Goal: Task Accomplishment & Management: Use online tool/utility

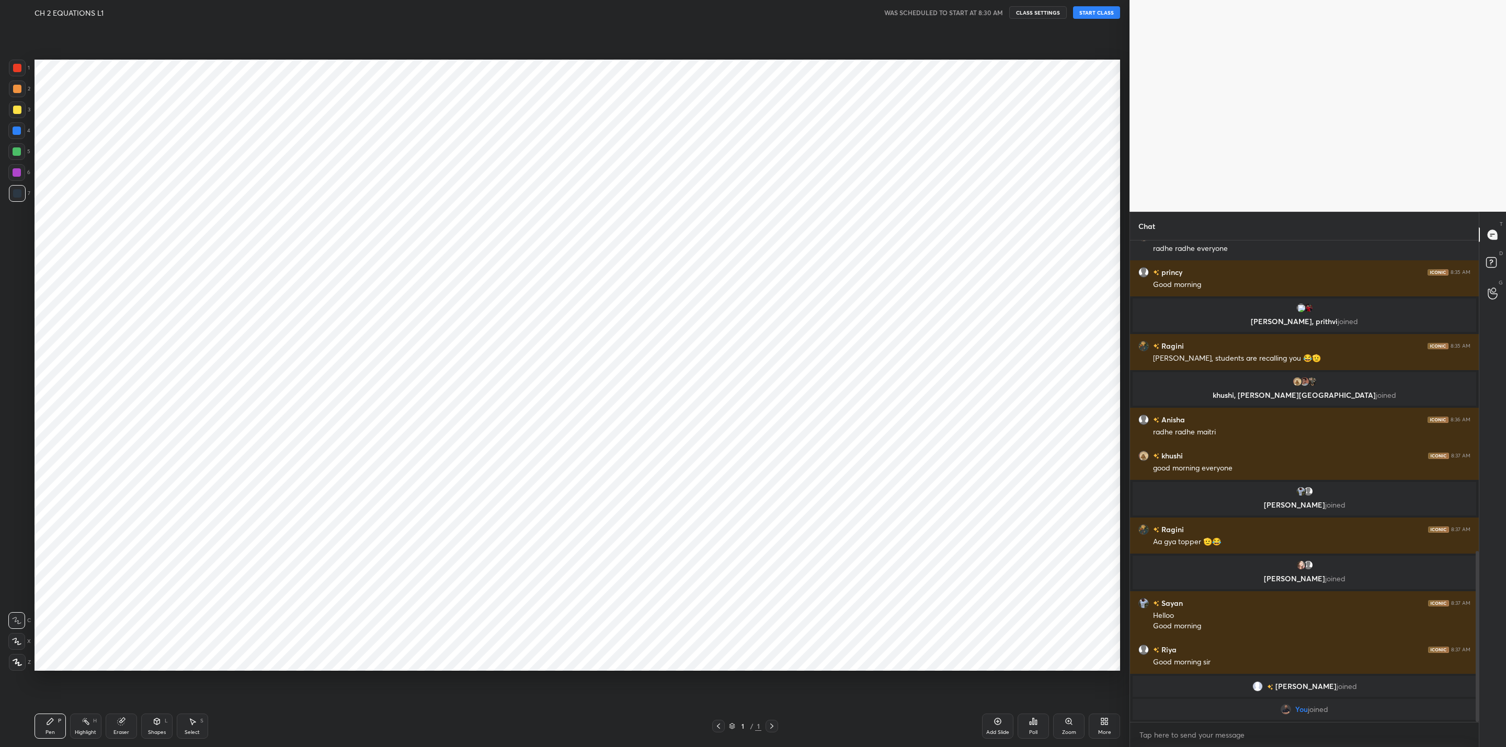
scroll to position [51611, 51204]
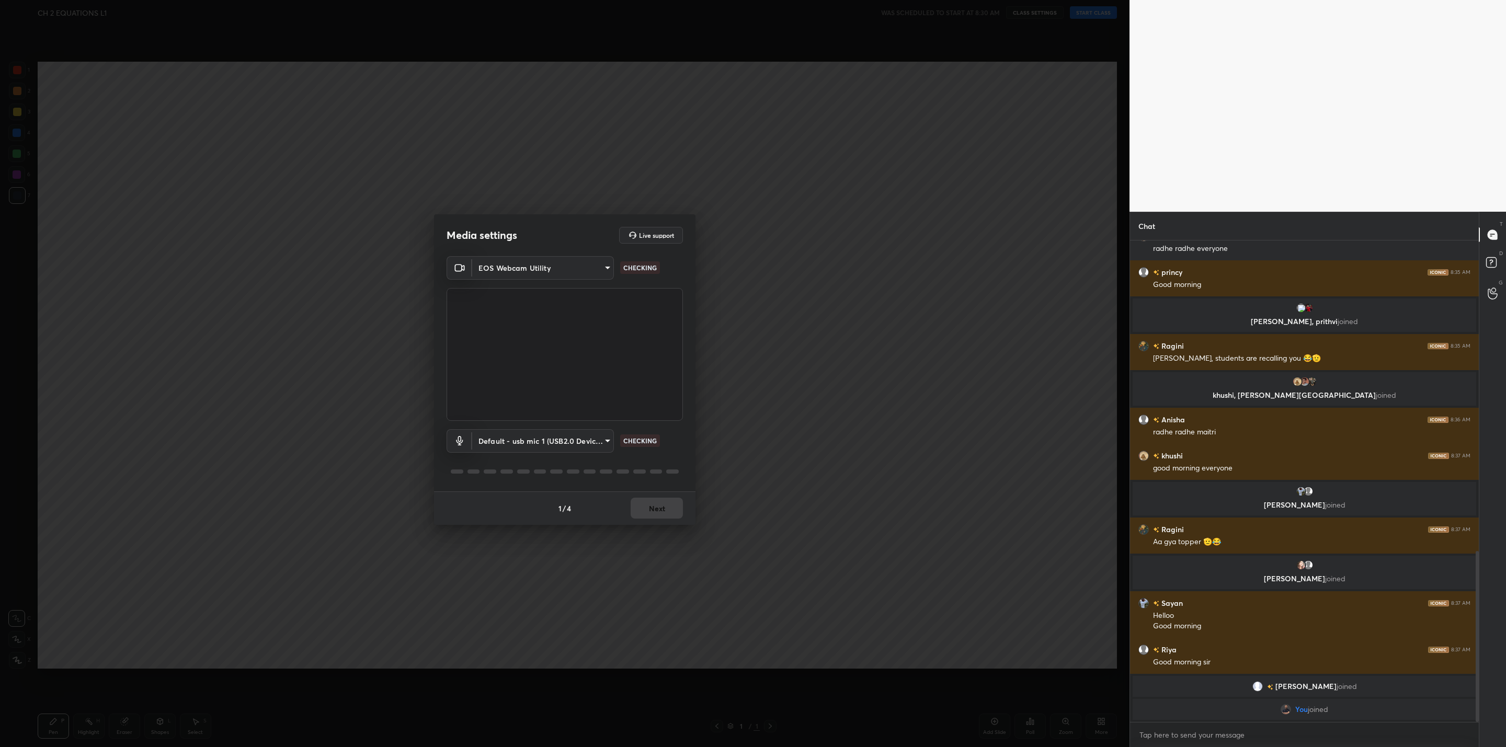
click at [664, 509] on button "Next" at bounding box center [657, 508] width 52 height 21
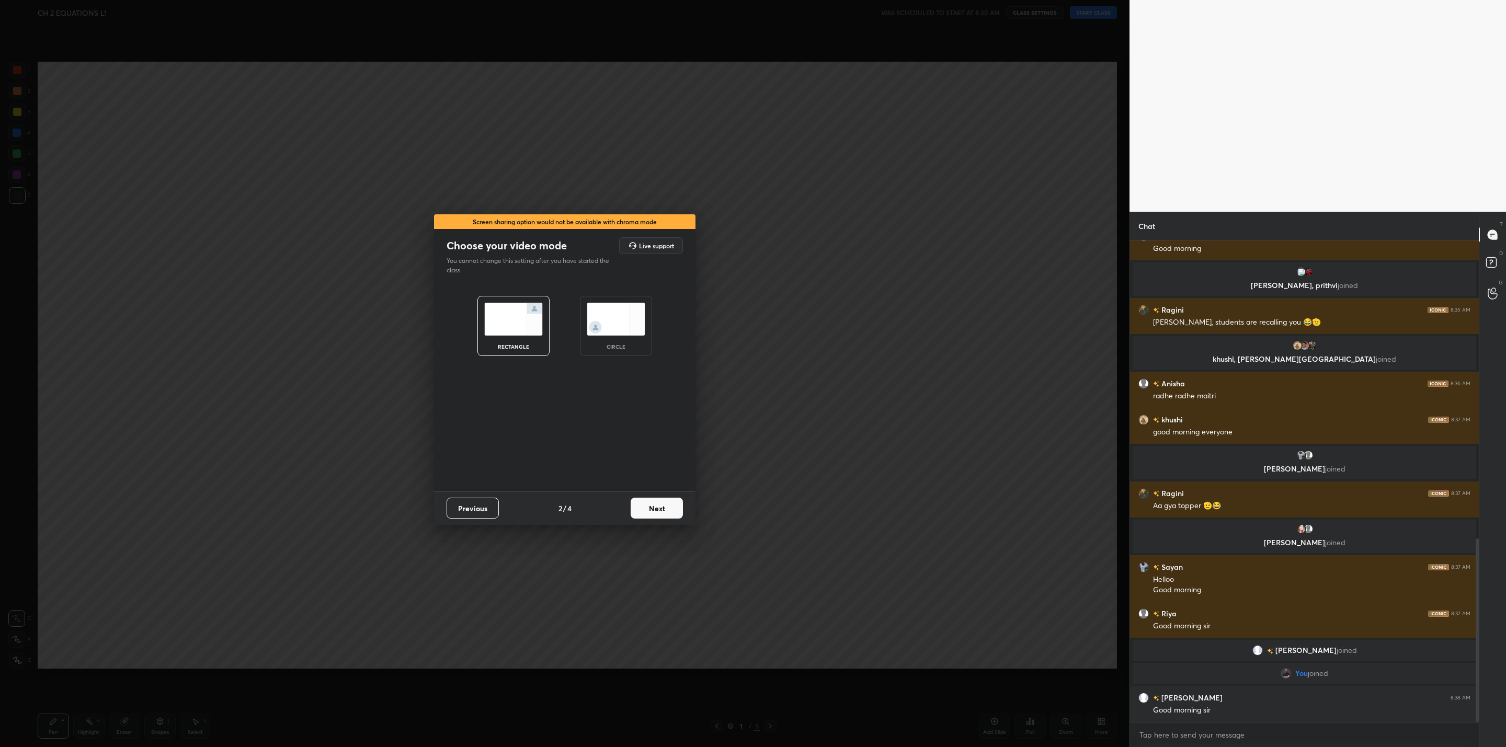
scroll to position [780, 0]
click at [670, 499] on button "Next" at bounding box center [657, 508] width 52 height 21
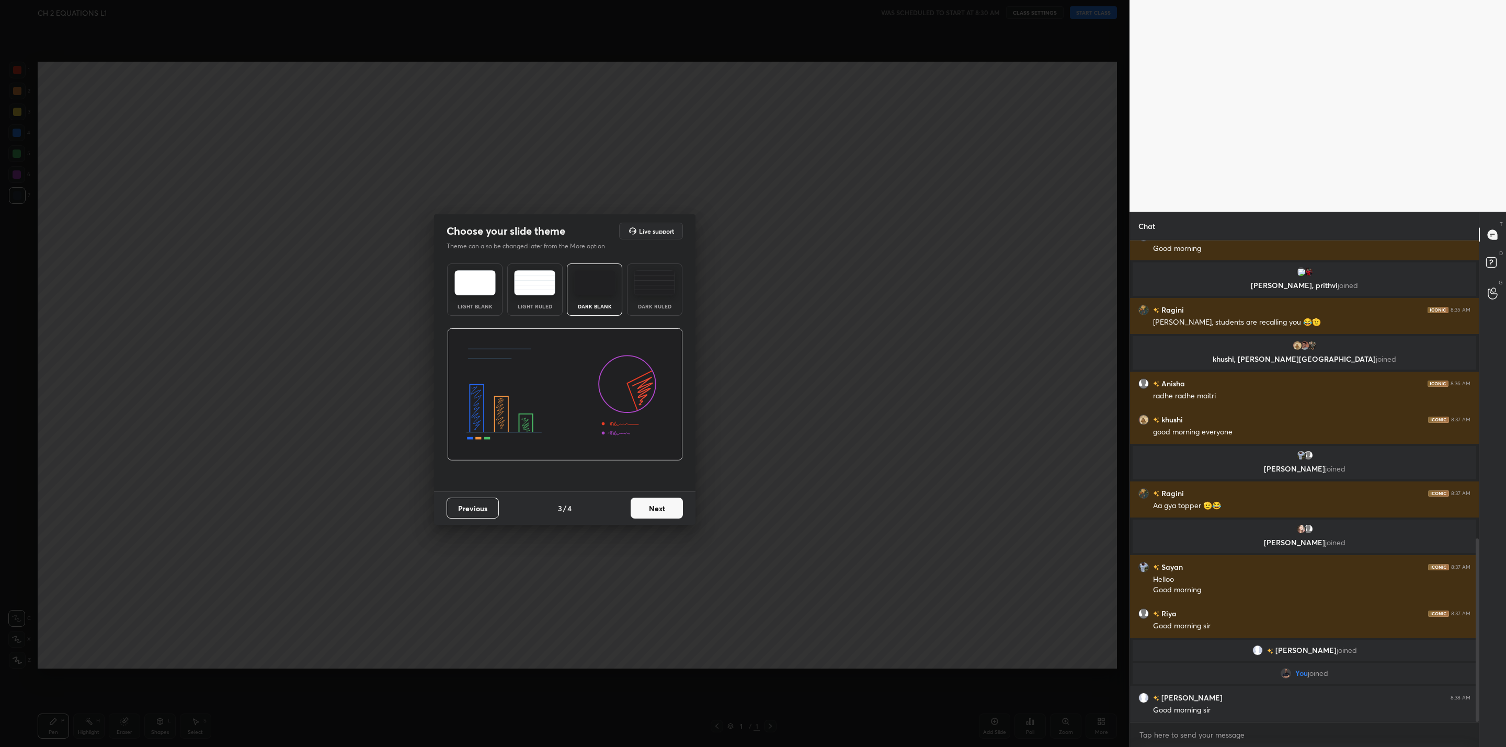
click at [670, 499] on button "Next" at bounding box center [657, 508] width 52 height 21
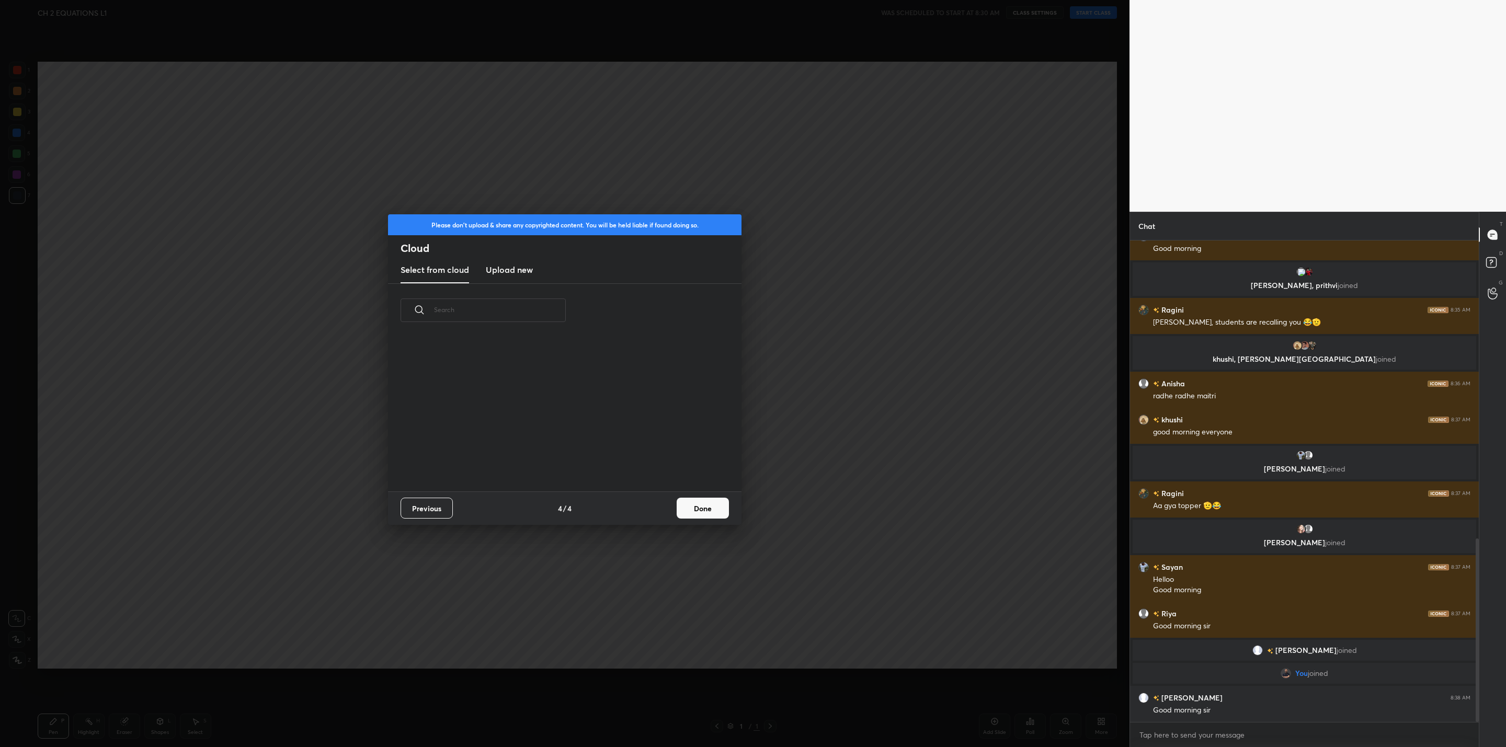
click at [670, 499] on div "Previous 4 / 4 Done" at bounding box center [564, 508] width 353 height 33
click at [688, 507] on button "Done" at bounding box center [703, 508] width 52 height 21
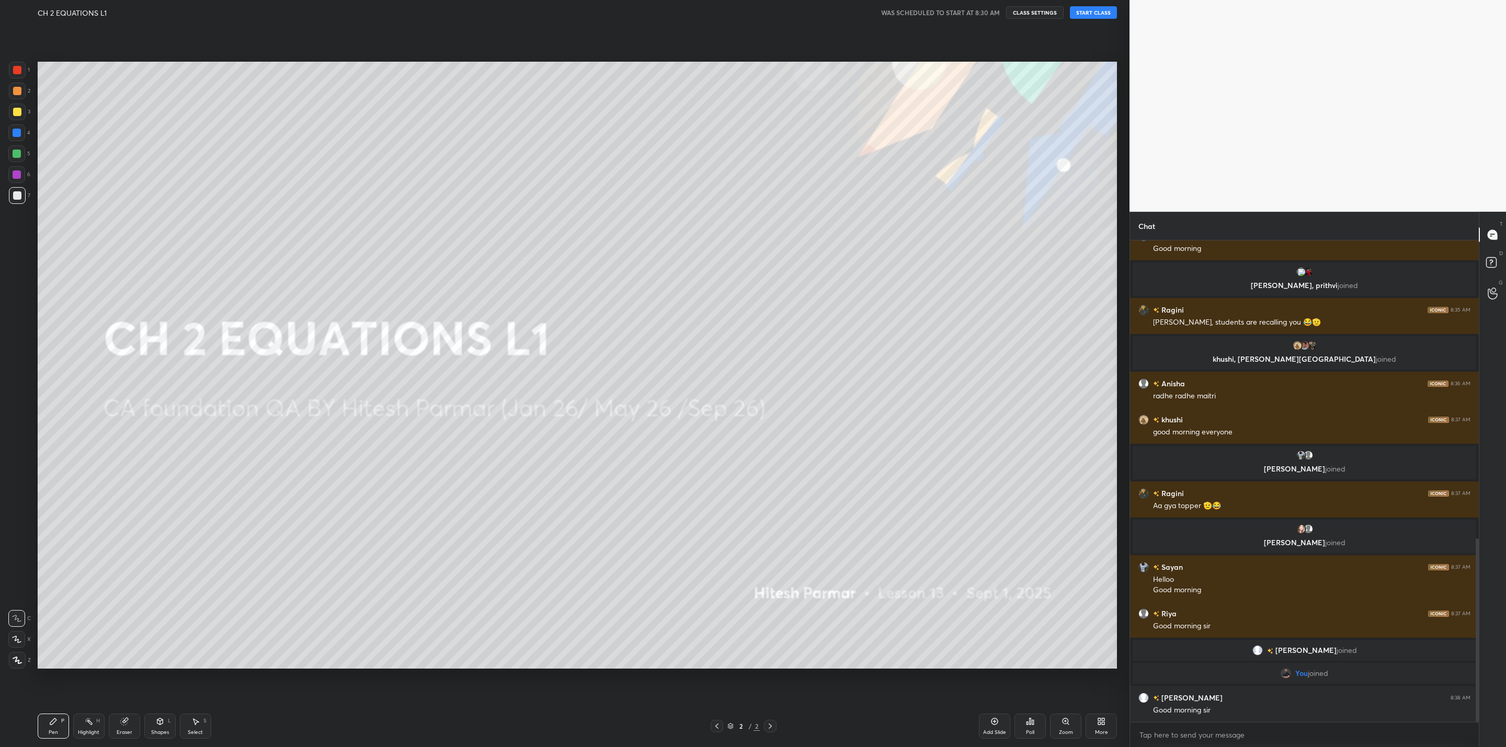
click at [1037, 9] on button "CLASS SETTINGS" at bounding box center [1035, 12] width 58 height 13
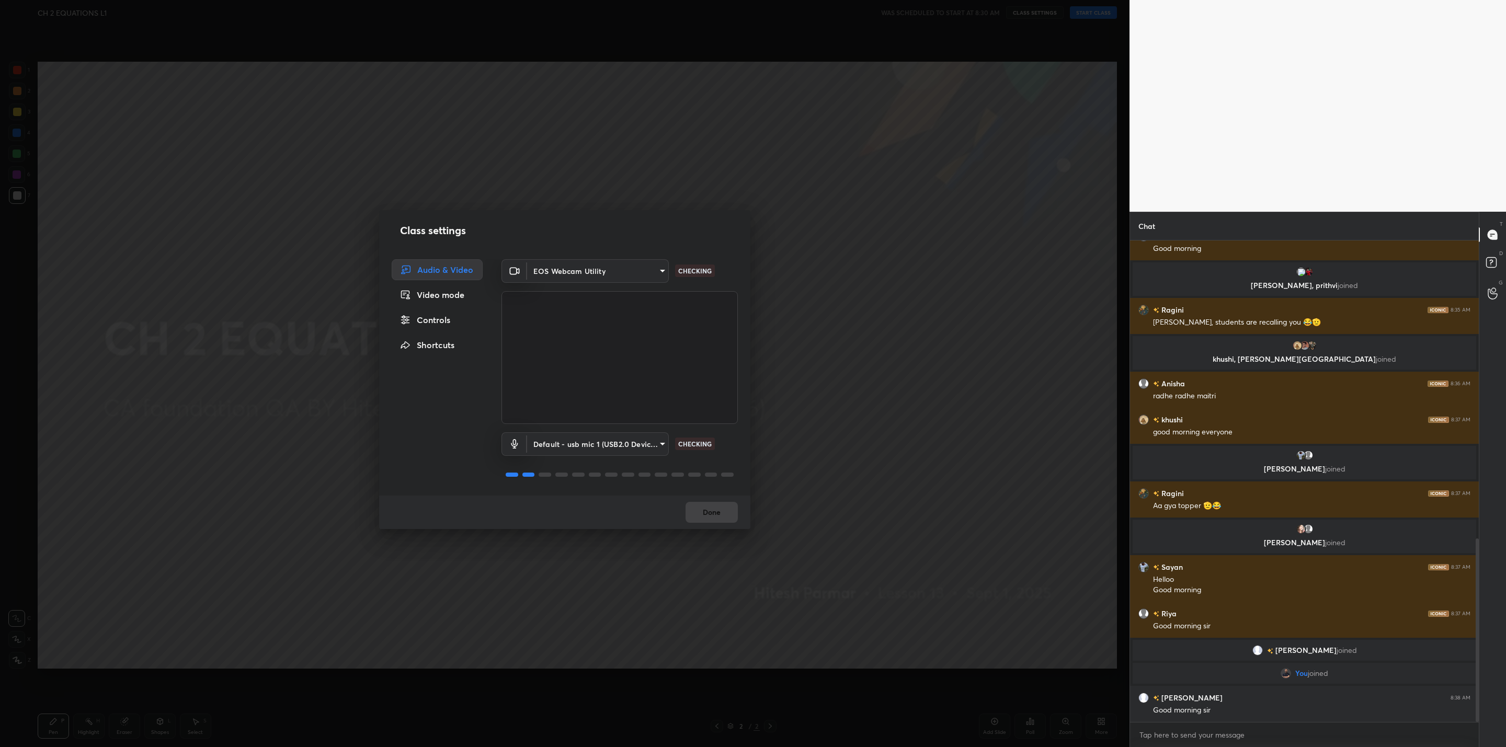
click at [631, 266] on body "1 2 3 4 5 6 7 C X Z C X Z E E Erase all H H CH 2 EQUATIONS L1 WAS SCHEDULED TO …" at bounding box center [753, 373] width 1506 height 747
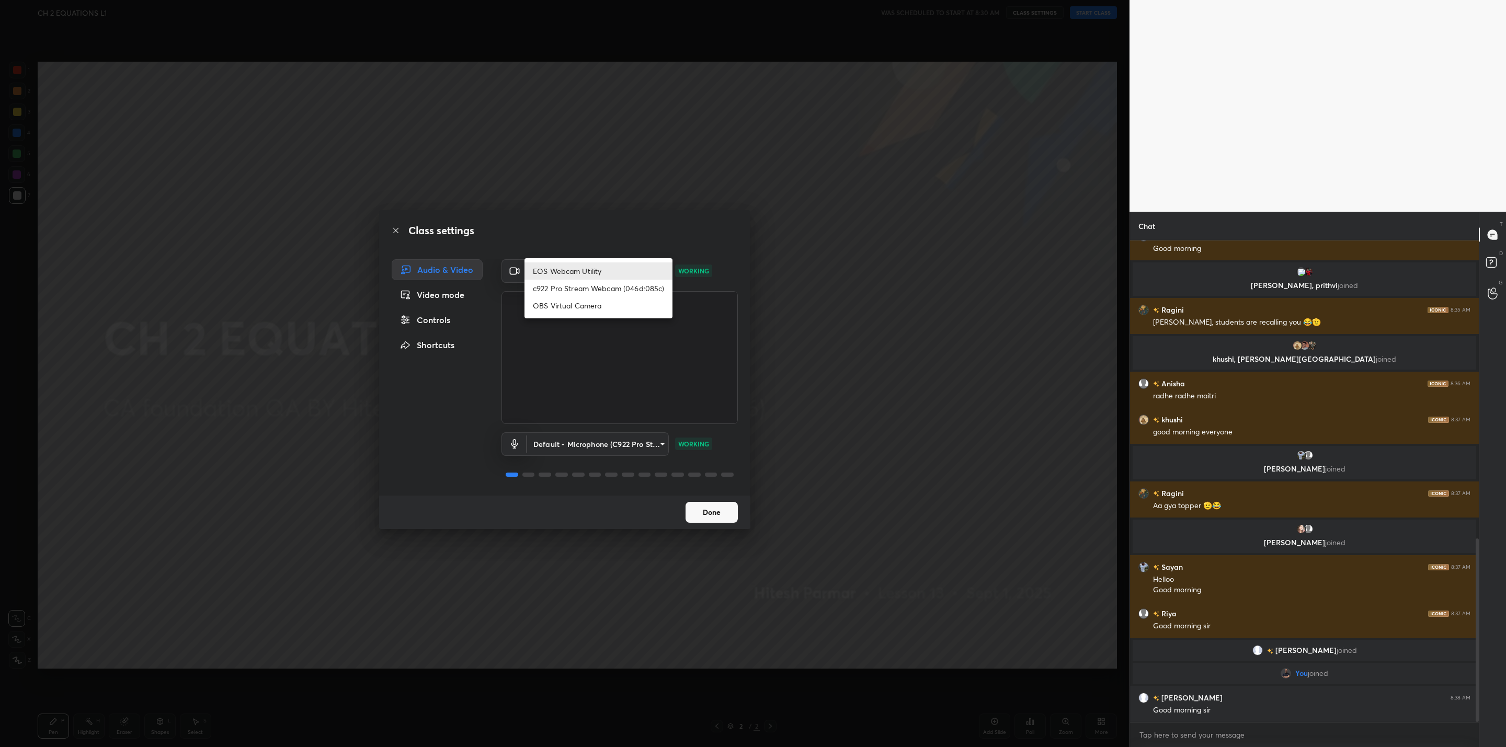
click at [623, 292] on li "c922 Pro Stream Webcam (046d:085c)" at bounding box center [598, 288] width 148 height 17
type input "4ac49e4b778e9c9cc4c97e923ad112148155c0655ee8112e8f41a2f1464b4ba7"
click at [717, 515] on button "Done" at bounding box center [712, 512] width 52 height 21
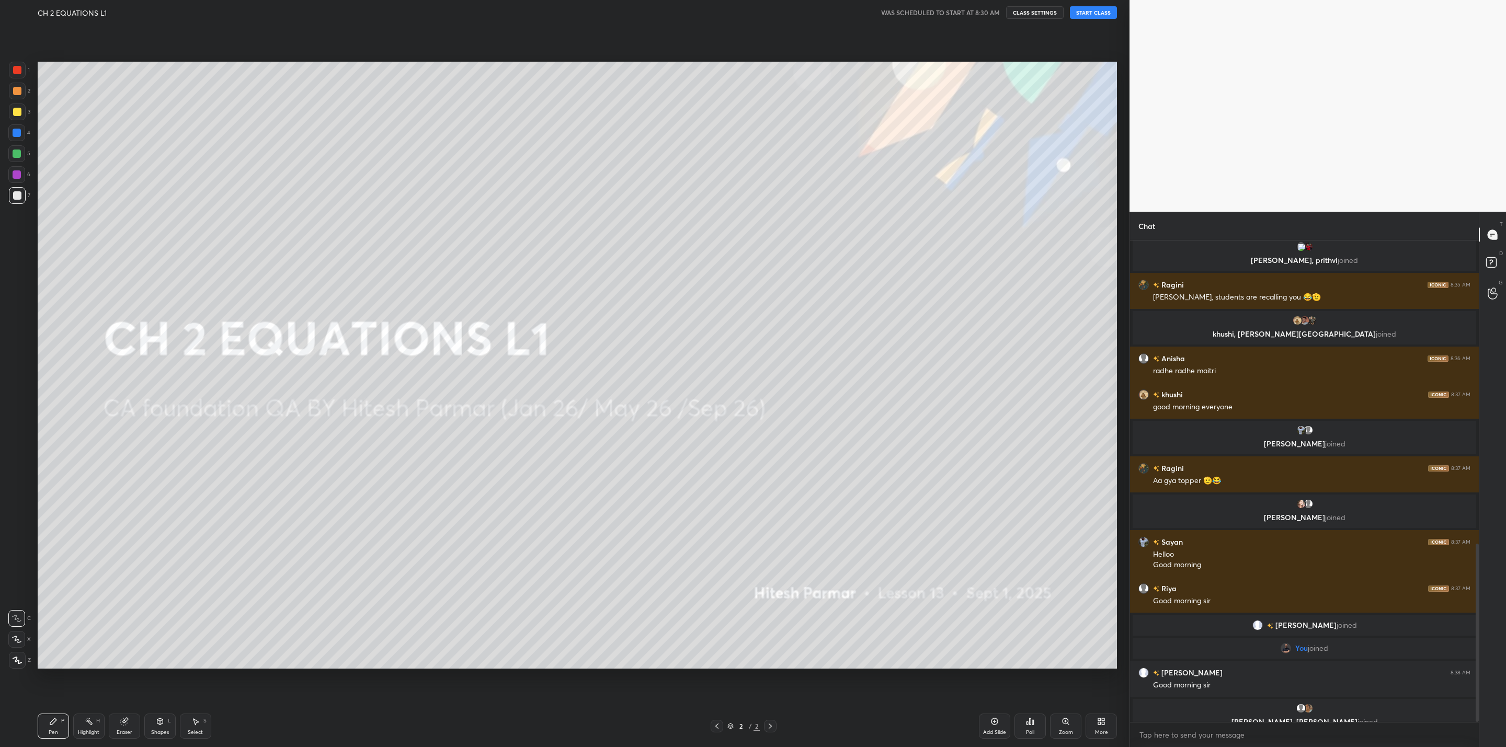
scroll to position [818, 0]
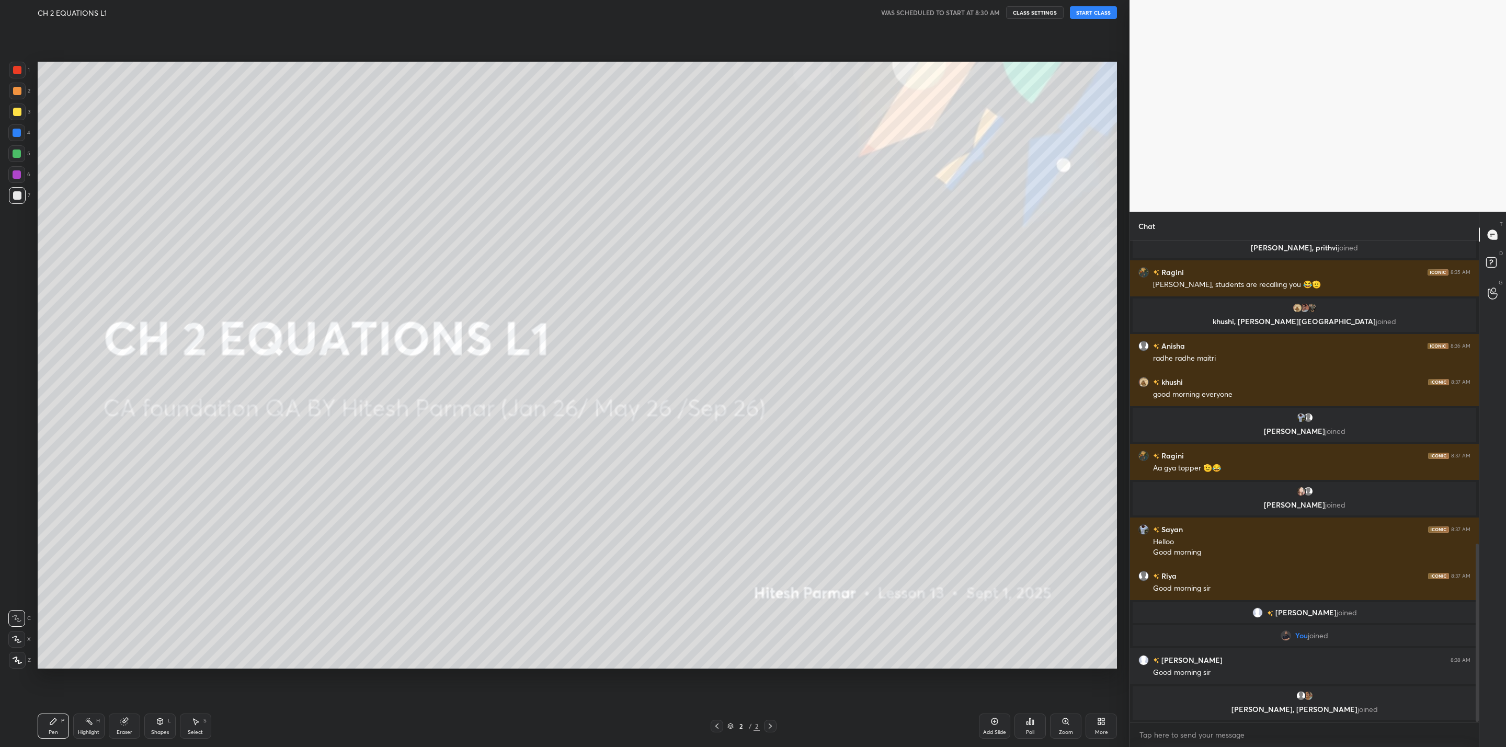
click at [1091, 6] on button "START CLASS" at bounding box center [1093, 12] width 47 height 13
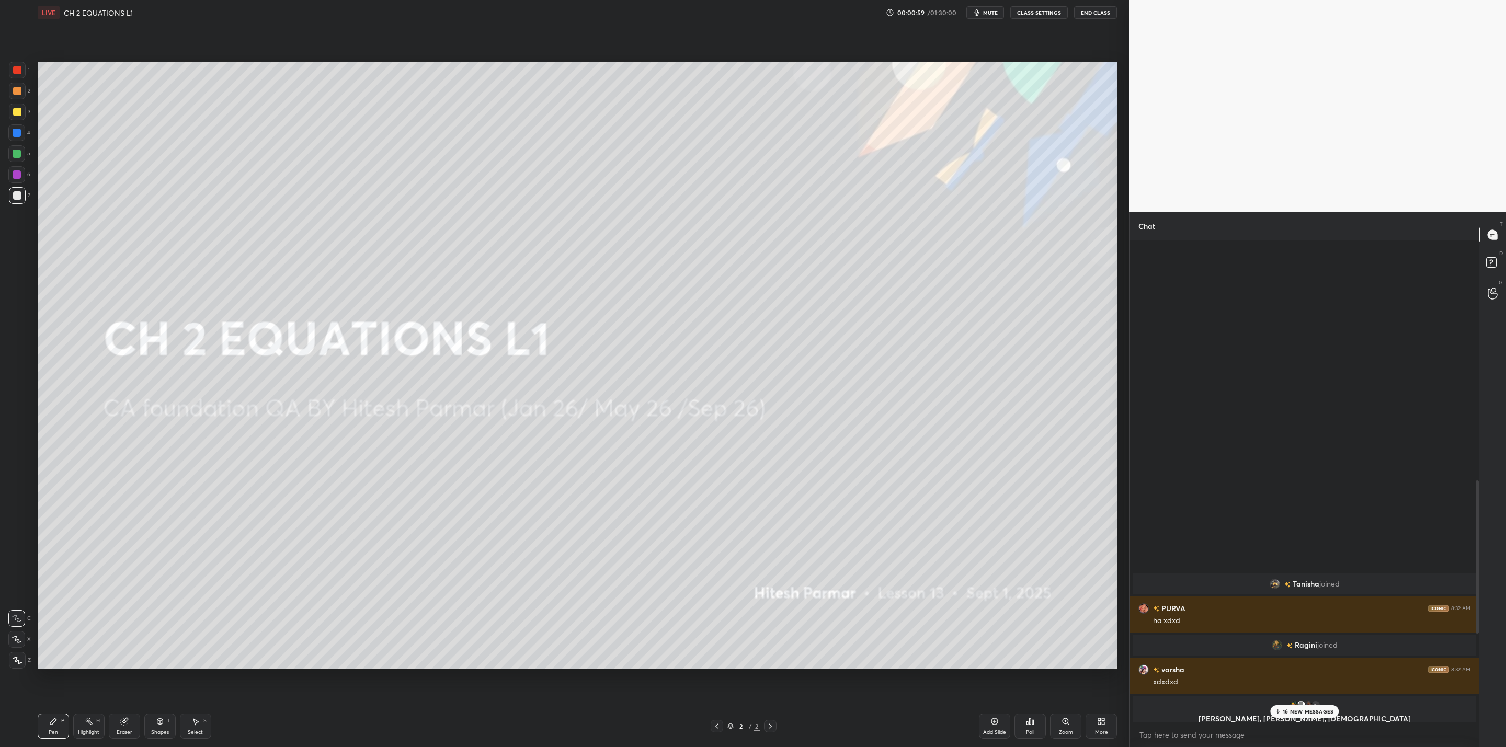
scroll to position [1177, 0]
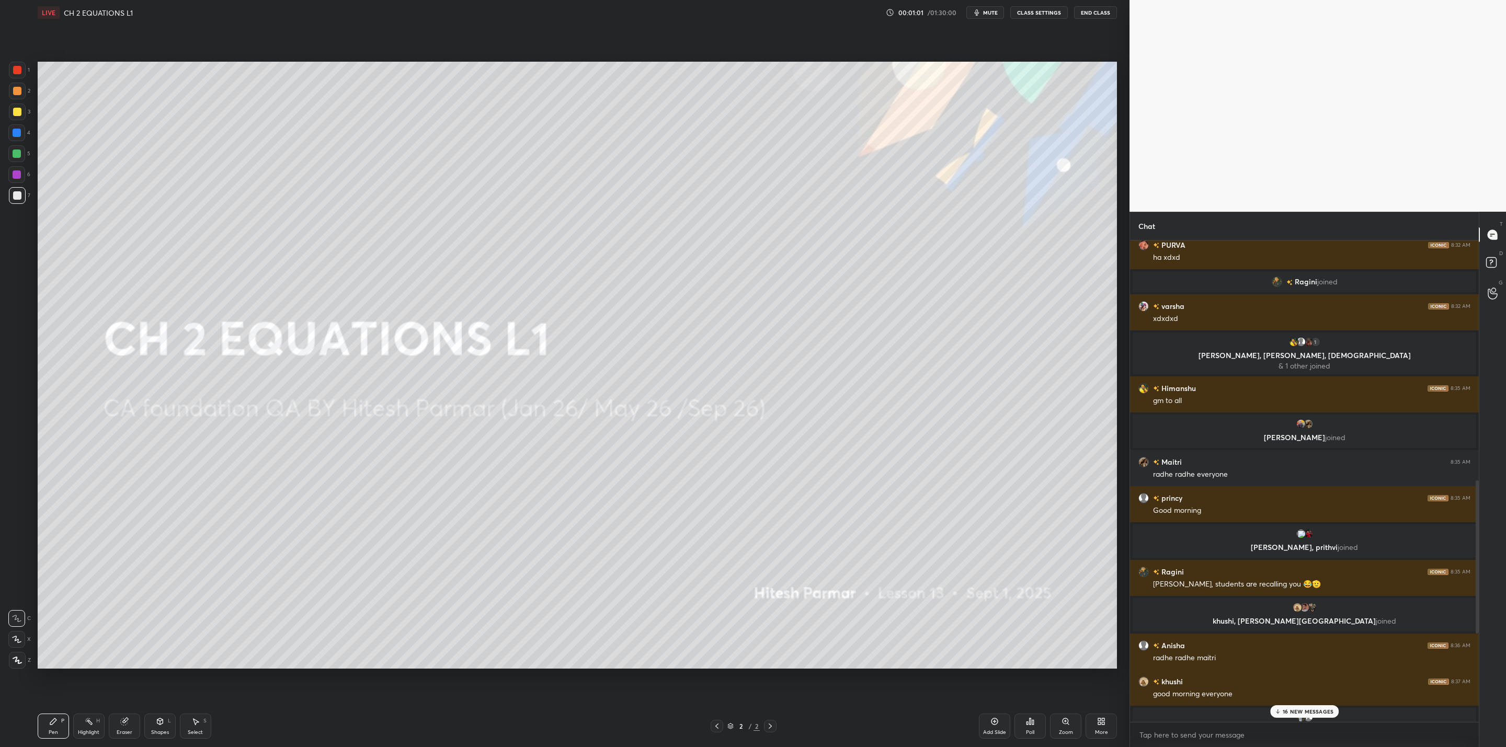
click at [1293, 711] on p "16 NEW MESSAGES" at bounding box center [1308, 712] width 51 height 6
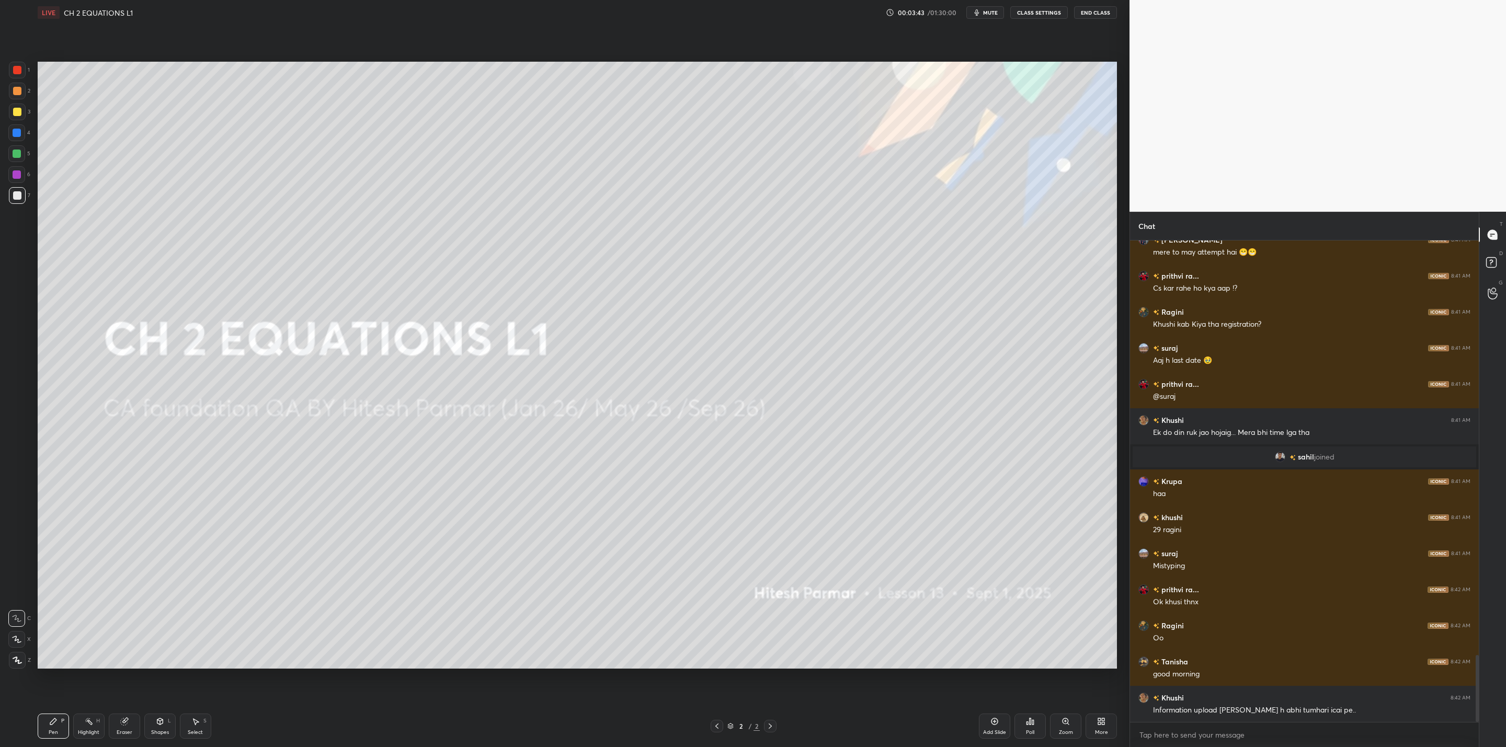
scroll to position [3009, 0]
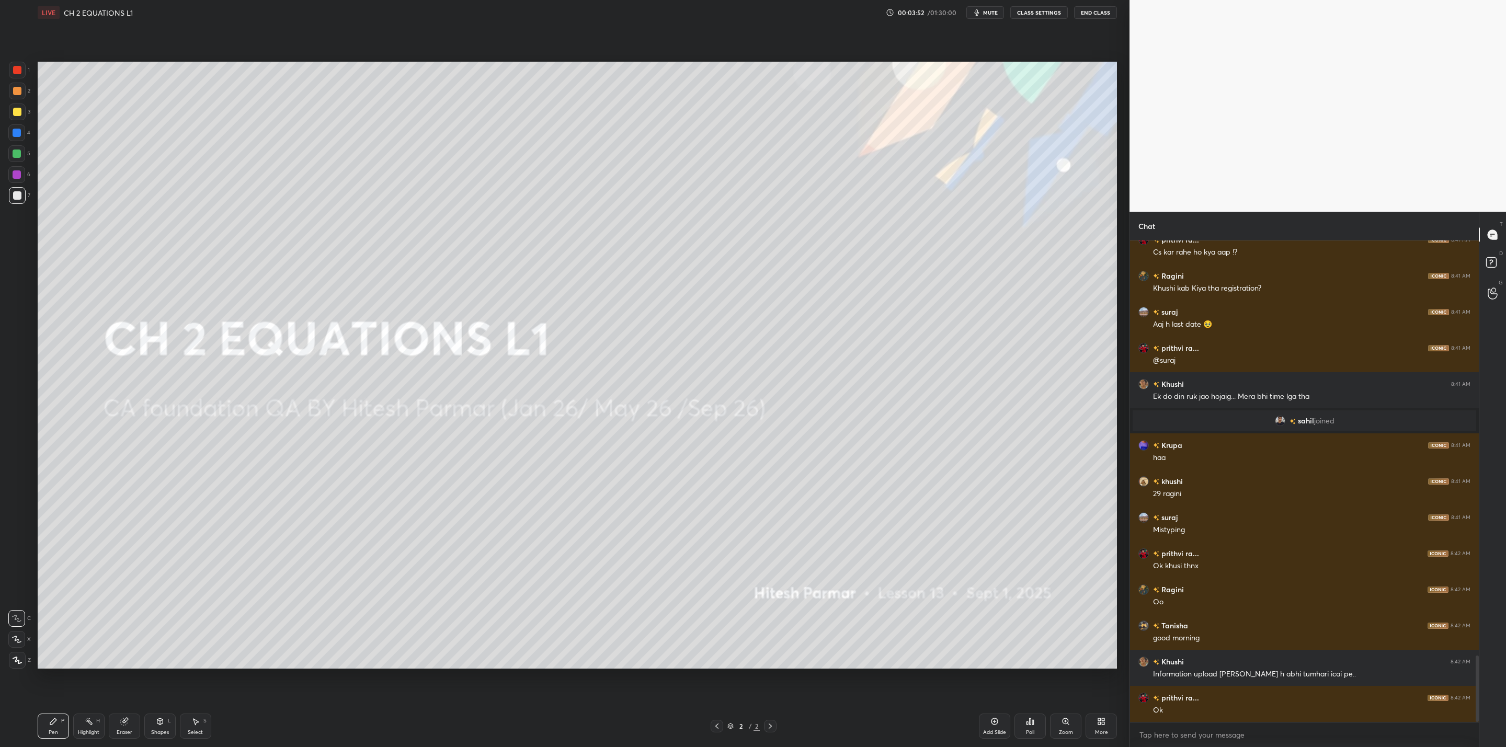
click at [1102, 722] on icon at bounding box center [1101, 721] width 8 height 8
click at [1039, 612] on icon at bounding box center [1042, 613] width 6 height 6
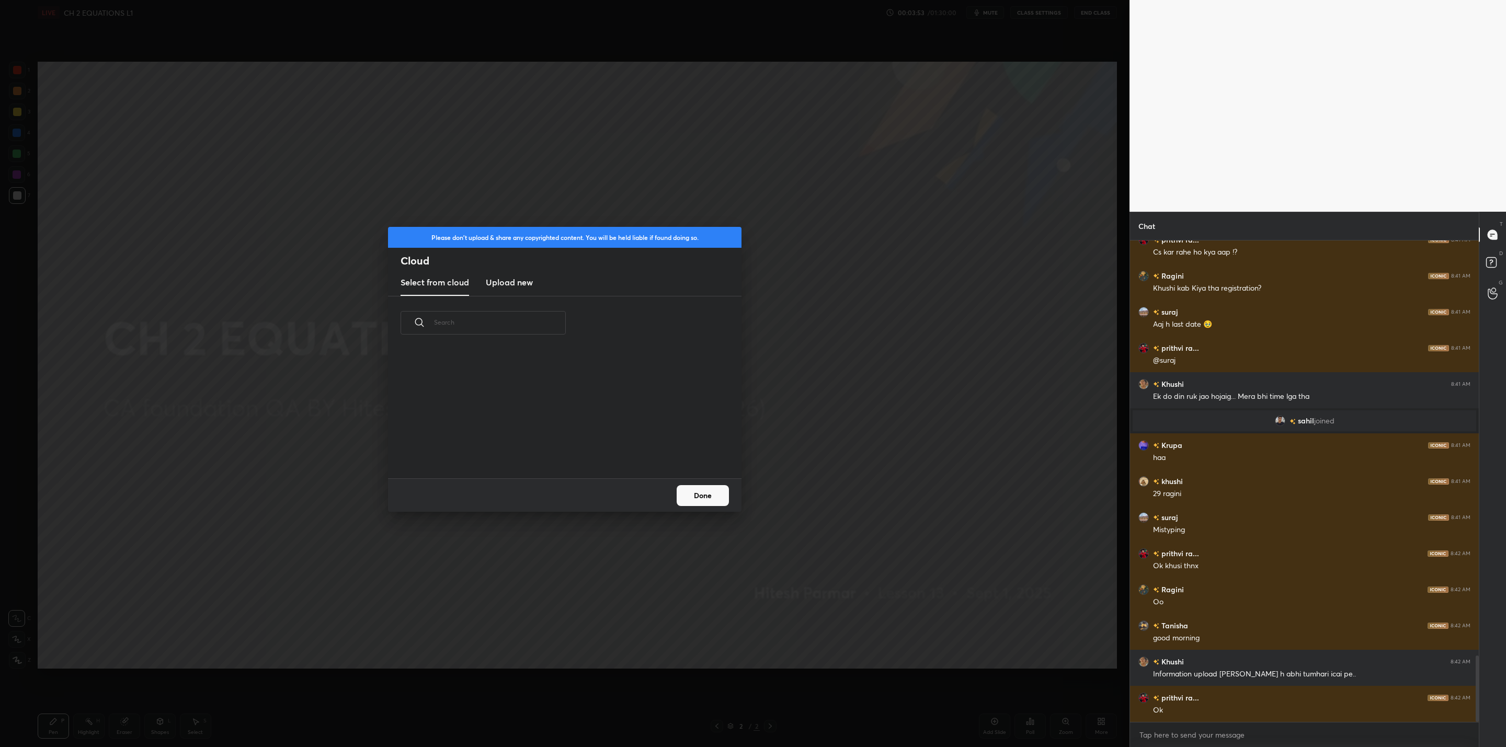
scroll to position [129, 336]
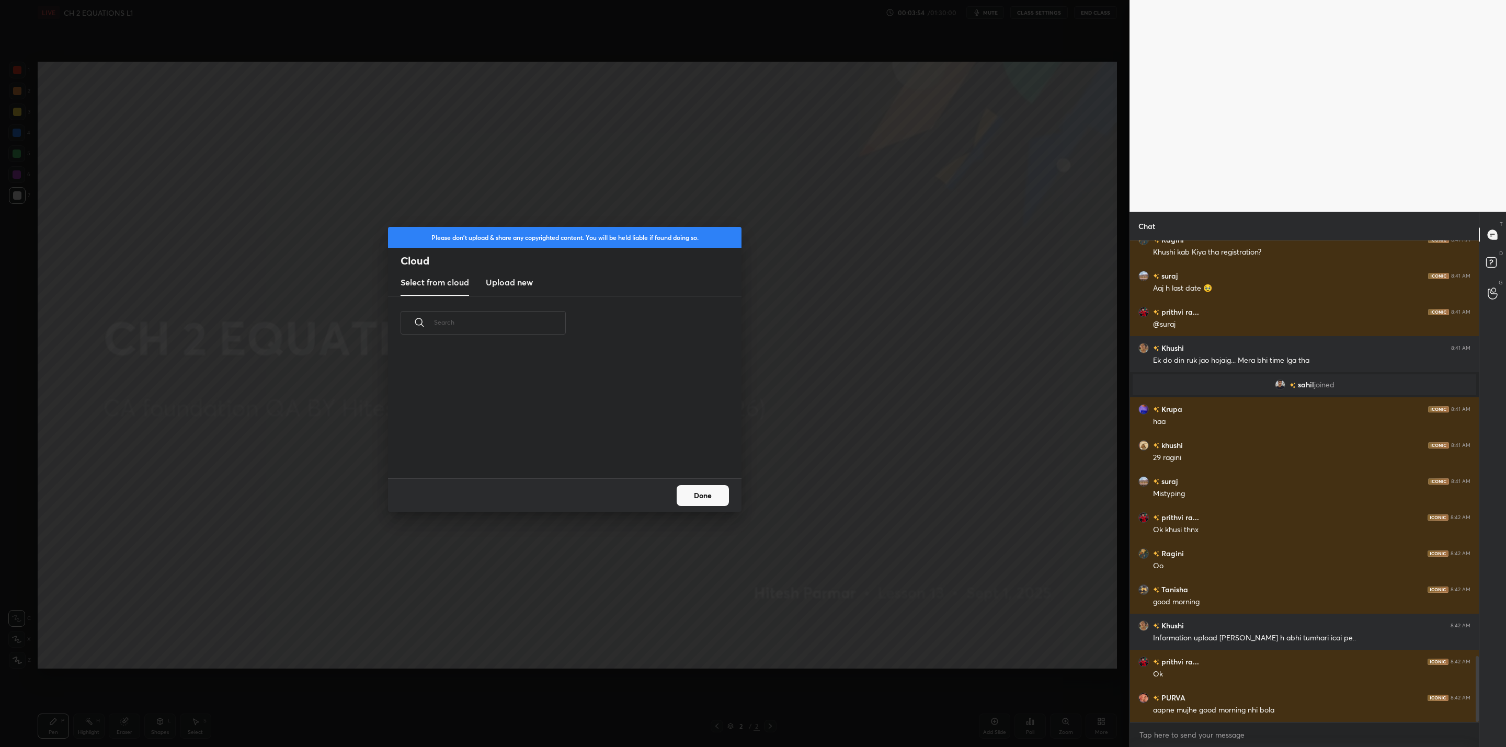
click at [509, 281] on h3 "Upload new" at bounding box center [509, 282] width 47 height 13
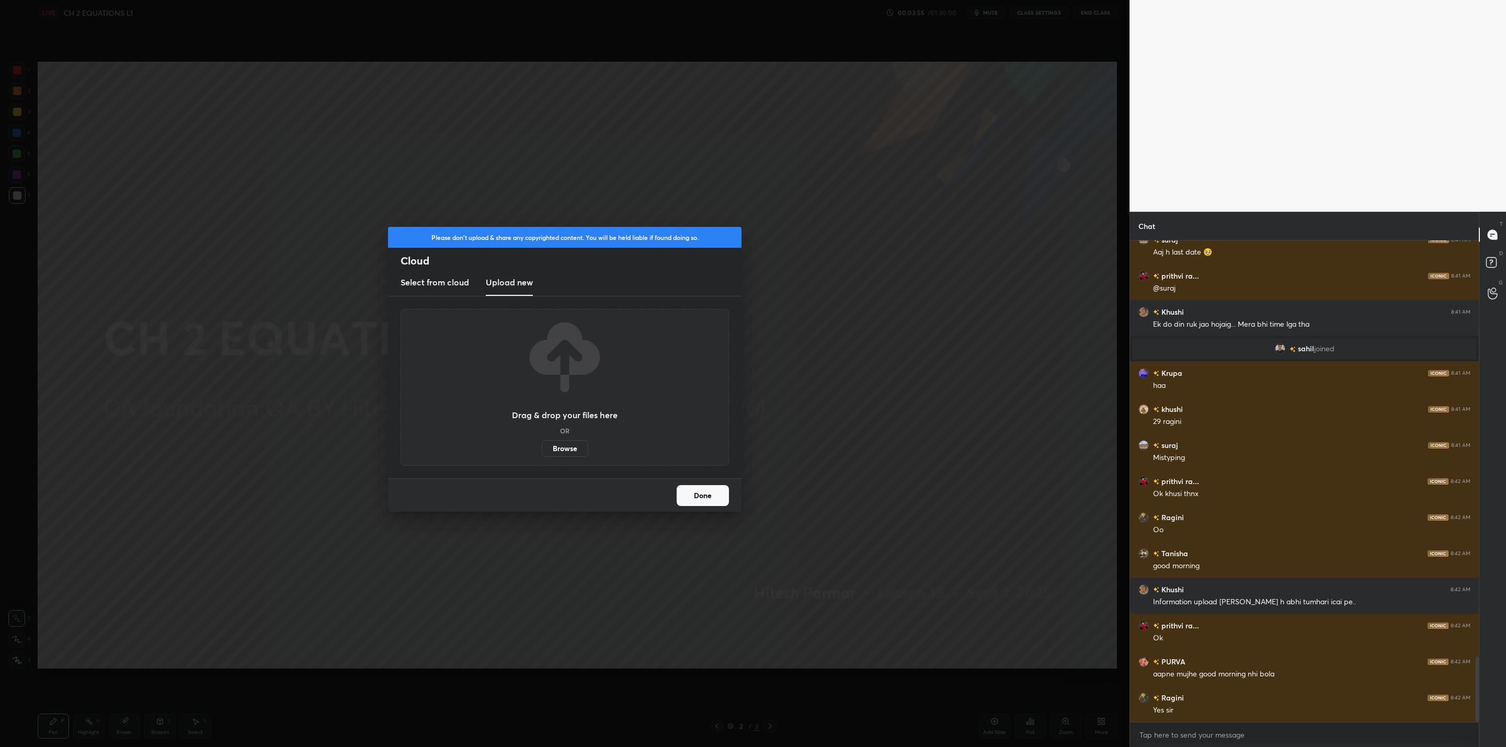
click at [568, 446] on label "Browse" at bounding box center [565, 448] width 47 height 17
click at [542, 446] on input "Browse" at bounding box center [542, 448] width 0 height 17
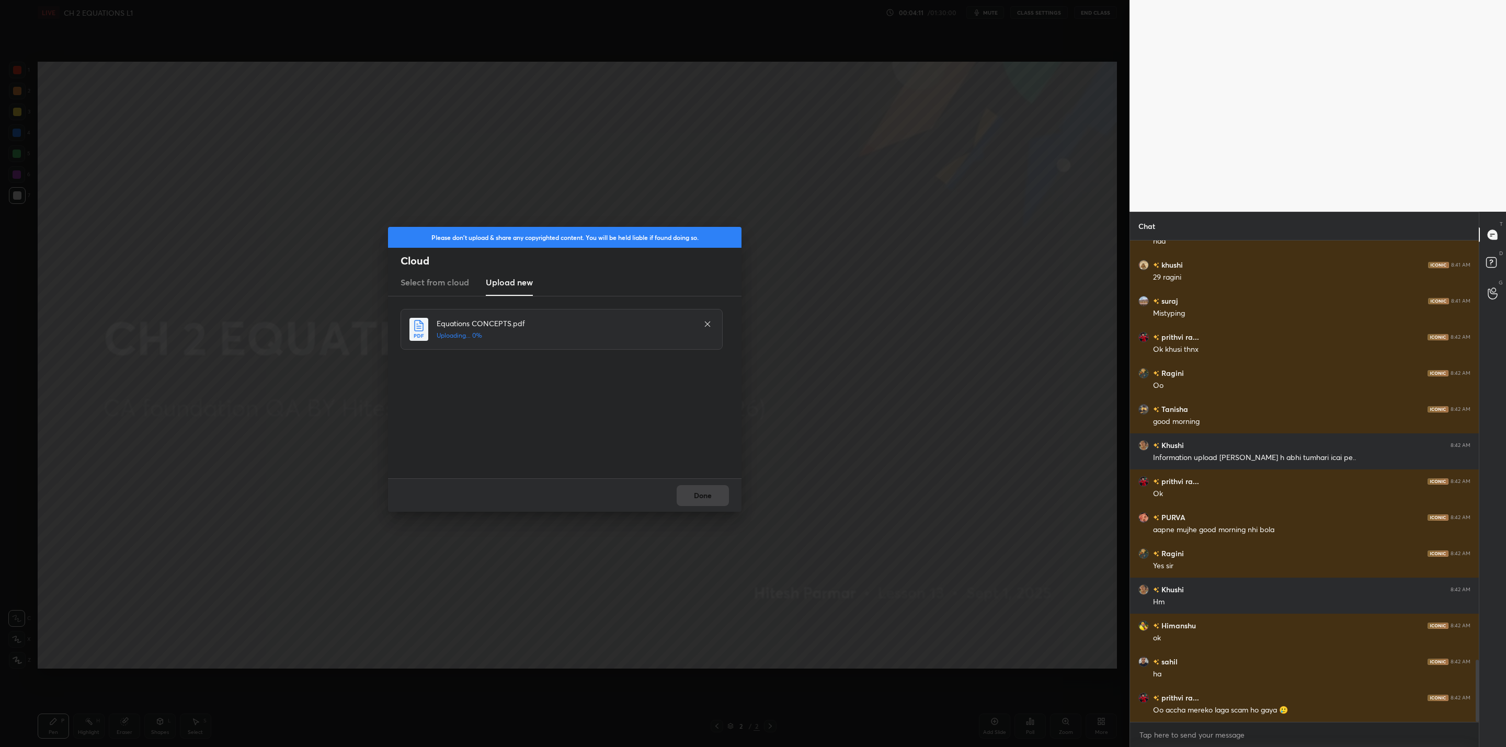
scroll to position [3261, 0]
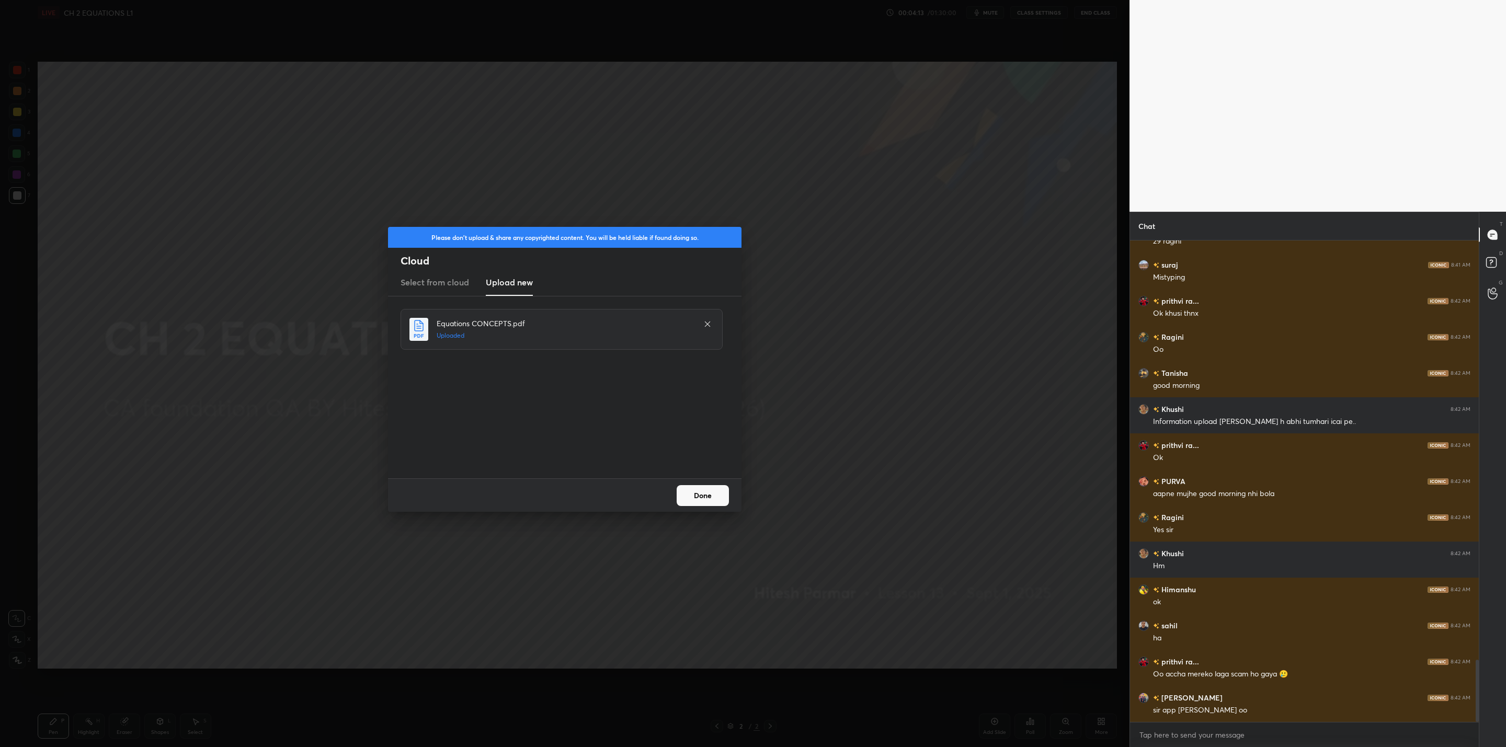
click at [717, 503] on button "Done" at bounding box center [703, 495] width 52 height 21
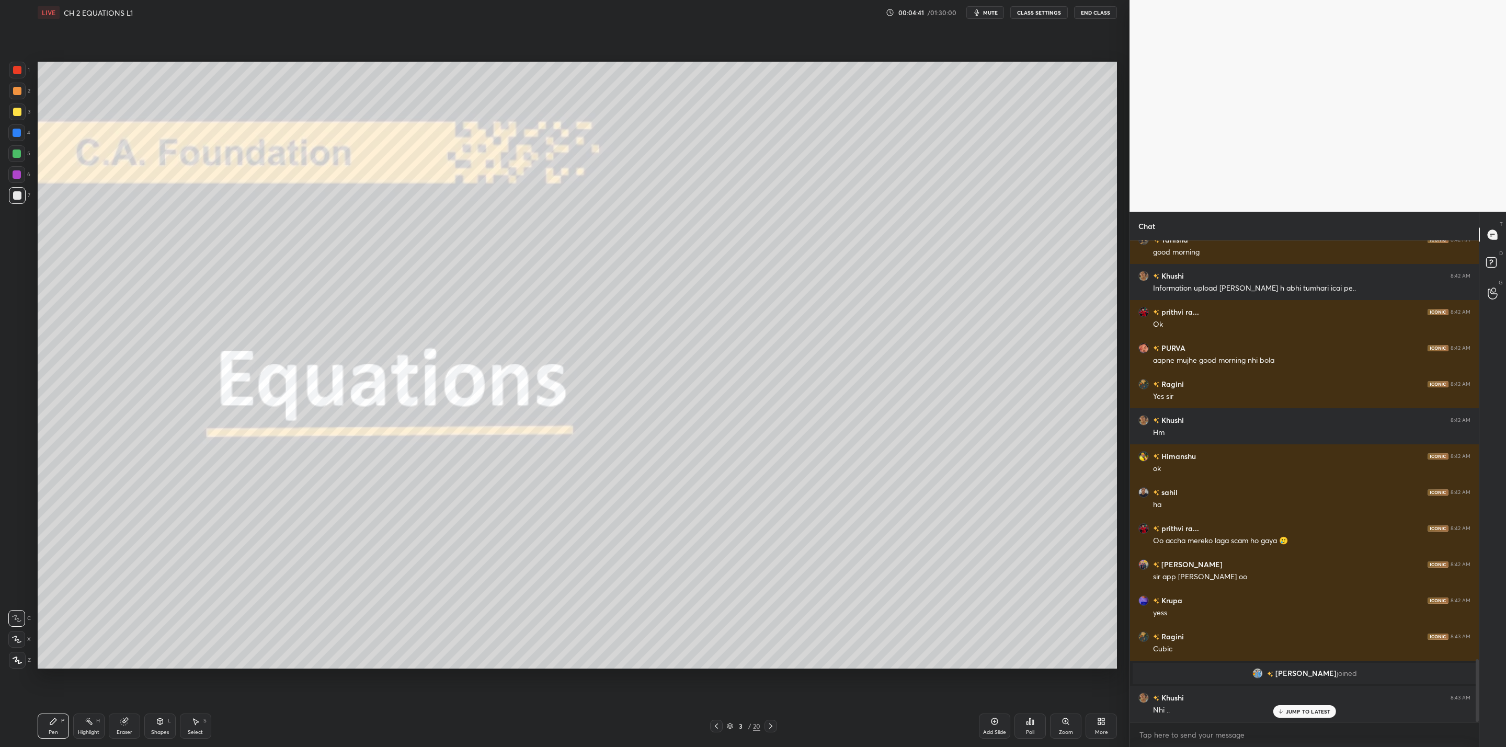
scroll to position [3205, 0]
click at [1297, 711] on div "JUMP TO LATEST" at bounding box center [1304, 711] width 63 height 13
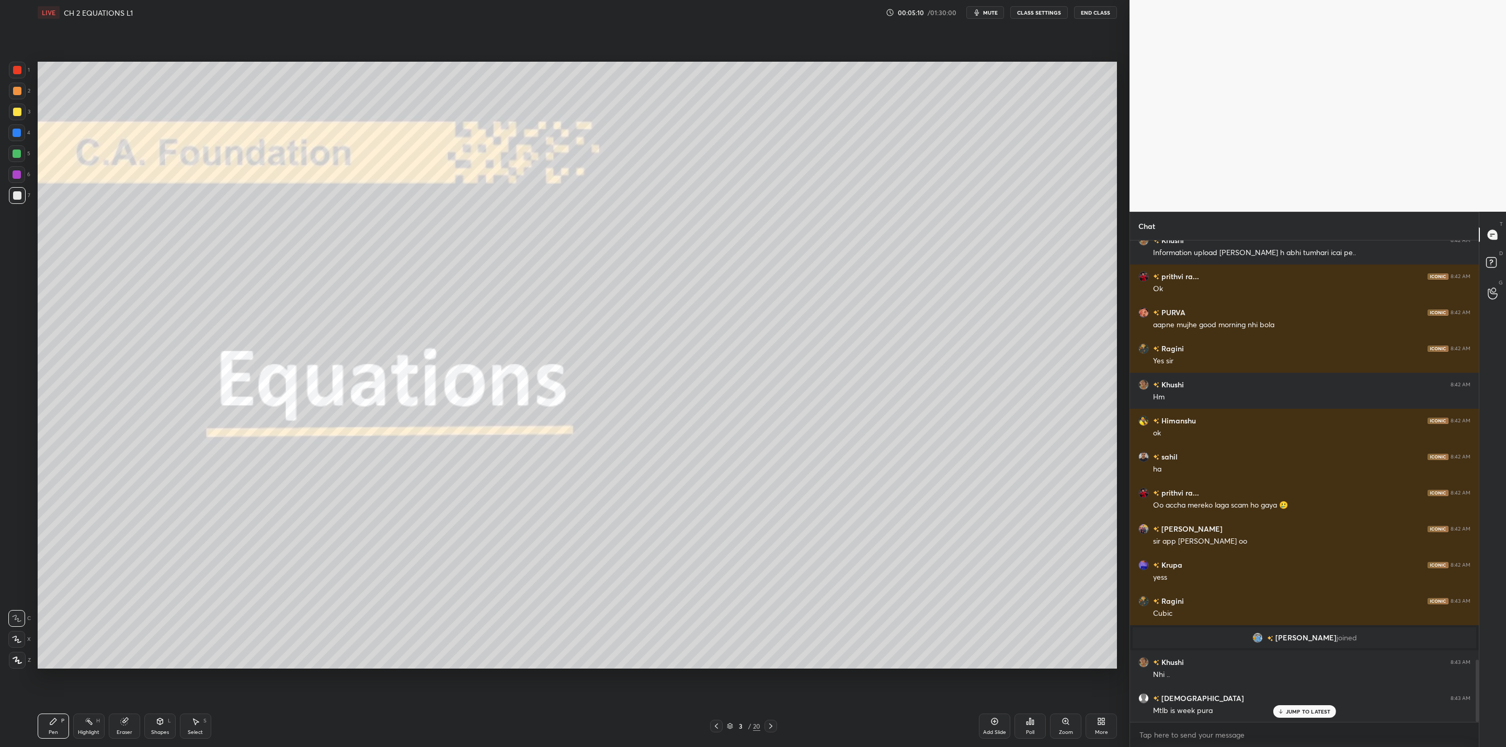
scroll to position [3278, 0]
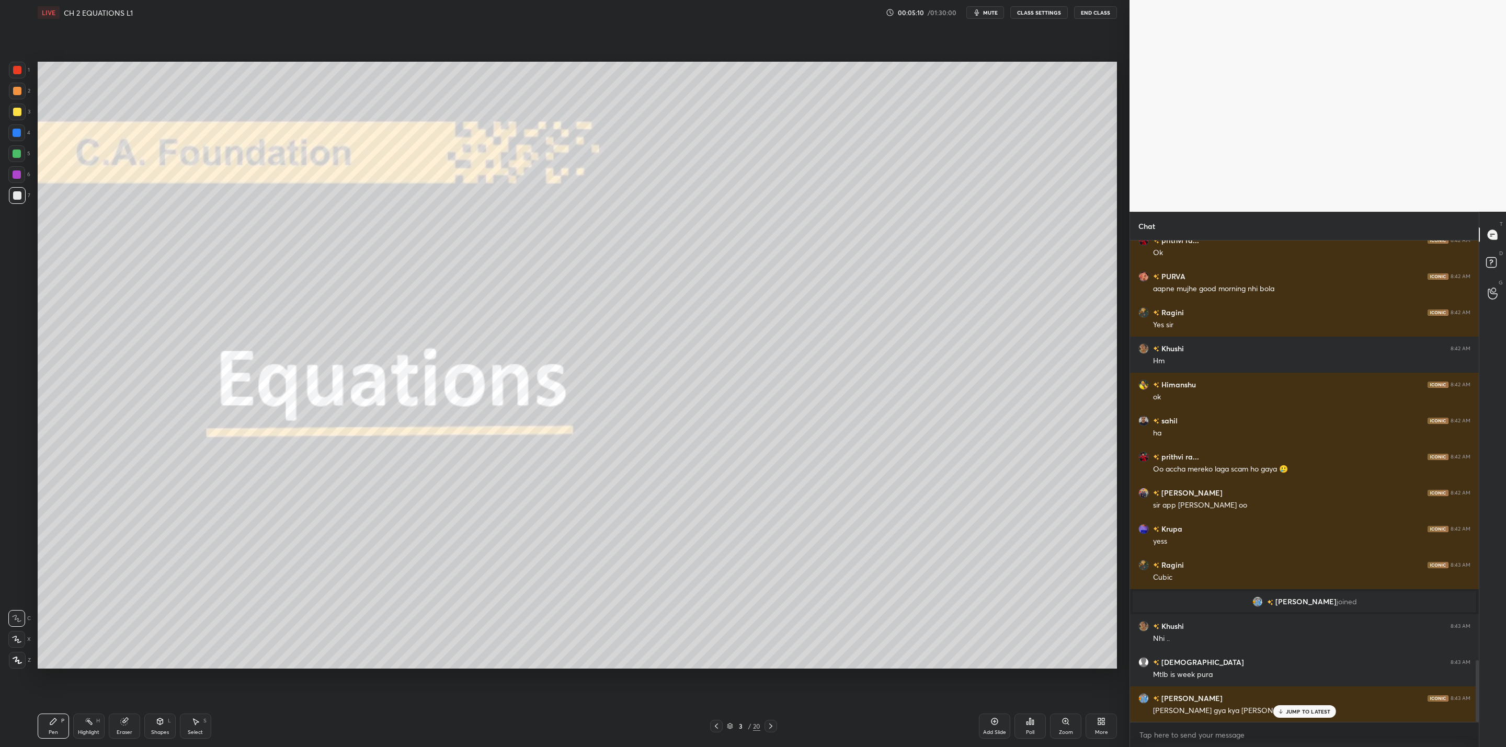
drag, startPoint x: 15, startPoint y: 109, endPoint x: 33, endPoint y: 115, distance: 19.2
click at [19, 110] on div at bounding box center [17, 112] width 8 height 8
click at [770, 726] on icon at bounding box center [771, 726] width 8 height 8
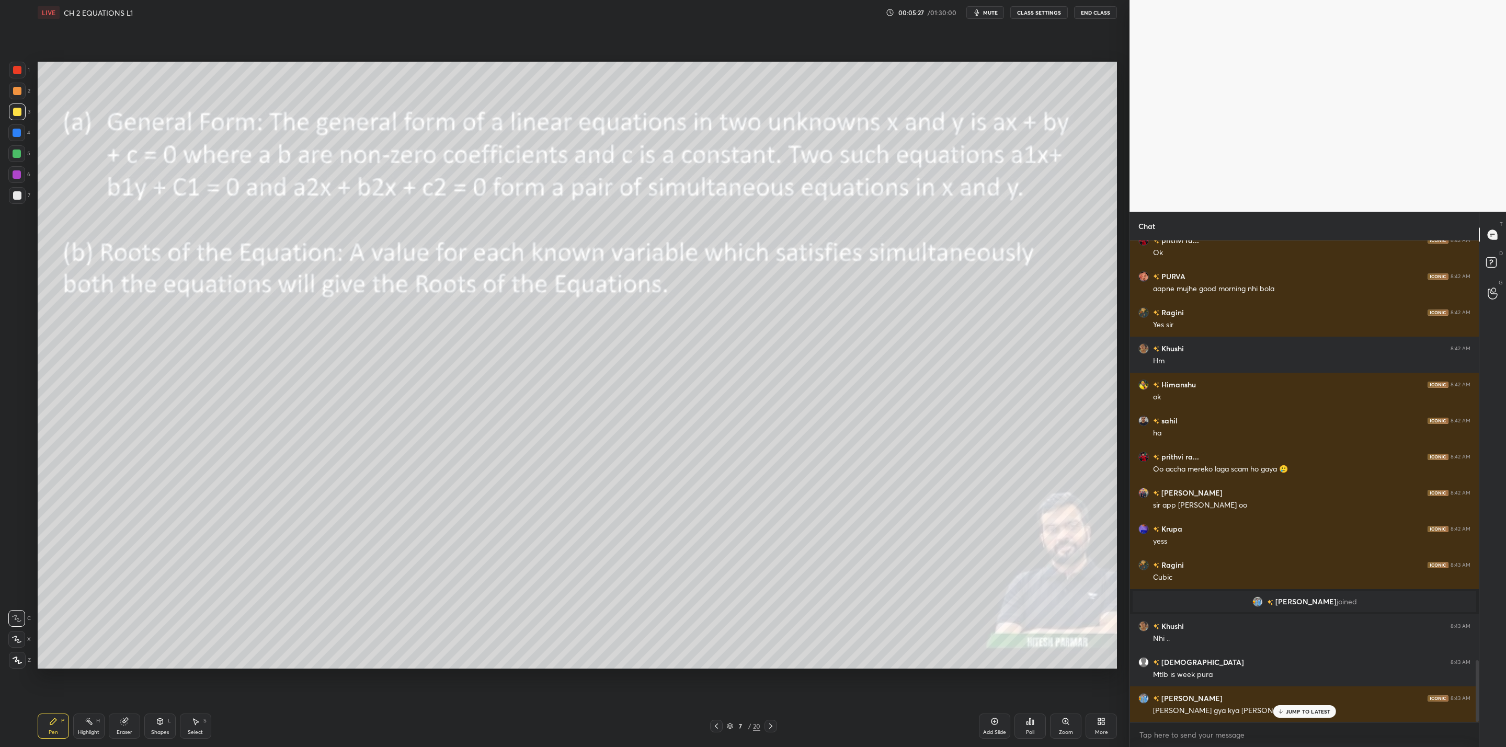
scroll to position [3289, 0]
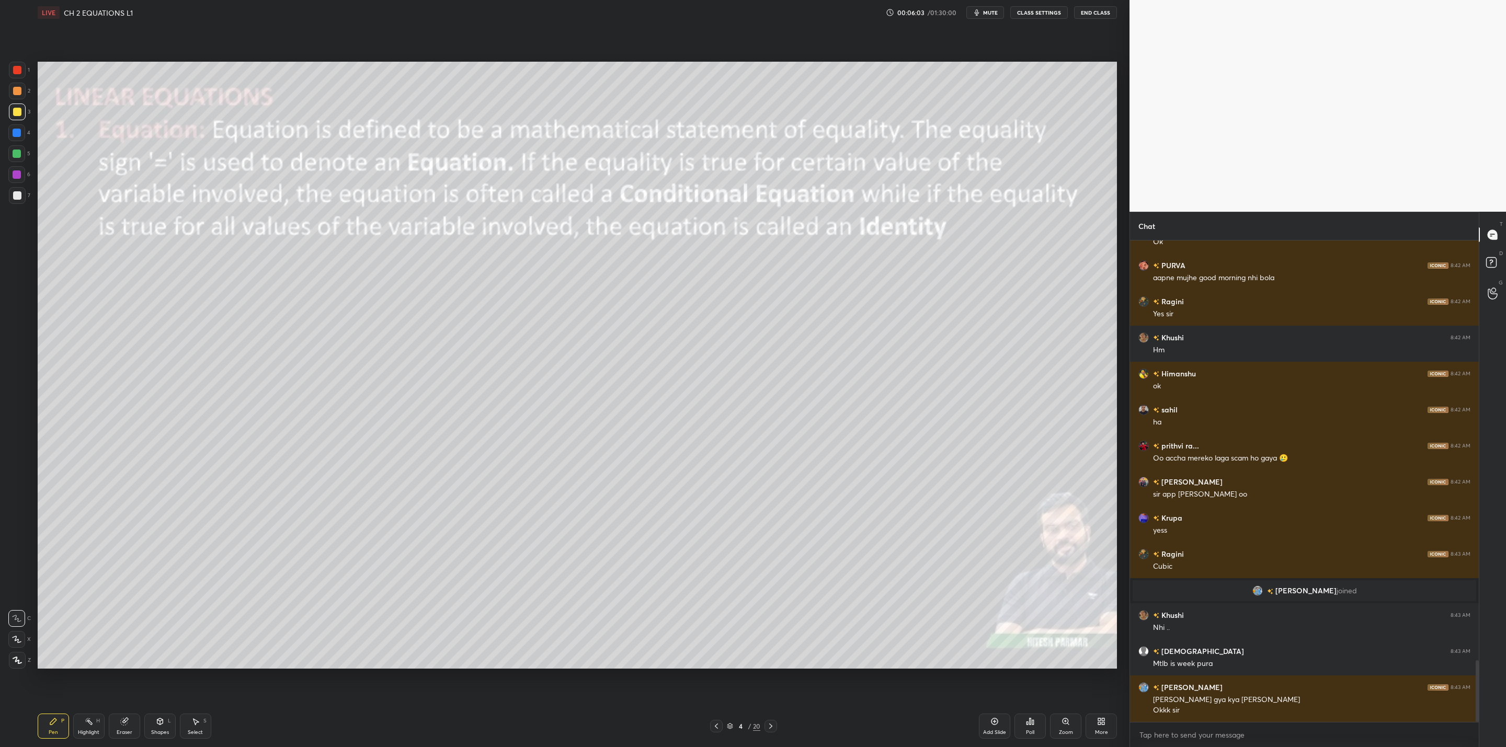
click at [124, 728] on div "Eraser" at bounding box center [124, 726] width 31 height 25
click at [51, 727] on div "Pen P" at bounding box center [53, 726] width 31 height 25
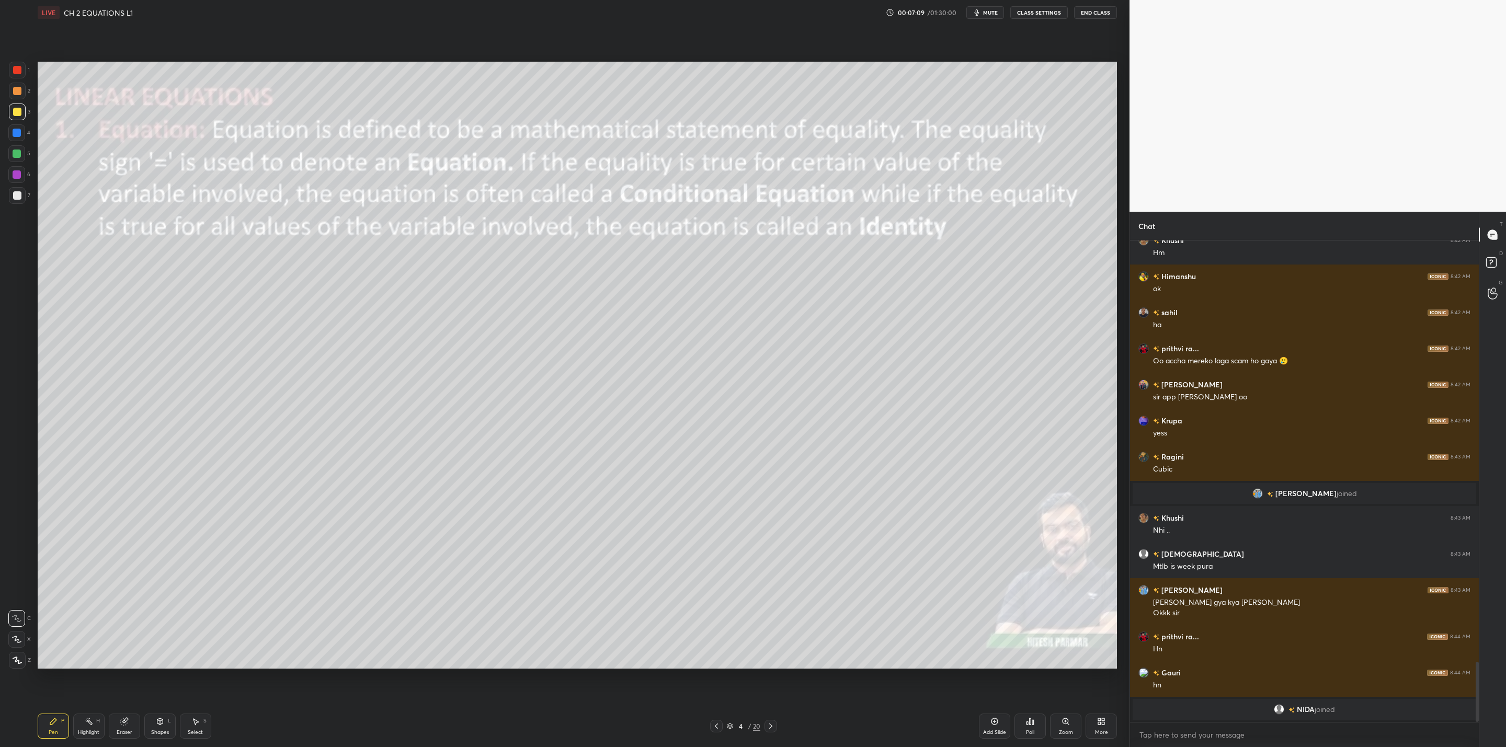
scroll to position [3372, 0]
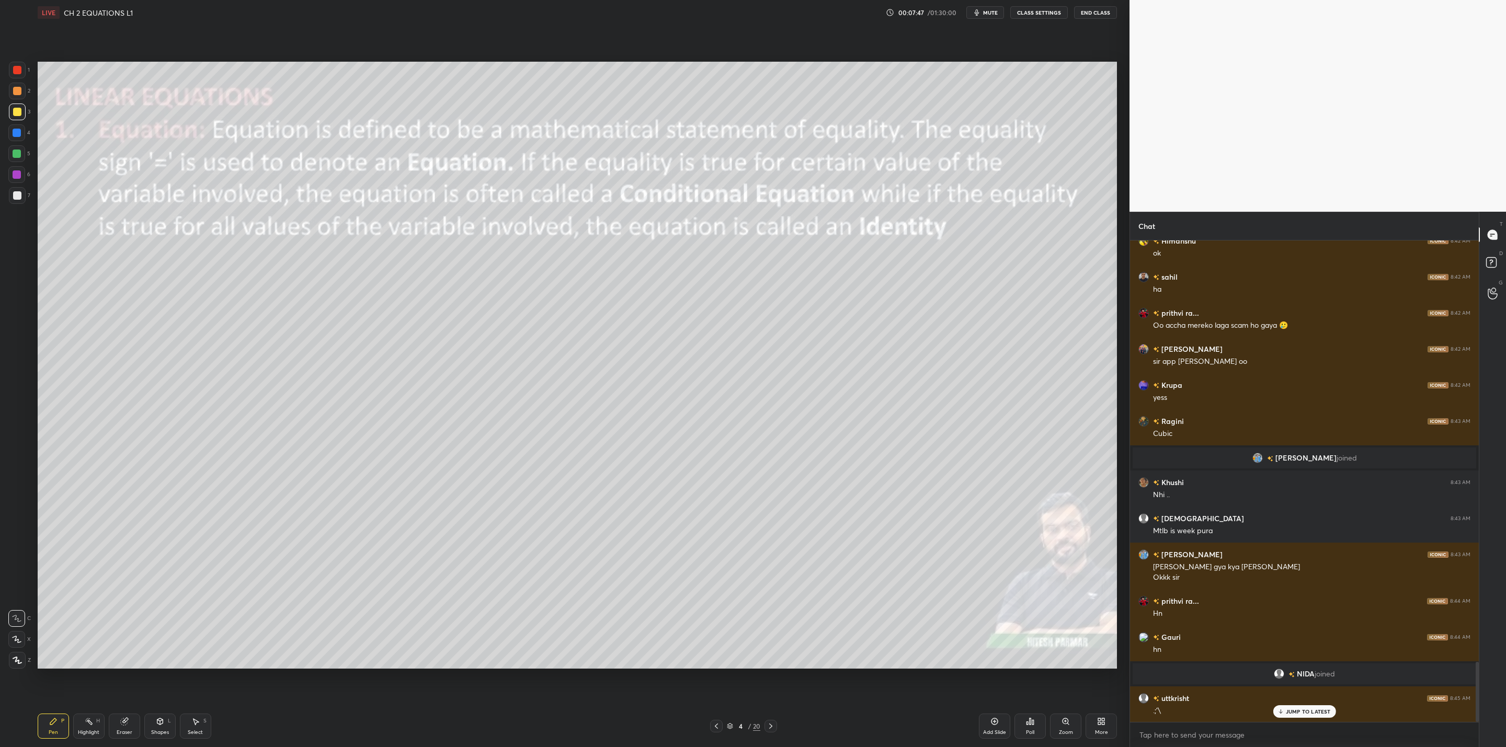
click at [22, 157] on div at bounding box center [16, 153] width 17 height 17
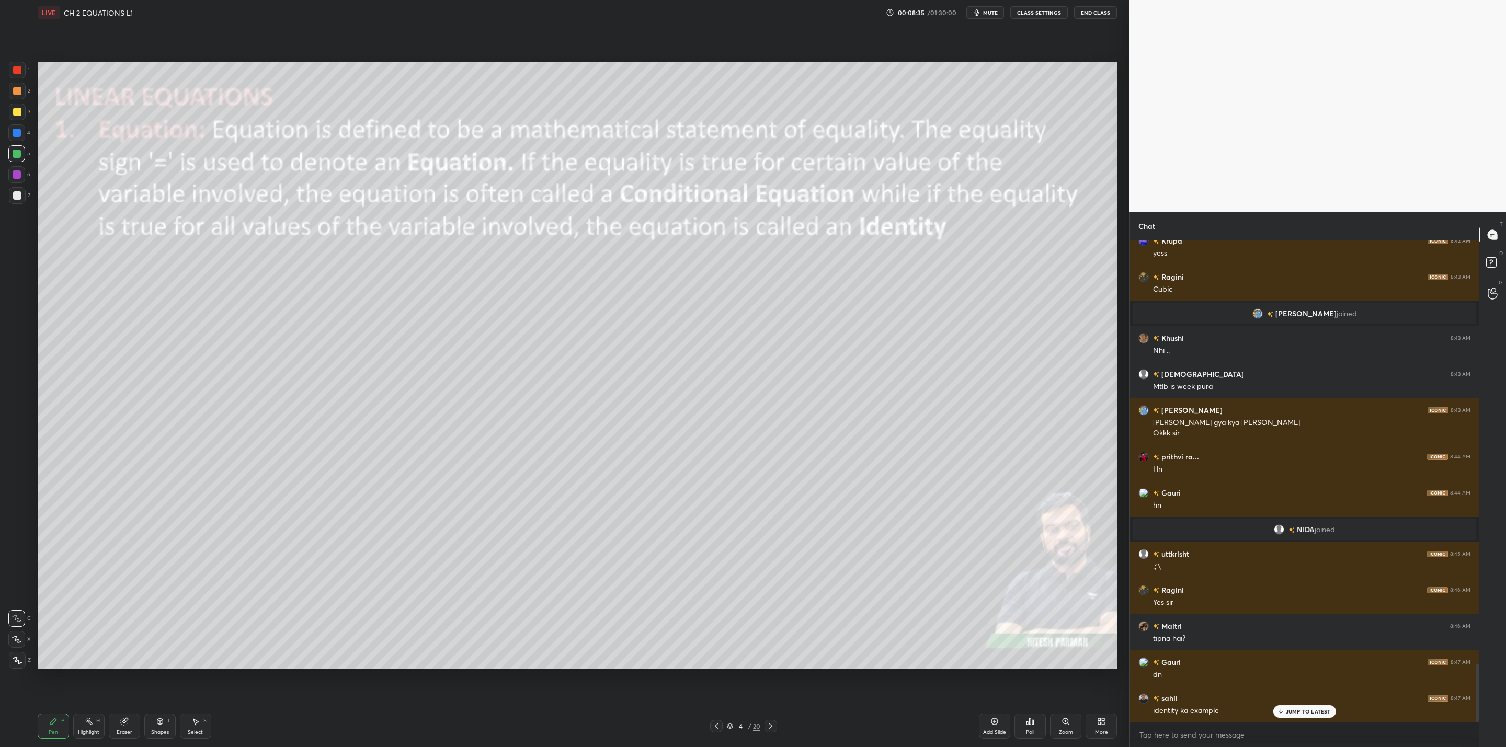
scroll to position [3552, 0]
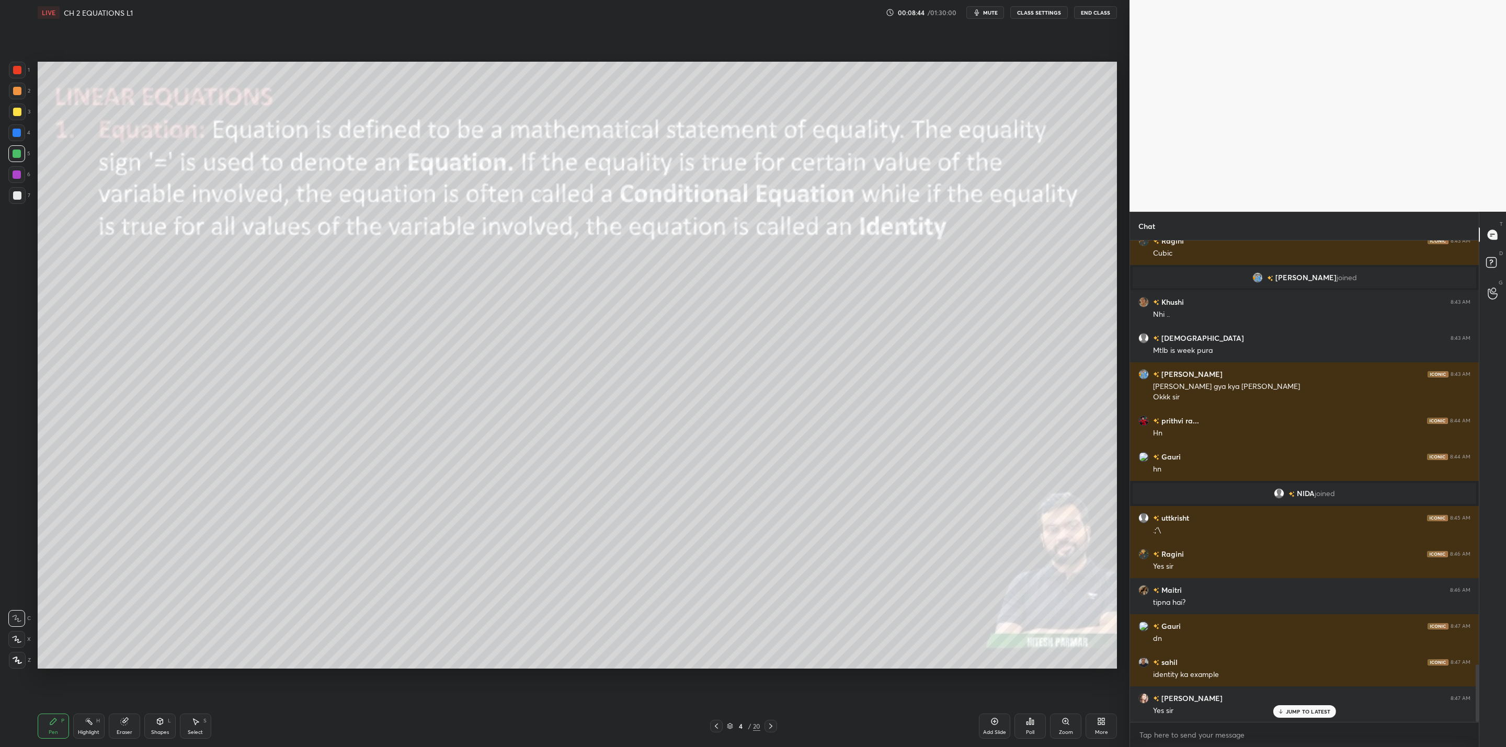
click at [769, 723] on icon at bounding box center [771, 726] width 8 height 8
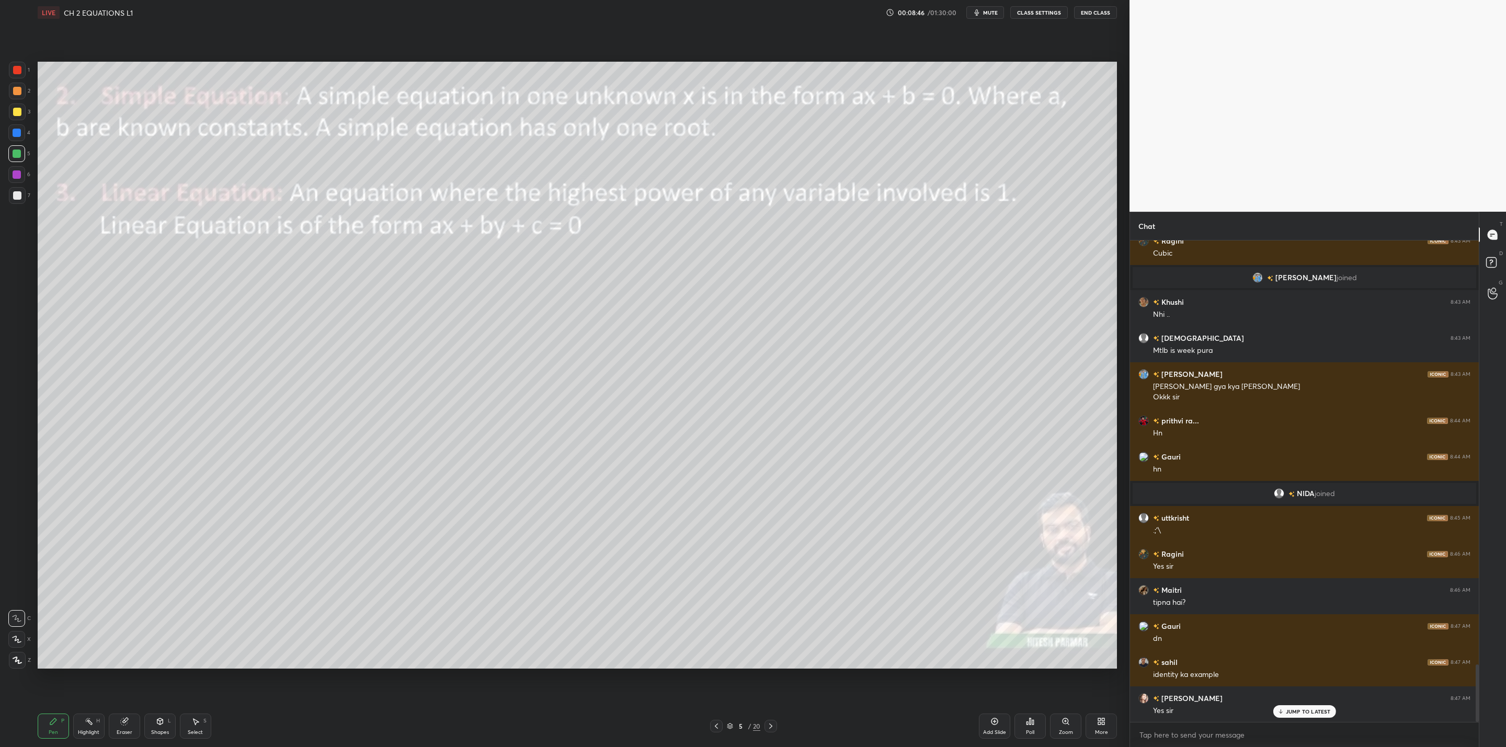
drag, startPoint x: 720, startPoint y: 720, endPoint x: 728, endPoint y: 722, distance: 8.5
click at [721, 720] on div at bounding box center [716, 726] width 13 height 13
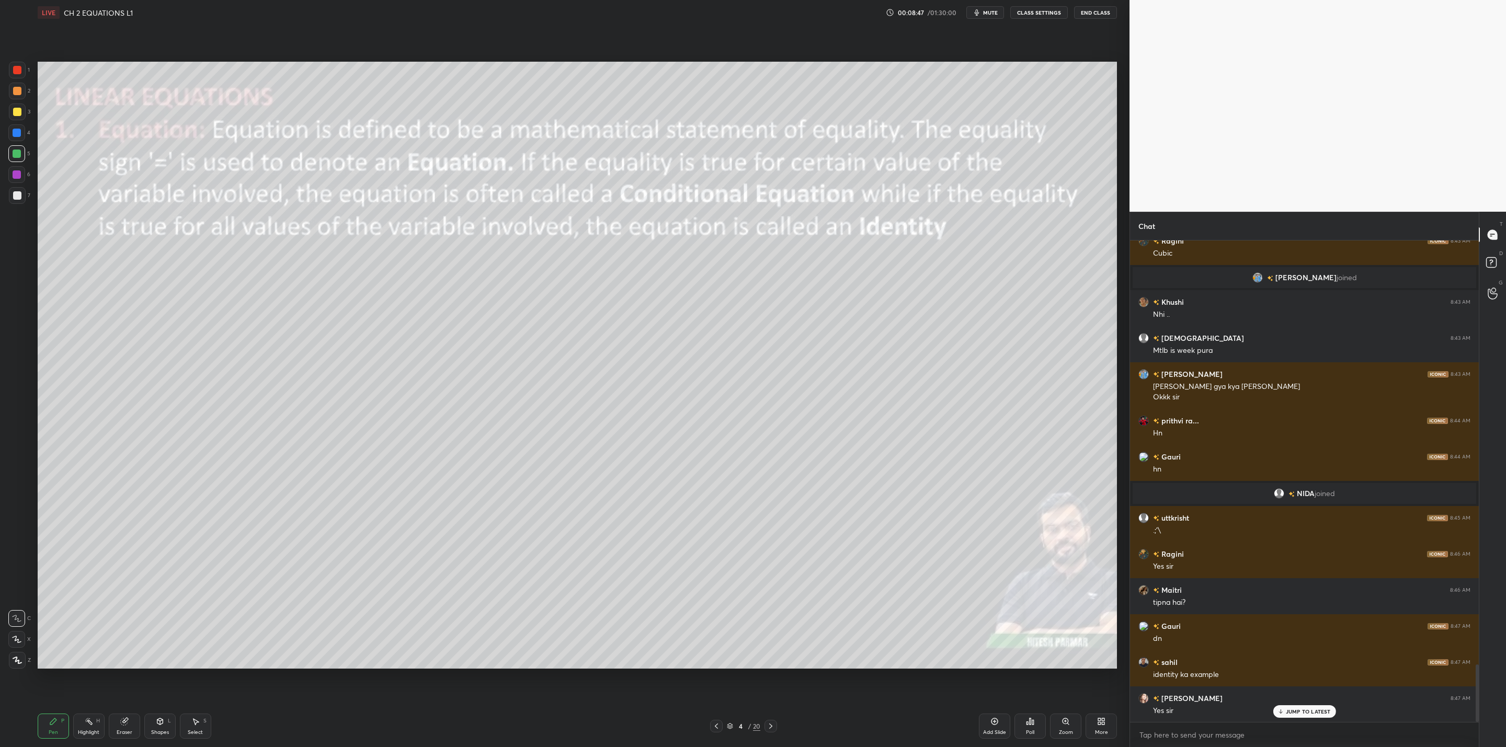
click at [991, 725] on icon at bounding box center [994, 721] width 8 height 8
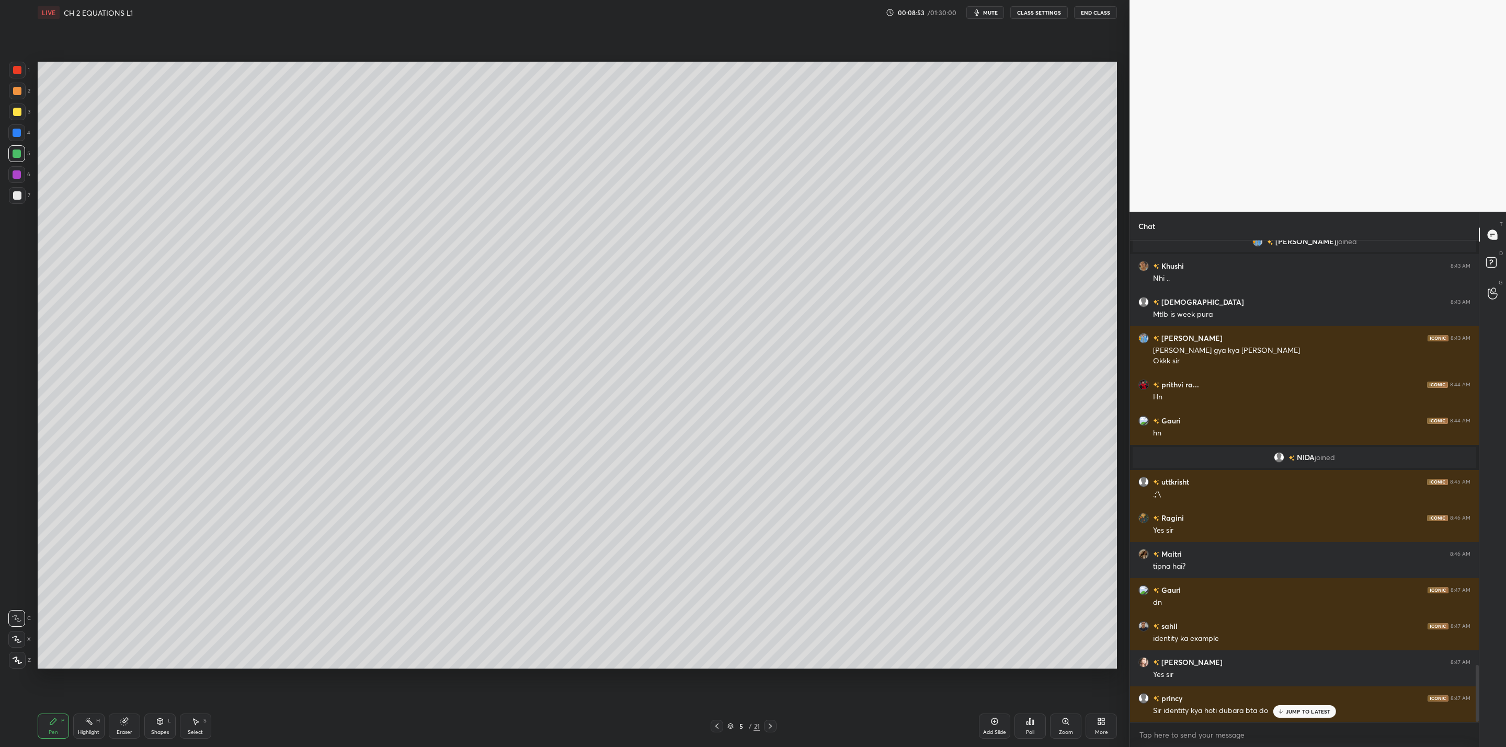
drag, startPoint x: 716, startPoint y: 722, endPoint x: 722, endPoint y: 730, distance: 10.0
click at [717, 722] on icon at bounding box center [717, 726] width 8 height 8
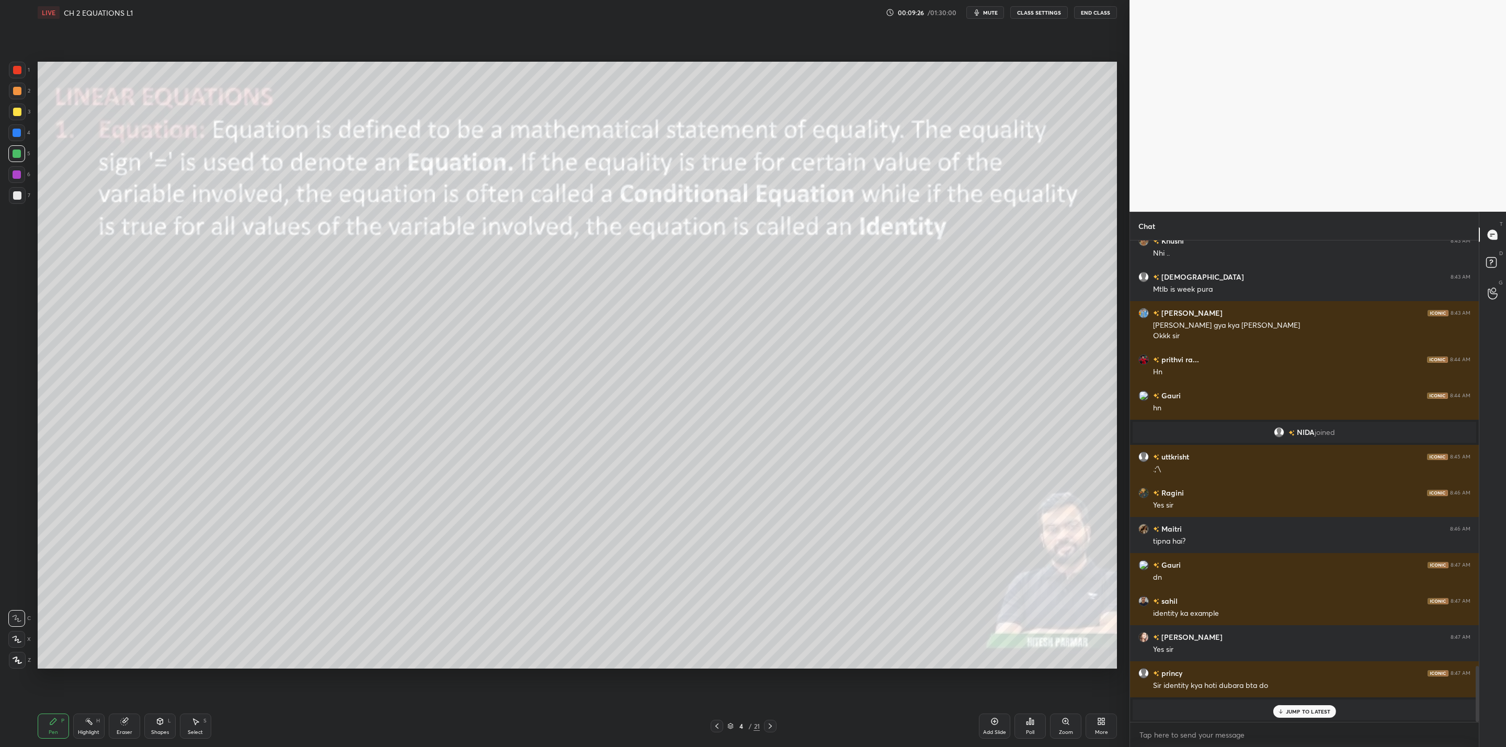
scroll to position [3649, 0]
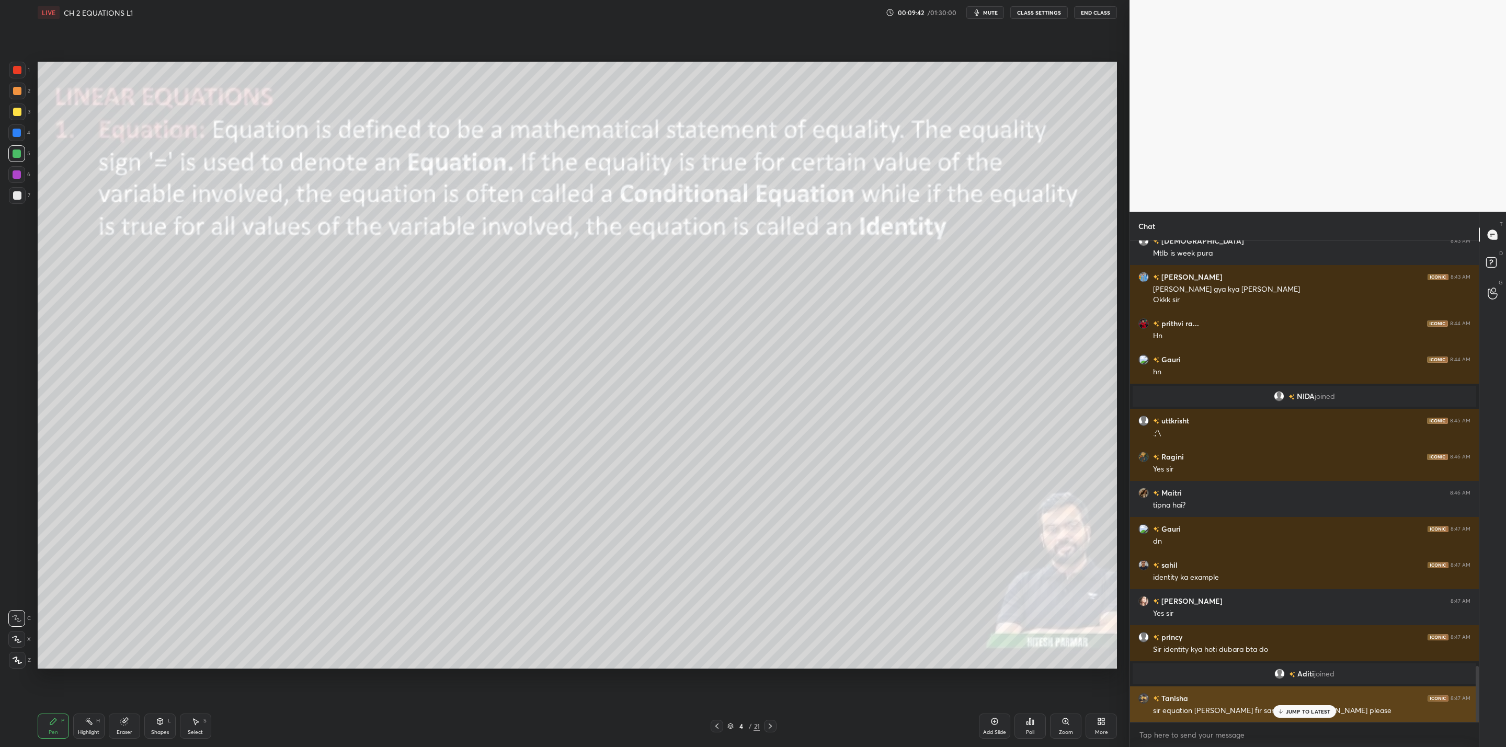
click at [1283, 717] on div "JUMP TO LATEST" at bounding box center [1304, 711] width 63 height 13
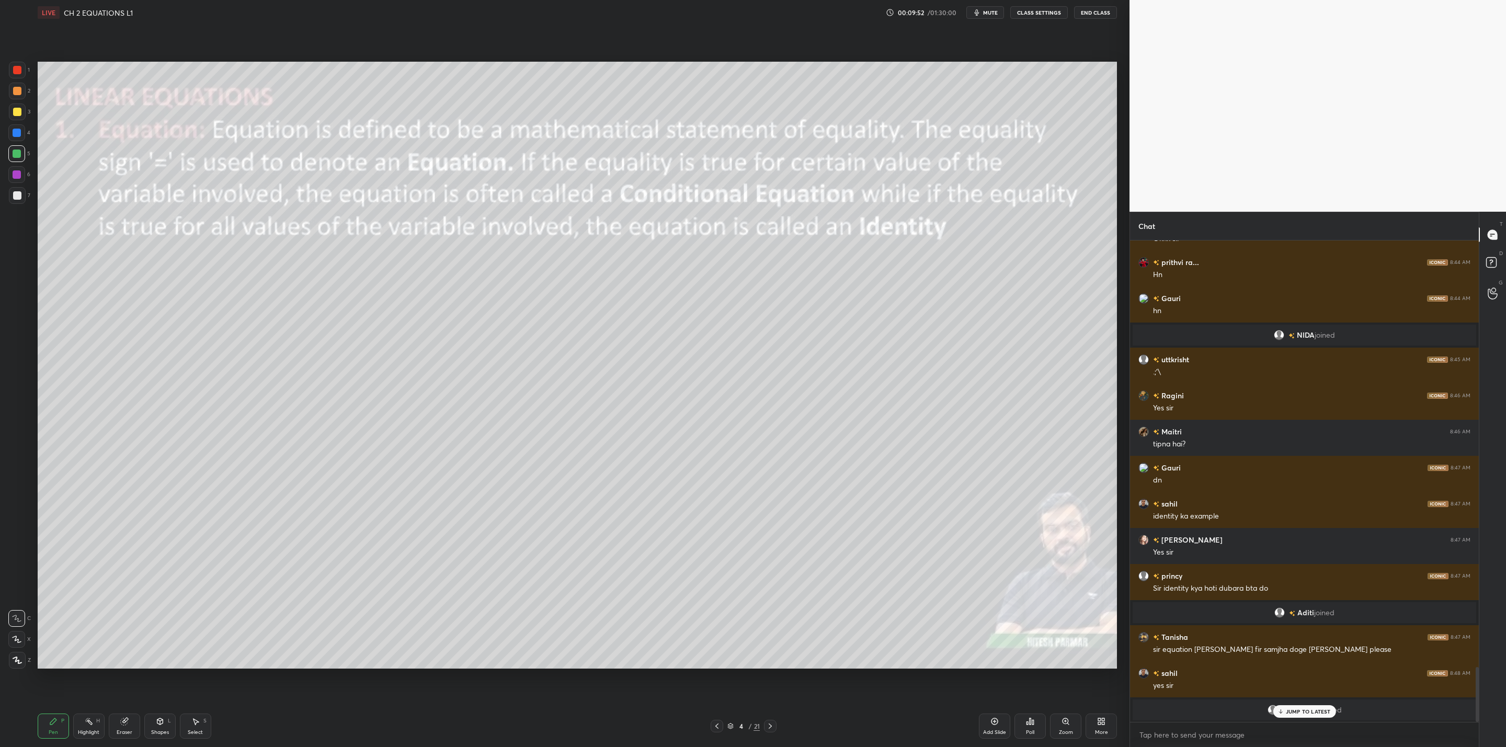
scroll to position [3747, 0]
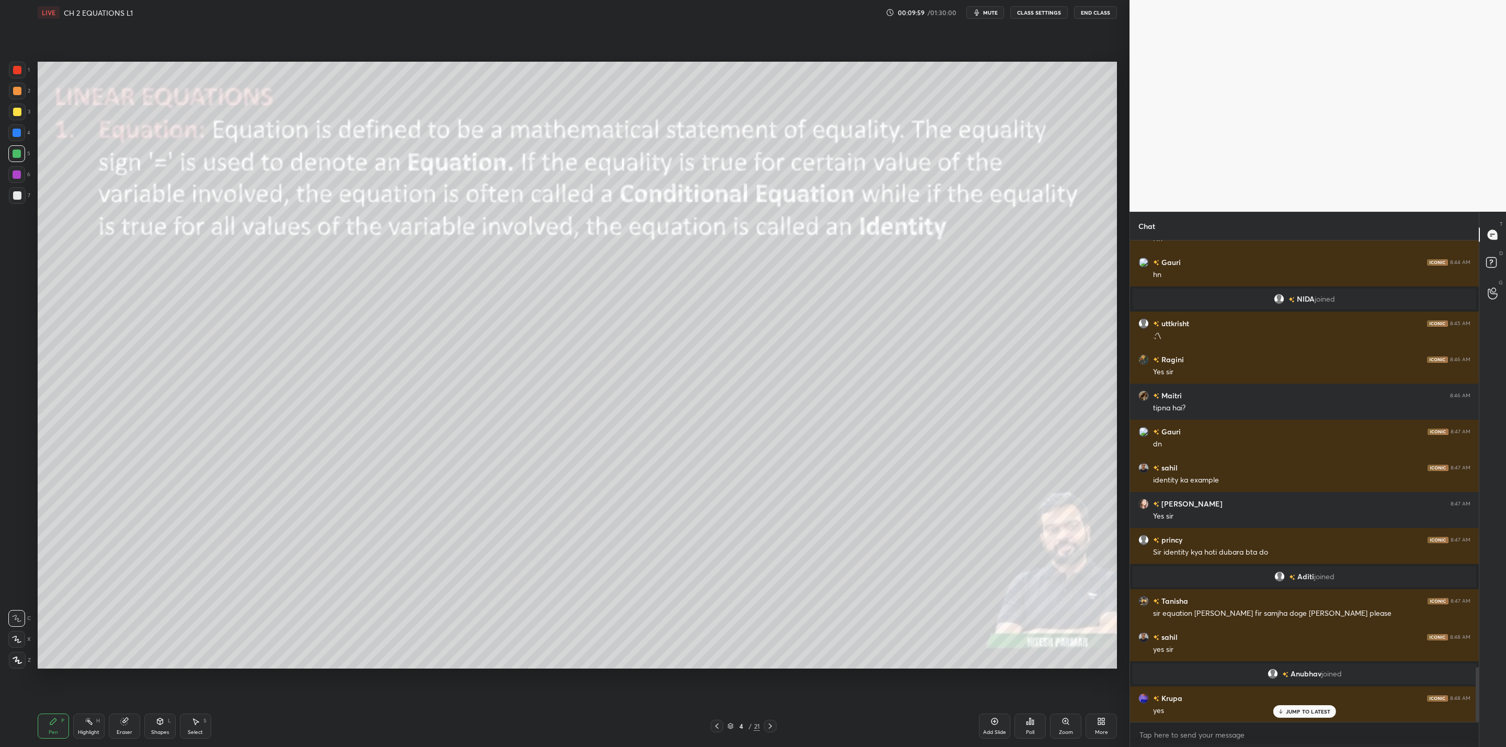
click at [987, 12] on span "mute" at bounding box center [990, 12] width 15 height 7
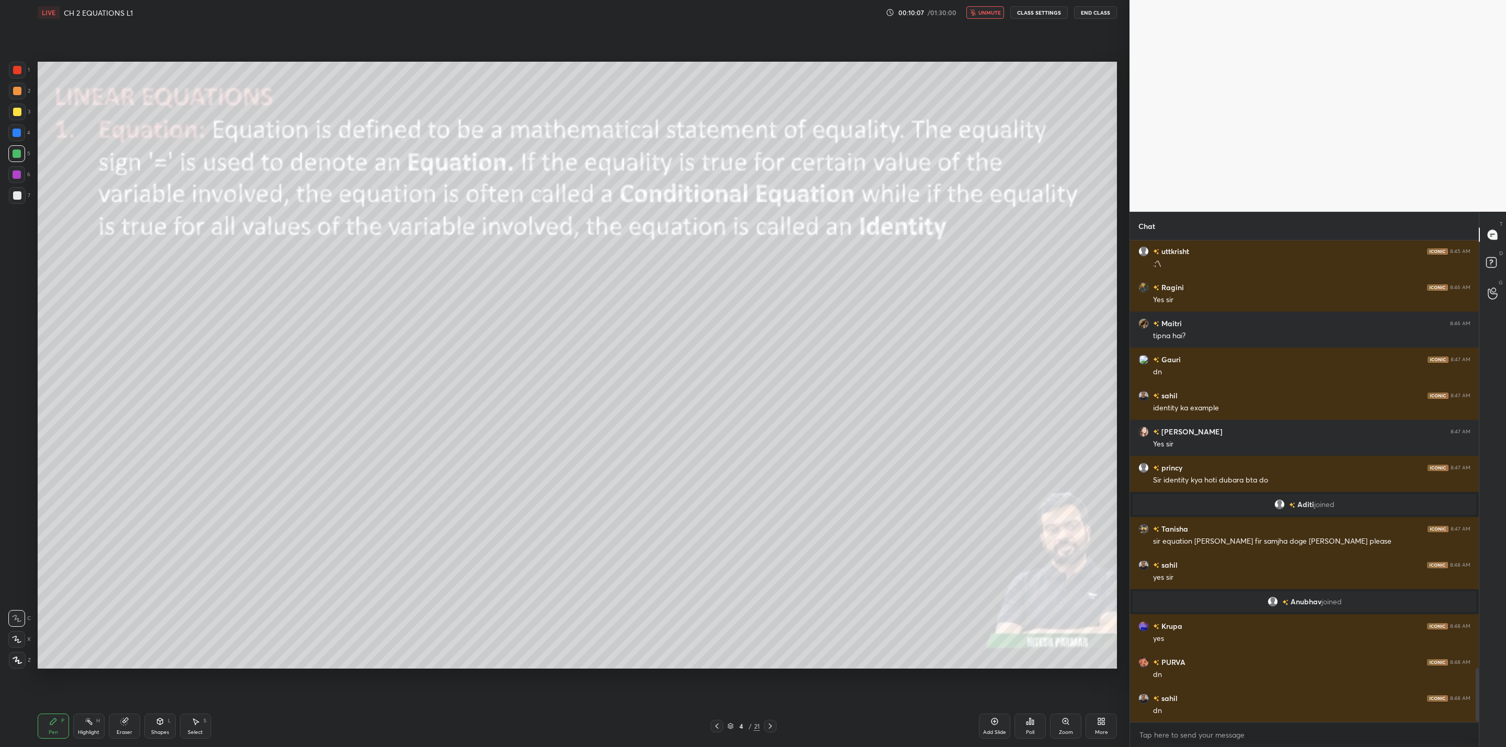
scroll to position [3855, 0]
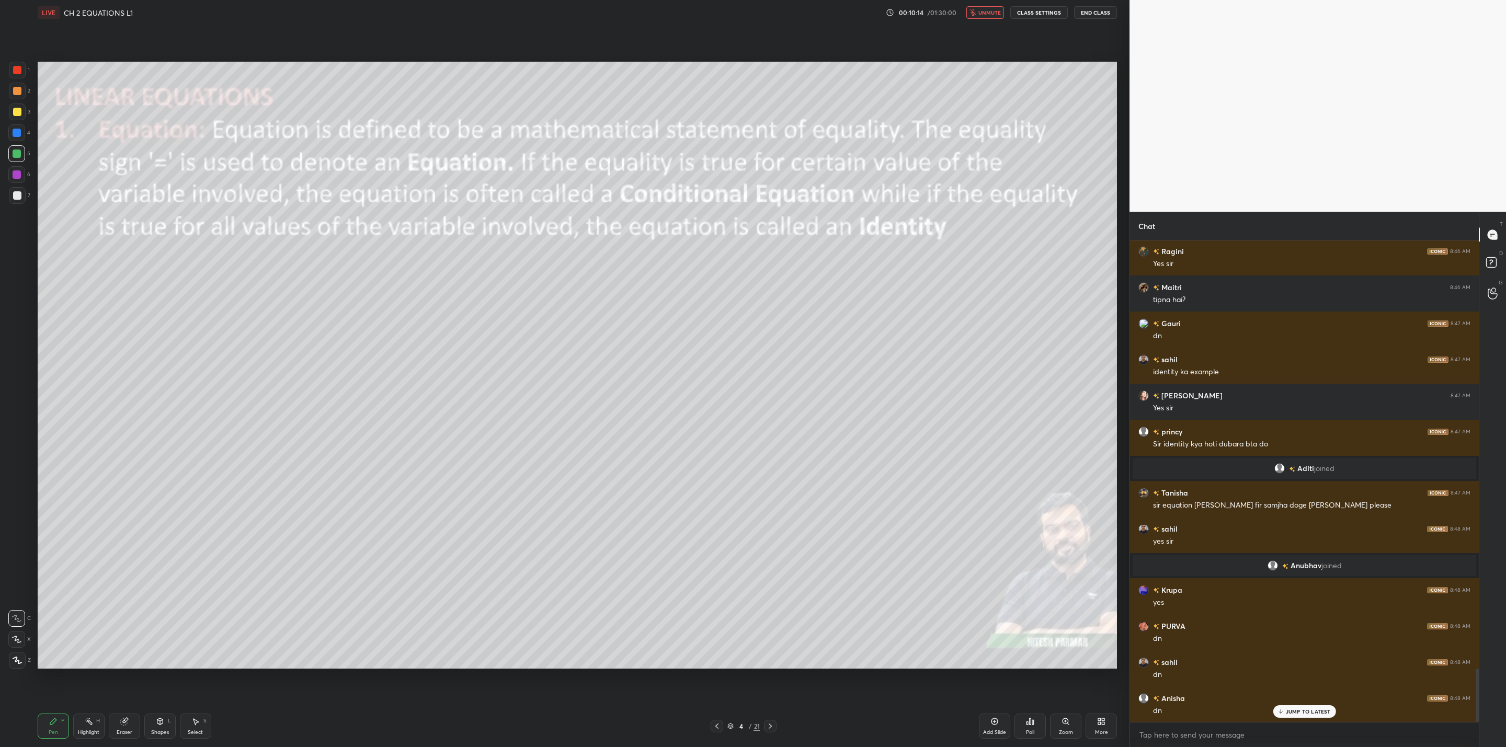
click at [978, 11] on button "unmute" at bounding box center [985, 12] width 38 height 13
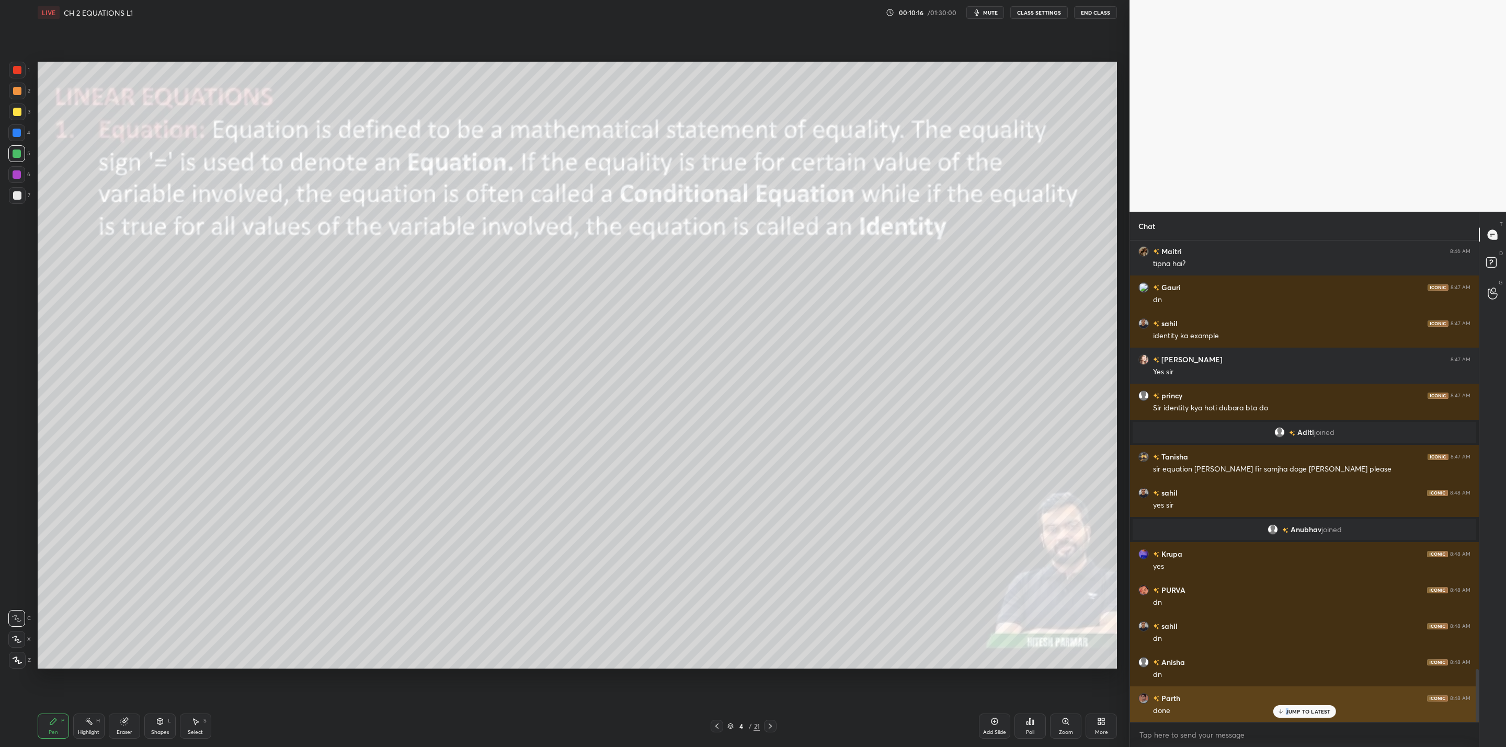
drag, startPoint x: 1287, startPoint y: 708, endPoint x: 1262, endPoint y: 716, distance: 26.5
click at [1286, 709] on p "JUMP TO LATEST" at bounding box center [1308, 712] width 45 height 6
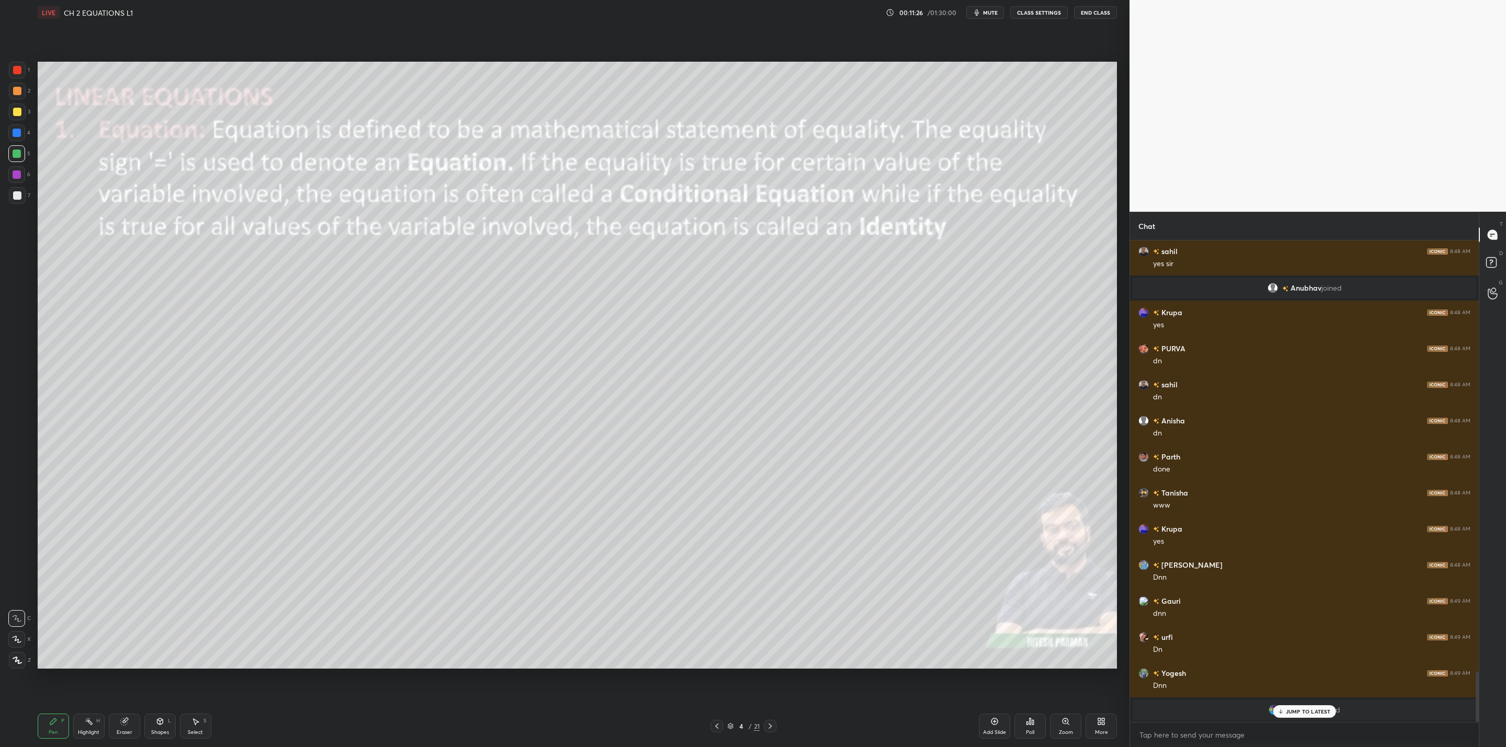
scroll to position [4169, 0]
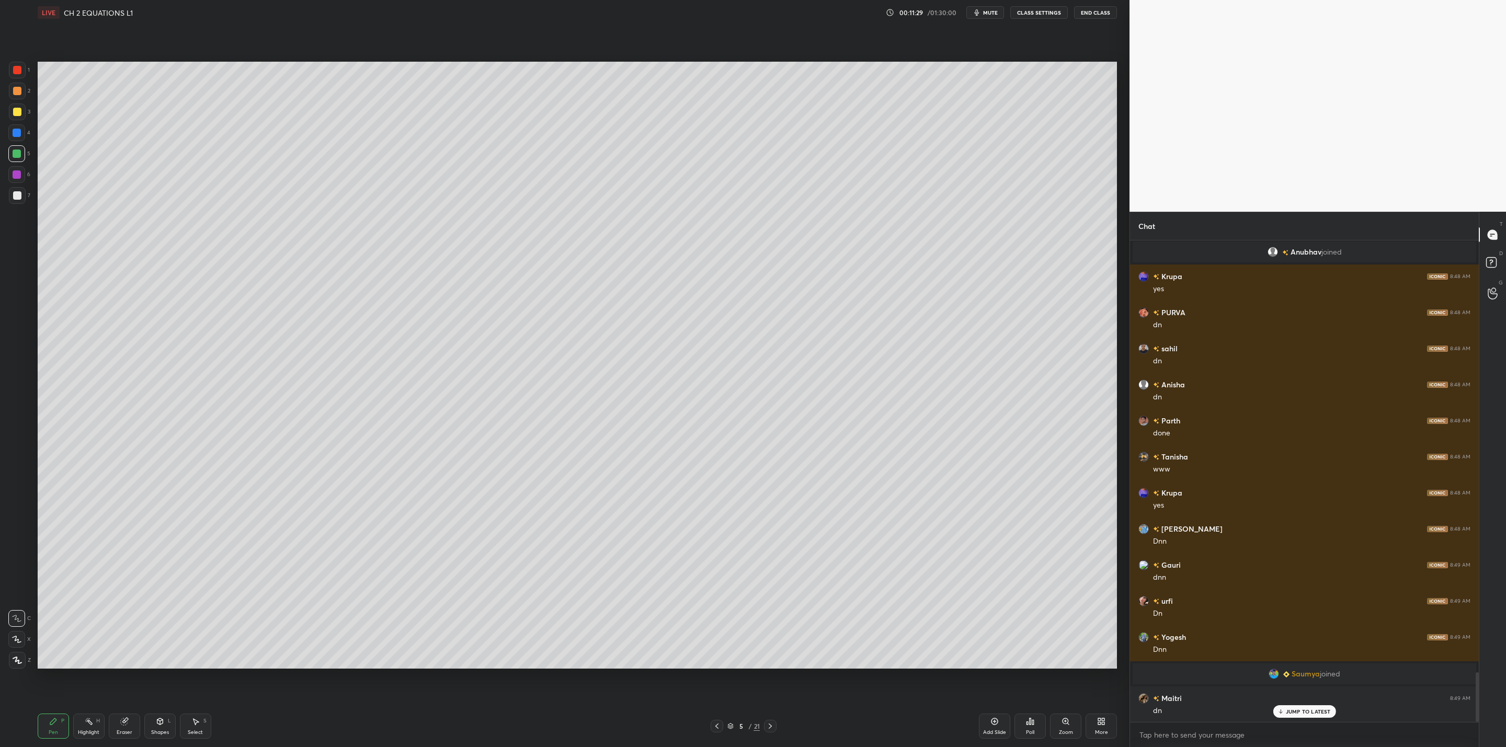
click at [118, 731] on div "Eraser" at bounding box center [125, 732] width 16 height 5
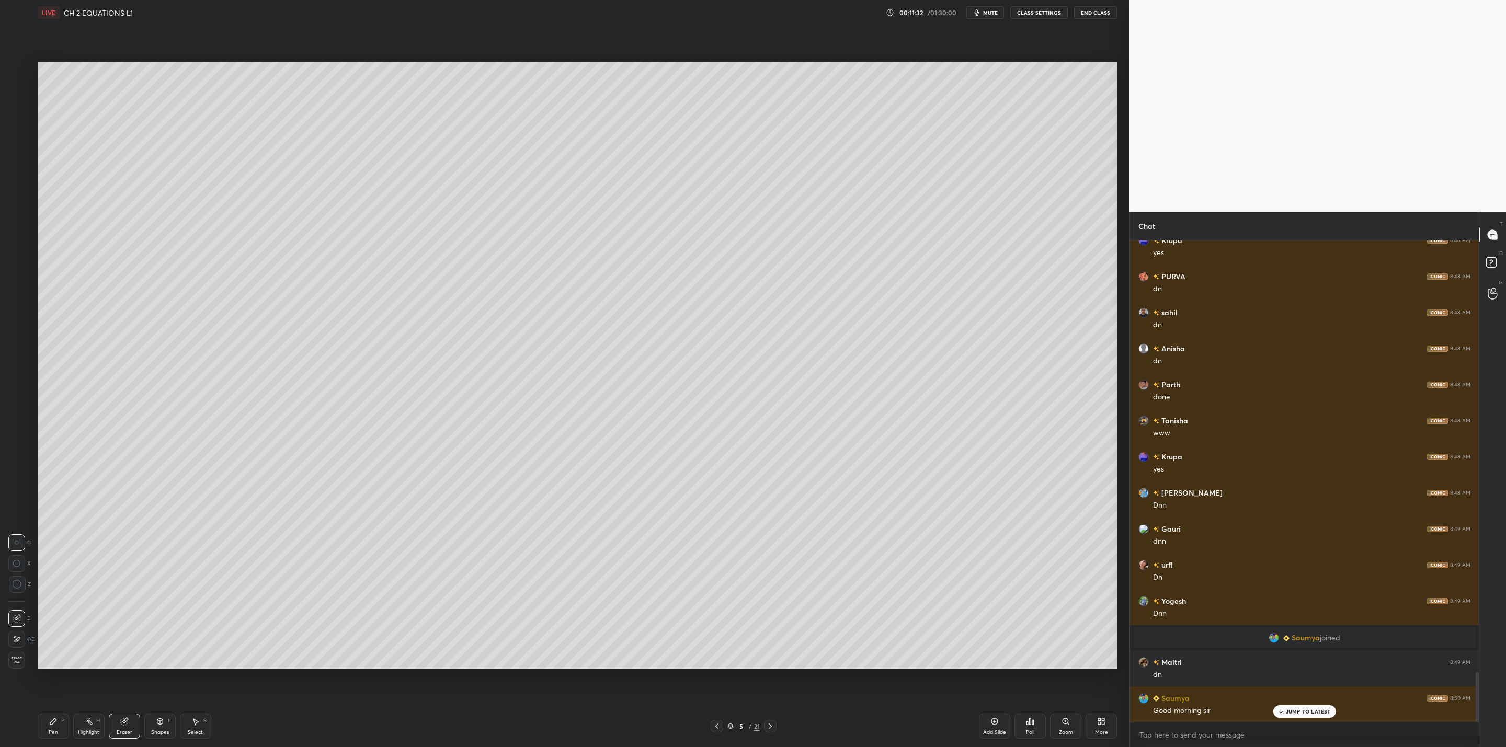
drag, startPoint x: 60, startPoint y: 722, endPoint x: 67, endPoint y: 718, distance: 8.4
click at [61, 722] on div "P" at bounding box center [62, 720] width 3 height 5
click at [14, 118] on div at bounding box center [17, 112] width 17 height 17
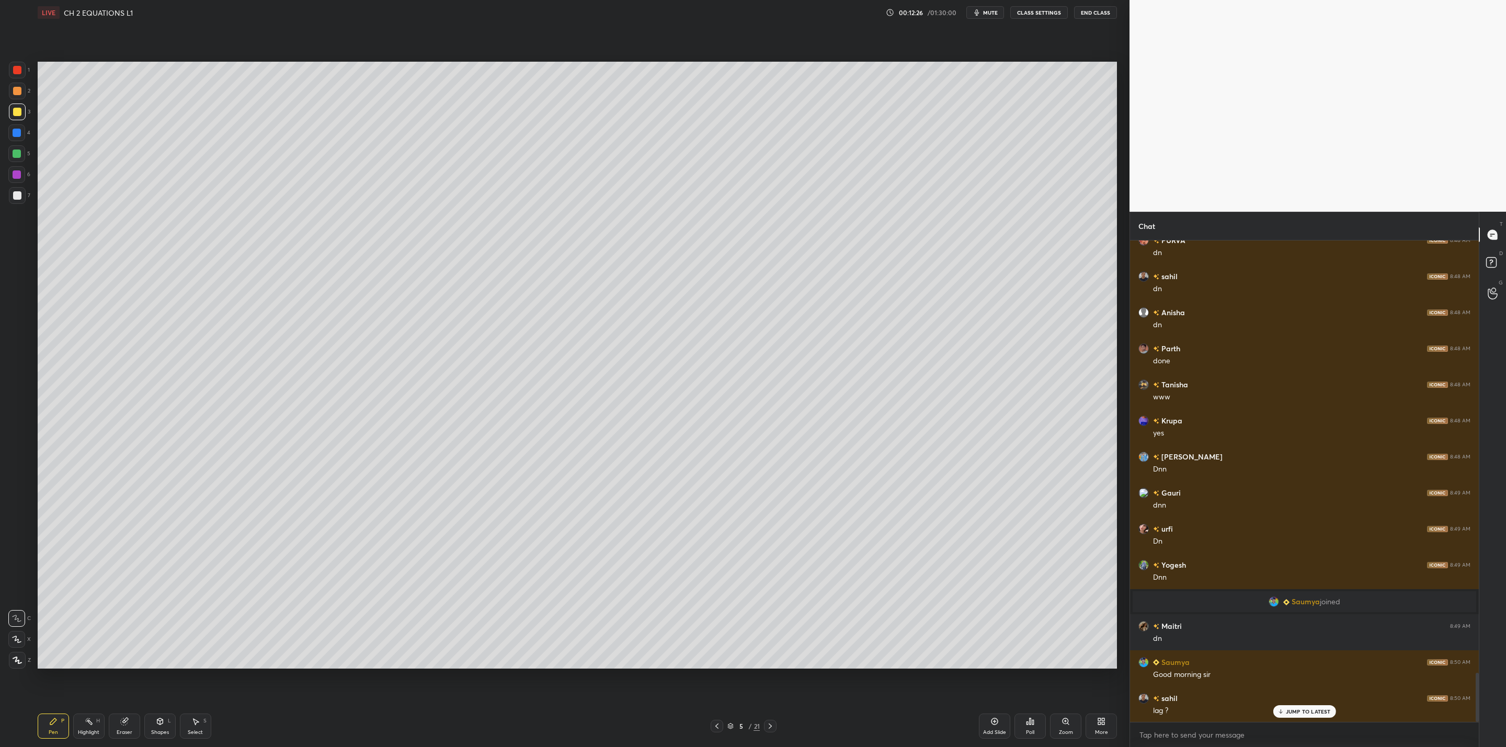
drag, startPoint x: 121, startPoint y: 728, endPoint x: 151, endPoint y: 705, distance: 37.2
click at [122, 727] on div "Eraser" at bounding box center [124, 726] width 31 height 25
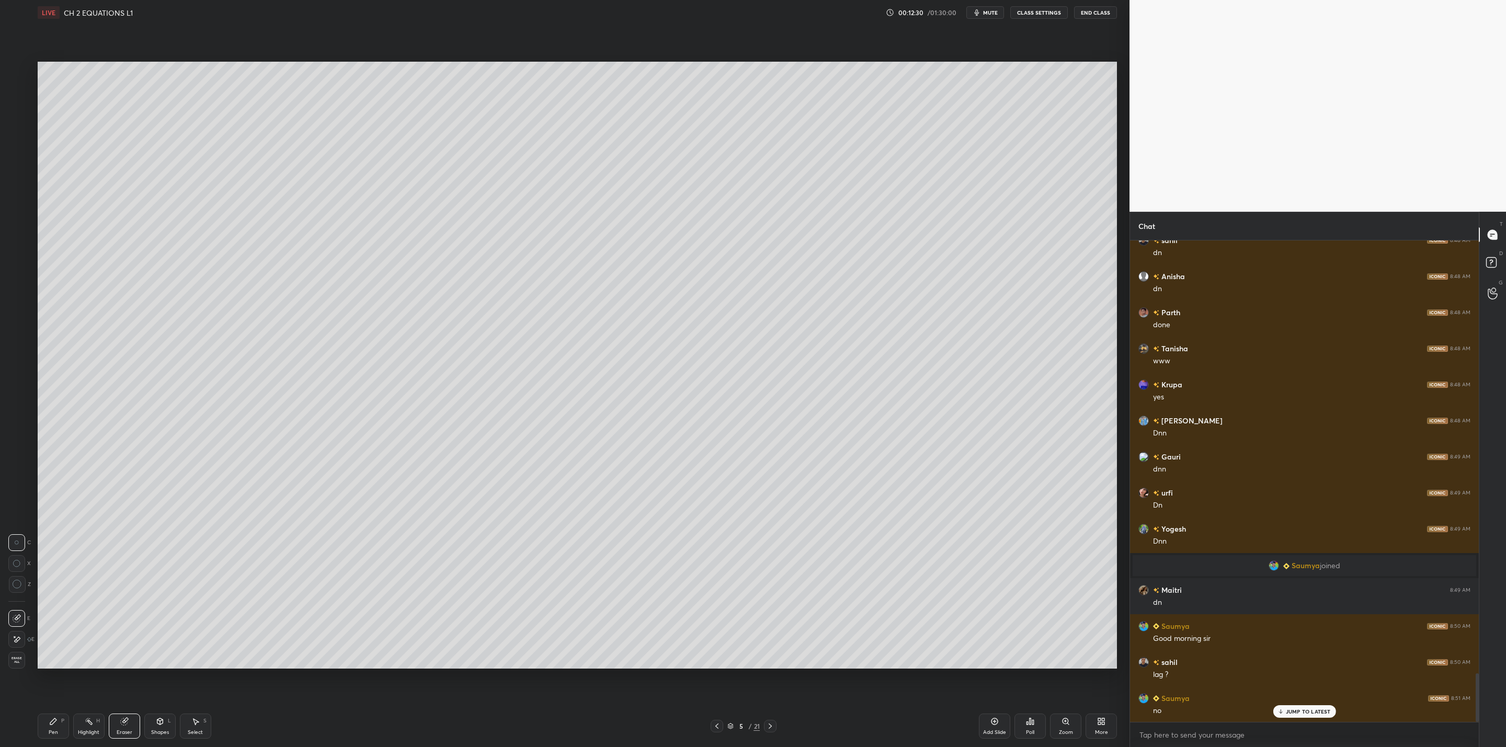
drag, startPoint x: 43, startPoint y: 736, endPoint x: 124, endPoint y: 674, distance: 102.2
click at [42, 737] on div "Pen P" at bounding box center [53, 726] width 31 height 25
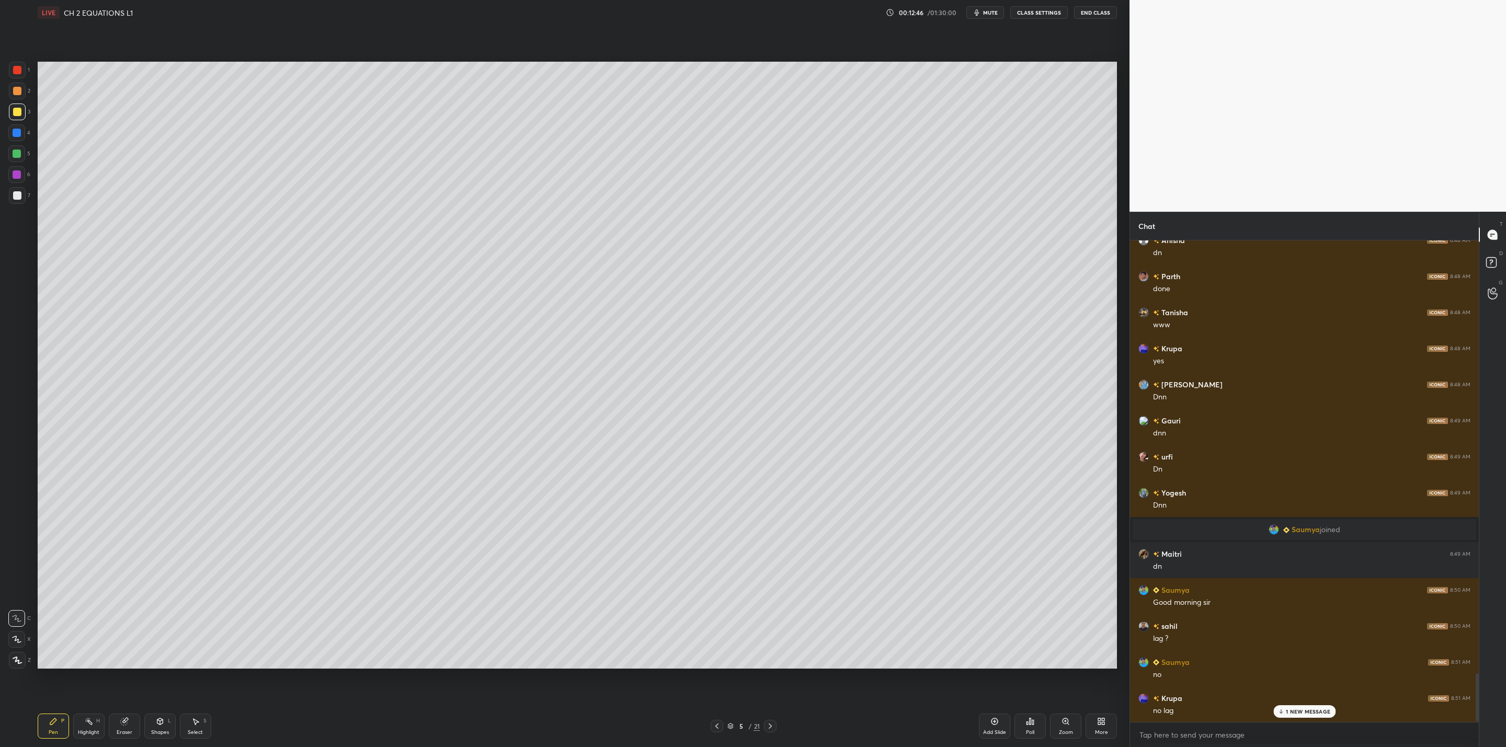
scroll to position [4349, 0]
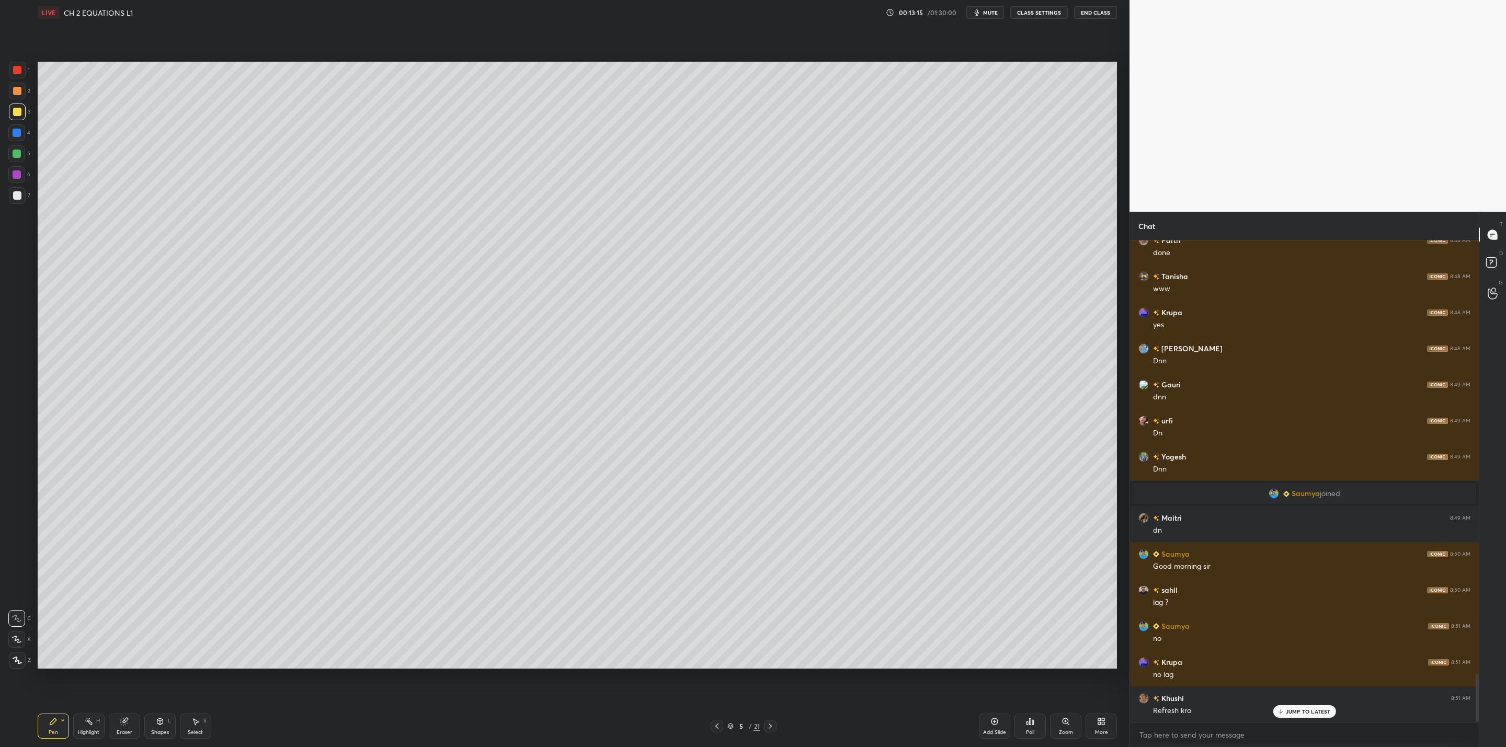
click at [175, 248] on div "1 2 3 4 5 6 7 C X Z C X Z E E Erase all H H LIVE CH 2 EQUATIONS L1 00:13:15 / 0…" at bounding box center [560, 373] width 1121 height 747
drag, startPoint x: 1285, startPoint y: 711, endPoint x: 1257, endPoint y: 711, distance: 27.7
click at [1284, 711] on div "JUMP TO LATEST" at bounding box center [1304, 711] width 63 height 13
drag, startPoint x: 14, startPoint y: 196, endPoint x: 17, endPoint y: 203, distance: 7.5
click at [16, 193] on div at bounding box center [17, 195] width 8 height 8
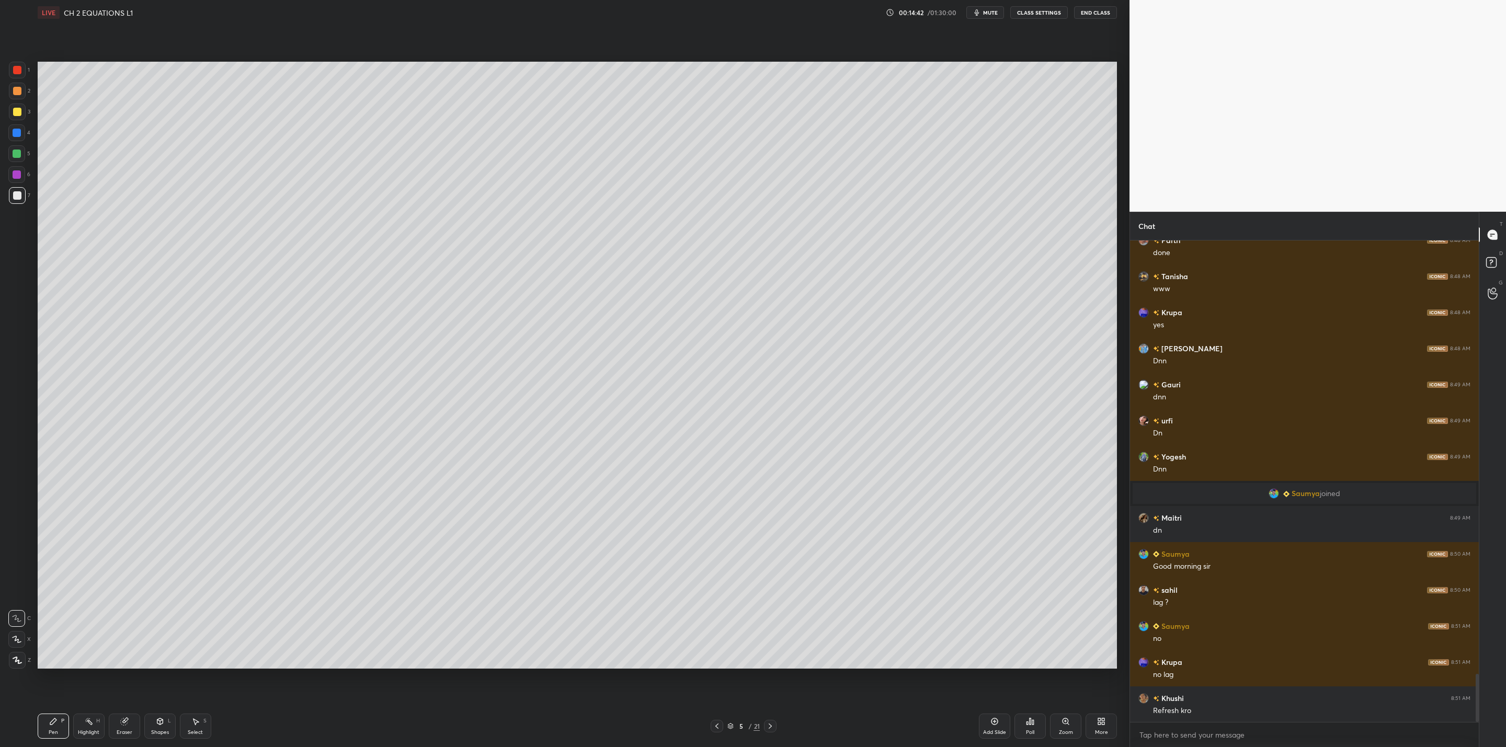
click at [14, 174] on div at bounding box center [17, 174] width 8 height 8
drag, startPoint x: 13, startPoint y: 193, endPoint x: 27, endPoint y: 212, distance: 23.2
click at [21, 202] on div at bounding box center [17, 195] width 17 height 17
click at [1120, 469] on div "Setting up your live class Poll for secs No correct answer Start poll" at bounding box center [577, 365] width 1088 height 680
drag, startPoint x: 13, startPoint y: 154, endPoint x: 22, endPoint y: 158, distance: 11.0
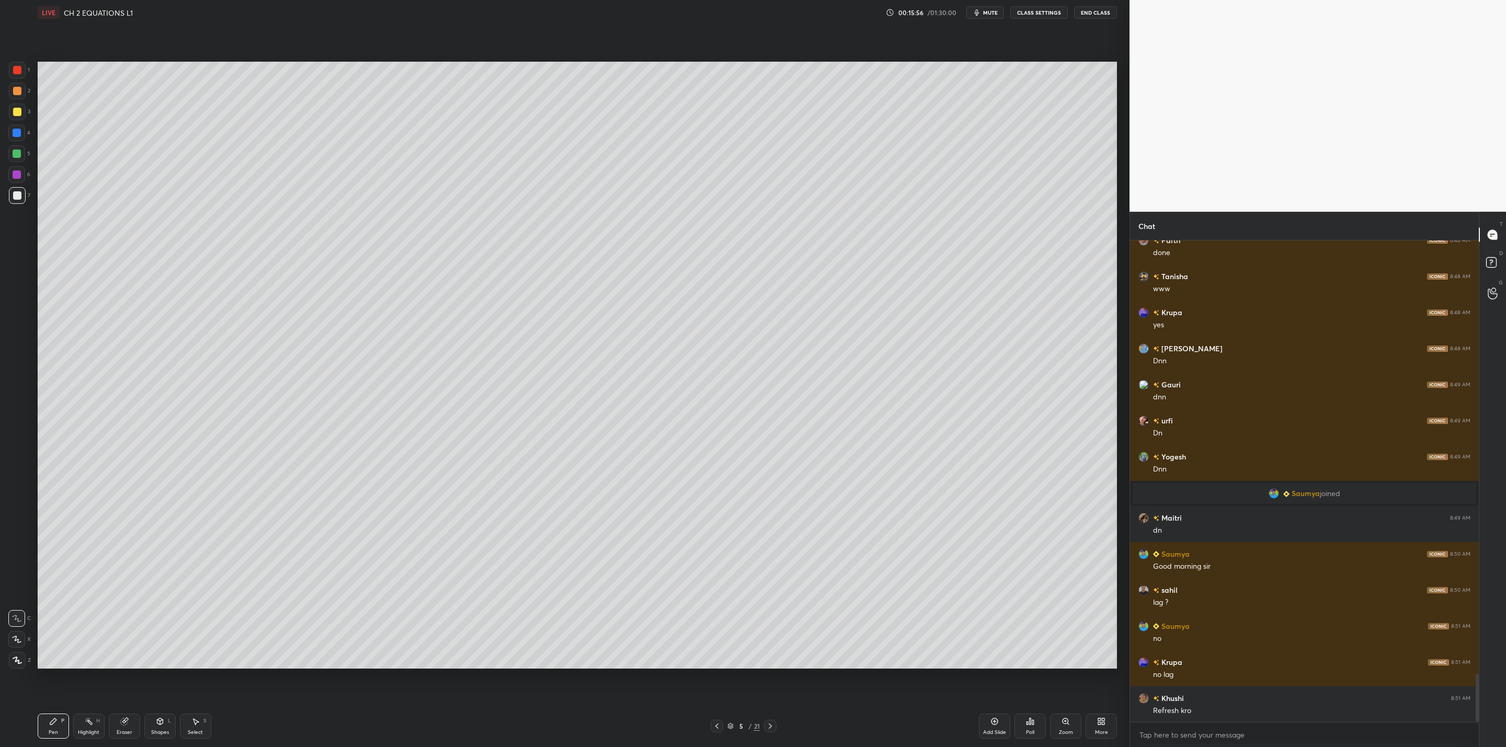
click at [17, 156] on div at bounding box center [17, 154] width 8 height 8
drag, startPoint x: 15, startPoint y: 177, endPoint x: 33, endPoint y: 176, distance: 18.3
click at [22, 178] on div at bounding box center [16, 174] width 17 height 17
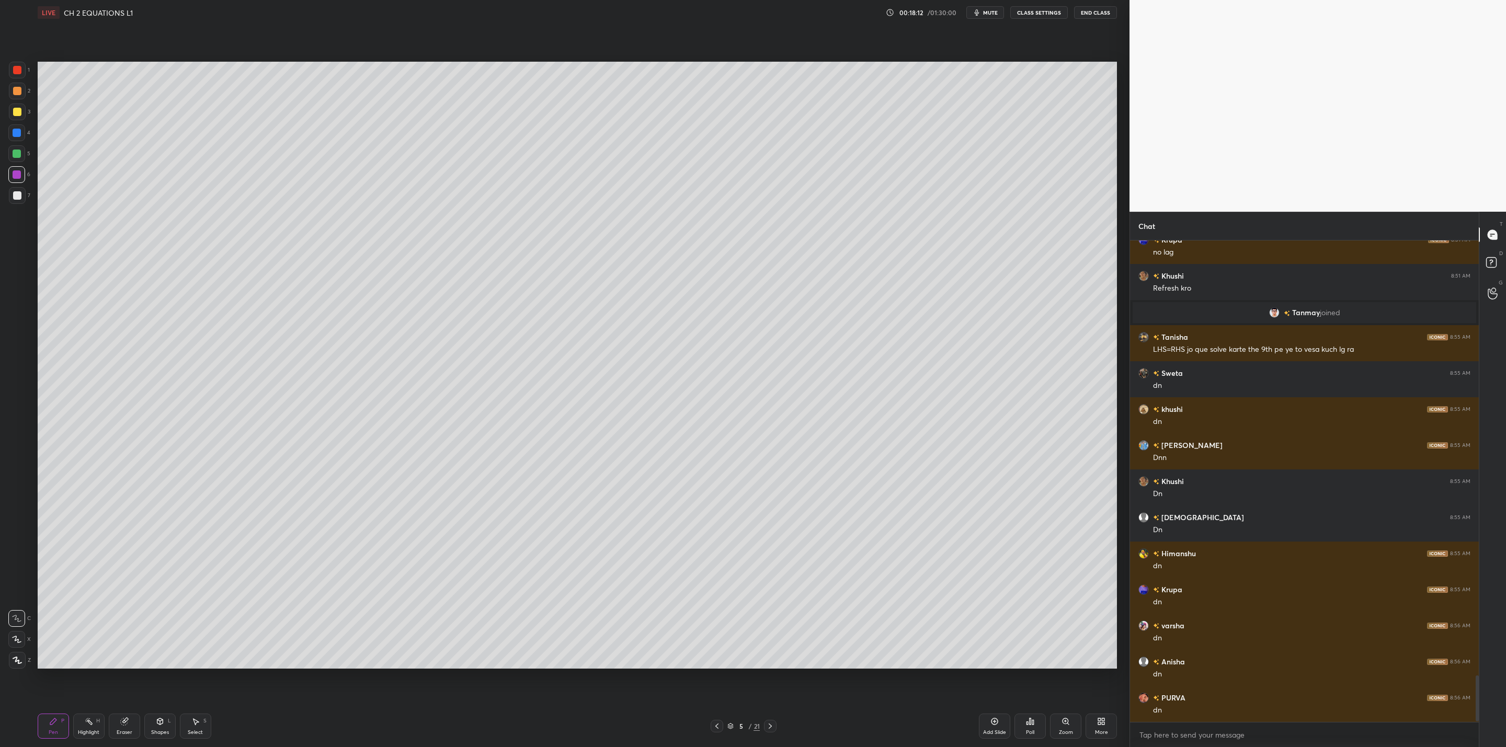
scroll to position [478, 346]
drag, startPoint x: 769, startPoint y: 725, endPoint x: 761, endPoint y: 733, distance: 10.7
click at [766, 725] on icon at bounding box center [770, 726] width 8 height 8
click at [1104, 724] on div "More" at bounding box center [1101, 726] width 31 height 25
click at [1041, 618] on div "Upload File" at bounding box center [1042, 617] width 42 height 25
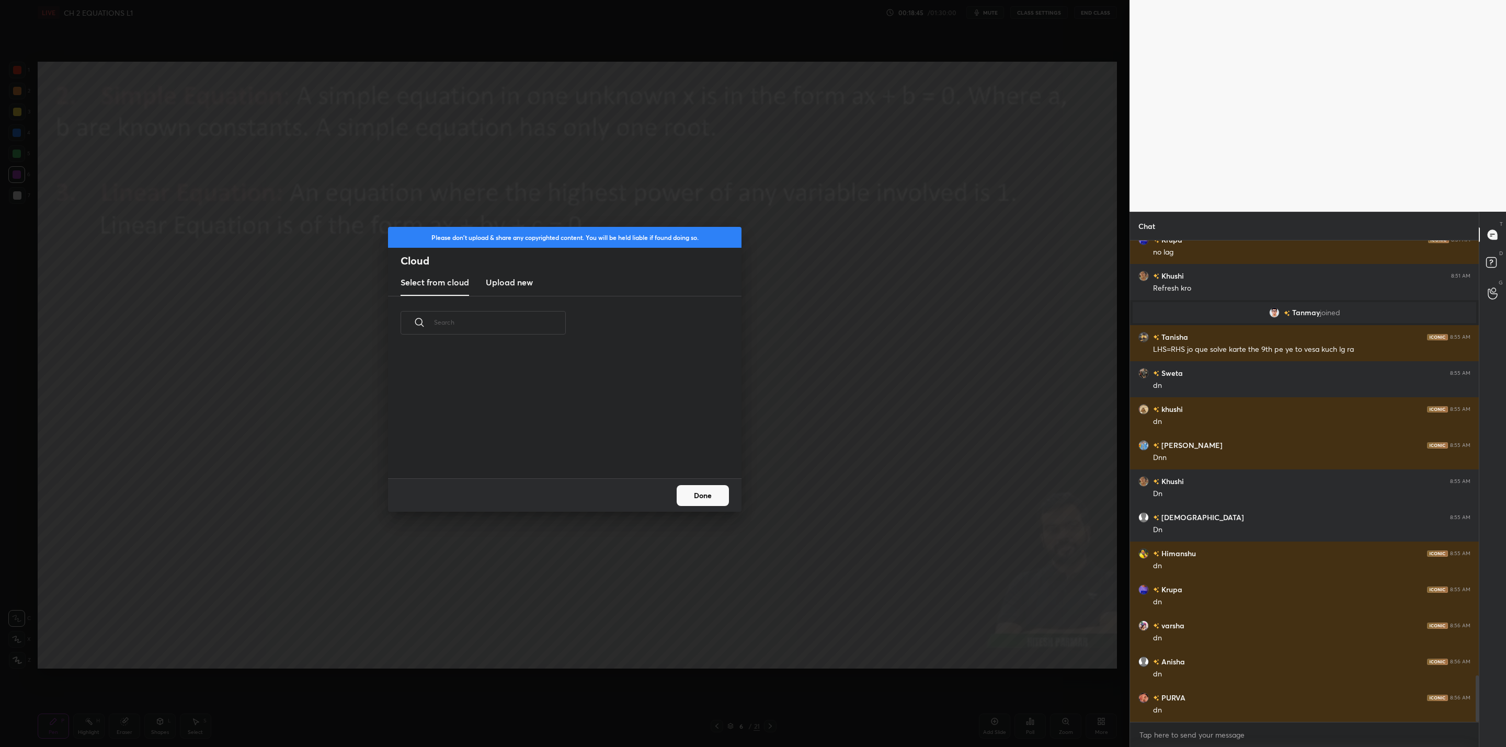
scroll to position [129, 336]
drag, startPoint x: 514, startPoint y: 283, endPoint x: 514, endPoint y: 292, distance: 9.4
click at [515, 289] on h3 "Upload new" at bounding box center [509, 282] width 47 height 13
click at [563, 449] on label "Browse" at bounding box center [565, 448] width 47 height 17
click at [542, 449] on input "Browse" at bounding box center [542, 448] width 0 height 17
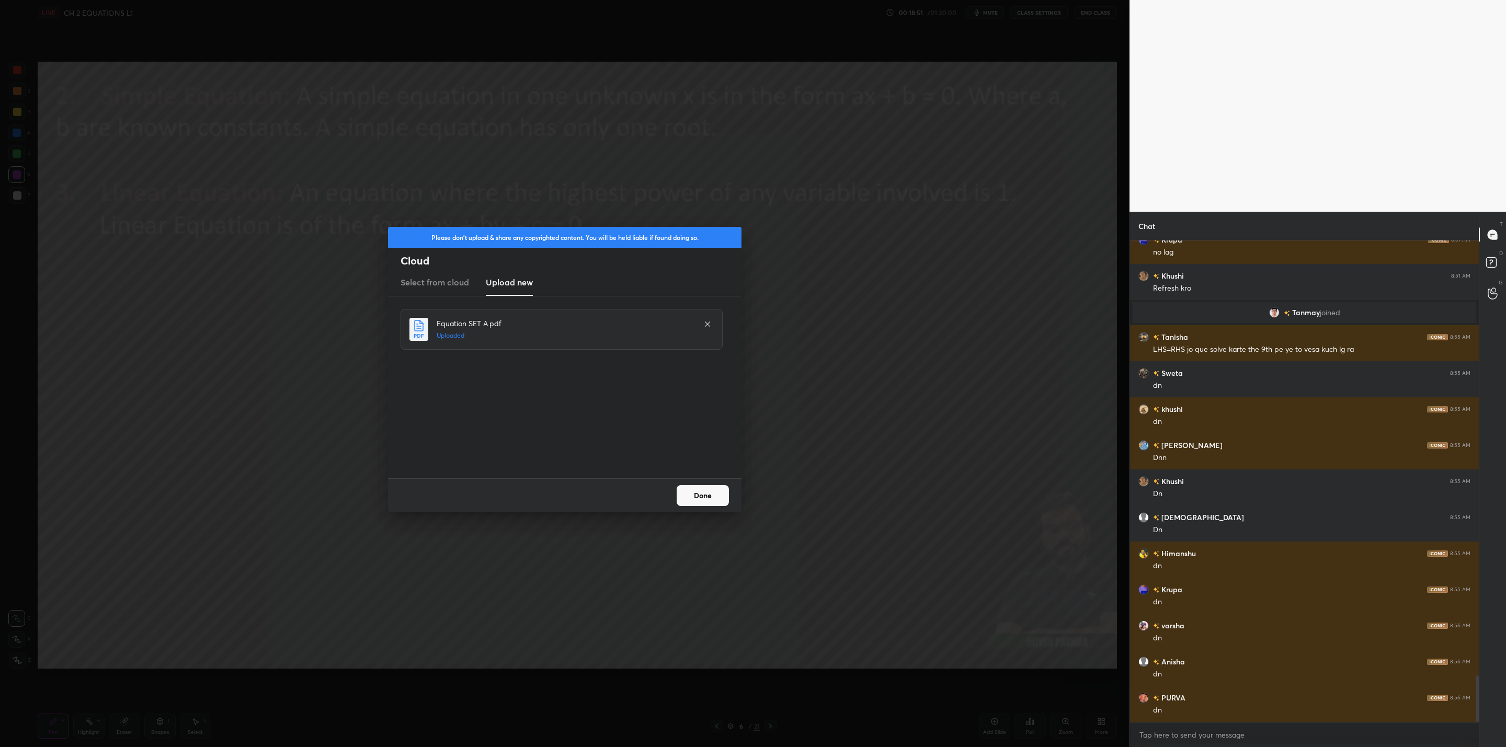
drag, startPoint x: 695, startPoint y: 496, endPoint x: 684, endPoint y: 507, distance: 15.5
click at [694, 497] on button "Done" at bounding box center [703, 495] width 52 height 21
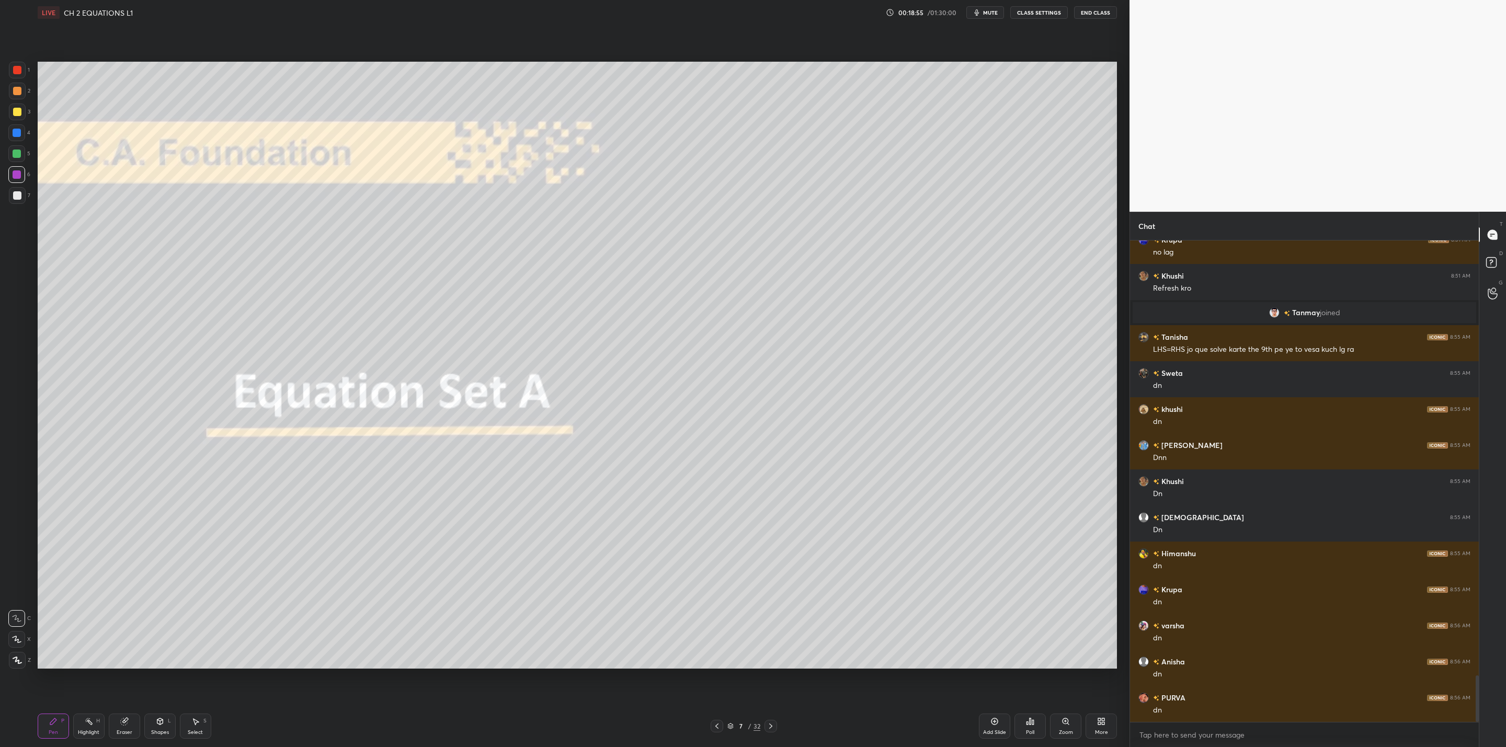
drag, startPoint x: 762, startPoint y: 726, endPoint x: 756, endPoint y: 741, distance: 15.9
click at [768, 730] on icon at bounding box center [771, 726] width 8 height 8
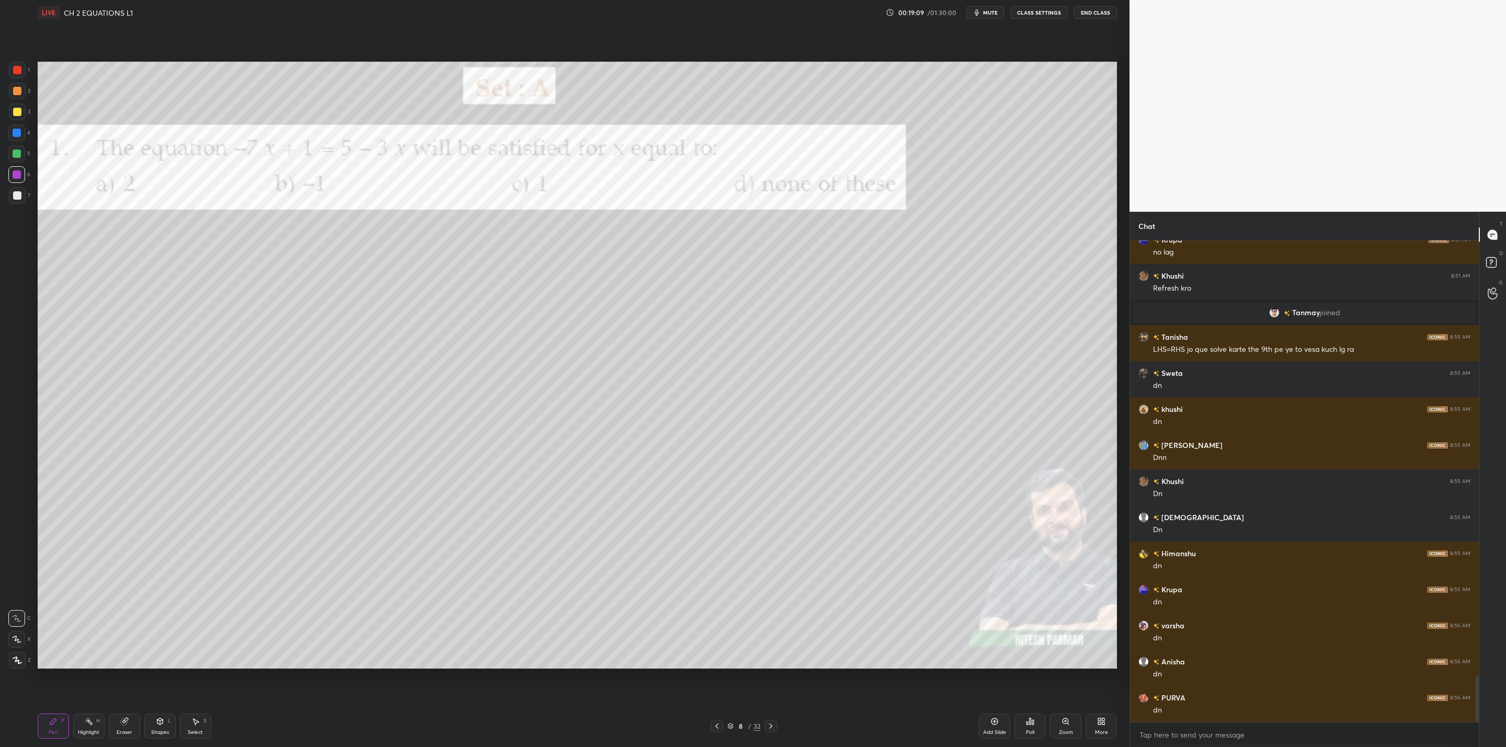
drag, startPoint x: 715, startPoint y: 724, endPoint x: 722, endPoint y: 721, distance: 7.5
click at [715, 725] on icon at bounding box center [717, 726] width 8 height 8
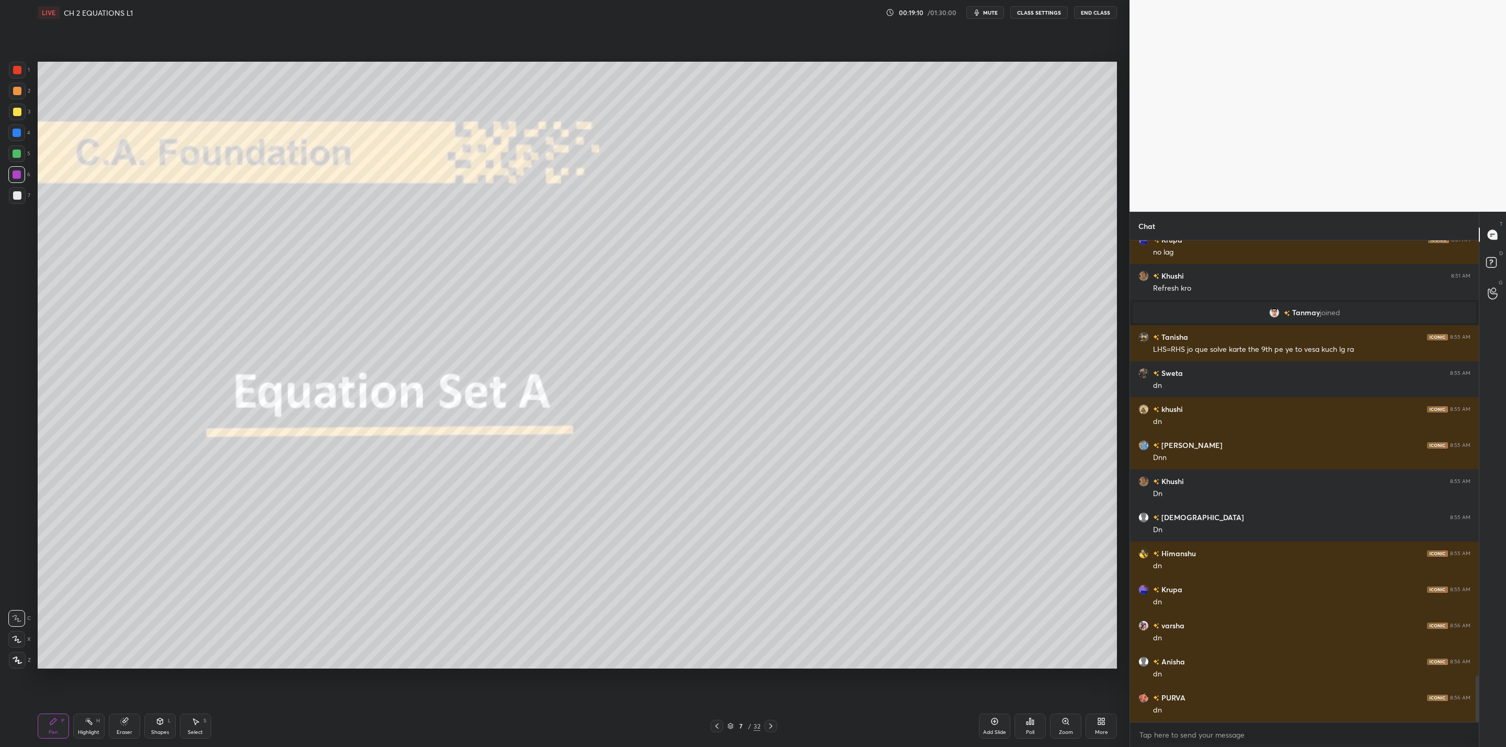
click at [713, 725] on icon at bounding box center [717, 726] width 8 height 8
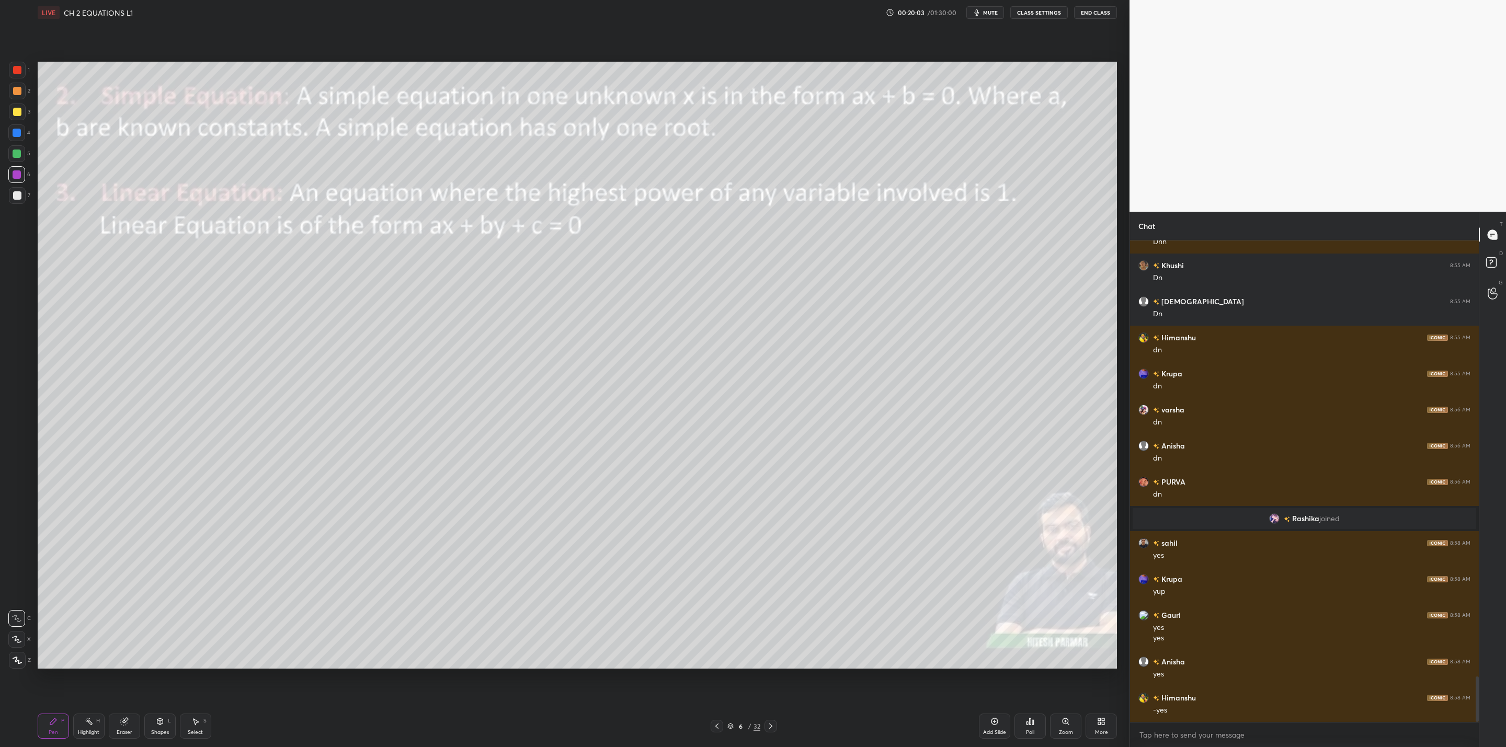
scroll to position [4641, 0]
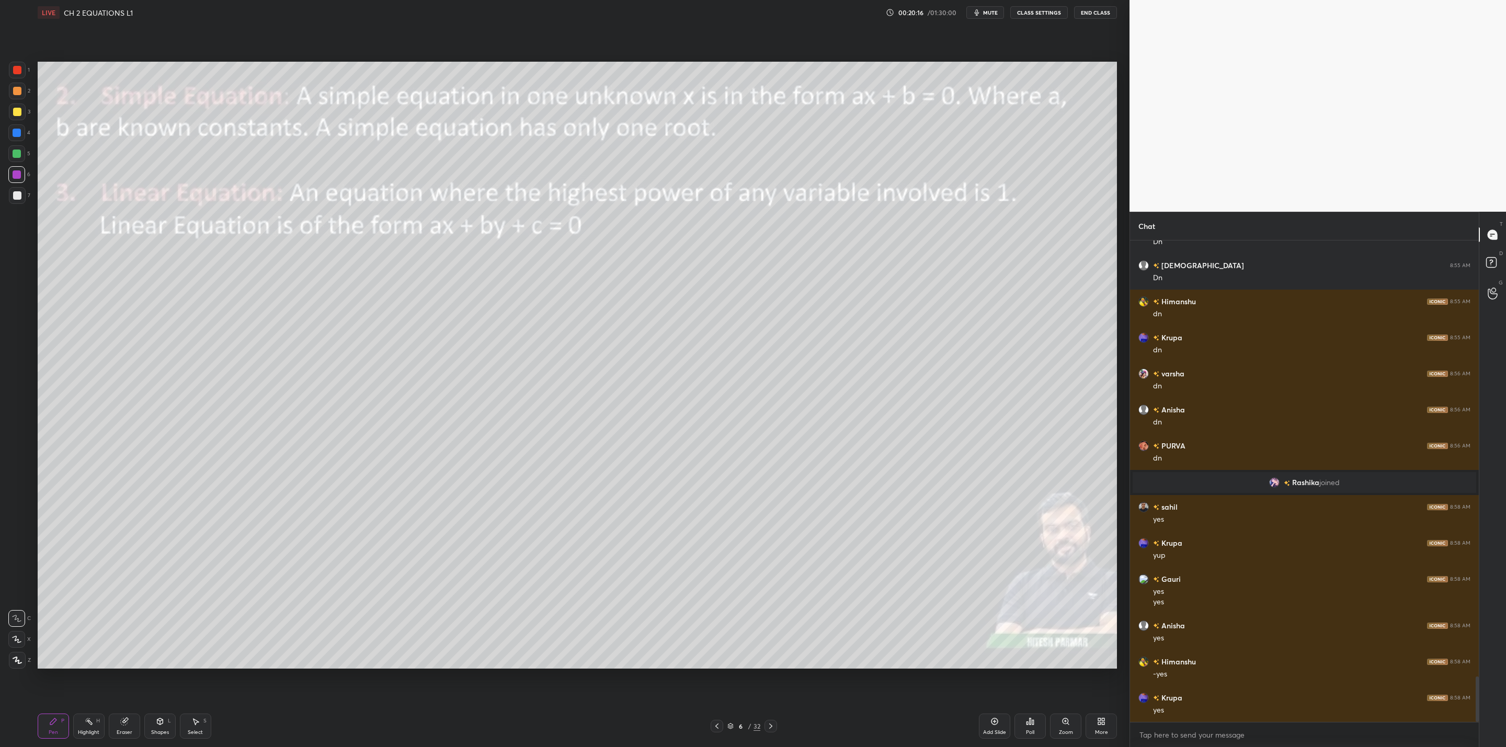
click at [769, 728] on icon at bounding box center [771, 726] width 8 height 8
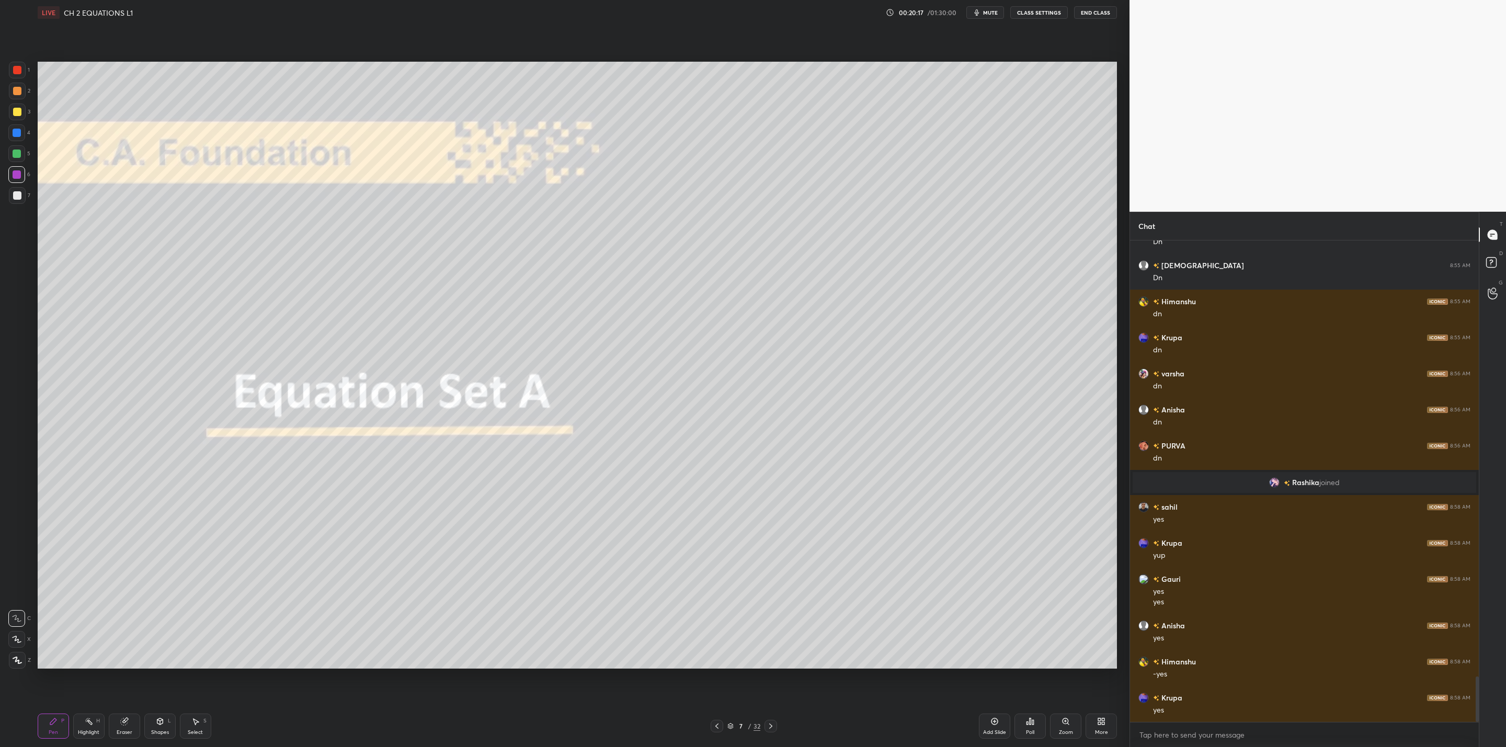
click at [767, 728] on icon at bounding box center [771, 726] width 8 height 8
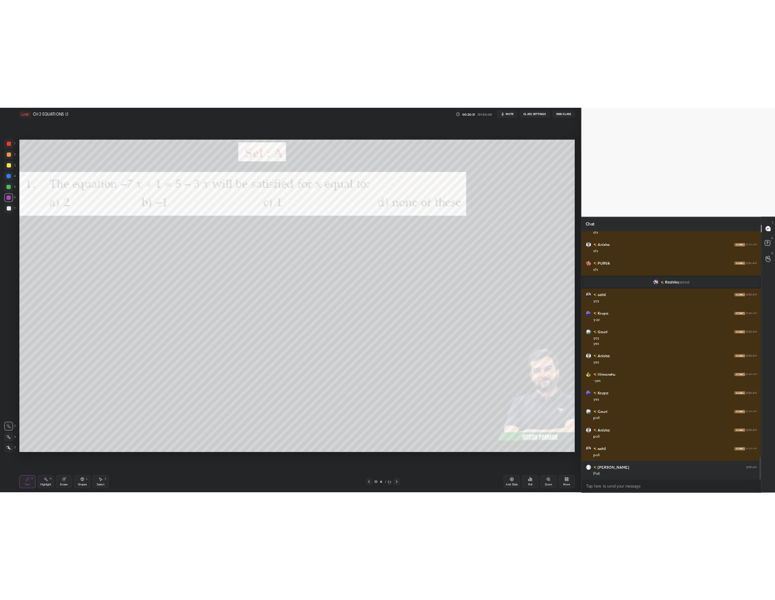
scroll to position [51758, 51752]
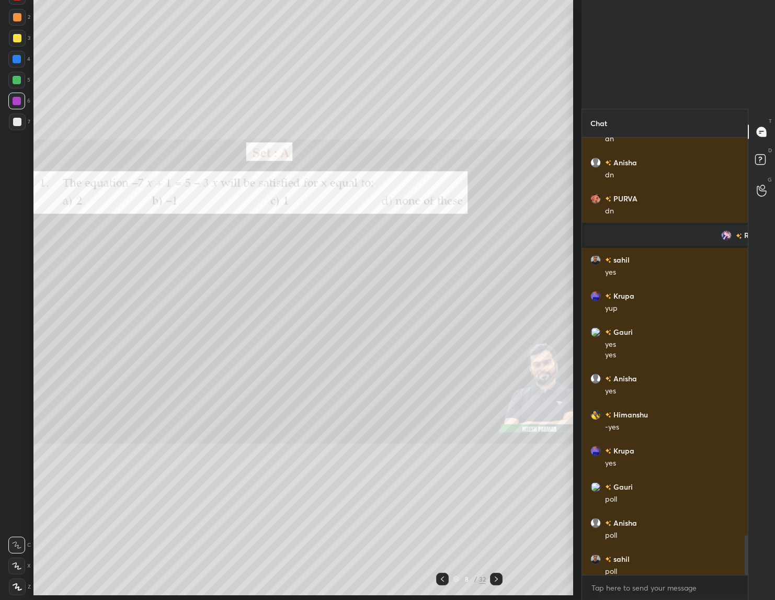
type textarea "x"
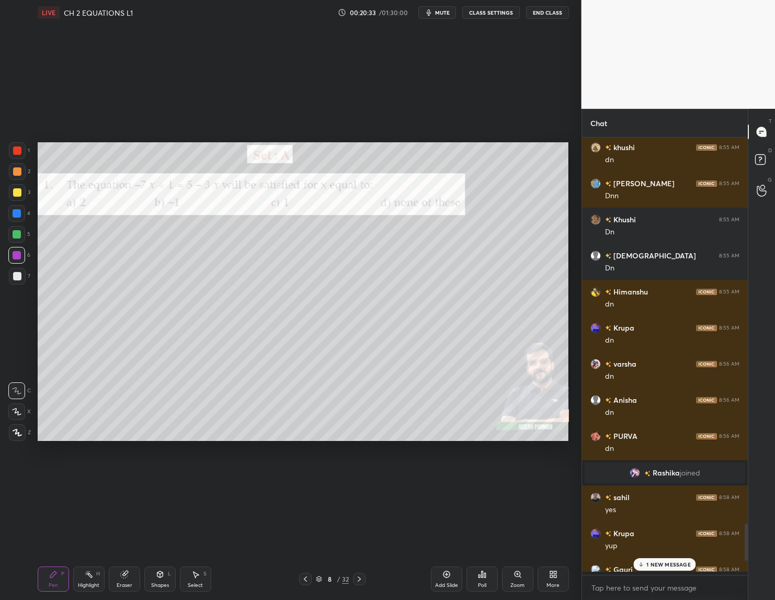
scroll to position [347, 163]
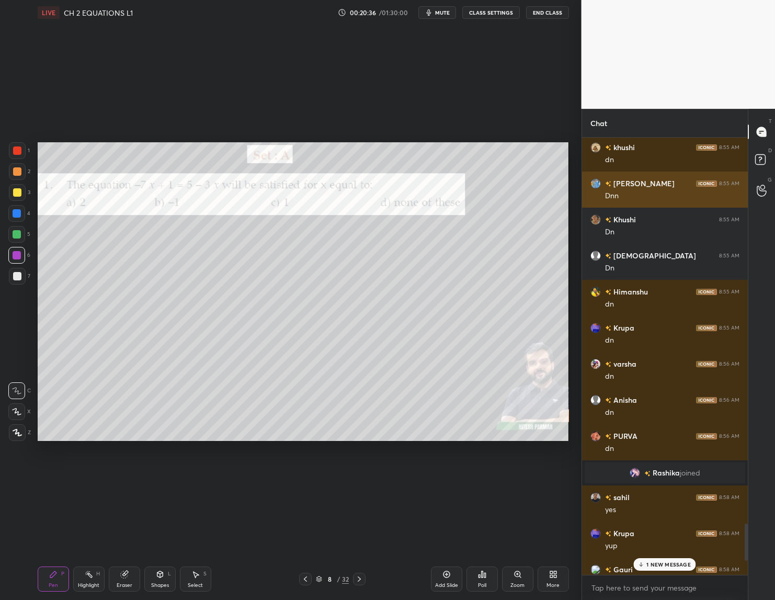
click at [630, 188] on h6 "[PERSON_NAME]" at bounding box center [642, 183] width 63 height 11
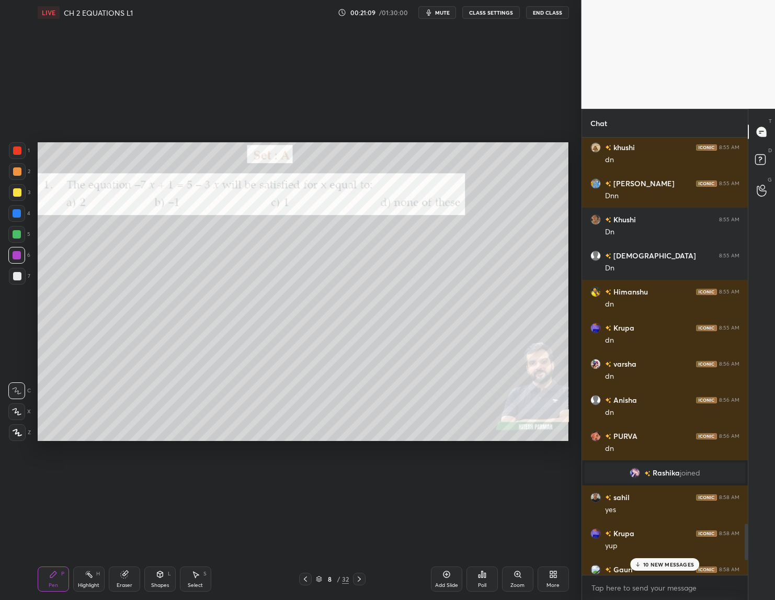
click at [481, 586] on div "Poll" at bounding box center [482, 585] width 8 height 5
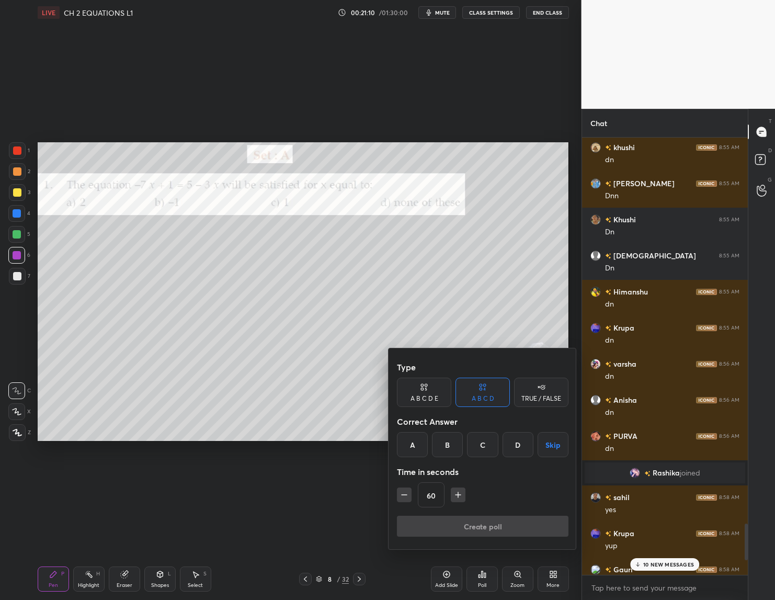
click at [446, 446] on div "B" at bounding box center [447, 444] width 31 height 25
click at [406, 499] on icon "button" at bounding box center [404, 494] width 10 height 10
click at [403, 496] on icon "button" at bounding box center [404, 494] width 10 height 10
type input "30"
click at [435, 521] on button "Create poll" at bounding box center [483, 526] width 172 height 21
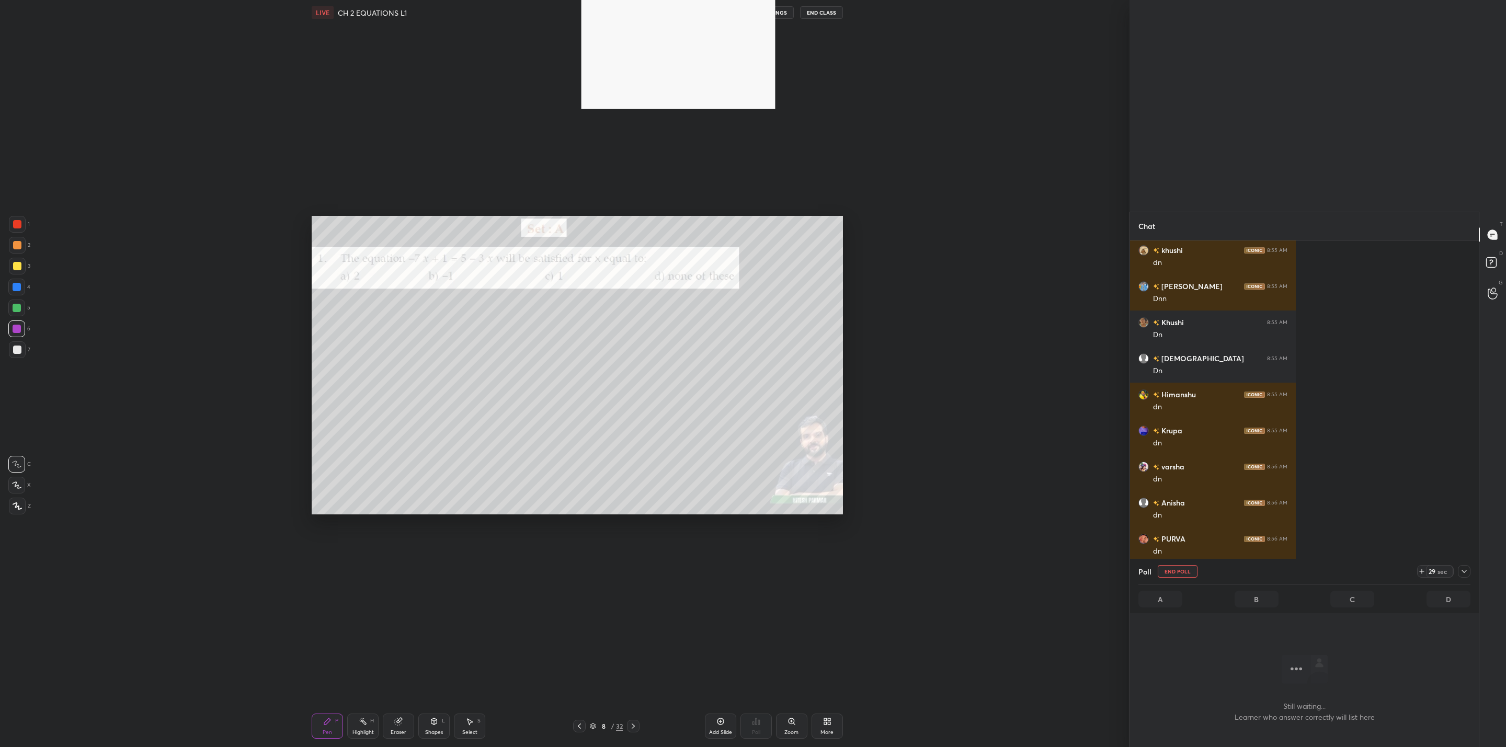
scroll to position [347, 346]
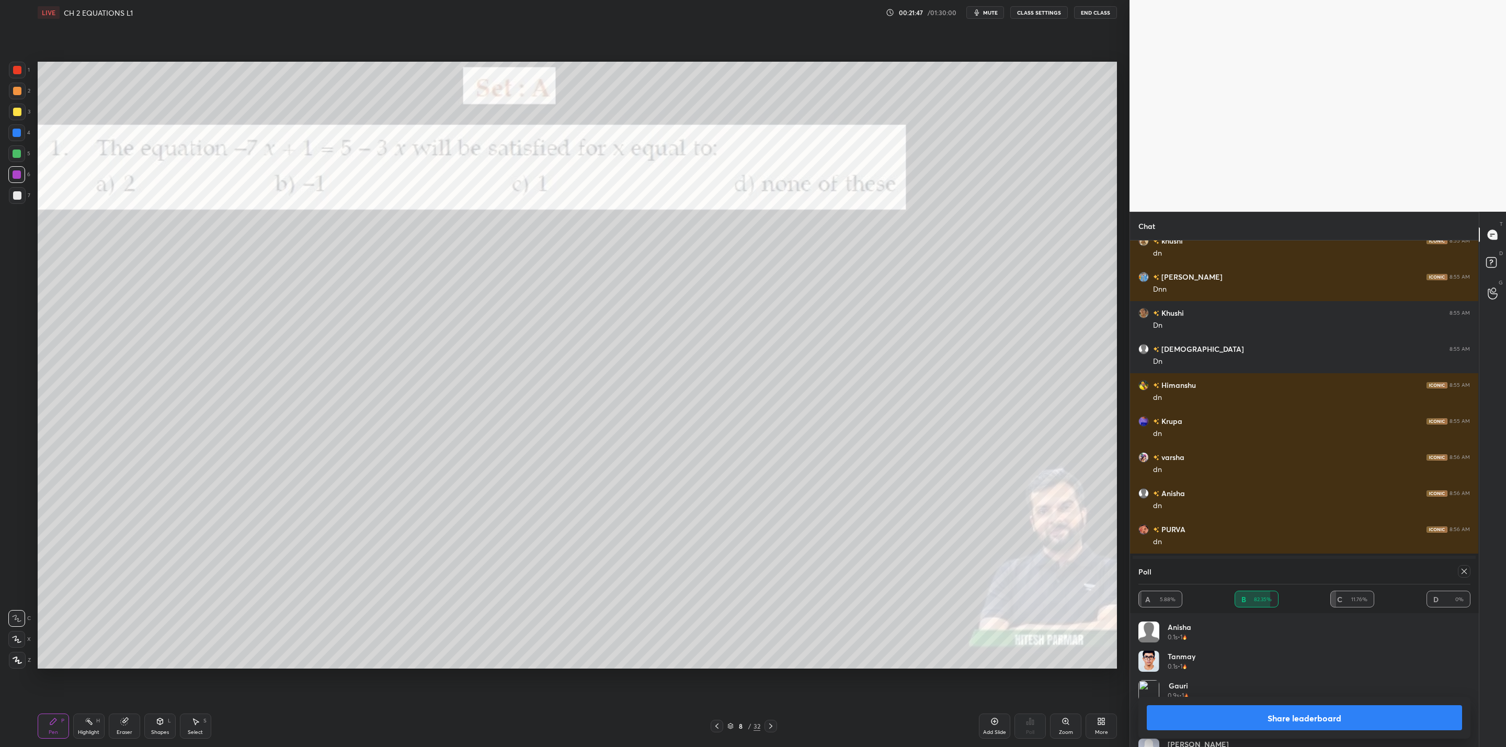
click at [1329, 716] on button "Share leaderboard" at bounding box center [1304, 717] width 315 height 25
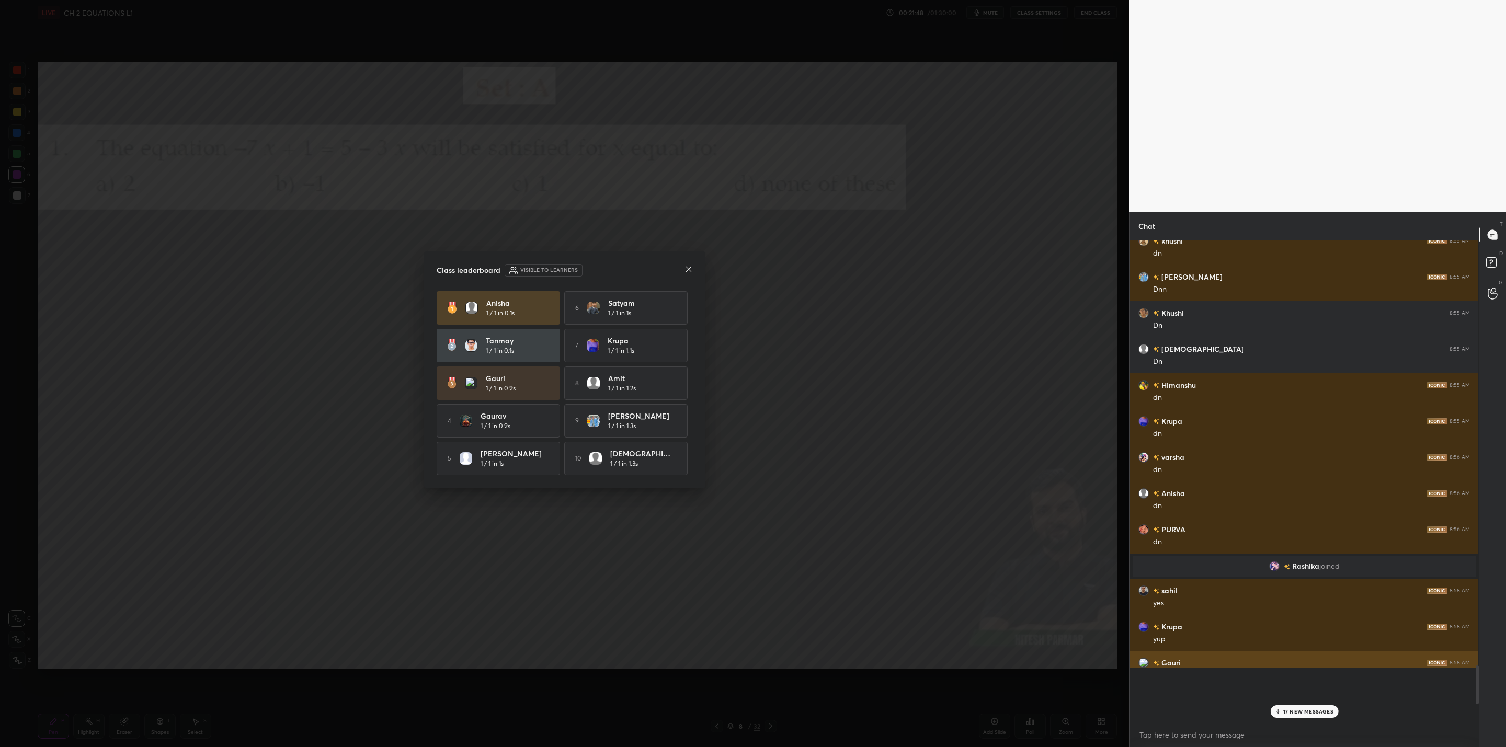
scroll to position [475, 346]
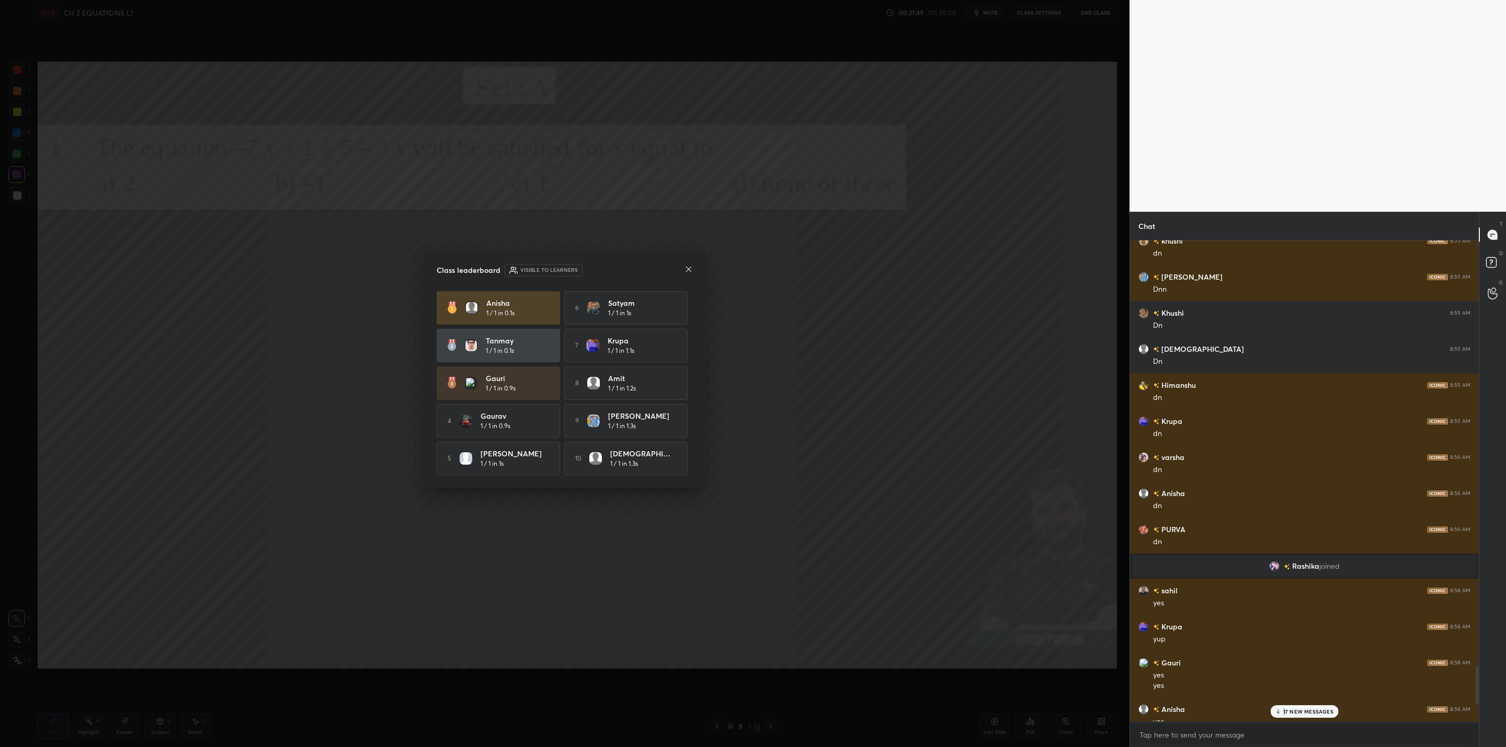
click at [1285, 706] on div "17 NEW MESSAGES" at bounding box center [1304, 711] width 69 height 13
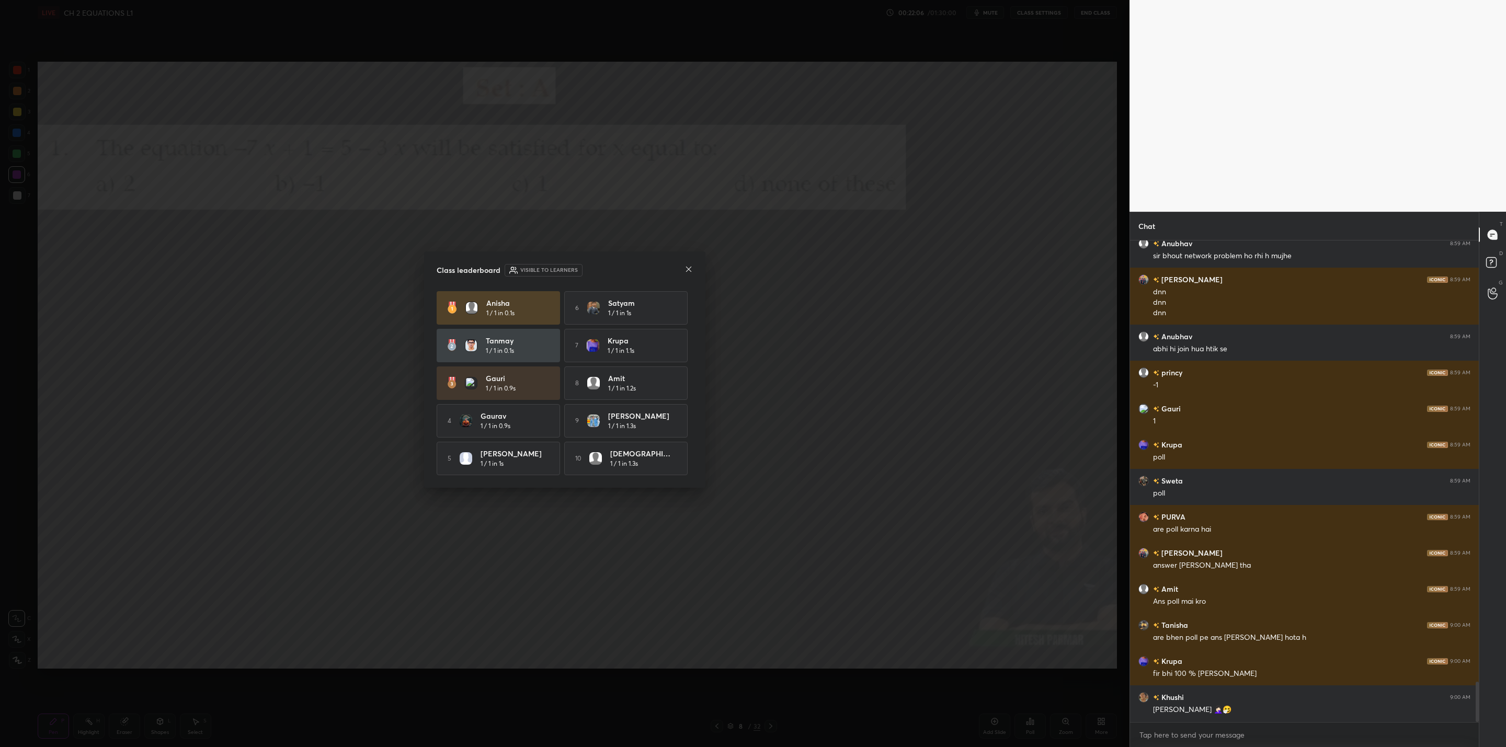
click at [689, 265] on icon at bounding box center [688, 269] width 8 height 8
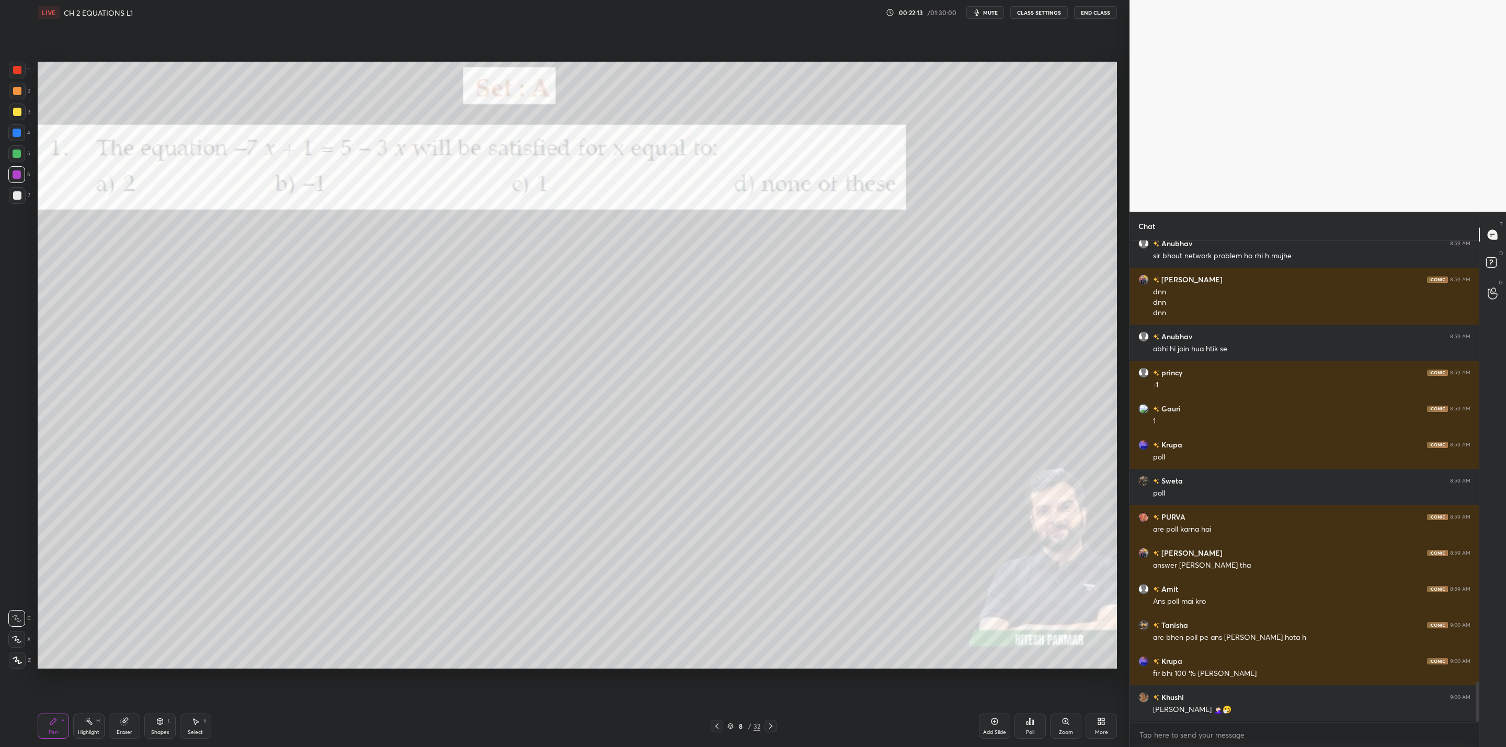
scroll to position [5334, 0]
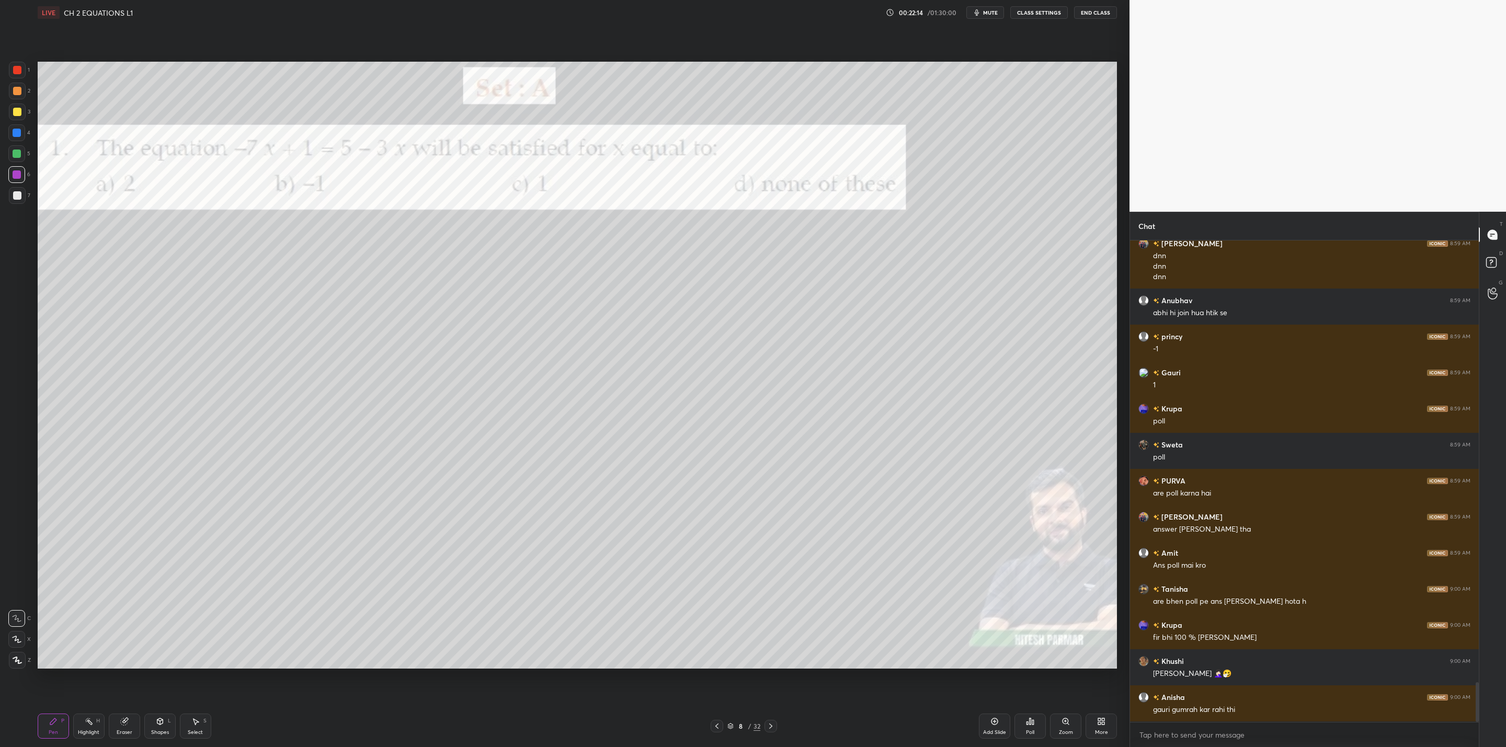
drag, startPoint x: 13, startPoint y: 118, endPoint x: 35, endPoint y: 127, distance: 23.9
click at [17, 121] on div "3" at bounding box center [19, 114] width 21 height 21
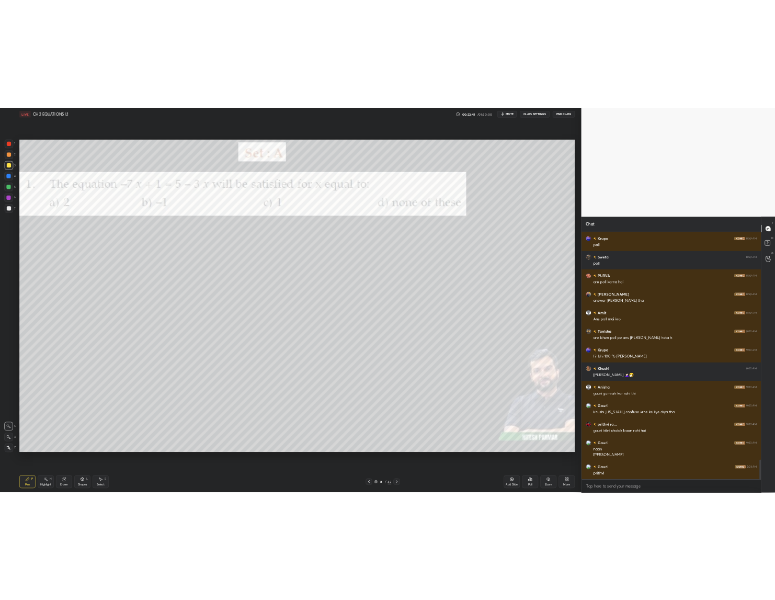
scroll to position [5525, 0]
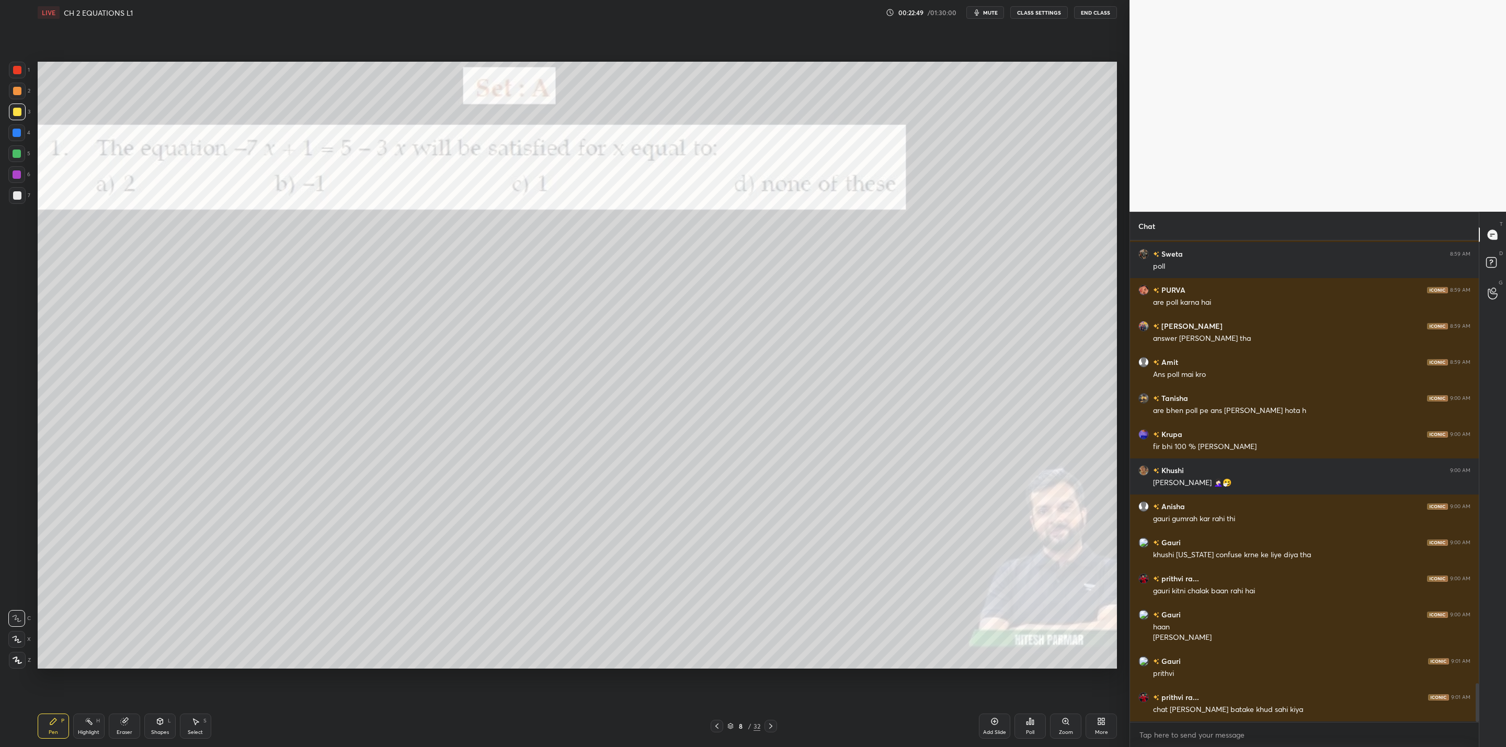
click at [770, 721] on div at bounding box center [771, 726] width 13 height 13
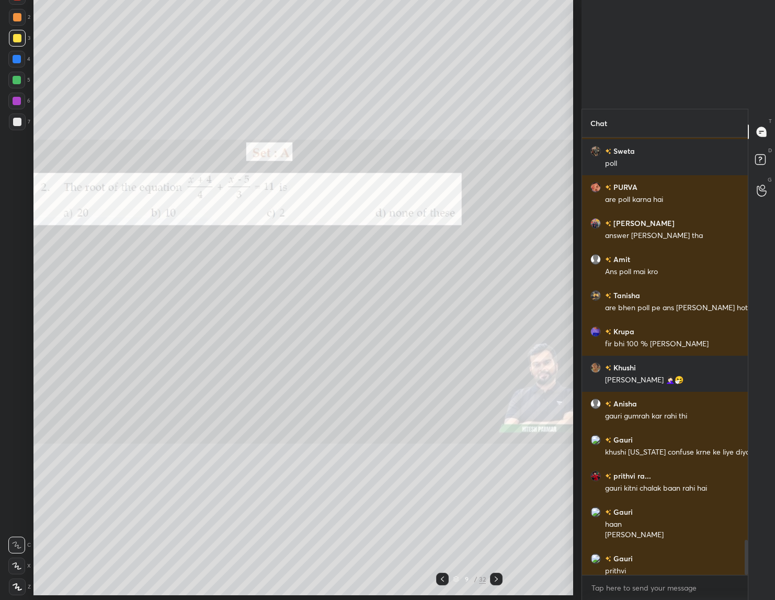
scroll to position [4, 4]
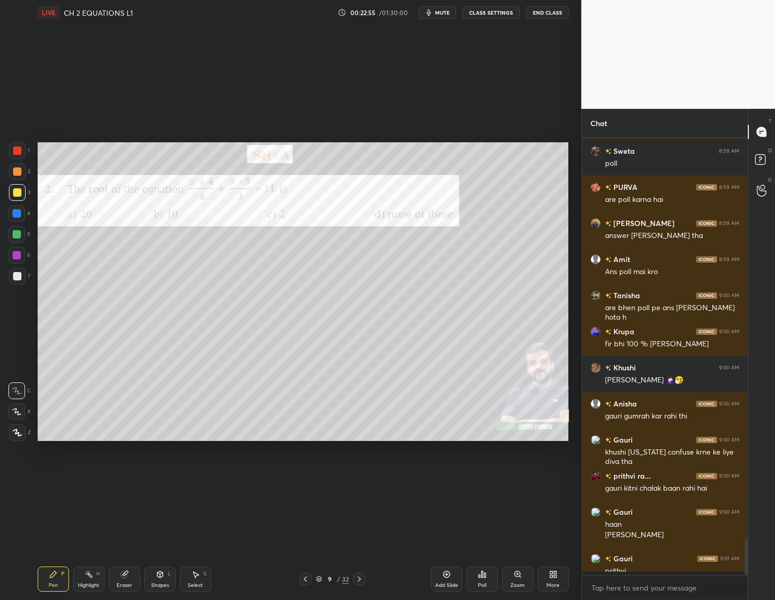
type textarea "x"
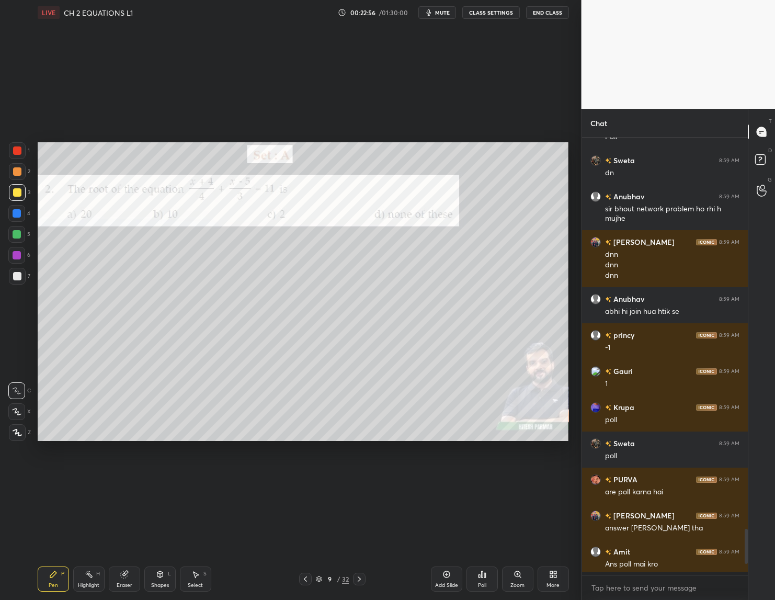
scroll to position [347, 163]
click at [485, 579] on div "Poll" at bounding box center [481, 578] width 31 height 25
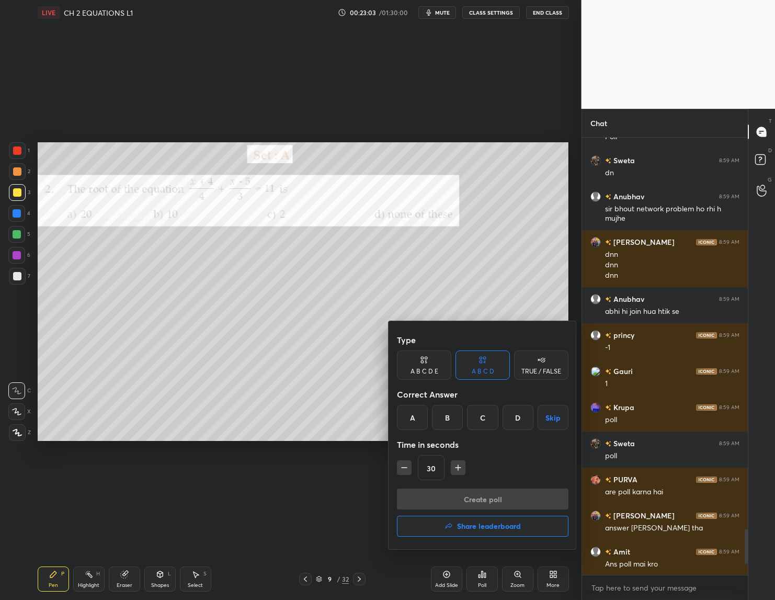
drag, startPoint x: 414, startPoint y: 413, endPoint x: 417, endPoint y: 418, distance: 5.7
click at [417, 416] on div "A" at bounding box center [412, 417] width 31 height 25
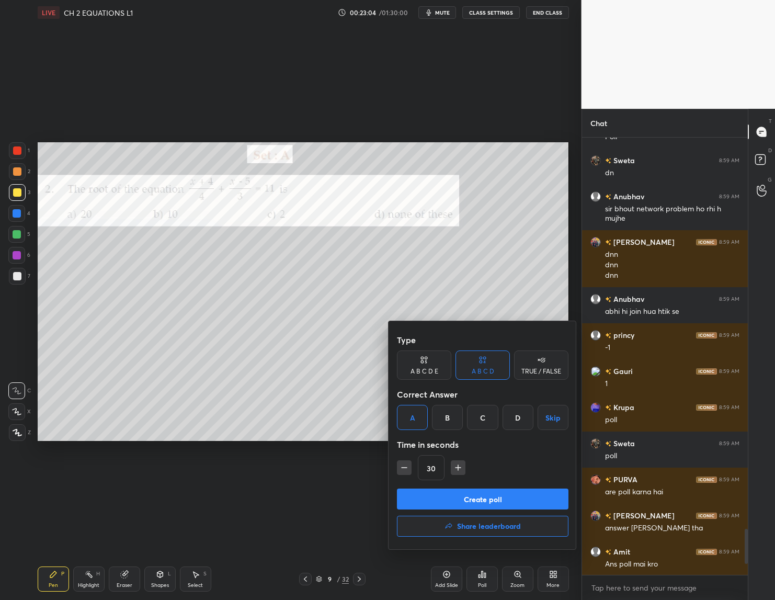
click at [461, 466] on icon "button" at bounding box center [458, 467] width 10 height 10
drag, startPoint x: 455, startPoint y: 465, endPoint x: 458, endPoint y: 470, distance: 5.4
click at [460, 466] on icon "button" at bounding box center [458, 467] width 10 height 10
type input "60"
click at [461, 500] on button "Create poll" at bounding box center [483, 498] width 172 height 21
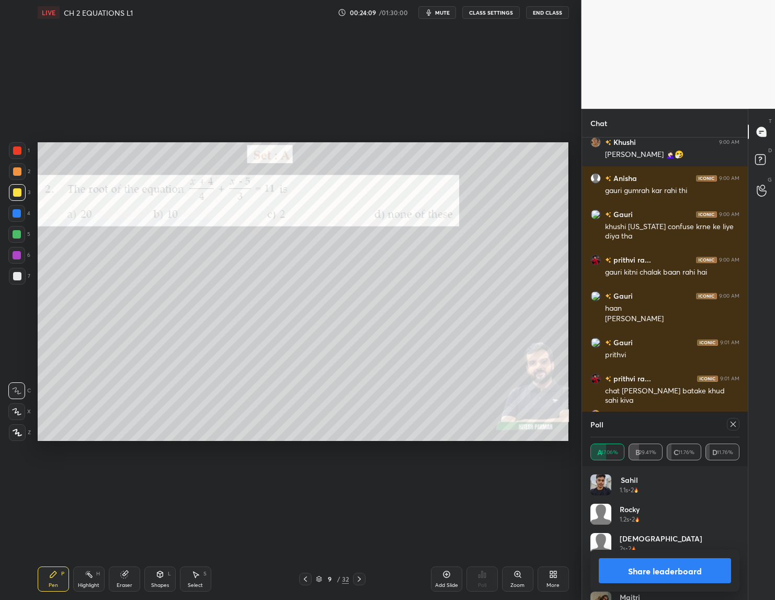
scroll to position [5619, 0]
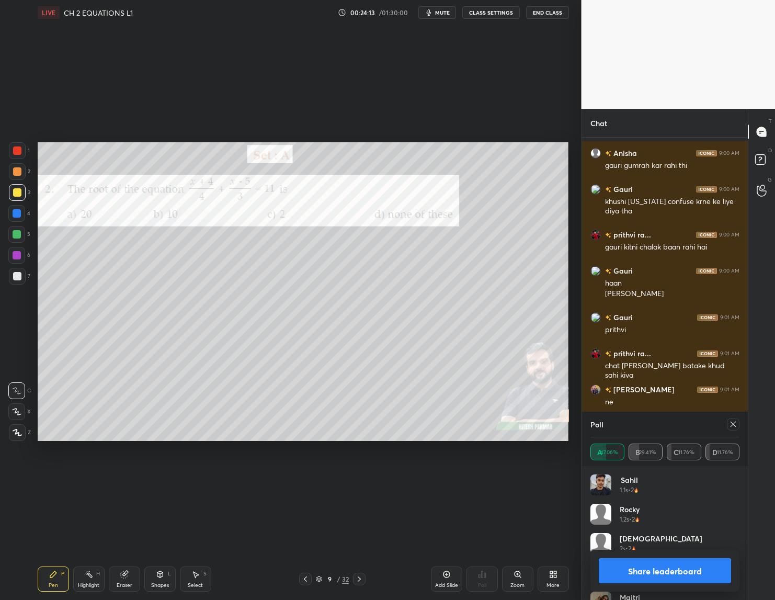
click at [675, 568] on button "Share leaderboard" at bounding box center [665, 570] width 133 height 25
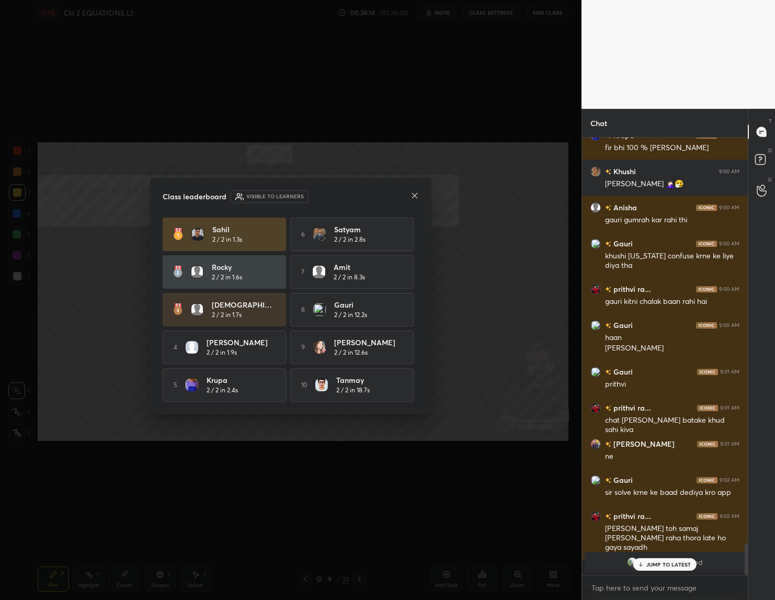
scroll to position [347, 163]
click at [670, 565] on p "JUMP TO LATEST" at bounding box center [668, 564] width 45 height 6
click at [419, 192] on div "Class leaderboard Visible to learners [PERSON_NAME] 2 / 2 in 1.3s 6 [PERSON_NAM…" at bounding box center [290, 296] width 281 height 236
drag, startPoint x: 417, startPoint y: 192, endPoint x: 415, endPoint y: 198, distance: 6.3
click at [415, 198] on icon at bounding box center [414, 195] width 8 height 8
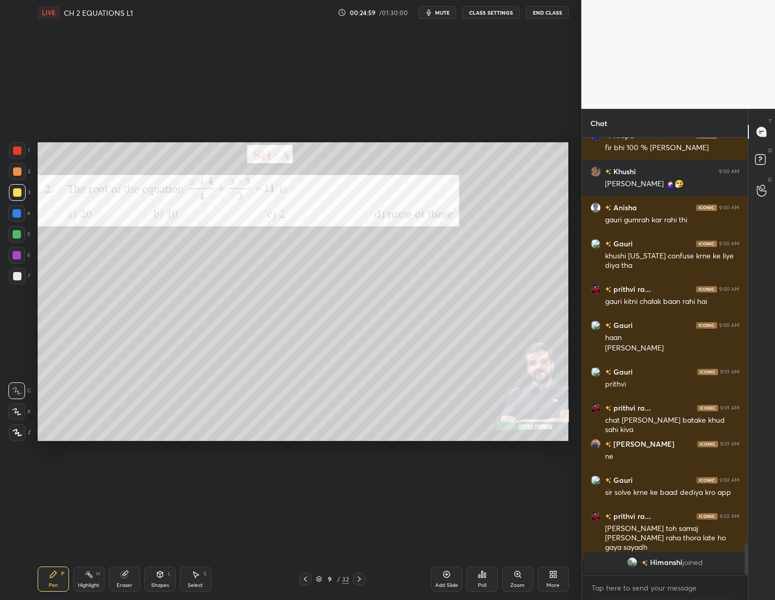
scroll to position [5452, 0]
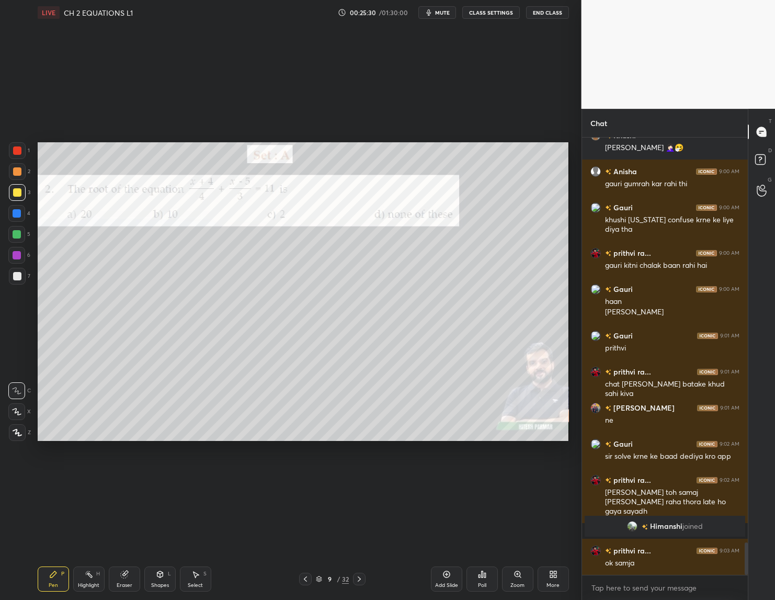
click at [570, 310] on div "Setting up your live class Poll for secs No correct answer Start poll" at bounding box center [303, 291] width 540 height 533
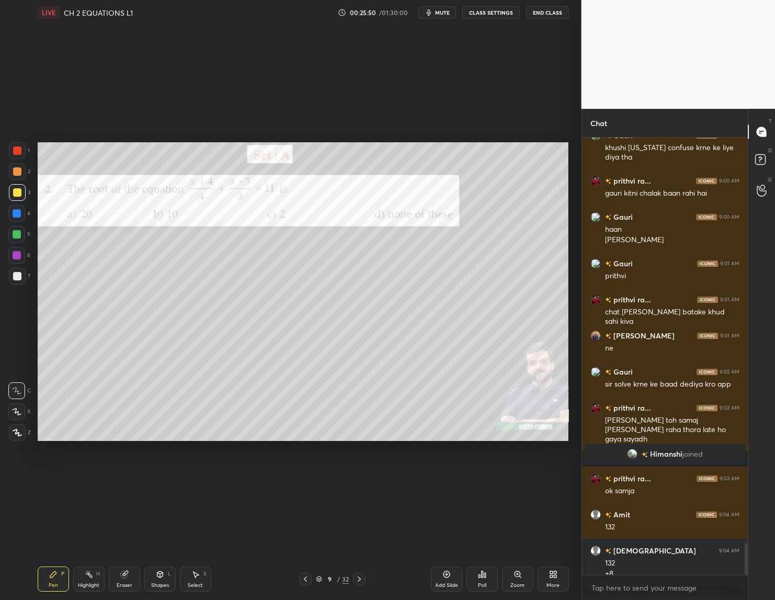
scroll to position [5535, 0]
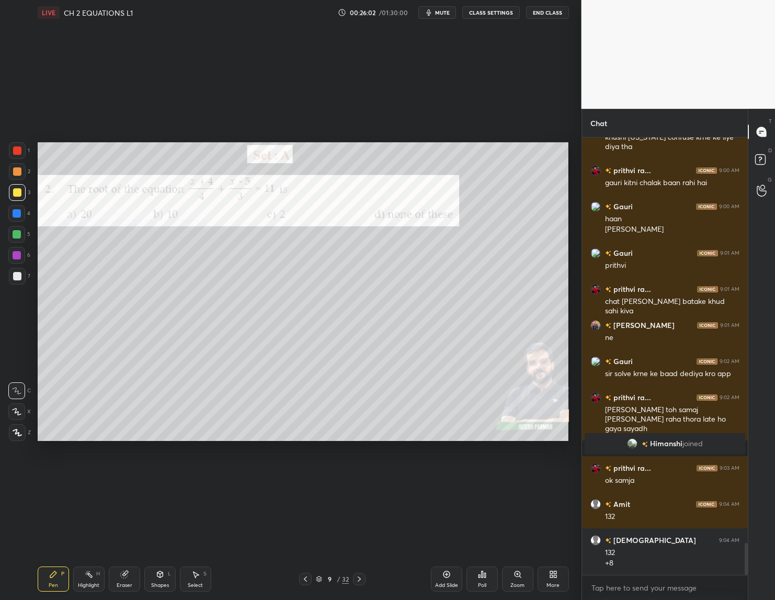
click at [360, 577] on icon at bounding box center [359, 579] width 8 height 8
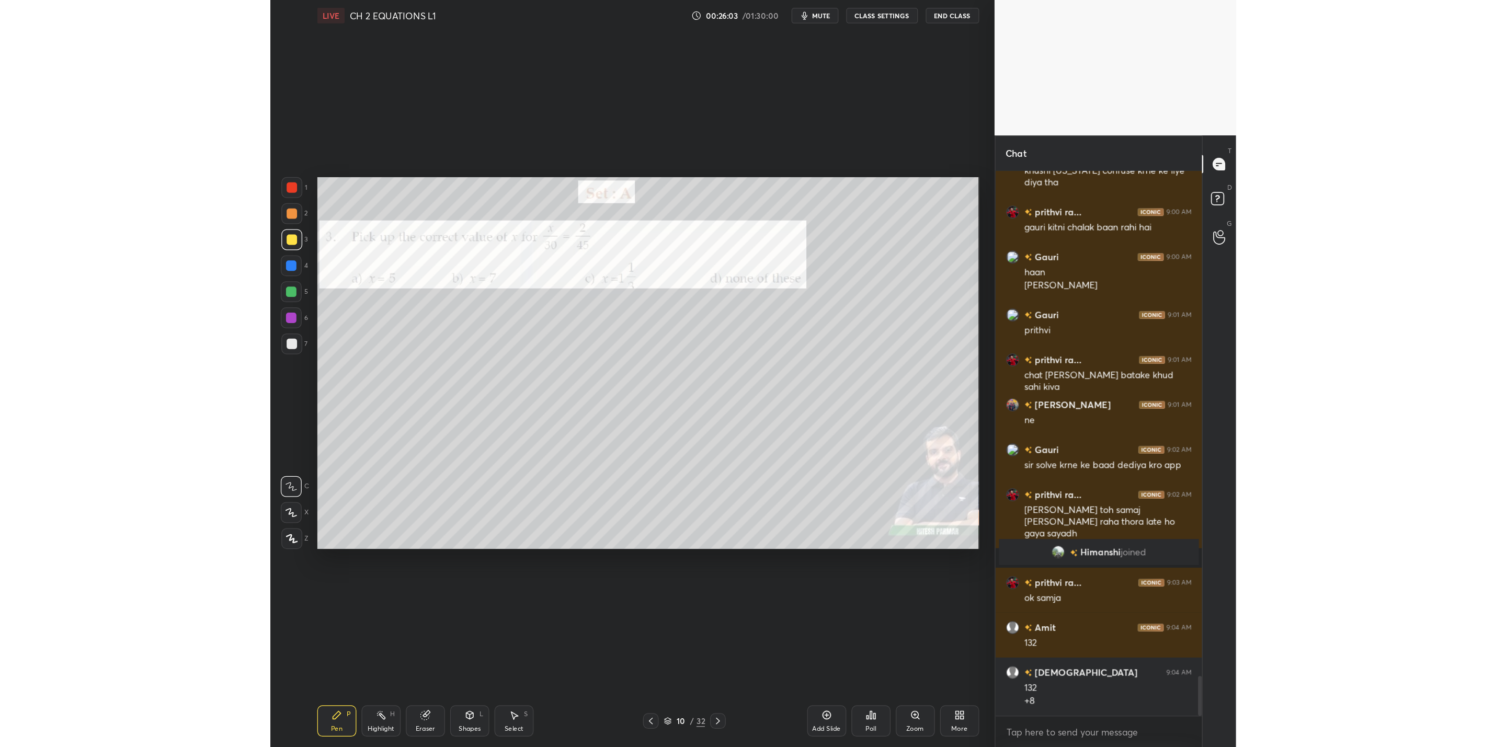
scroll to position [5571, 0]
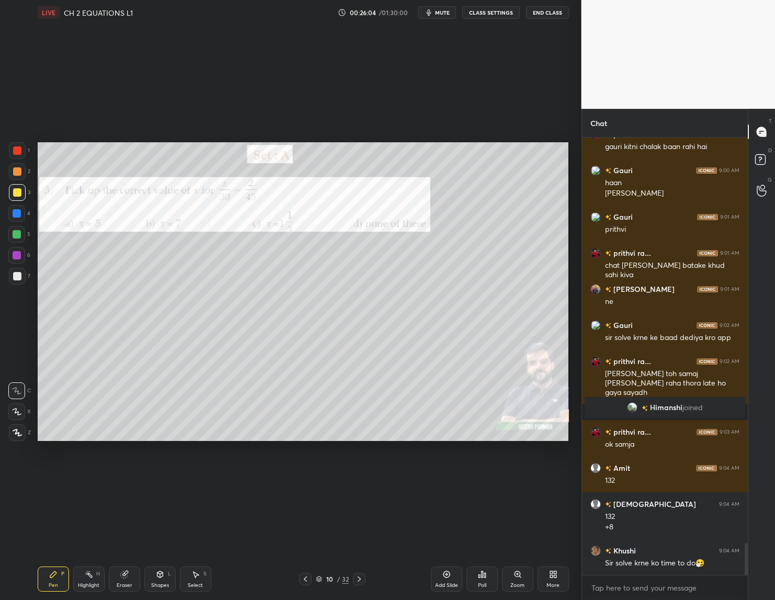
click at [362, 576] on icon at bounding box center [359, 579] width 8 height 8
click at [366, 575] on div at bounding box center [359, 579] width 13 height 13
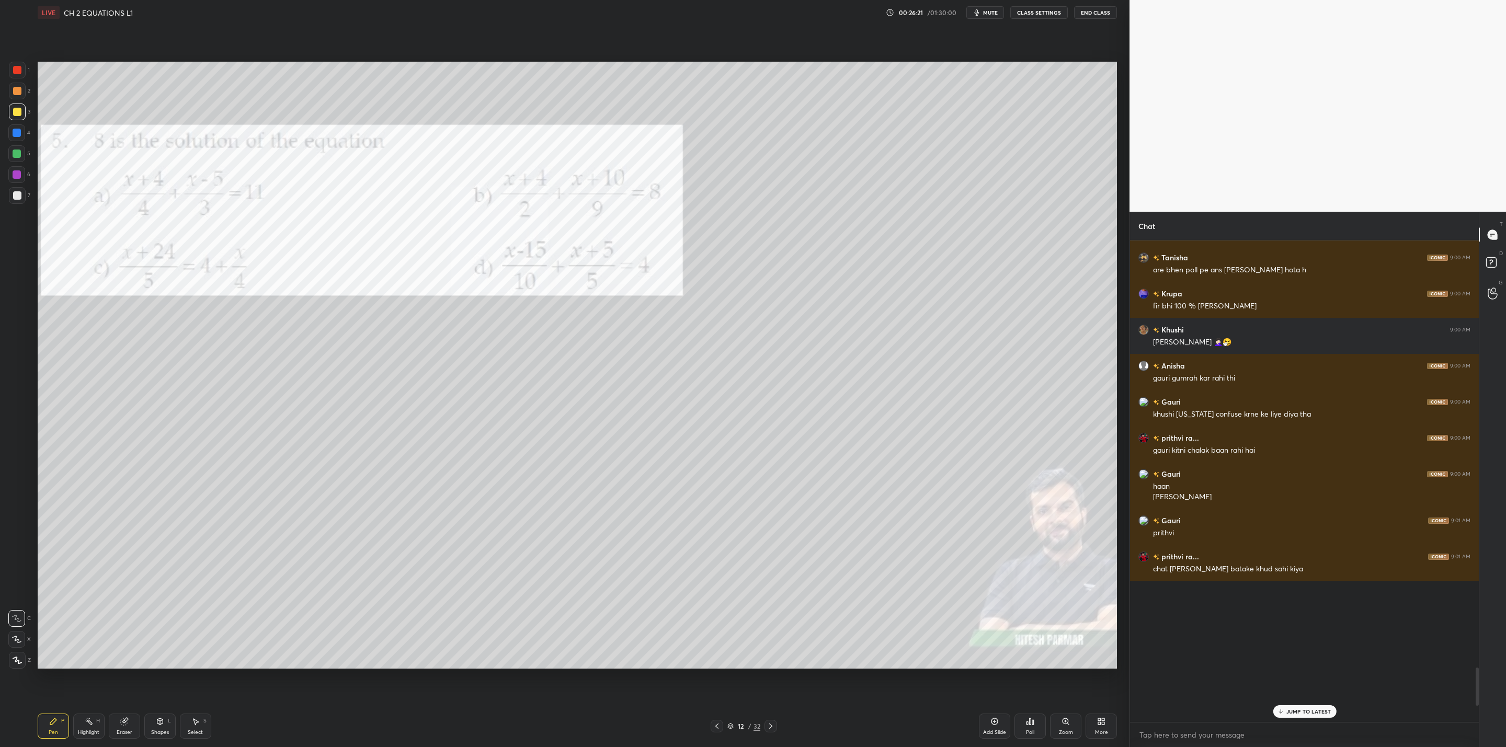
scroll to position [5244, 0]
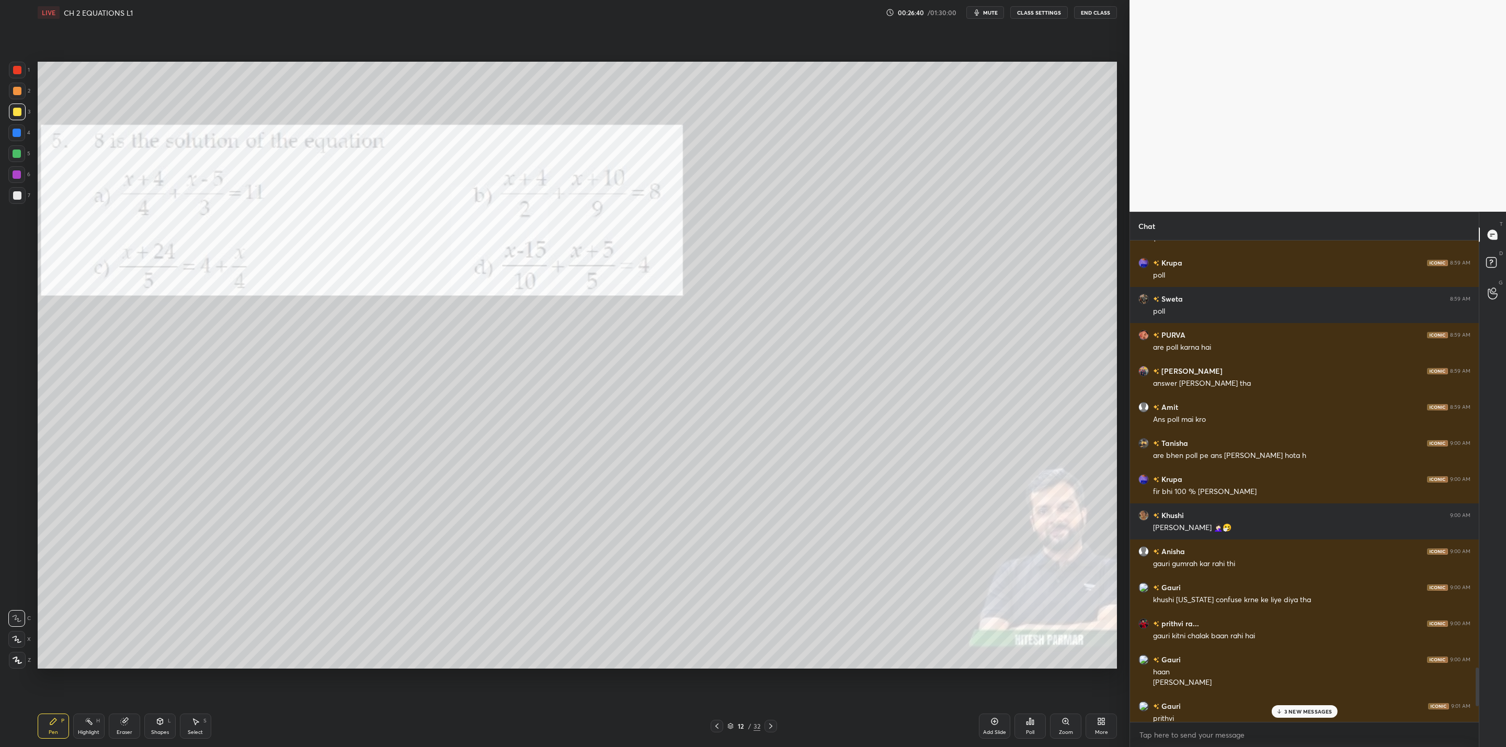
click at [1030, 725] on icon at bounding box center [1030, 721] width 8 height 8
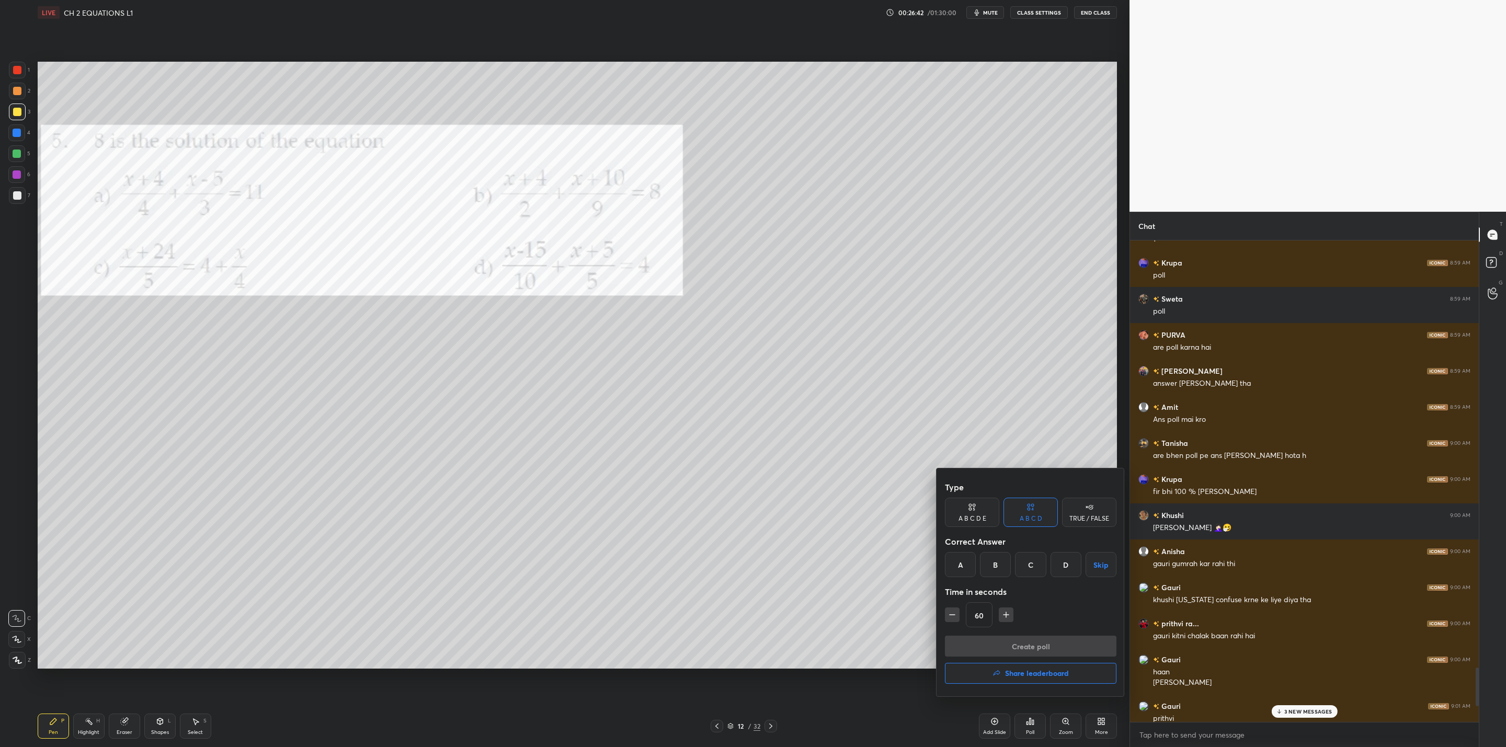
drag, startPoint x: 999, startPoint y: 563, endPoint x: 1011, endPoint y: 584, distance: 23.9
click at [1001, 568] on div "B" at bounding box center [995, 564] width 31 height 25
click at [1006, 646] on button "Create poll" at bounding box center [1031, 646] width 172 height 21
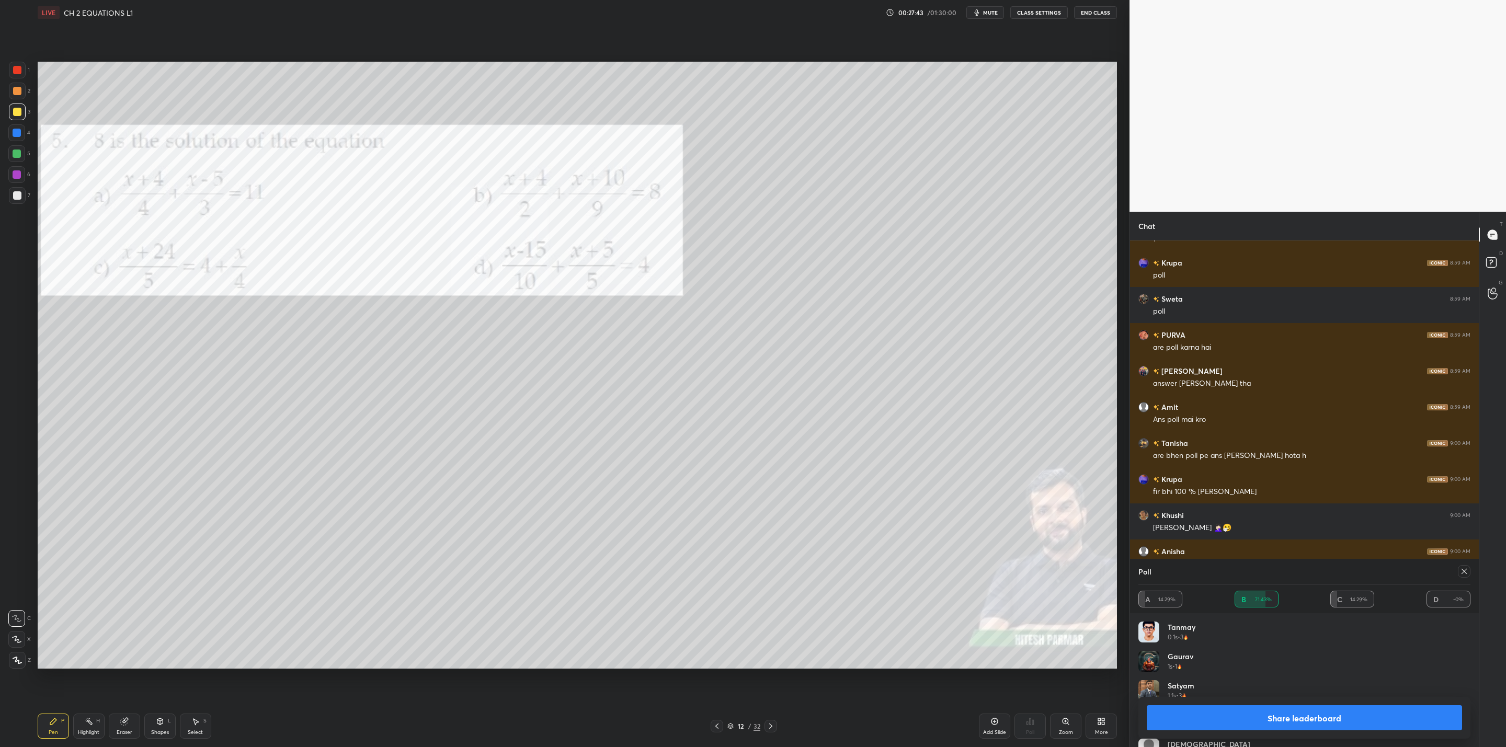
scroll to position [4, 4]
click at [1248, 725] on button "Share leaderboard" at bounding box center [1304, 717] width 315 height 25
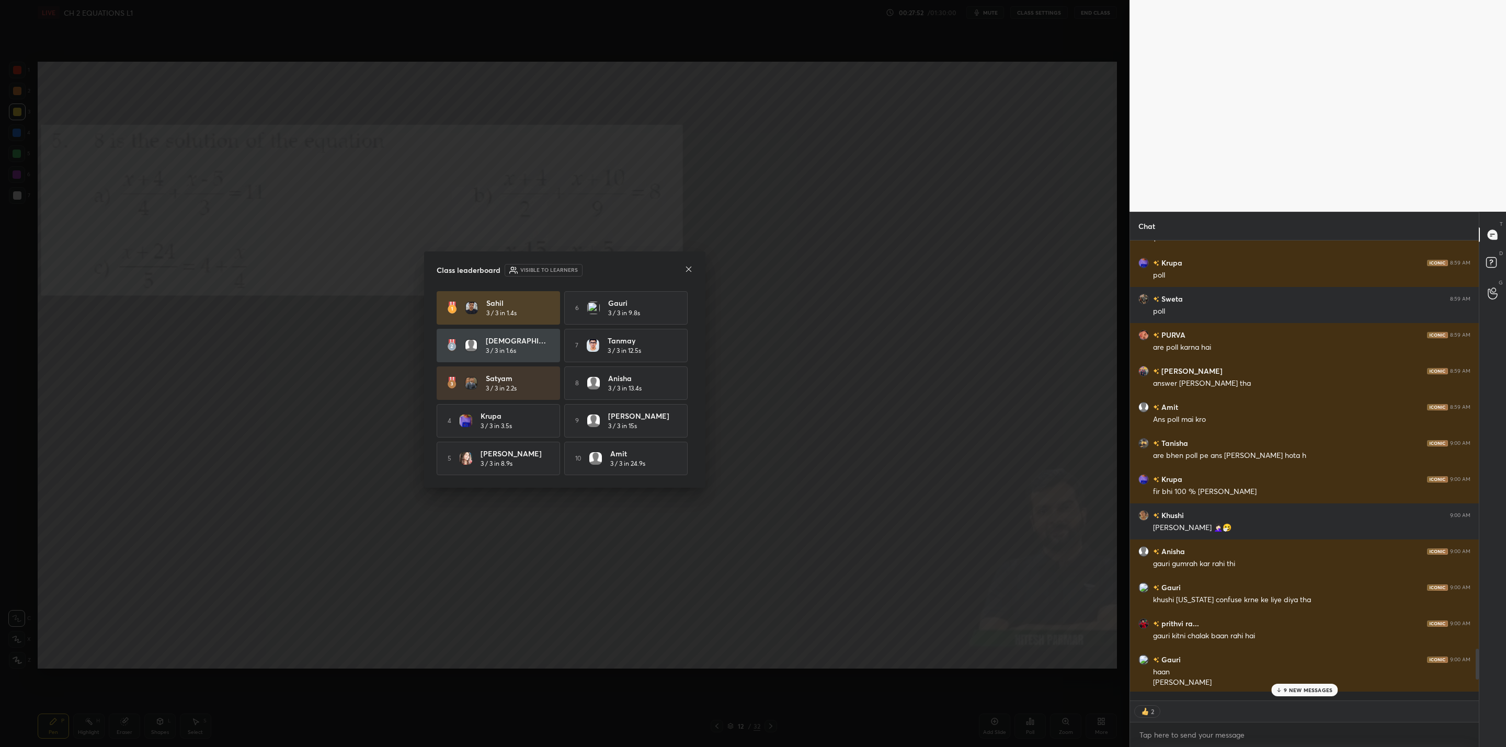
scroll to position [397, 346]
click at [688, 269] on icon at bounding box center [688, 269] width 8 height 8
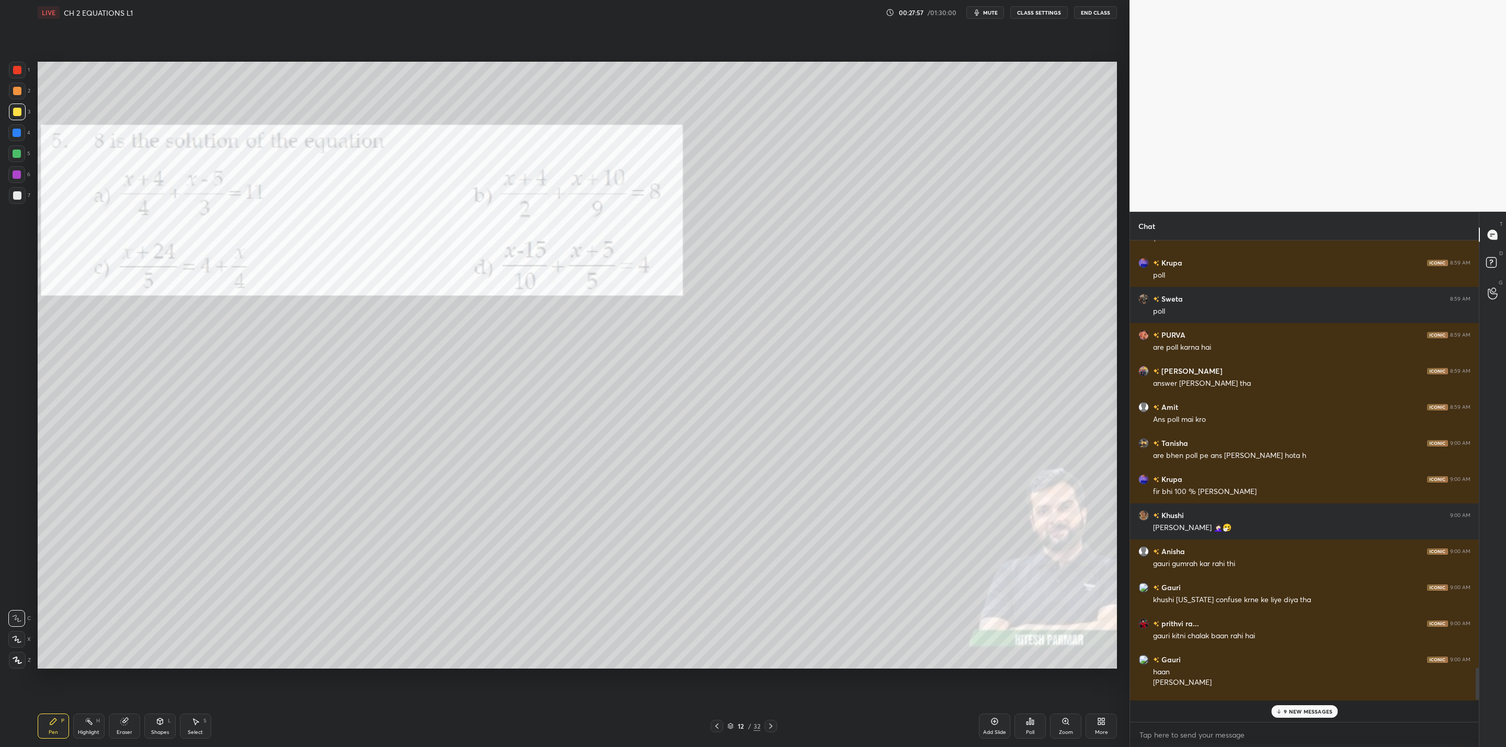
scroll to position [4, 4]
click at [772, 726] on icon at bounding box center [771, 726] width 8 height 8
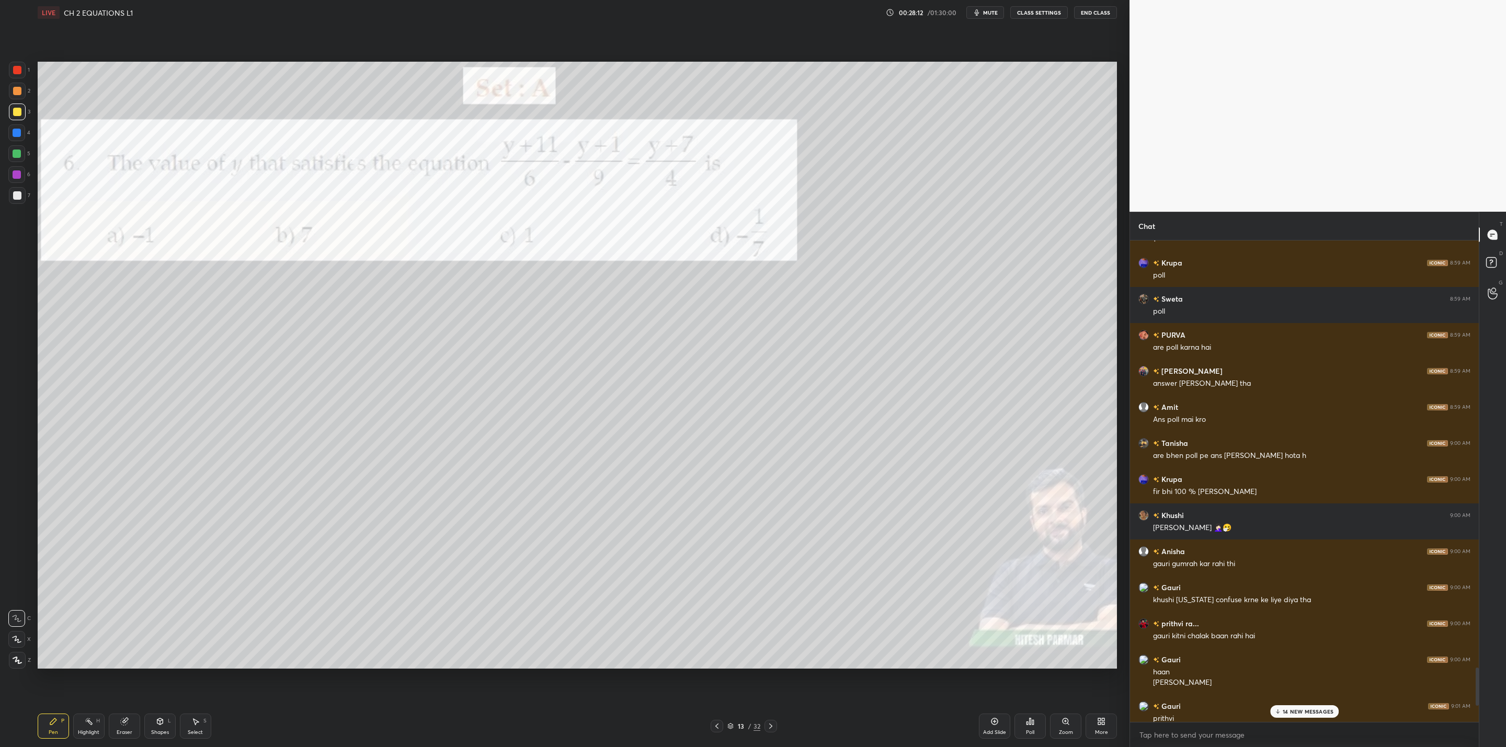
click at [771, 725] on icon at bounding box center [771, 726] width 8 height 8
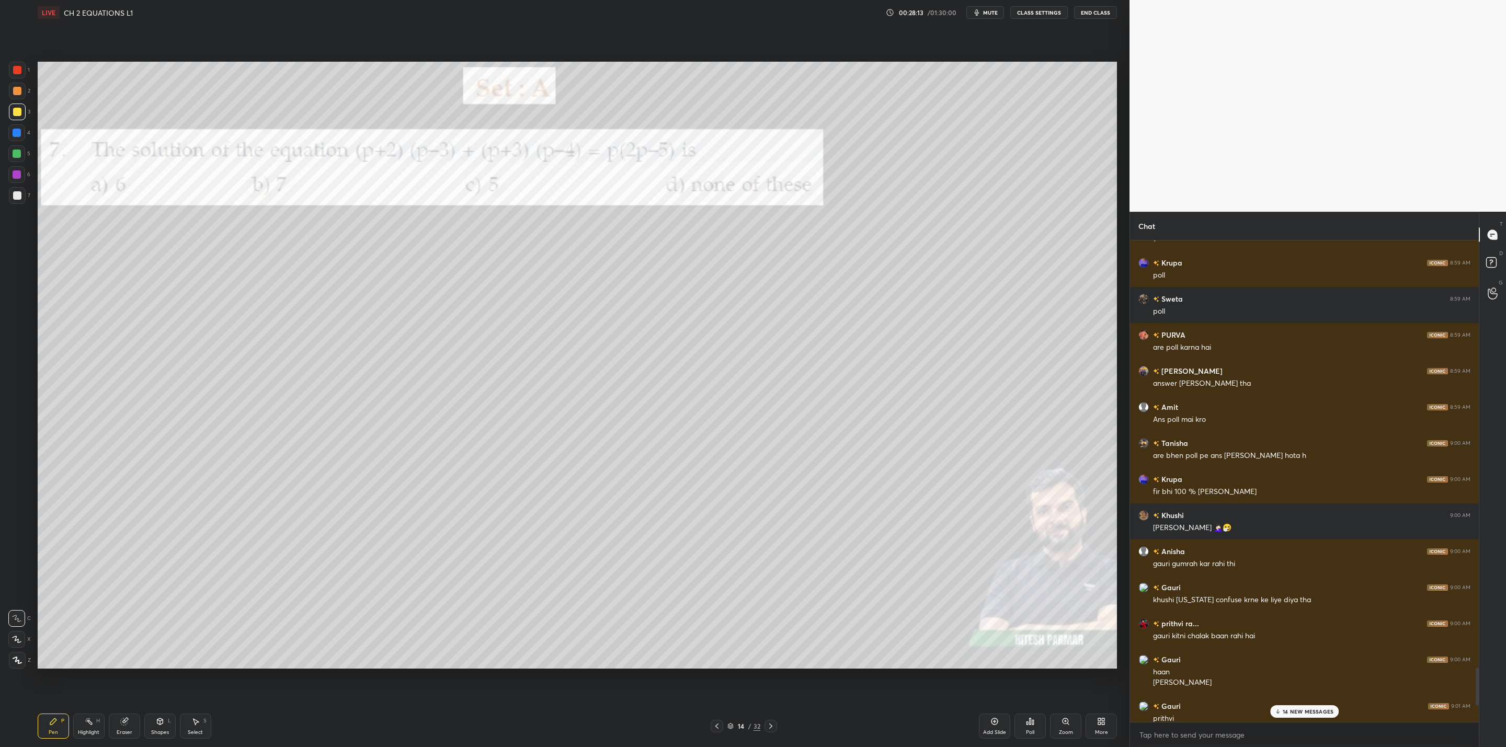
click at [772, 725] on icon at bounding box center [771, 726] width 8 height 8
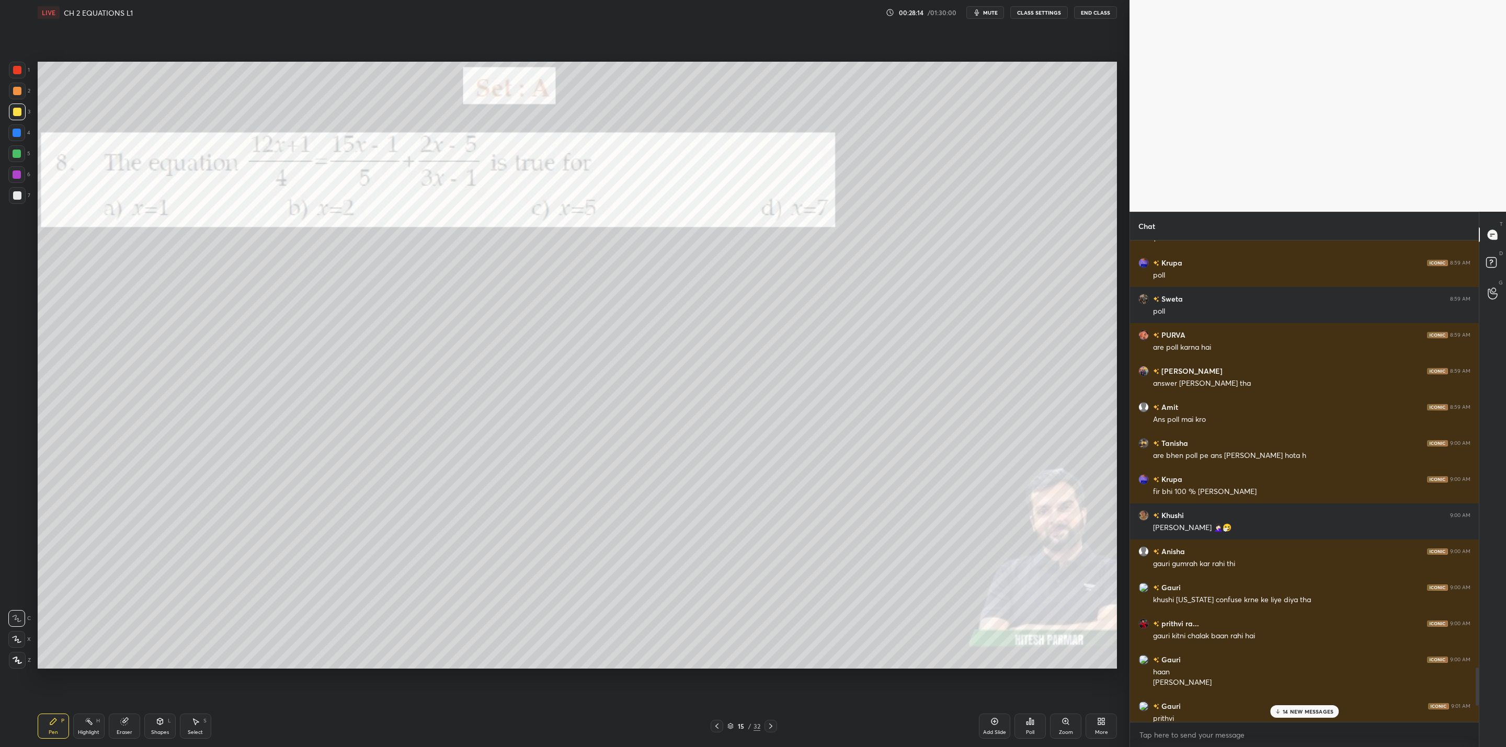
click at [768, 725] on icon at bounding box center [771, 726] width 8 height 8
click at [715, 727] on icon at bounding box center [716, 726] width 3 height 5
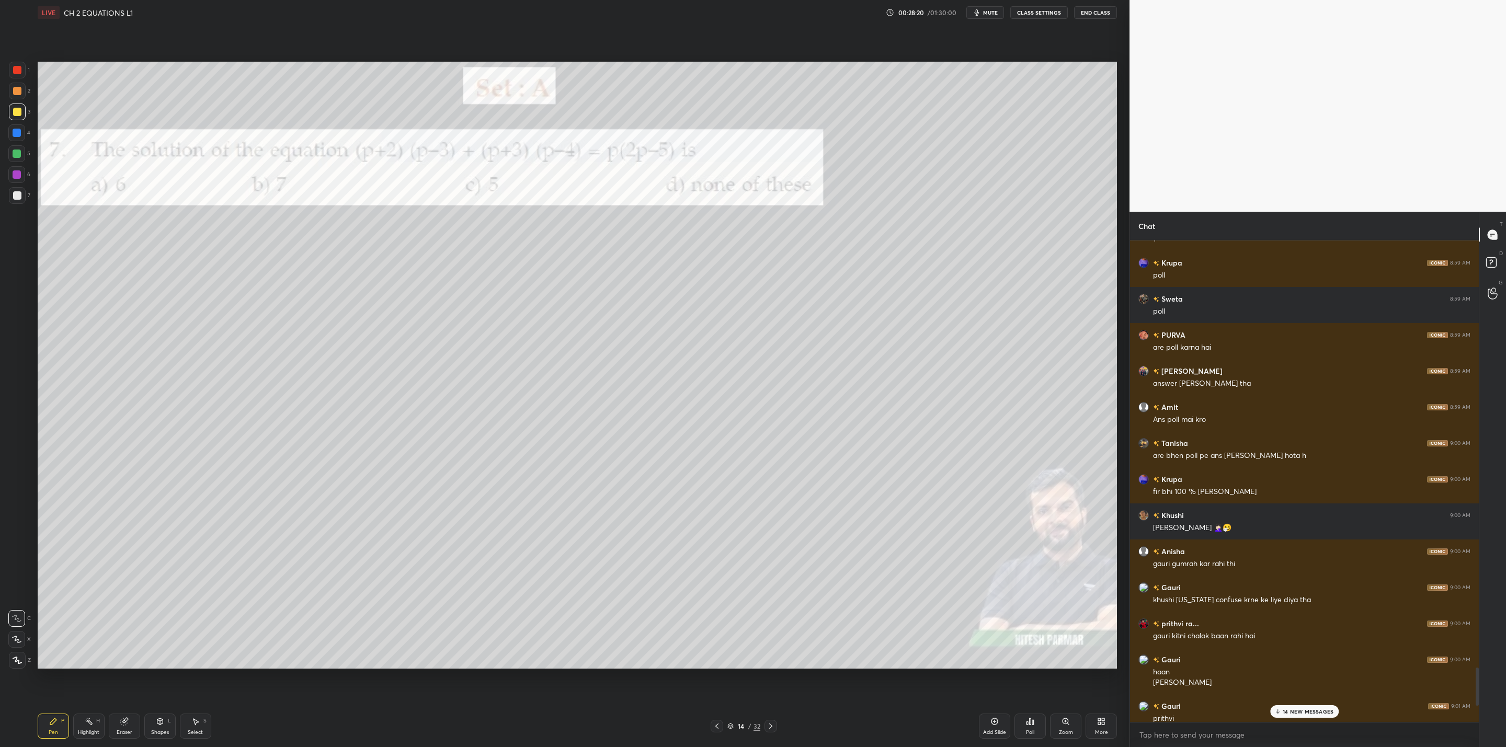
click at [768, 723] on icon at bounding box center [771, 726] width 8 height 8
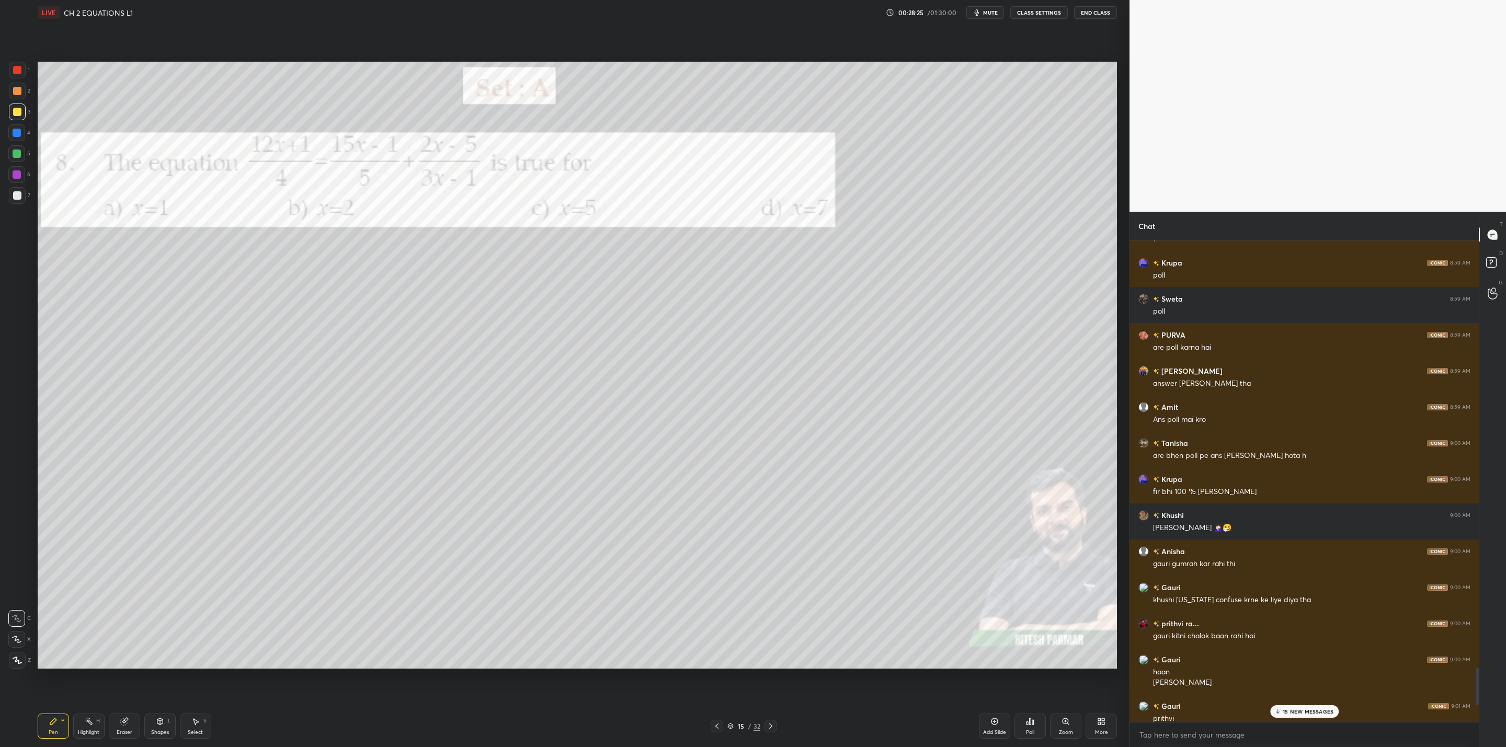
click at [1284, 714] on p "15 NEW MESSAGES" at bounding box center [1308, 712] width 51 height 6
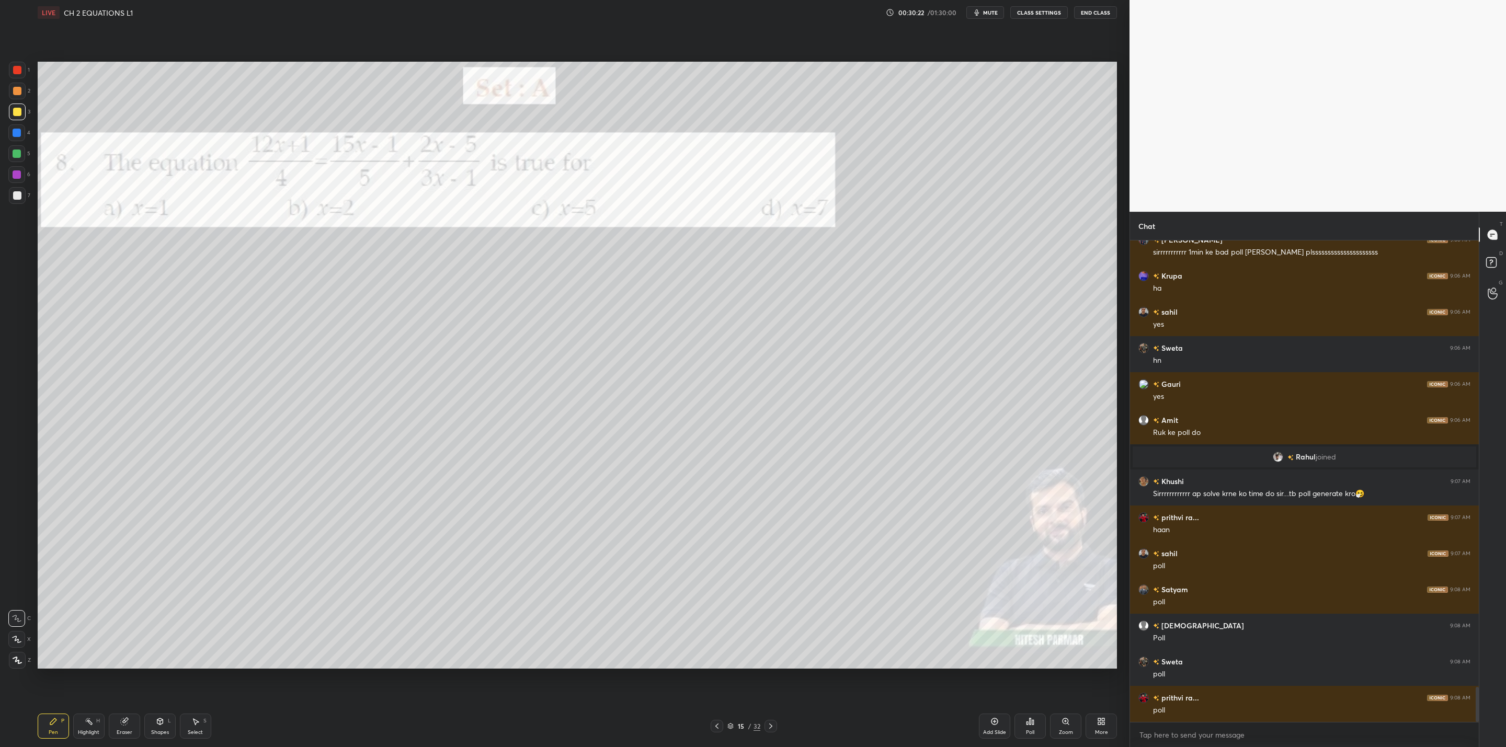
scroll to position [6161, 0]
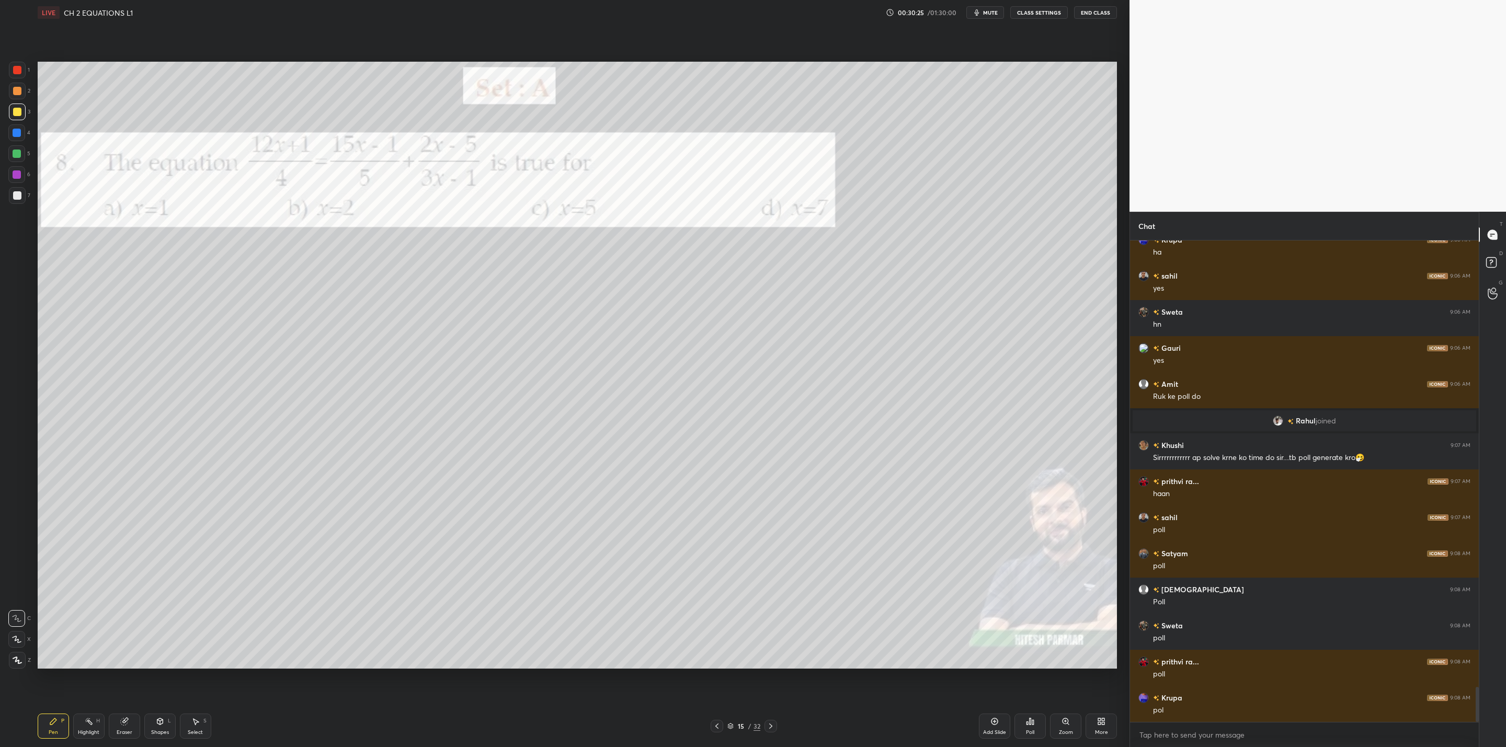
click at [1028, 728] on div "Poll" at bounding box center [1029, 726] width 31 height 25
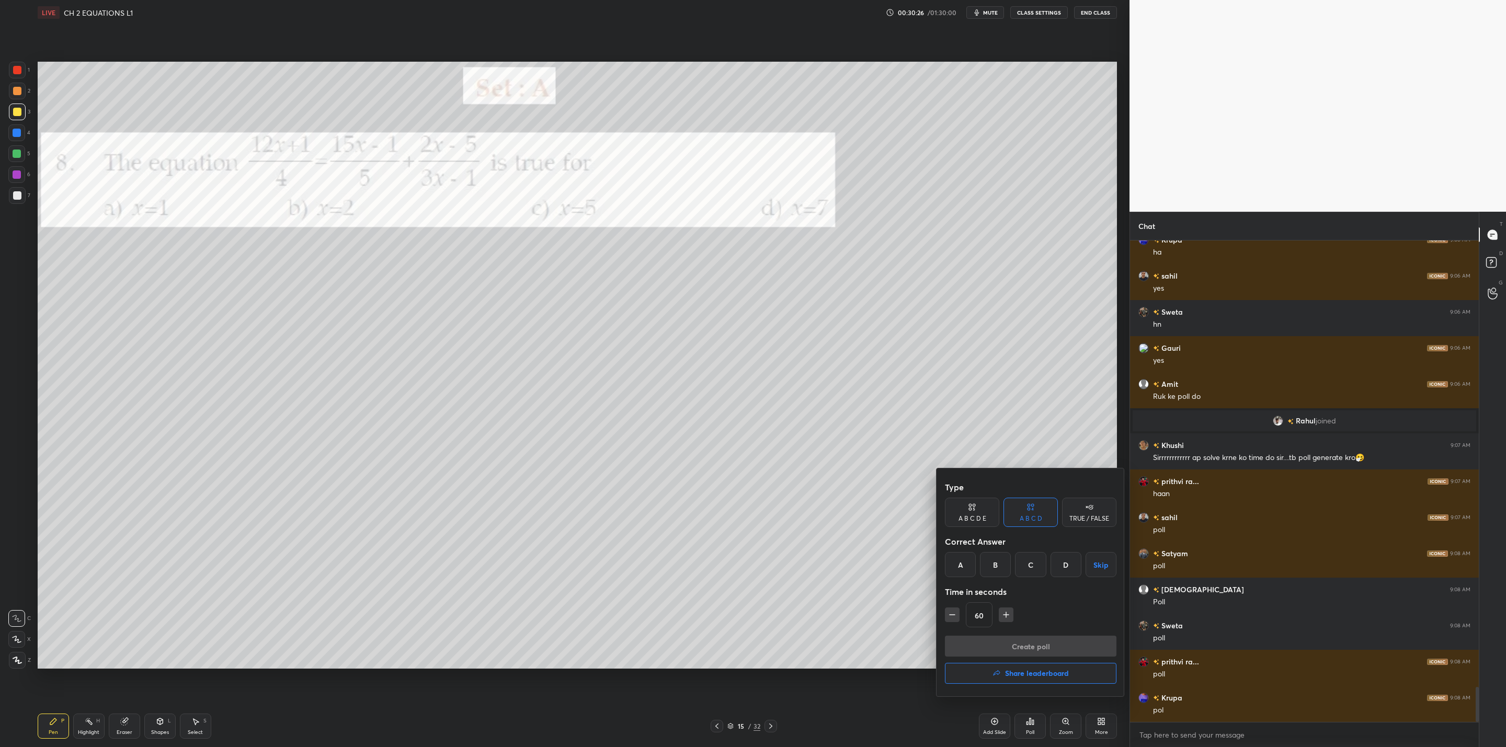
drag, startPoint x: 1062, startPoint y: 562, endPoint x: 1026, endPoint y: 601, distance: 52.9
click at [1060, 562] on div "D" at bounding box center [1066, 564] width 31 height 25
drag, startPoint x: 1015, startPoint y: 647, endPoint x: 999, endPoint y: 667, distance: 25.3
click at [1015, 647] on button "Create poll" at bounding box center [1031, 646] width 172 height 21
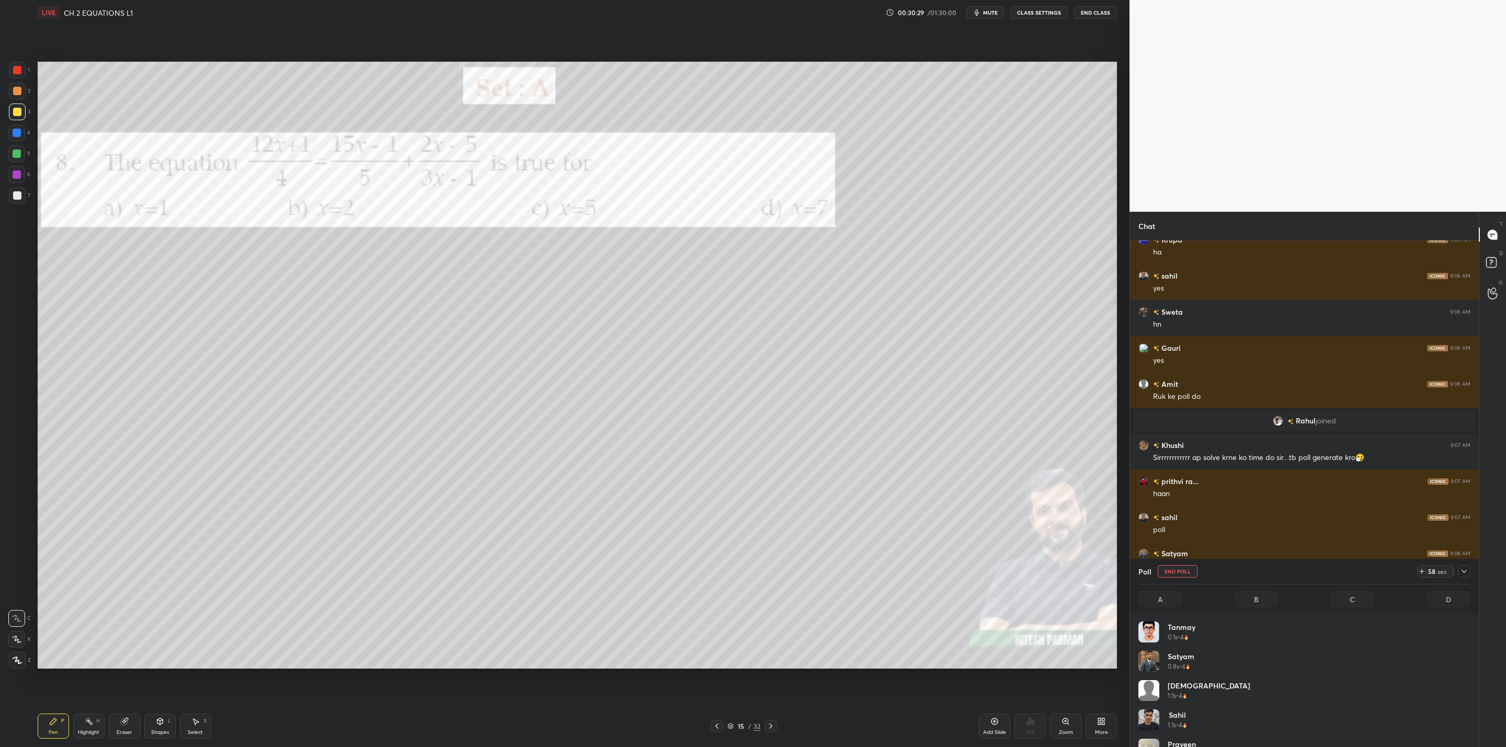
scroll to position [122, 328]
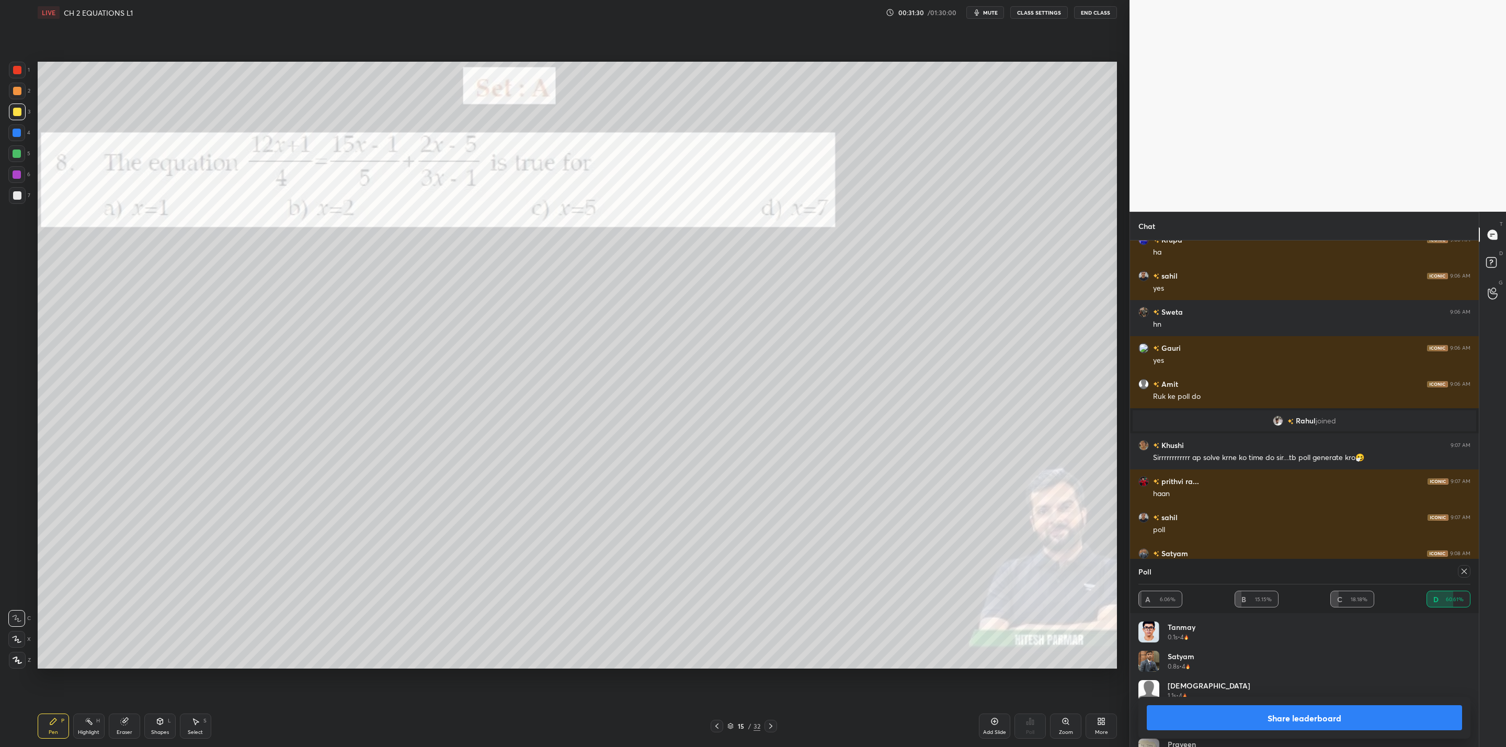
drag, startPoint x: 1252, startPoint y: 714, endPoint x: 1243, endPoint y: 719, distance: 10.5
click at [1252, 715] on button "Share leaderboard" at bounding box center [1304, 717] width 315 height 25
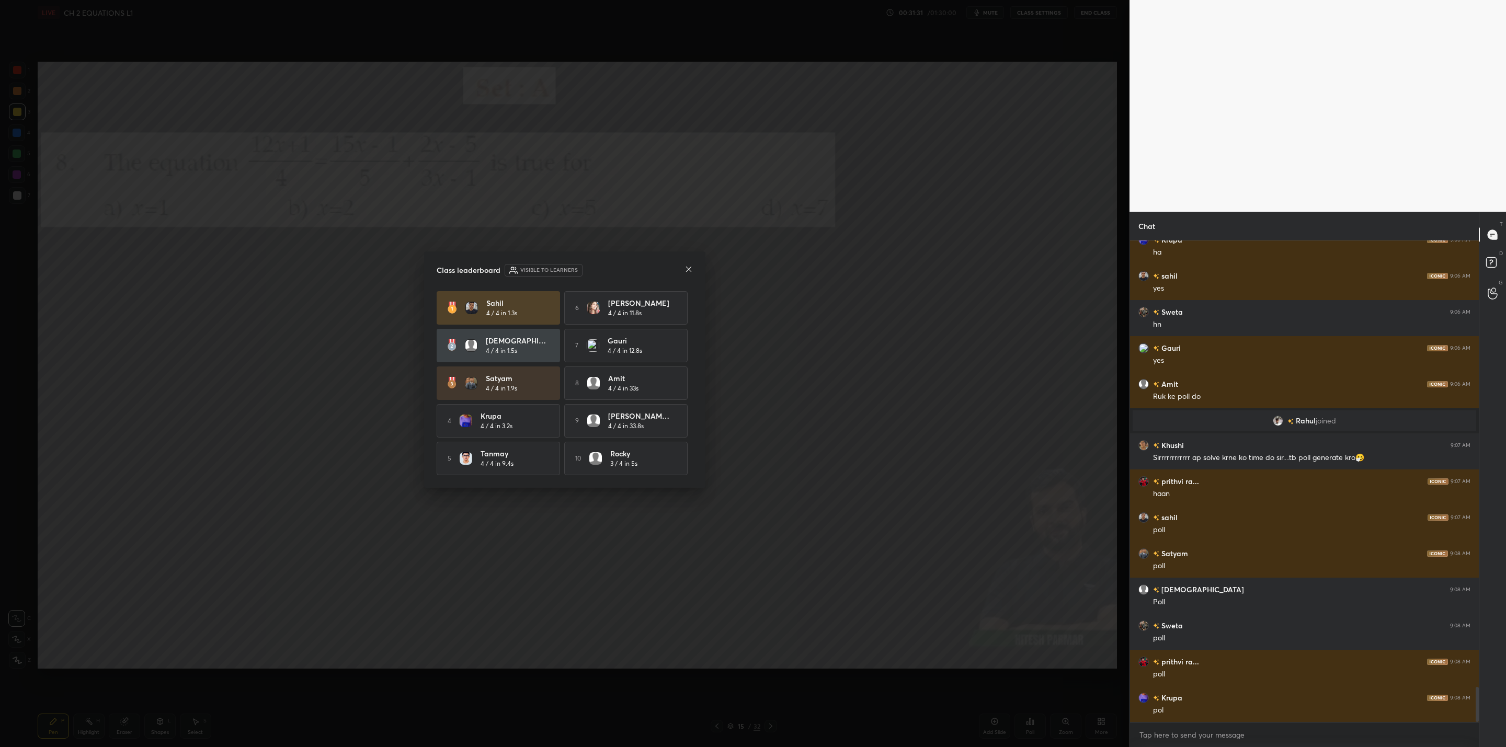
scroll to position [401, 346]
click at [689, 270] on icon at bounding box center [688, 269] width 8 height 8
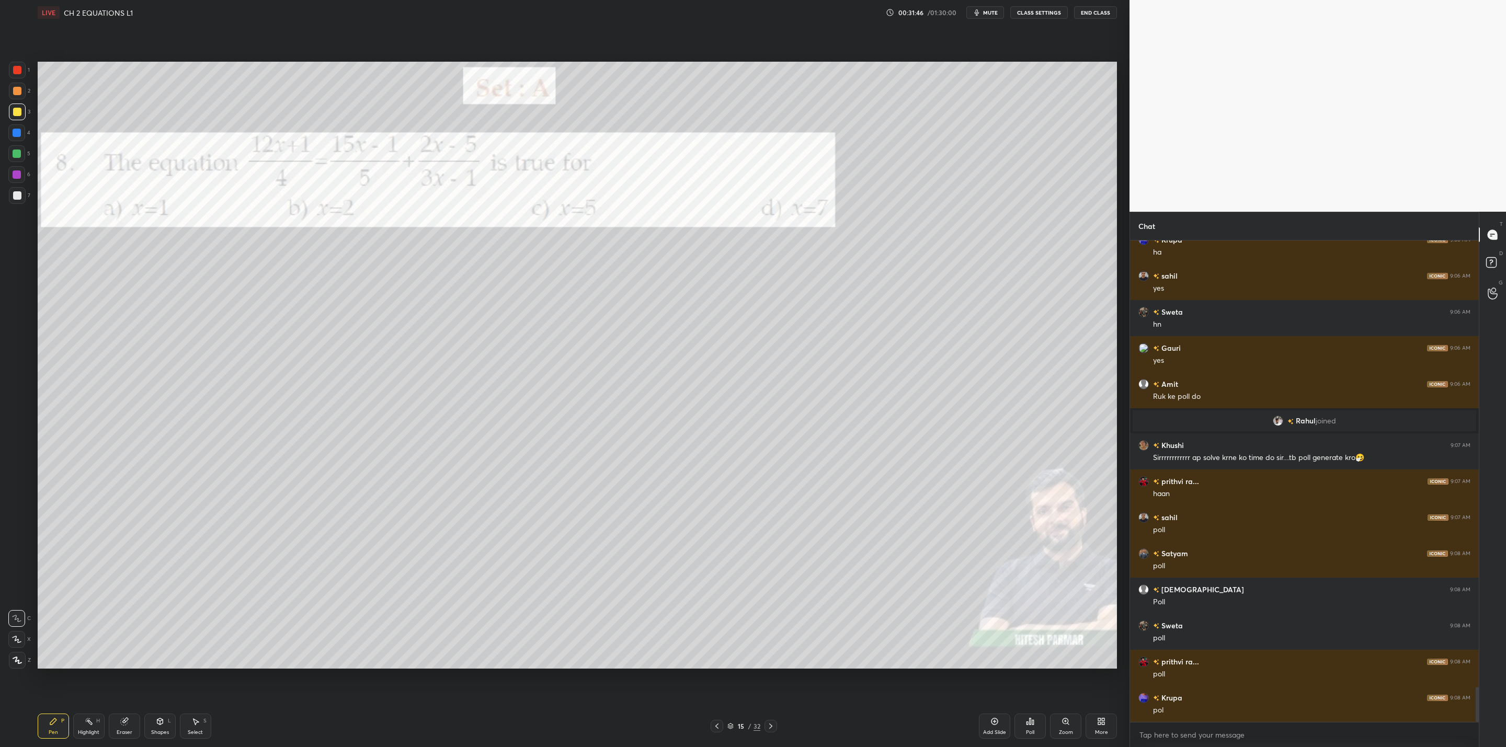
drag, startPoint x: 766, startPoint y: 723, endPoint x: 771, endPoint y: 728, distance: 7.4
click at [767, 723] on icon at bounding box center [771, 726] width 8 height 8
click at [771, 721] on div at bounding box center [771, 726] width 13 height 13
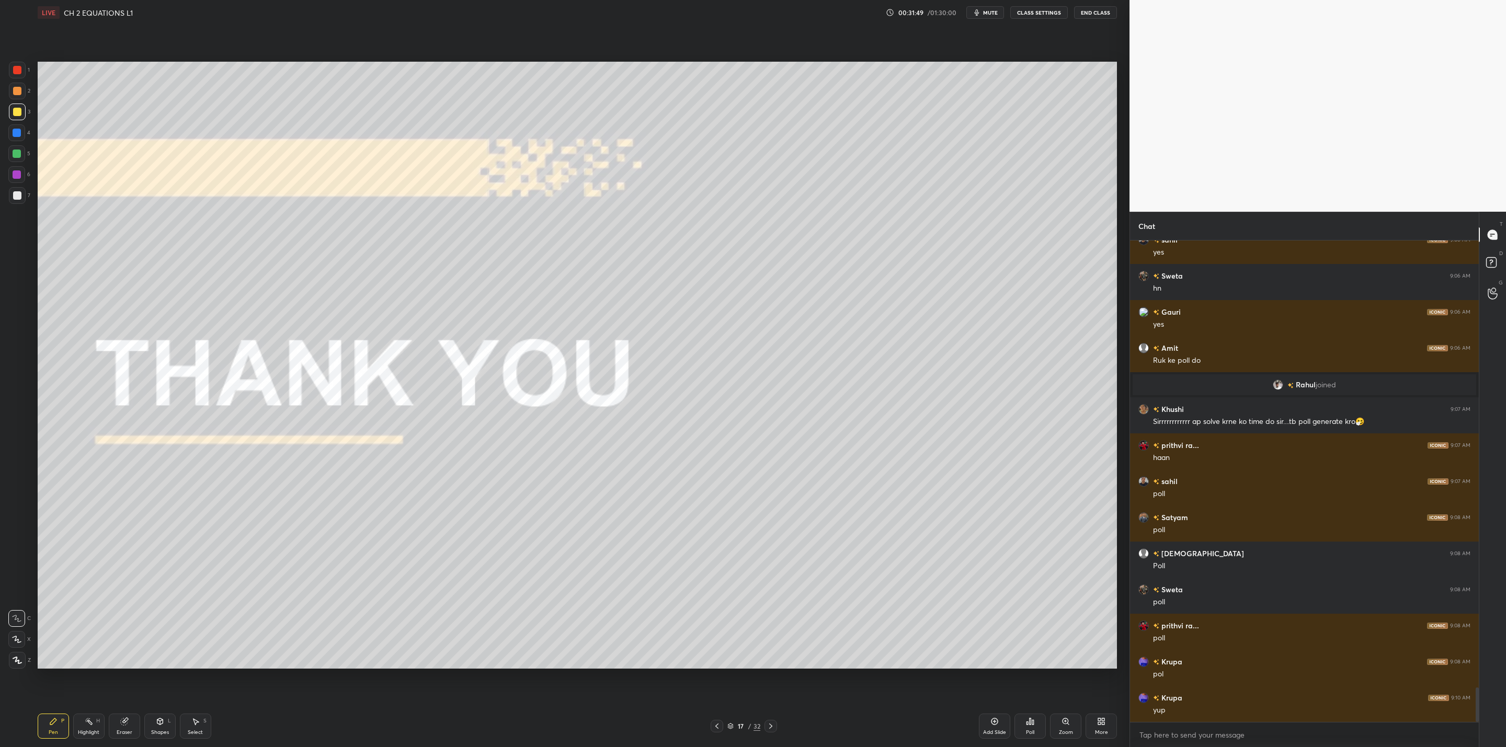
click at [716, 726] on icon at bounding box center [717, 726] width 8 height 8
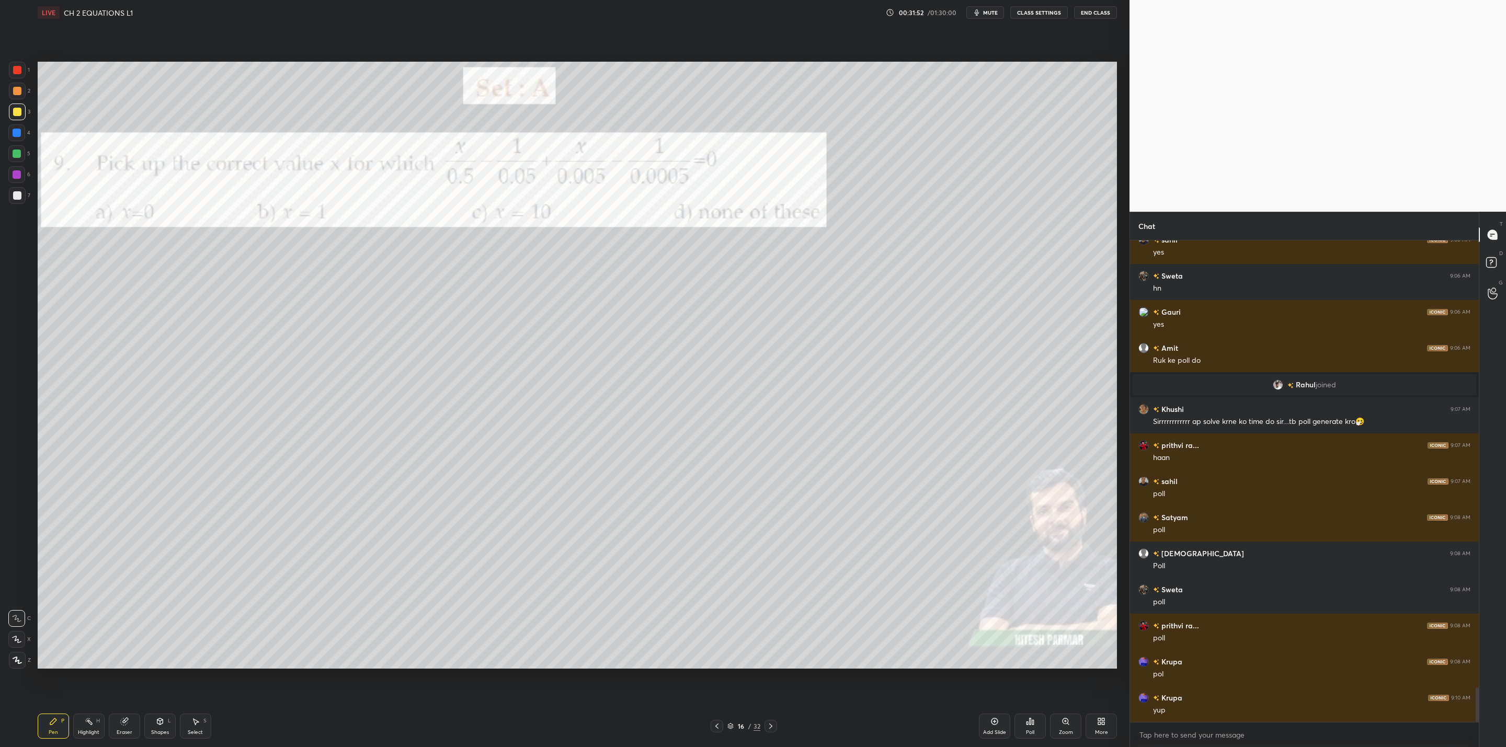
scroll to position [6233, 0]
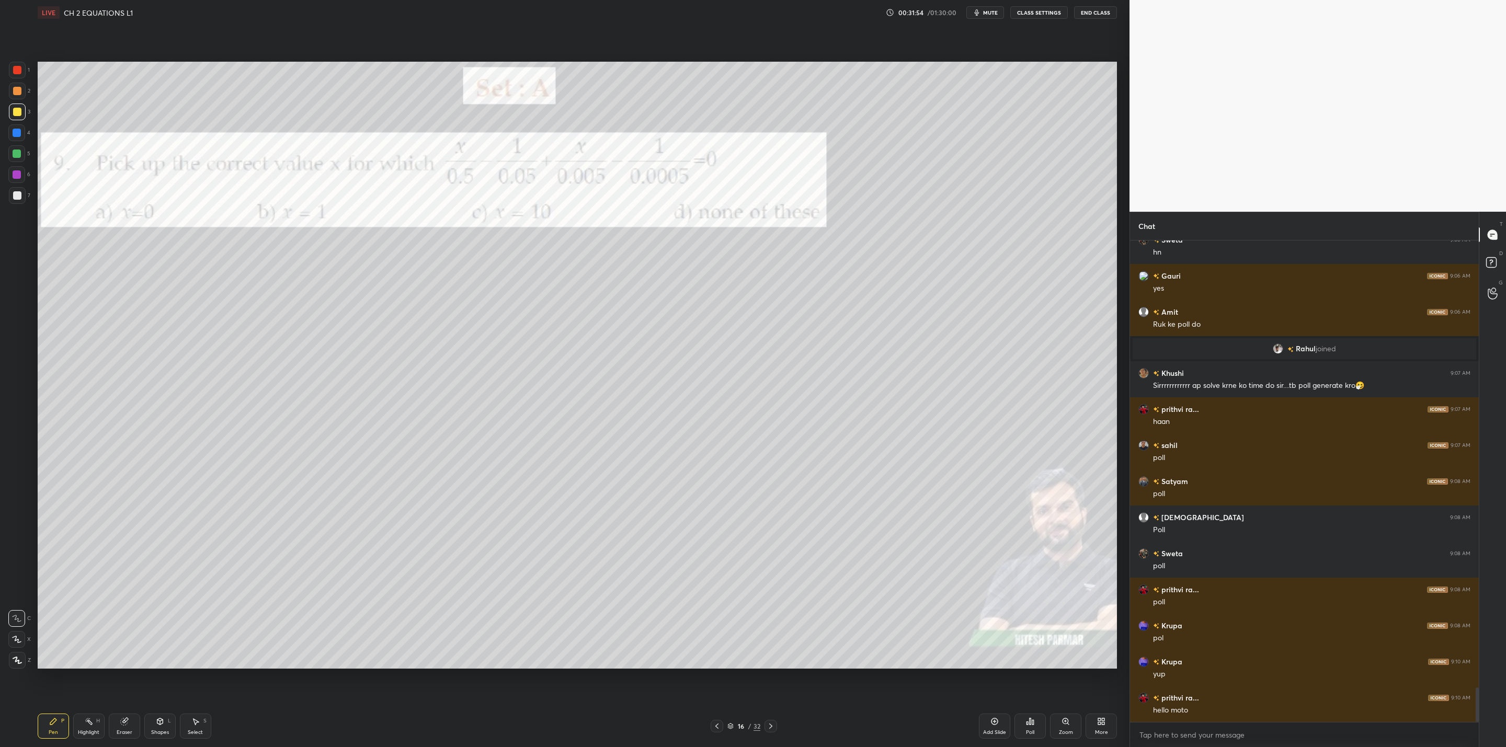
click at [980, 5] on div "LIVE CH 2 EQUATIONS L1 00:31:54 / 01:30:00 mute CLASS SETTINGS End Class" at bounding box center [577, 12] width 1079 height 25
click at [980, 13] on icon "button" at bounding box center [977, 12] width 8 height 8
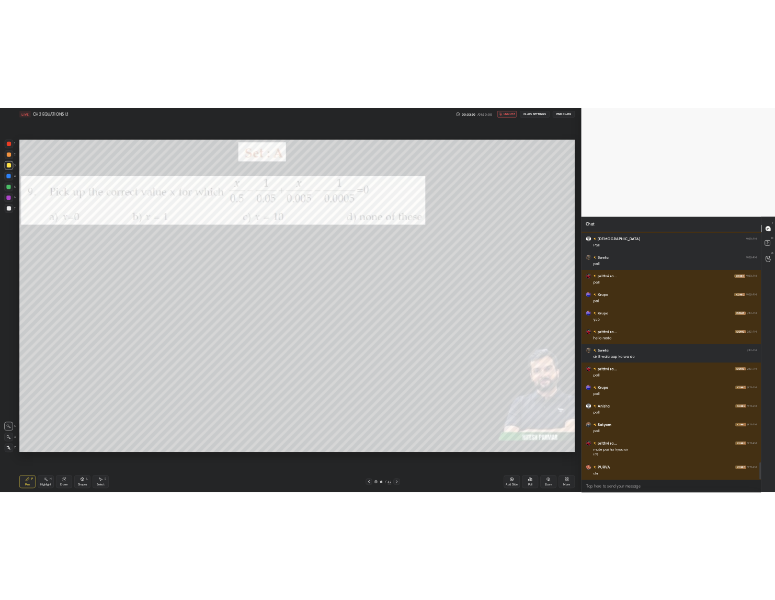
scroll to position [6532, 0]
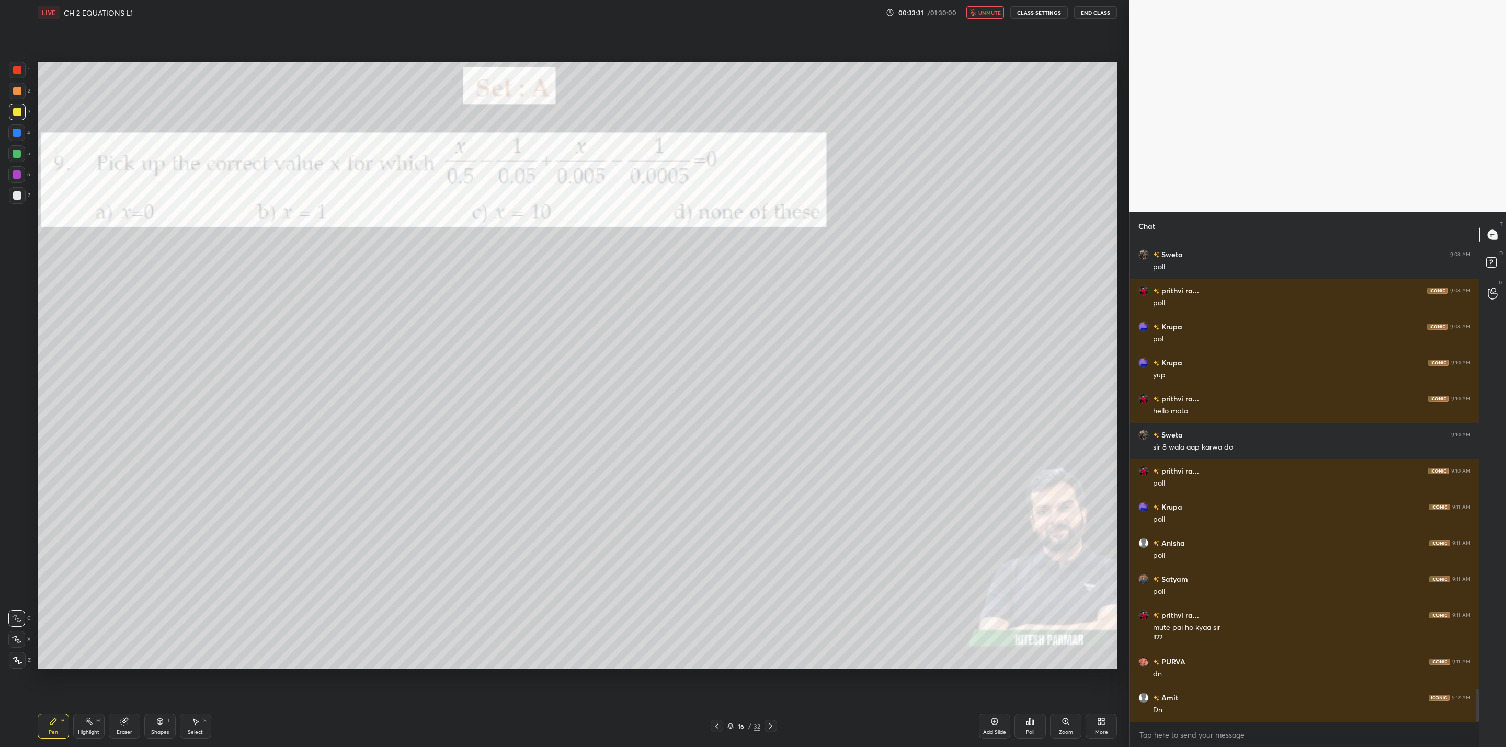
click at [986, 12] on span "unmute" at bounding box center [989, 12] width 22 height 7
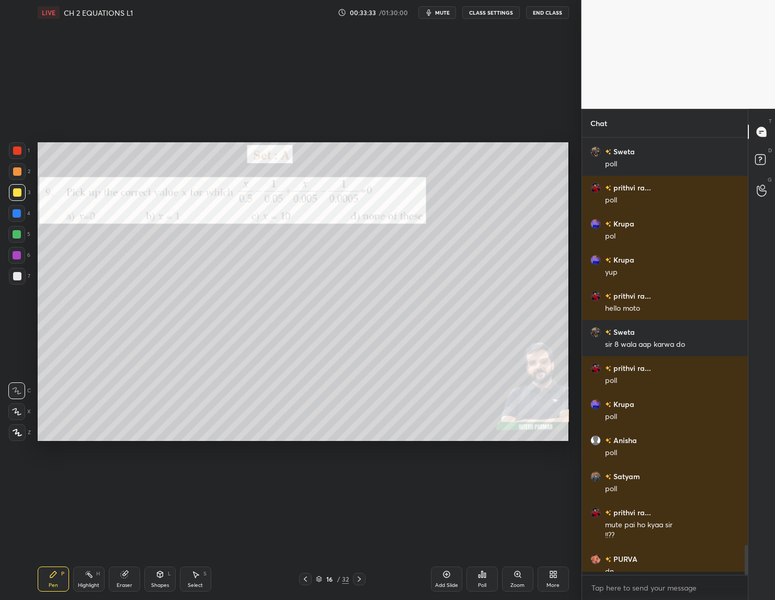
scroll to position [4, 4]
type textarea "x"
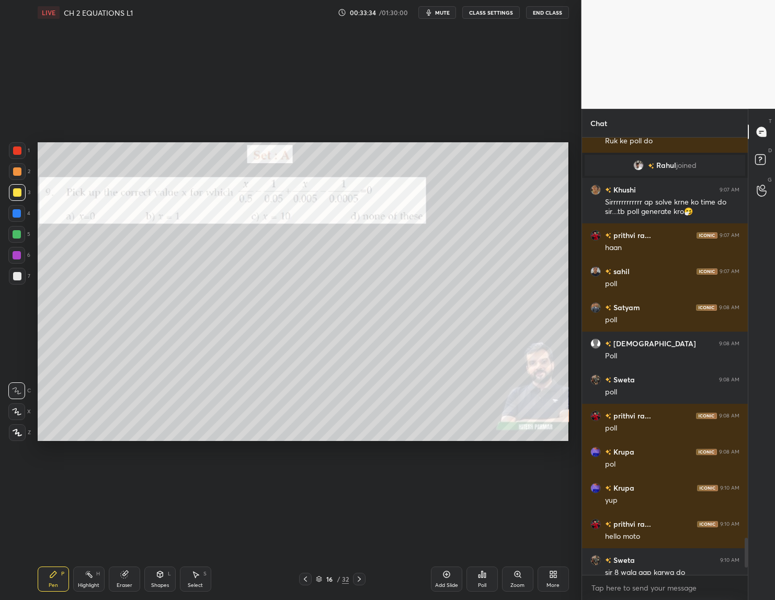
scroll to position [347, 163]
click at [479, 580] on div "Poll" at bounding box center [481, 578] width 31 height 25
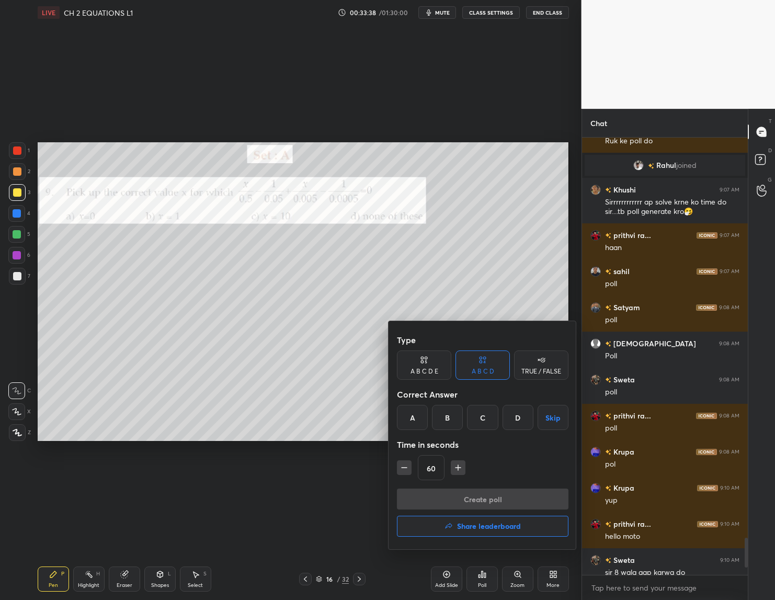
drag, startPoint x: 481, startPoint y: 415, endPoint x: 446, endPoint y: 468, distance: 63.5
click at [481, 416] on div "C" at bounding box center [482, 417] width 31 height 25
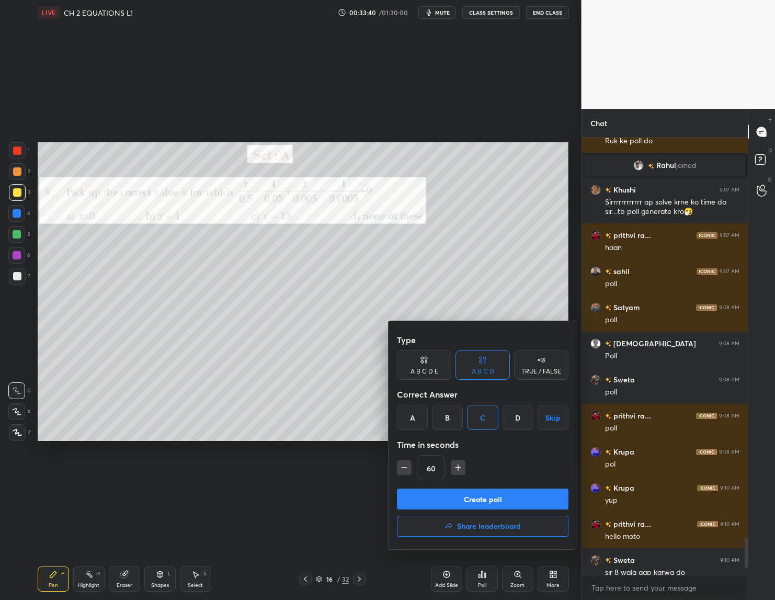
click at [403, 471] on icon "button" at bounding box center [404, 467] width 10 height 10
drag, startPoint x: 402, startPoint y: 467, endPoint x: 435, endPoint y: 480, distance: 35.3
click at [404, 470] on icon "button" at bounding box center [404, 467] width 10 height 10
type input "30"
click at [473, 497] on button "Create poll" at bounding box center [483, 498] width 172 height 21
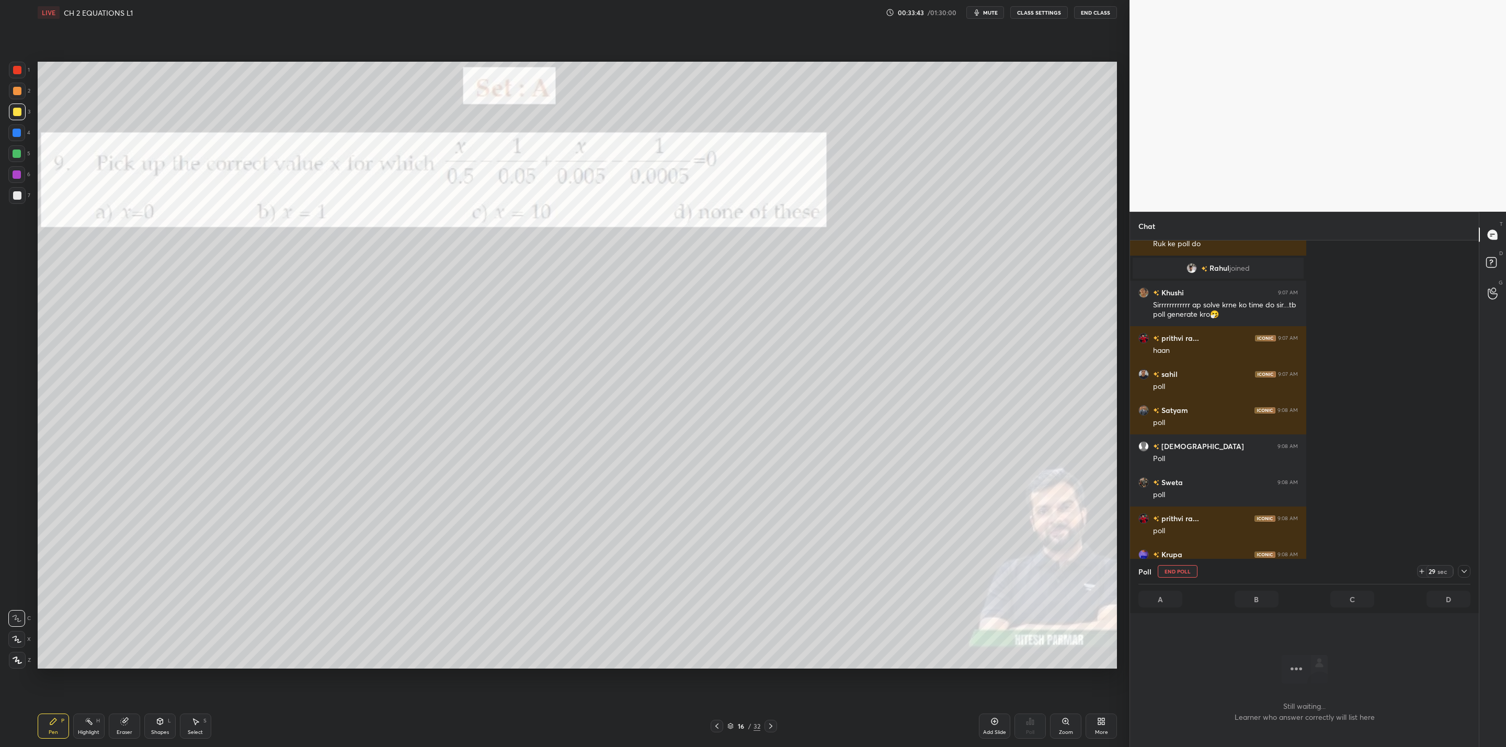
scroll to position [424, 173]
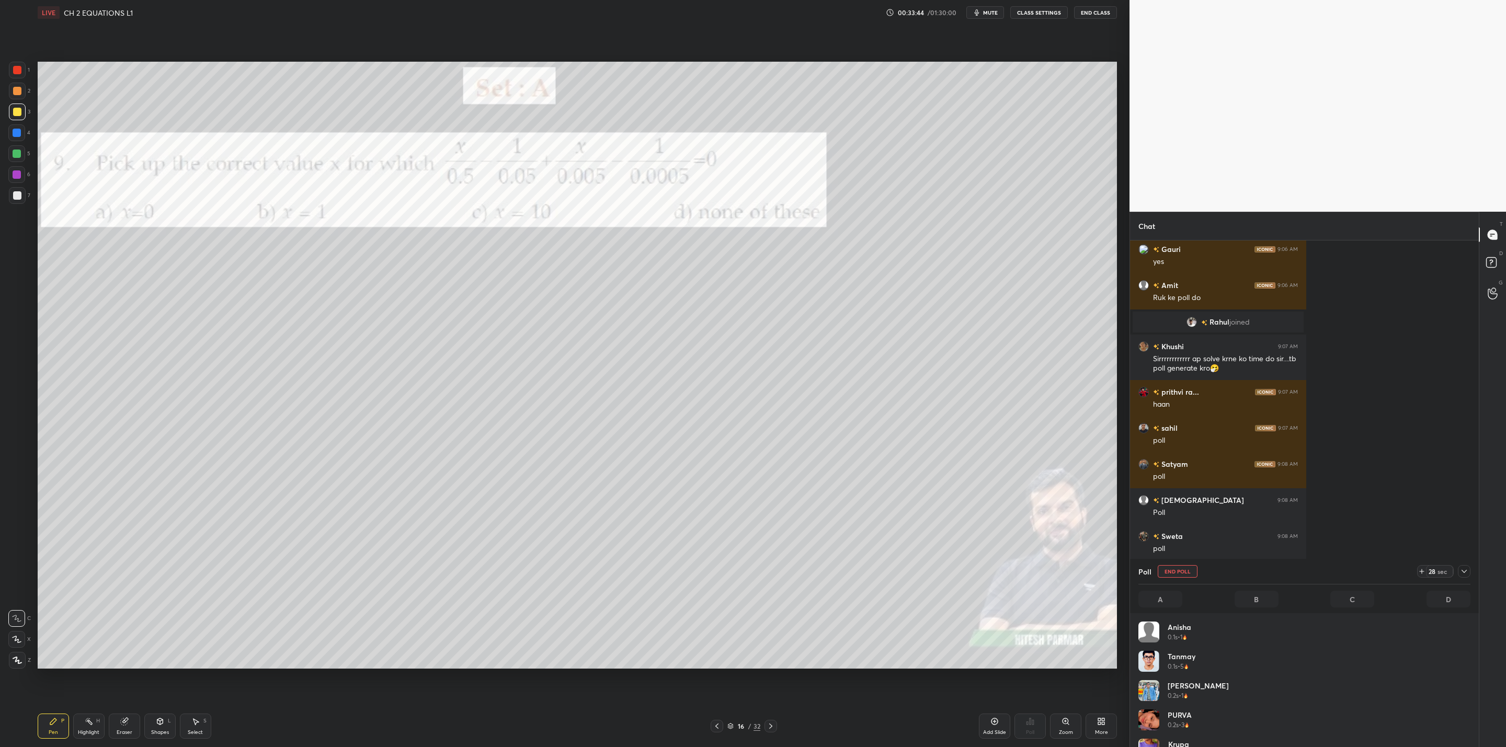
drag, startPoint x: 1464, startPoint y: 565, endPoint x: 1459, endPoint y: 575, distance: 10.5
click at [1464, 571] on div at bounding box center [1464, 571] width 13 height 13
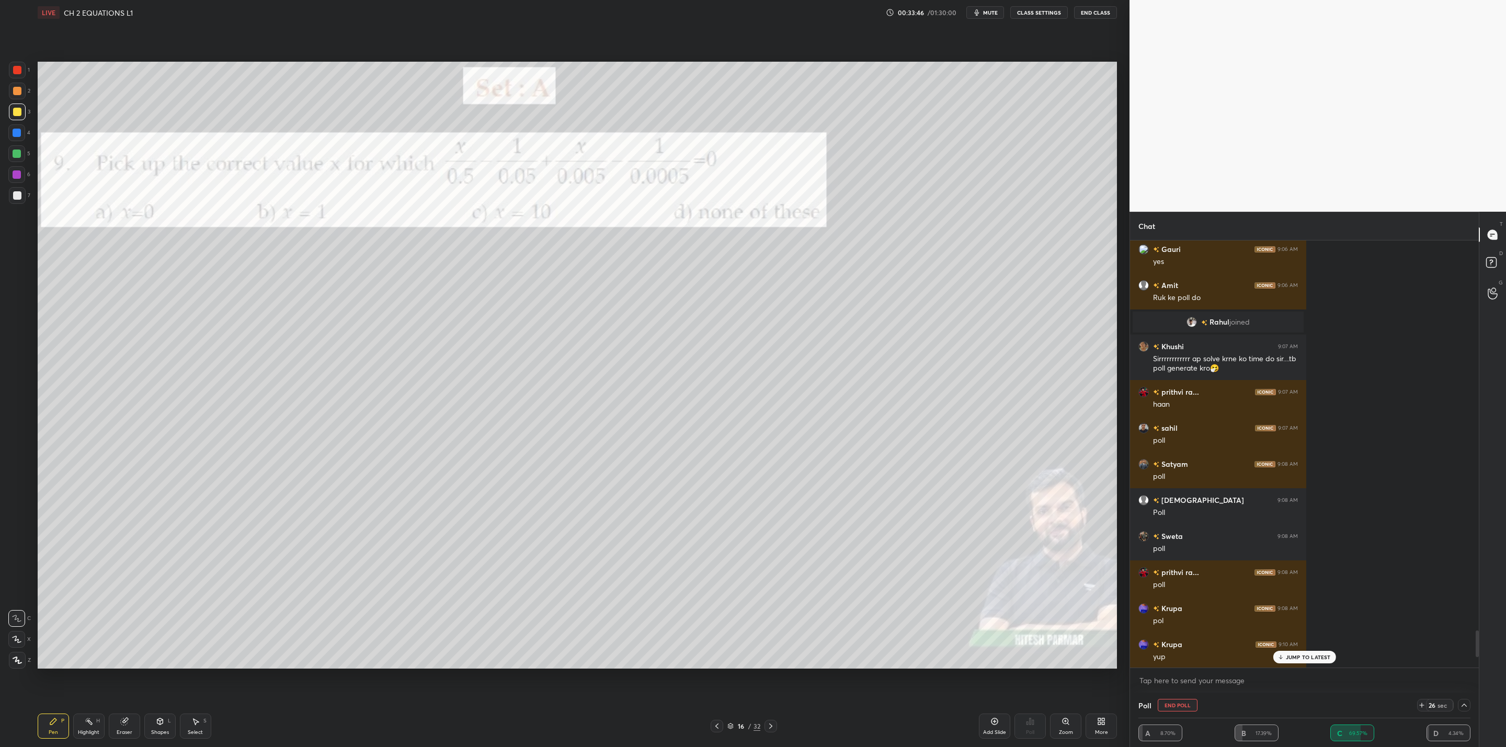
drag, startPoint x: 1288, startPoint y: 661, endPoint x: 1279, endPoint y: 664, distance: 10.3
click at [1286, 661] on div "JUMP TO LATEST" at bounding box center [1304, 657] width 63 height 13
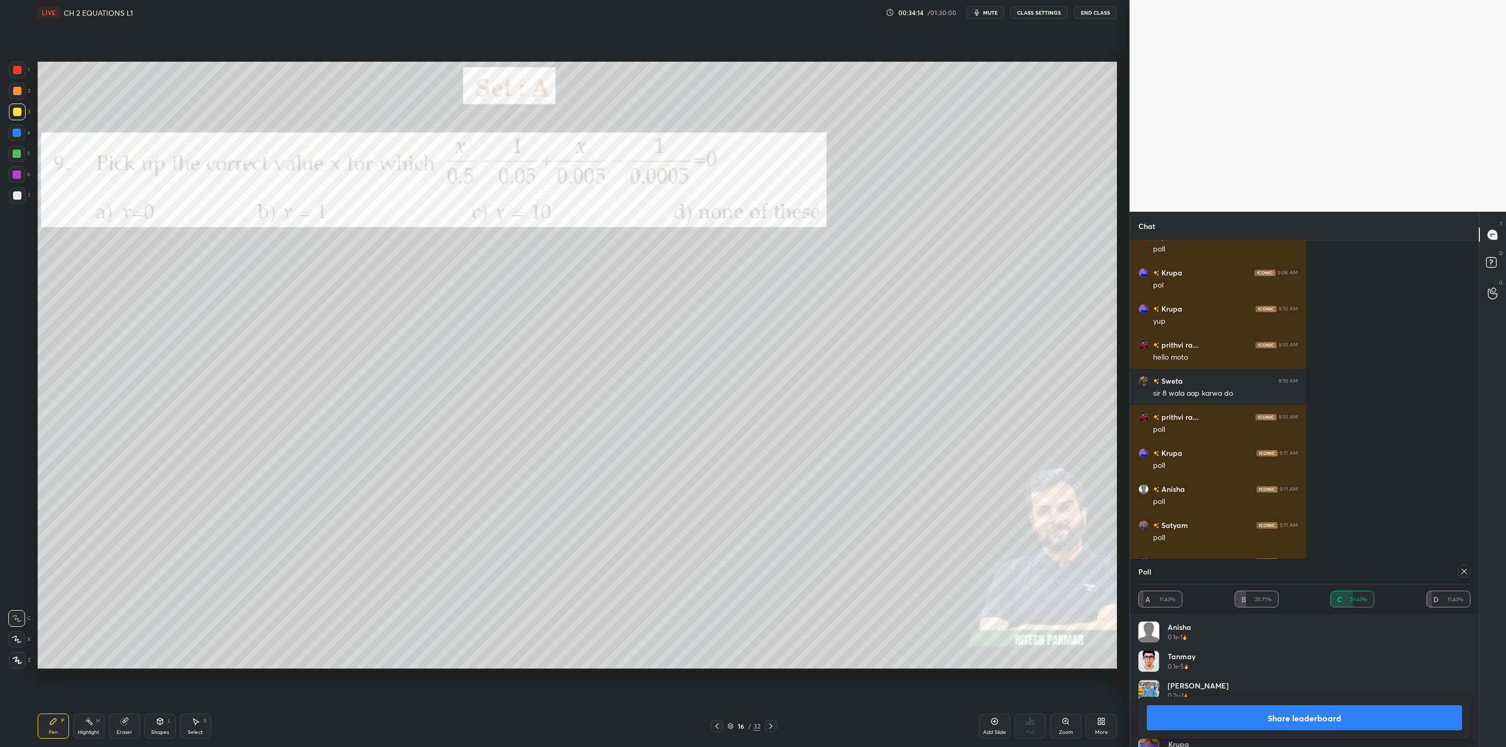
drag, startPoint x: 1270, startPoint y: 708, endPoint x: 1177, endPoint y: 742, distance: 99.3
click at [1266, 711] on button "Share leaderboard" at bounding box center [1304, 717] width 315 height 25
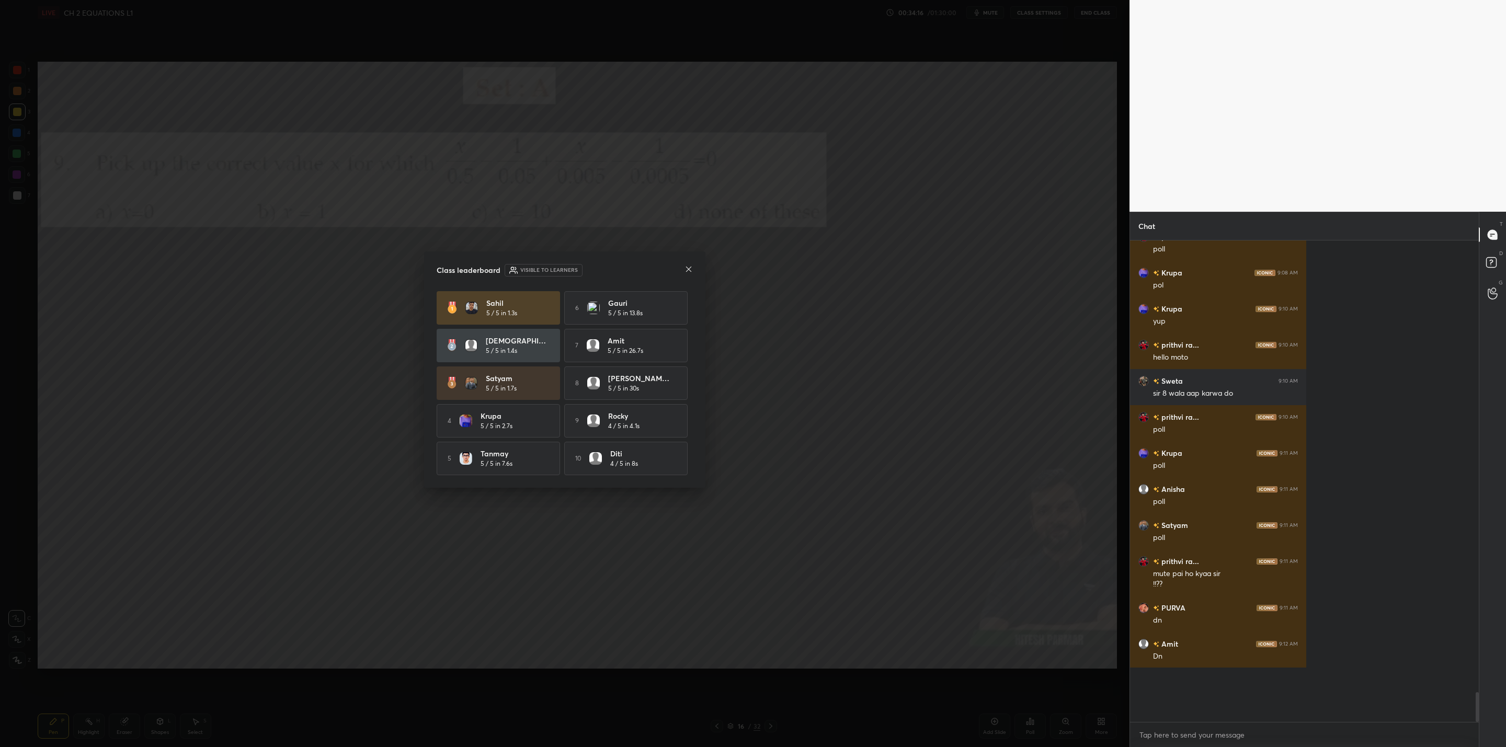
click at [627, 261] on div "Class leaderboard Visible to learners [PERSON_NAME] 5 / 5 in 1.3s 6 Gauri 5 / 5…" at bounding box center [564, 370] width 281 height 236
click at [691, 267] on icon at bounding box center [688, 269] width 8 height 8
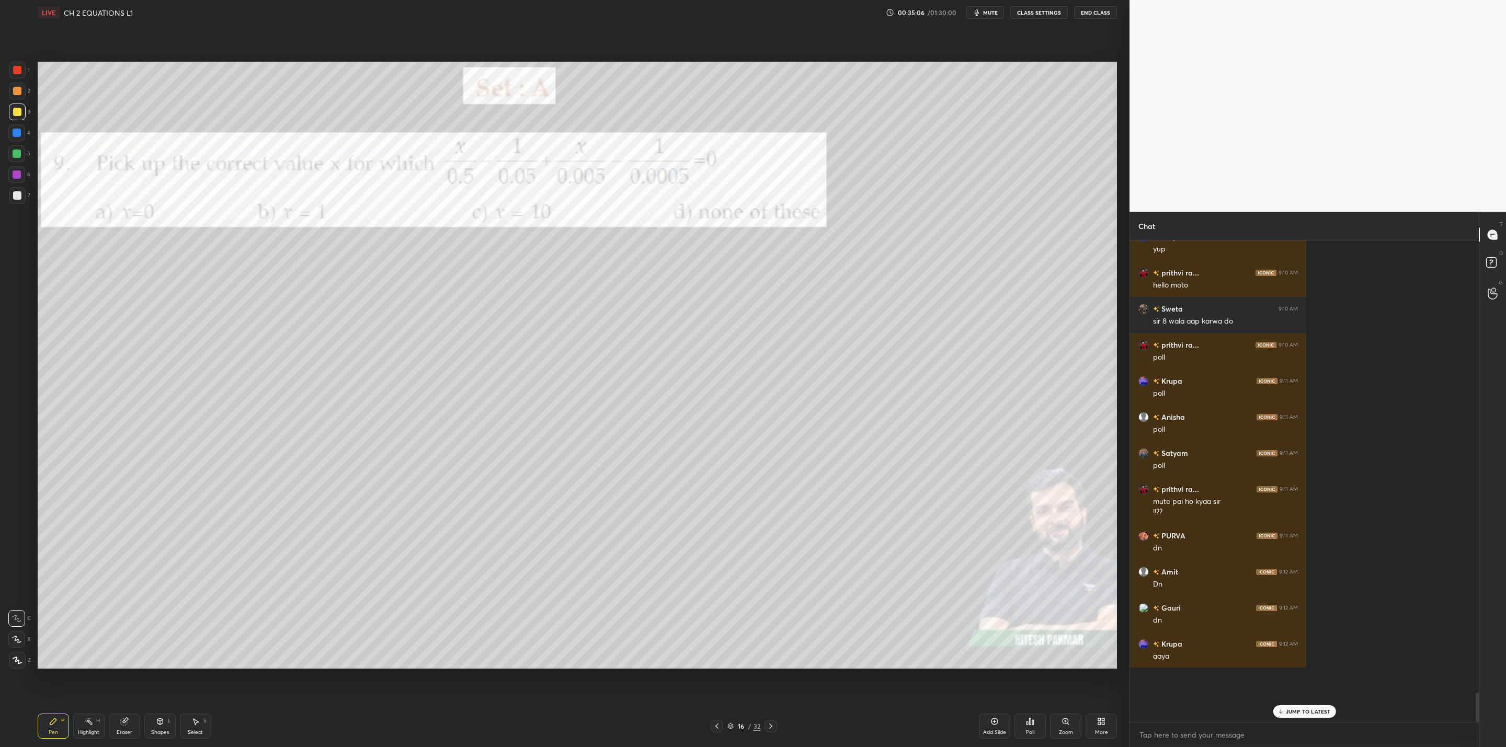
drag, startPoint x: 125, startPoint y: 720, endPoint x: 176, endPoint y: 678, distance: 66.1
click at [128, 721] on icon at bounding box center [124, 721] width 8 height 8
drag, startPoint x: 56, startPoint y: 727, endPoint x: 77, endPoint y: 716, distance: 23.6
click at [66, 722] on div "Pen P" at bounding box center [53, 726] width 31 height 25
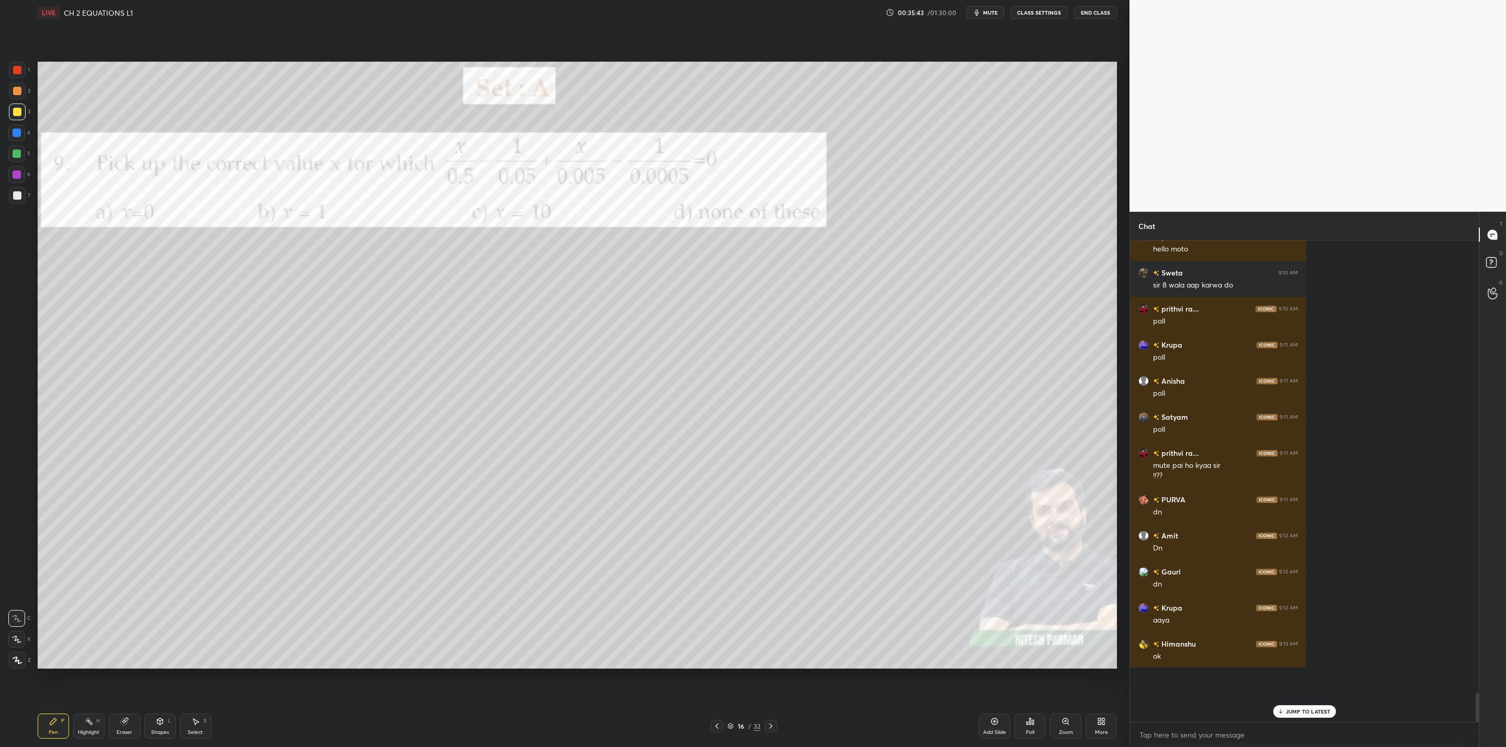
scroll to position [6641, 0]
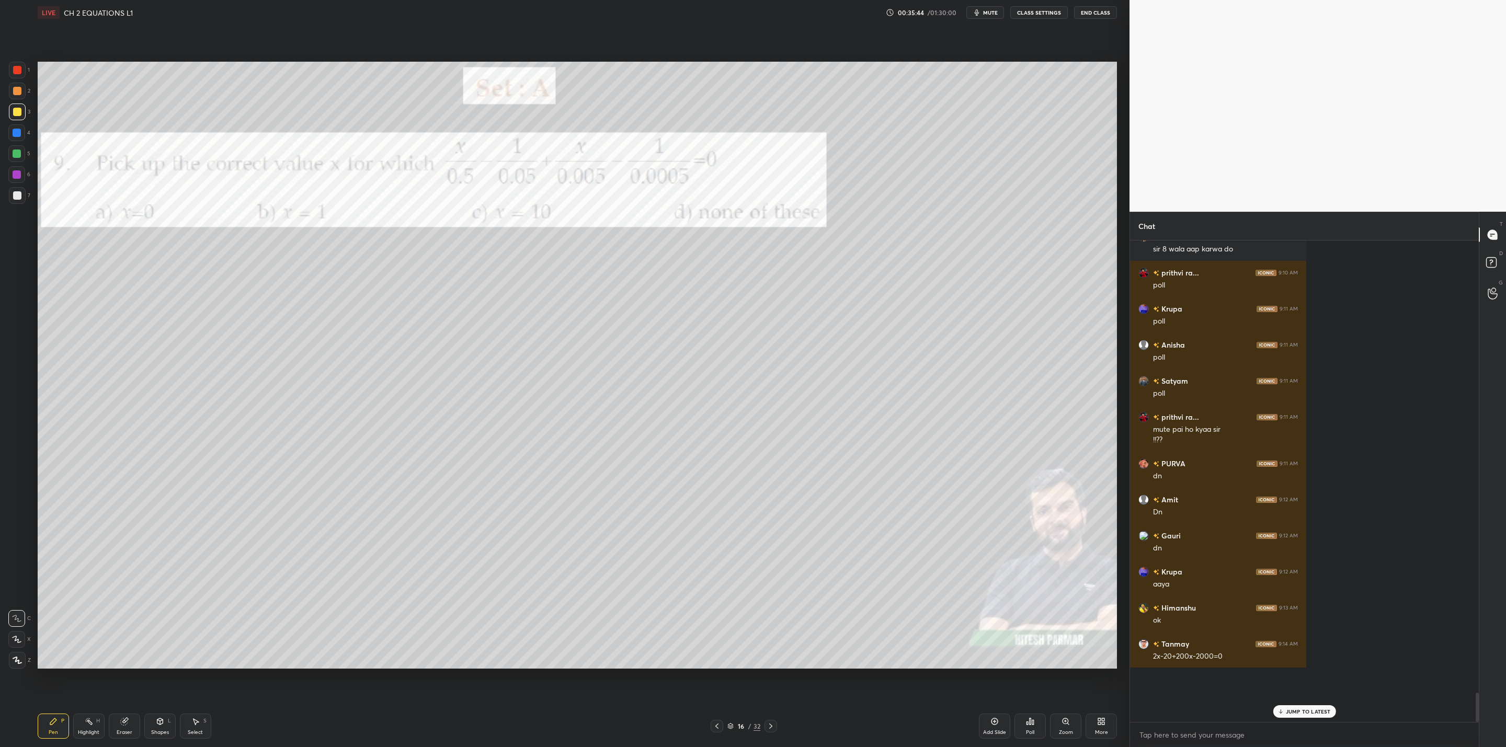
click at [711, 725] on div at bounding box center [717, 726] width 13 height 13
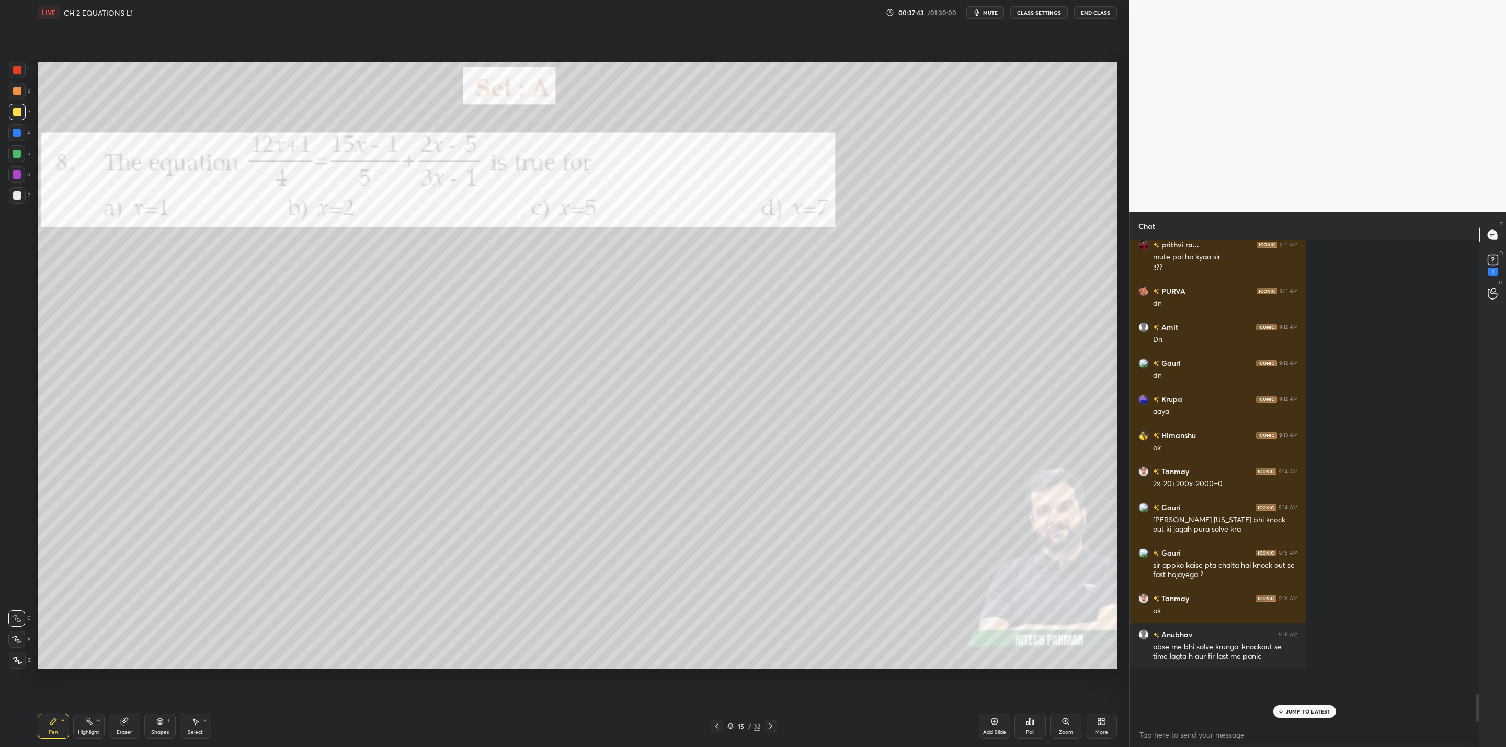
scroll to position [6850, 0]
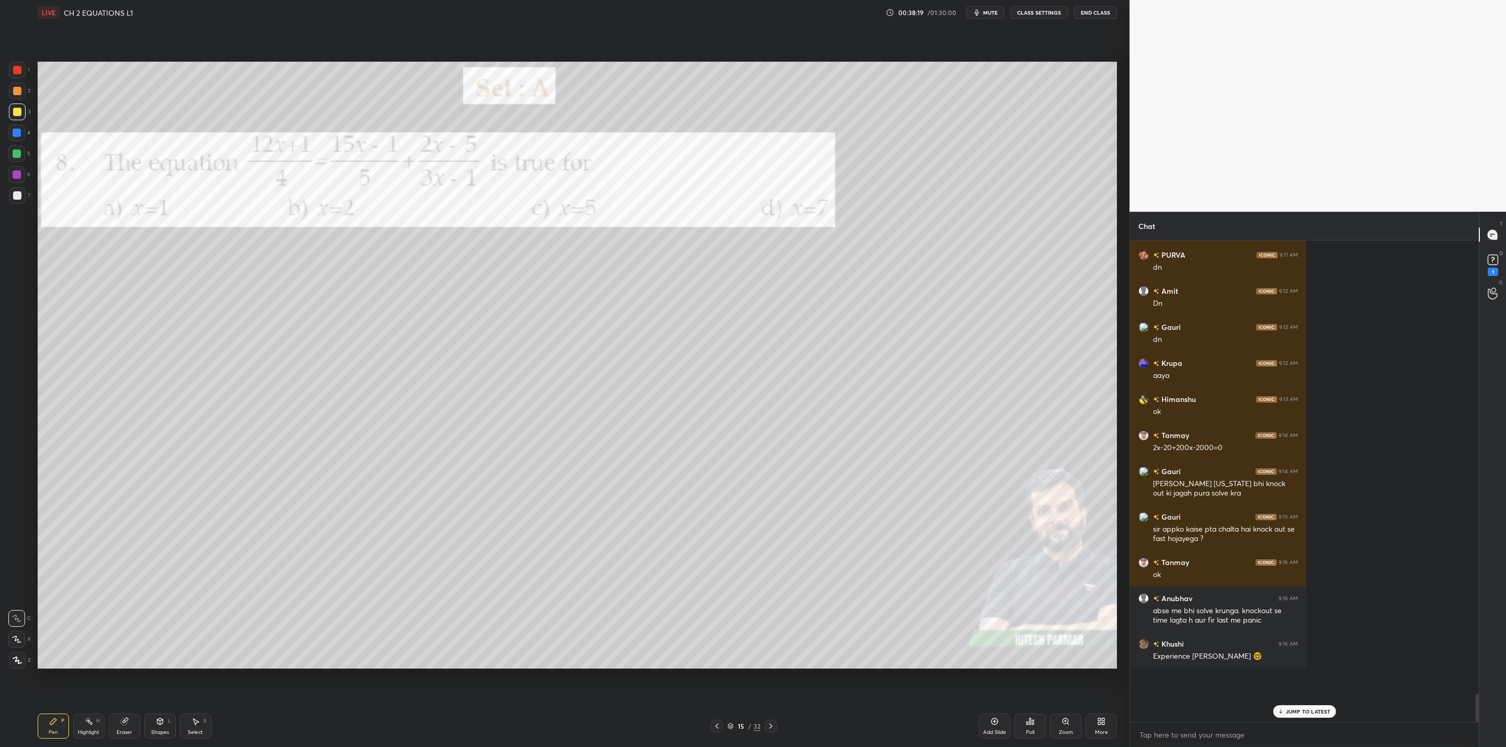
drag, startPoint x: 14, startPoint y: 172, endPoint x: 29, endPoint y: 175, distance: 15.0
click at [24, 174] on div at bounding box center [16, 174] width 17 height 17
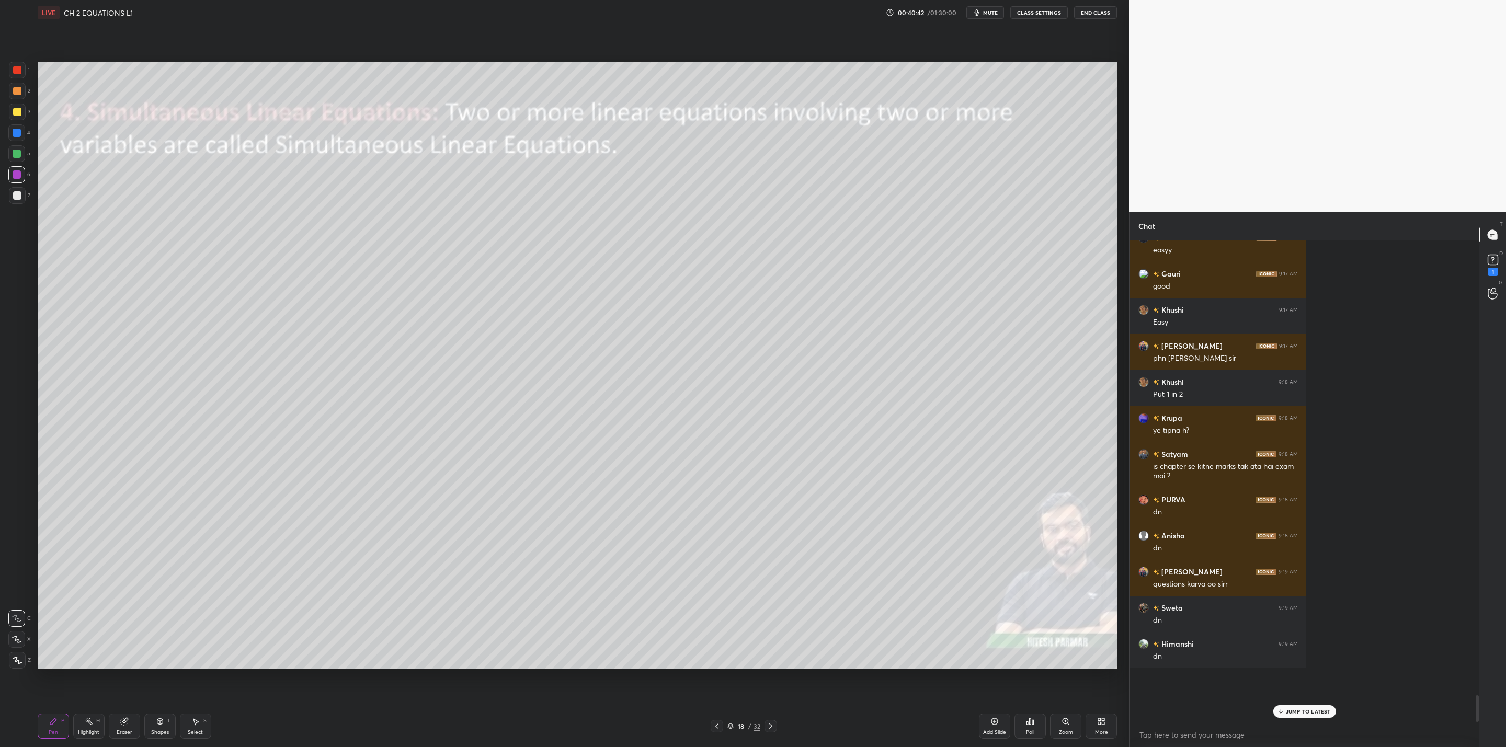
scroll to position [7400, 0]
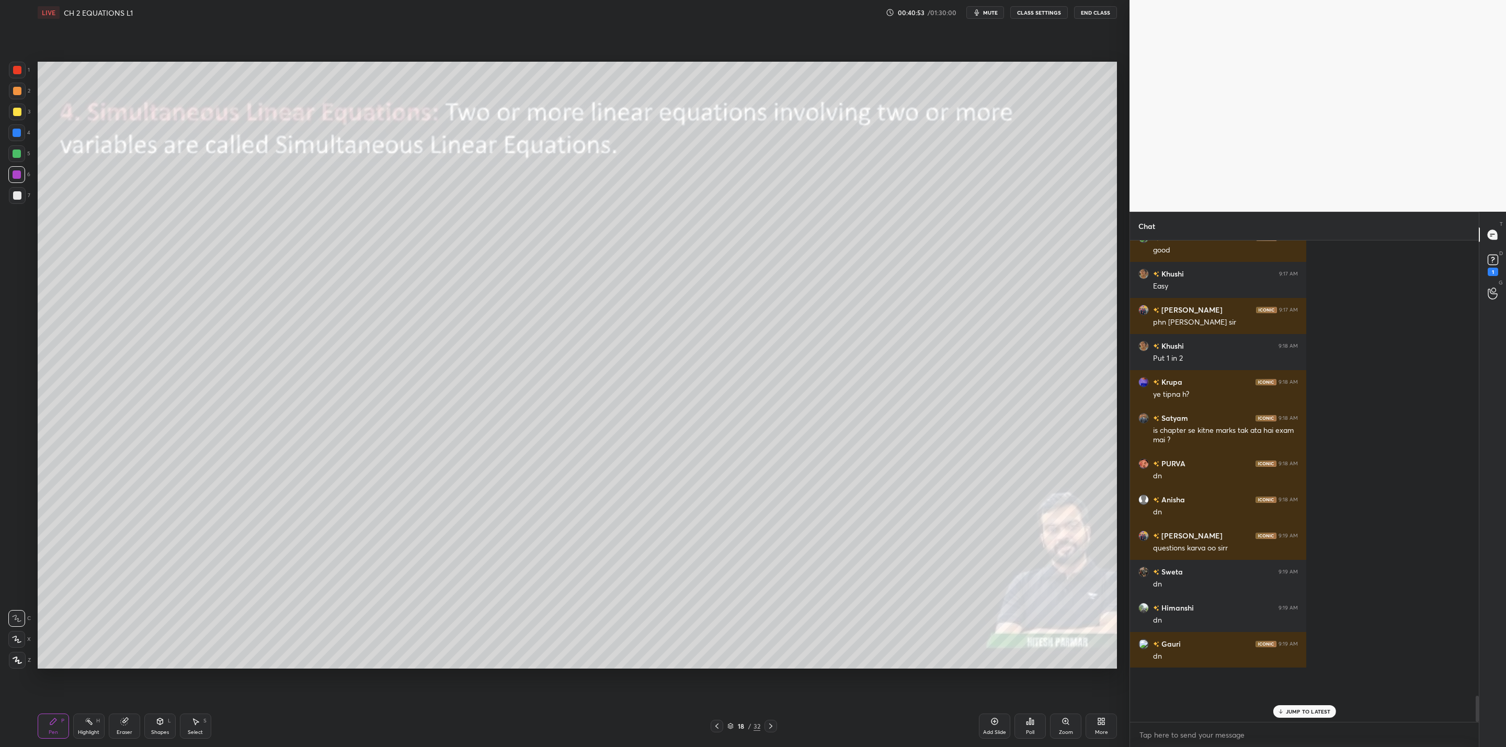
click at [769, 726] on icon at bounding box center [771, 726] width 8 height 8
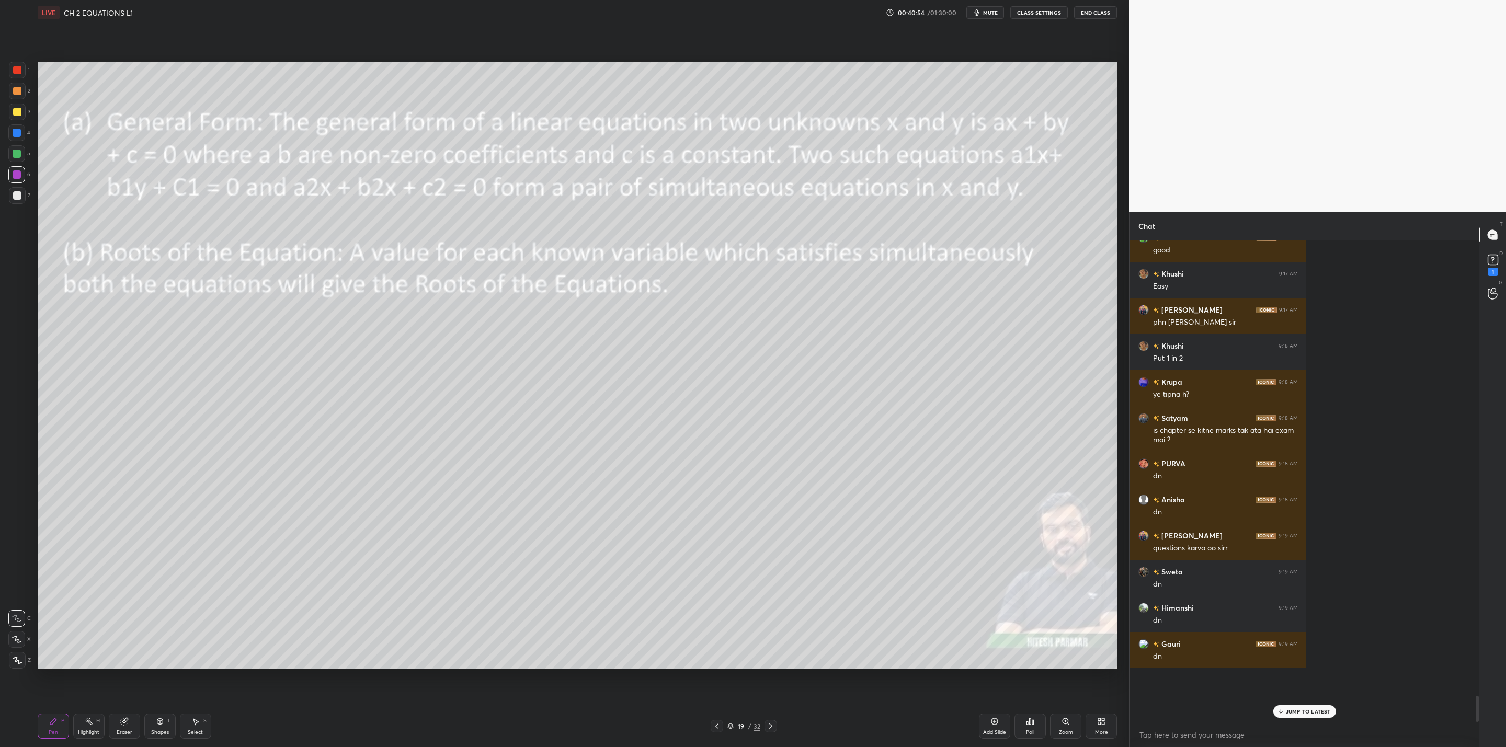
click at [771, 723] on icon at bounding box center [771, 726] width 8 height 8
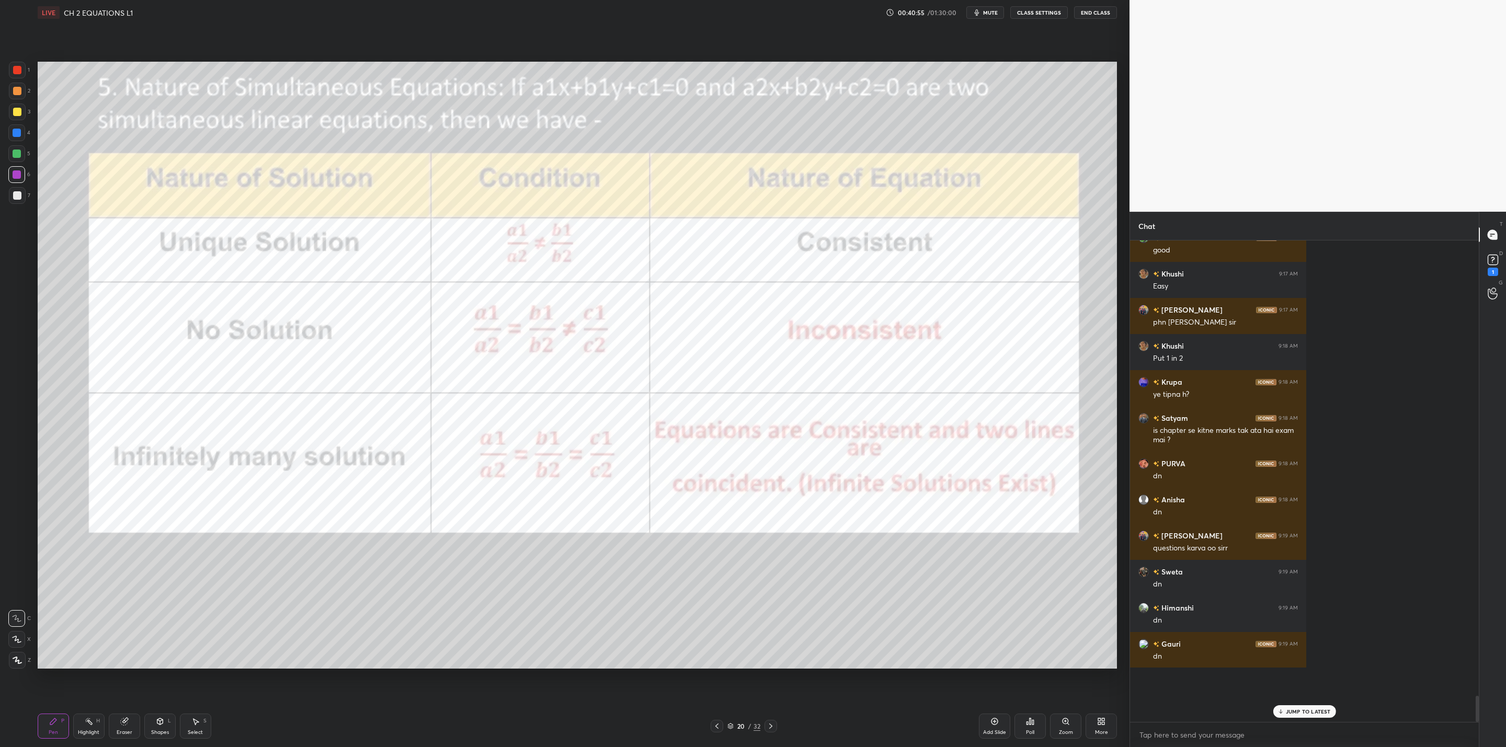
click at [769, 727] on icon at bounding box center [771, 726] width 8 height 8
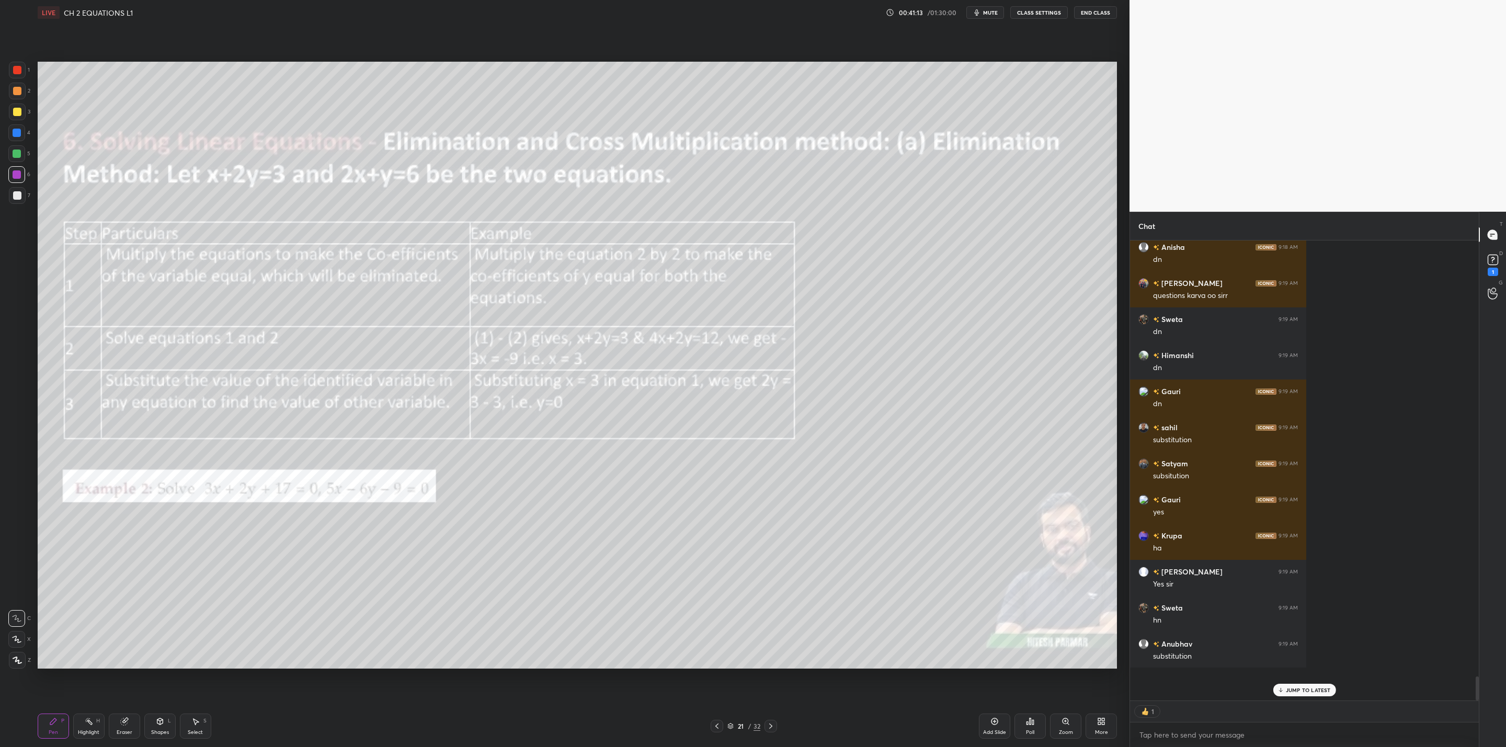
scroll to position [7689, 0]
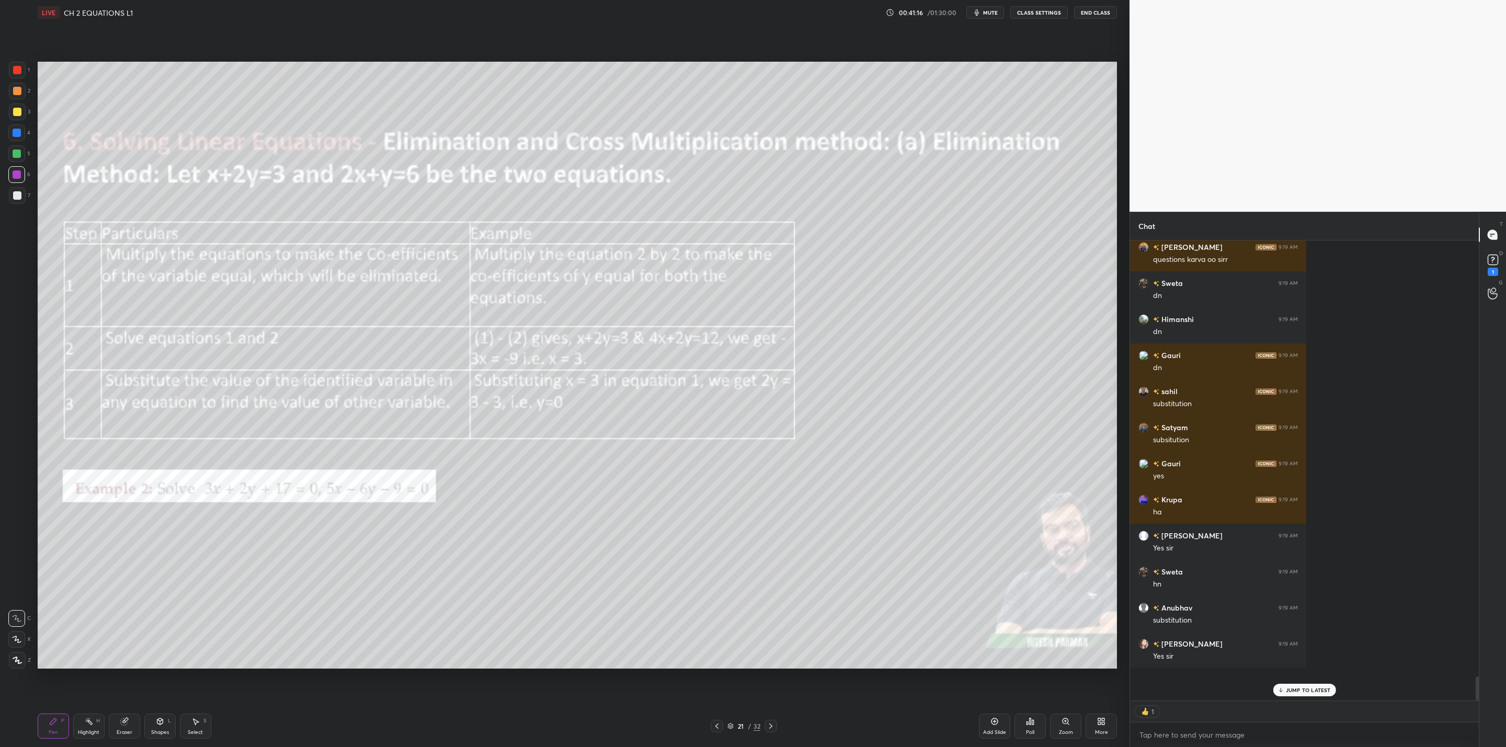
type textarea "x"
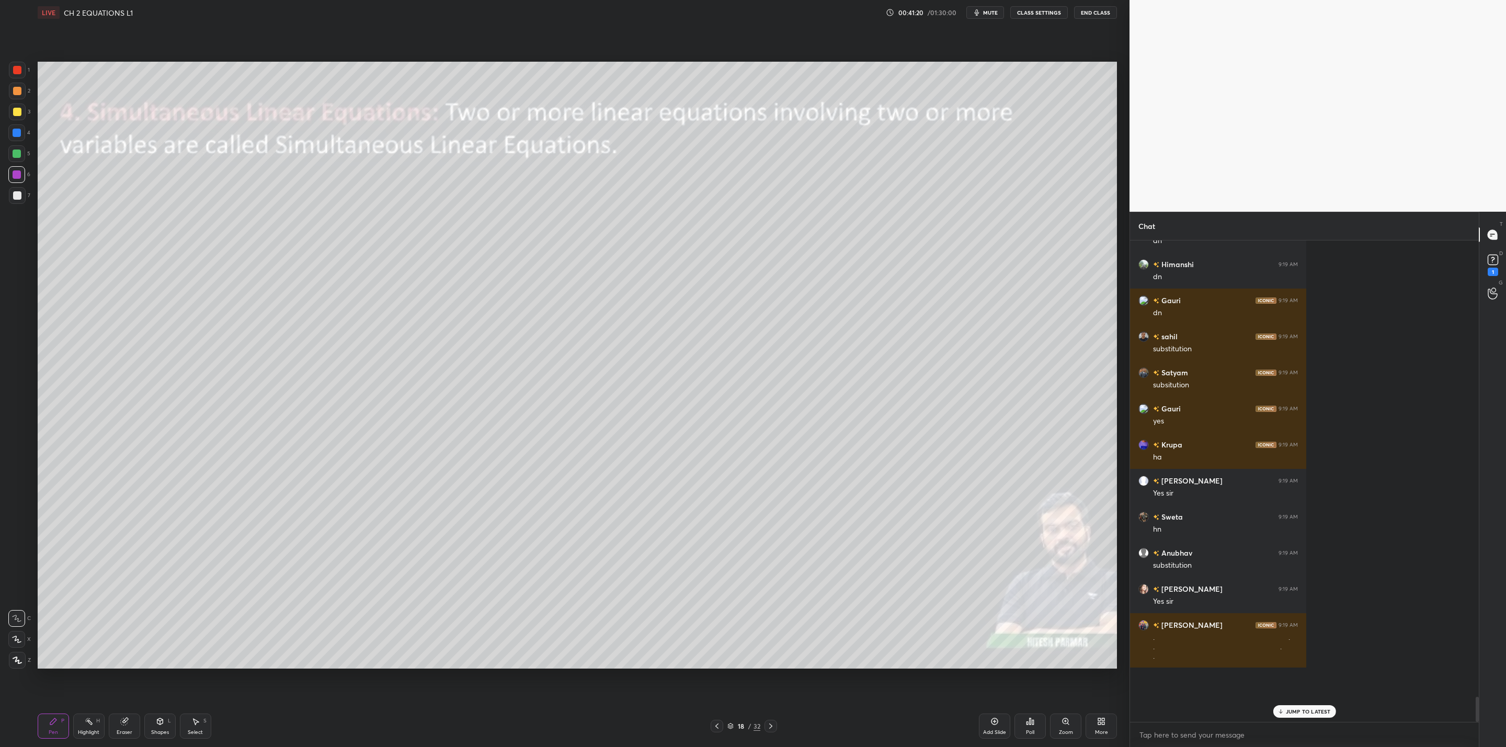
scroll to position [7780, 0]
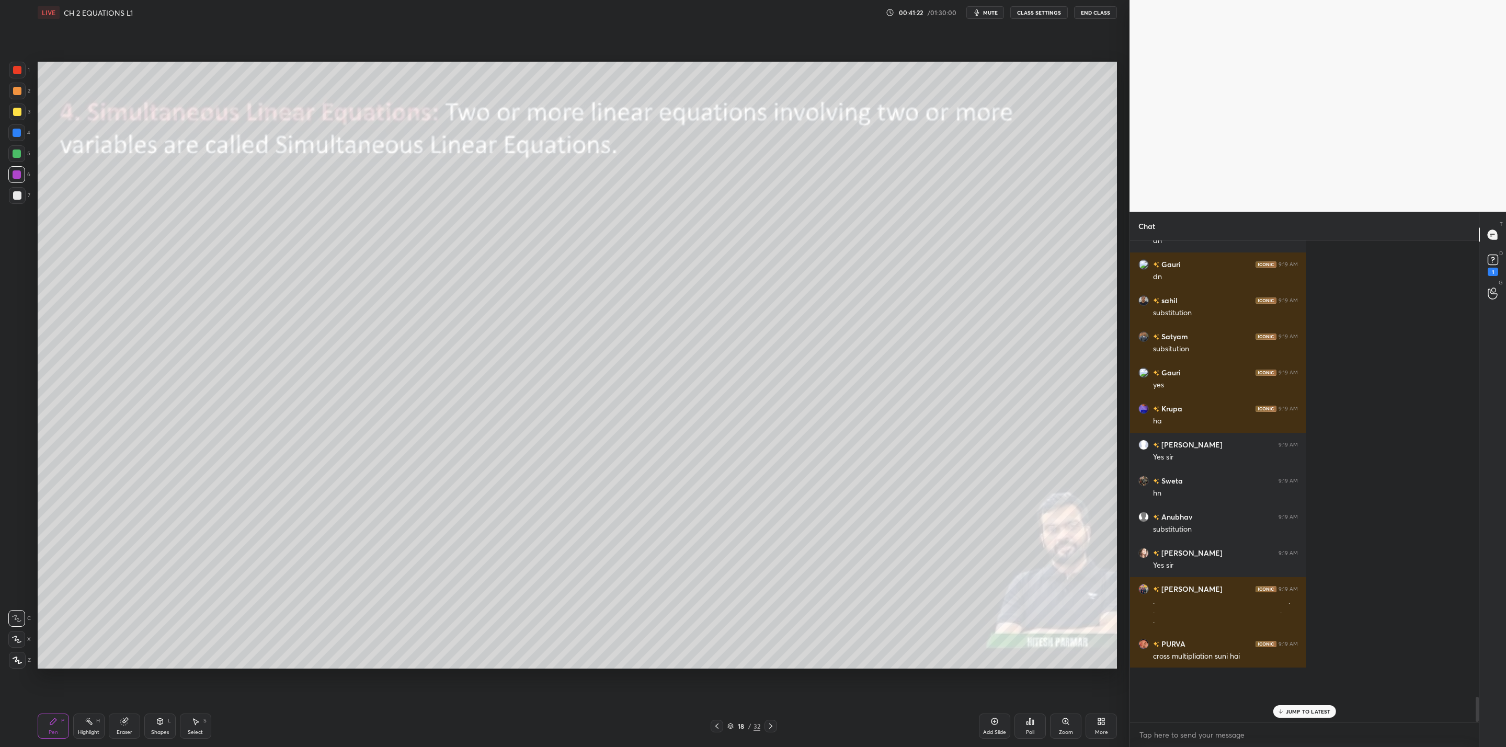
drag, startPoint x: 14, startPoint y: 111, endPoint x: 30, endPoint y: 147, distance: 39.3
click at [14, 115] on div at bounding box center [17, 112] width 8 height 8
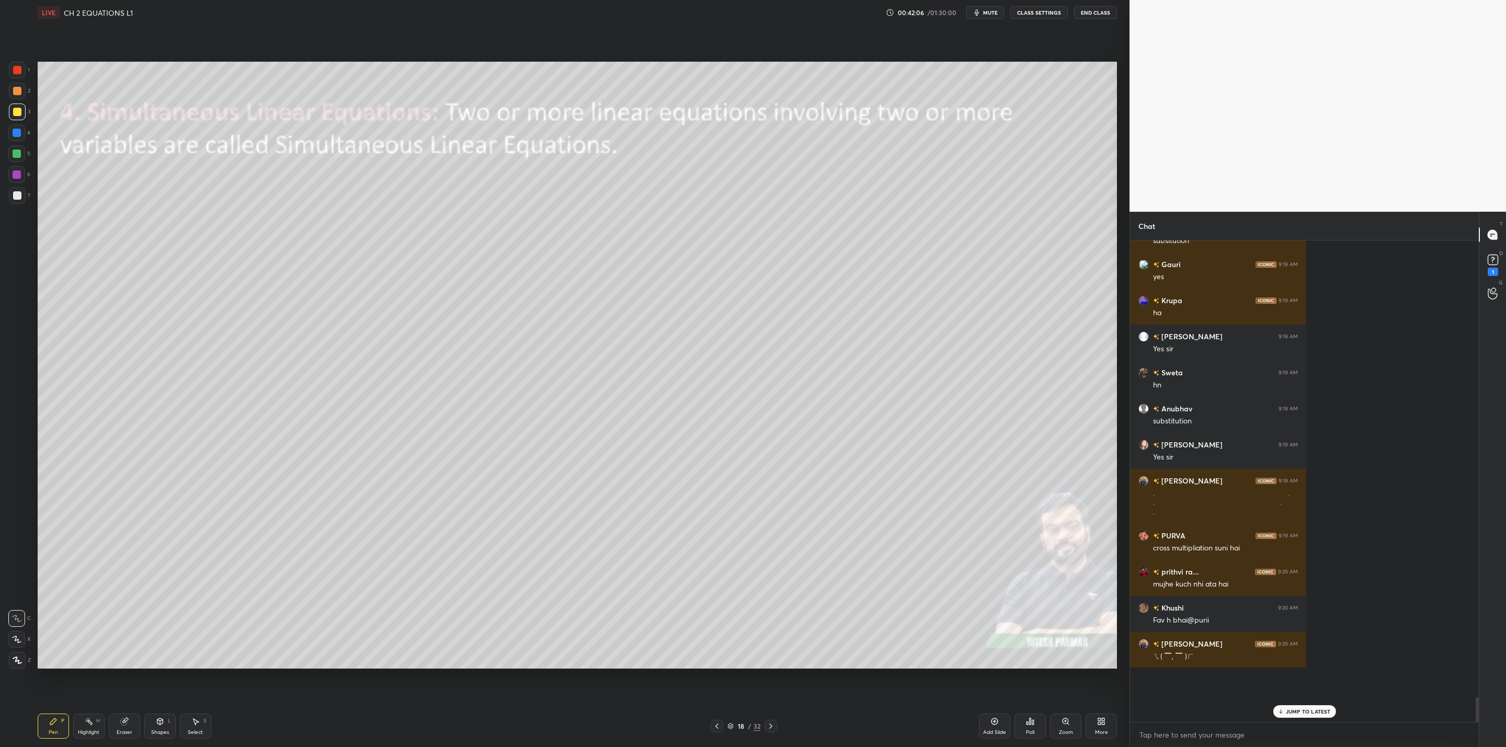
scroll to position [7924, 0]
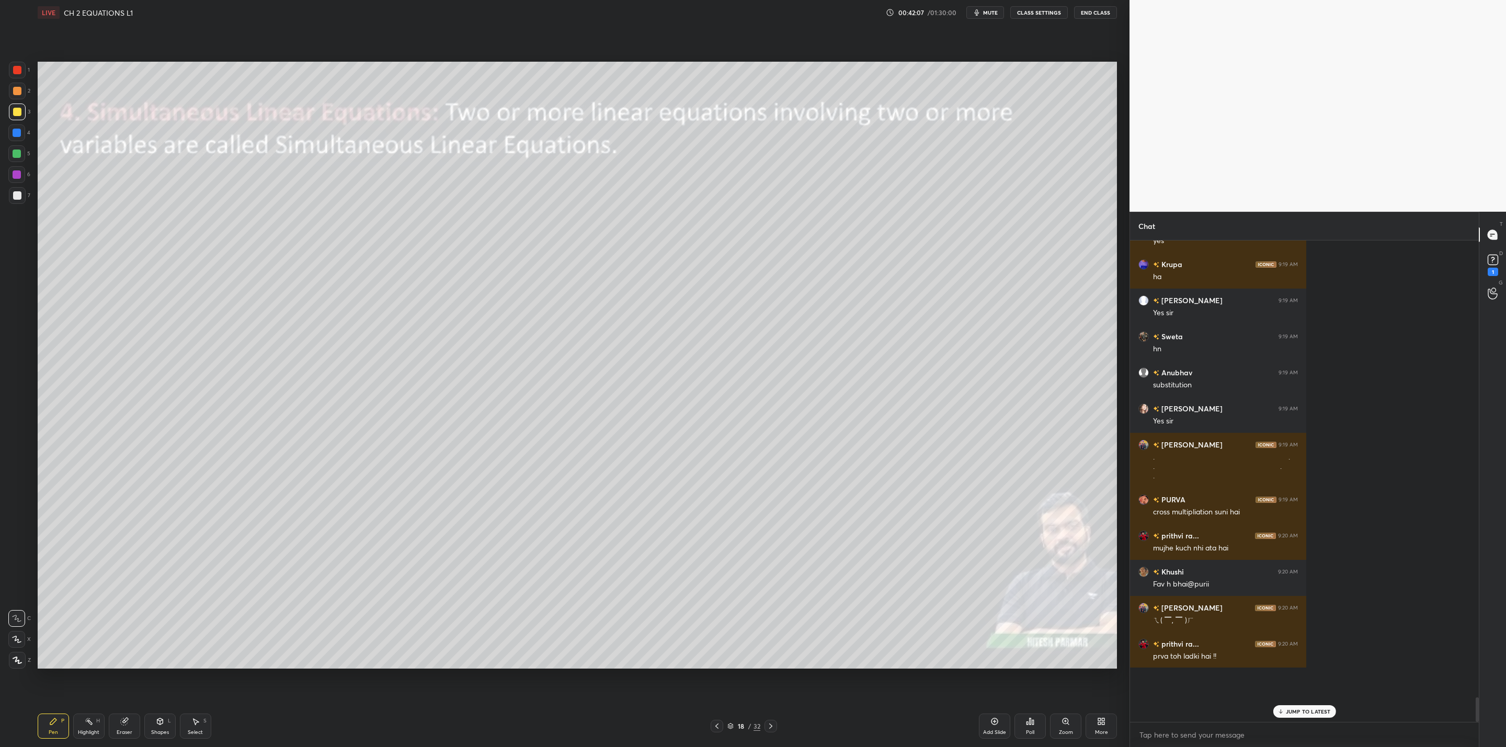
drag, startPoint x: 984, startPoint y: 11, endPoint x: 980, endPoint y: 47, distance: 36.3
click at [985, 13] on span "mute" at bounding box center [990, 12] width 15 height 7
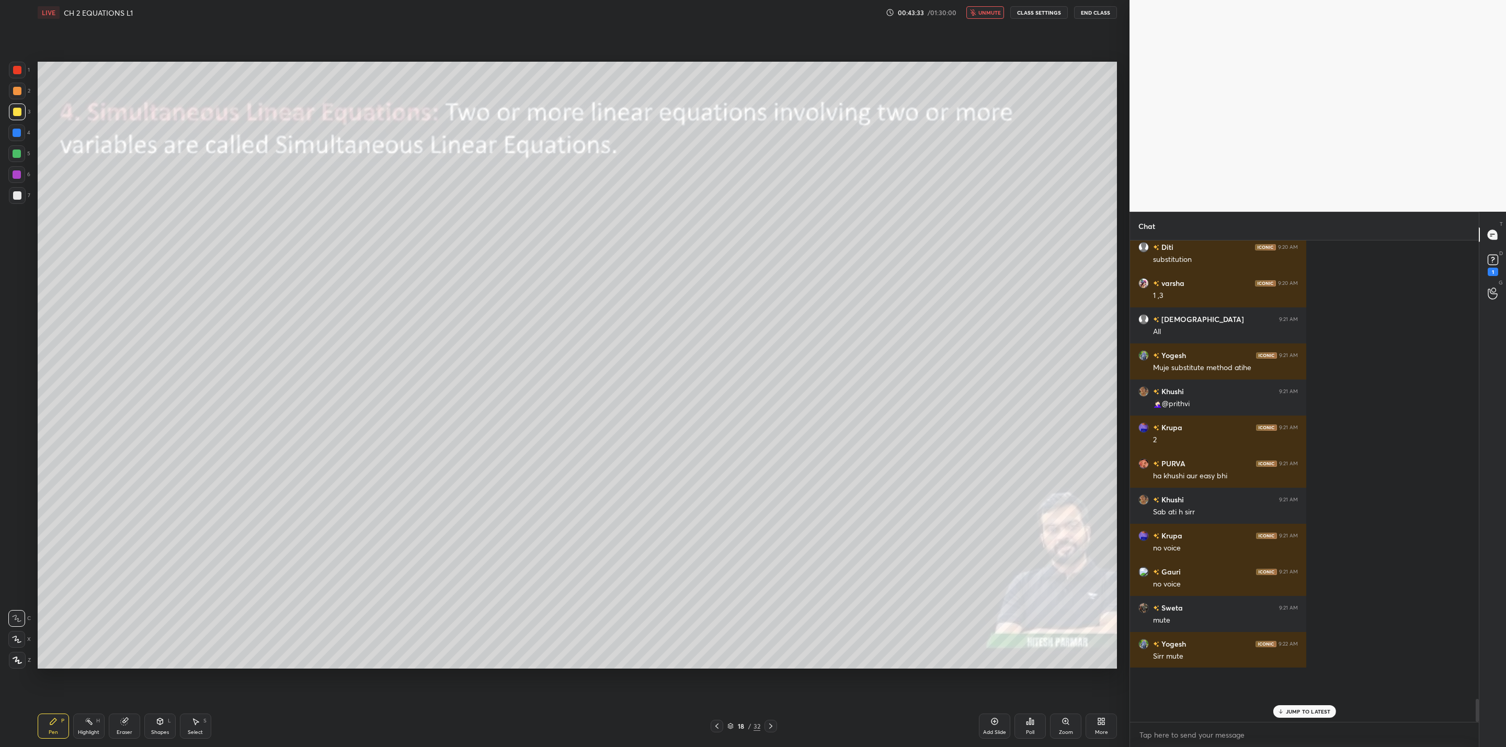
scroll to position [8619, 0]
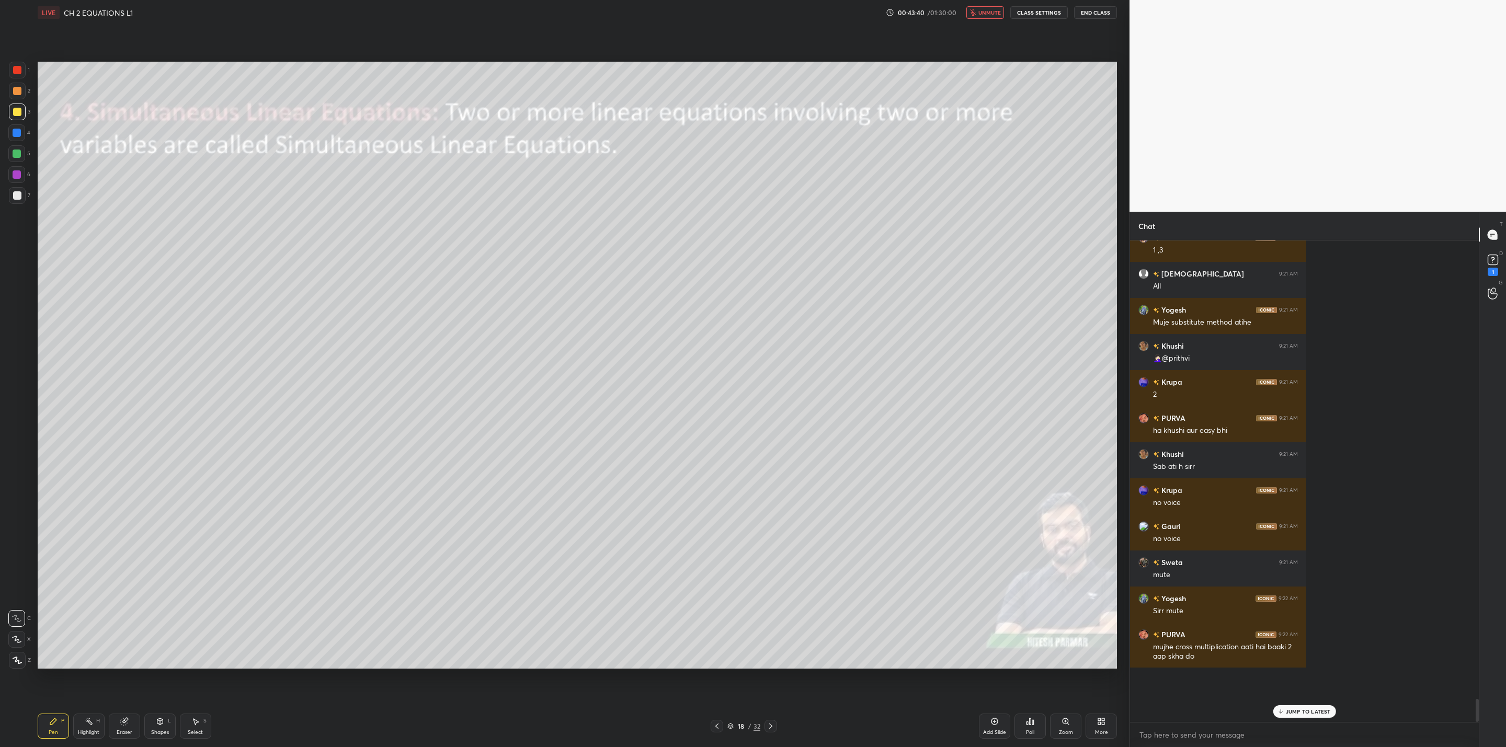
click at [990, 13] on span "unmute" at bounding box center [989, 12] width 22 height 7
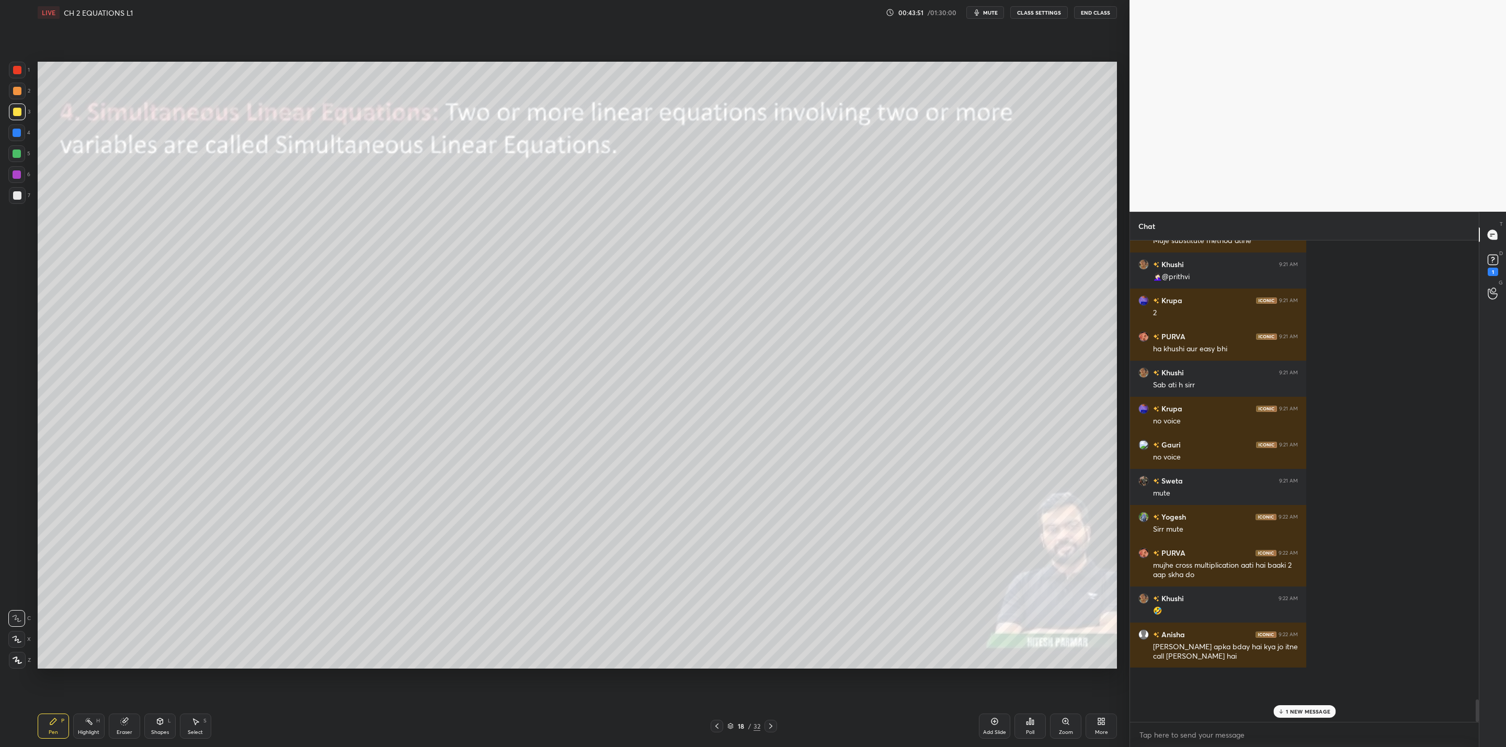
scroll to position [8737, 0]
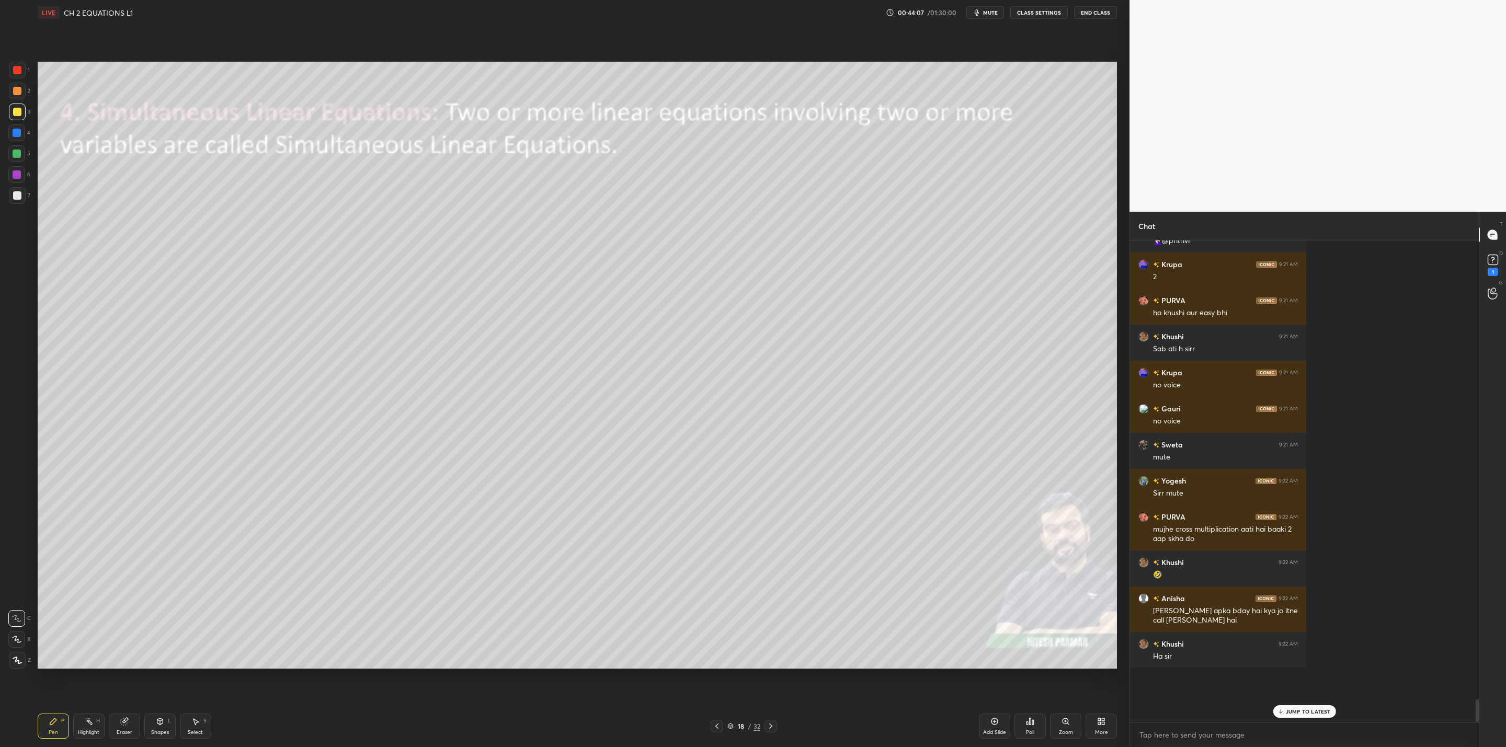
drag, startPoint x: 13, startPoint y: 173, endPoint x: 31, endPoint y: 180, distance: 19.9
click at [16, 173] on div at bounding box center [17, 174] width 8 height 8
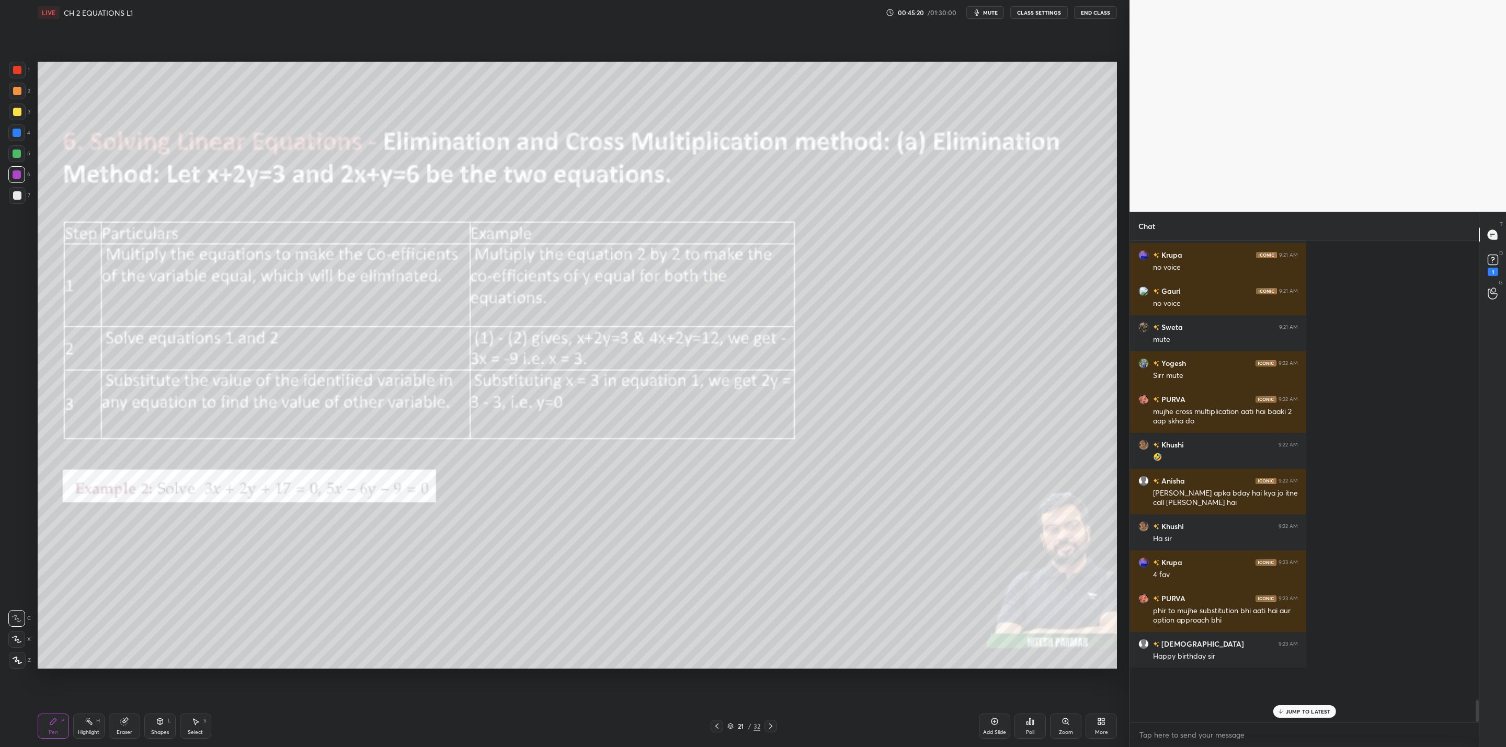
scroll to position [8891, 0]
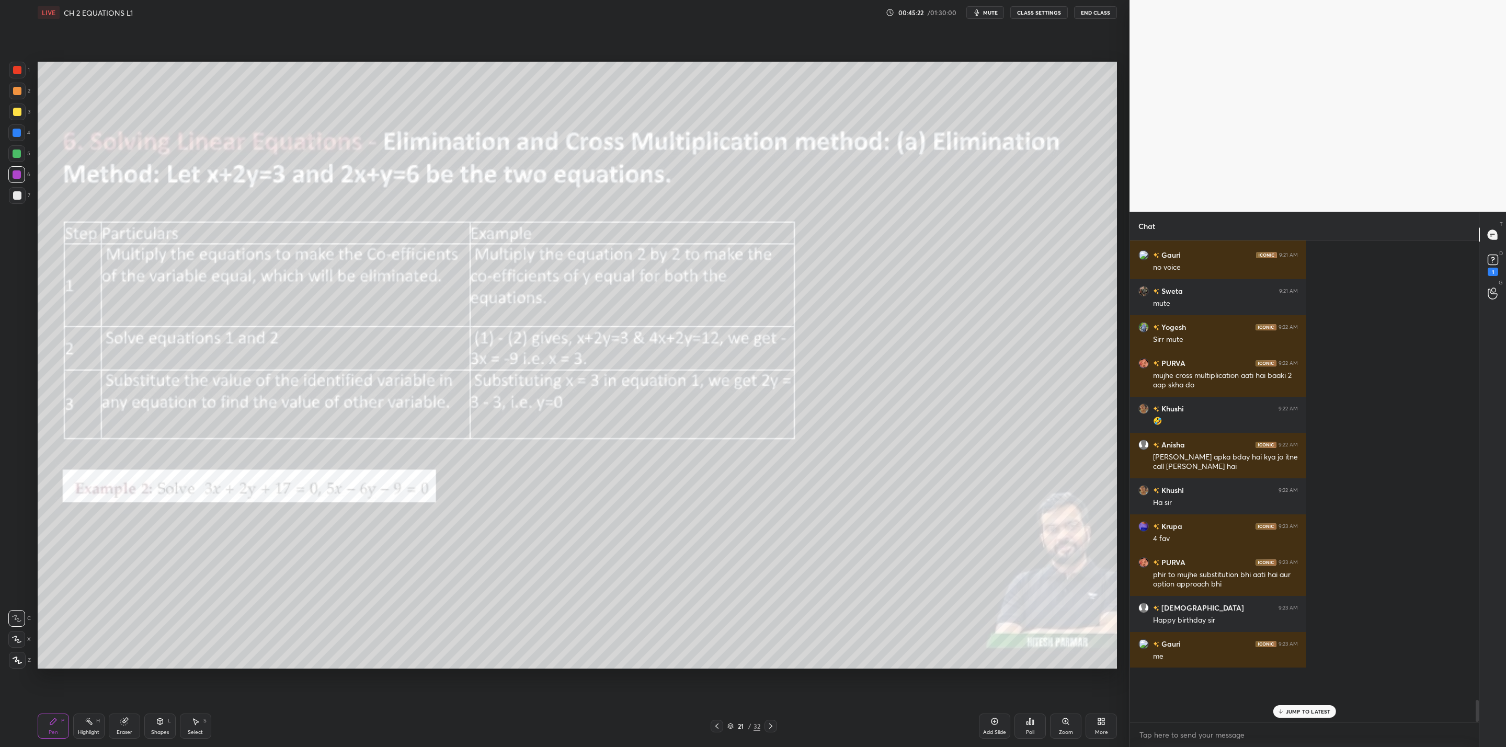
drag, startPoint x: 1280, startPoint y: 706, endPoint x: 1240, endPoint y: 718, distance: 42.0
click at [1281, 708] on div "JUMP TO LATEST" at bounding box center [1304, 711] width 63 height 13
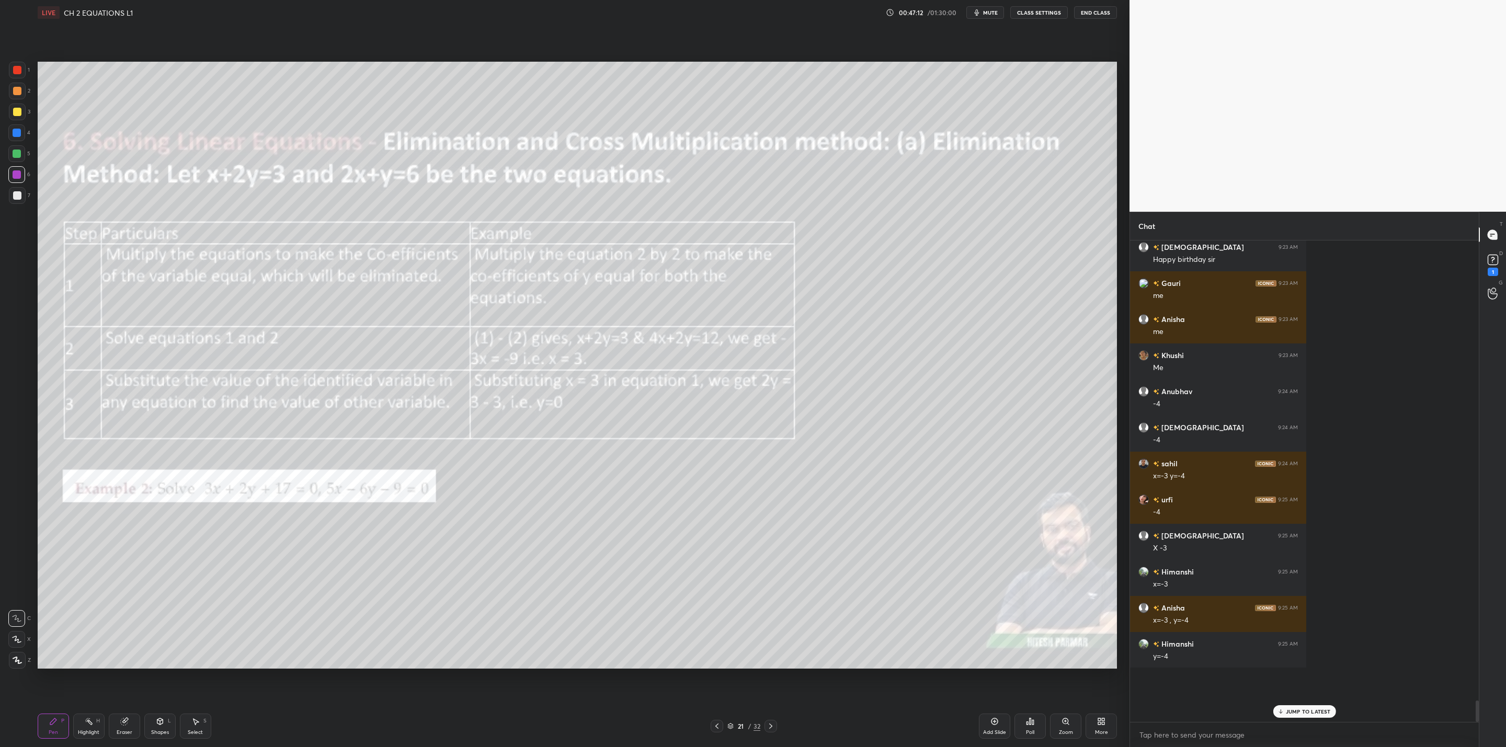
scroll to position [9287, 0]
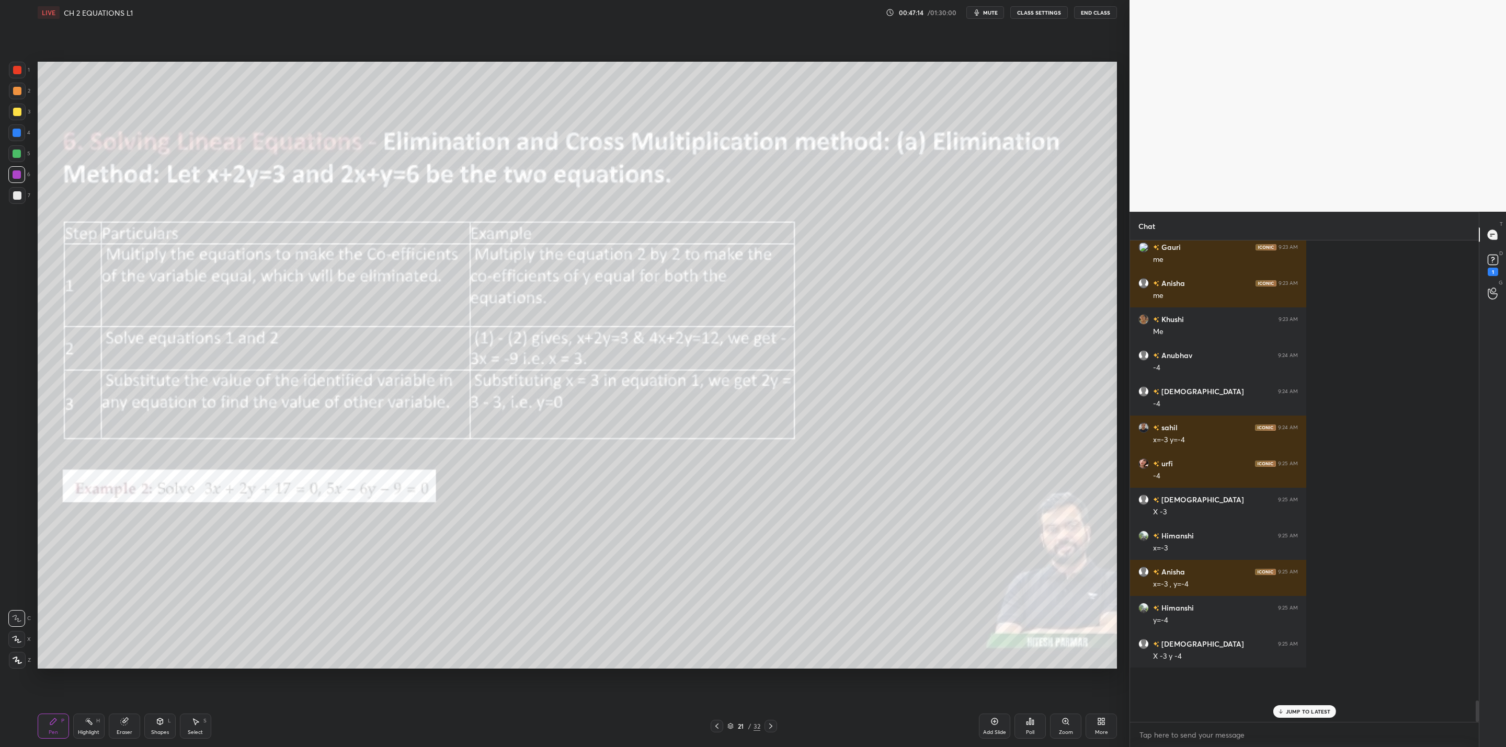
drag, startPoint x: 16, startPoint y: 112, endPoint x: 33, endPoint y: 119, distance: 19.2
click at [24, 118] on div at bounding box center [17, 112] width 17 height 17
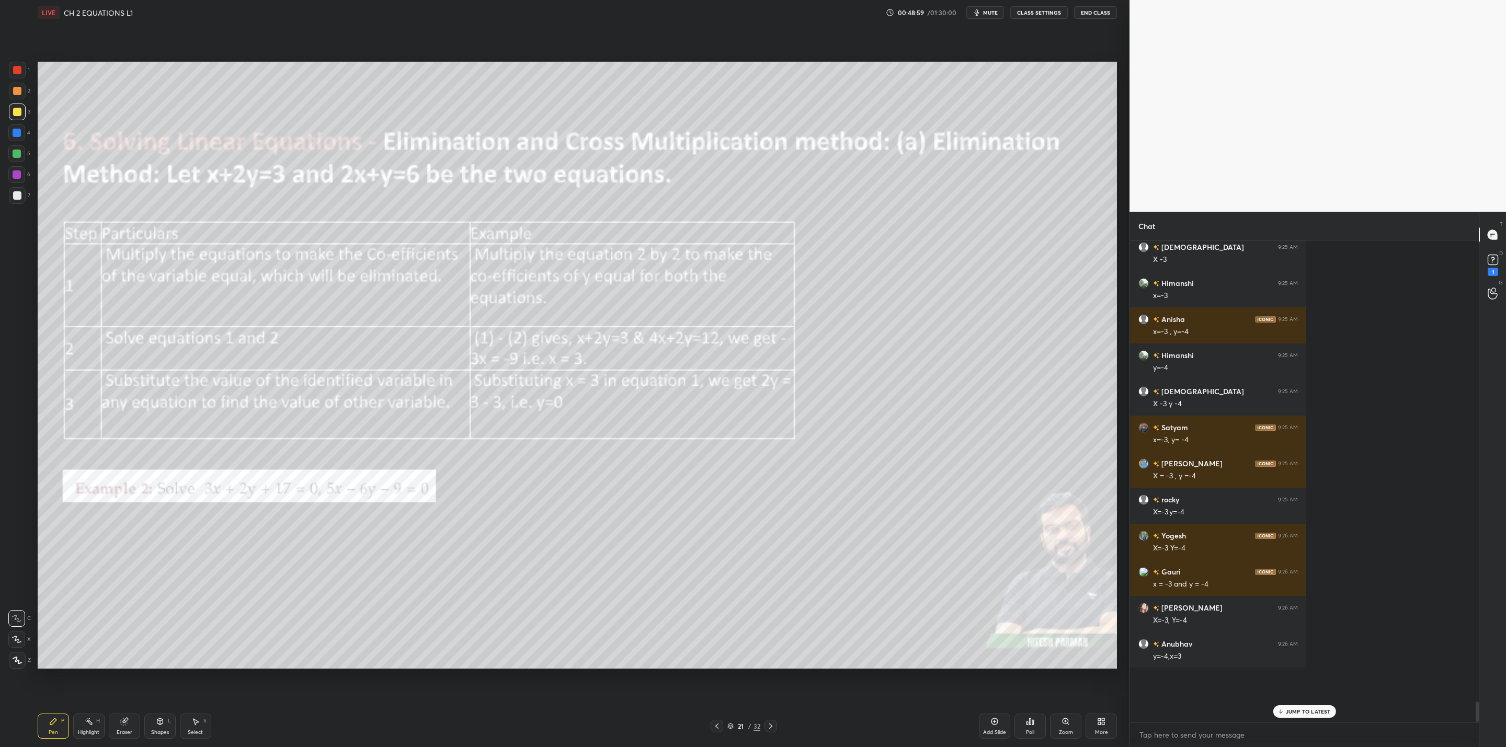
scroll to position [9565, 0]
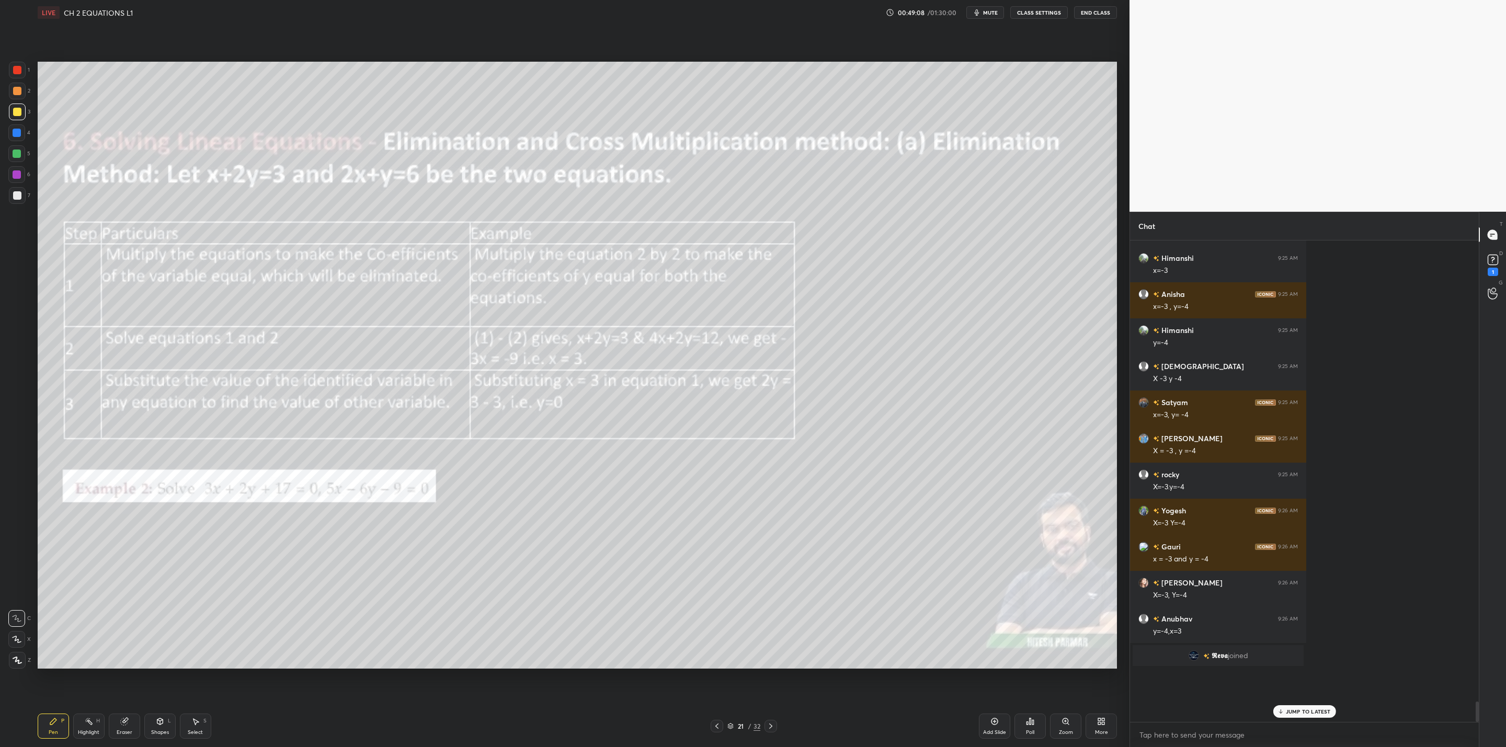
drag, startPoint x: 129, startPoint y: 725, endPoint x: 198, endPoint y: 716, distance: 69.1
click at [137, 725] on div "Eraser" at bounding box center [124, 726] width 31 height 25
drag, startPoint x: 57, startPoint y: 725, endPoint x: 143, endPoint y: 720, distance: 86.4
click at [60, 725] on div "Pen P" at bounding box center [53, 726] width 31 height 25
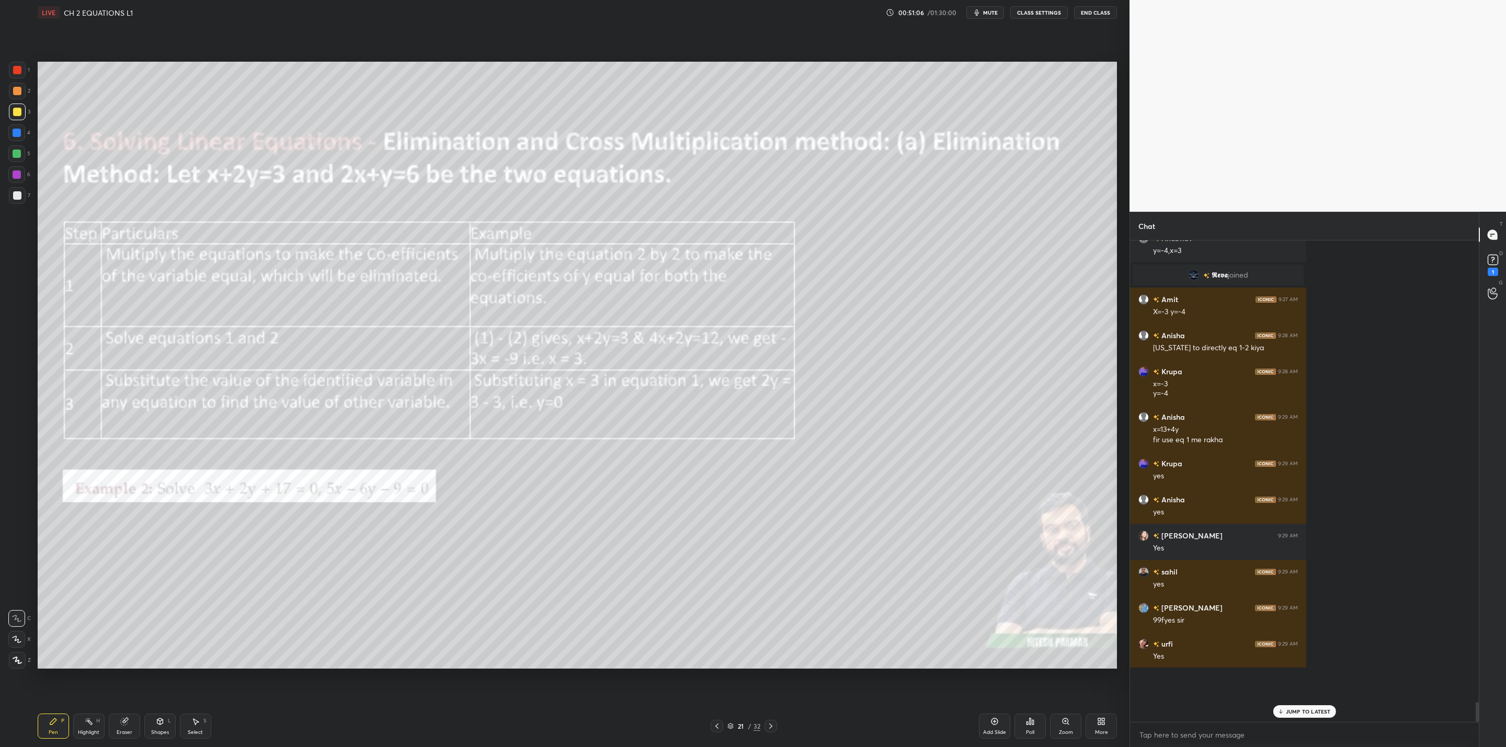
scroll to position [9982, 0]
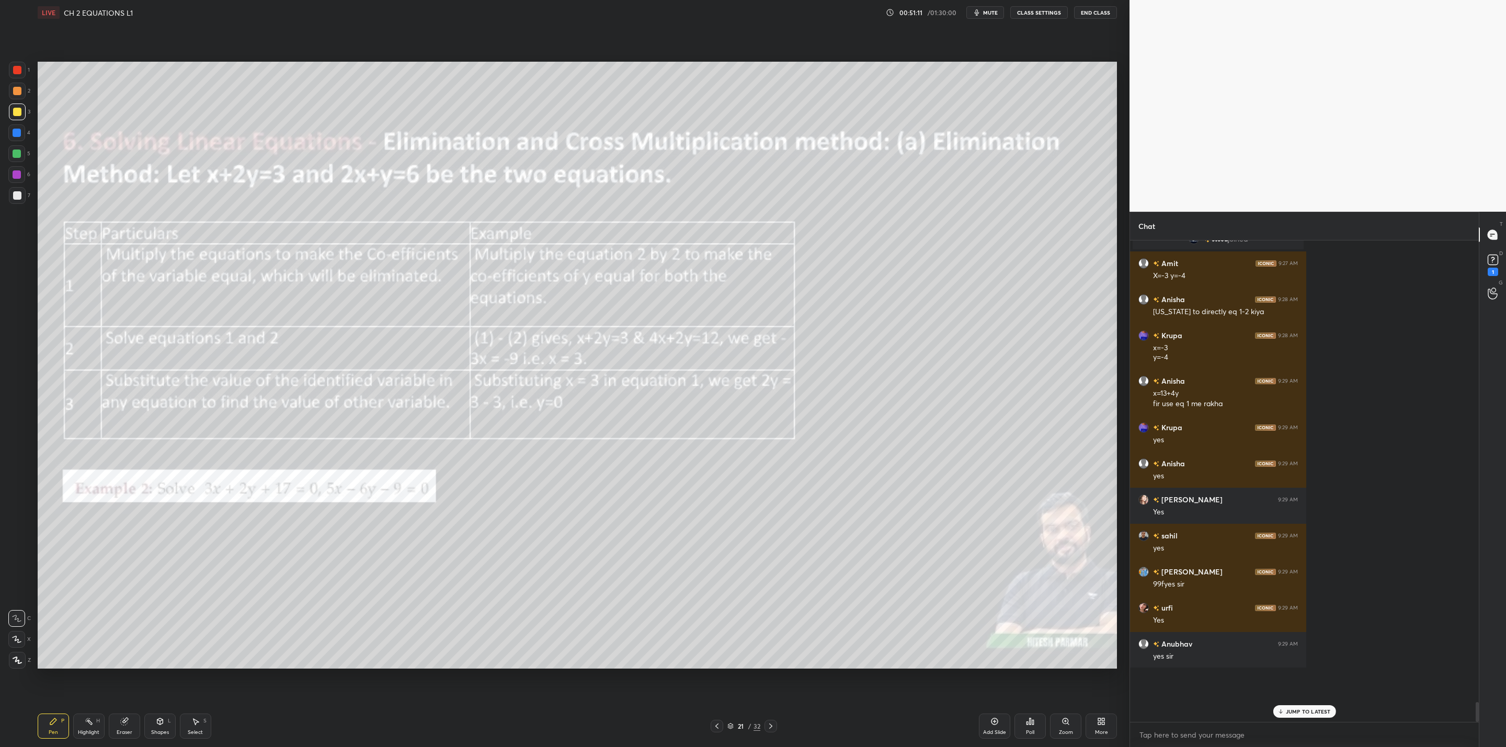
click at [772, 722] on div at bounding box center [771, 726] width 13 height 13
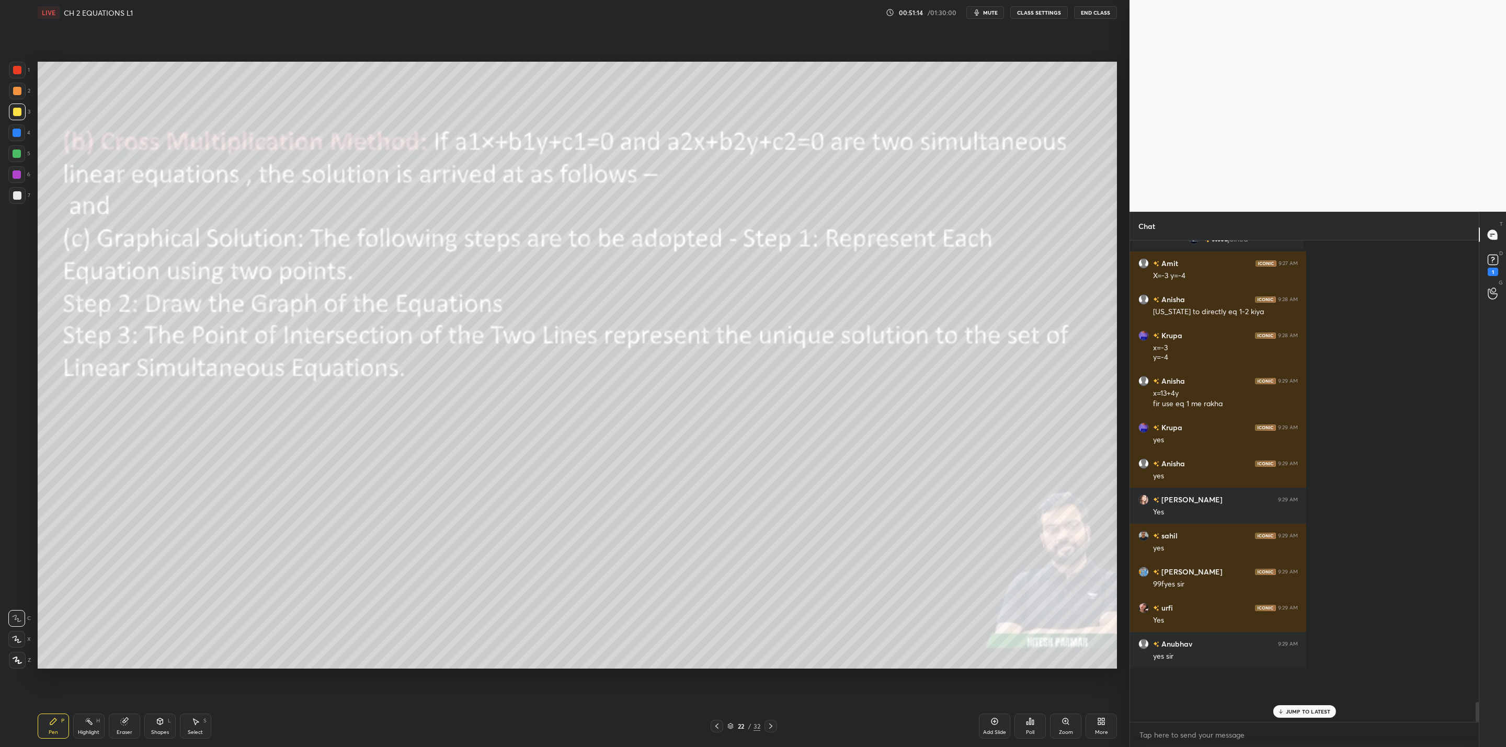
scroll to position [10018, 0]
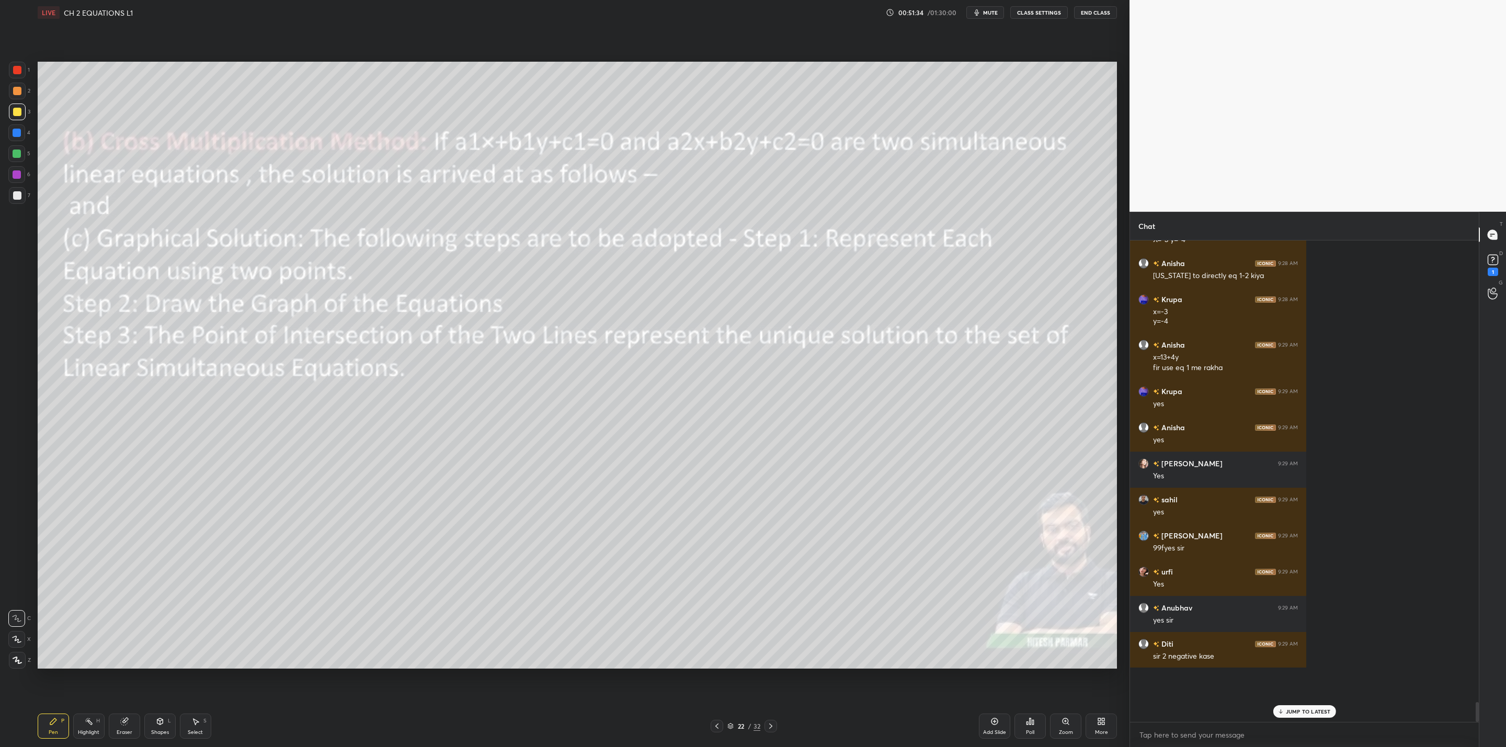
click at [780, 725] on div "22 / 32" at bounding box center [743, 726] width 471 height 13
click at [772, 725] on icon at bounding box center [771, 726] width 8 height 8
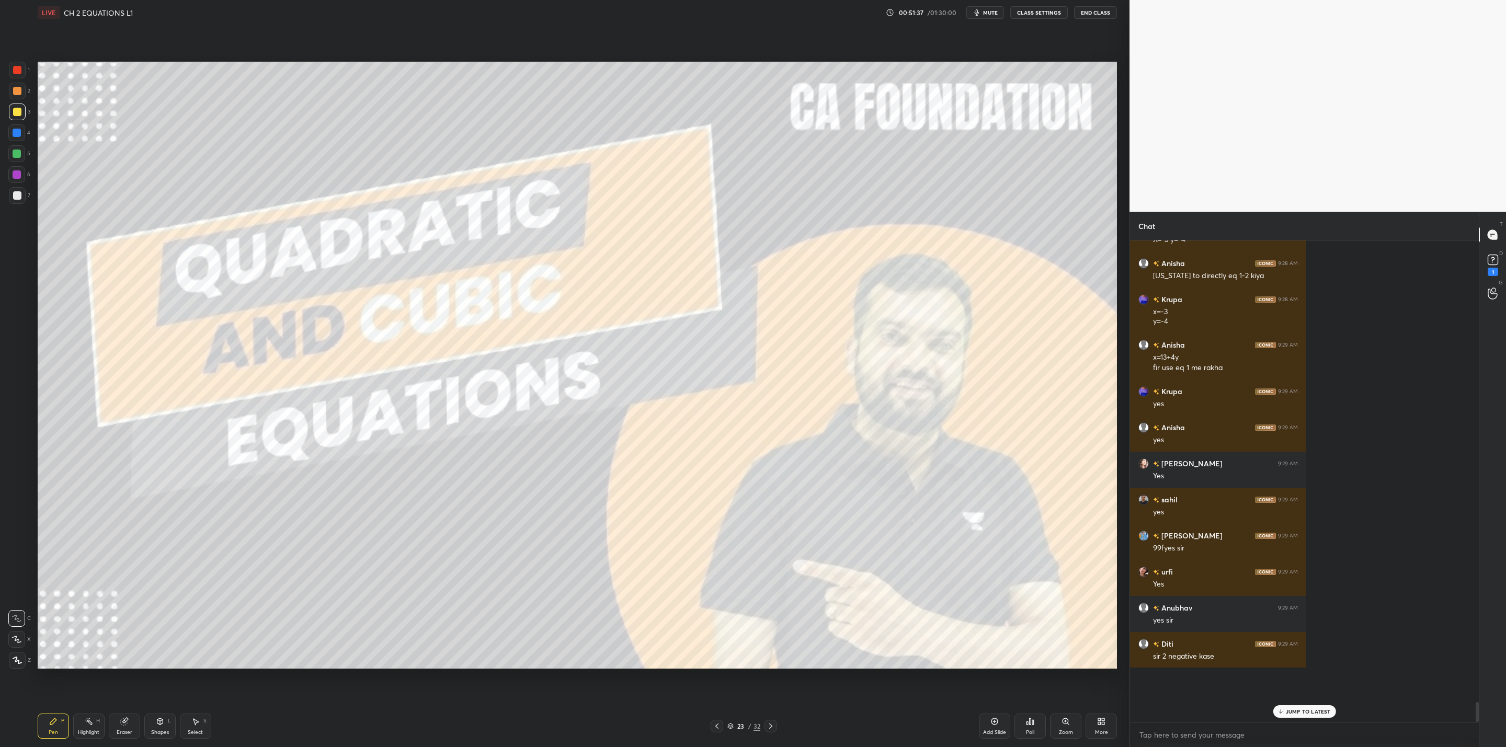
click at [717, 725] on icon at bounding box center [717, 726] width 8 height 8
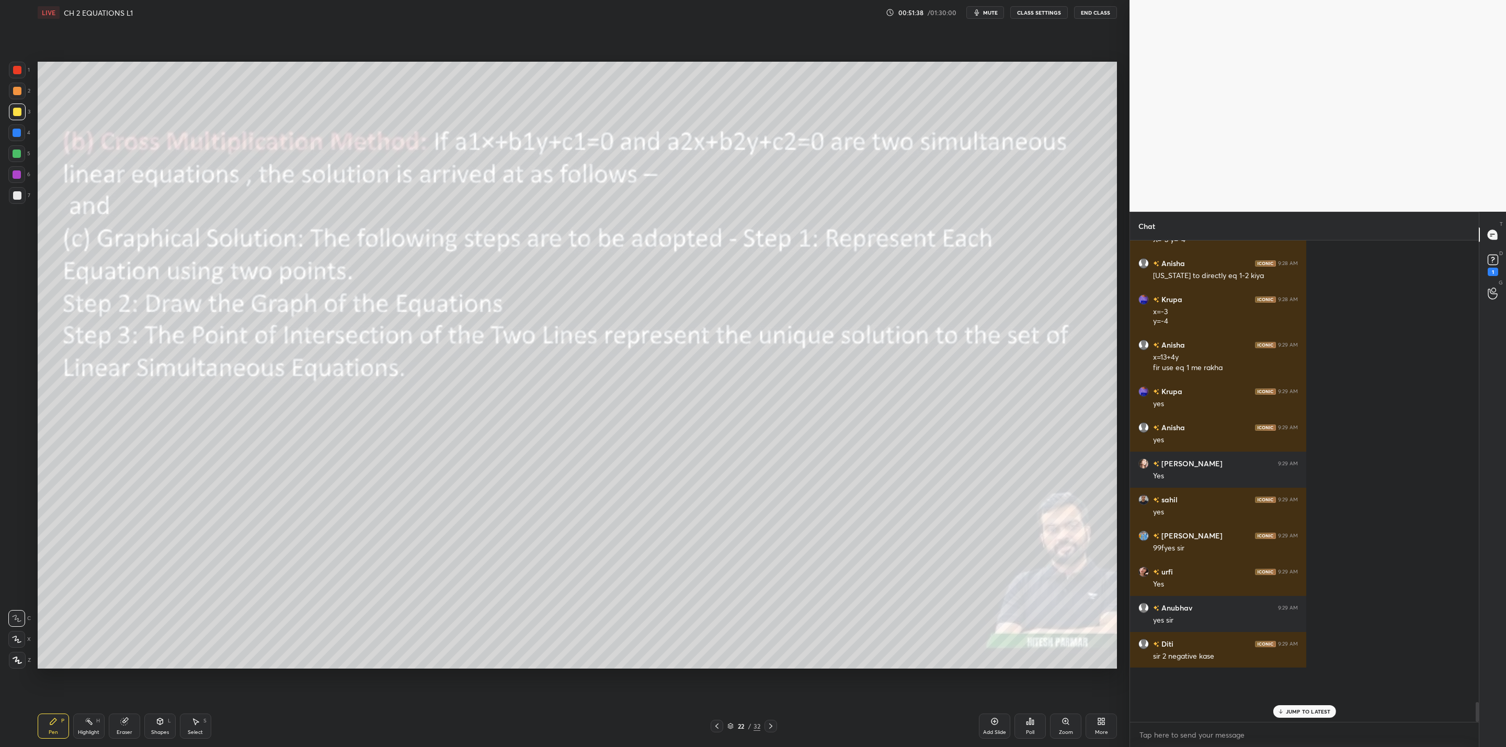
click at [719, 724] on icon at bounding box center [717, 726] width 8 height 8
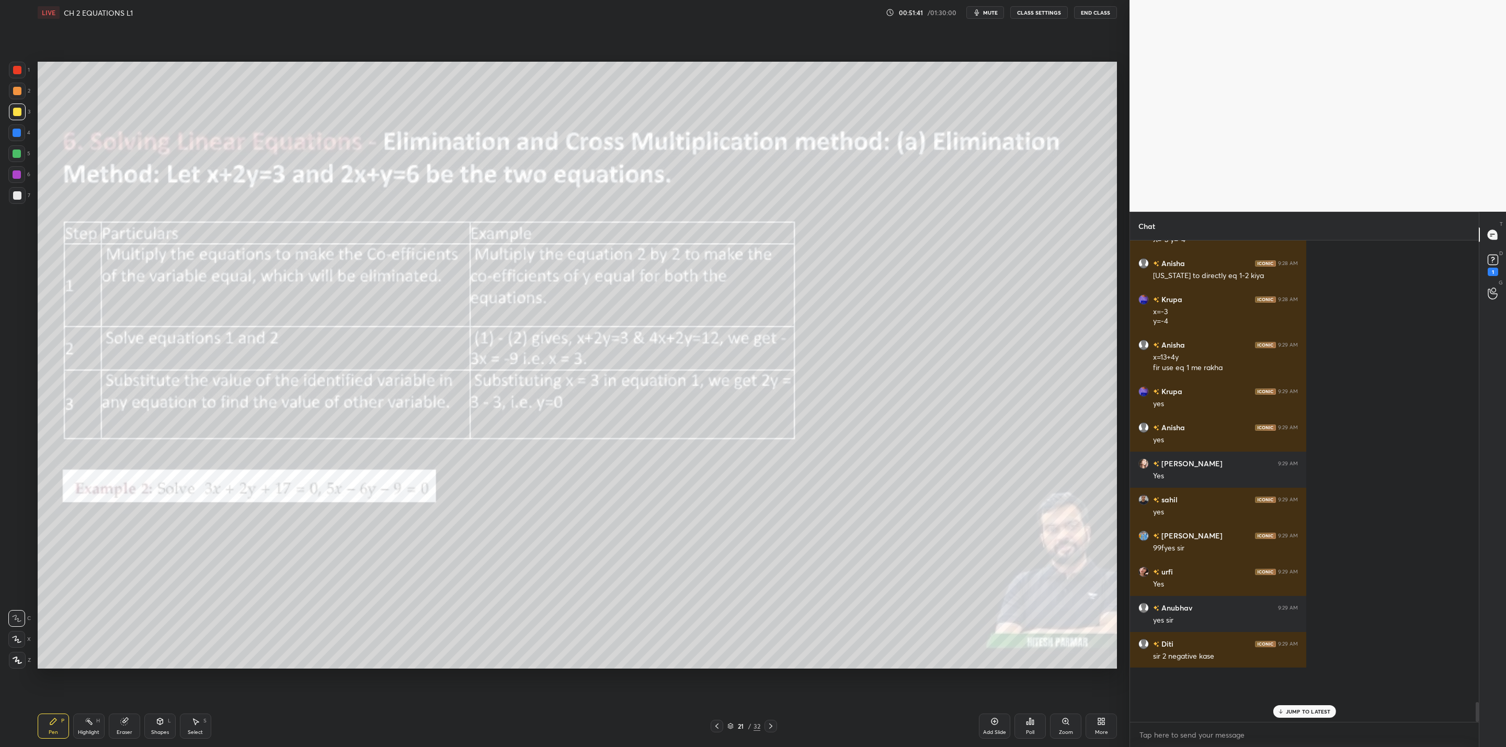
click at [716, 726] on icon at bounding box center [717, 726] width 8 height 8
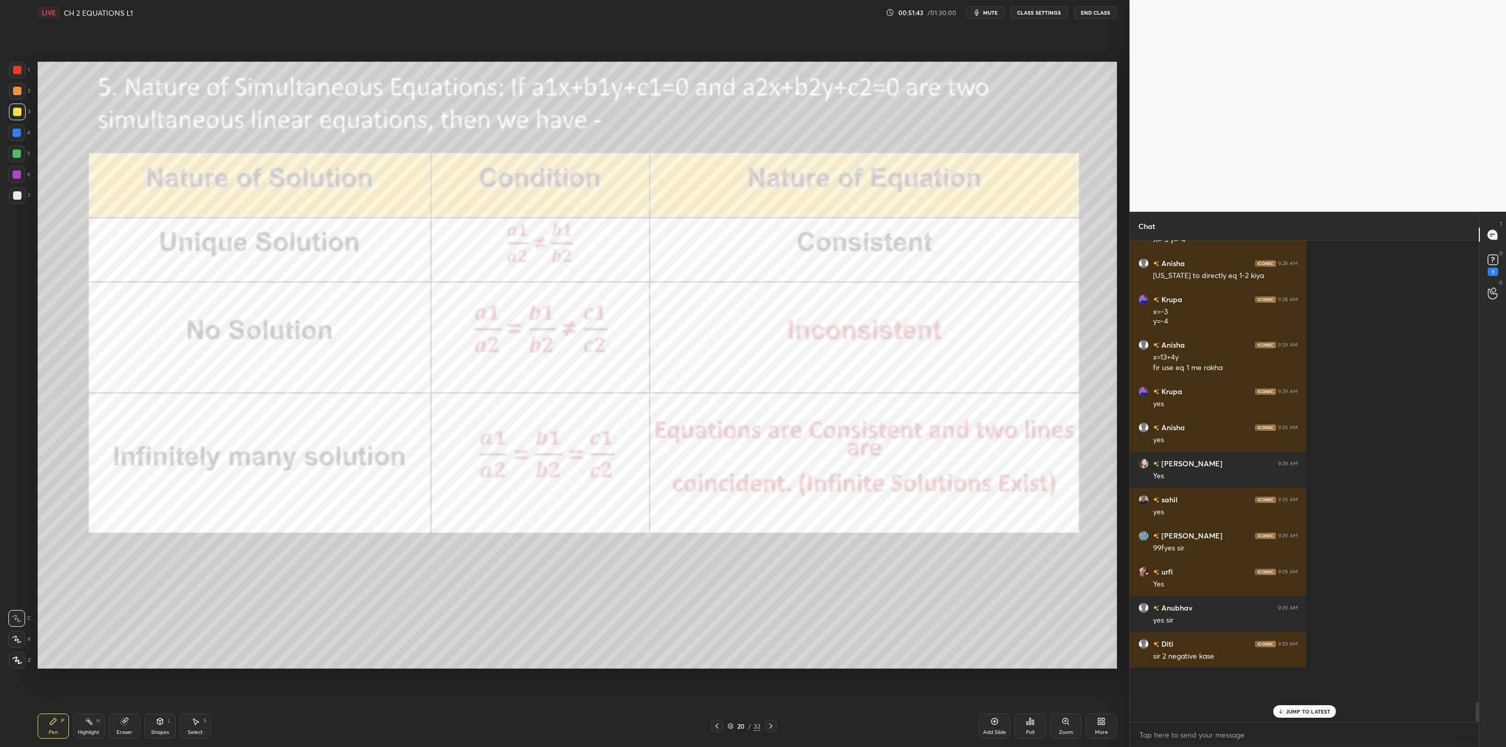
click at [718, 727] on icon at bounding box center [717, 726] width 8 height 8
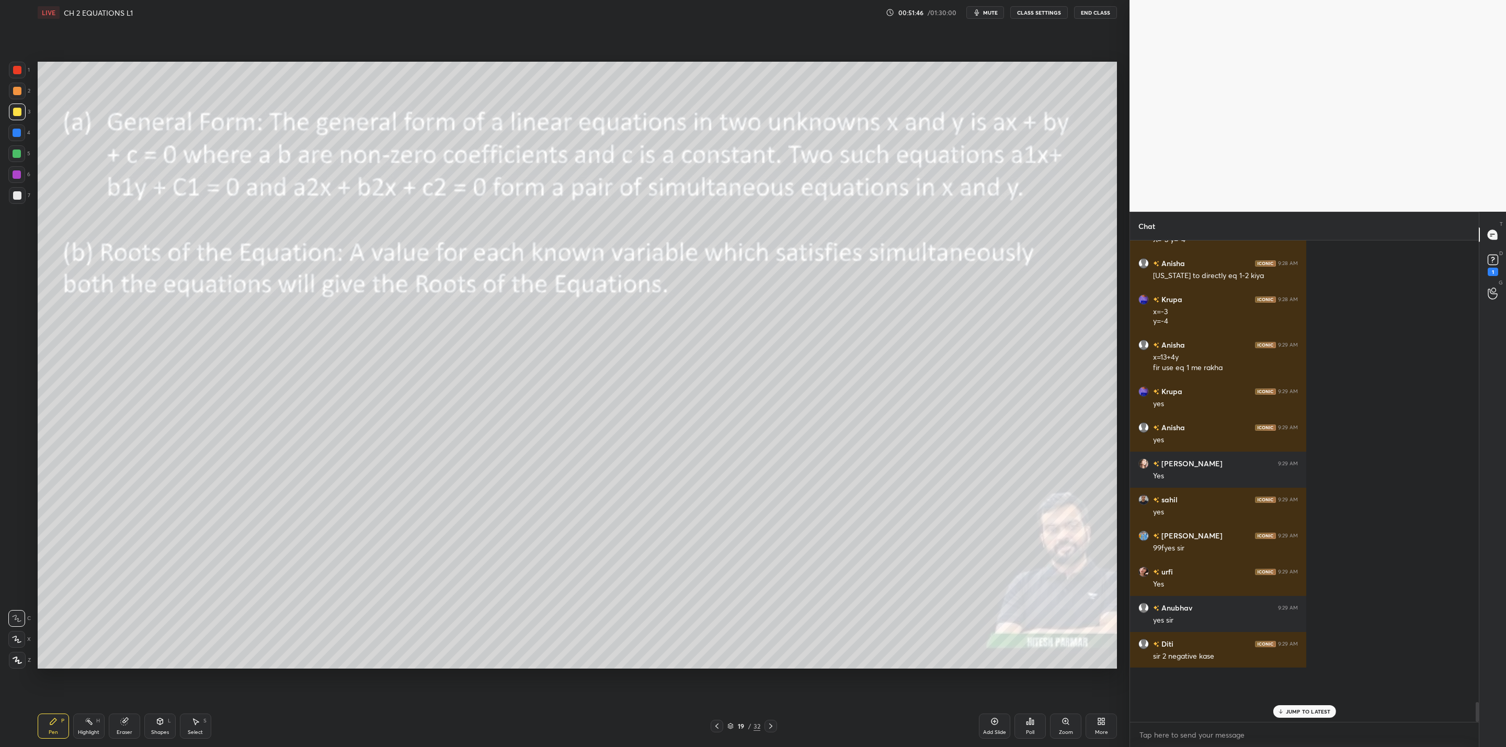
drag, startPoint x: 769, startPoint y: 723, endPoint x: 752, endPoint y: 727, distance: 17.6
click at [770, 725] on icon at bounding box center [771, 726] width 8 height 8
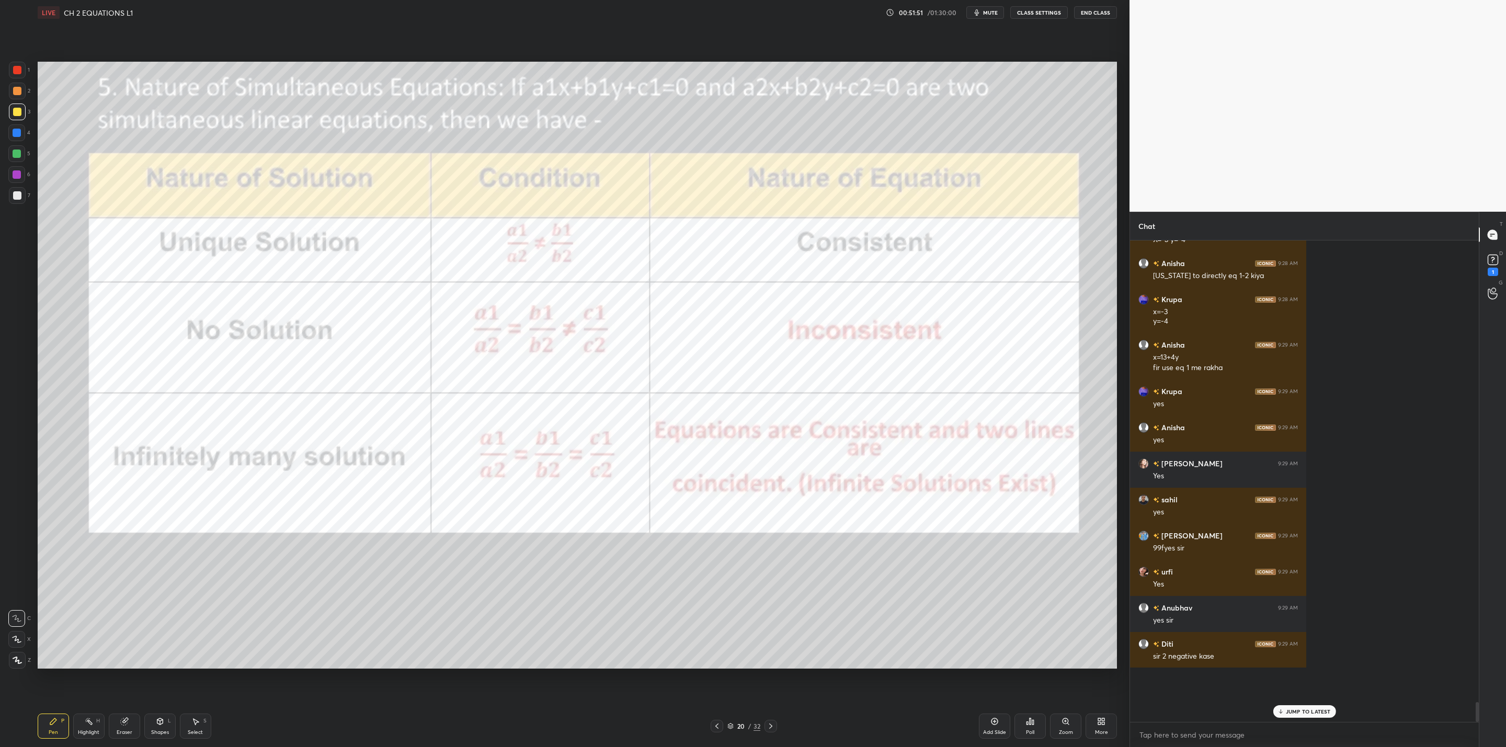
click at [718, 728] on icon at bounding box center [717, 726] width 8 height 8
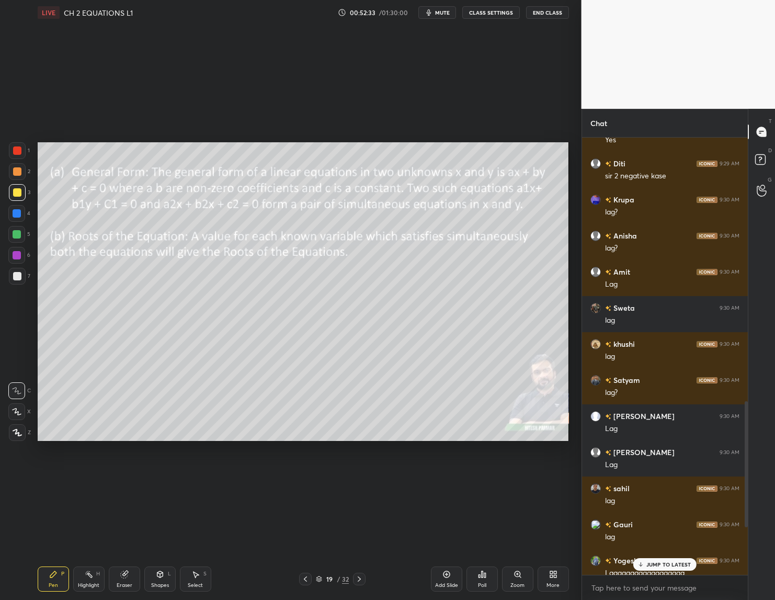
scroll to position [347, 163]
click at [640, 567] on icon at bounding box center [640, 564] width 7 height 6
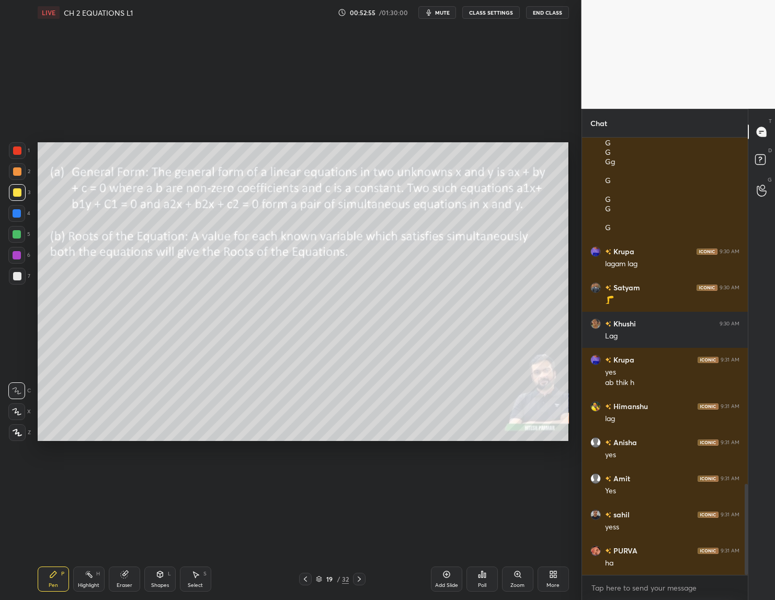
scroll to position [0, 0]
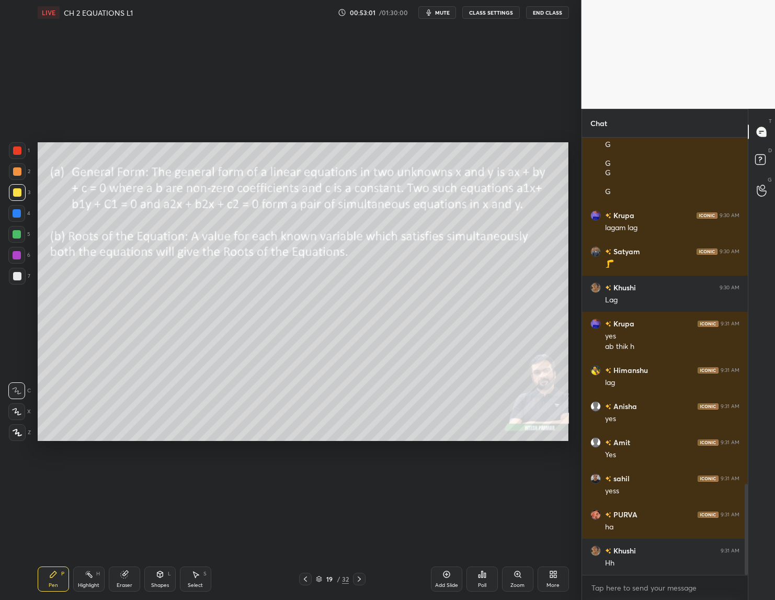
click at [540, 588] on div "More" at bounding box center [553, 578] width 31 height 25
click at [497, 466] on icon at bounding box center [494, 465] width 6 height 6
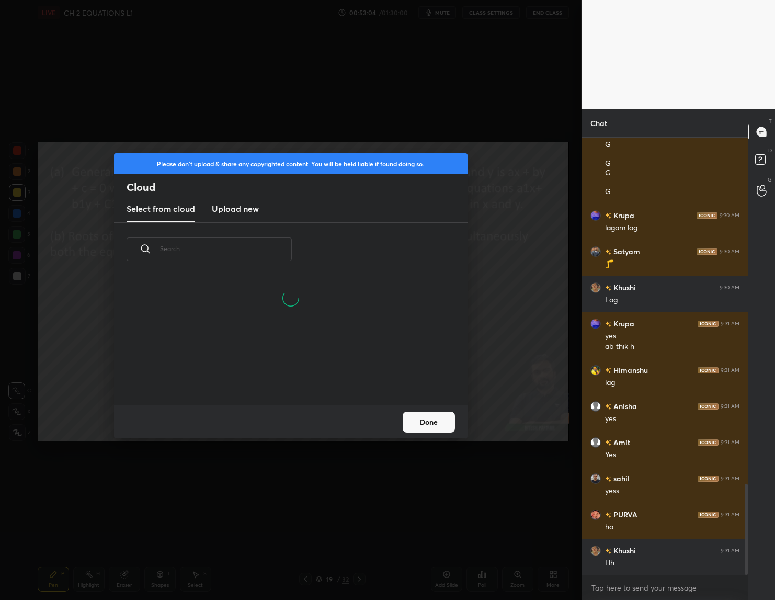
click at [239, 204] on h3 "Upload new" at bounding box center [235, 208] width 47 height 13
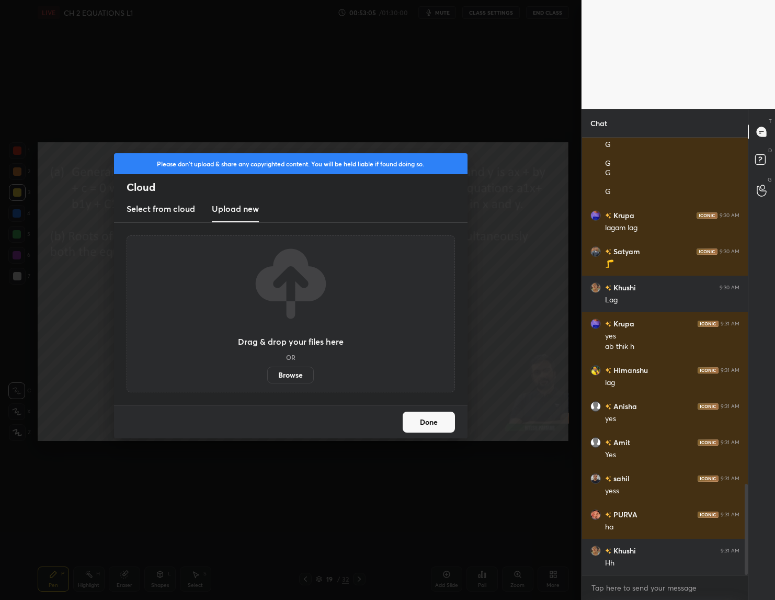
click at [286, 375] on label "Browse" at bounding box center [290, 375] width 47 height 17
click at [267, 375] on input "Browse" at bounding box center [267, 375] width 0 height 17
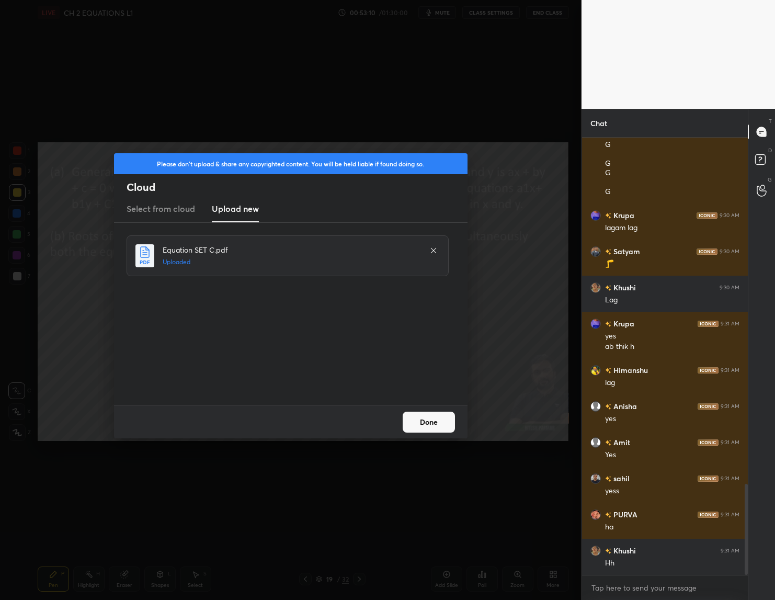
click at [430, 422] on button "Done" at bounding box center [429, 422] width 52 height 21
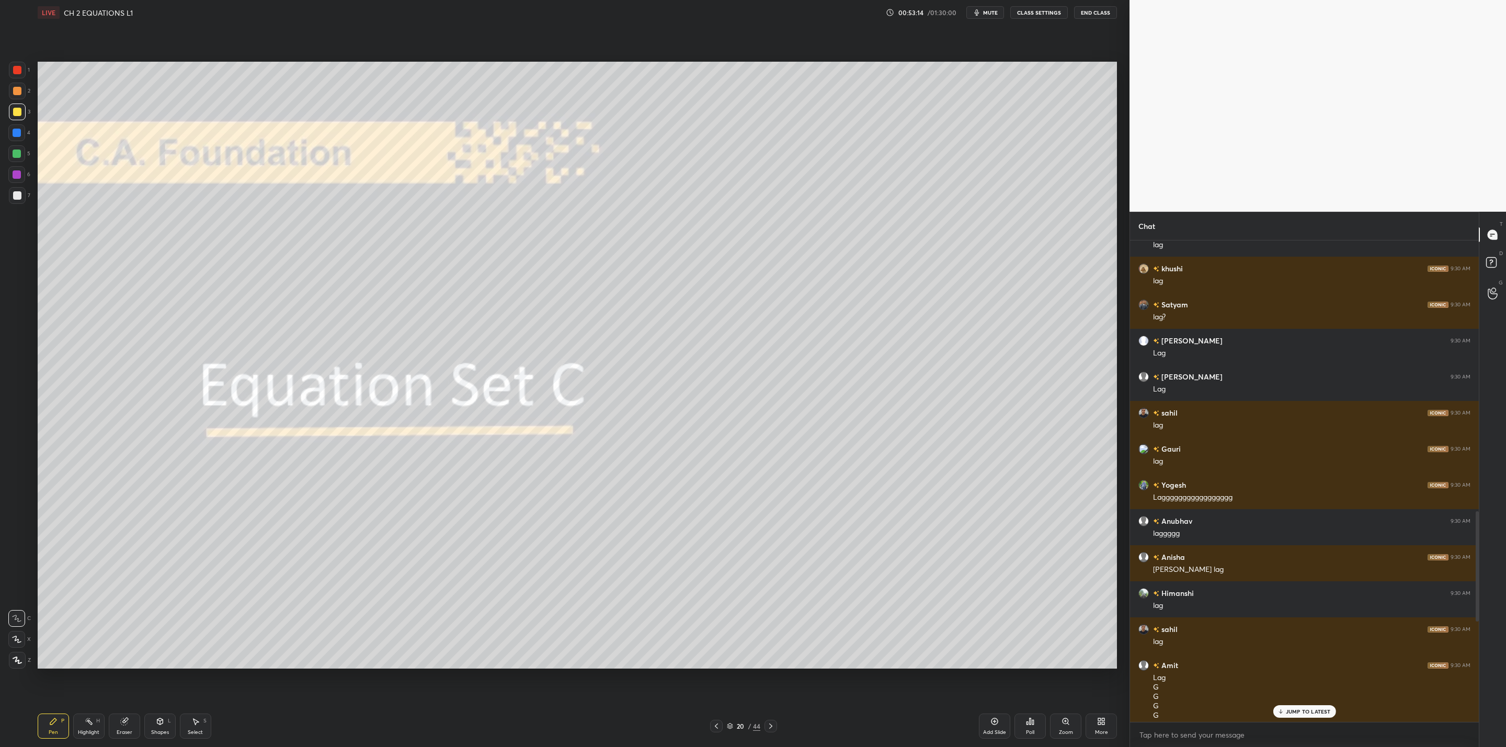
click at [1284, 706] on div "JUMP TO LATEST" at bounding box center [1304, 711] width 63 height 13
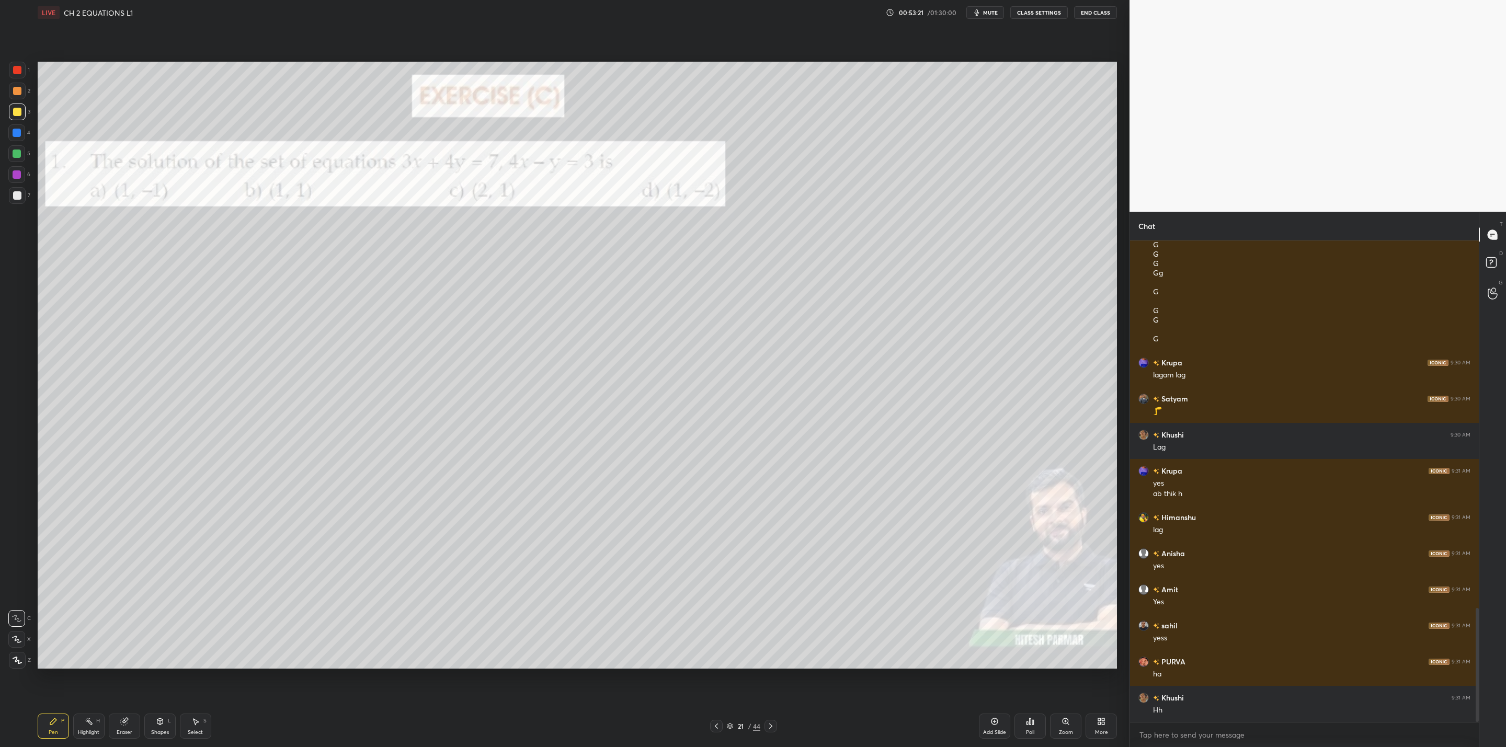
drag, startPoint x: 16, startPoint y: 175, endPoint x: 26, endPoint y: 176, distance: 10.1
click at [21, 176] on div at bounding box center [16, 174] width 17 height 17
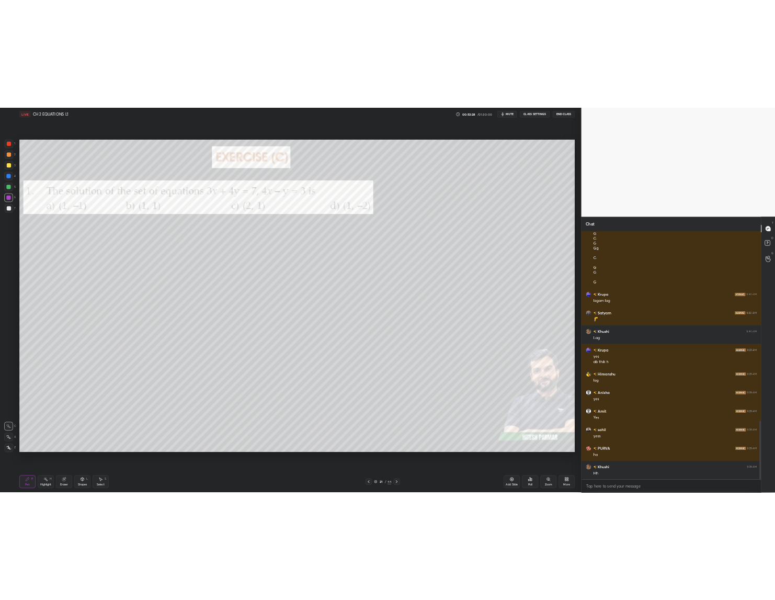
scroll to position [532, 539]
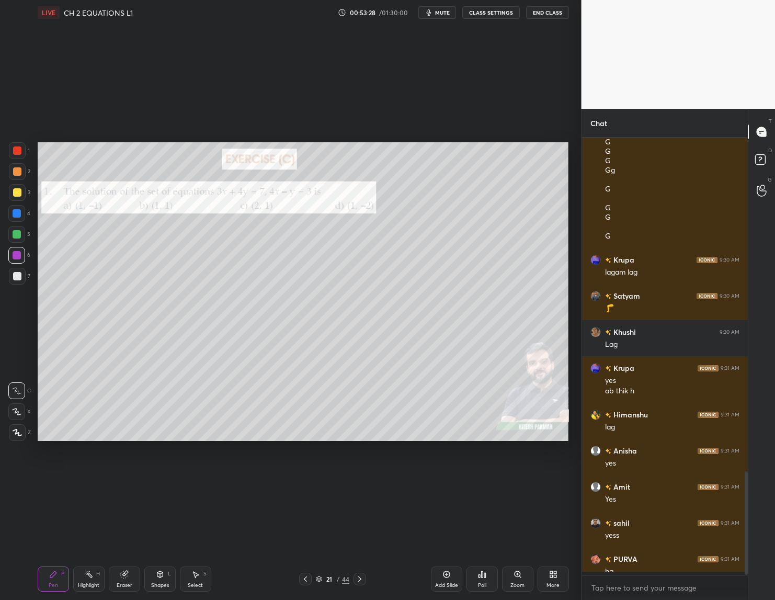
type textarea "x"
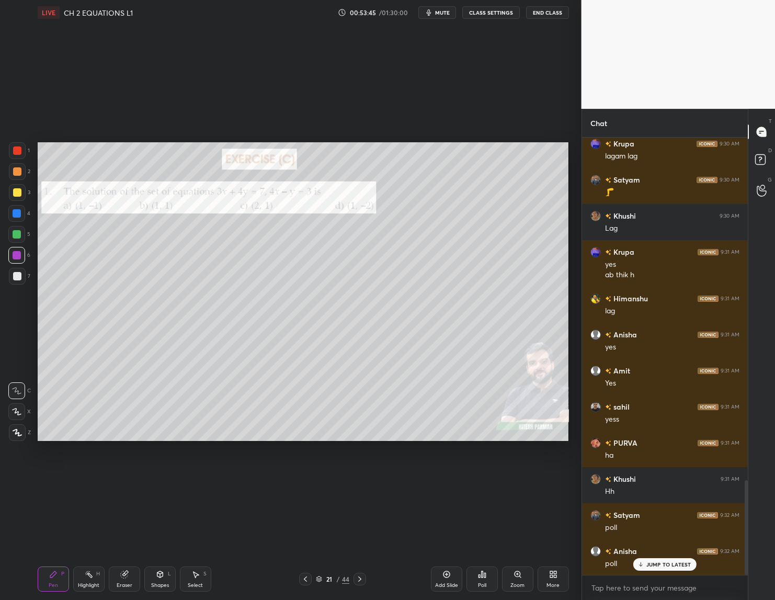
scroll to position [1585, 0]
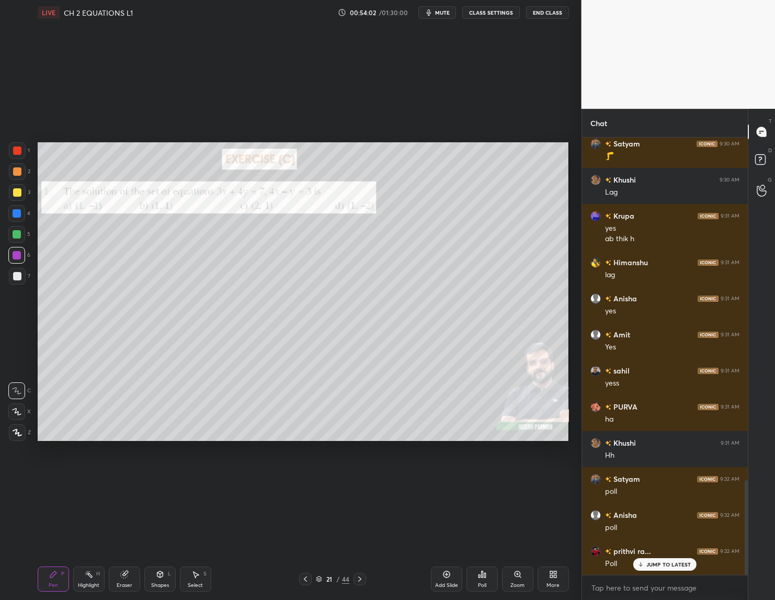
click at [473, 590] on div "Poll" at bounding box center [481, 578] width 31 height 25
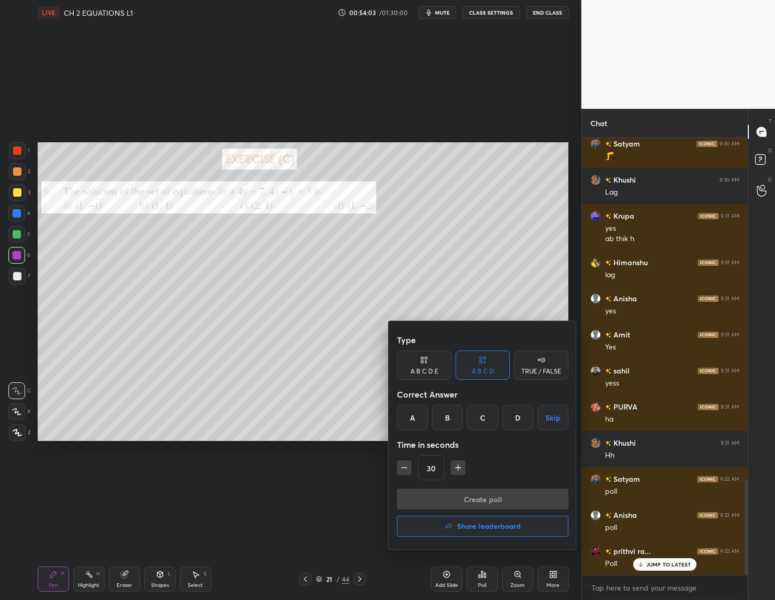
click at [444, 418] on div "B" at bounding box center [447, 417] width 31 height 25
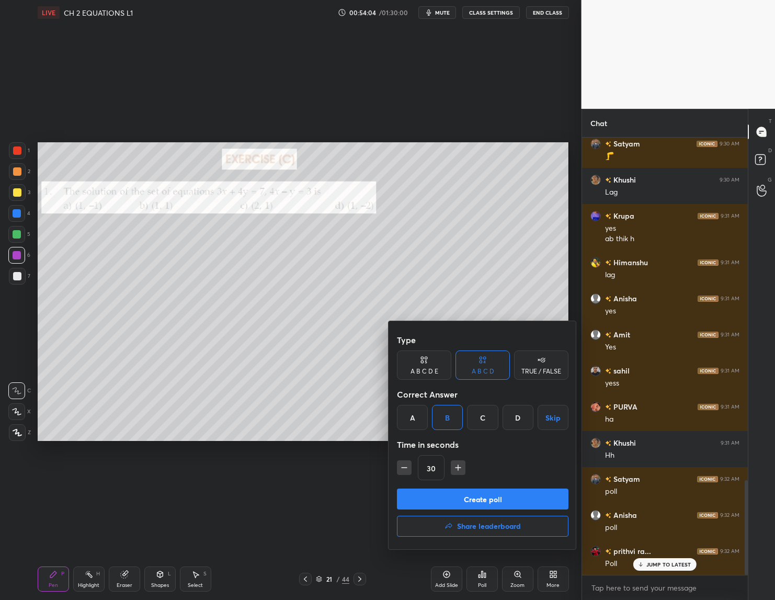
click at [460, 463] on icon "button" at bounding box center [458, 467] width 10 height 10
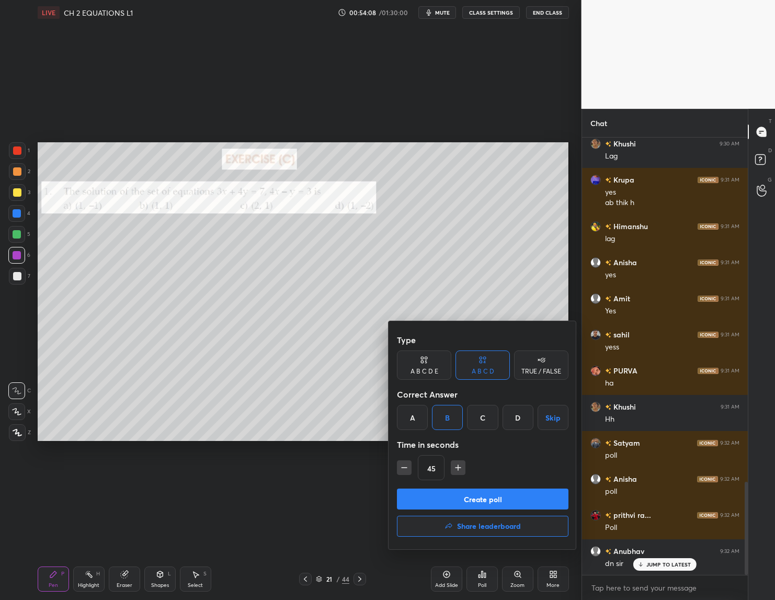
click at [460, 471] on icon "button" at bounding box center [458, 467] width 10 height 10
type input "60"
click at [452, 493] on button "Create poll" at bounding box center [483, 498] width 172 height 21
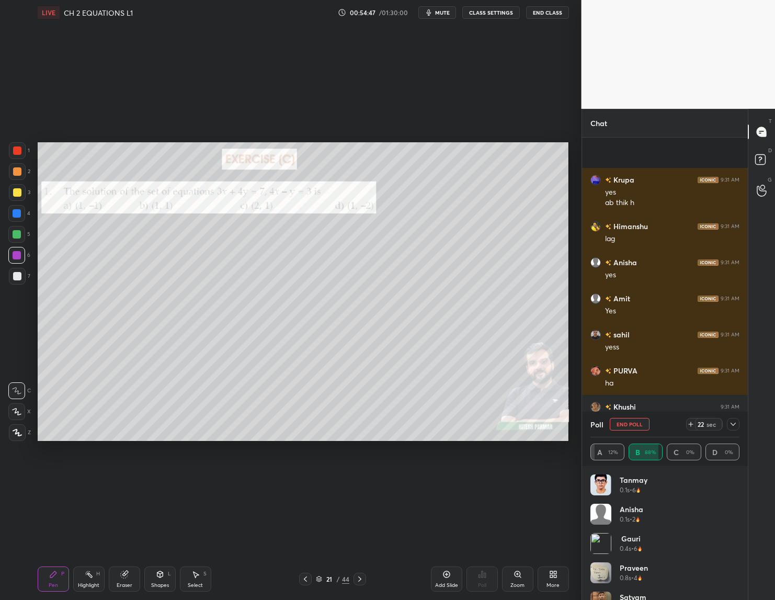
scroll to position [1721, 0]
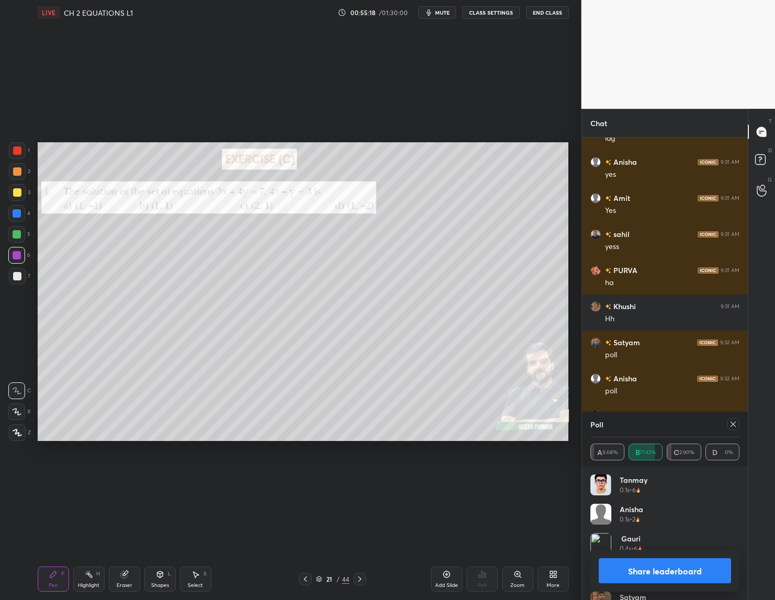
drag, startPoint x: 688, startPoint y: 562, endPoint x: 675, endPoint y: 584, distance: 25.1
click at [686, 565] on button "Share leaderboard" at bounding box center [665, 570] width 133 height 25
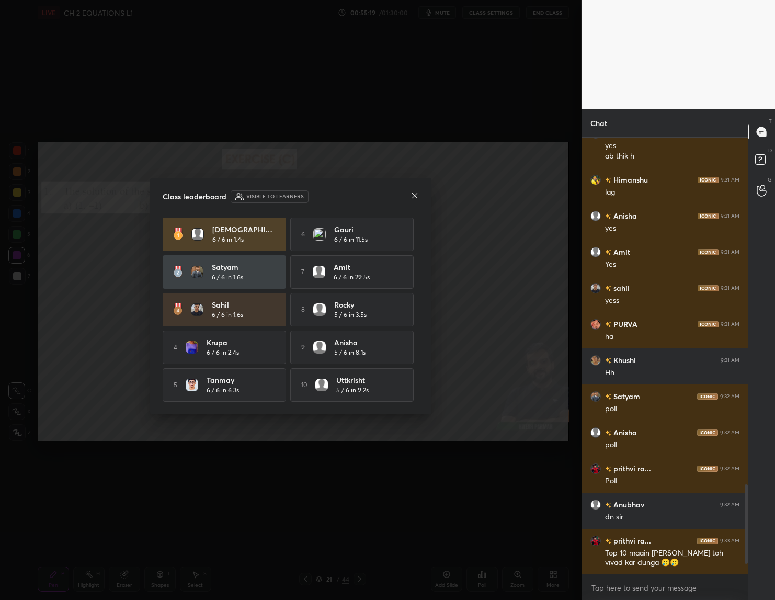
scroll to position [347, 163]
click at [413, 195] on icon at bounding box center [414, 195] width 8 height 8
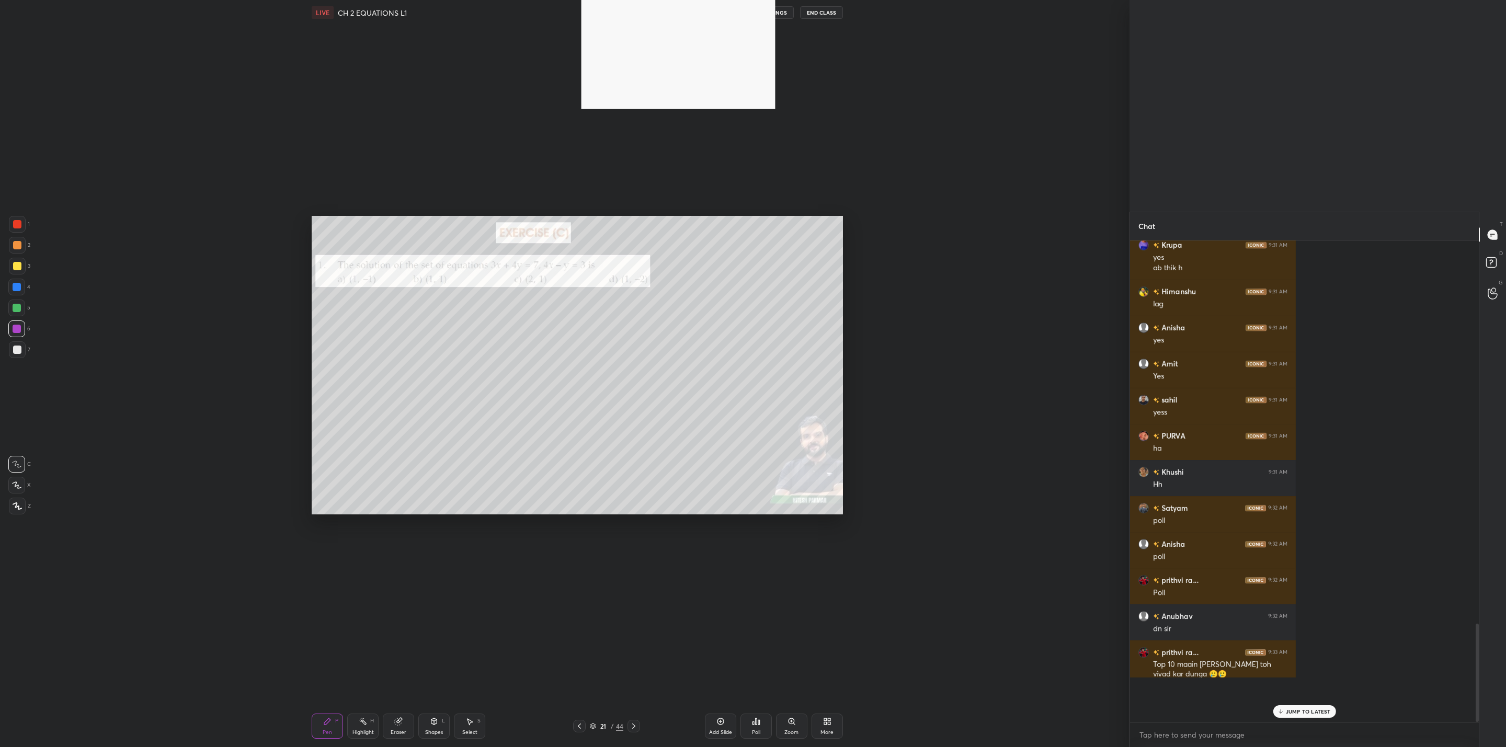
scroll to position [478, 346]
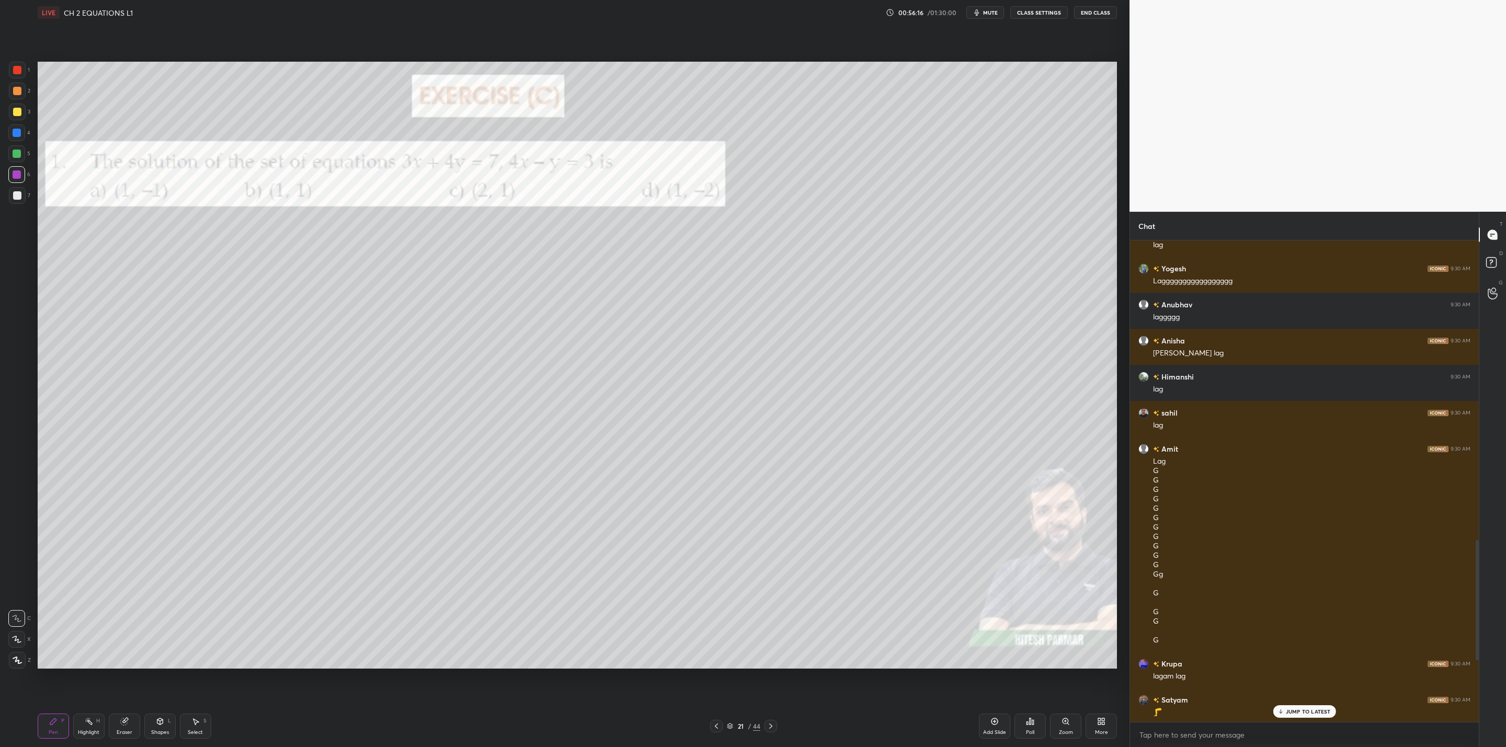
drag, startPoint x: 13, startPoint y: 108, endPoint x: 22, endPoint y: 117, distance: 12.6
click at [22, 117] on div at bounding box center [17, 112] width 17 height 17
drag, startPoint x: 1288, startPoint y: 711, endPoint x: 1273, endPoint y: 710, distance: 15.8
click at [1292, 712] on p "1 NEW MESSAGE" at bounding box center [1308, 712] width 44 height 6
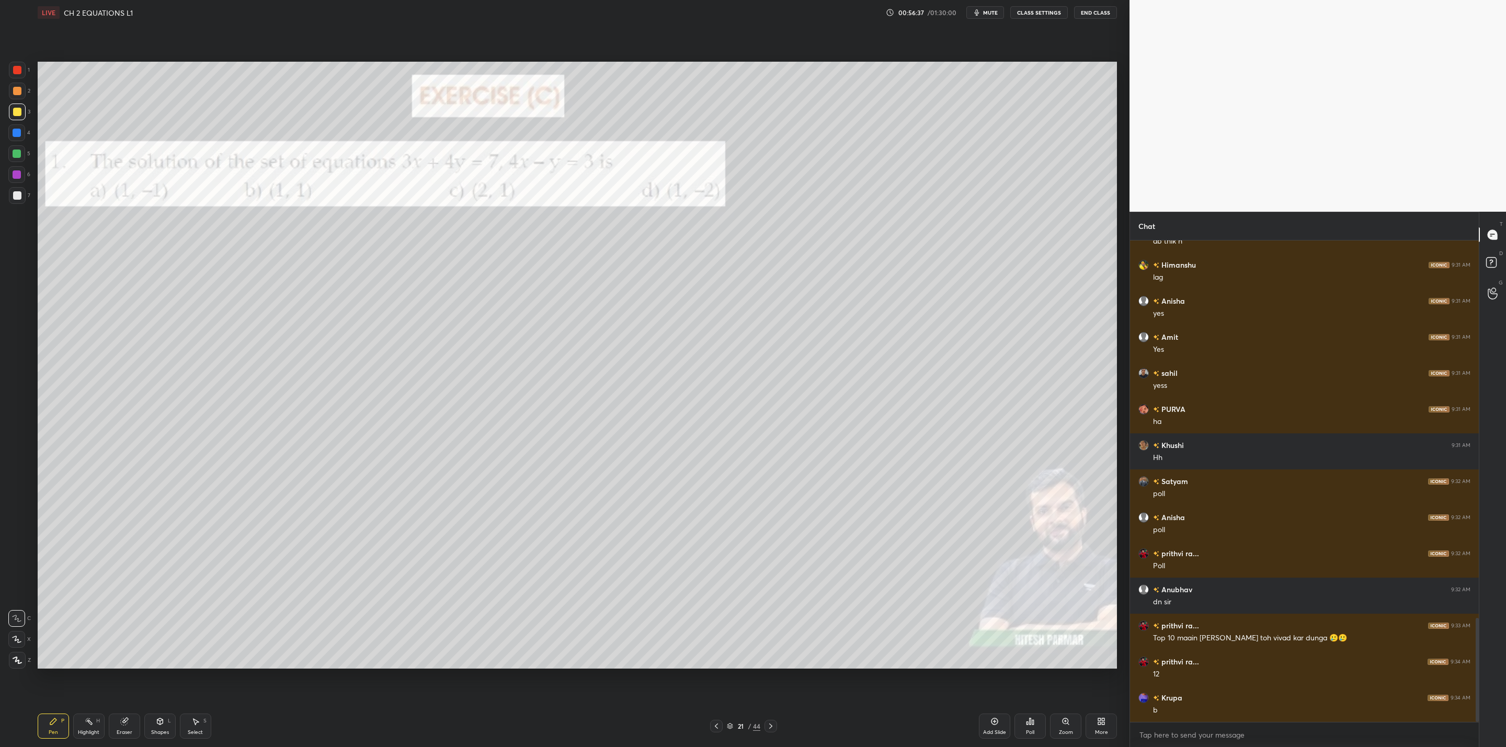
click at [775, 728] on div at bounding box center [771, 726] width 13 height 13
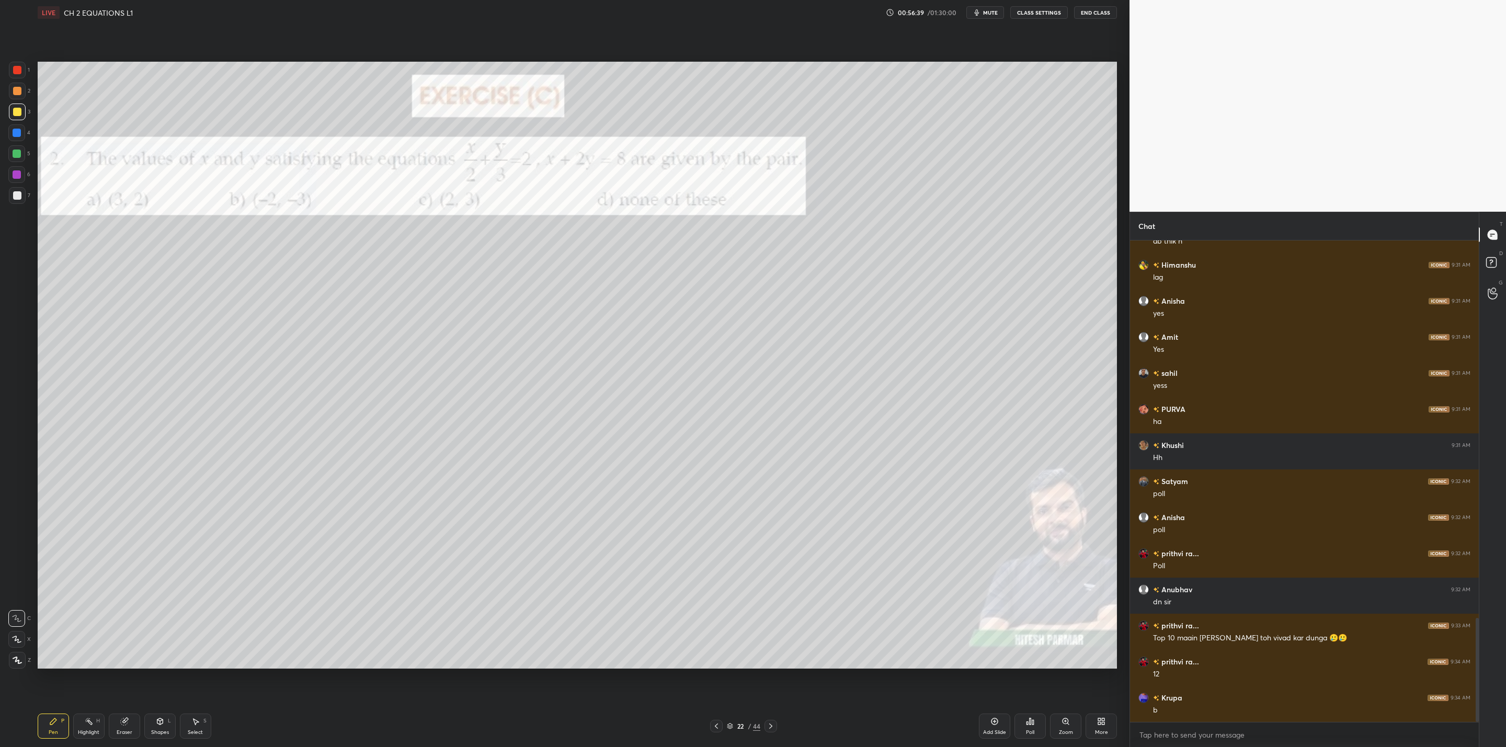
click at [714, 727] on icon at bounding box center [716, 726] width 8 height 8
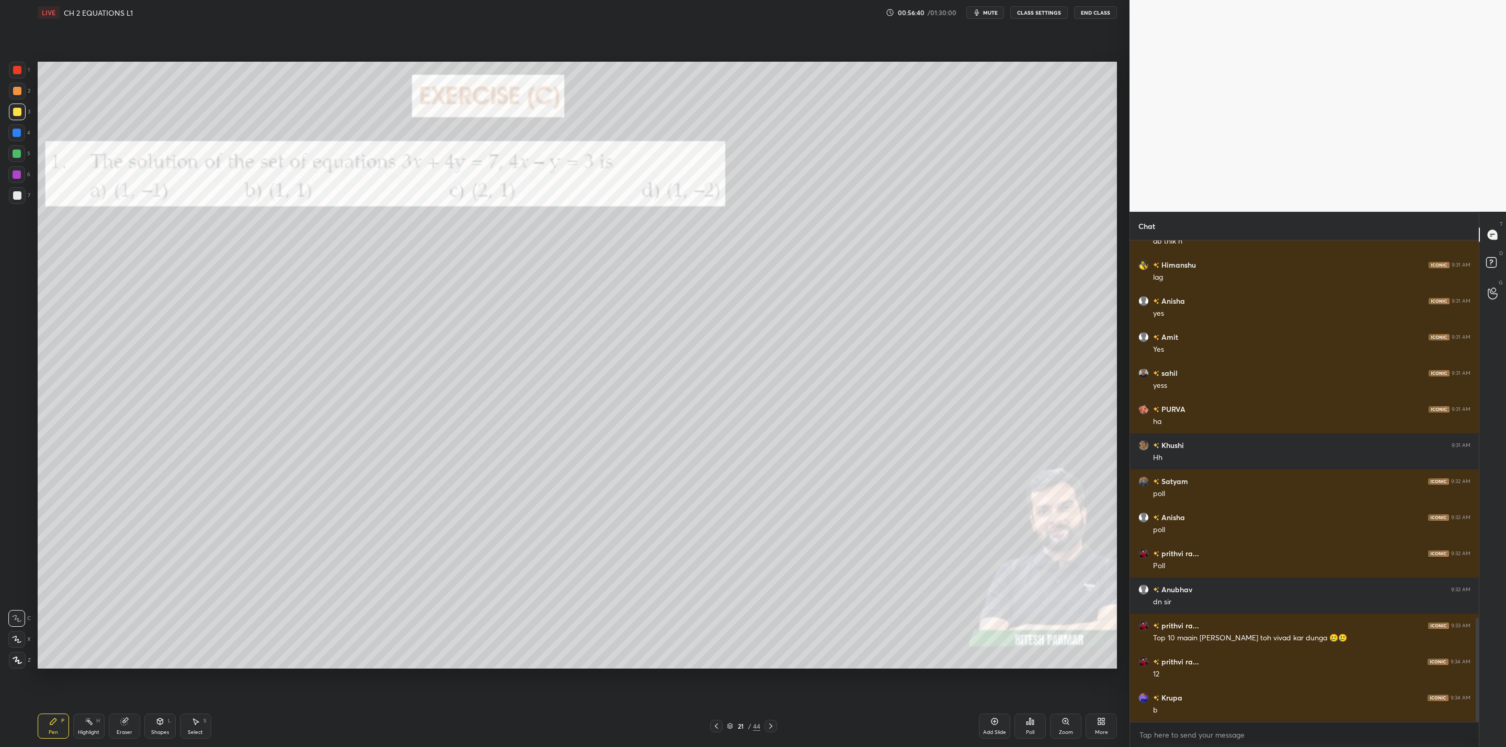
click at [770, 721] on div at bounding box center [771, 726] width 13 height 13
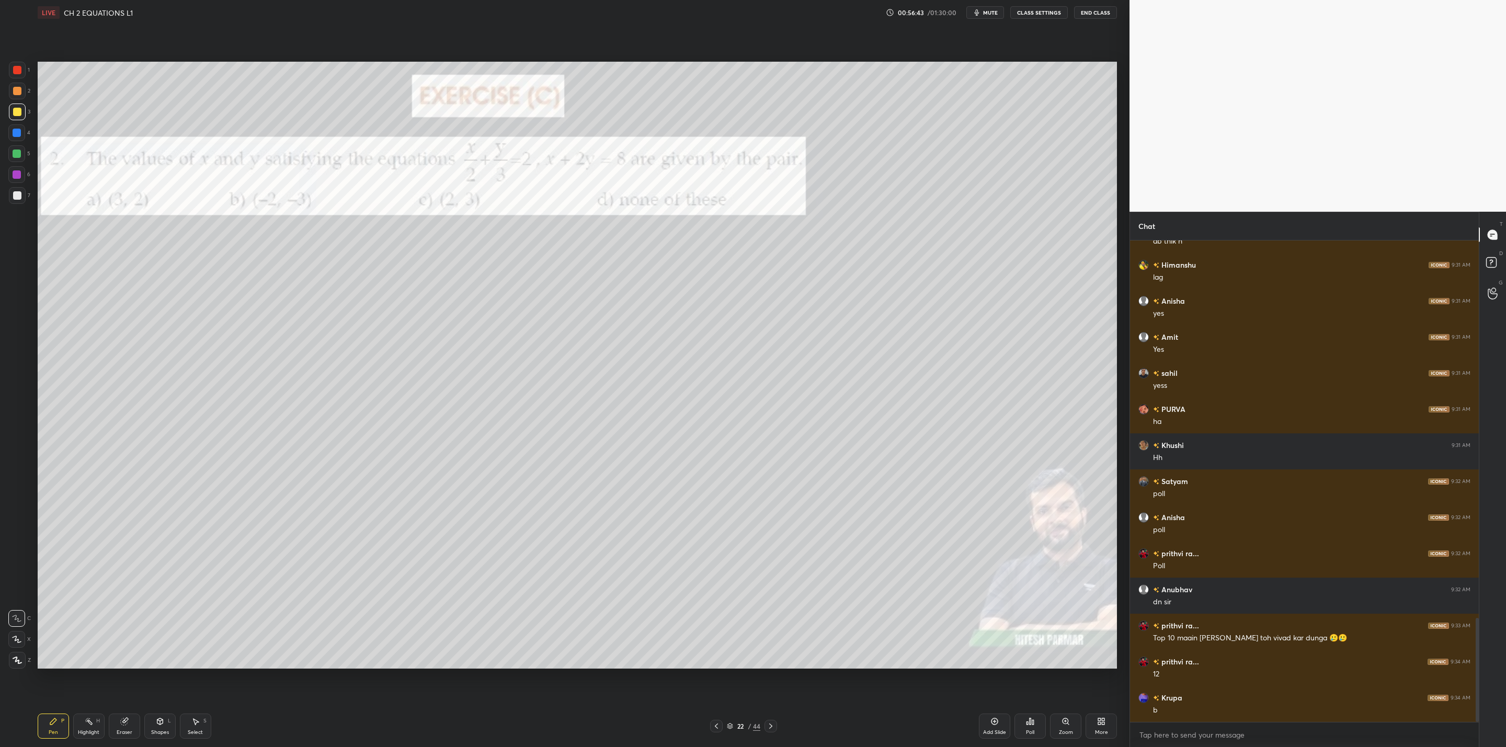
scroll to position [1781, 0]
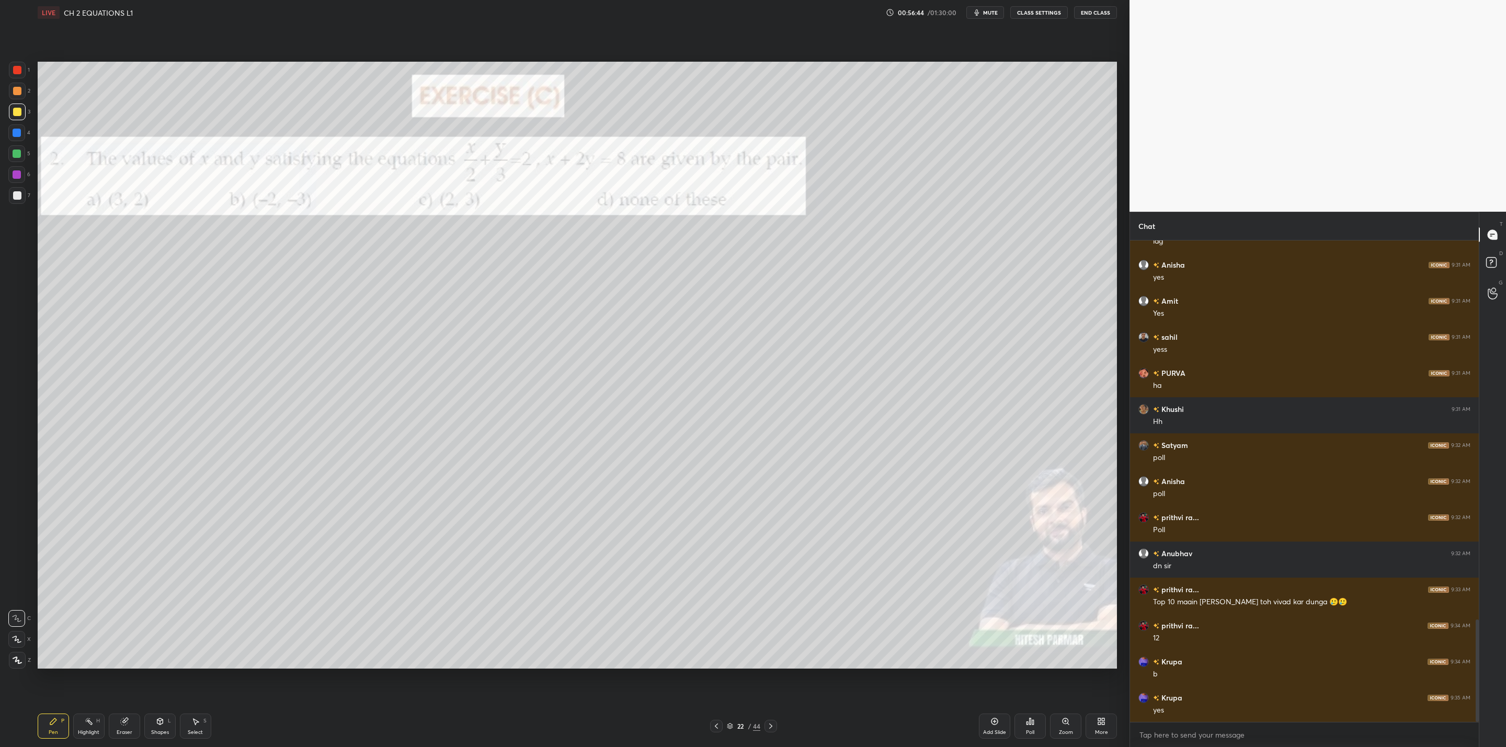
click at [771, 722] on icon at bounding box center [771, 726] width 8 height 8
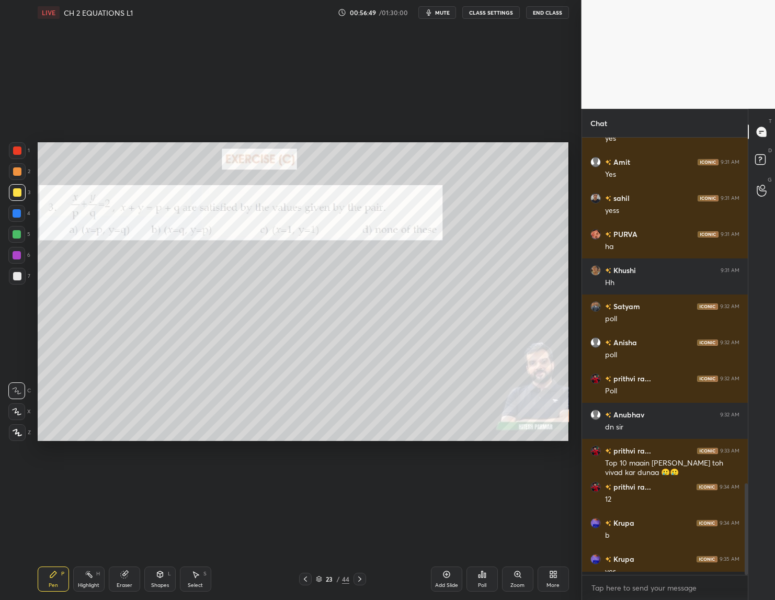
scroll to position [4, 4]
type textarea "x"
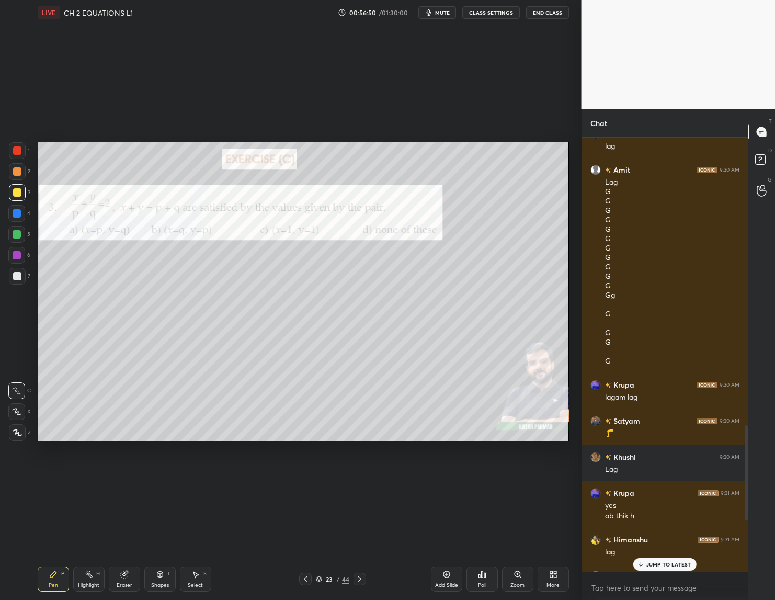
scroll to position [347, 163]
click at [482, 582] on div "Poll" at bounding box center [481, 578] width 31 height 25
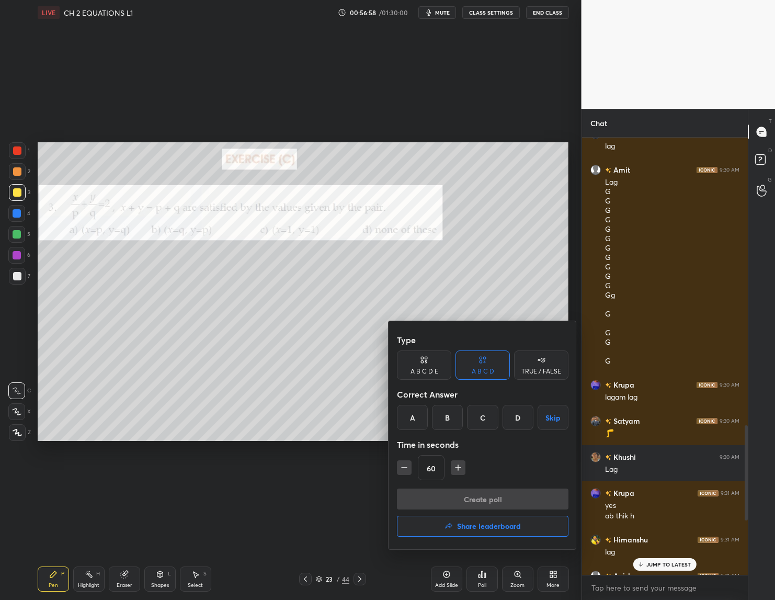
drag, startPoint x: 455, startPoint y: 466, endPoint x: 467, endPoint y: 463, distance: 12.8
click at [463, 466] on icon "button" at bounding box center [458, 467] width 10 height 10
click at [402, 465] on icon "button" at bounding box center [404, 467] width 10 height 10
type input "60"
click at [411, 423] on div "A" at bounding box center [412, 417] width 31 height 25
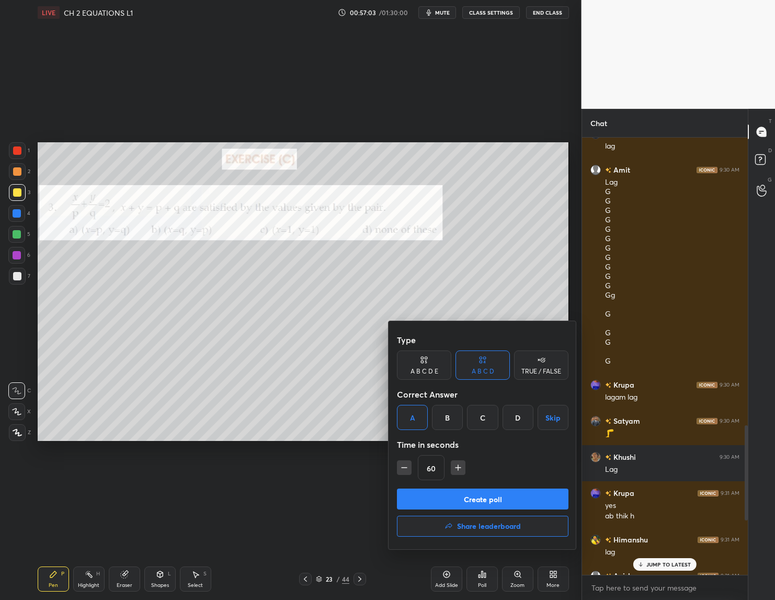
drag, startPoint x: 646, startPoint y: 563, endPoint x: 610, endPoint y: 562, distance: 36.1
click at [646, 566] on div at bounding box center [387, 300] width 775 height 600
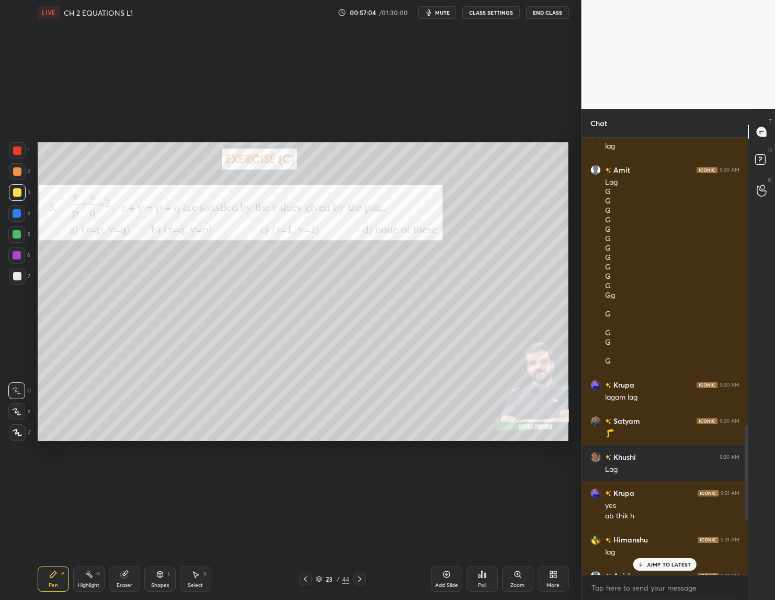
click at [644, 565] on div "JUMP TO LATEST" at bounding box center [664, 564] width 63 height 13
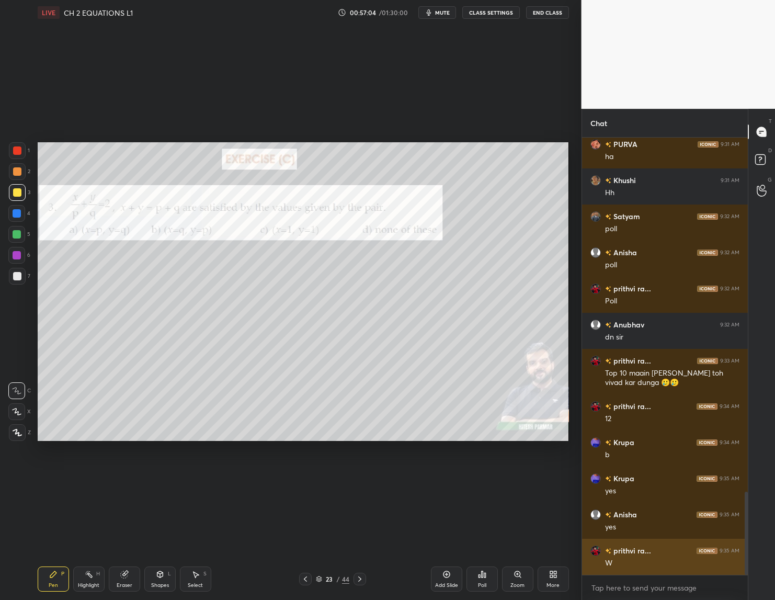
scroll to position [1857, 0]
click at [485, 580] on div "Poll" at bounding box center [481, 578] width 31 height 25
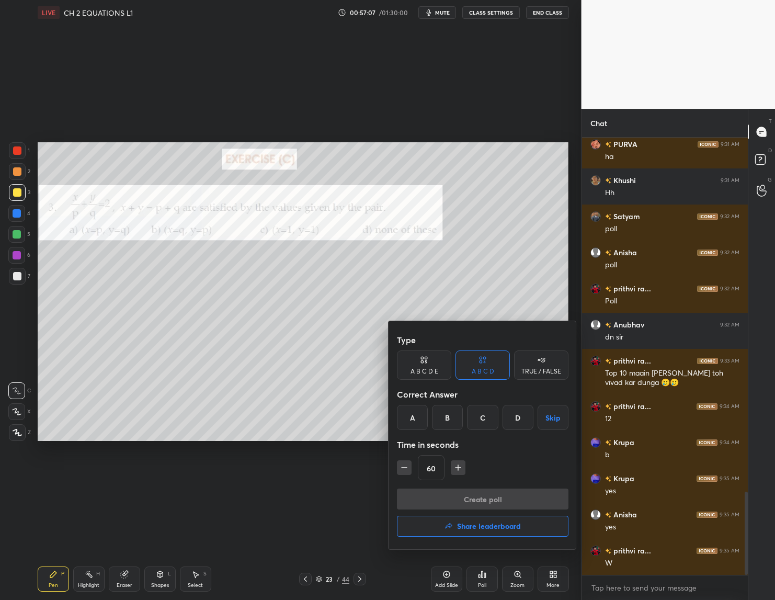
drag, startPoint x: 408, startPoint y: 416, endPoint x: 418, endPoint y: 446, distance: 31.3
click at [413, 422] on div "A" at bounding box center [412, 417] width 31 height 25
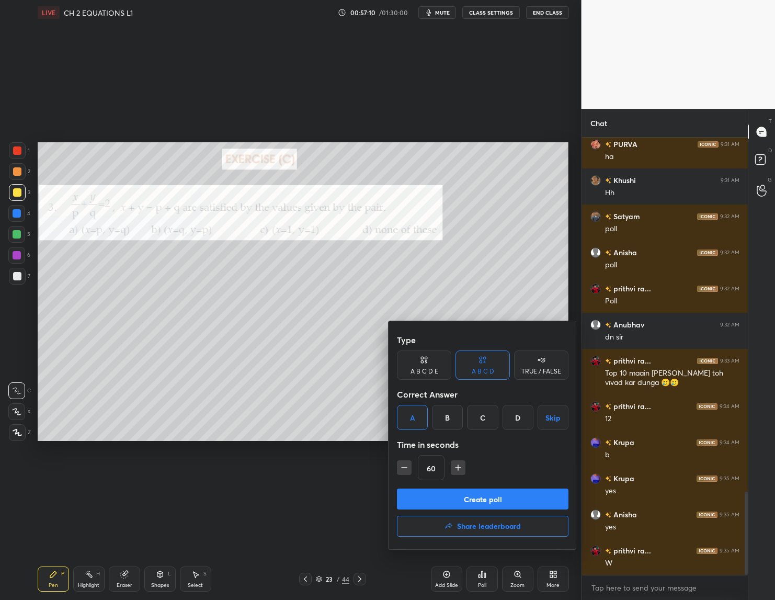
drag, startPoint x: 466, startPoint y: 497, endPoint x: 446, endPoint y: 504, distance: 20.8
click at [463, 498] on button "Create poll" at bounding box center [483, 498] width 172 height 21
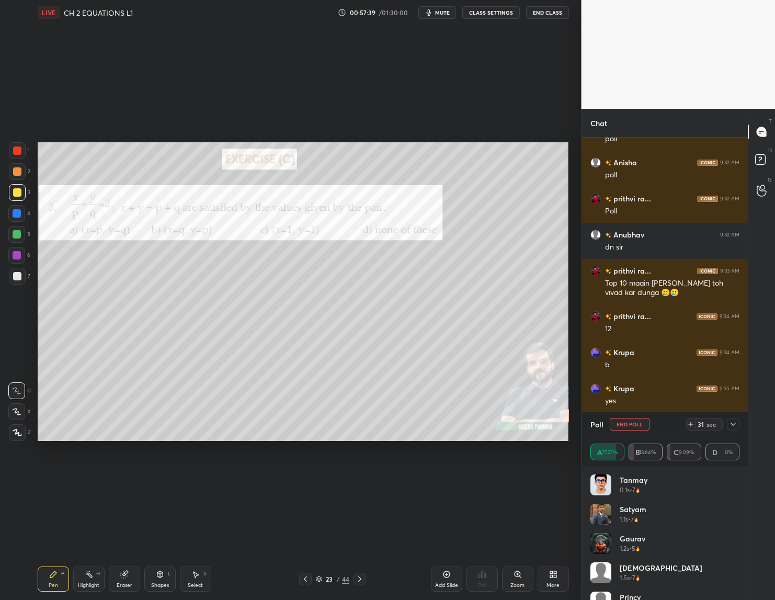
scroll to position [1983, 0]
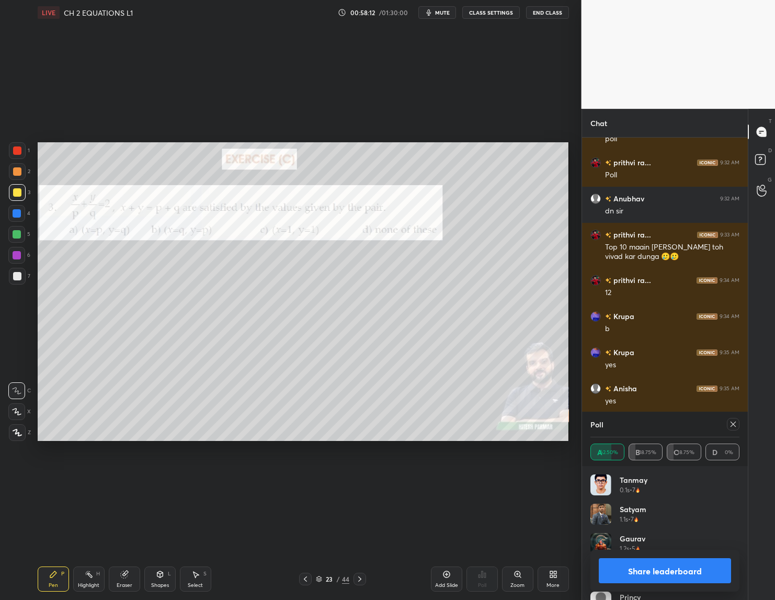
drag, startPoint x: 676, startPoint y: 568, endPoint x: 678, endPoint y: 599, distance: 31.4
click at [678, 572] on button "Share leaderboard" at bounding box center [665, 570] width 133 height 25
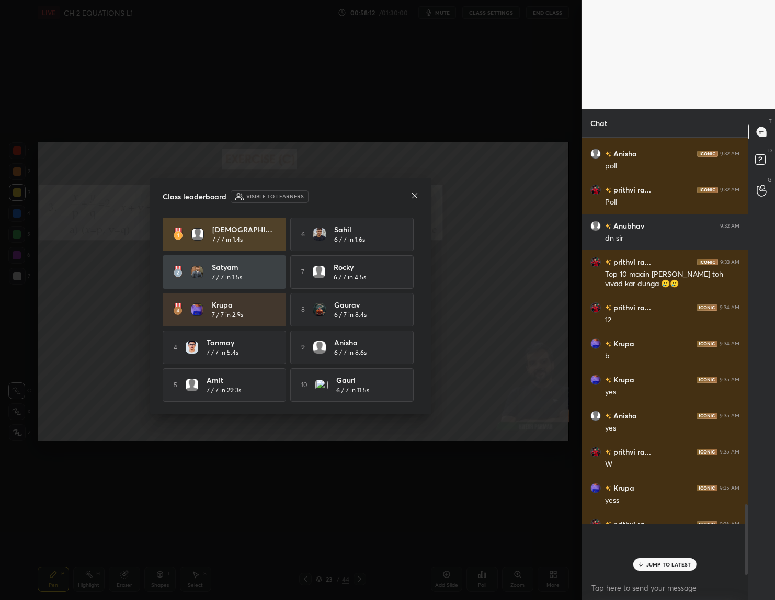
scroll to position [4, 4]
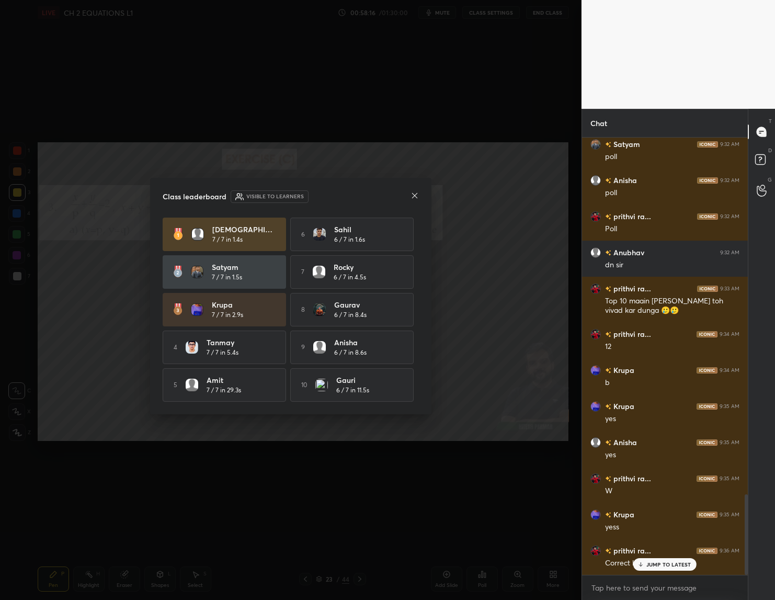
click at [413, 190] on div "Class leaderboard Visible to learners" at bounding box center [291, 196] width 256 height 13
click at [641, 566] on icon at bounding box center [640, 564] width 7 height 6
click at [414, 193] on icon at bounding box center [414, 195] width 5 height 5
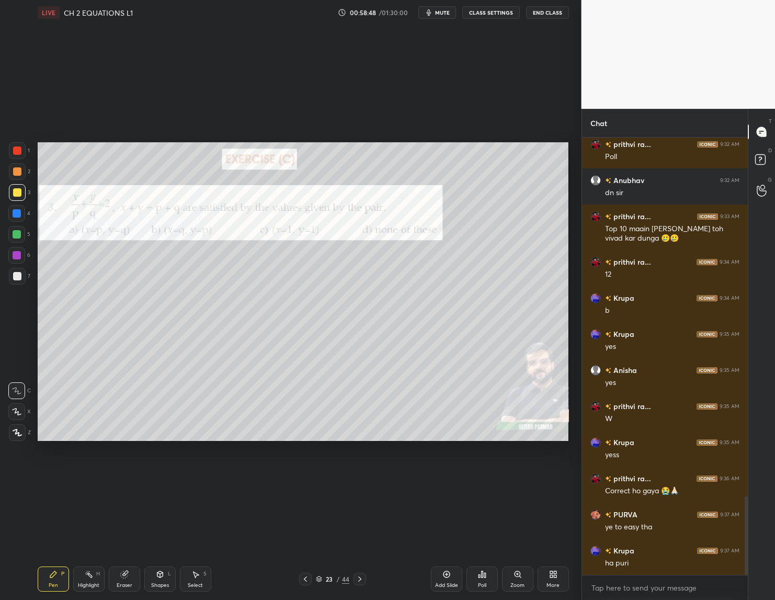
scroll to position [2038, 0]
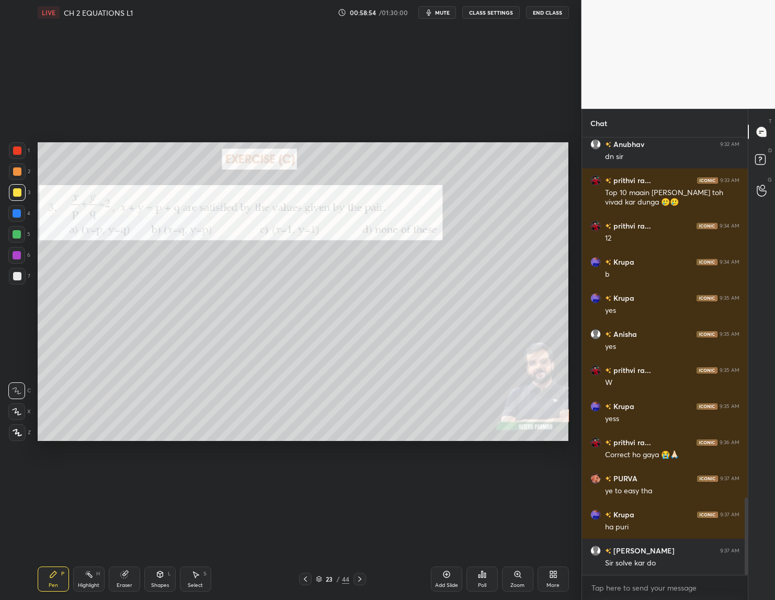
drag, startPoint x: 361, startPoint y: 577, endPoint x: 357, endPoint y: 583, distance: 6.7
click at [361, 574] on div at bounding box center [359, 579] width 13 height 13
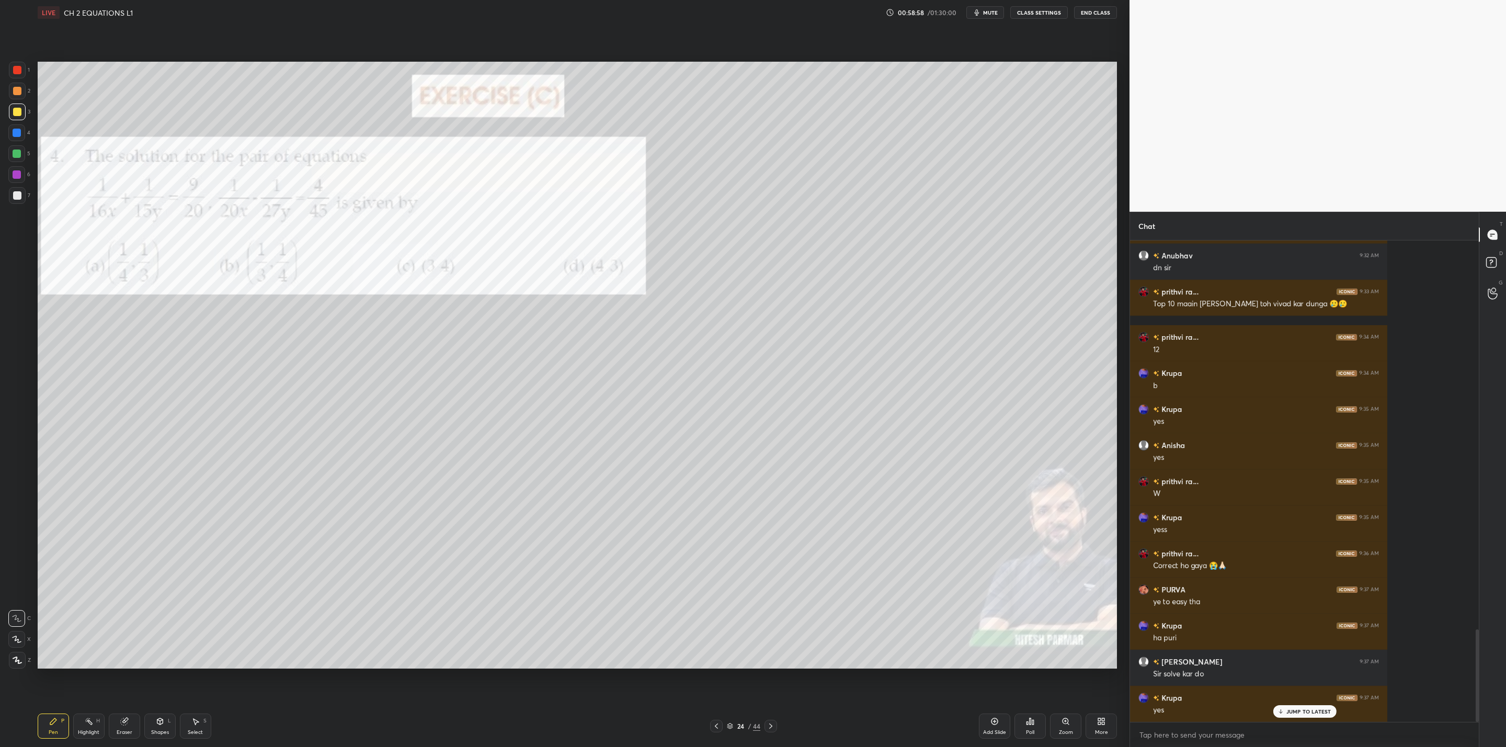
scroll to position [2029, 0]
type textarea "x"
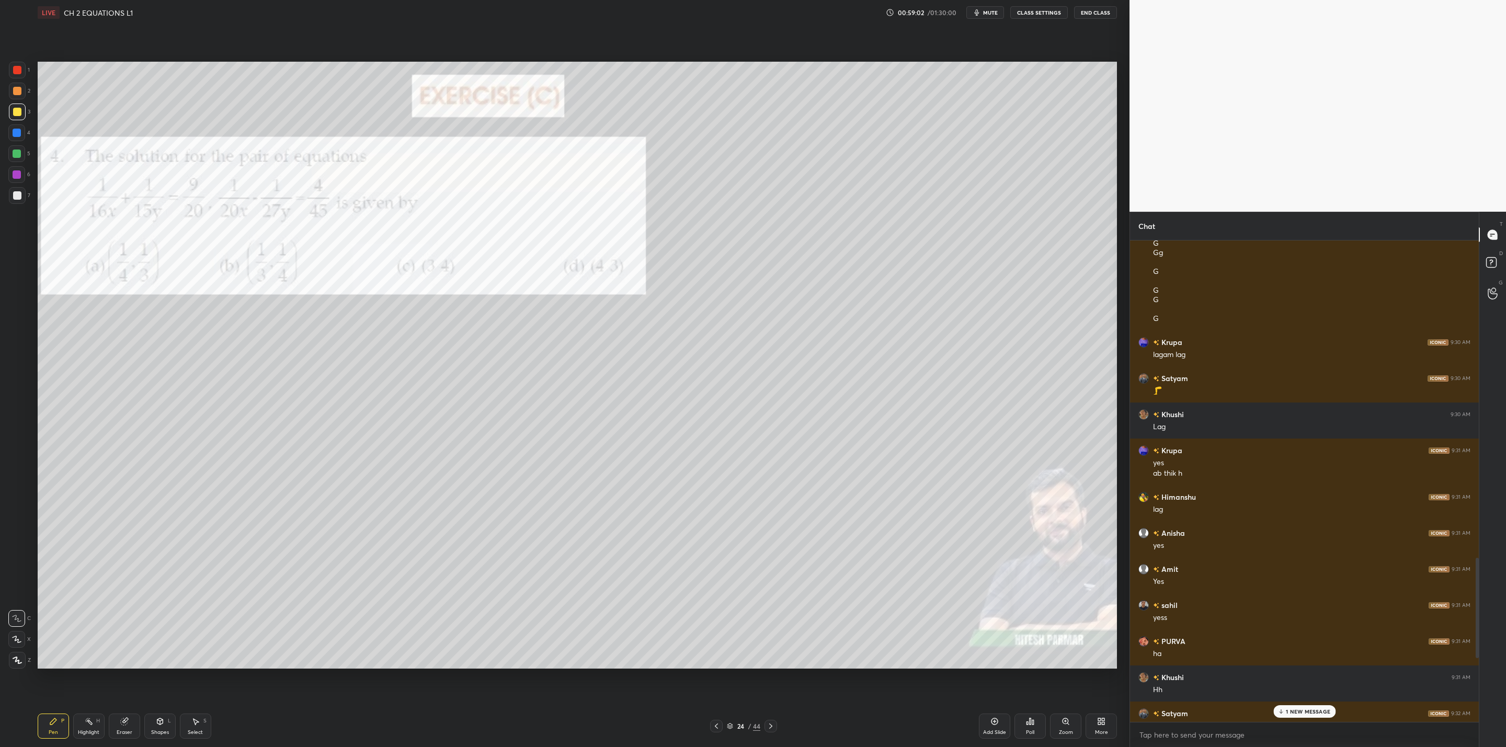
drag, startPoint x: 19, startPoint y: 170, endPoint x: 25, endPoint y: 174, distance: 7.5
click at [19, 171] on div at bounding box center [17, 174] width 8 height 8
click at [20, 154] on div at bounding box center [17, 154] width 8 height 8
drag, startPoint x: 1288, startPoint y: 711, endPoint x: 1282, endPoint y: 731, distance: 20.7
click at [1294, 712] on p "3 NEW MESSAGES" at bounding box center [1308, 712] width 48 height 6
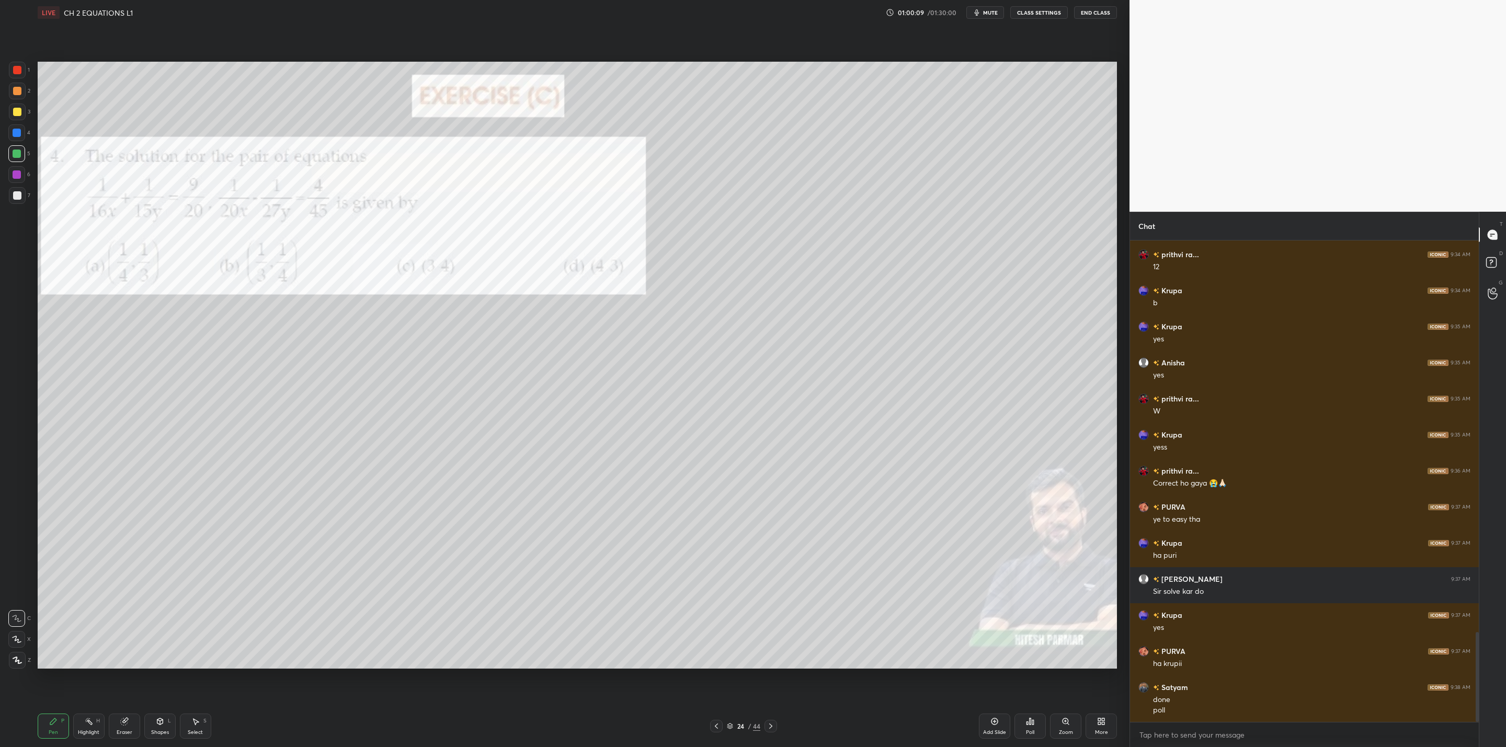
scroll to position [2129, 0]
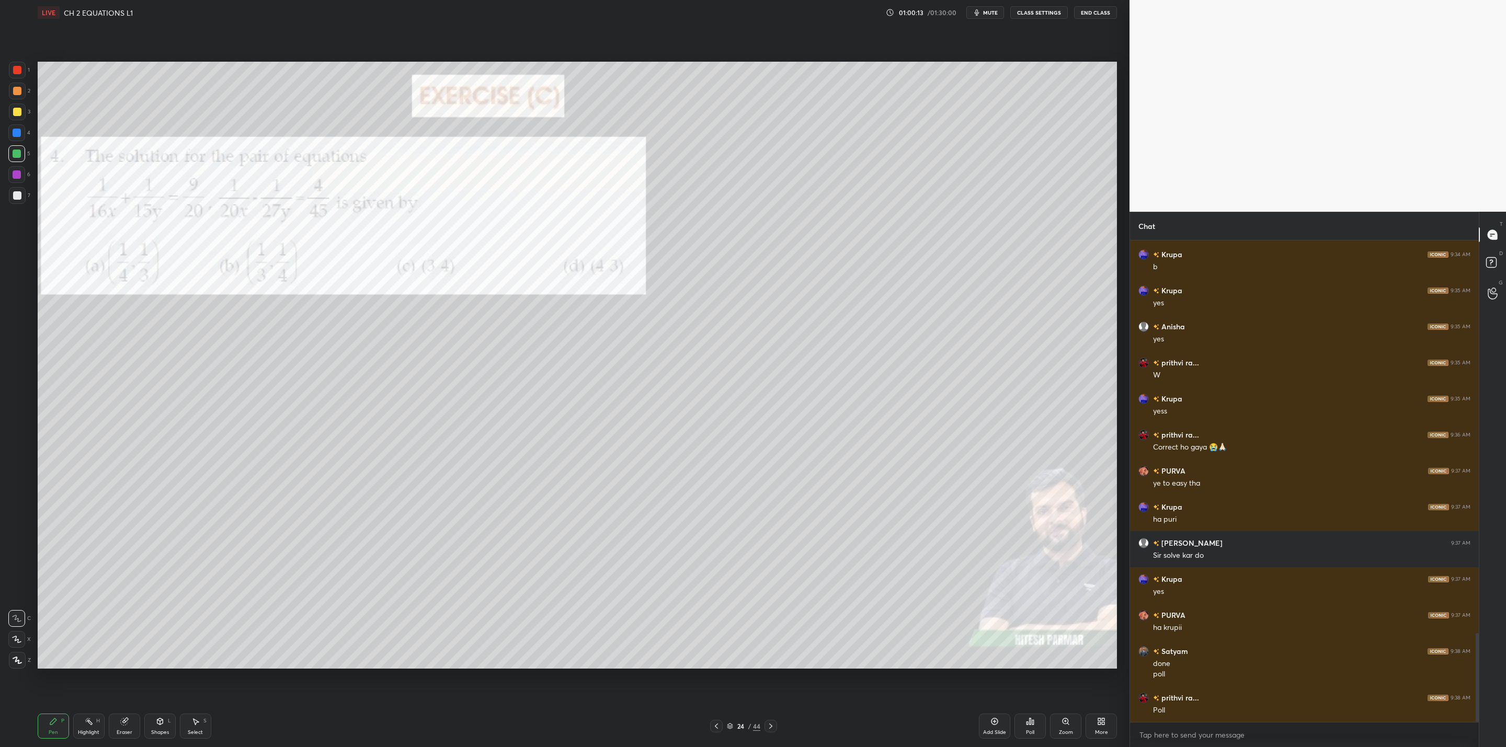
click at [1023, 728] on div "Poll" at bounding box center [1029, 726] width 31 height 25
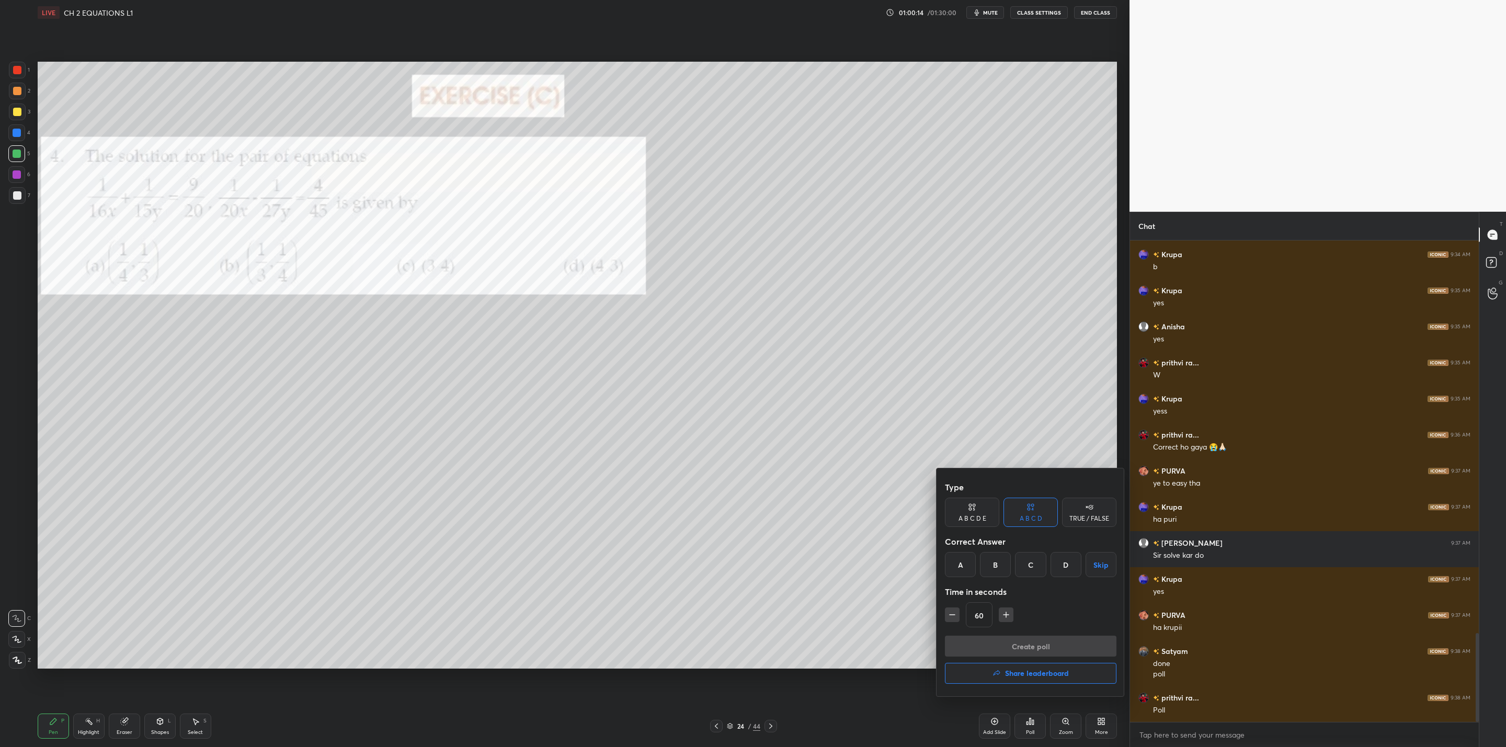
drag, startPoint x: 1028, startPoint y: 561, endPoint x: 1025, endPoint y: 570, distance: 9.9
click at [1028, 562] on div "C" at bounding box center [1030, 564] width 31 height 25
click at [1000, 612] on button "button" at bounding box center [1006, 615] width 15 height 15
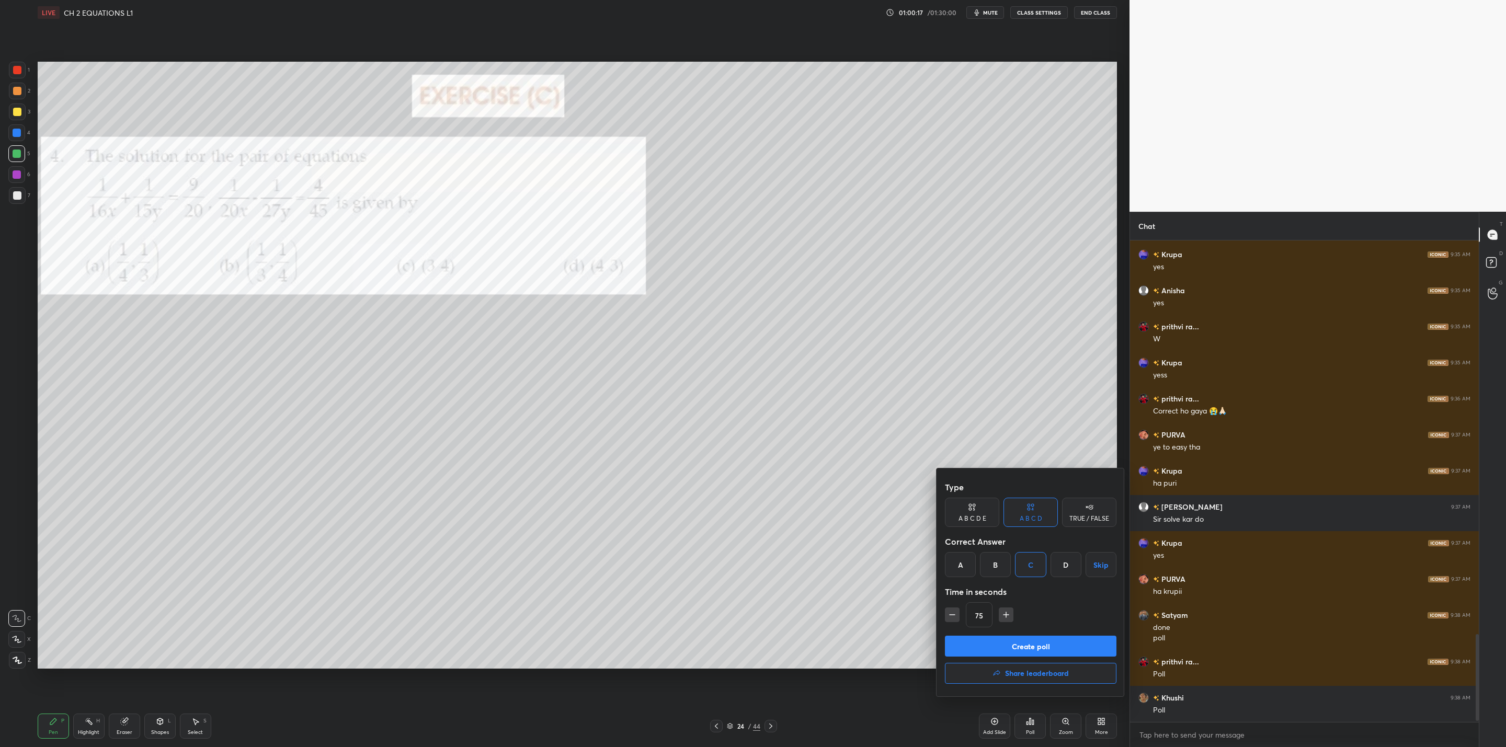
scroll to position [2201, 0]
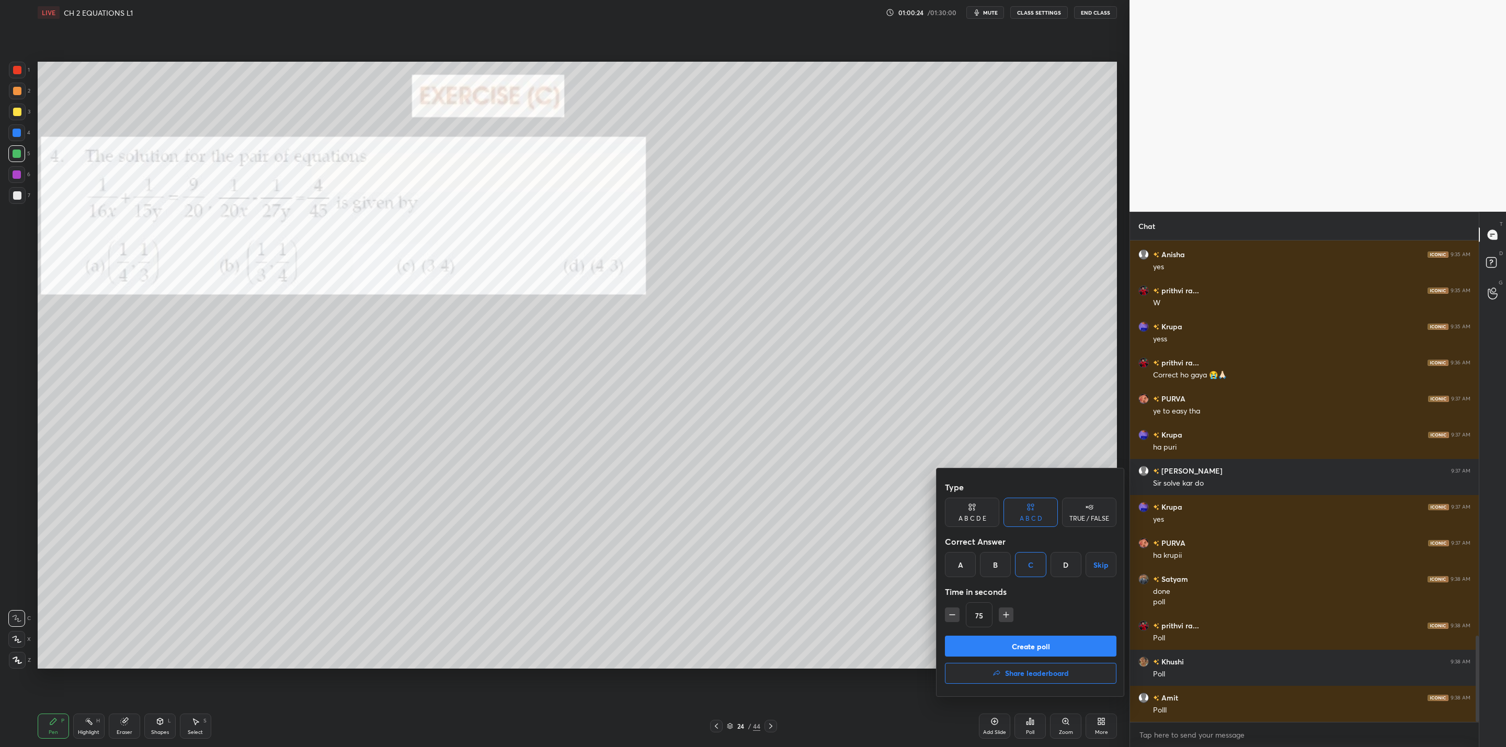
click at [956, 560] on div "A" at bounding box center [960, 564] width 31 height 25
click at [952, 613] on icon "button" at bounding box center [952, 615] width 10 height 10
type input "60"
click at [1034, 640] on button "Create poll" at bounding box center [1031, 646] width 172 height 21
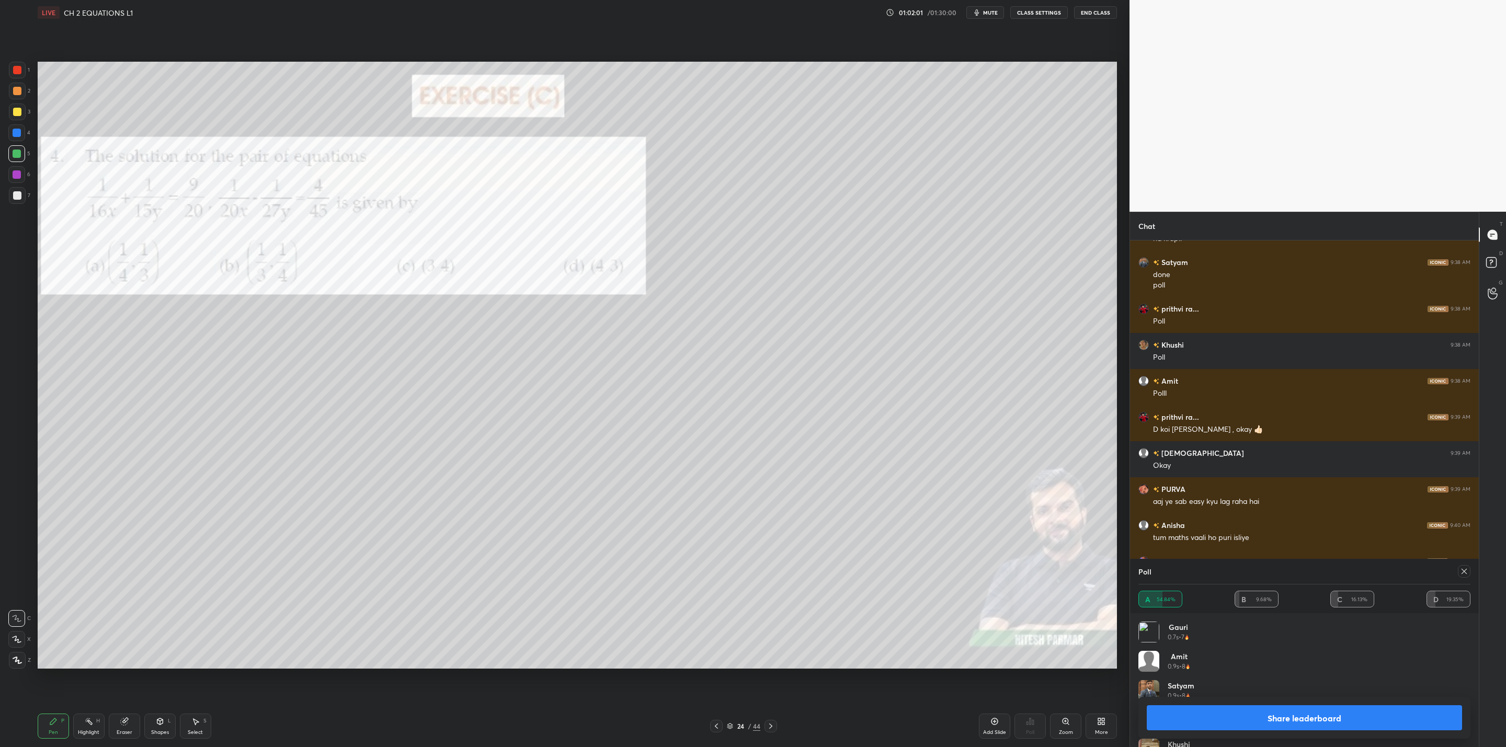
scroll to position [2554, 0]
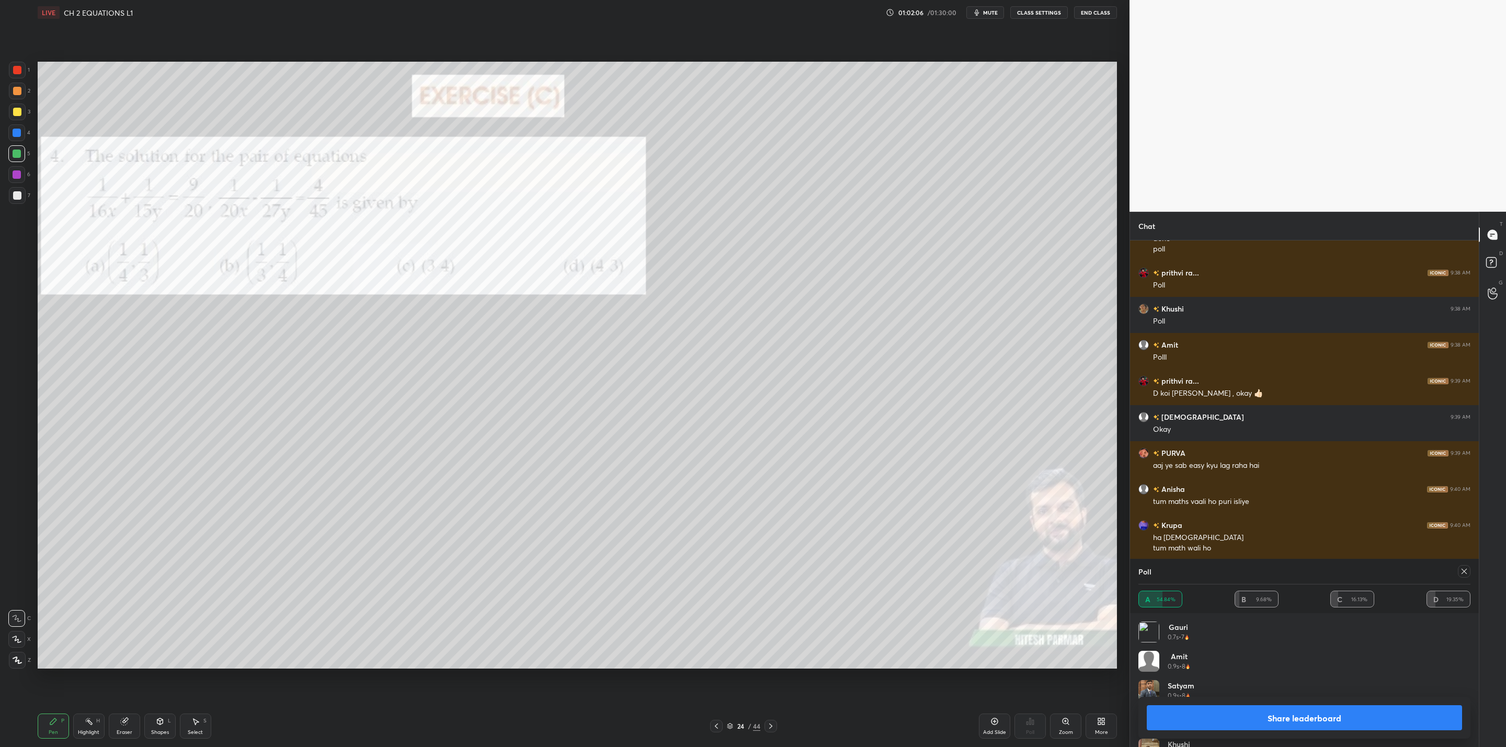
click at [1288, 718] on button "Share leaderboard" at bounding box center [1304, 717] width 315 height 25
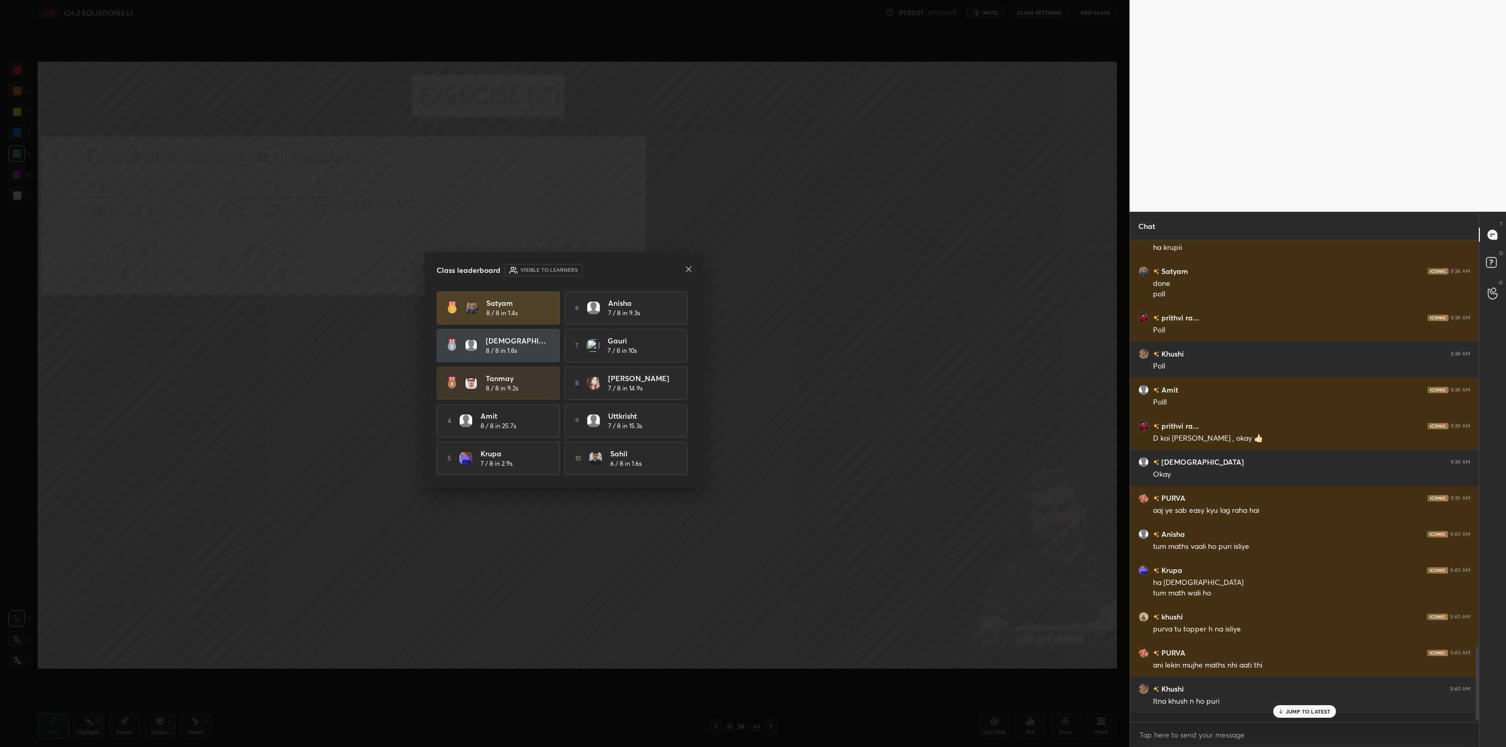
scroll to position [4, 4]
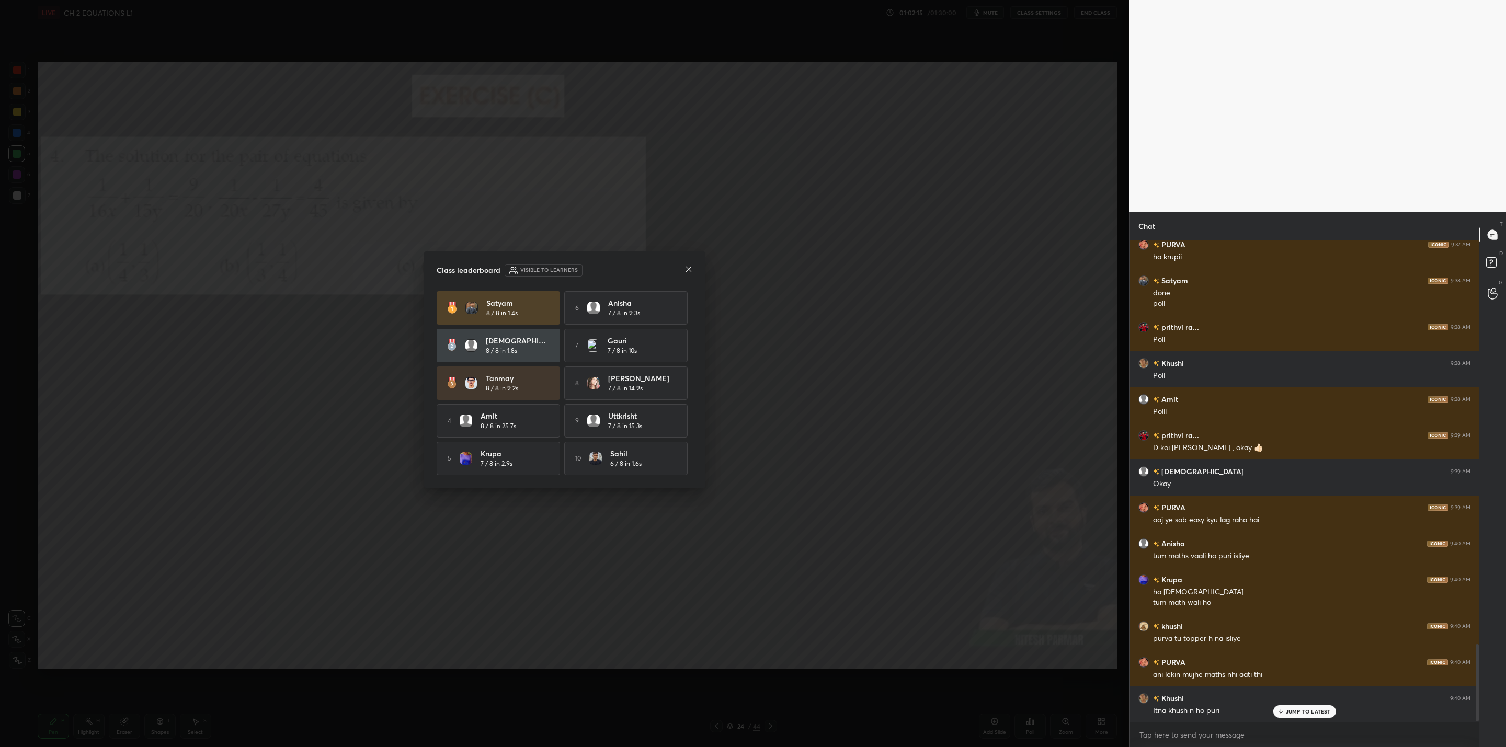
click at [691, 267] on icon at bounding box center [688, 269] width 8 height 8
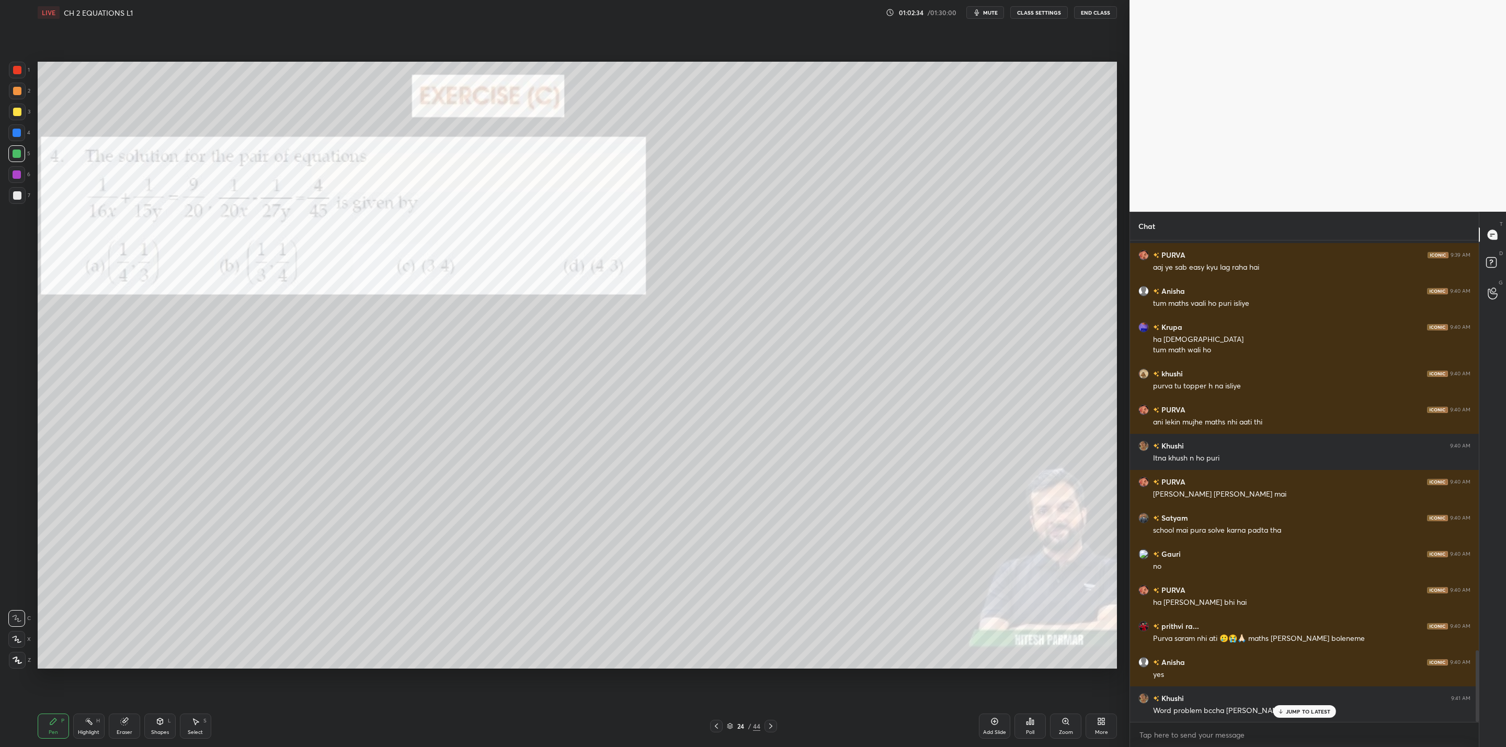
scroll to position [2788, 0]
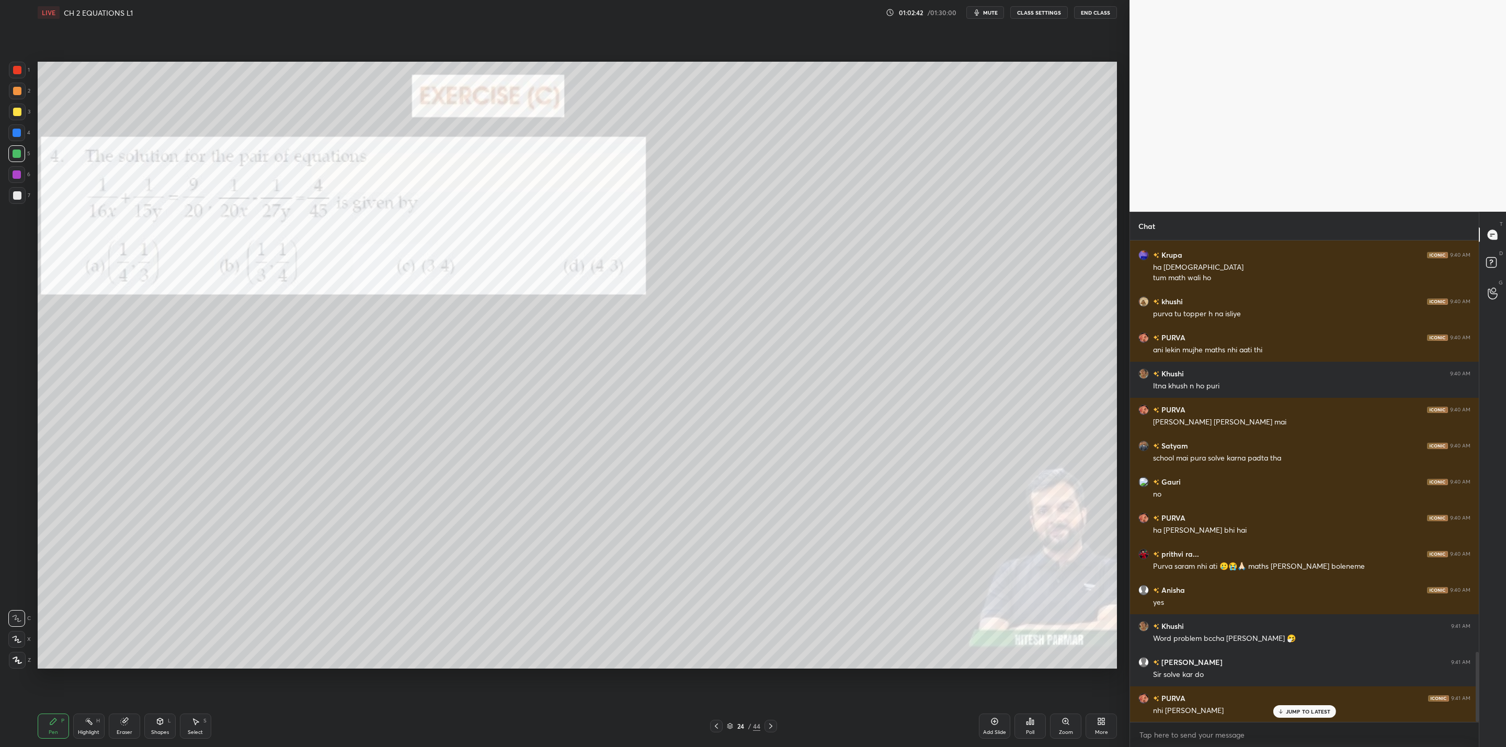
click at [767, 725] on icon at bounding box center [771, 726] width 8 height 8
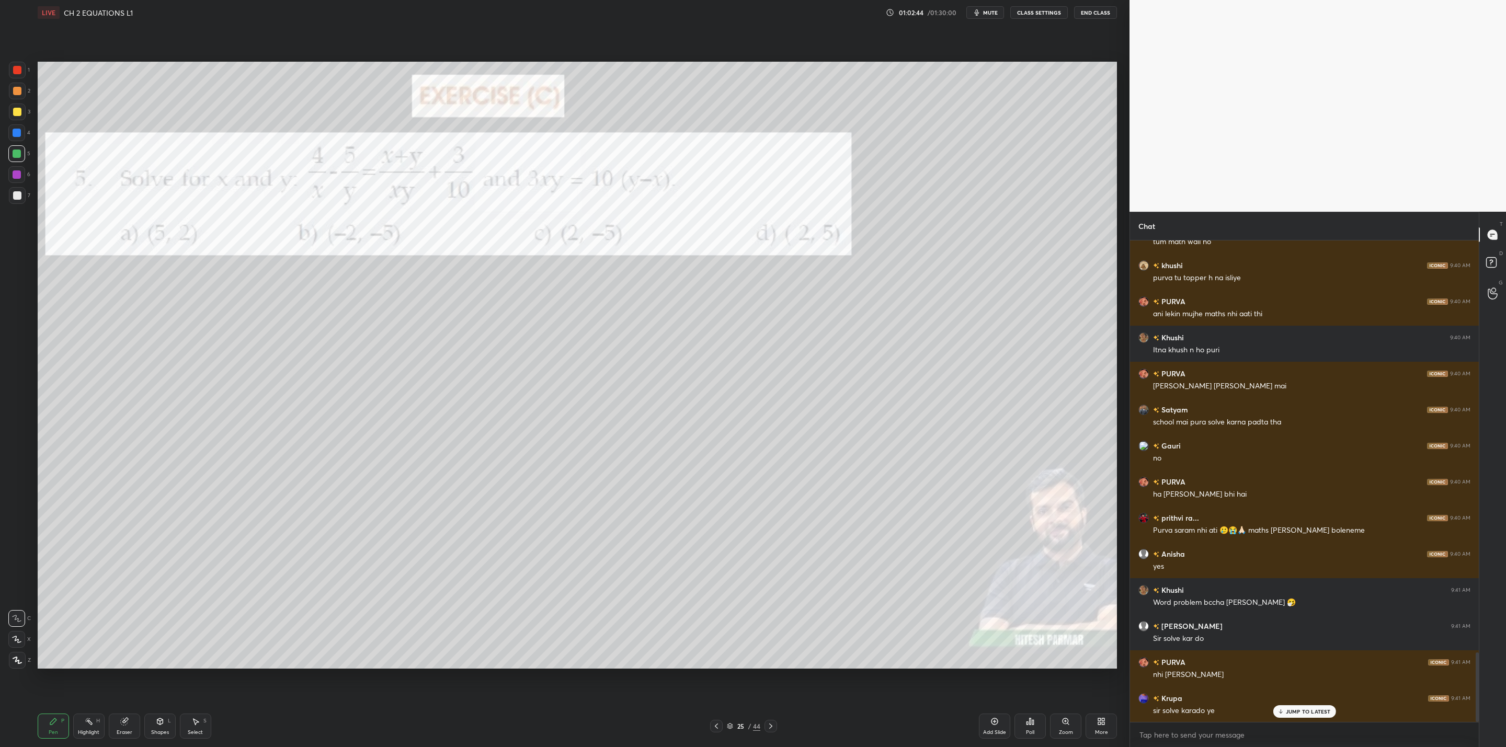
click at [774, 723] on icon at bounding box center [771, 726] width 8 height 8
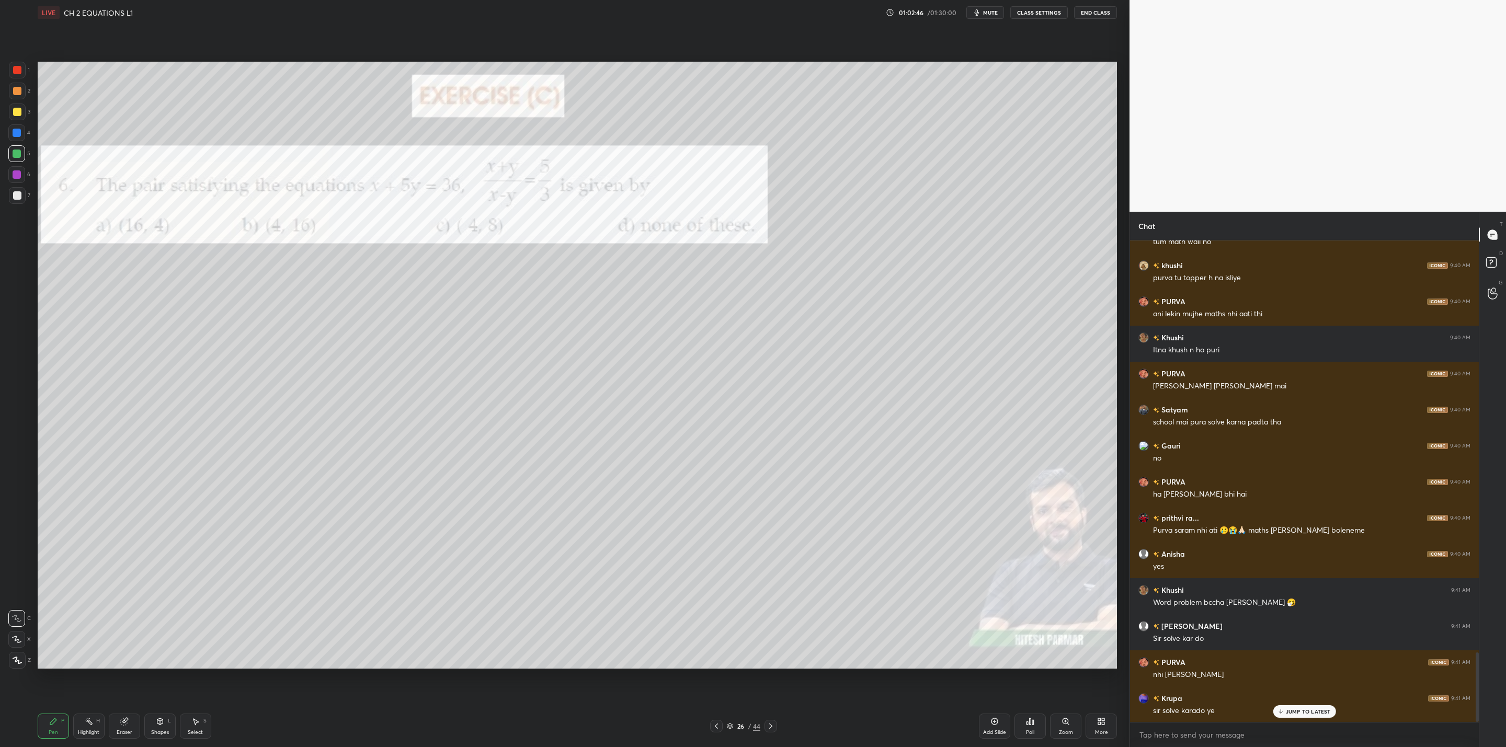
click at [772, 723] on icon at bounding box center [771, 726] width 8 height 8
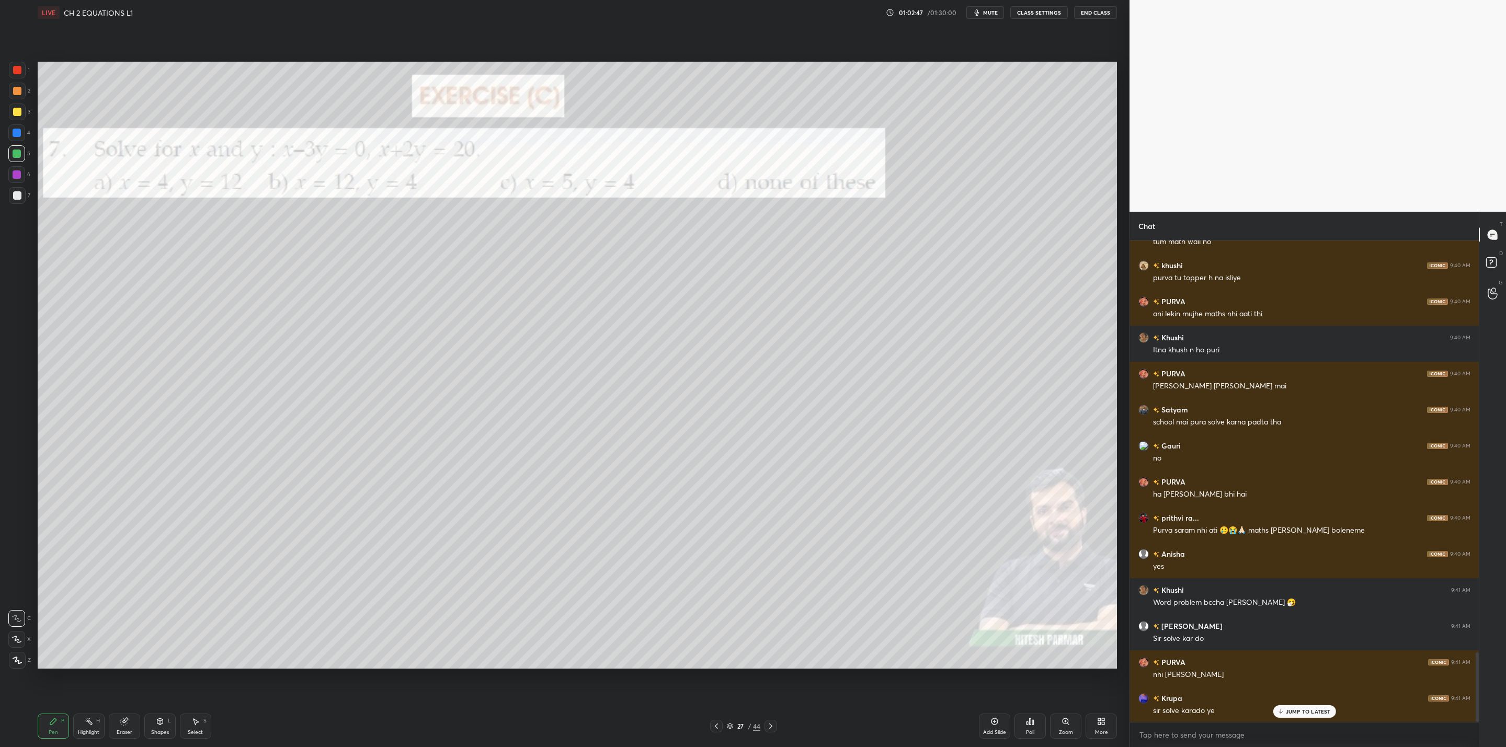
click at [774, 719] on div "Pen P Highlight H Eraser Shapes L Select S 27 / 44 Add Slide Poll Zoom More" at bounding box center [577, 726] width 1079 height 42
click at [771, 722] on icon at bounding box center [771, 726] width 8 height 8
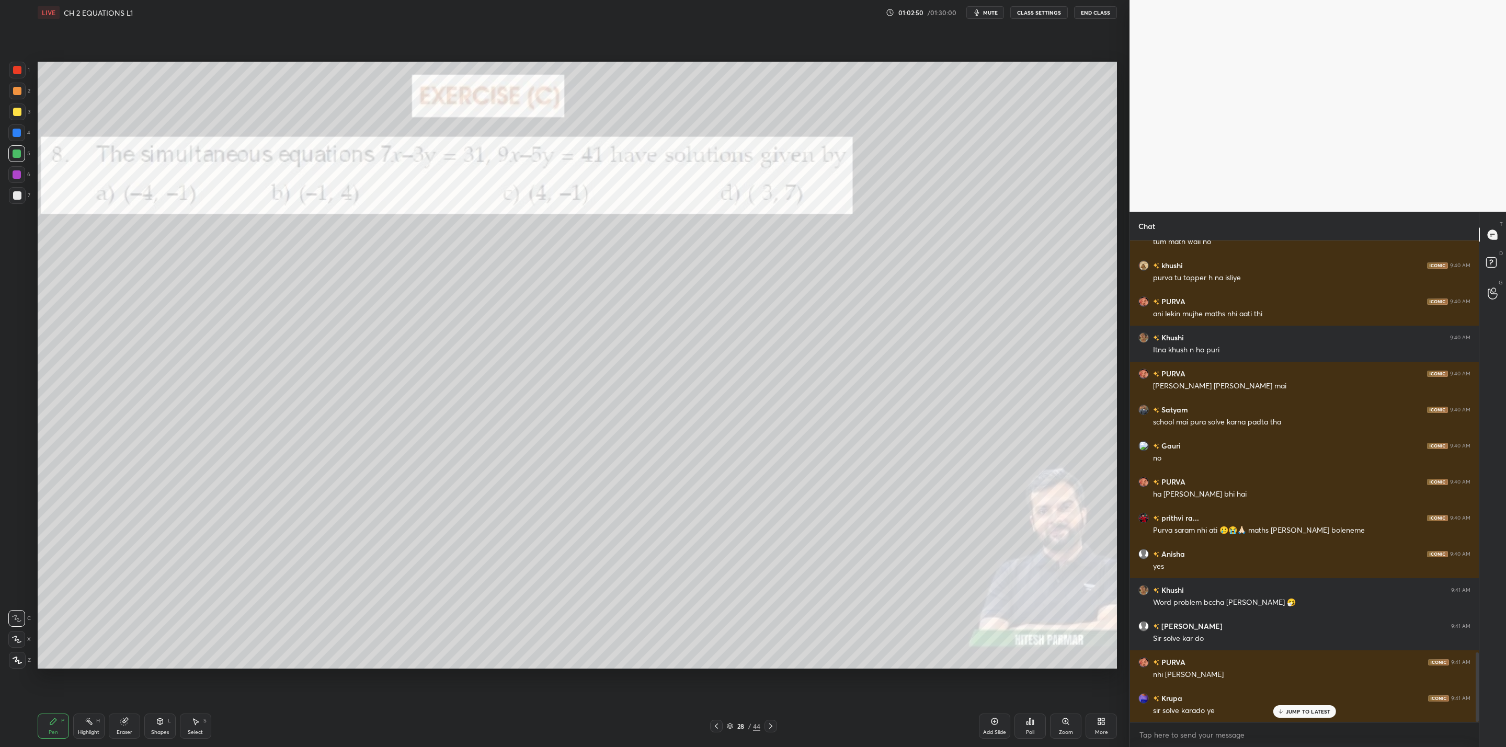
click at [770, 724] on icon at bounding box center [771, 726] width 8 height 8
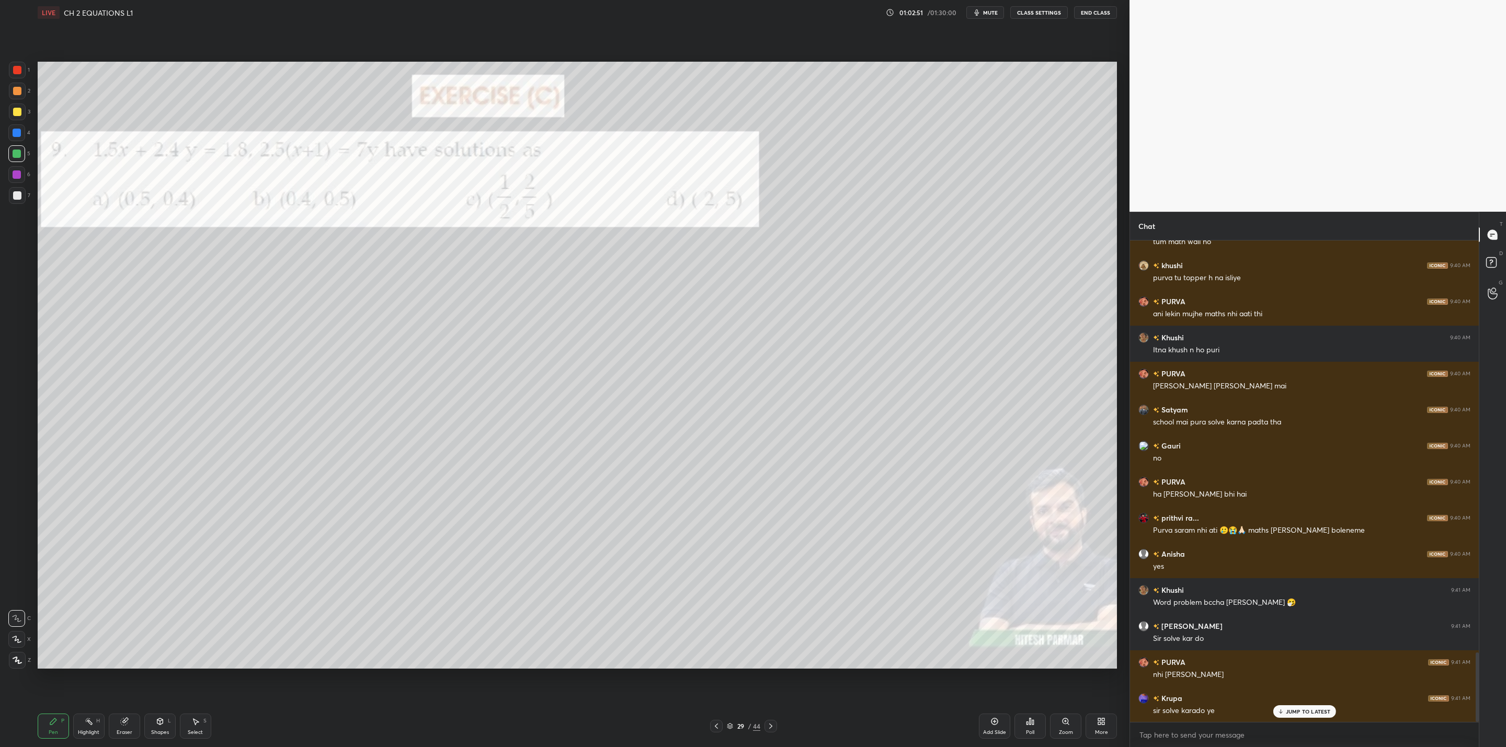
click at [769, 722] on div at bounding box center [771, 726] width 13 height 13
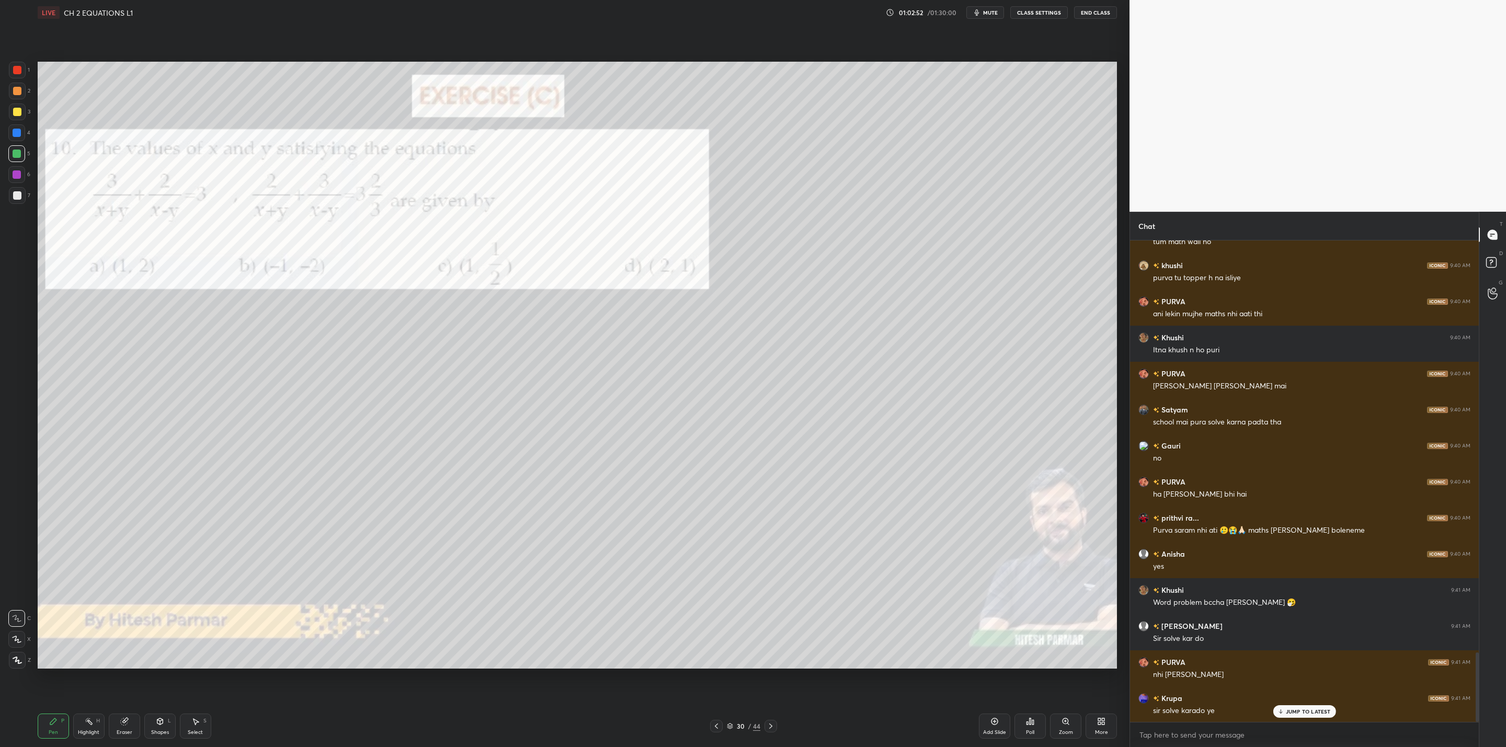
click at [774, 722] on div at bounding box center [771, 726] width 13 height 13
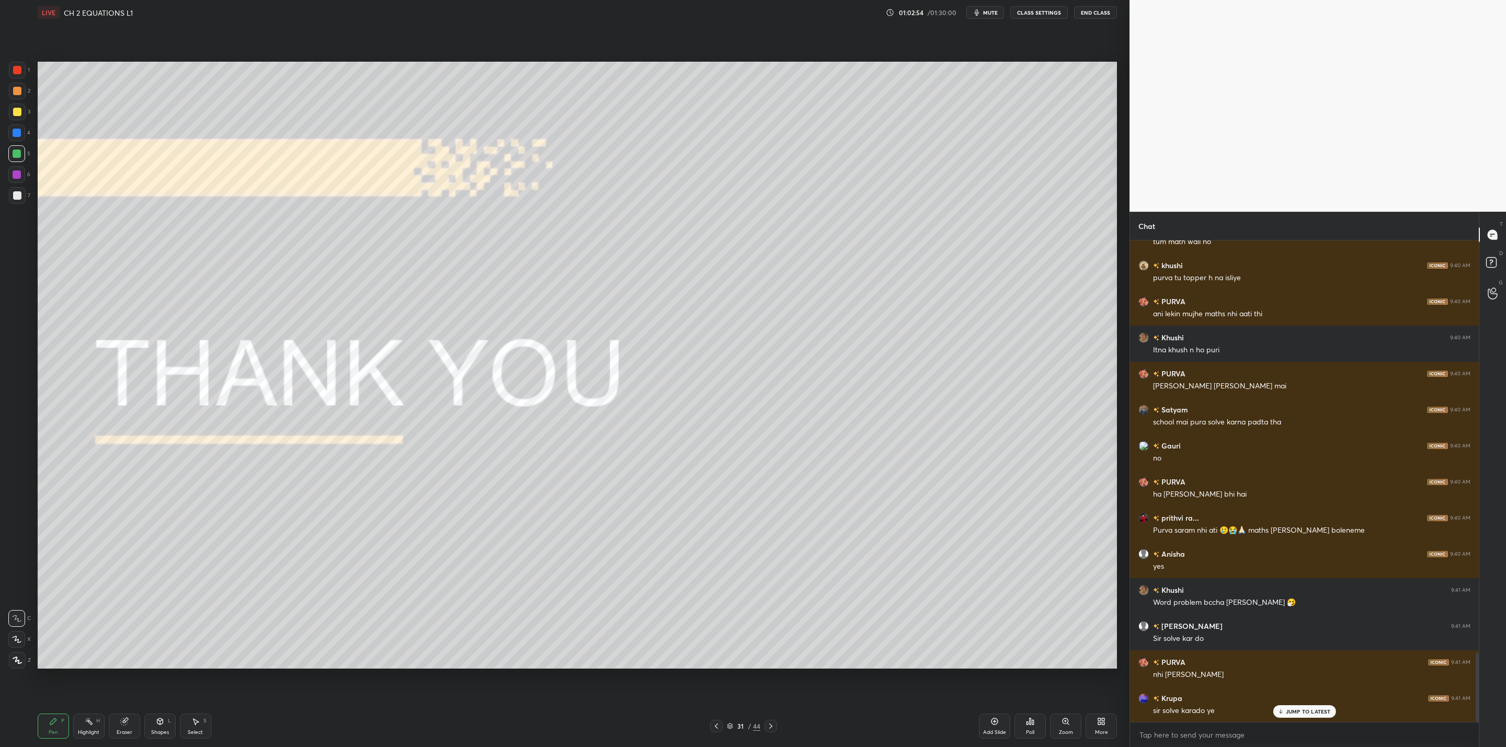
click at [721, 725] on div at bounding box center [716, 726] width 13 height 13
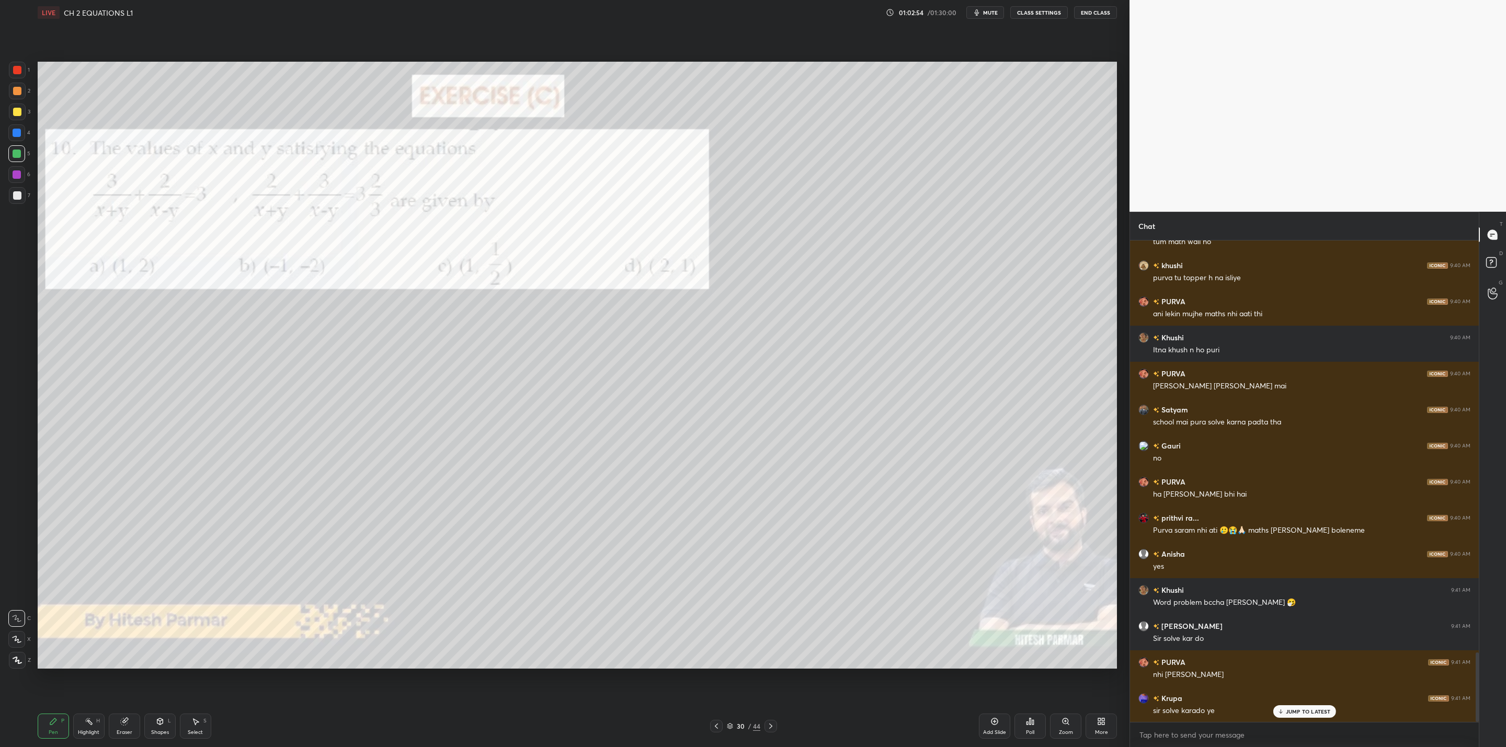
click at [717, 724] on icon at bounding box center [716, 726] width 8 height 8
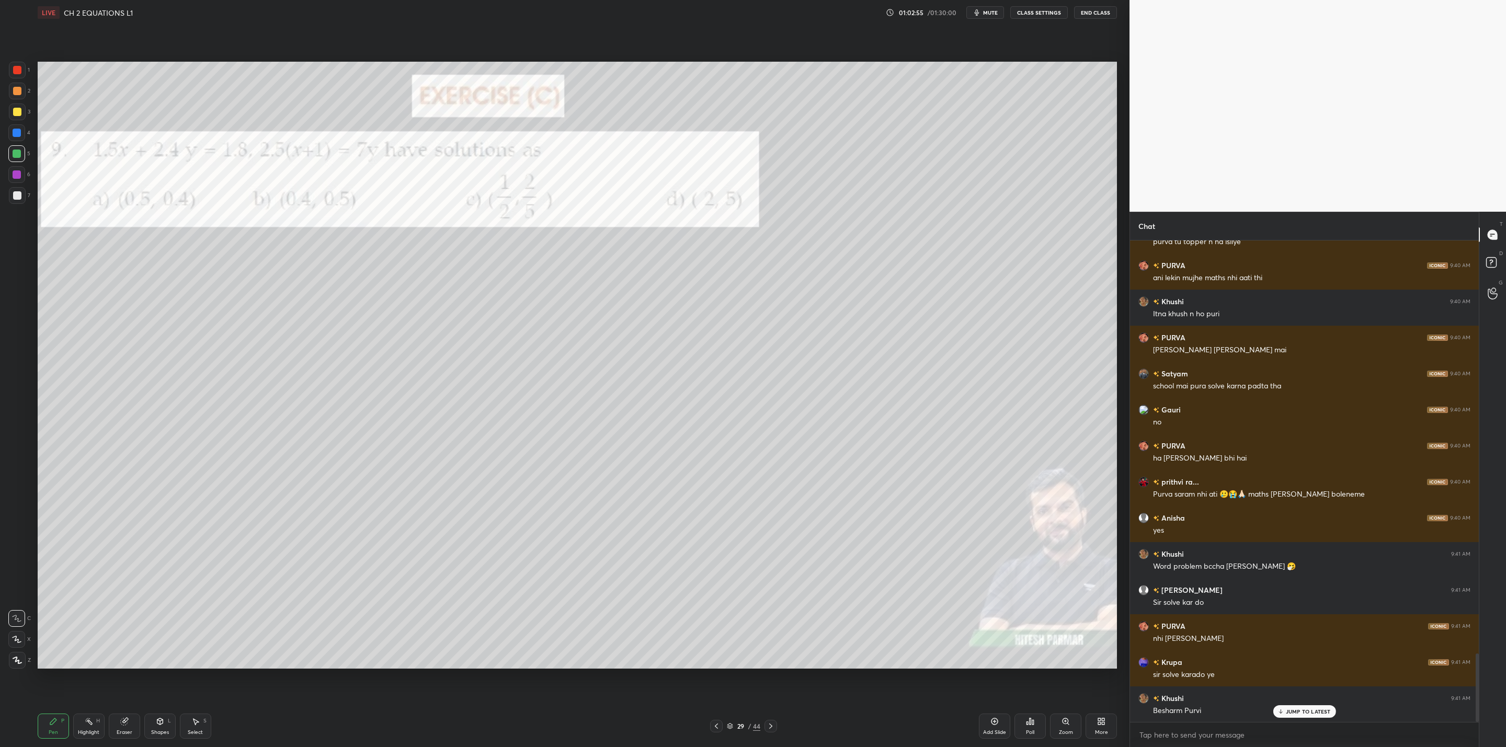
click at [719, 722] on div at bounding box center [716, 726] width 13 height 13
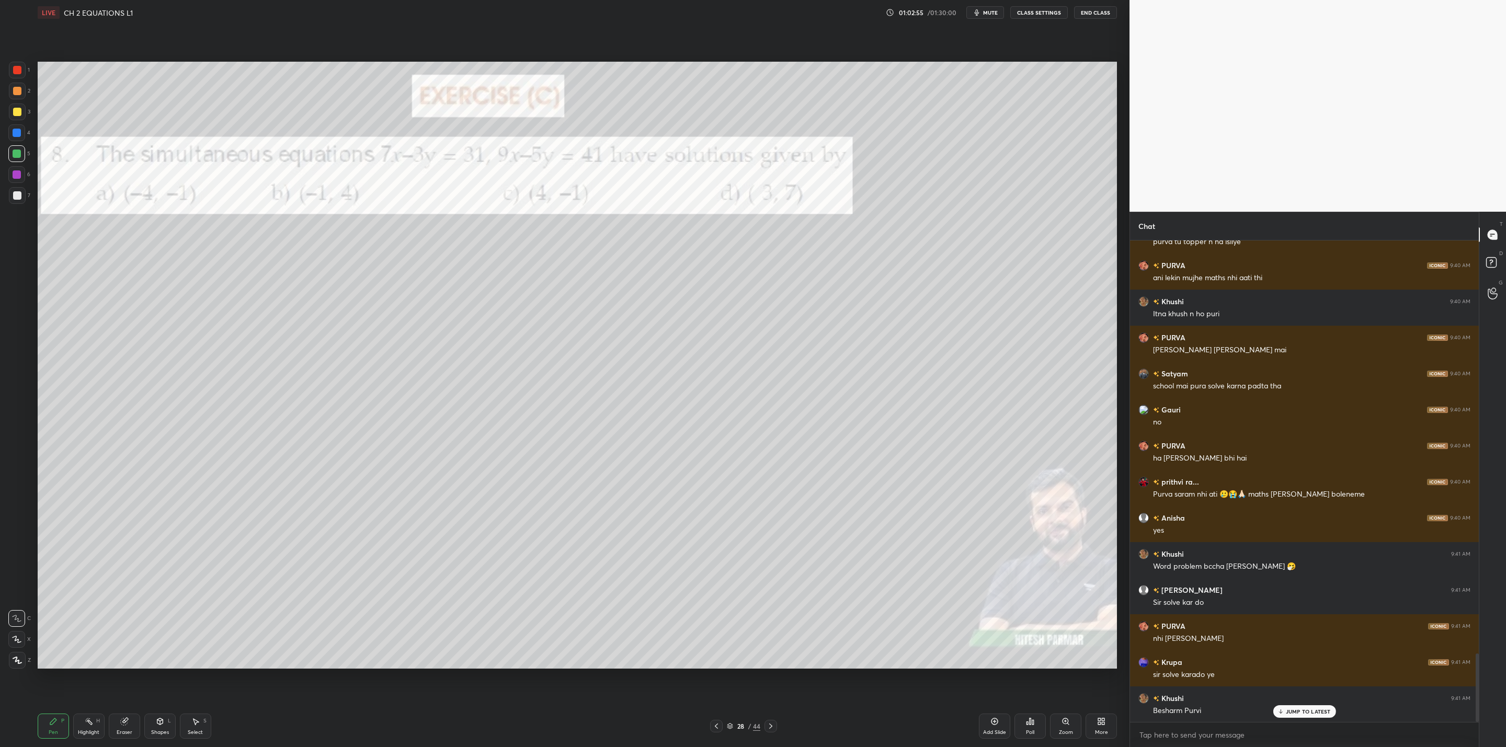
click at [724, 719] on div "Pen P Highlight H Eraser Shapes L Select S 28 / 44 Add Slide Poll Zoom More" at bounding box center [577, 726] width 1079 height 42
click at [714, 725] on icon at bounding box center [716, 726] width 8 height 8
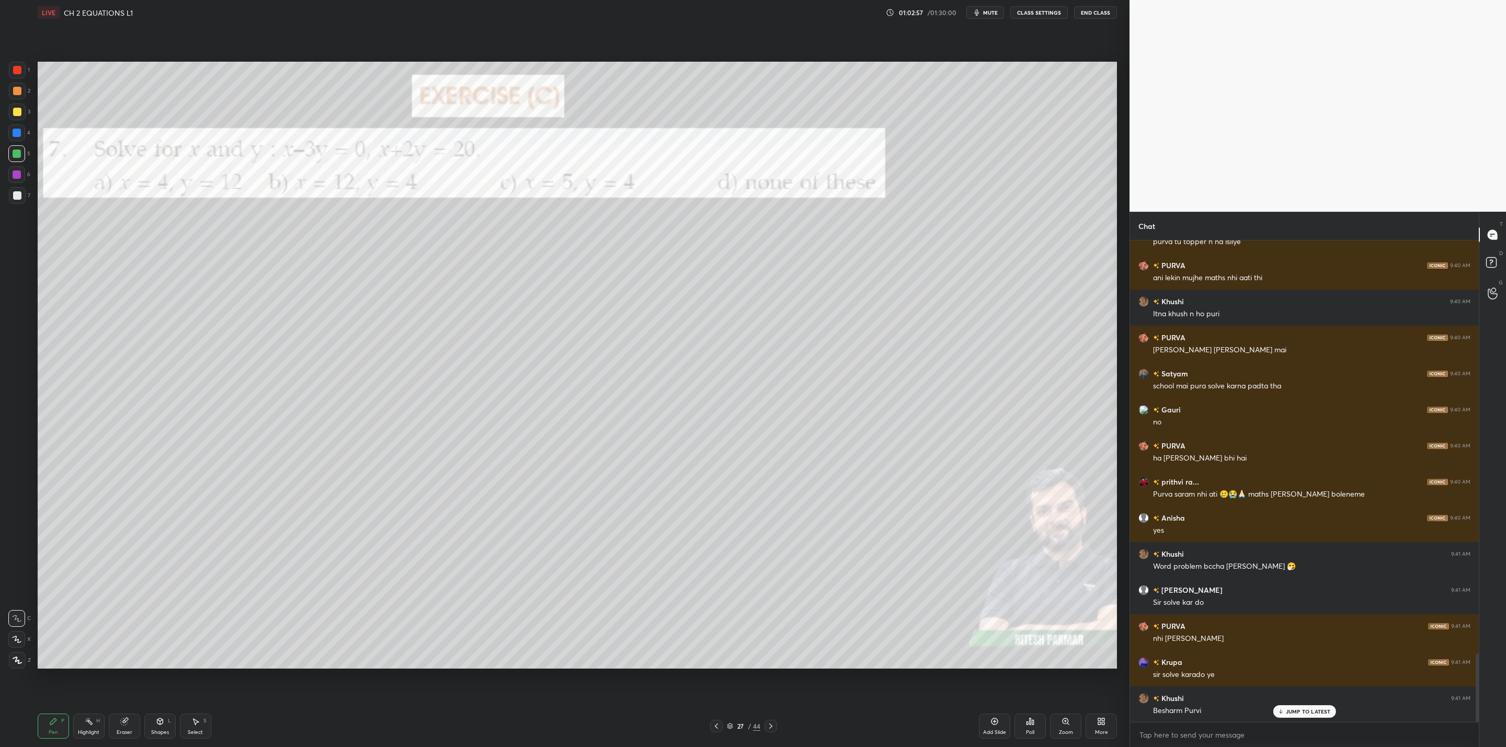
click at [712, 723] on div at bounding box center [716, 726] width 13 height 13
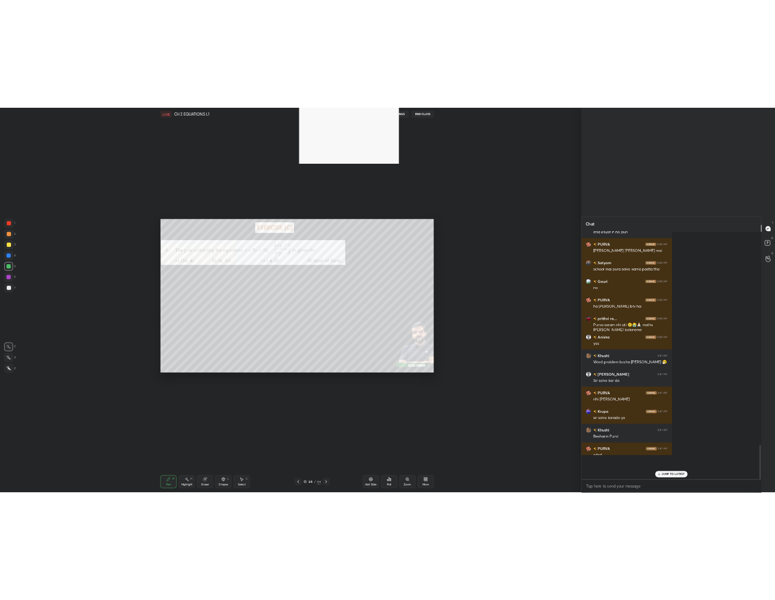
scroll to position [532, 539]
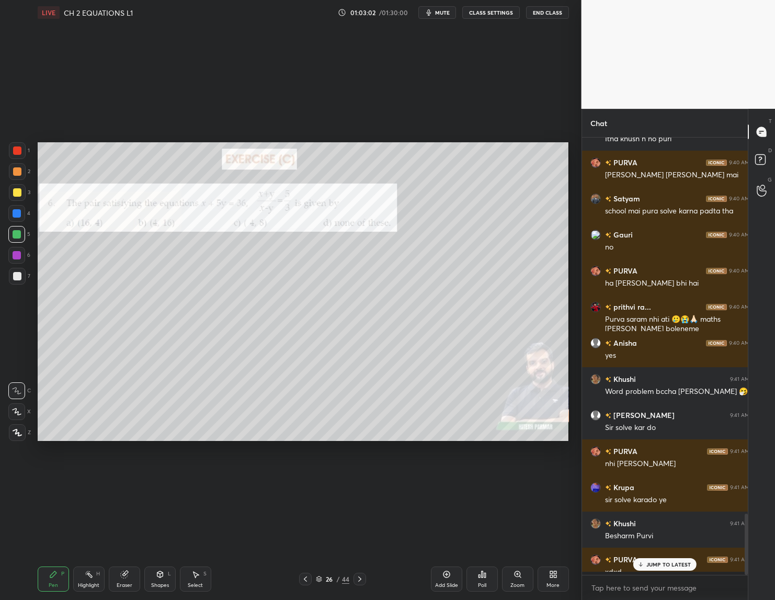
type textarea "x"
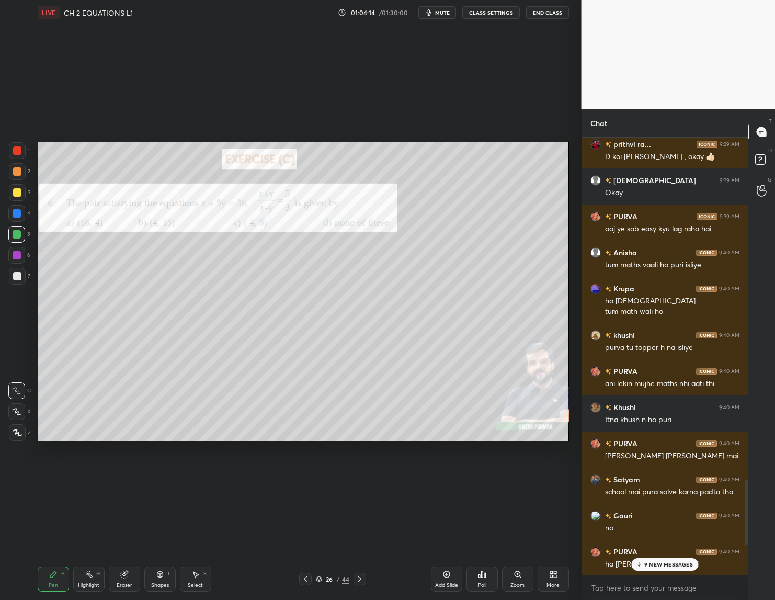
click at [481, 580] on div "Poll" at bounding box center [481, 578] width 31 height 25
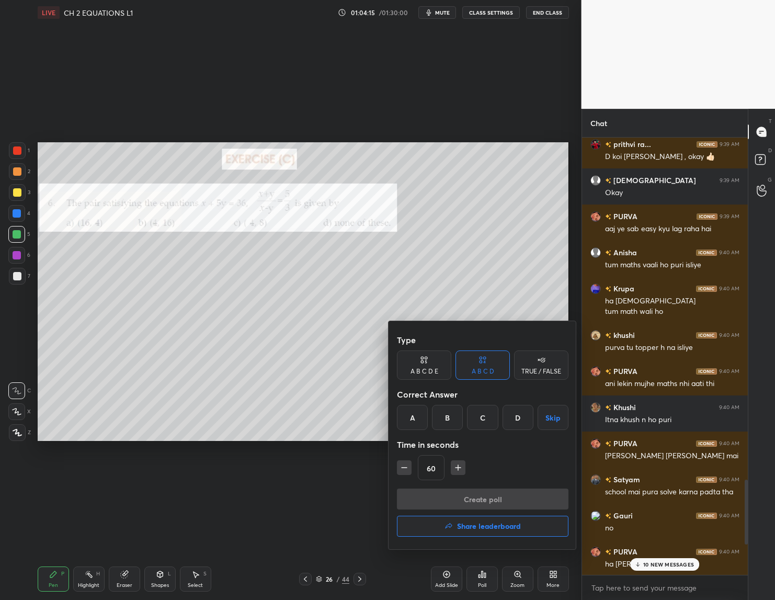
drag, startPoint x: 413, startPoint y: 413, endPoint x: 422, endPoint y: 421, distance: 12.6
click at [418, 416] on div "A" at bounding box center [412, 417] width 31 height 25
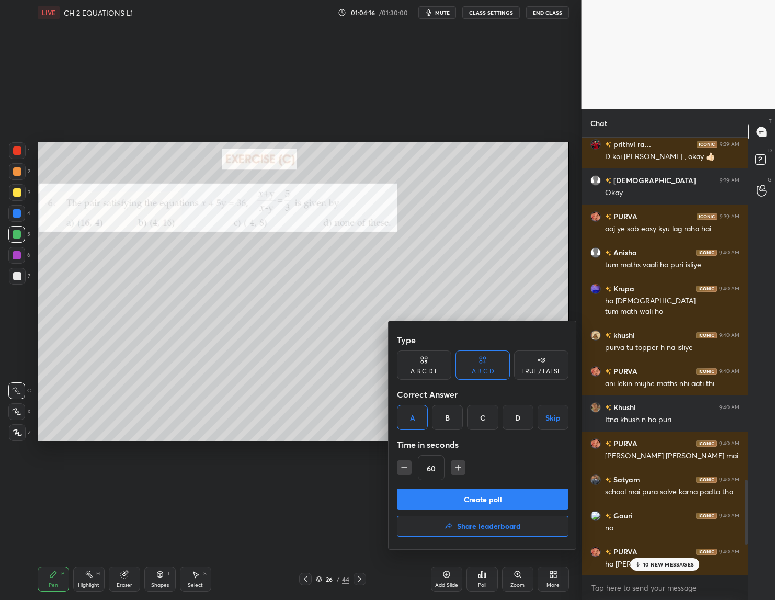
click at [393, 460] on div "Type A B C D E A B C D TRUE / FALSE Correct Answer A B C D Skip Time in seconds…" at bounding box center [483, 435] width 188 height 228
click at [402, 465] on button "button" at bounding box center [404, 467] width 15 height 15
type input "45"
drag, startPoint x: 488, startPoint y: 496, endPoint x: 493, endPoint y: 499, distance: 6.1
click at [493, 499] on button "Create poll" at bounding box center [483, 498] width 172 height 21
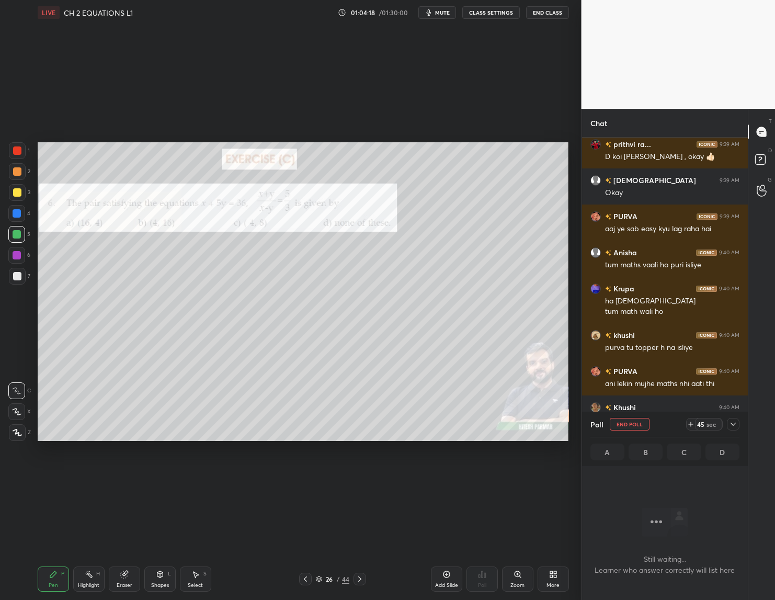
scroll to position [292, 163]
drag, startPoint x: 734, startPoint y: 422, endPoint x: 735, endPoint y: 430, distance: 8.4
click at [733, 425] on icon at bounding box center [733, 424] width 8 height 8
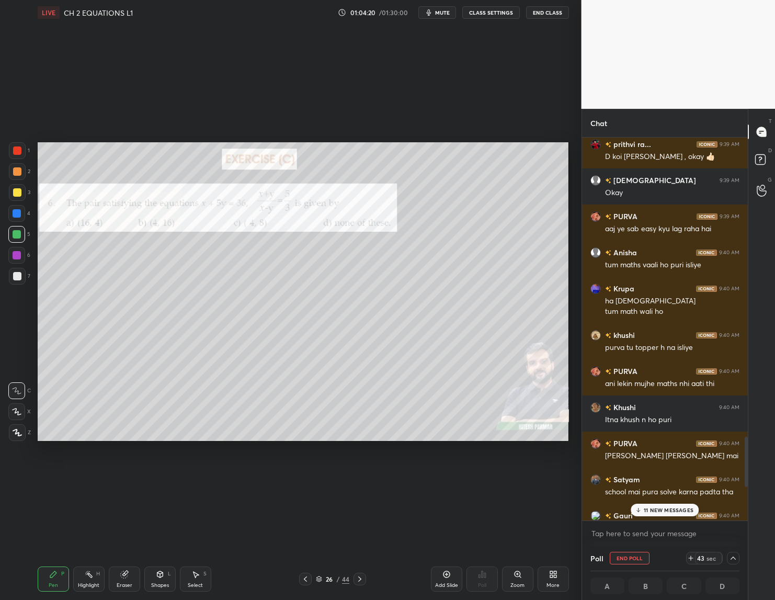
scroll to position [1, 4]
click at [661, 507] on p "11 NEW MESSAGES" at bounding box center [669, 510] width 50 height 6
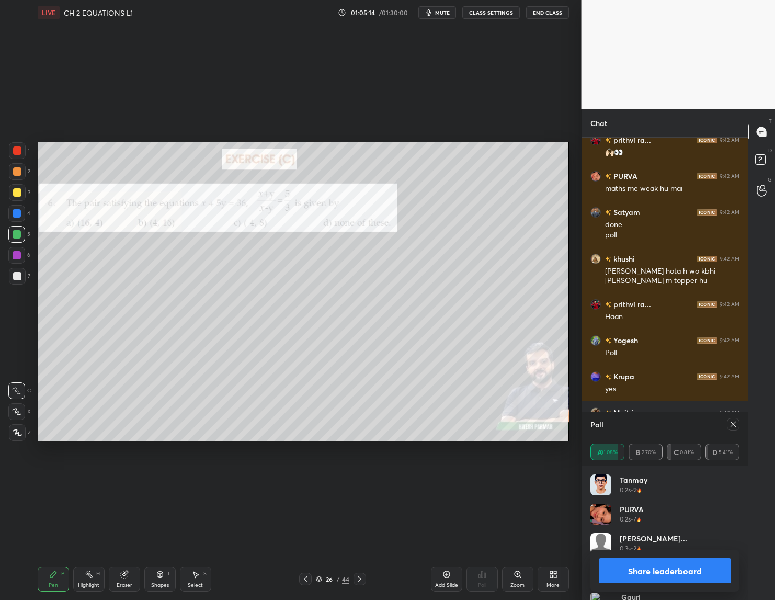
scroll to position [3152, 0]
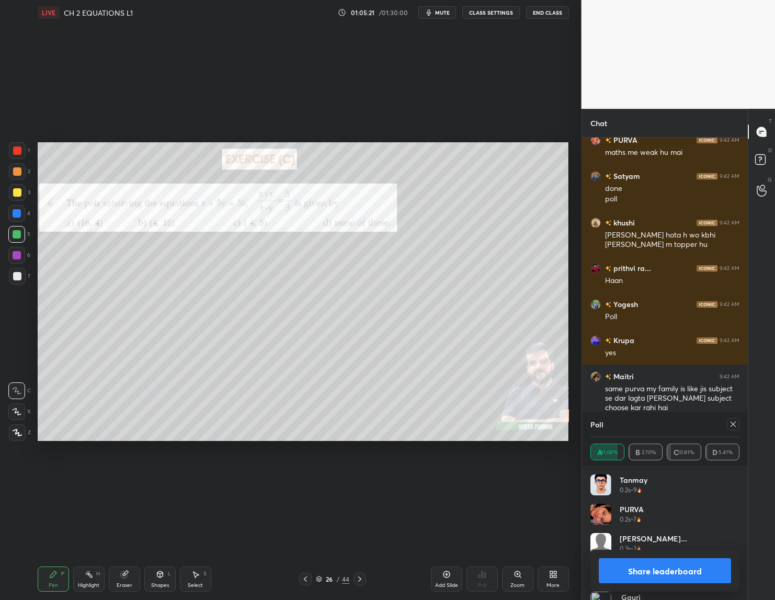
drag, startPoint x: 670, startPoint y: 572, endPoint x: 656, endPoint y: 595, distance: 27.7
click at [671, 573] on button "Share leaderboard" at bounding box center [665, 570] width 133 height 25
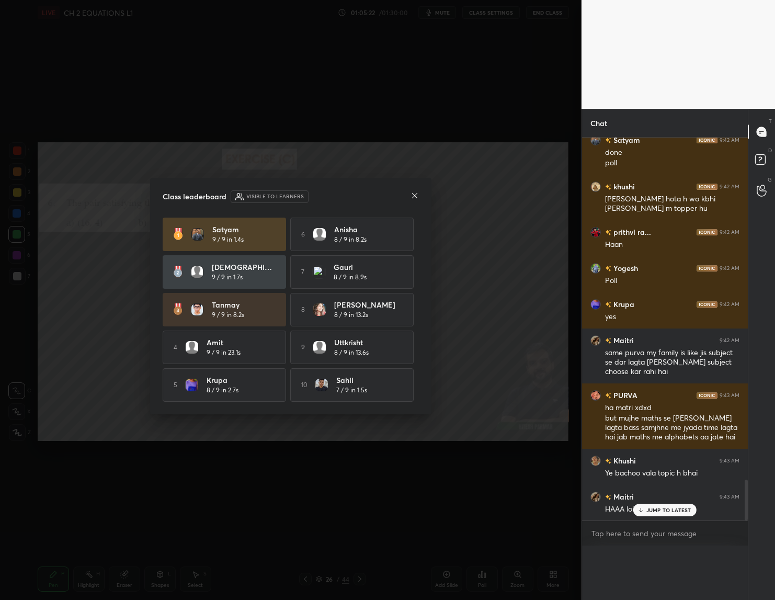
scroll to position [3166, 0]
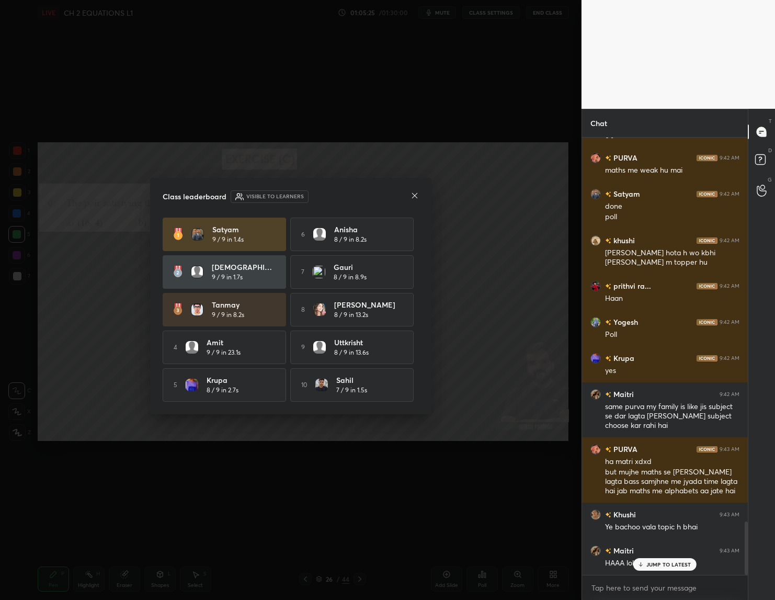
click at [415, 191] on icon at bounding box center [414, 195] width 8 height 8
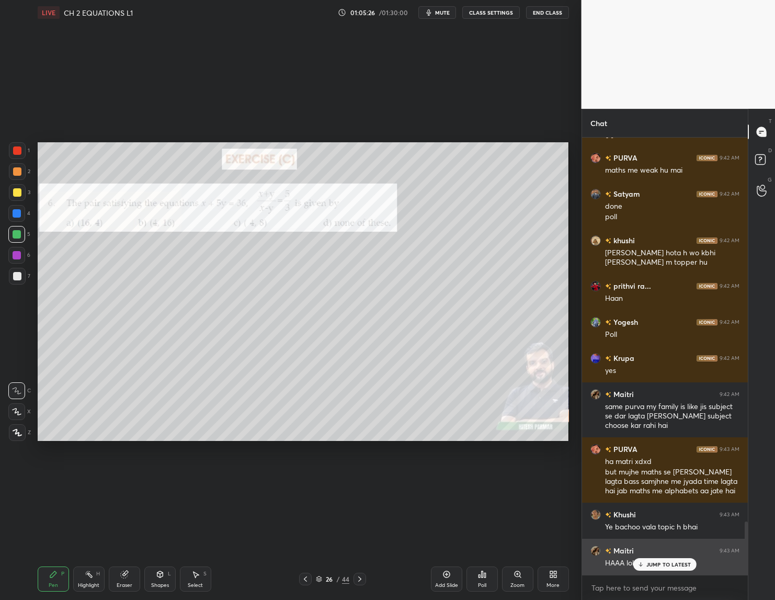
drag, startPoint x: 655, startPoint y: 562, endPoint x: 640, endPoint y: 568, distance: 15.9
click at [656, 563] on p "JUMP TO LATEST" at bounding box center [668, 564] width 45 height 6
drag, startPoint x: 361, startPoint y: 579, endPoint x: 358, endPoint y: 586, distance: 7.7
click at [361, 579] on icon at bounding box center [360, 579] width 8 height 8
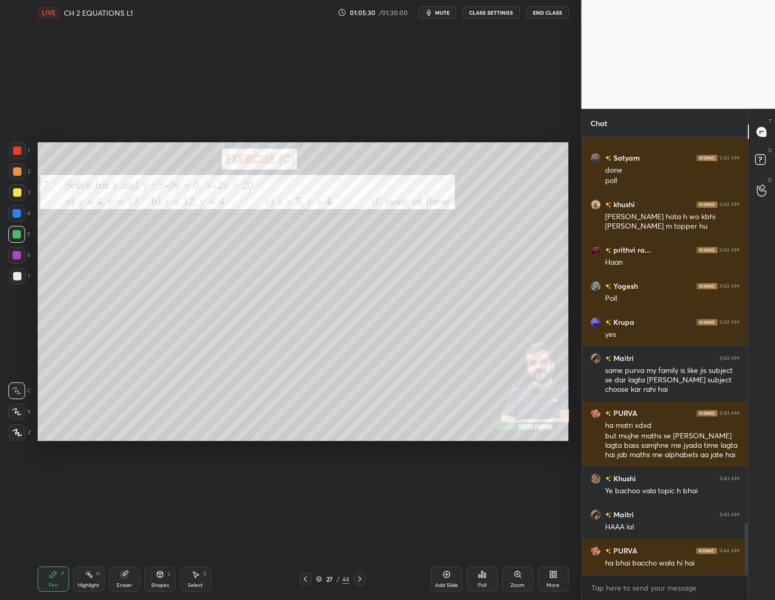
scroll to position [3207, 0]
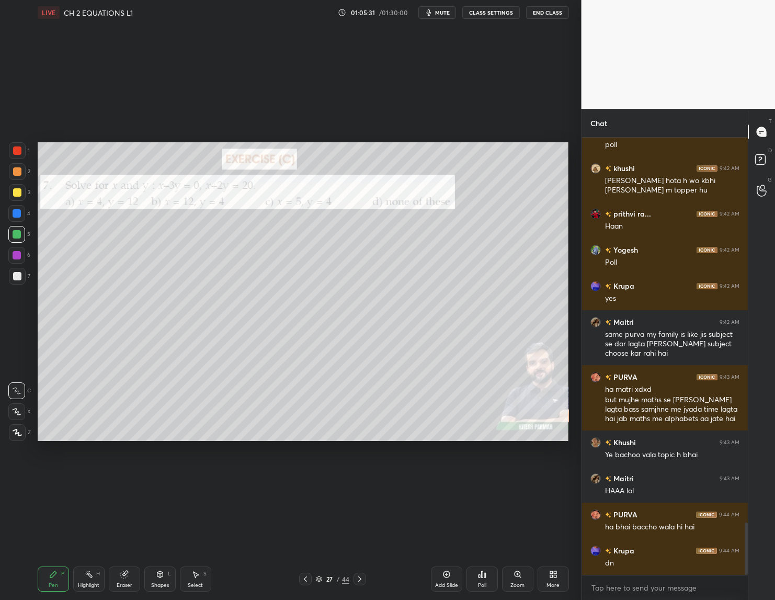
click at [363, 576] on icon at bounding box center [360, 579] width 8 height 8
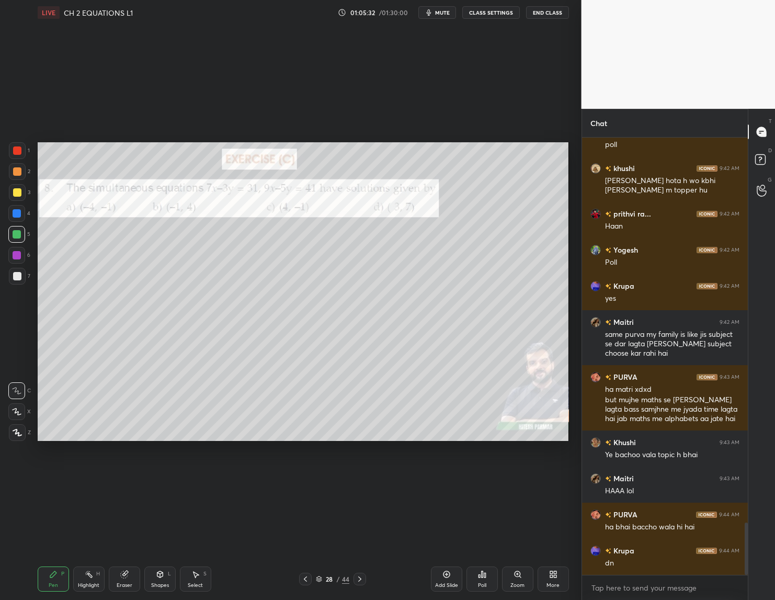
click at [369, 578] on div "28 / 44" at bounding box center [332, 579] width 197 height 13
click at [364, 576] on div at bounding box center [359, 579] width 13 height 13
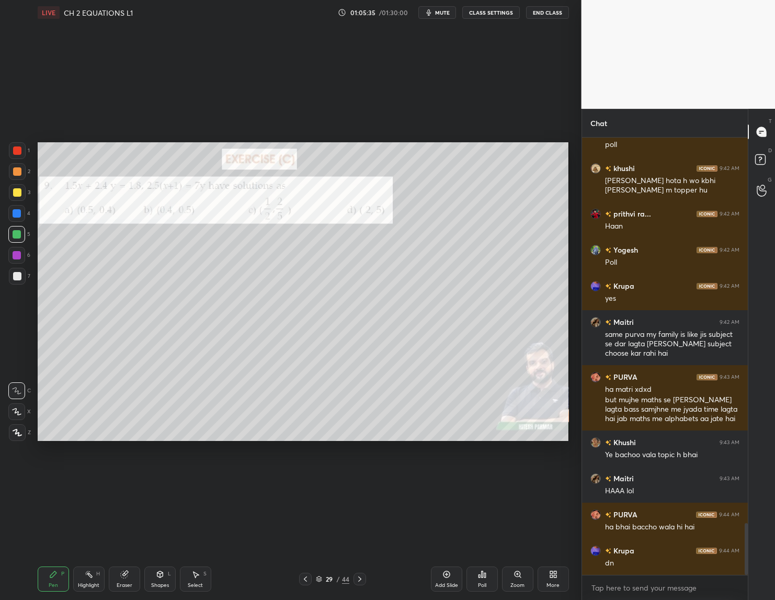
scroll to position [3243, 0]
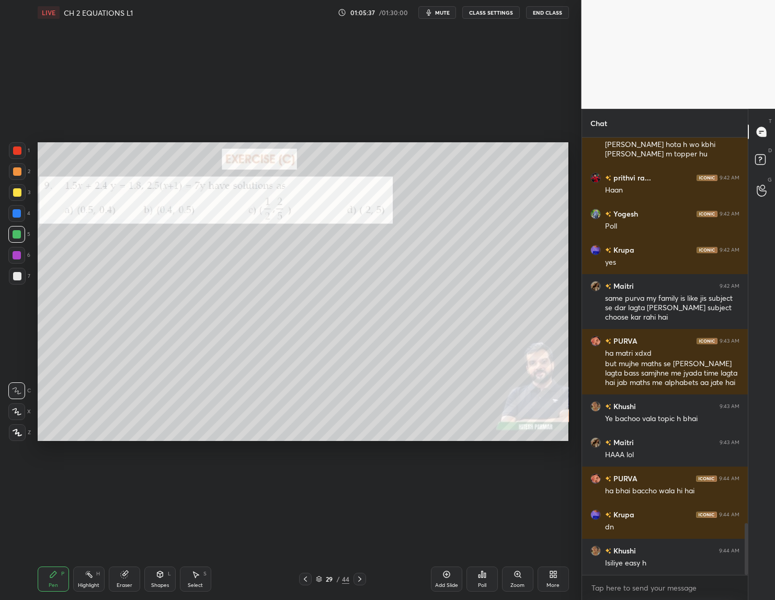
click at [361, 576] on icon at bounding box center [360, 579] width 8 height 8
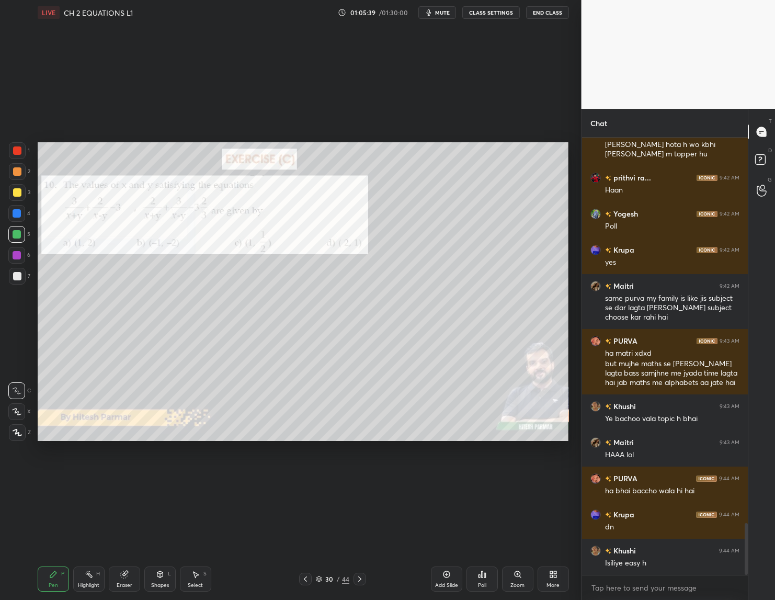
click at [357, 582] on icon at bounding box center [360, 579] width 8 height 8
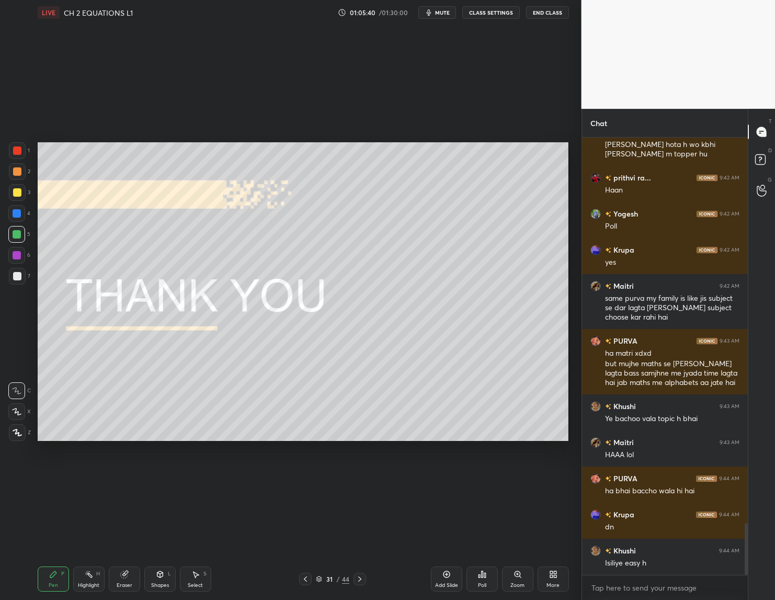
drag, startPoint x: 306, startPoint y: 580, endPoint x: 301, endPoint y: 587, distance: 7.8
click at [306, 583] on icon at bounding box center [305, 579] width 8 height 8
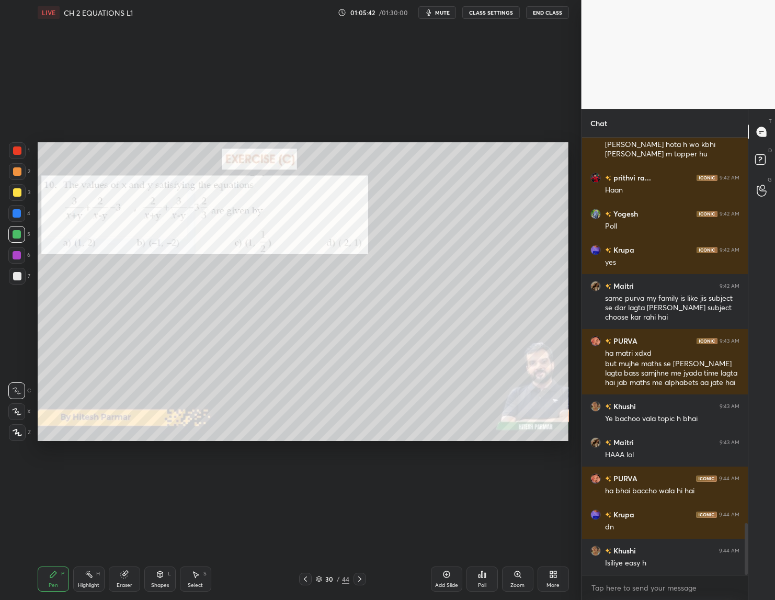
click at [311, 584] on div at bounding box center [305, 579] width 13 height 13
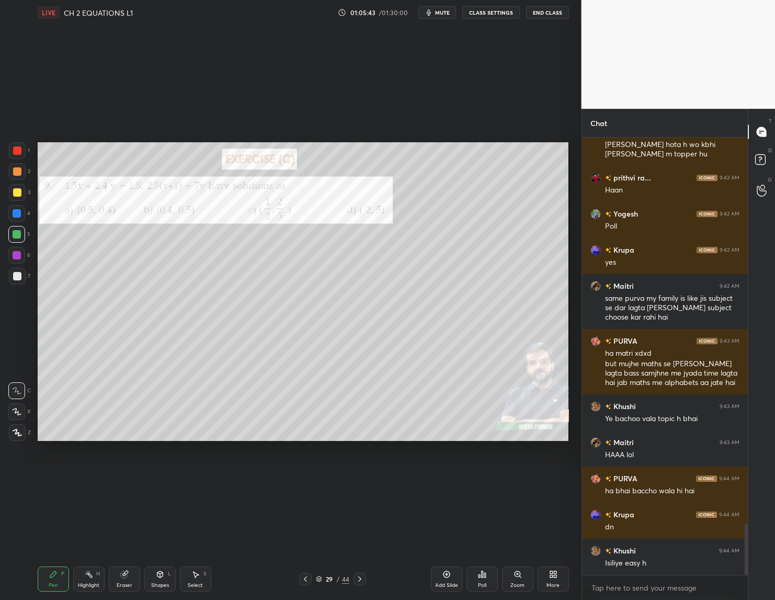
scroll to position [3279, 0]
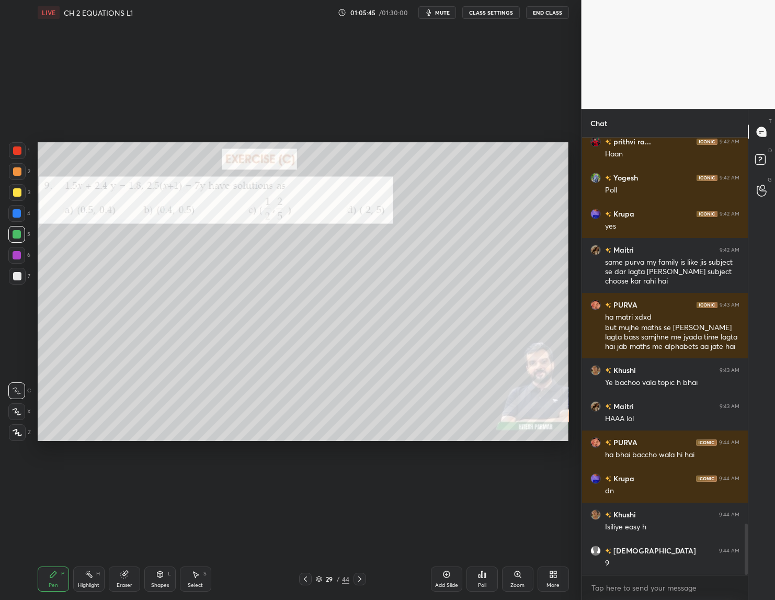
drag, startPoint x: 360, startPoint y: 578, endPoint x: 335, endPoint y: 593, distance: 29.3
click at [361, 582] on icon at bounding box center [360, 579] width 8 height 8
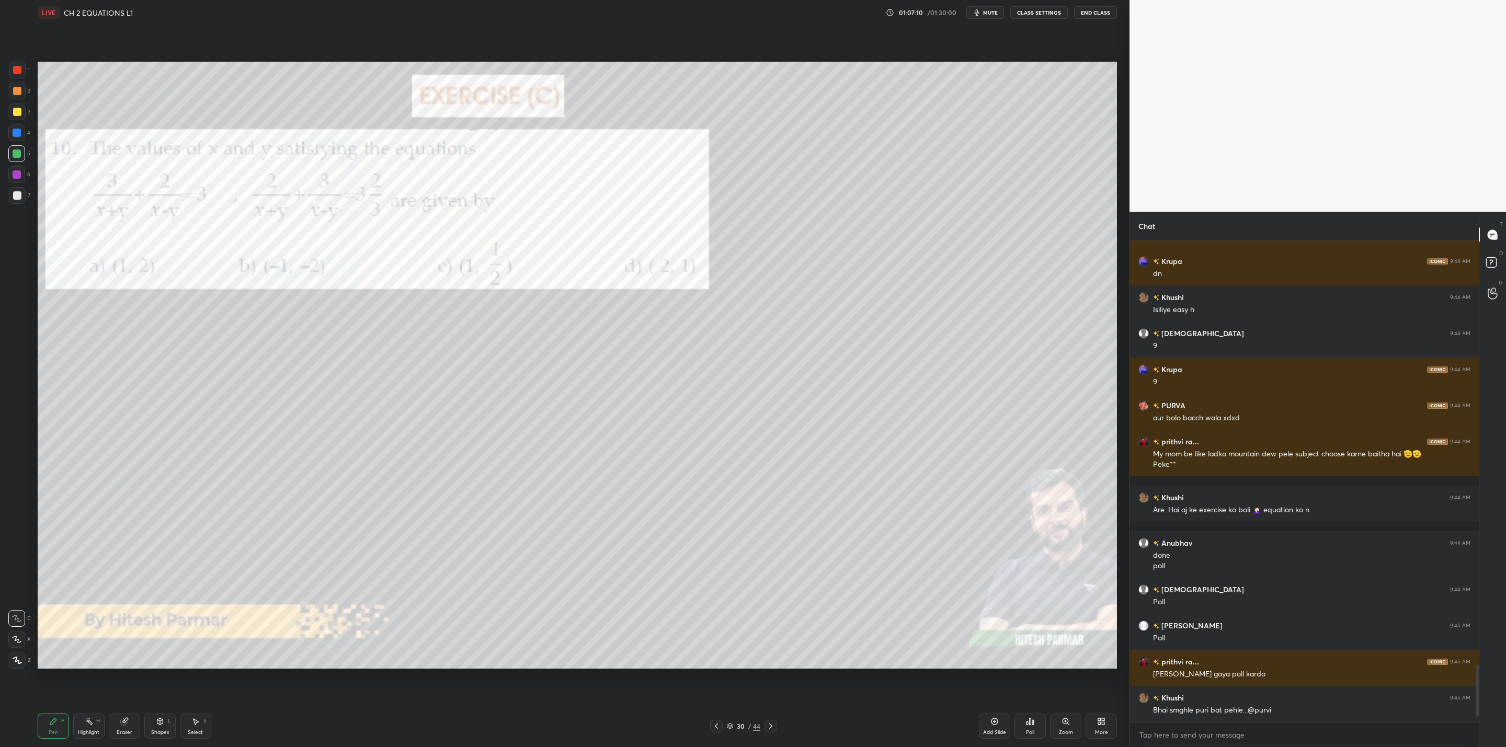
scroll to position [2865, 0]
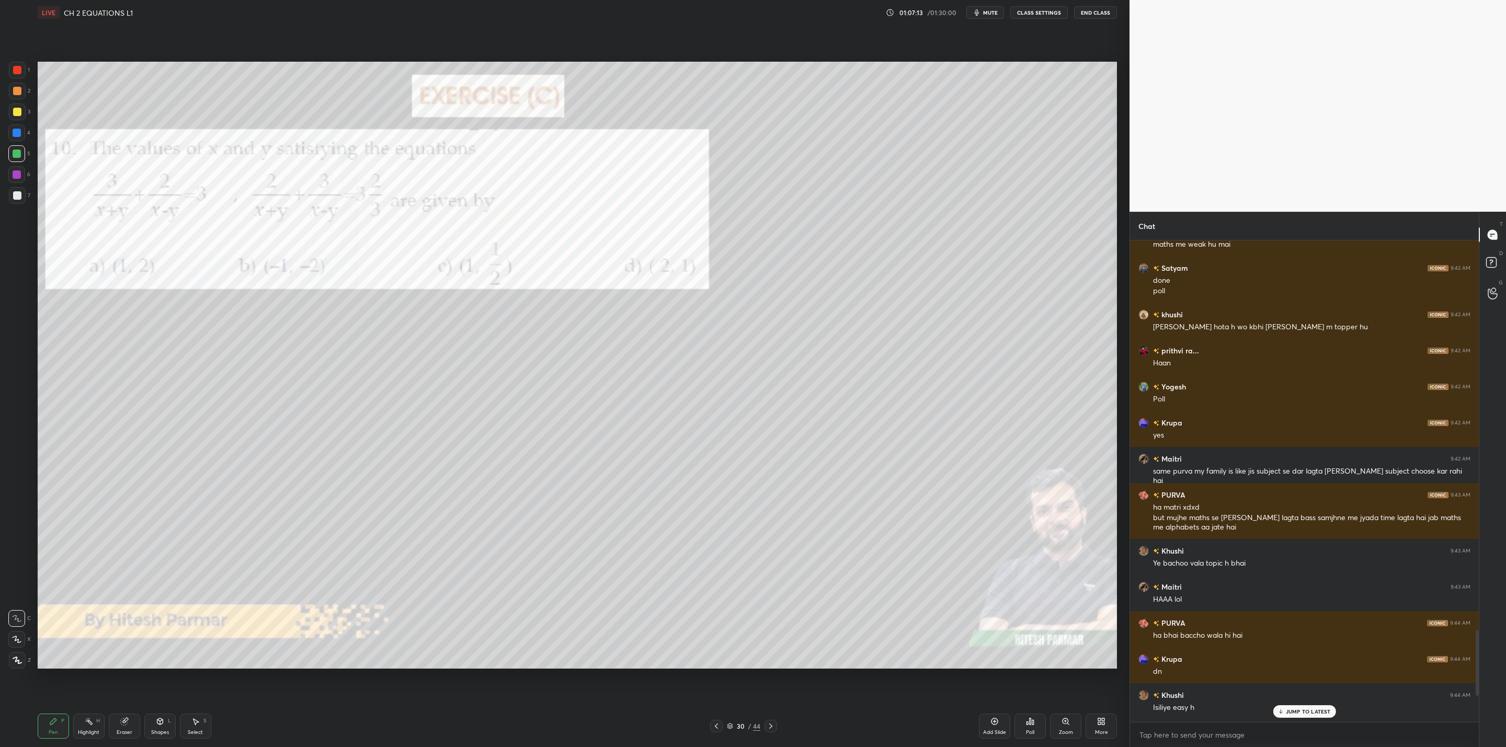
click at [767, 727] on icon at bounding box center [771, 726] width 8 height 8
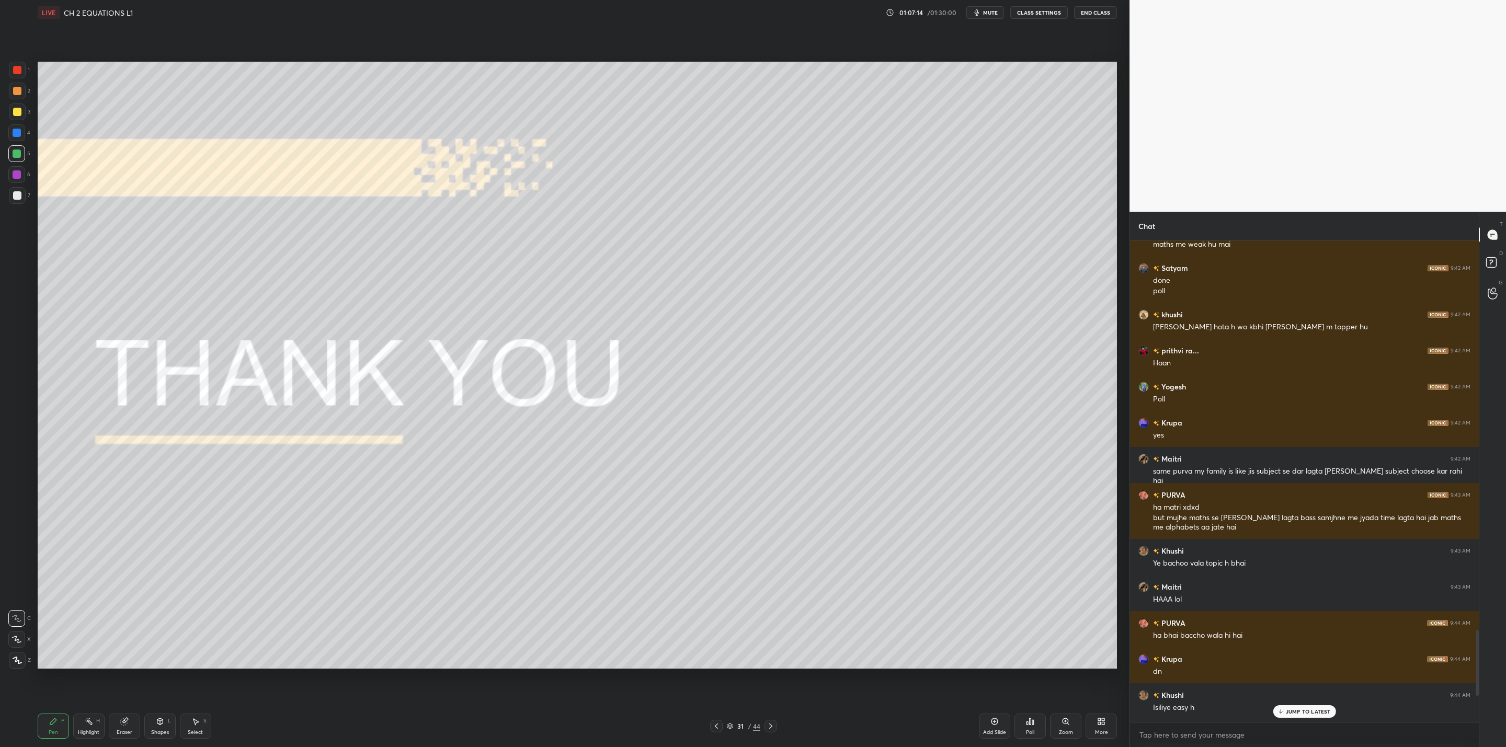
click at [714, 725] on icon at bounding box center [716, 726] width 8 height 8
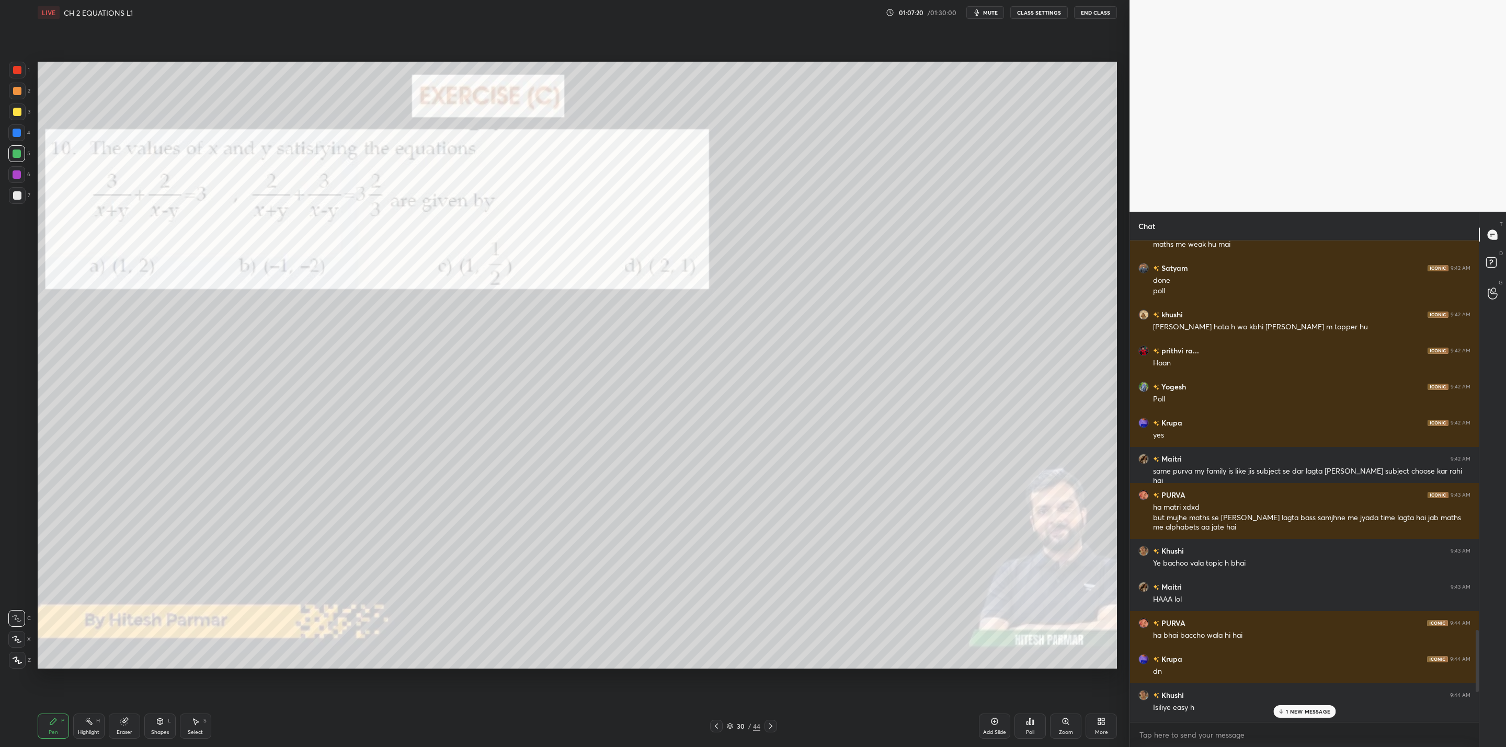
click at [1103, 726] on div "More" at bounding box center [1101, 726] width 31 height 25
click at [1042, 617] on div "Upload File" at bounding box center [1042, 617] width 42 height 25
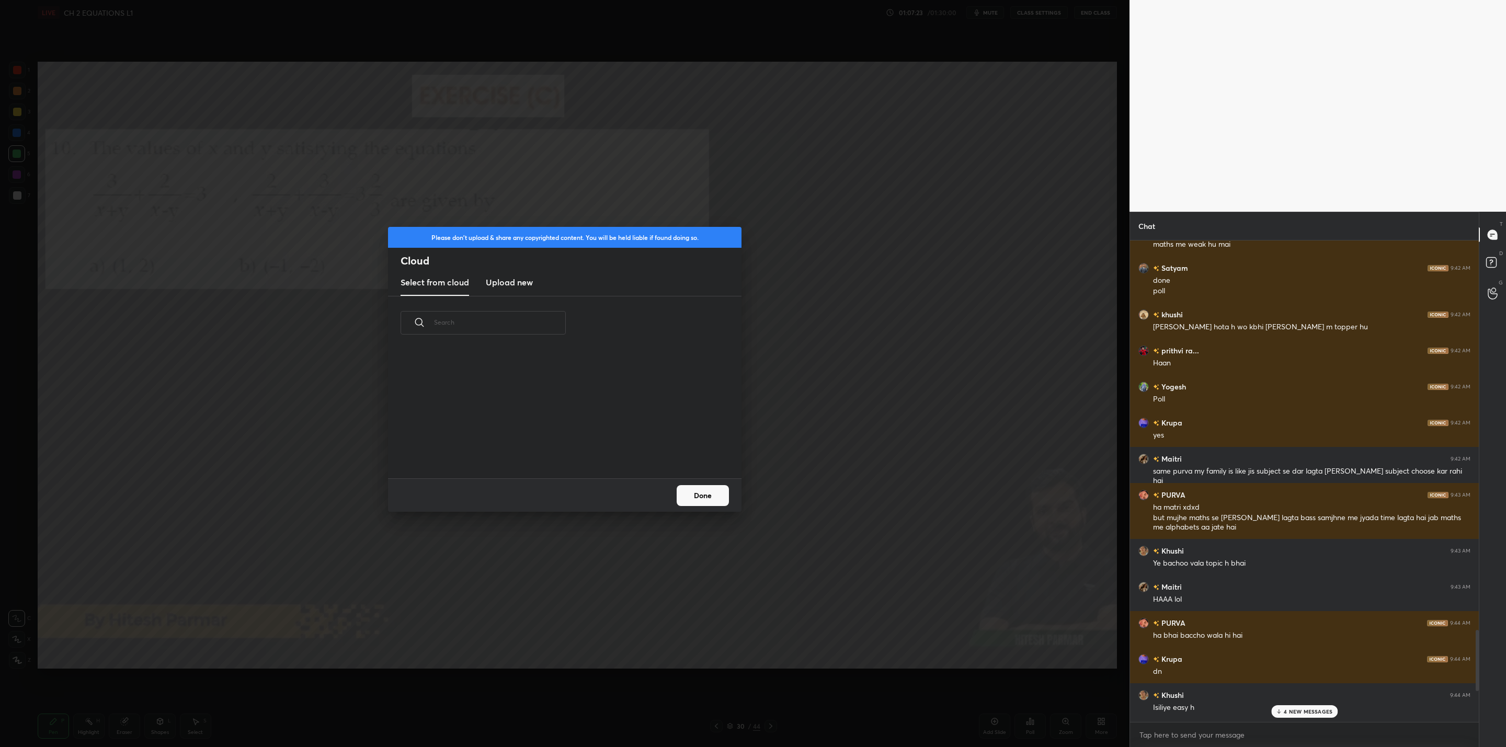
scroll to position [129, 336]
click at [516, 280] on h3 "Upload new" at bounding box center [509, 282] width 47 height 13
click at [372, 477] on div "Please don't upload & share any copyrighted content. You will be held liable if…" at bounding box center [564, 373] width 1129 height 747
click at [556, 449] on label "Browse" at bounding box center [565, 448] width 47 height 17
click at [542, 449] on input "Browse" at bounding box center [542, 448] width 0 height 17
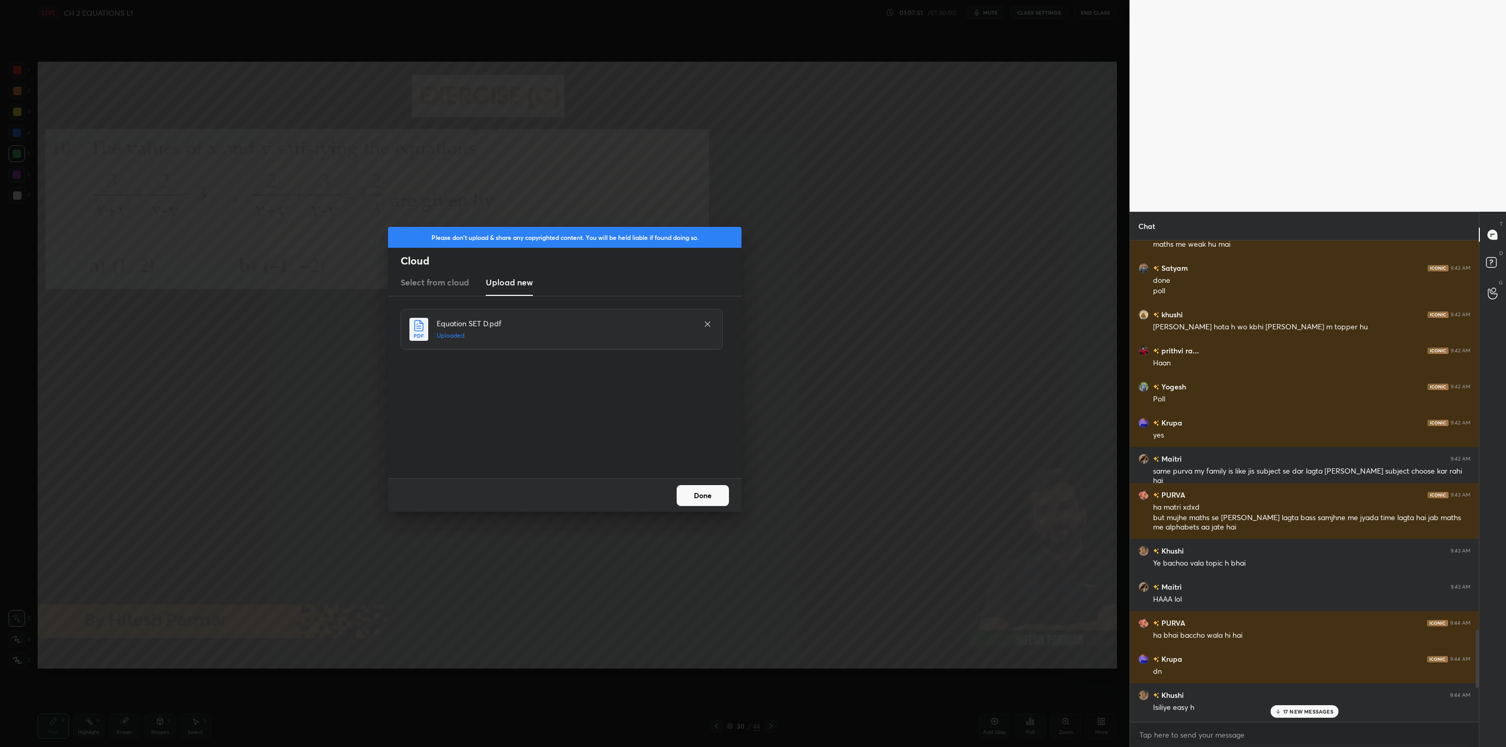
click at [698, 496] on button "Done" at bounding box center [703, 495] width 52 height 21
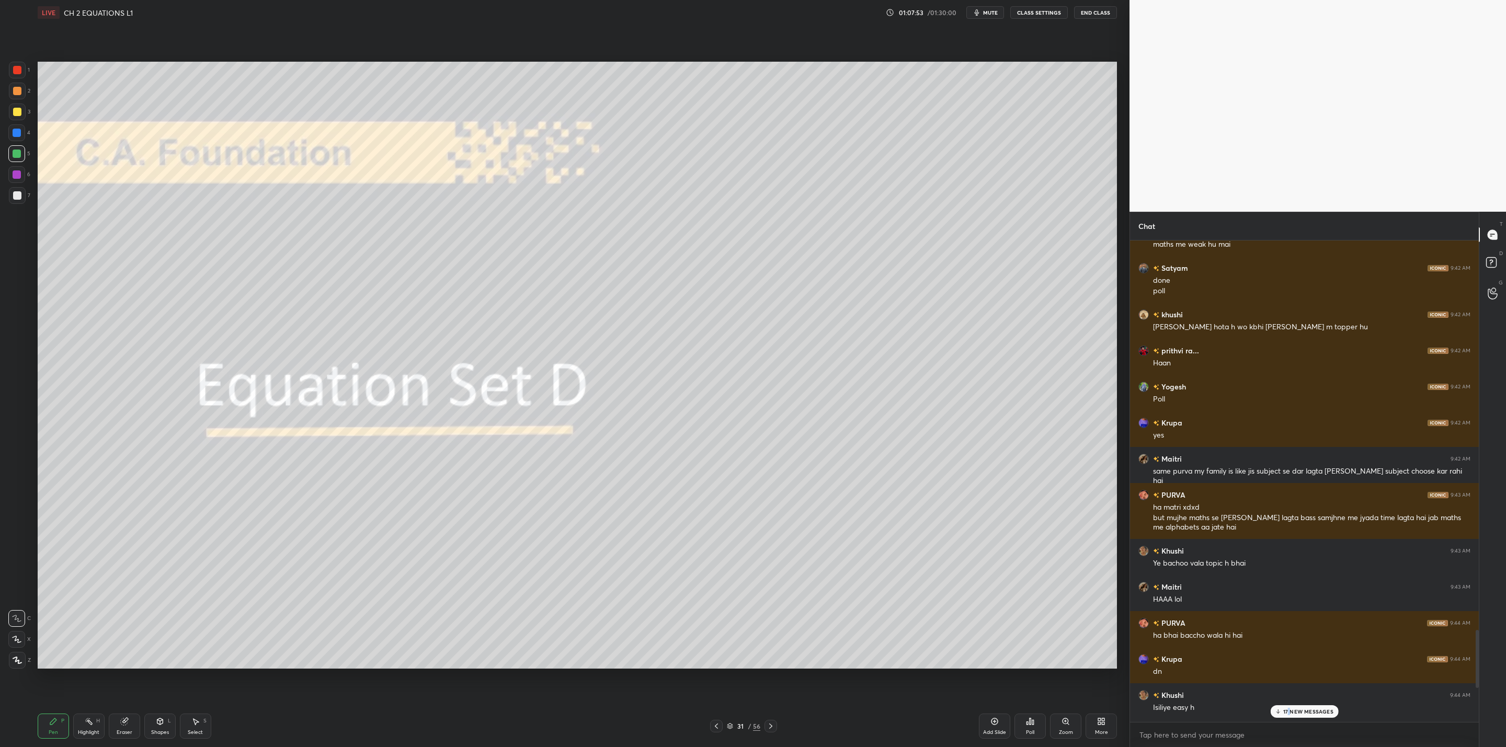
click at [1292, 713] on p "17 NEW MESSAGES" at bounding box center [1308, 712] width 50 height 6
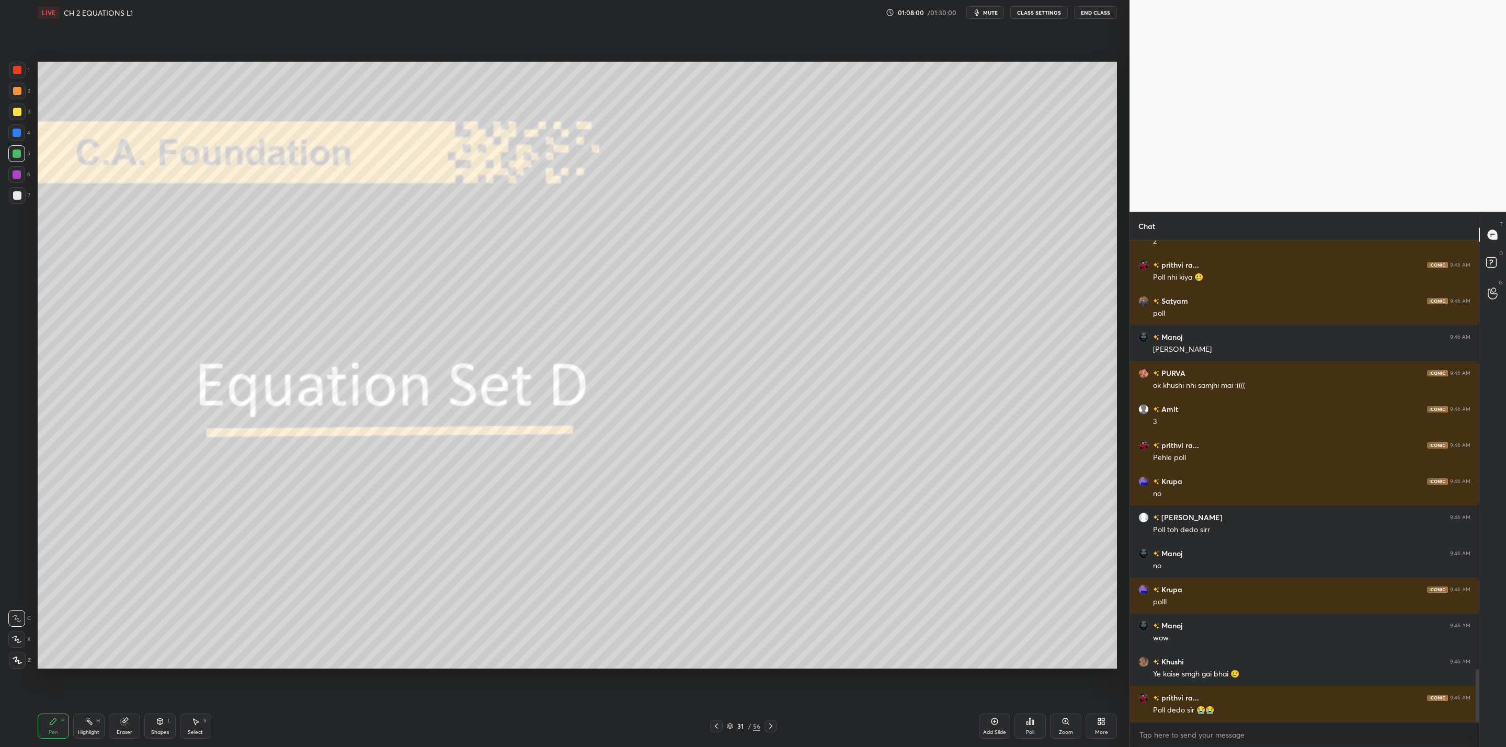
scroll to position [3966, 0]
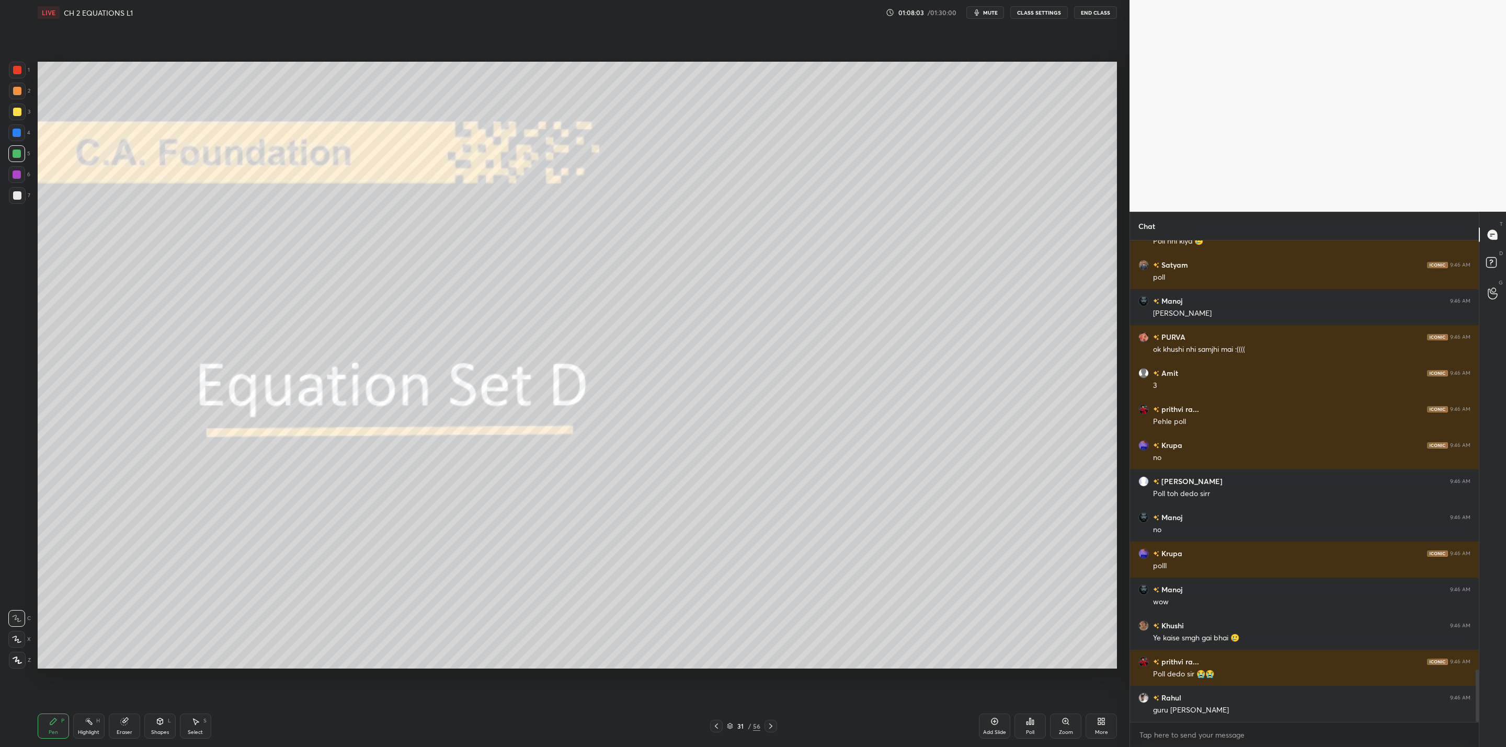
click at [767, 725] on icon at bounding box center [771, 726] width 8 height 8
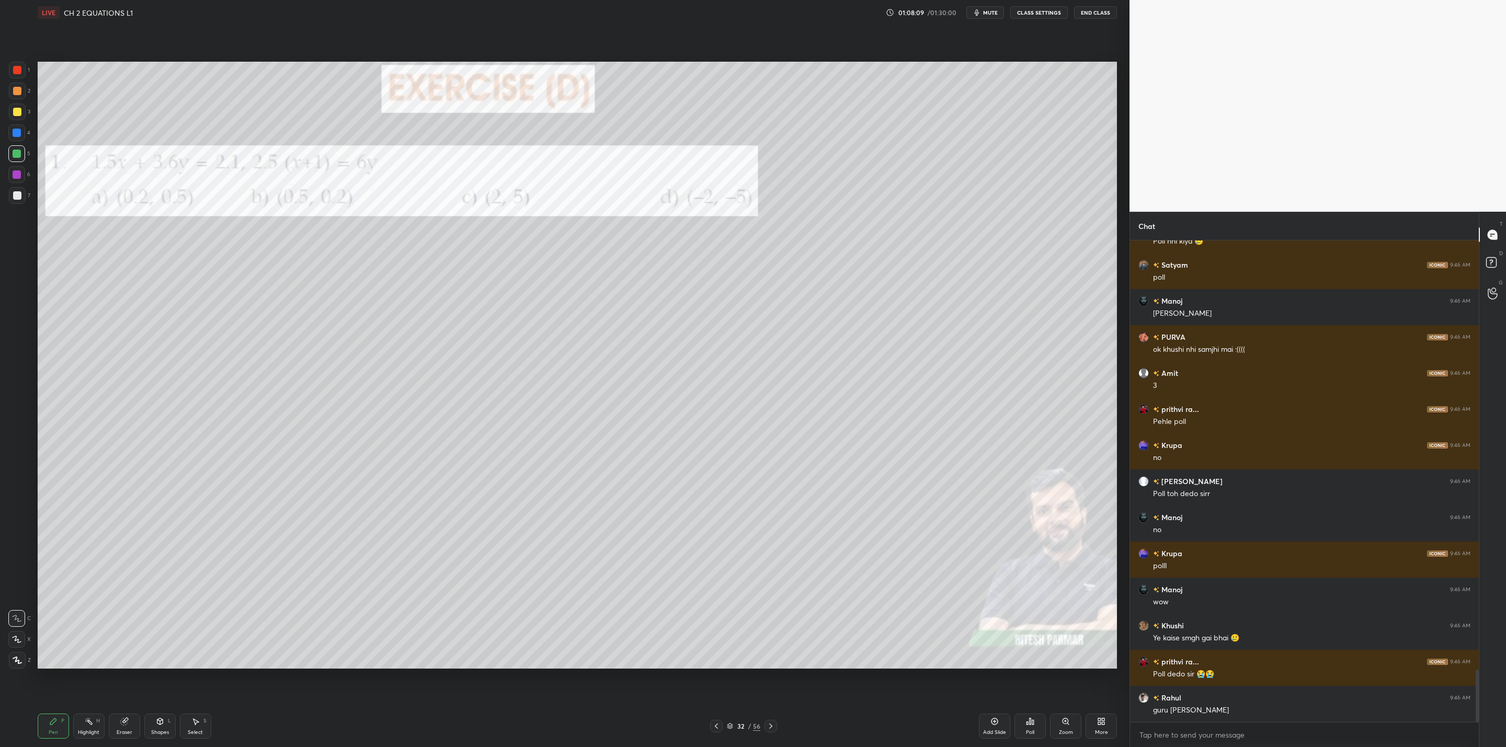
click at [767, 725] on icon at bounding box center [771, 726] width 8 height 8
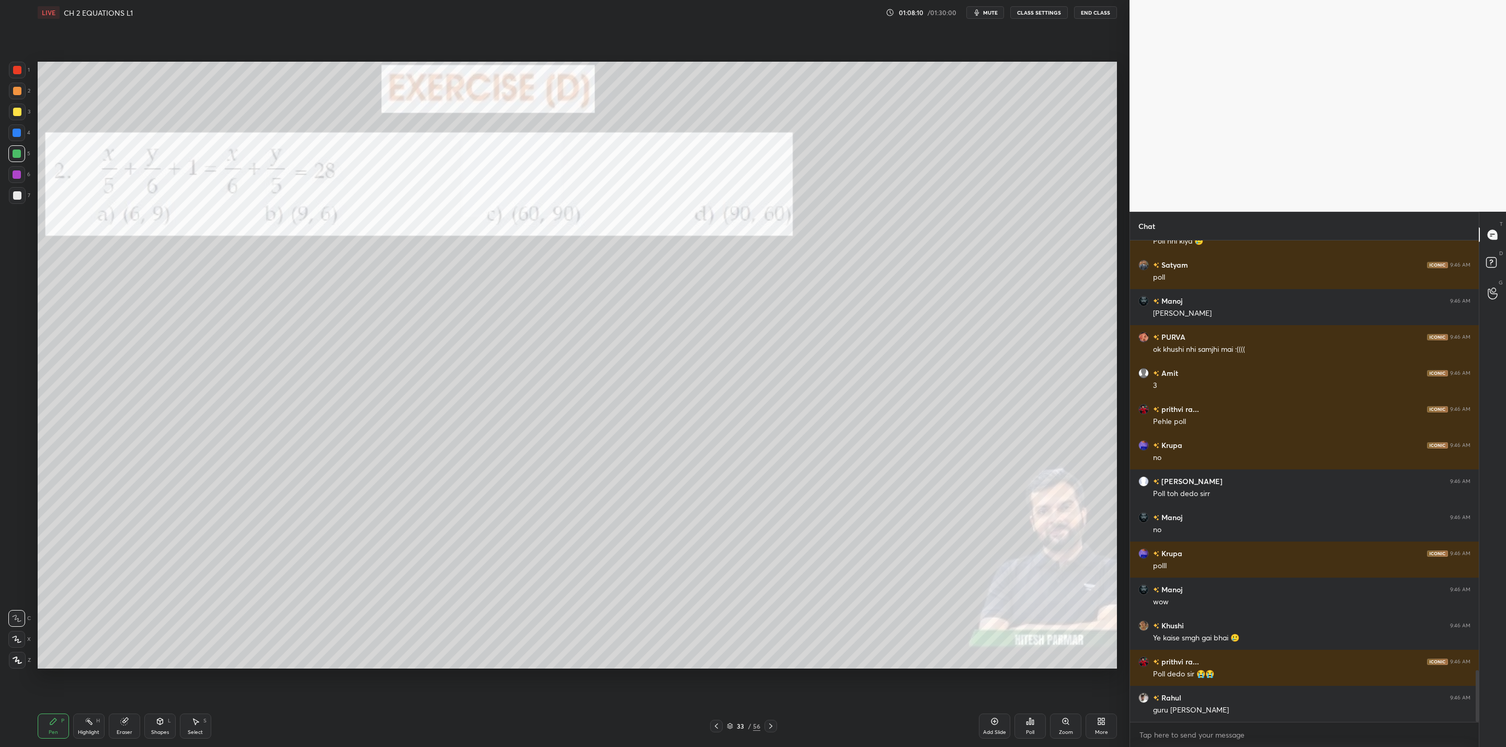
scroll to position [4002, 0]
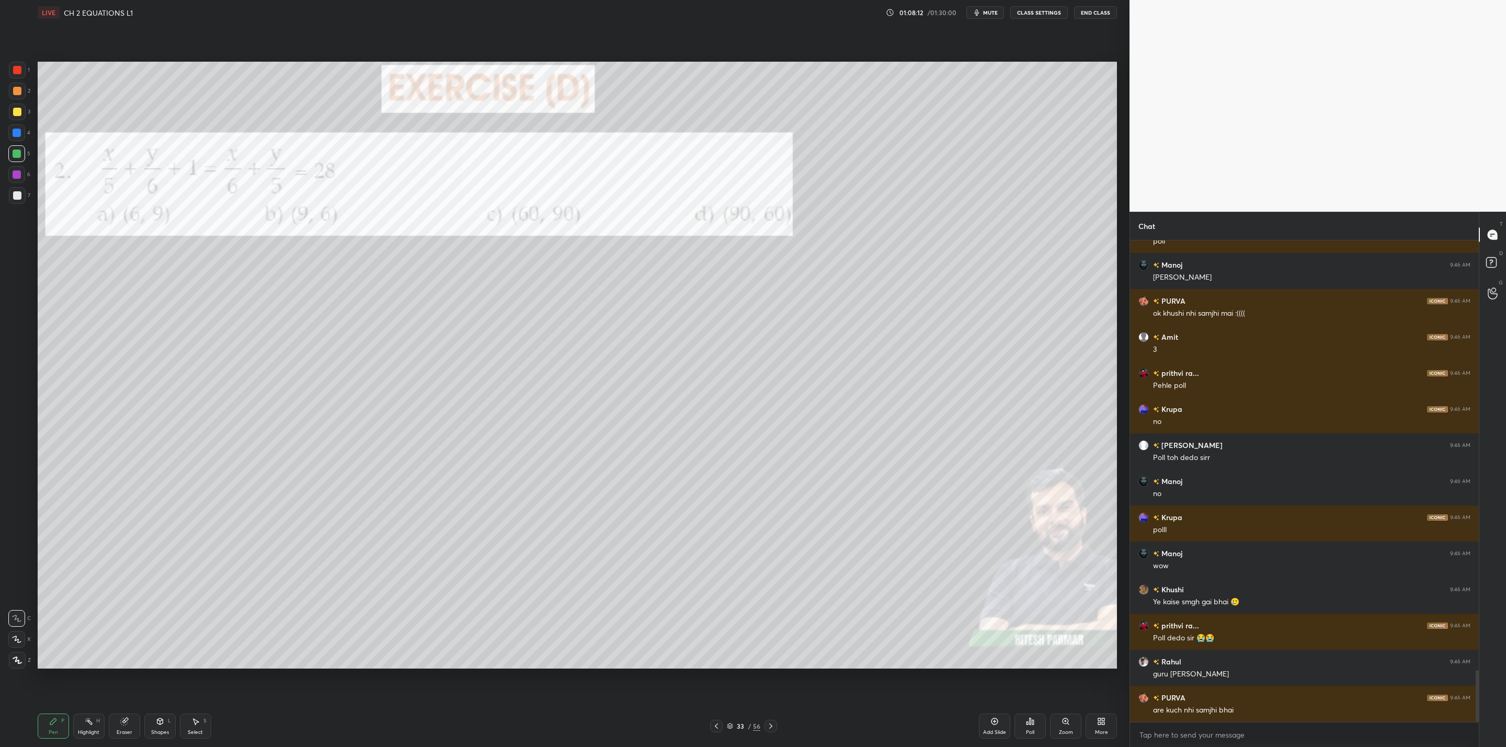
click at [767, 725] on icon at bounding box center [771, 726] width 8 height 8
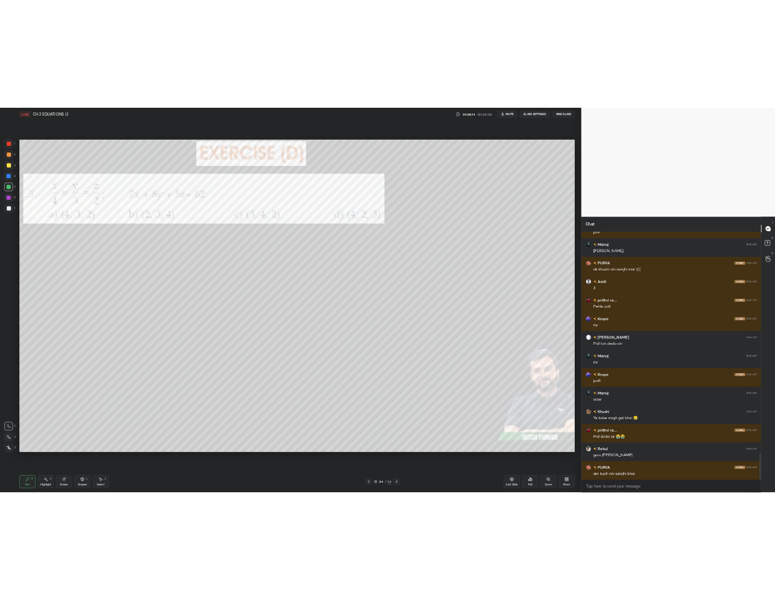
scroll to position [4038, 0]
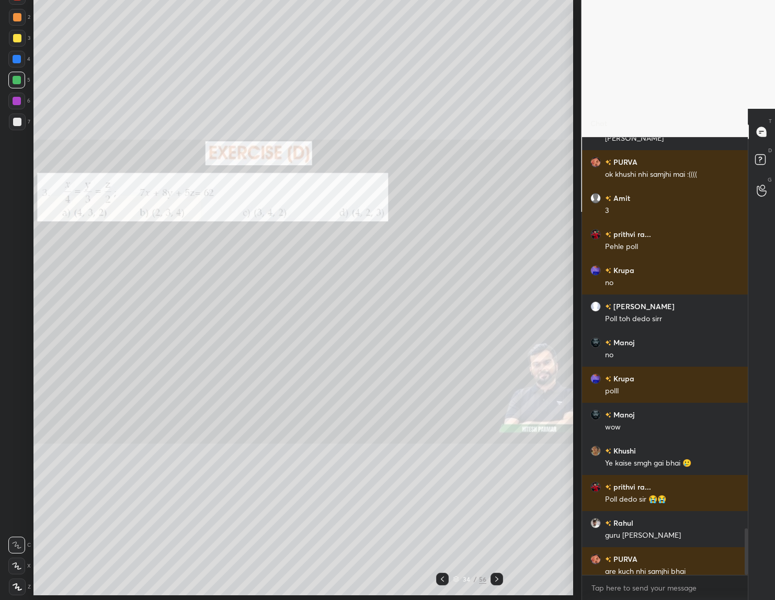
type textarea "x"
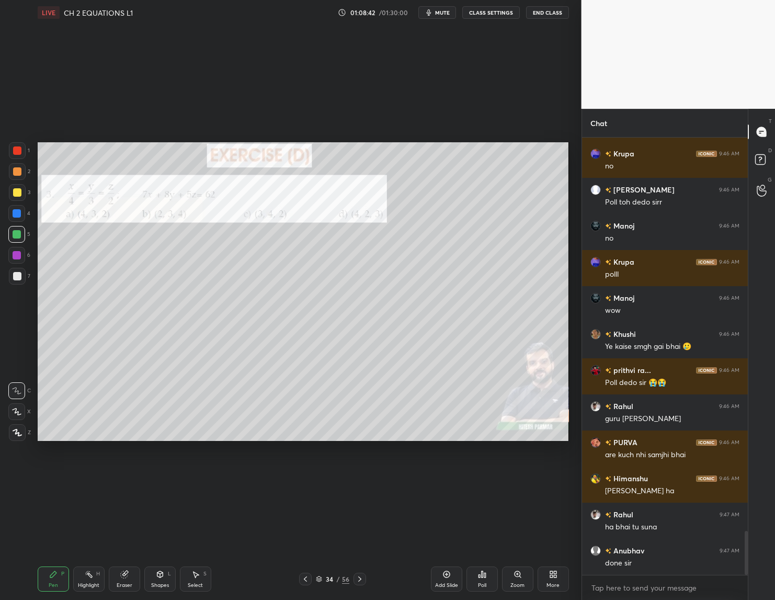
scroll to position [3951, 0]
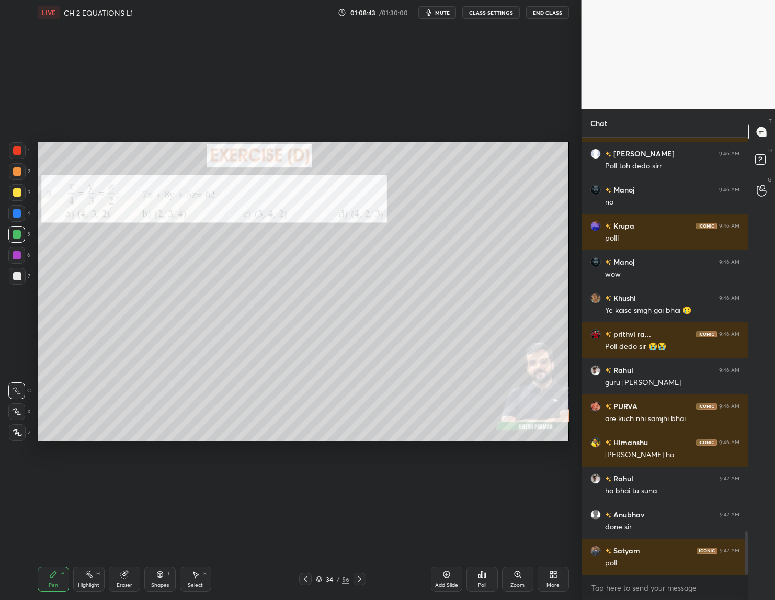
click at [488, 579] on div "Poll" at bounding box center [481, 578] width 31 height 25
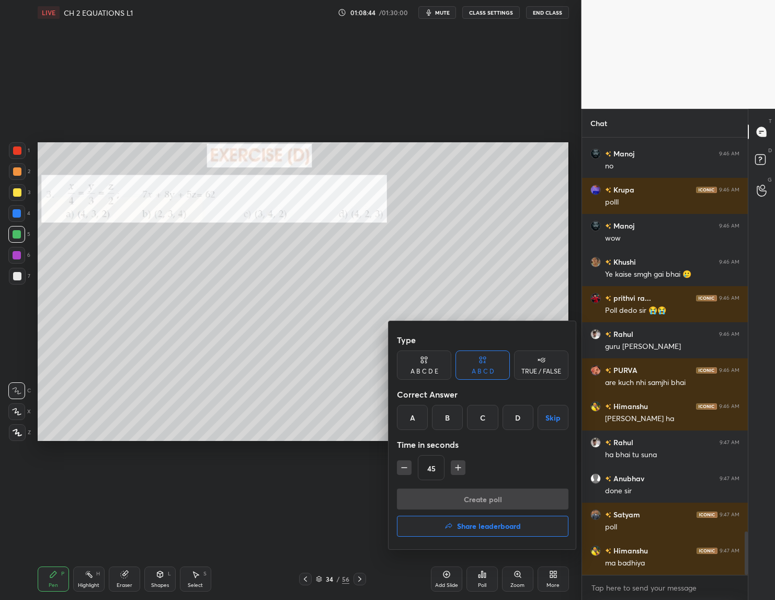
click at [417, 421] on div "A" at bounding box center [412, 417] width 31 height 25
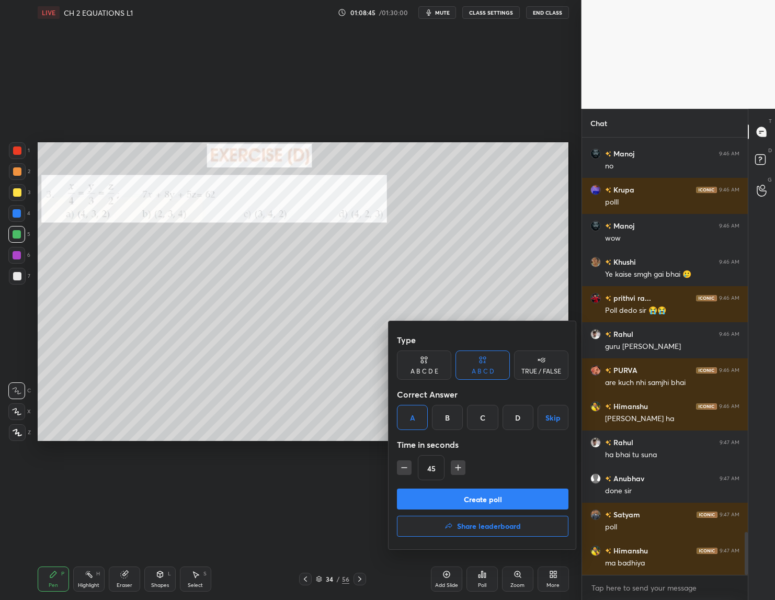
scroll to position [4023, 0]
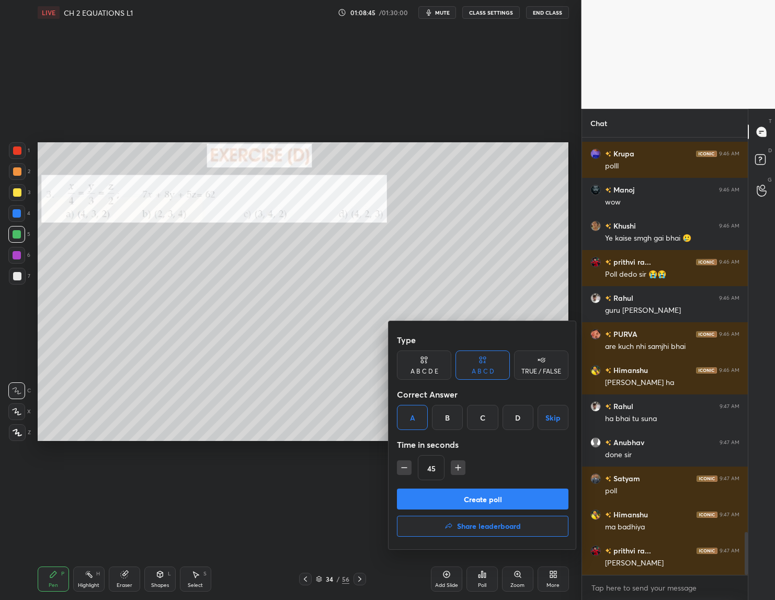
click at [454, 466] on icon "button" at bounding box center [458, 467] width 10 height 10
type input "60"
click at [452, 496] on button "Create poll" at bounding box center [483, 498] width 172 height 21
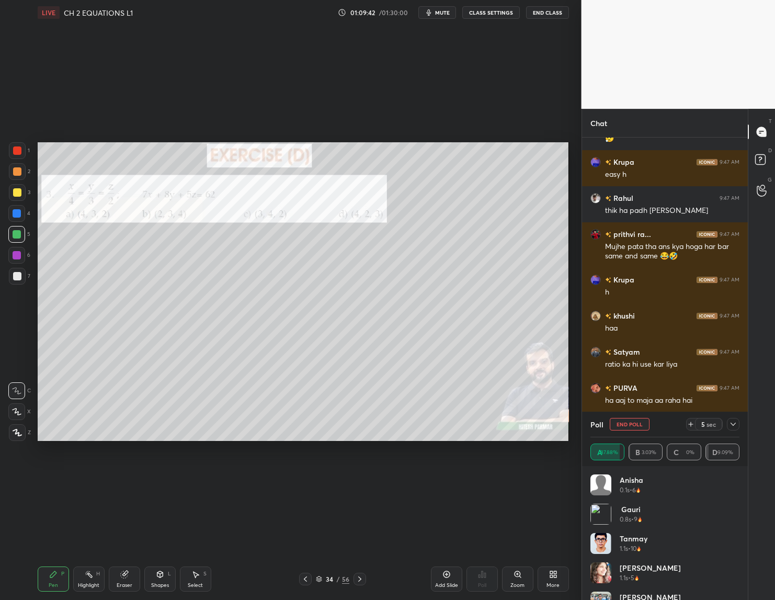
scroll to position [4556, 0]
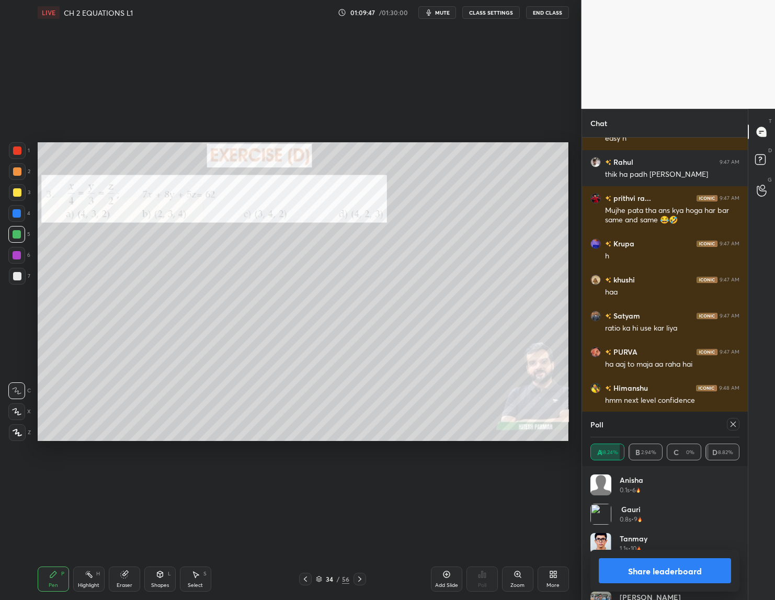
click at [667, 558] on button "Share leaderboard" at bounding box center [665, 570] width 133 height 25
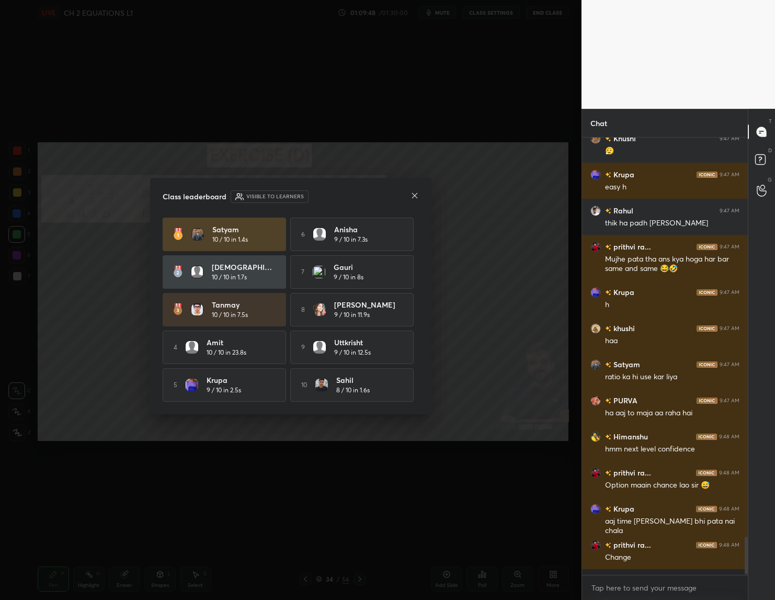
scroll to position [430, 163]
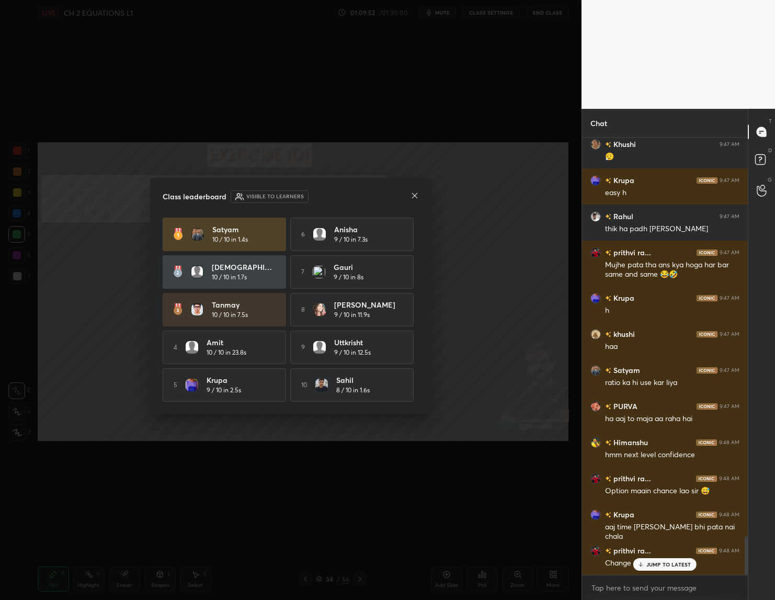
click at [412, 195] on icon at bounding box center [414, 195] width 8 height 8
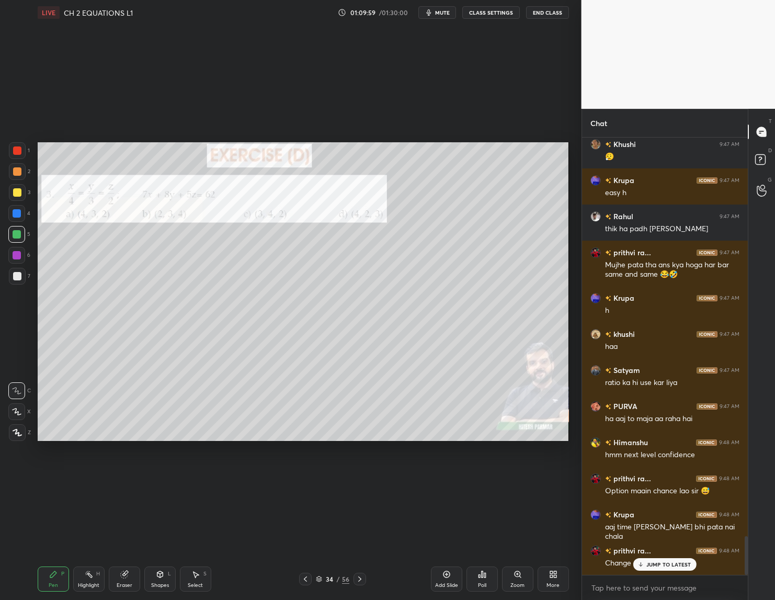
drag, startPoint x: 18, startPoint y: 195, endPoint x: 32, endPoint y: 209, distance: 19.6
click at [19, 198] on div at bounding box center [17, 192] width 17 height 17
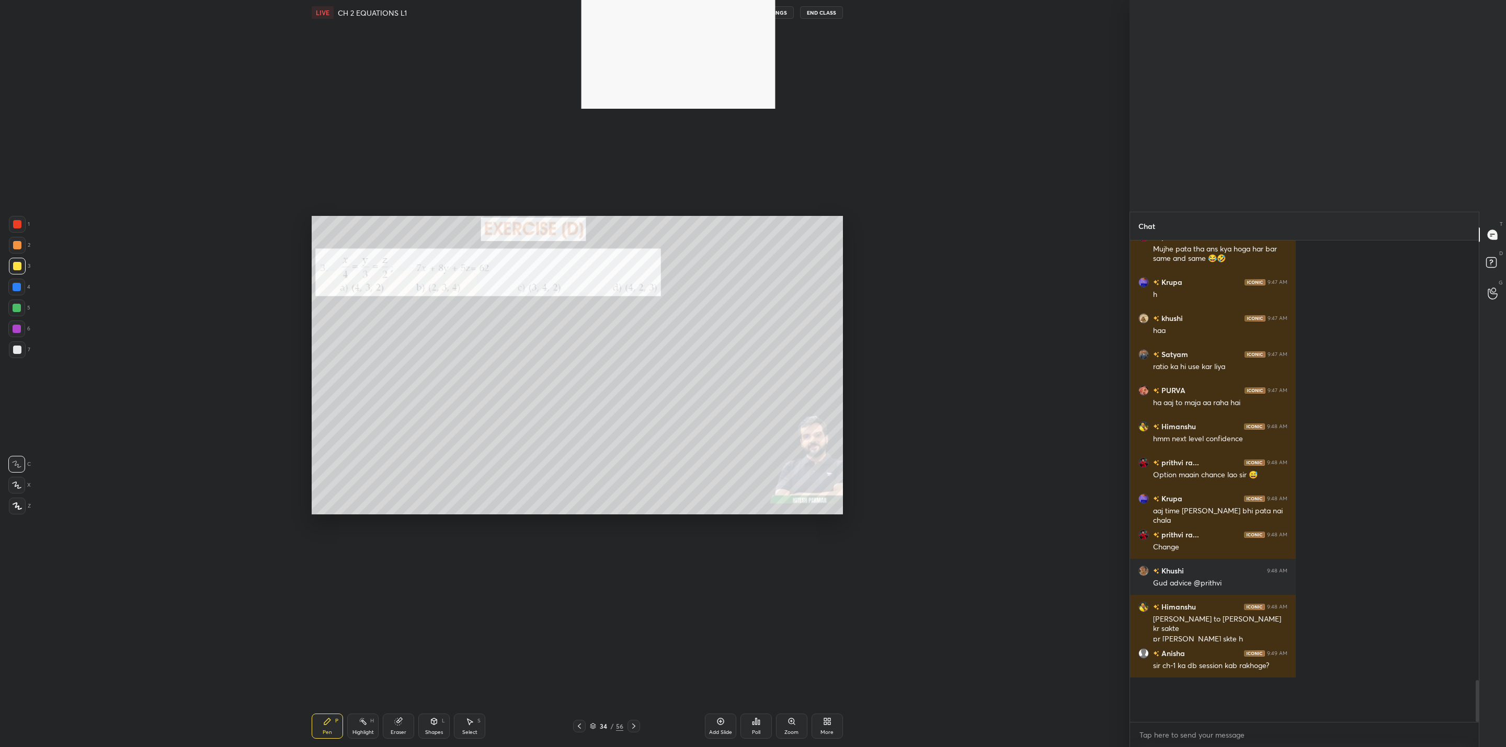
scroll to position [401, 346]
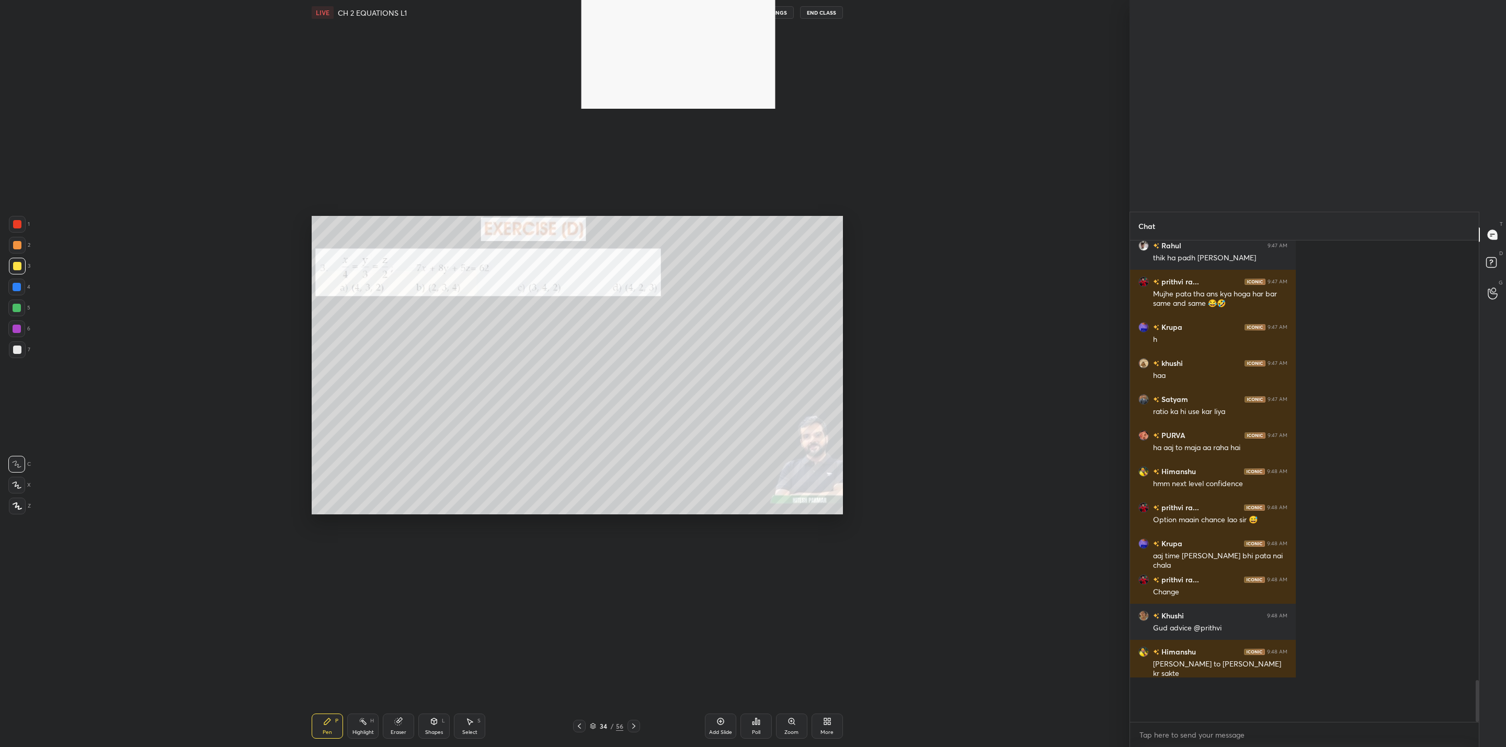
type textarea "x"
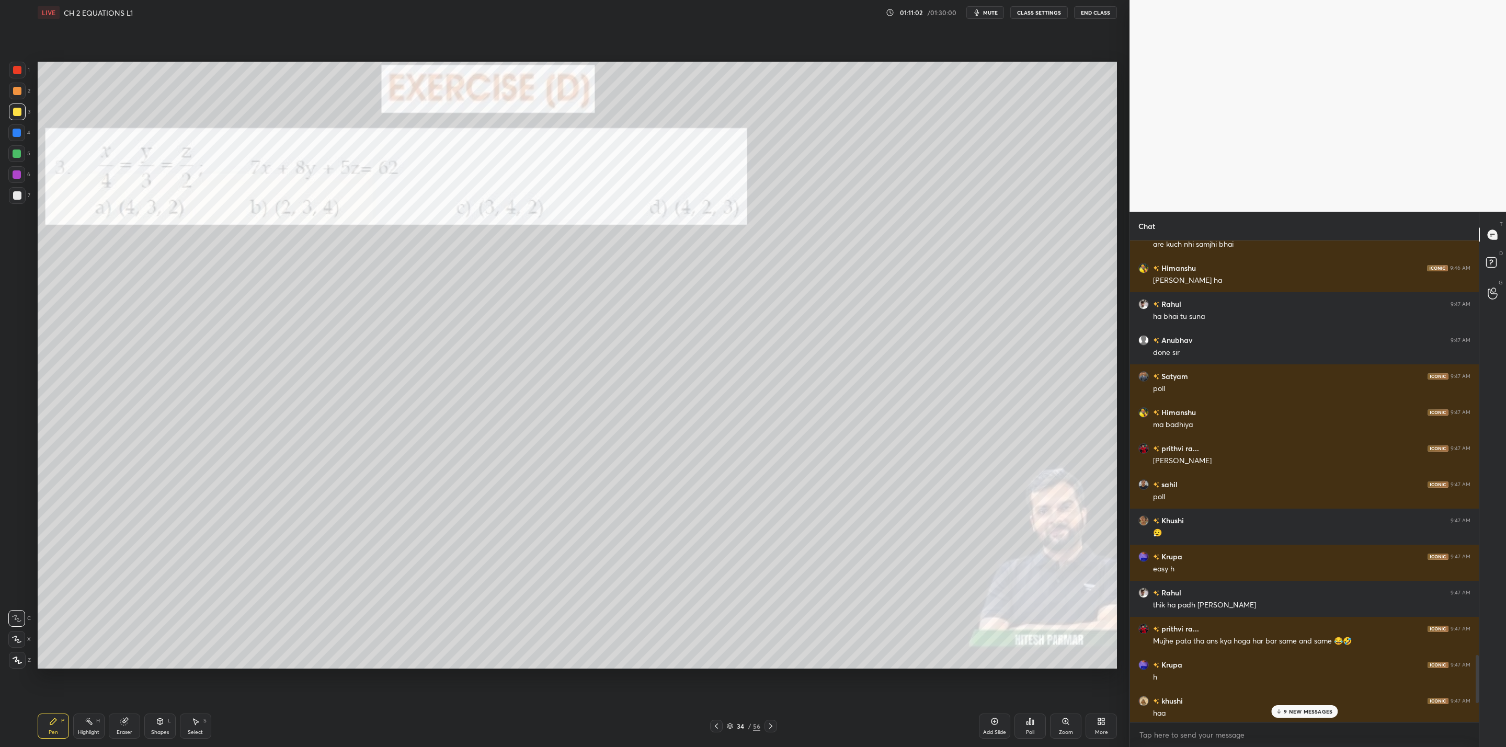
drag, startPoint x: 1279, startPoint y: 709, endPoint x: 1203, endPoint y: 744, distance: 83.1
click at [1281, 712] on icon at bounding box center [1278, 712] width 7 height 6
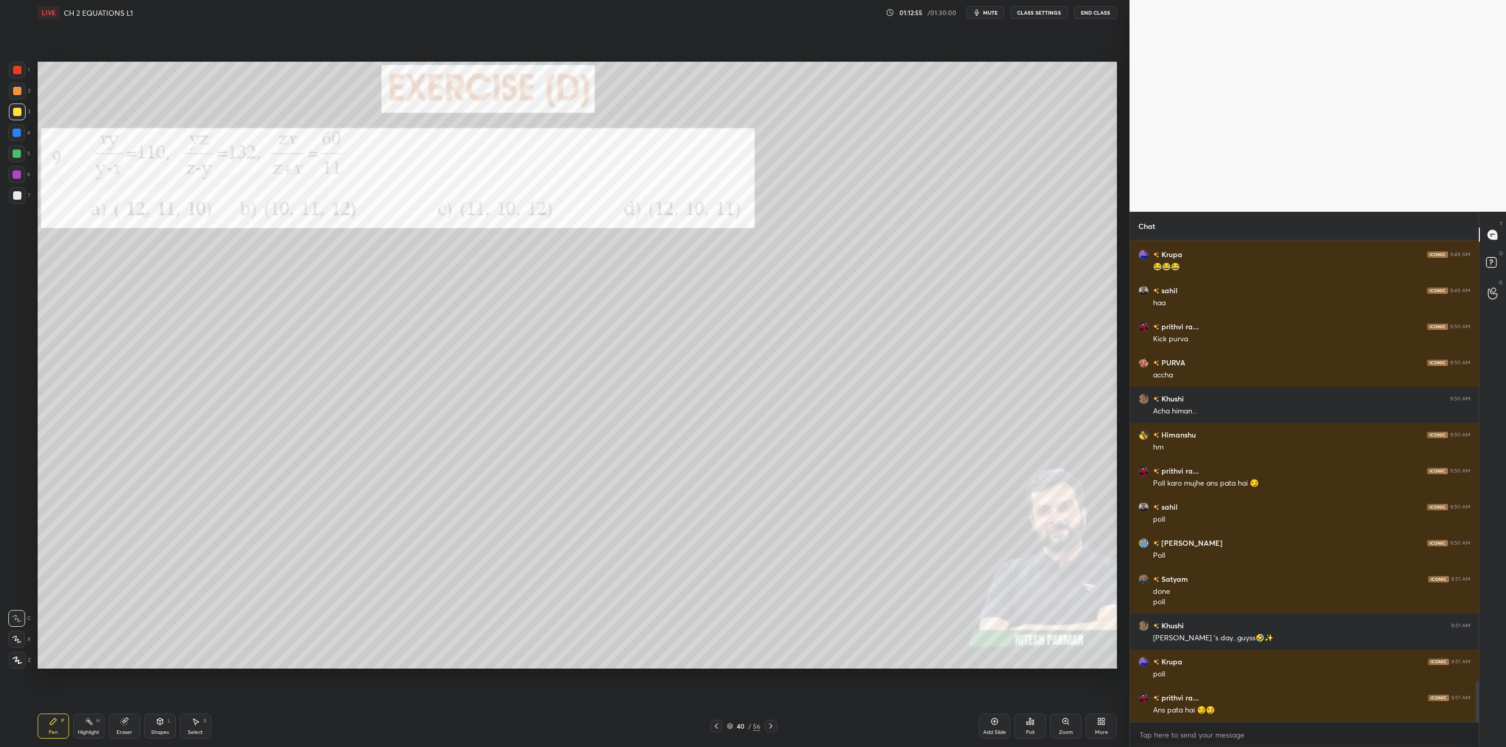
scroll to position [5240, 0]
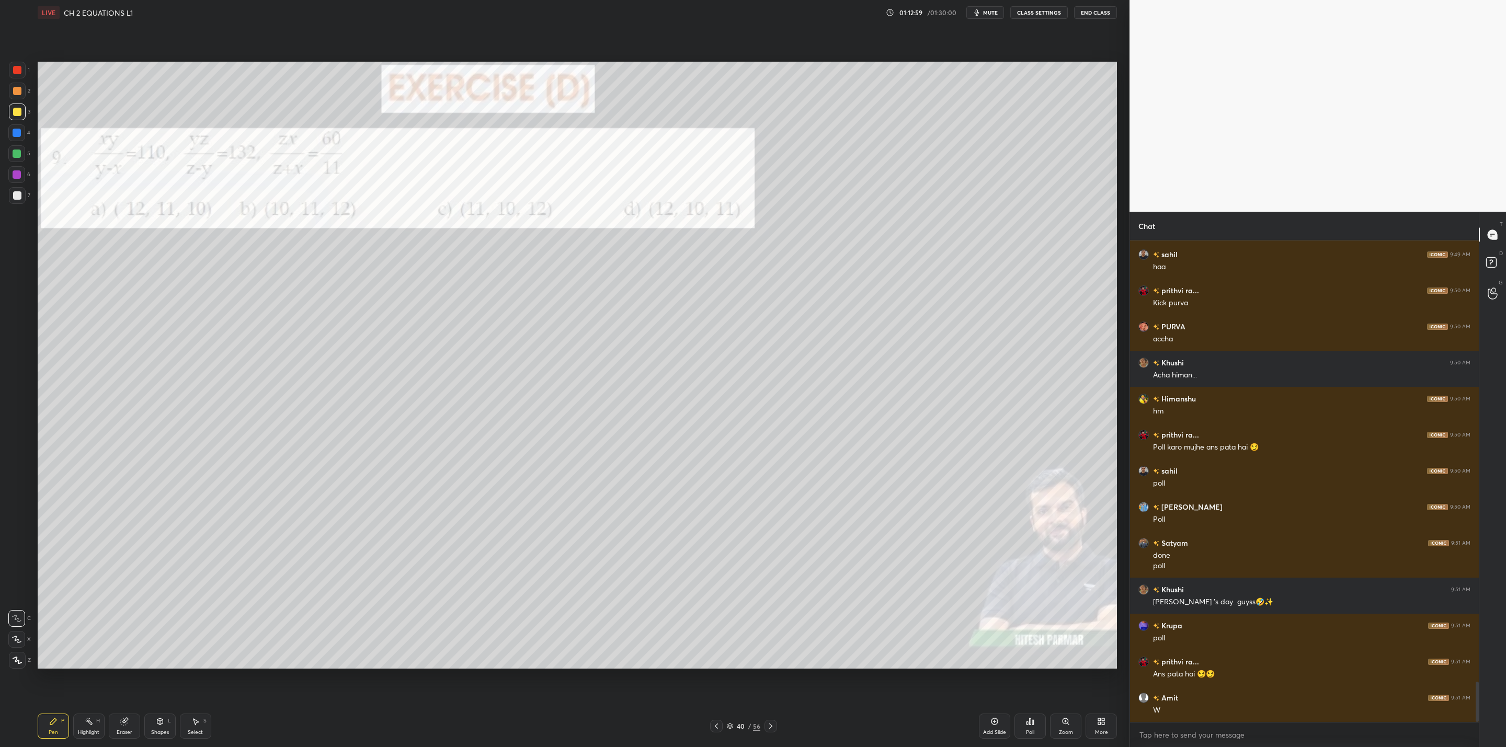
click at [1023, 722] on div "Poll" at bounding box center [1029, 726] width 31 height 25
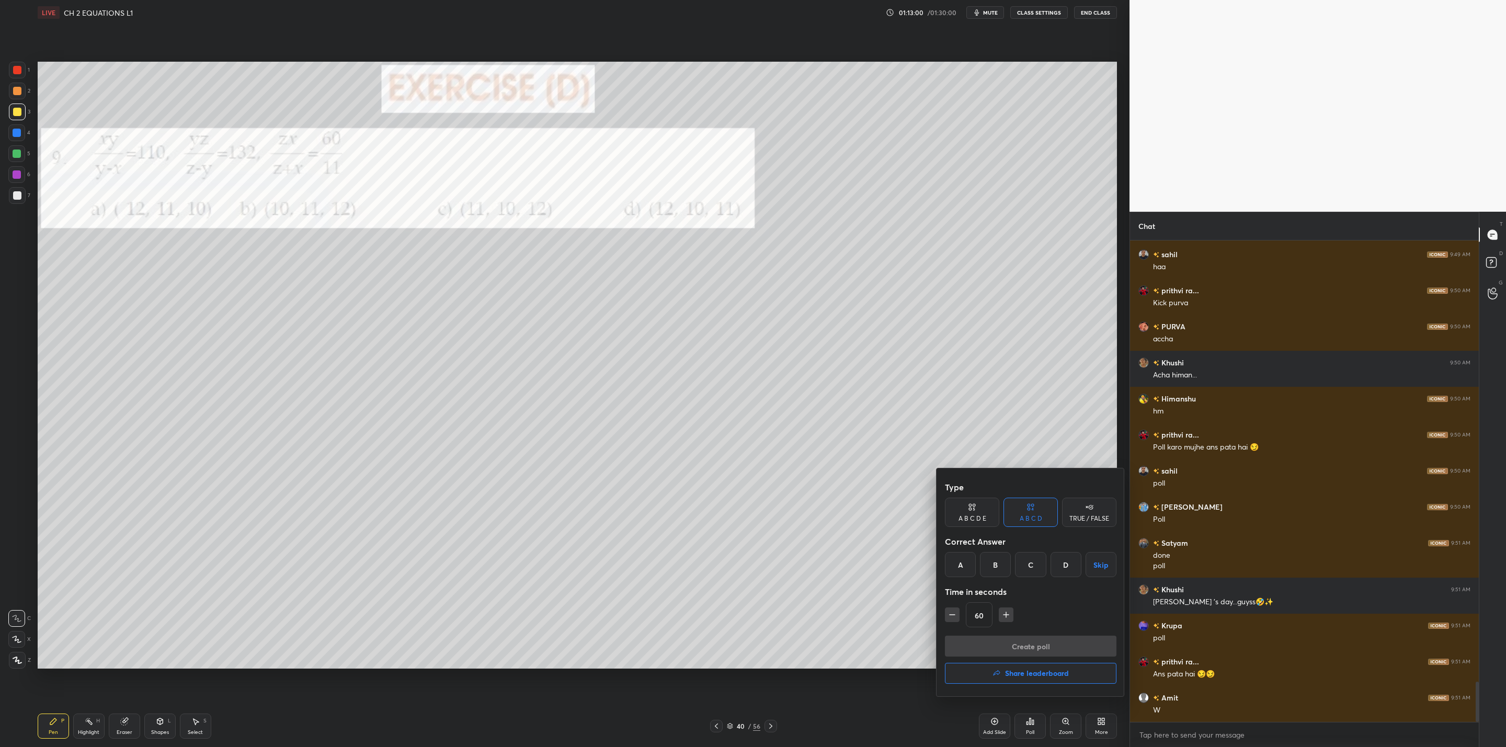
click at [996, 562] on div "B" at bounding box center [995, 564] width 31 height 25
click at [959, 620] on button "button" at bounding box center [952, 615] width 15 height 15
drag, startPoint x: 1035, startPoint y: 651, endPoint x: 874, endPoint y: 635, distance: 162.3
click at [868, 642] on div "Type A B C D E A B C D TRUE / FALSE Correct Answer A B C D Skip Time in seconds…" at bounding box center [753, 373] width 1506 height 747
click at [1003, 620] on button "button" at bounding box center [1006, 615] width 15 height 15
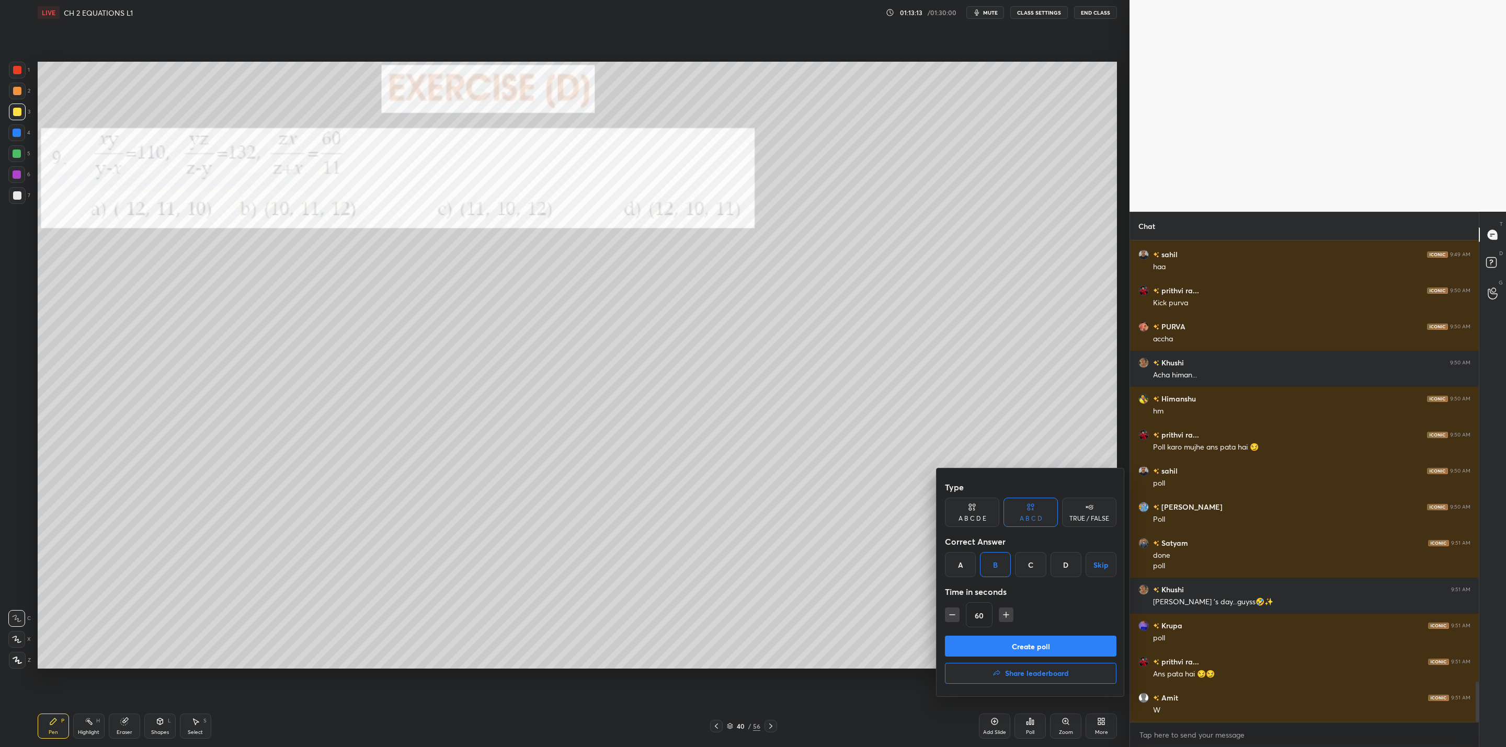
click at [955, 617] on icon "button" at bounding box center [952, 615] width 10 height 10
type input "45"
click at [995, 641] on button "Create poll" at bounding box center [1031, 646] width 172 height 21
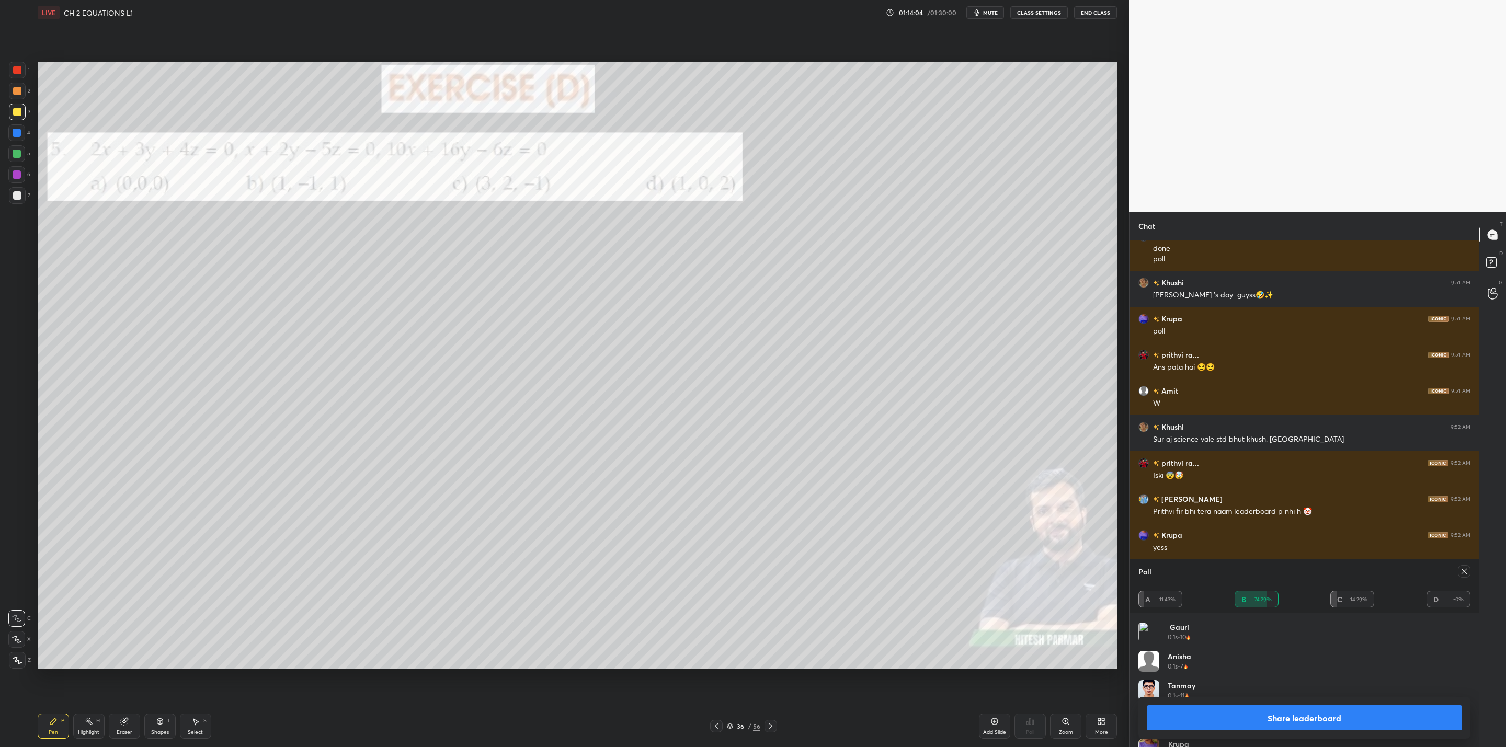
scroll to position [5583, 0]
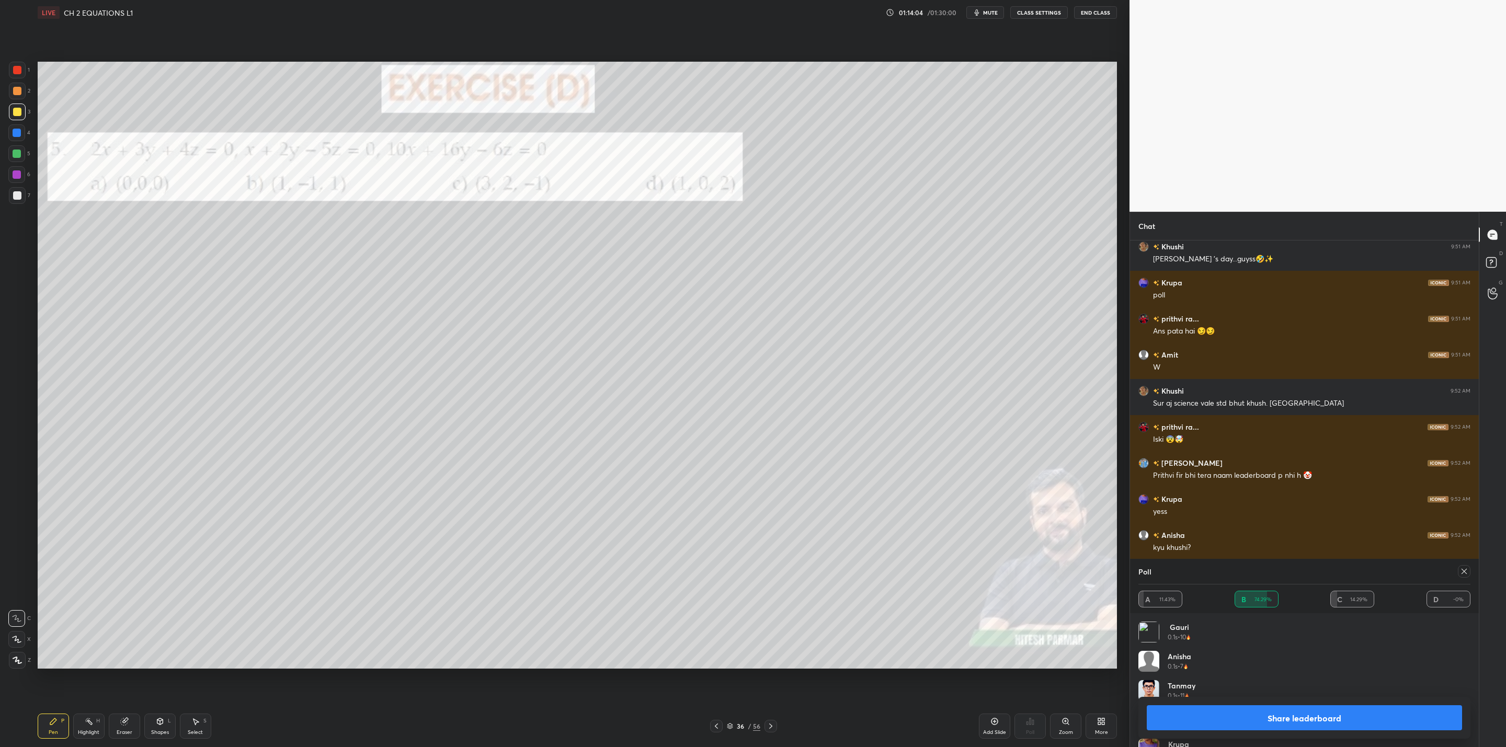
click at [1277, 724] on button "Share leaderboard" at bounding box center [1304, 717] width 315 height 25
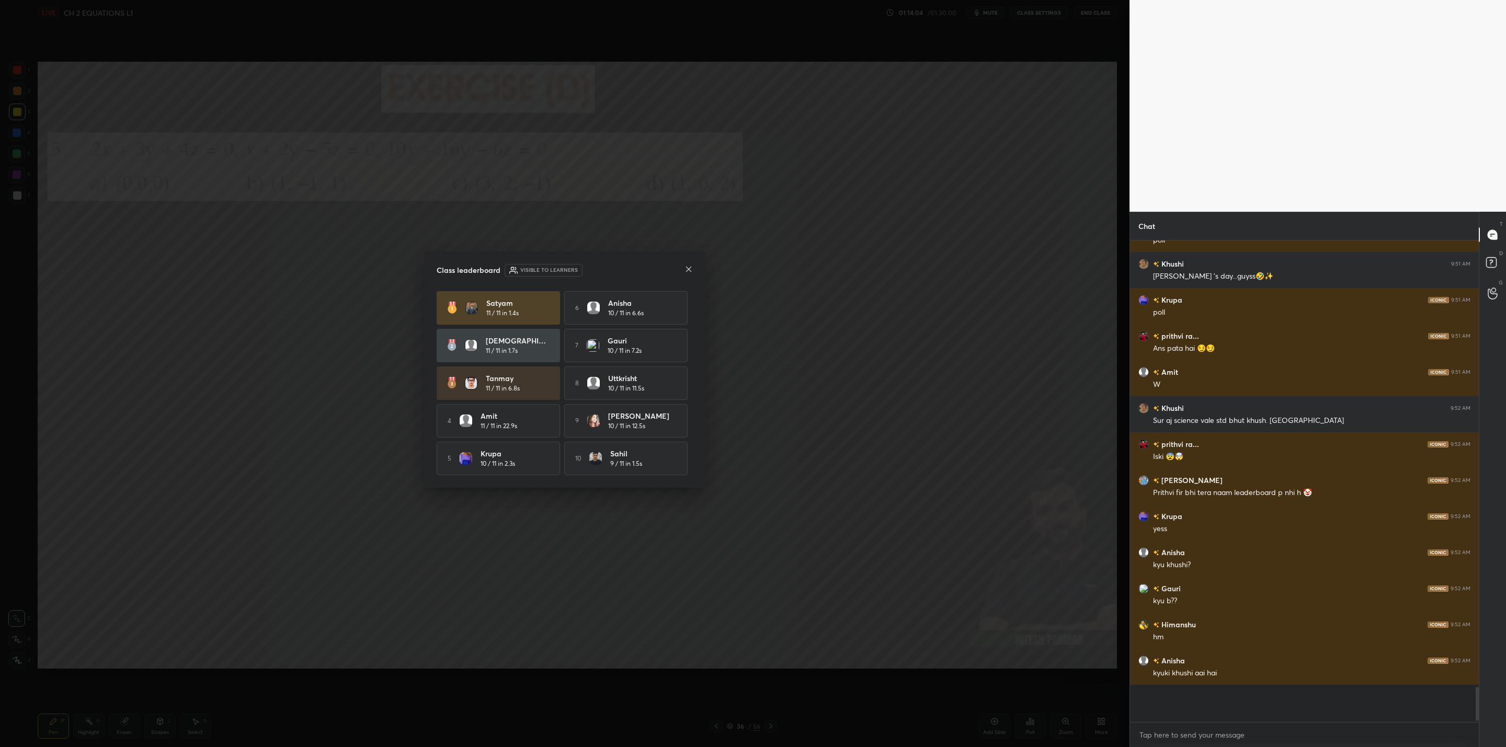
scroll to position [5561, 0]
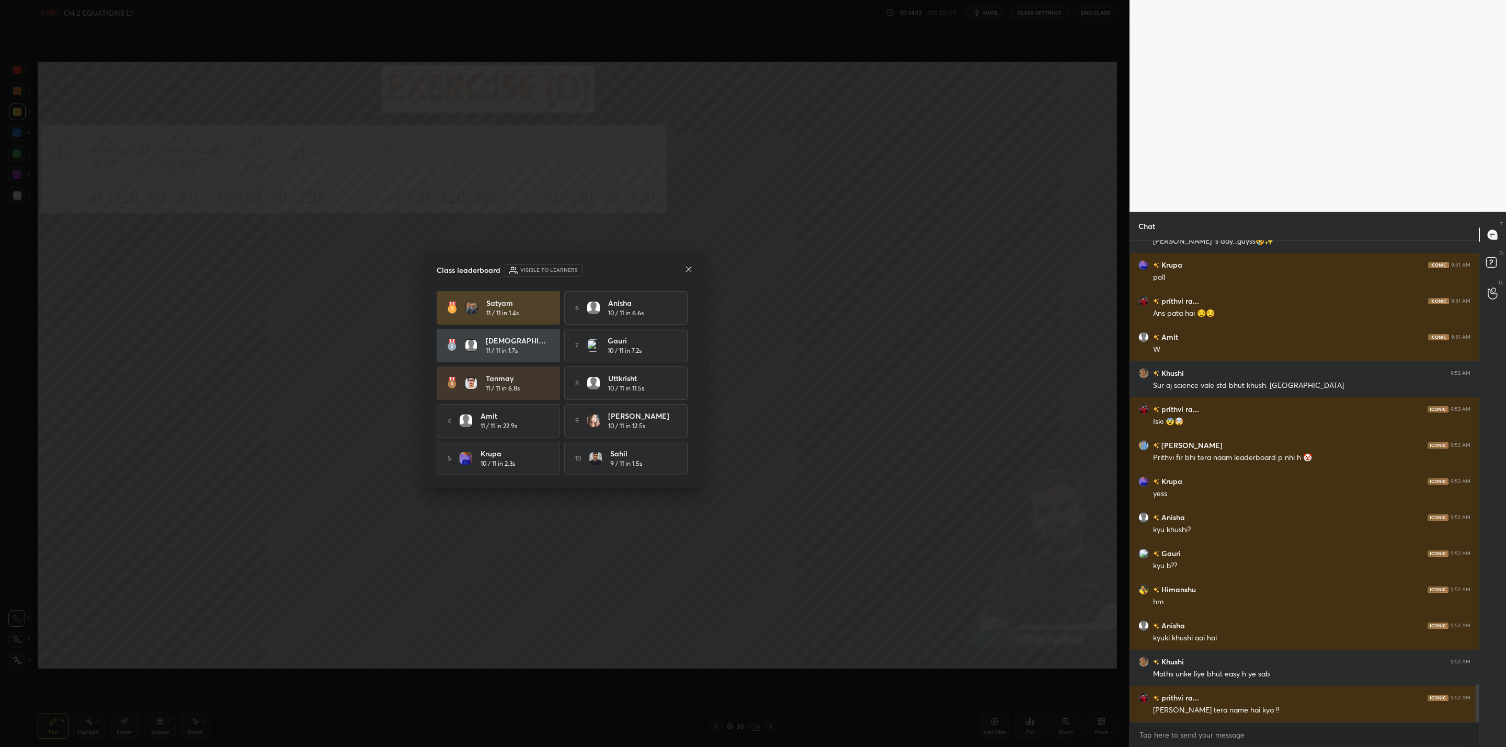
click at [692, 265] on icon at bounding box center [688, 269] width 8 height 8
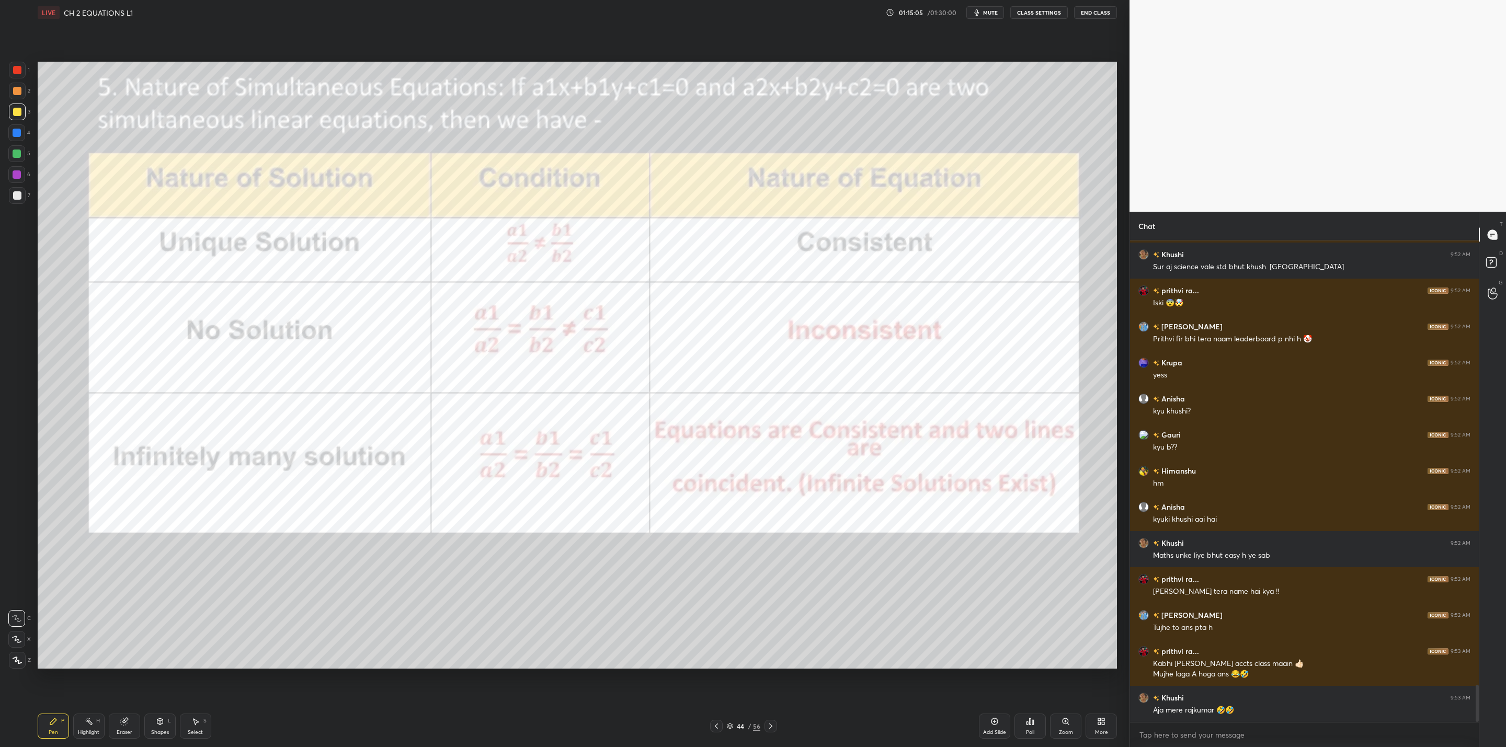
scroll to position [5756, 0]
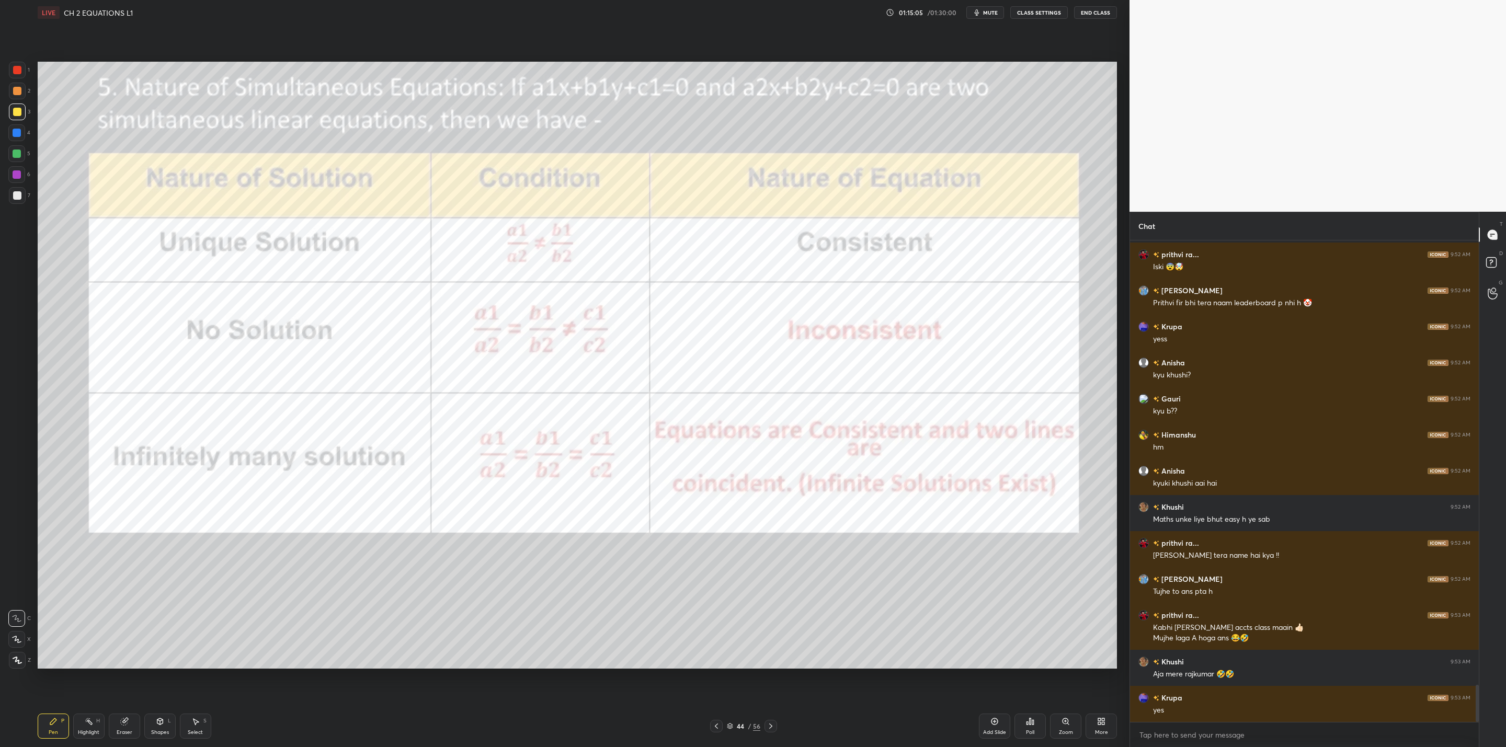
drag, startPoint x: 15, startPoint y: 174, endPoint x: 26, endPoint y: 181, distance: 12.9
click at [19, 178] on div at bounding box center [17, 174] width 8 height 8
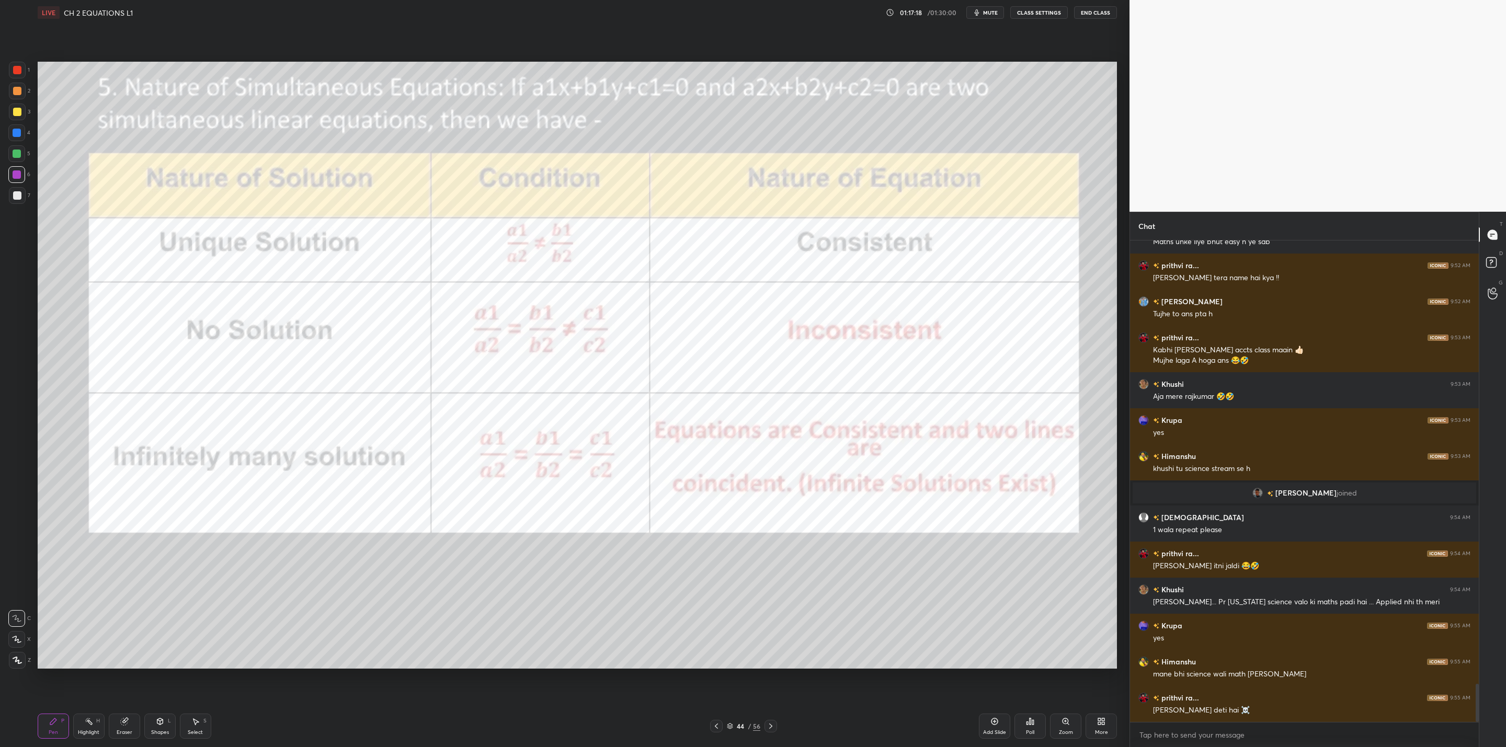
scroll to position [5582, 0]
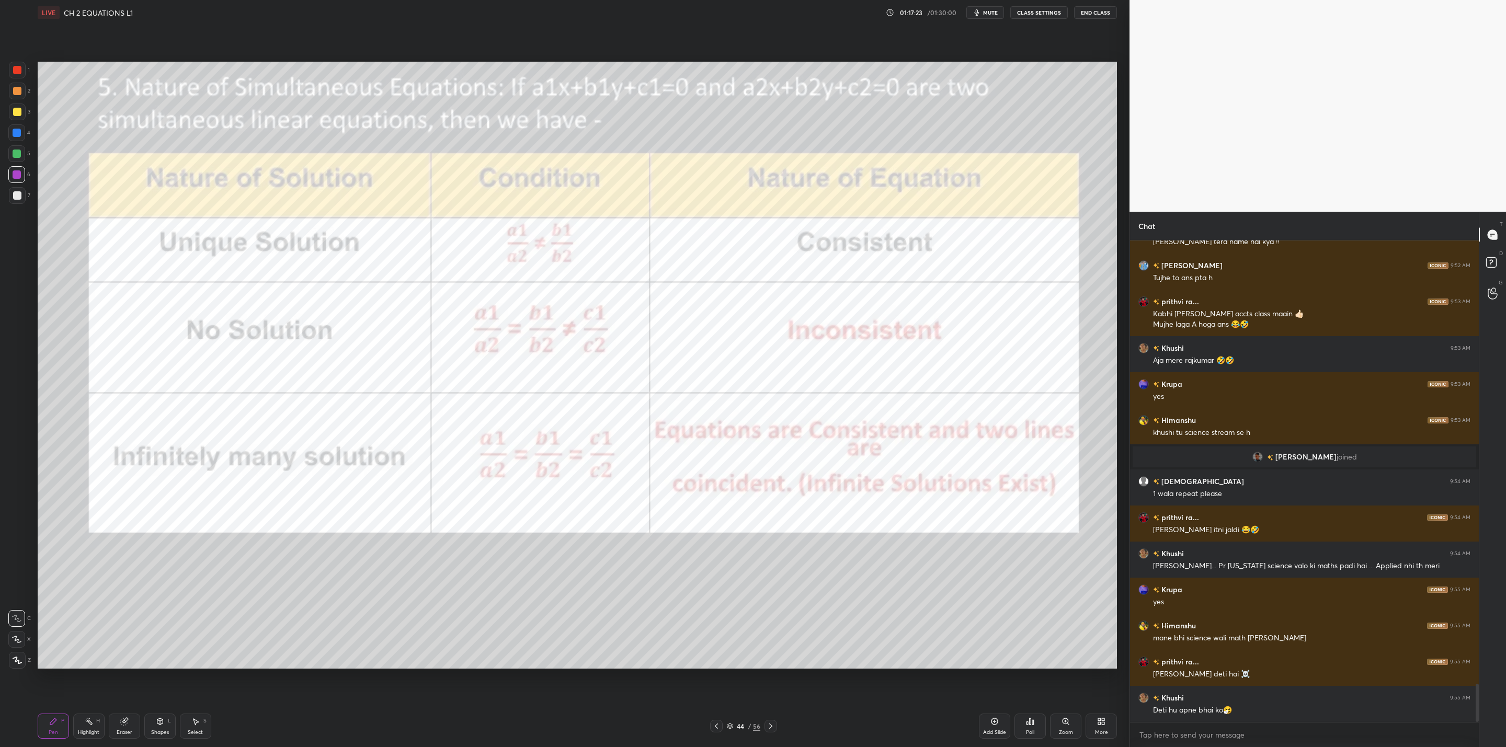
drag, startPoint x: 123, startPoint y: 725, endPoint x: 204, endPoint y: 688, distance: 89.8
click at [140, 720] on div "Eraser" at bounding box center [124, 726] width 31 height 25
drag, startPoint x: 59, startPoint y: 714, endPoint x: 192, endPoint y: 671, distance: 139.9
click at [74, 706] on div "Pen P Highlight H Eraser Shapes L Select S 44 / 56 Add Slide Poll Zoom More" at bounding box center [577, 726] width 1079 height 42
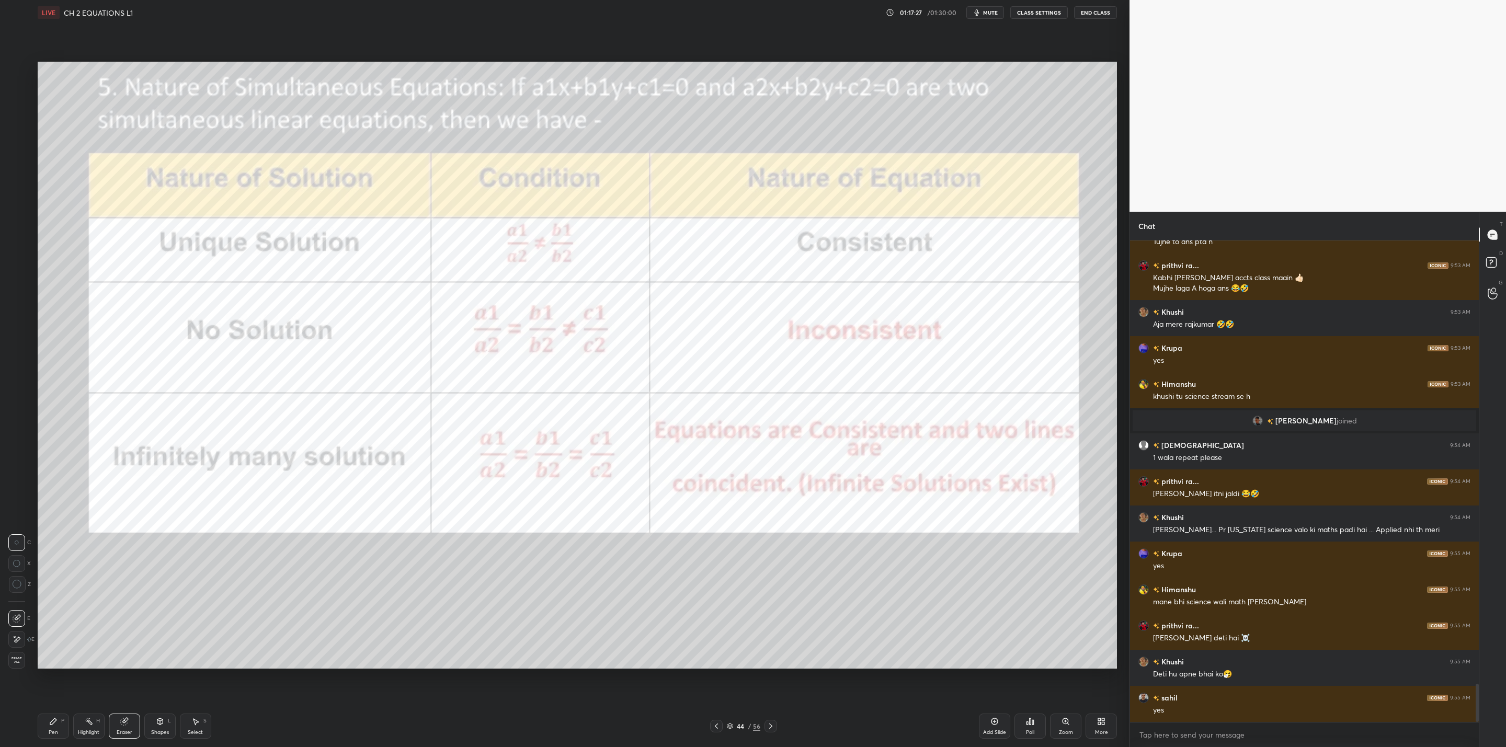
drag, startPoint x: 47, startPoint y: 722, endPoint x: 227, endPoint y: 676, distance: 186.2
click at [65, 718] on div "Pen P" at bounding box center [53, 726] width 31 height 25
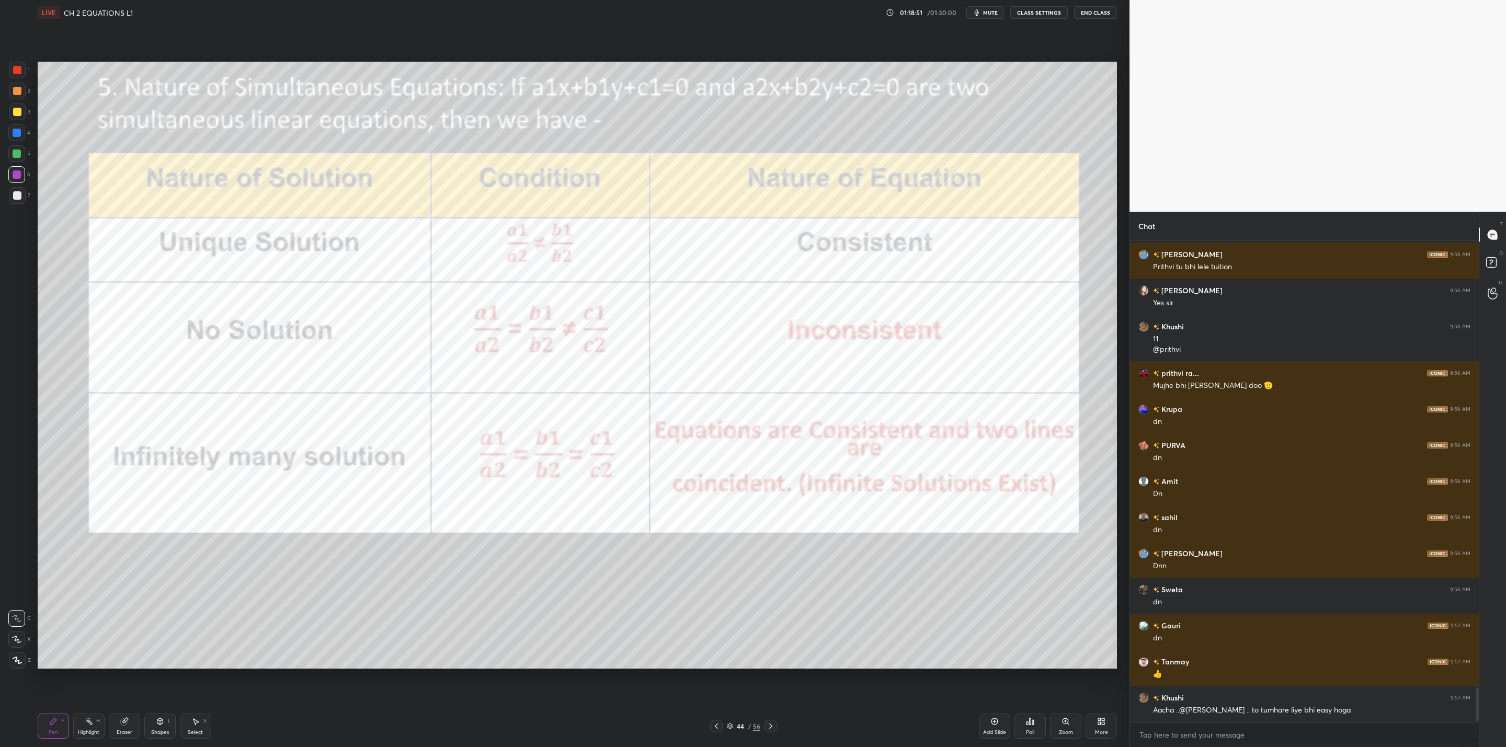
scroll to position [478, 346]
drag, startPoint x: 771, startPoint y: 727, endPoint x: 766, endPoint y: 730, distance: 5.7
click at [772, 727] on icon at bounding box center [771, 726] width 8 height 8
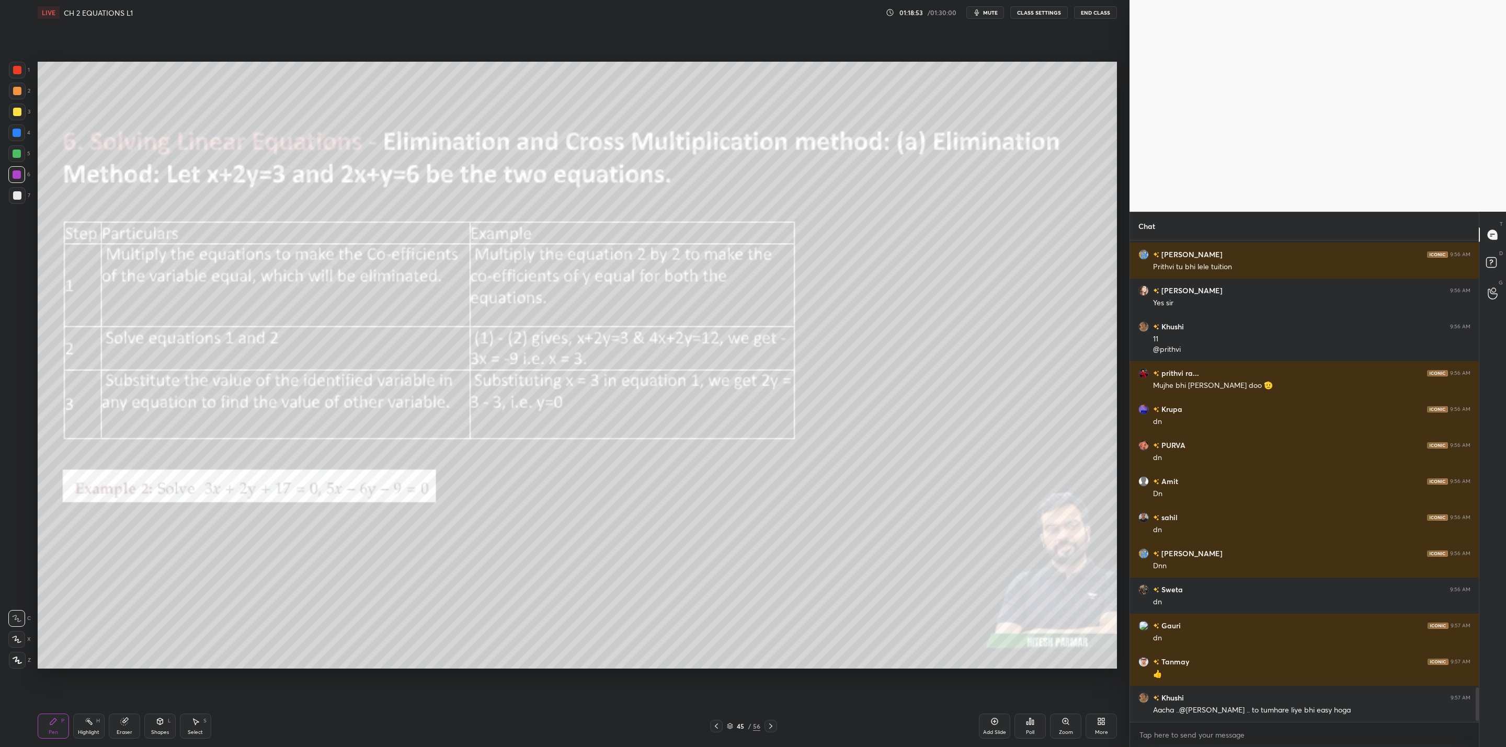
click at [716, 725] on icon at bounding box center [716, 726] width 8 height 8
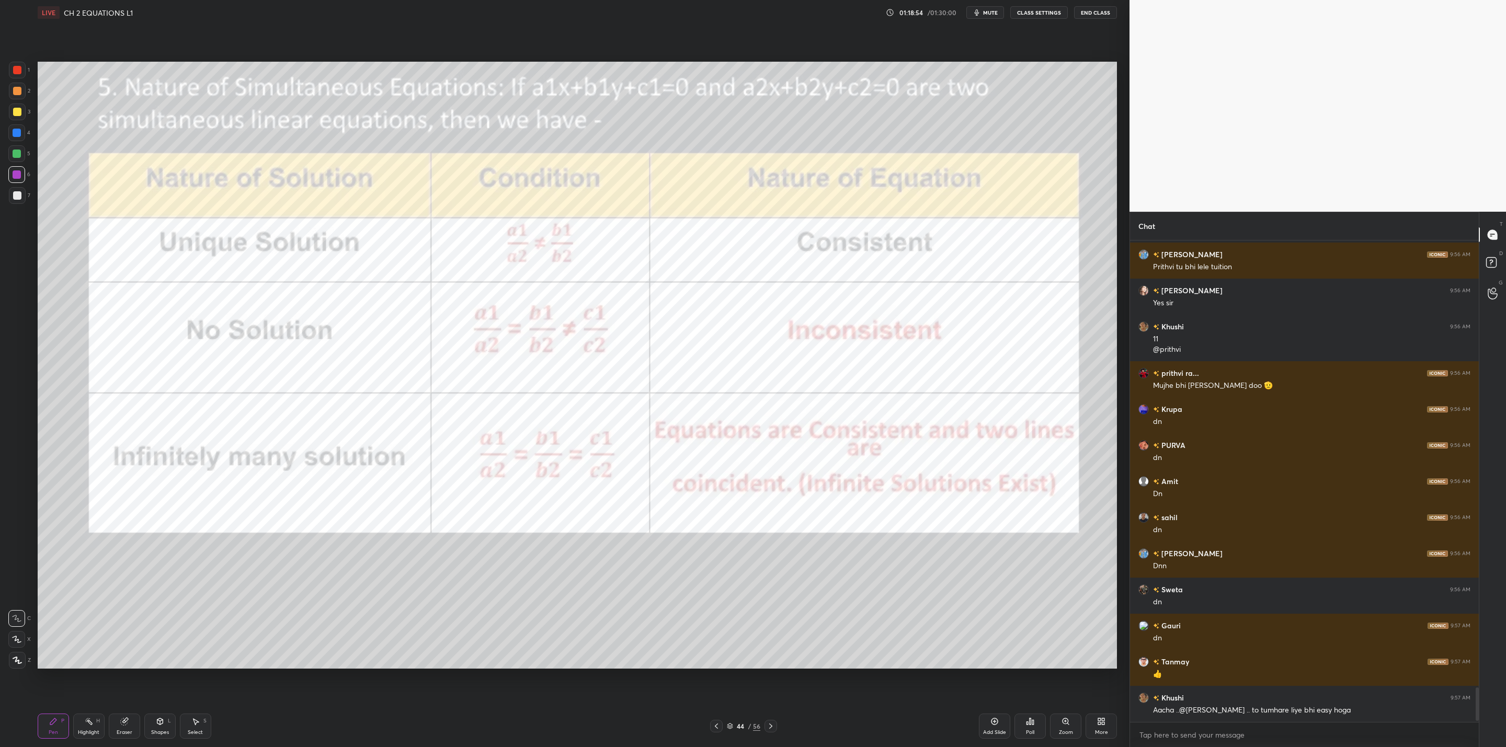
click at [1102, 725] on div "More" at bounding box center [1101, 726] width 31 height 25
click at [1046, 619] on div "Upload File" at bounding box center [1042, 617] width 42 height 25
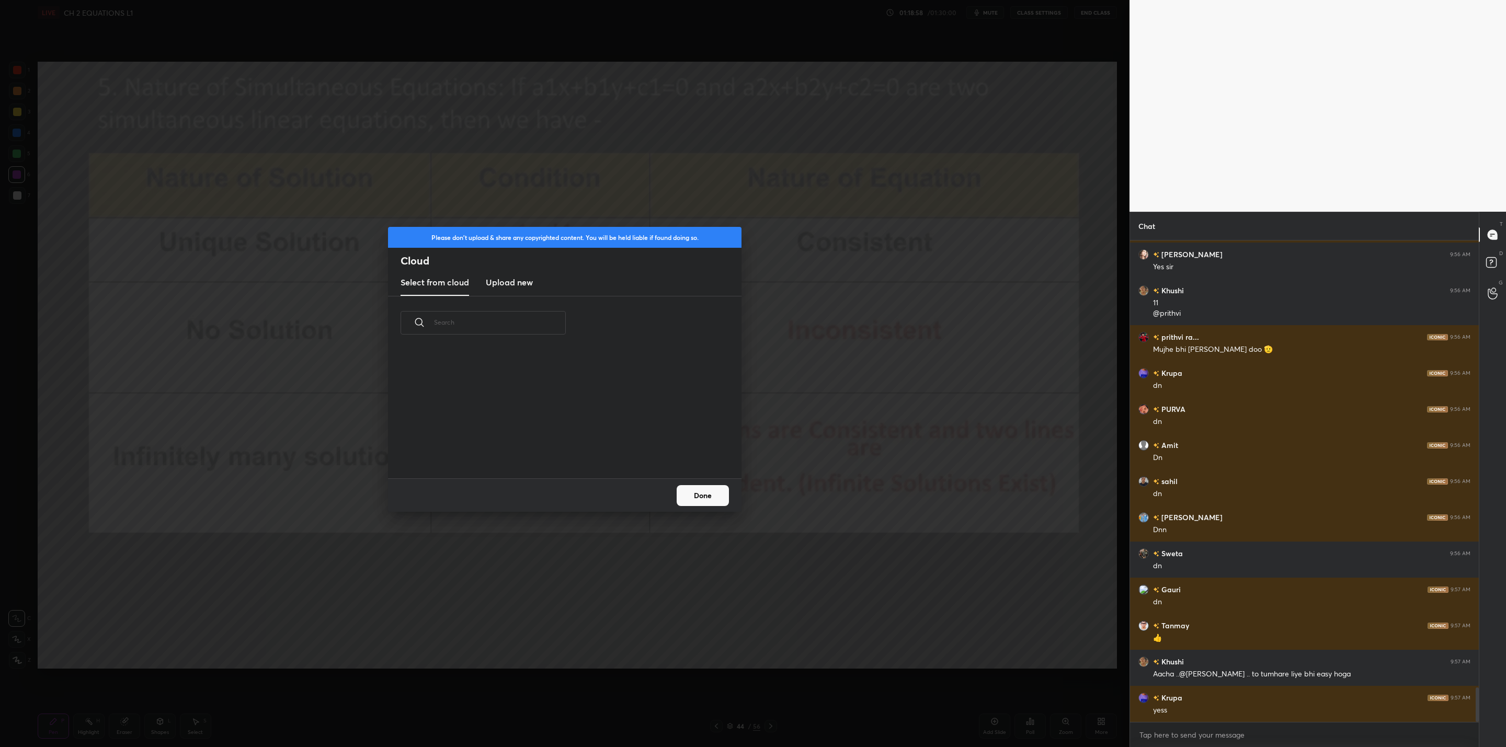
scroll to position [457, 346]
click at [515, 282] on h3 "Upload new" at bounding box center [509, 282] width 47 height 13
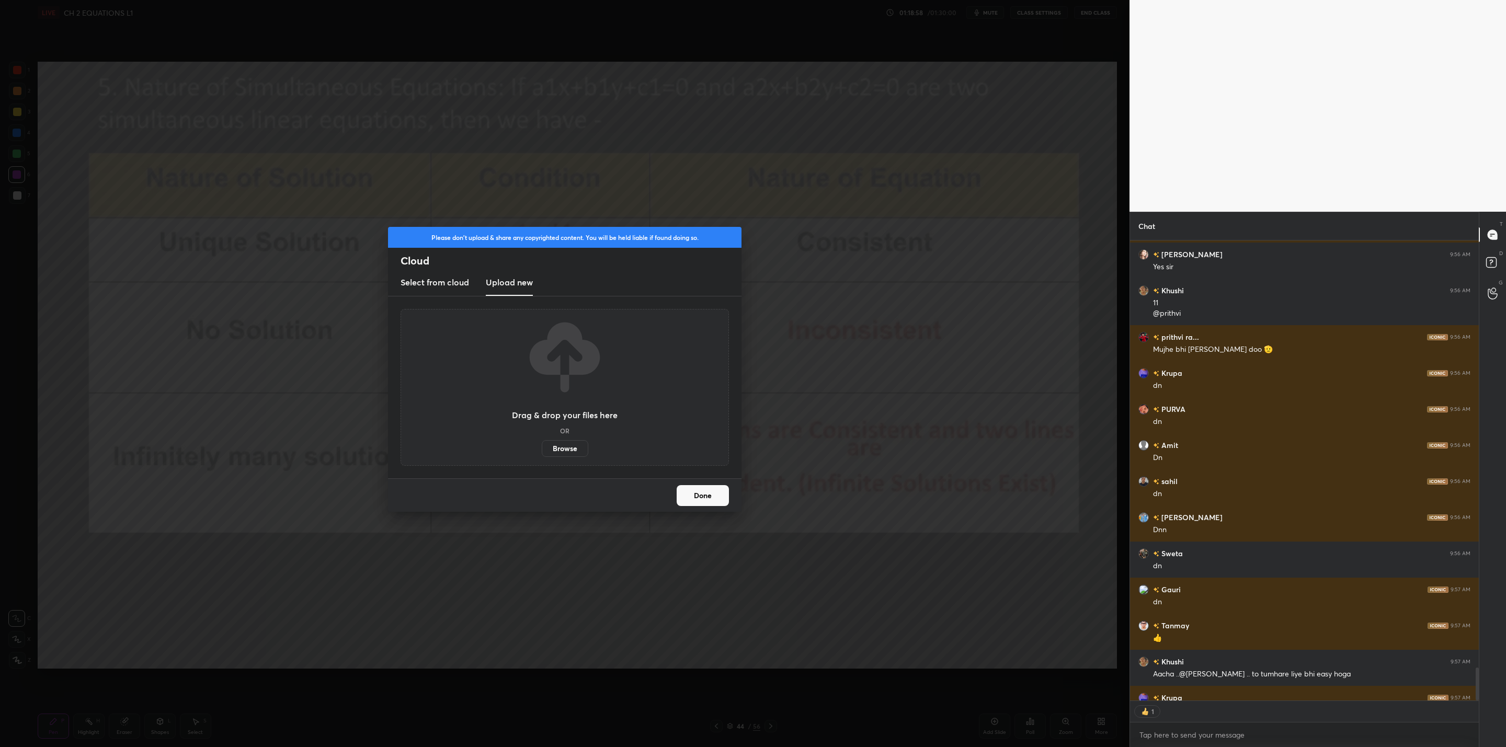
scroll to position [3, 4]
click at [566, 442] on label "Browse" at bounding box center [565, 448] width 47 height 17
click at [542, 442] on input "Browse" at bounding box center [542, 448] width 0 height 17
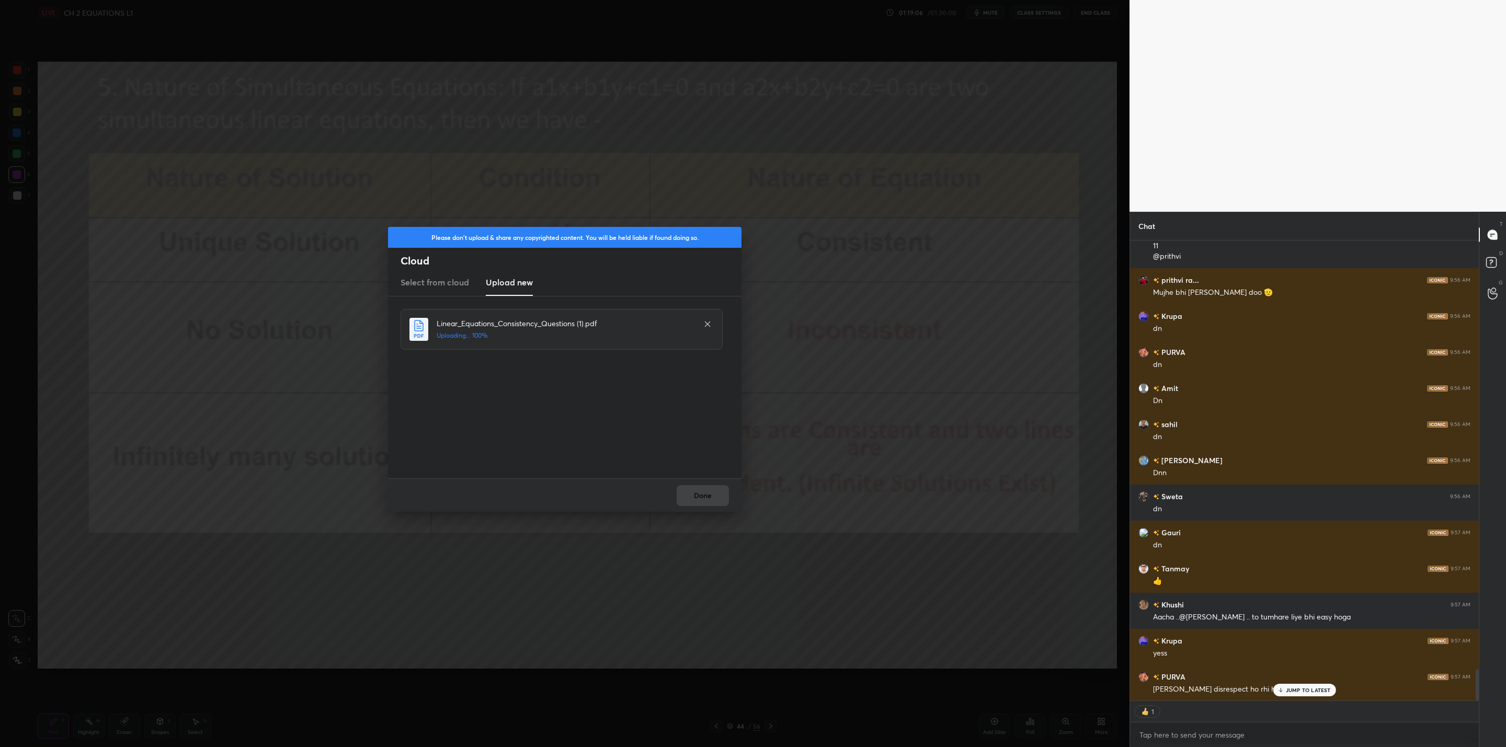
scroll to position [6381, 0]
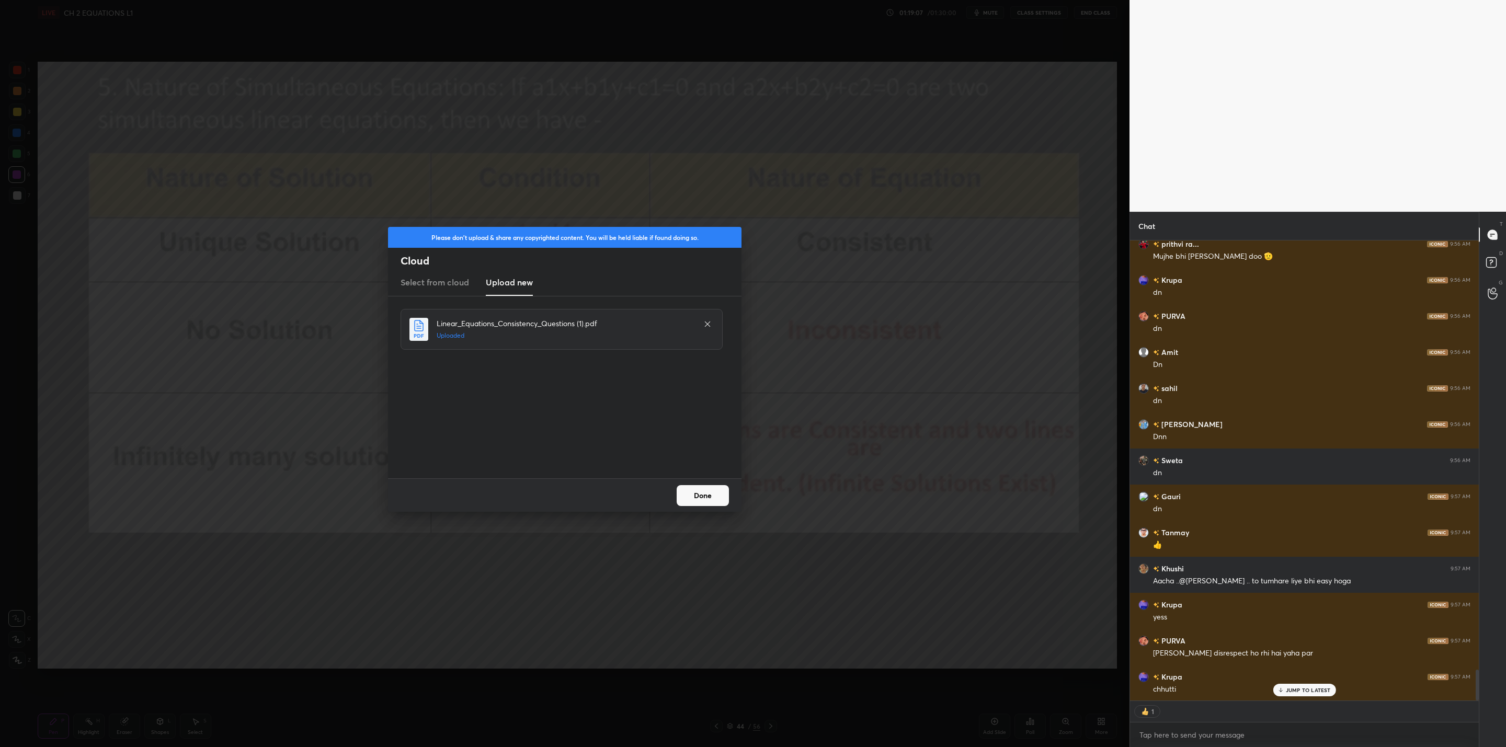
drag, startPoint x: 704, startPoint y: 493, endPoint x: 672, endPoint y: 515, distance: 38.9
click at [703, 496] on button "Done" at bounding box center [703, 495] width 52 height 21
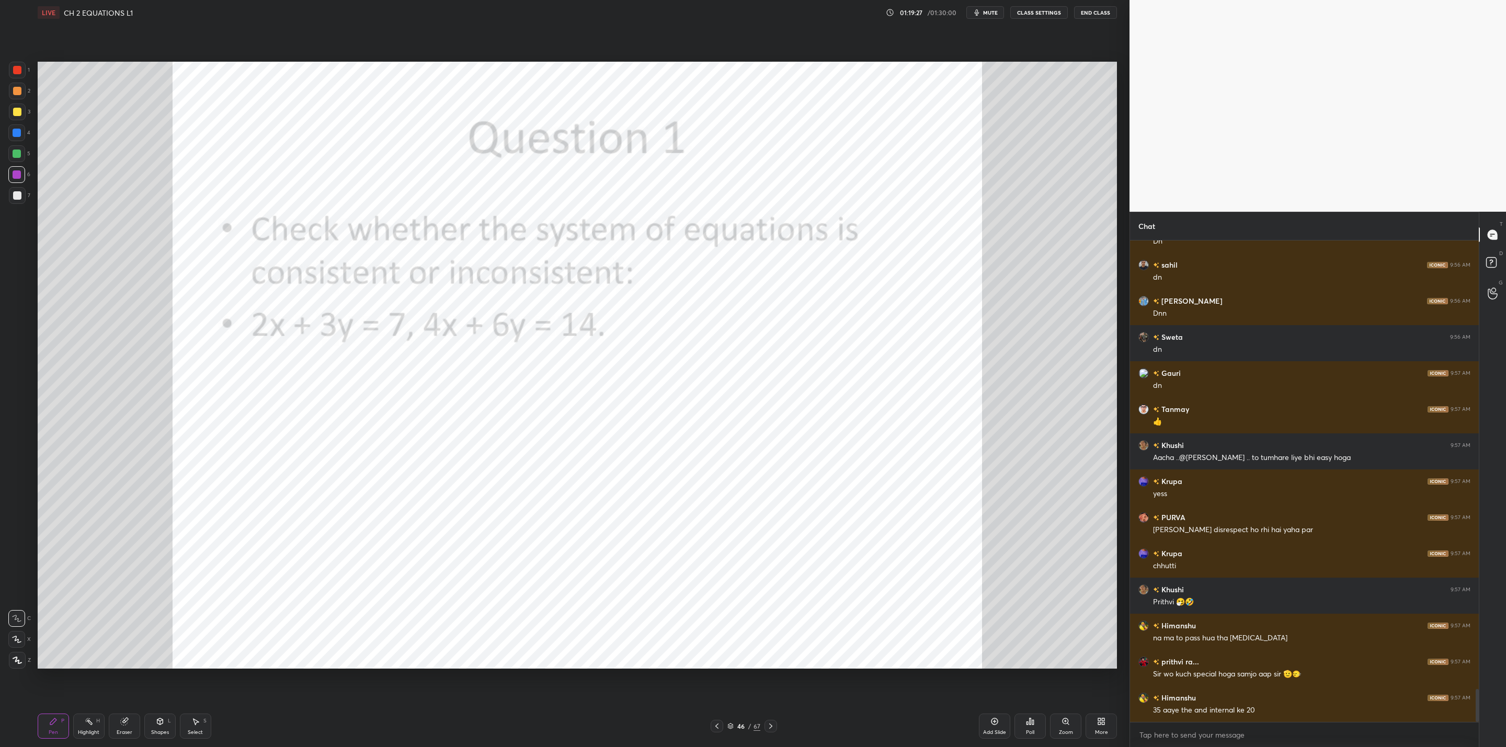
scroll to position [6540, 0]
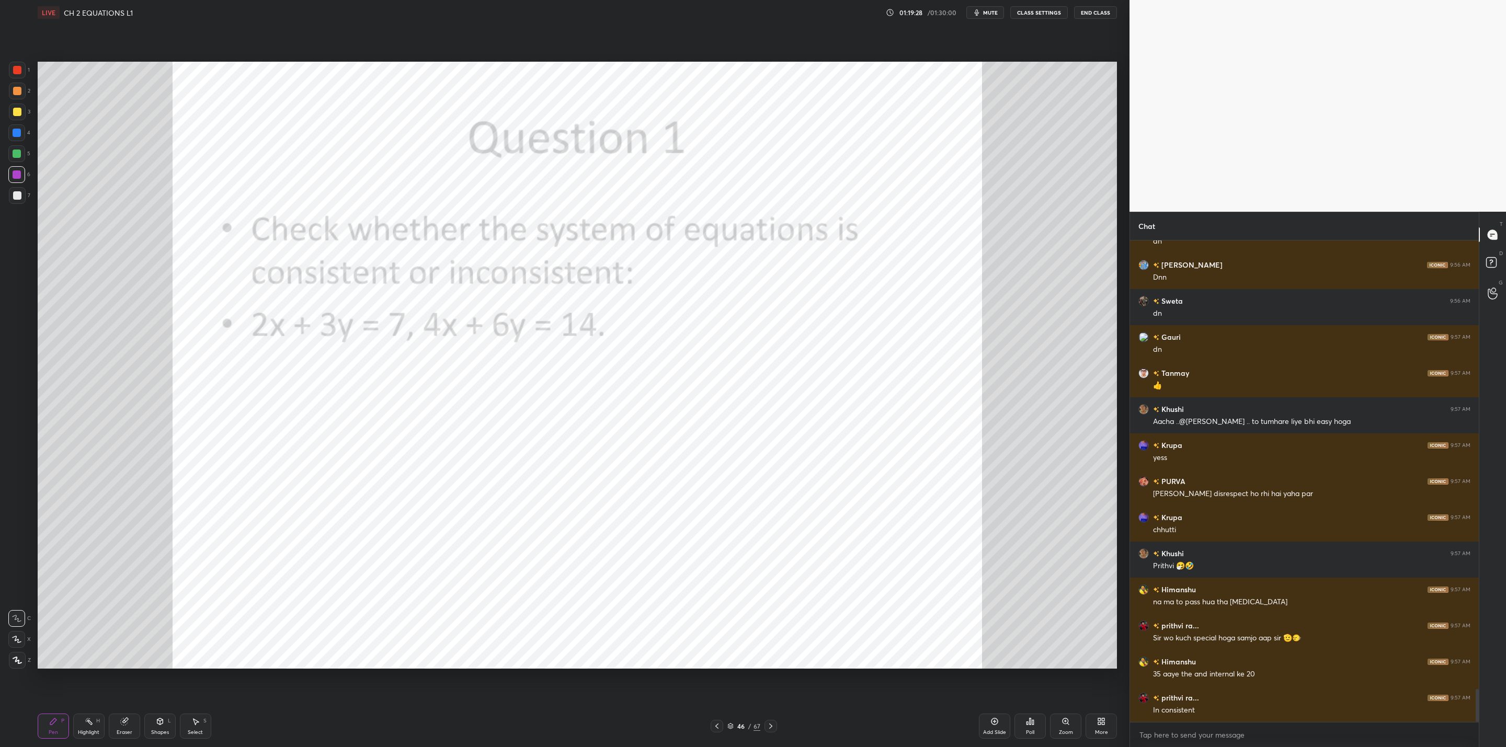
drag, startPoint x: 89, startPoint y: 725, endPoint x: 124, endPoint y: 706, distance: 39.8
click at [90, 725] on icon at bounding box center [89, 721] width 8 height 8
drag, startPoint x: 133, startPoint y: 724, endPoint x: 149, endPoint y: 692, distance: 35.5
click at [135, 724] on div "Eraser" at bounding box center [124, 726] width 31 height 25
click at [56, 717] on icon at bounding box center [53, 721] width 8 height 8
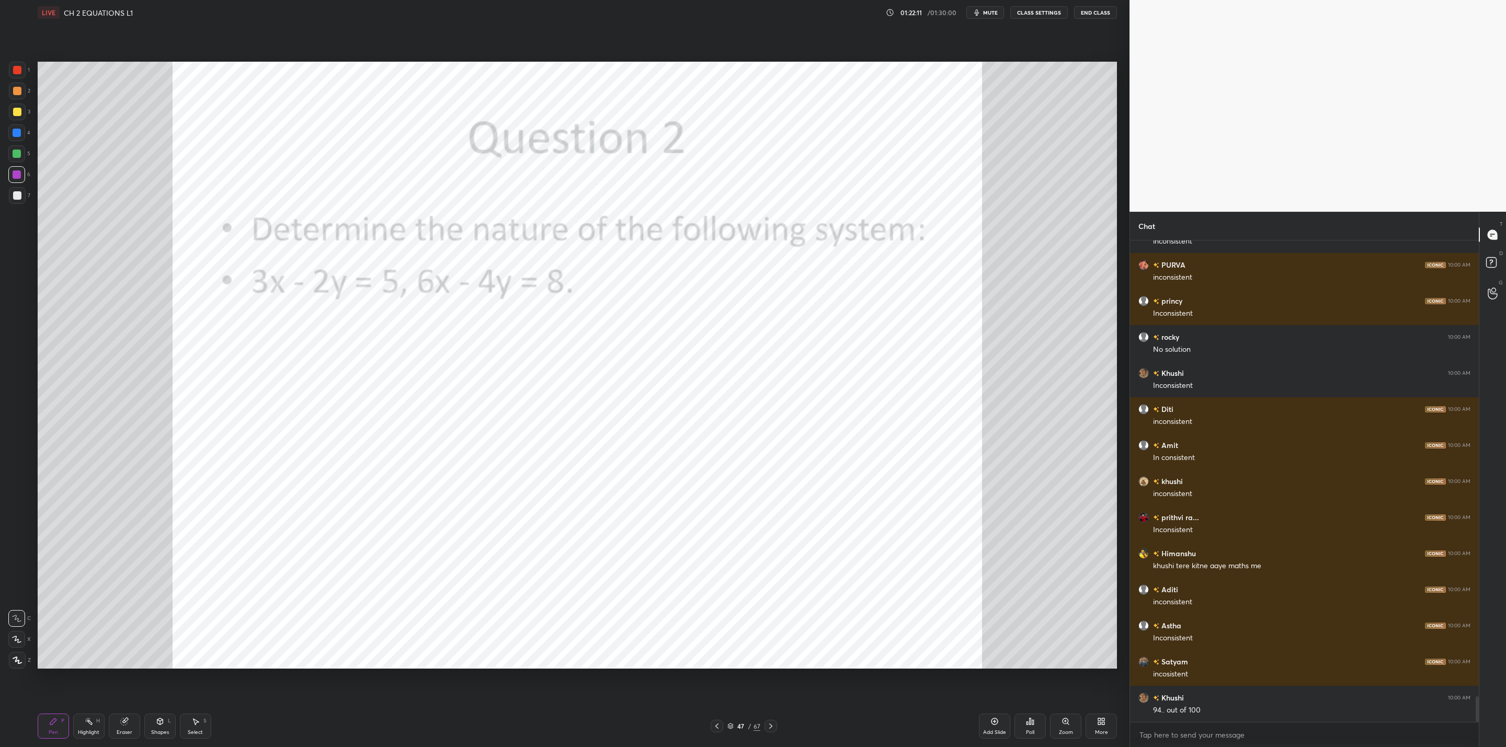
scroll to position [8525, 0]
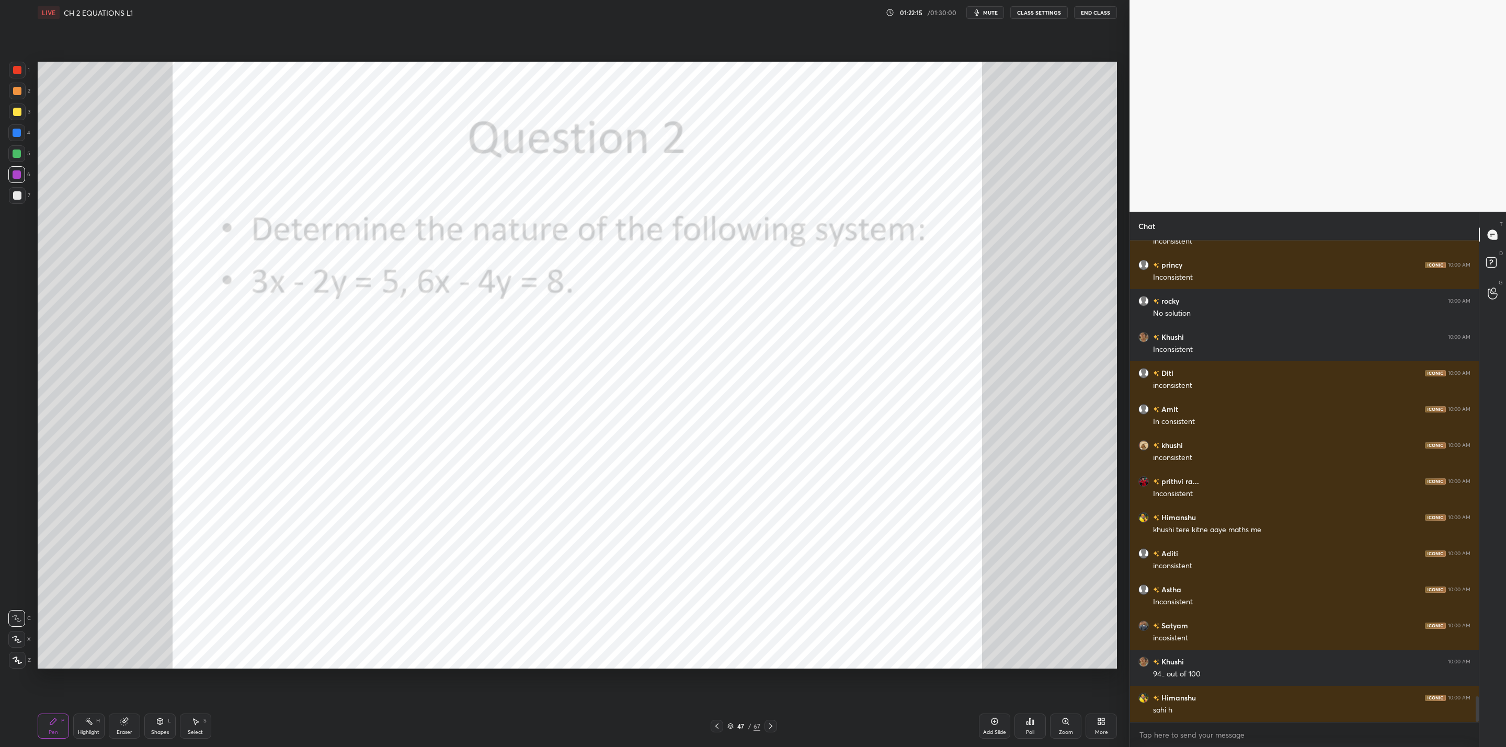
click at [720, 725] on div at bounding box center [717, 726] width 13 height 13
click at [722, 725] on div at bounding box center [717, 726] width 13 height 13
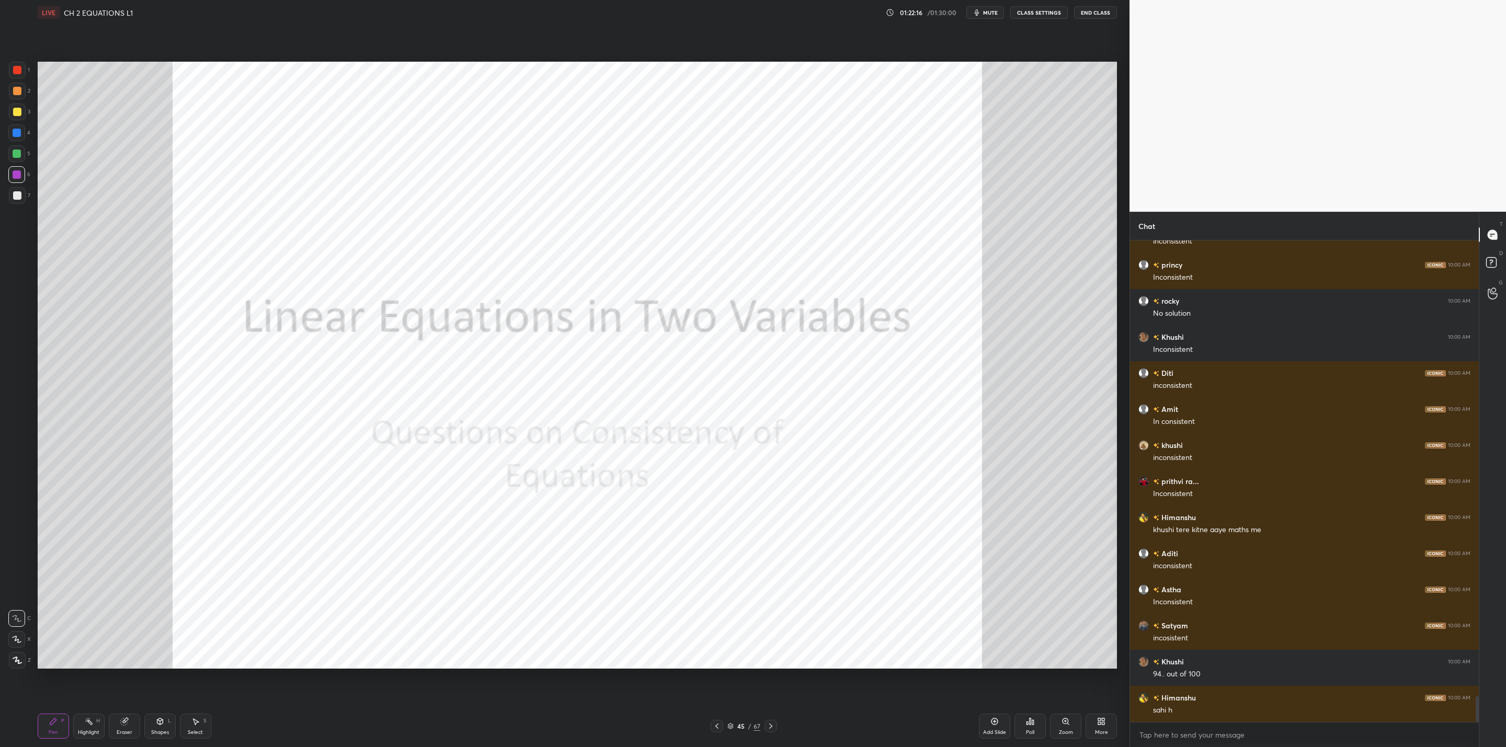
click at [720, 725] on icon at bounding box center [717, 726] width 8 height 8
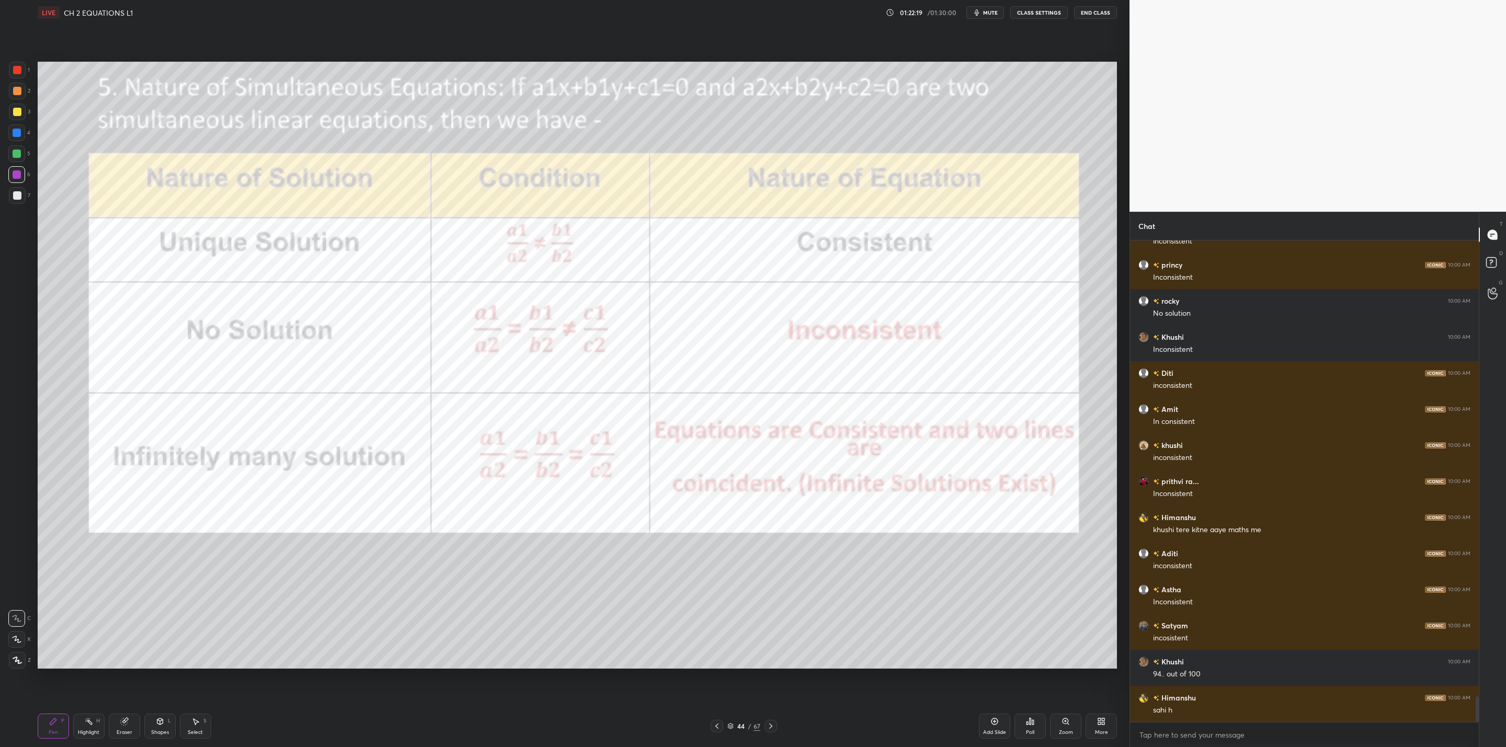
click at [769, 723] on icon at bounding box center [771, 726] width 8 height 8
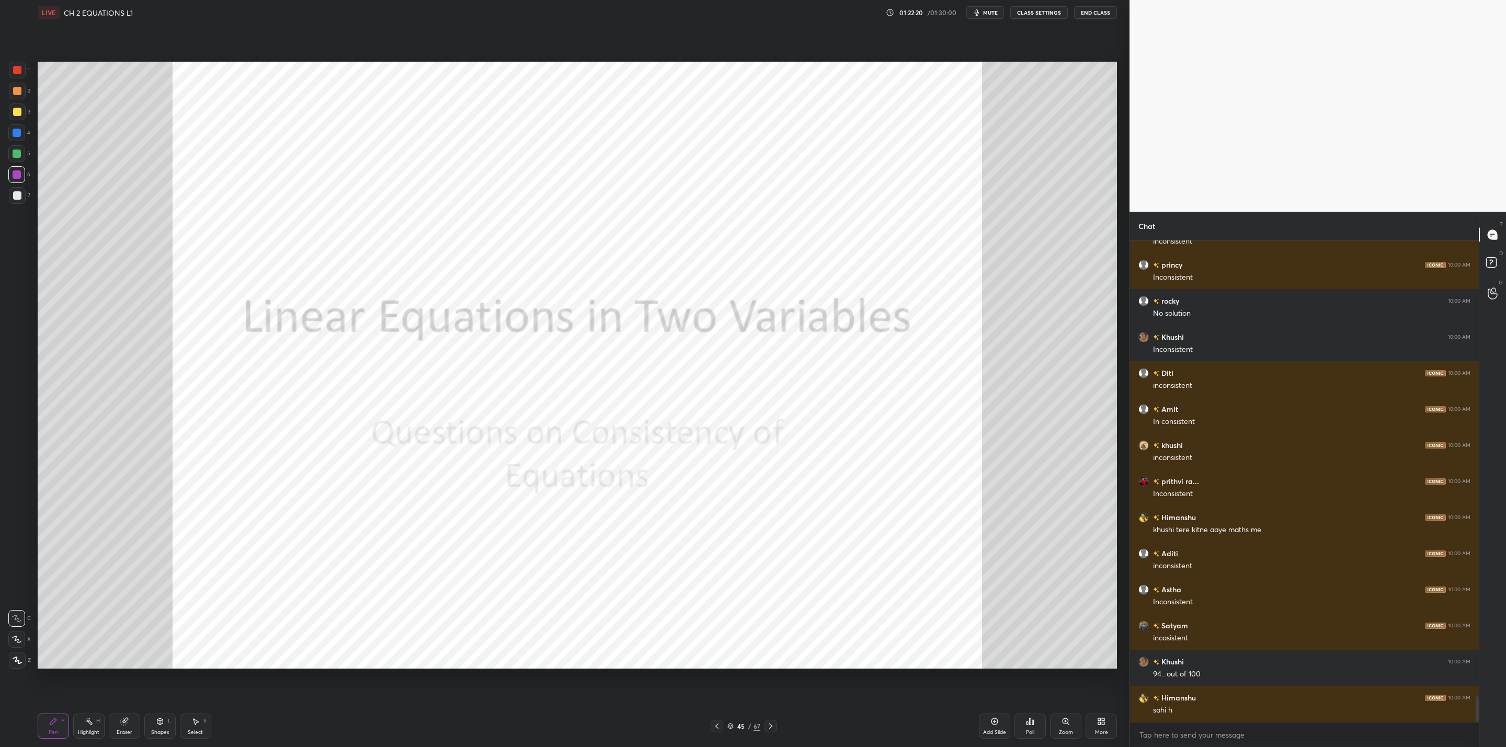
click at [771, 722] on icon at bounding box center [771, 726] width 8 height 8
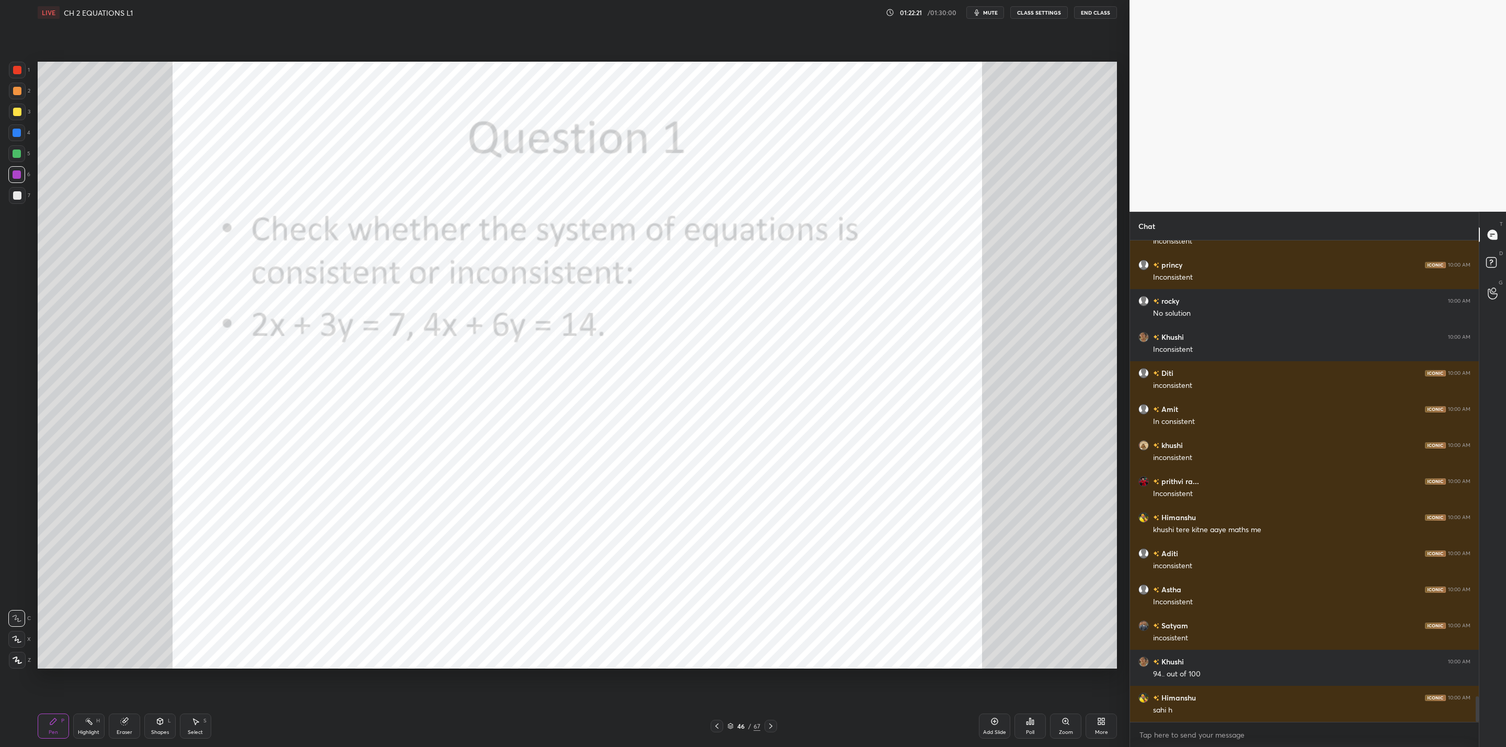
click at [768, 725] on icon at bounding box center [771, 726] width 8 height 8
click at [772, 728] on icon at bounding box center [771, 726] width 8 height 8
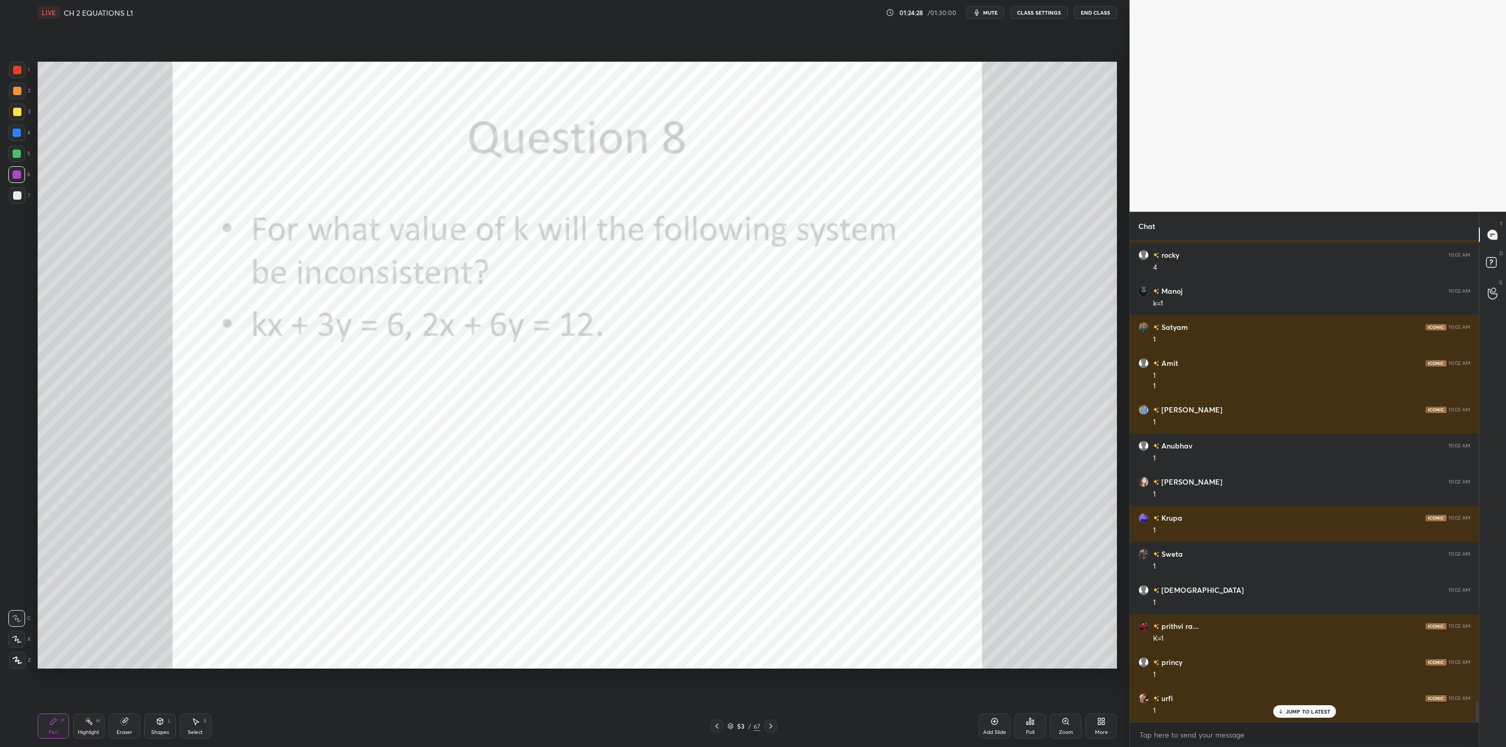
scroll to position [10555, 0]
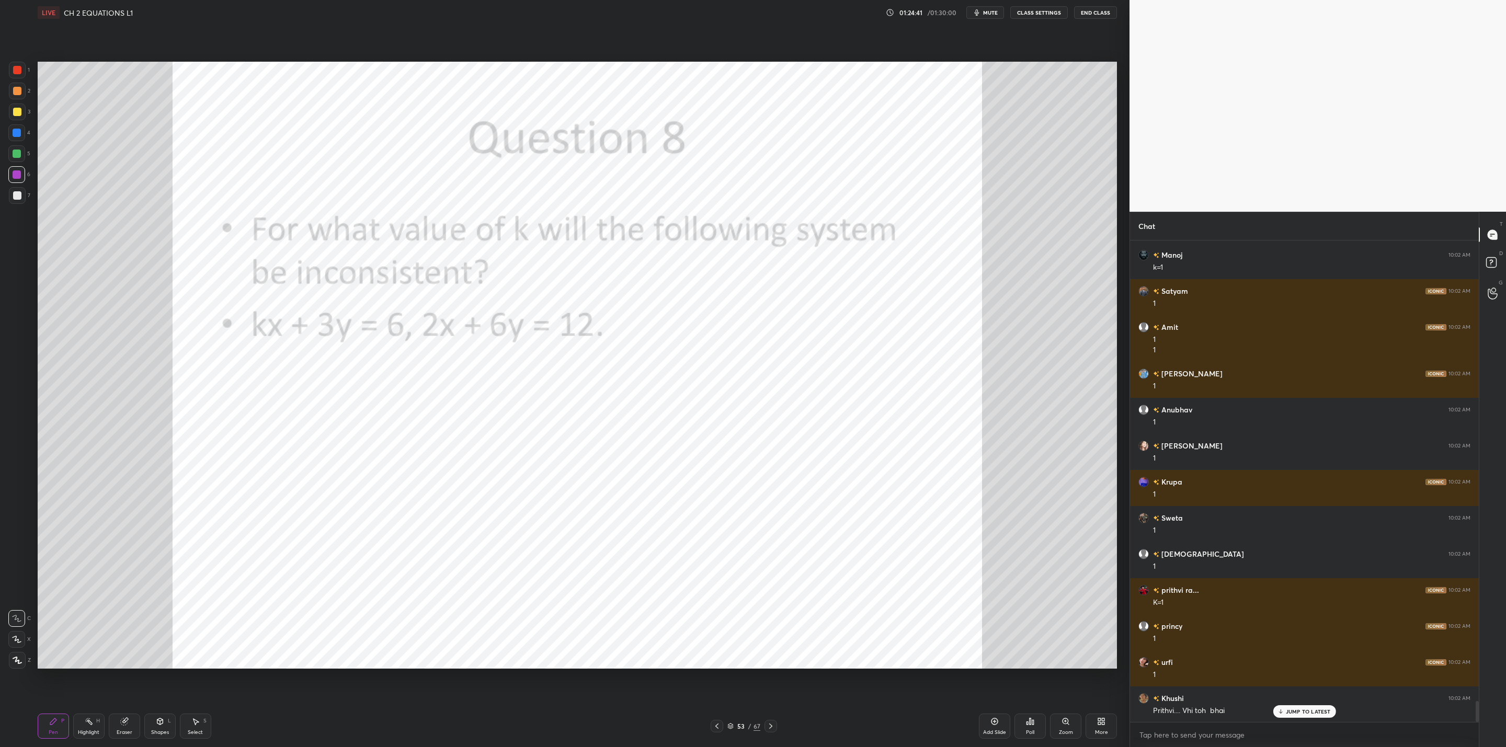
click at [772, 728] on icon at bounding box center [771, 726] width 8 height 8
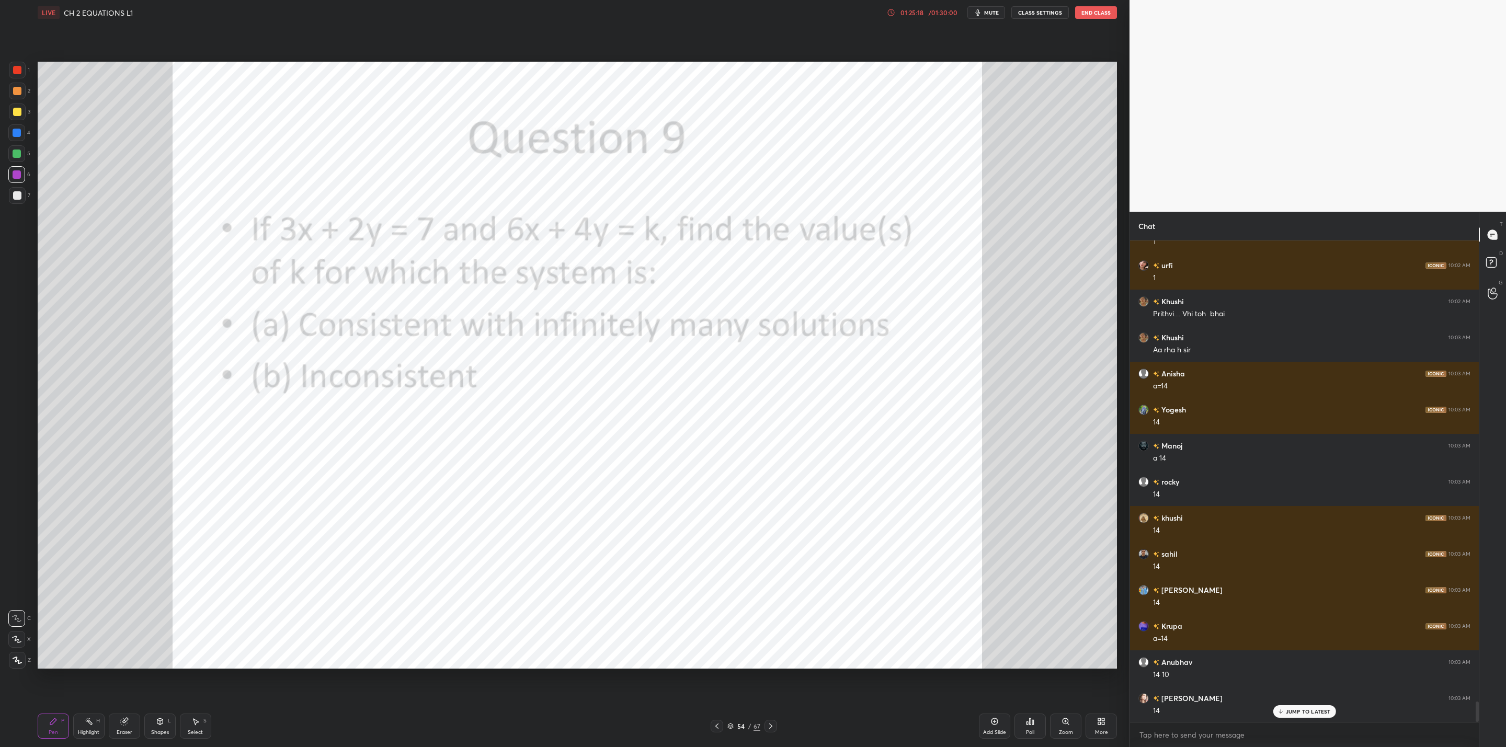
scroll to position [10988, 0]
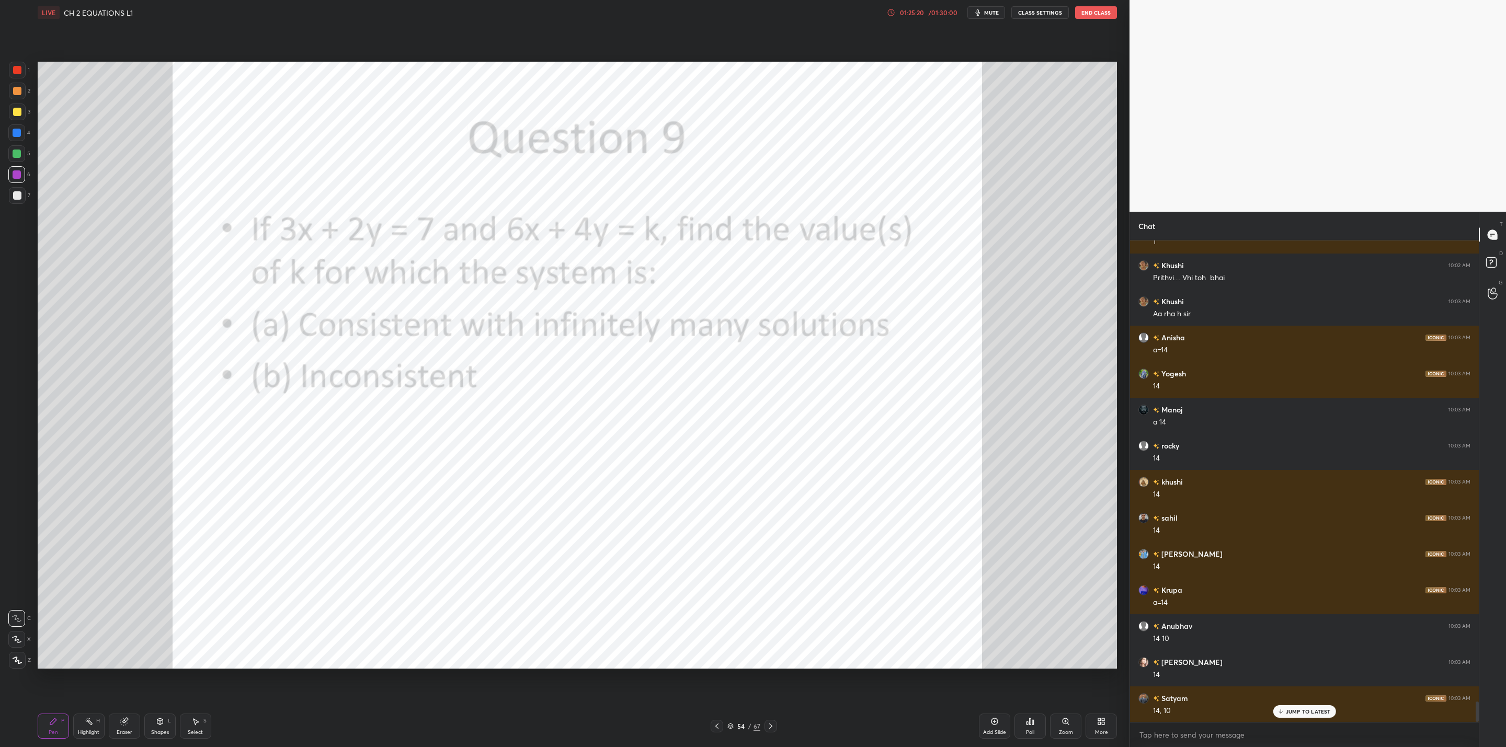
click at [13, 173] on div at bounding box center [17, 174] width 8 height 8
click at [19, 637] on icon at bounding box center [16, 639] width 9 height 7
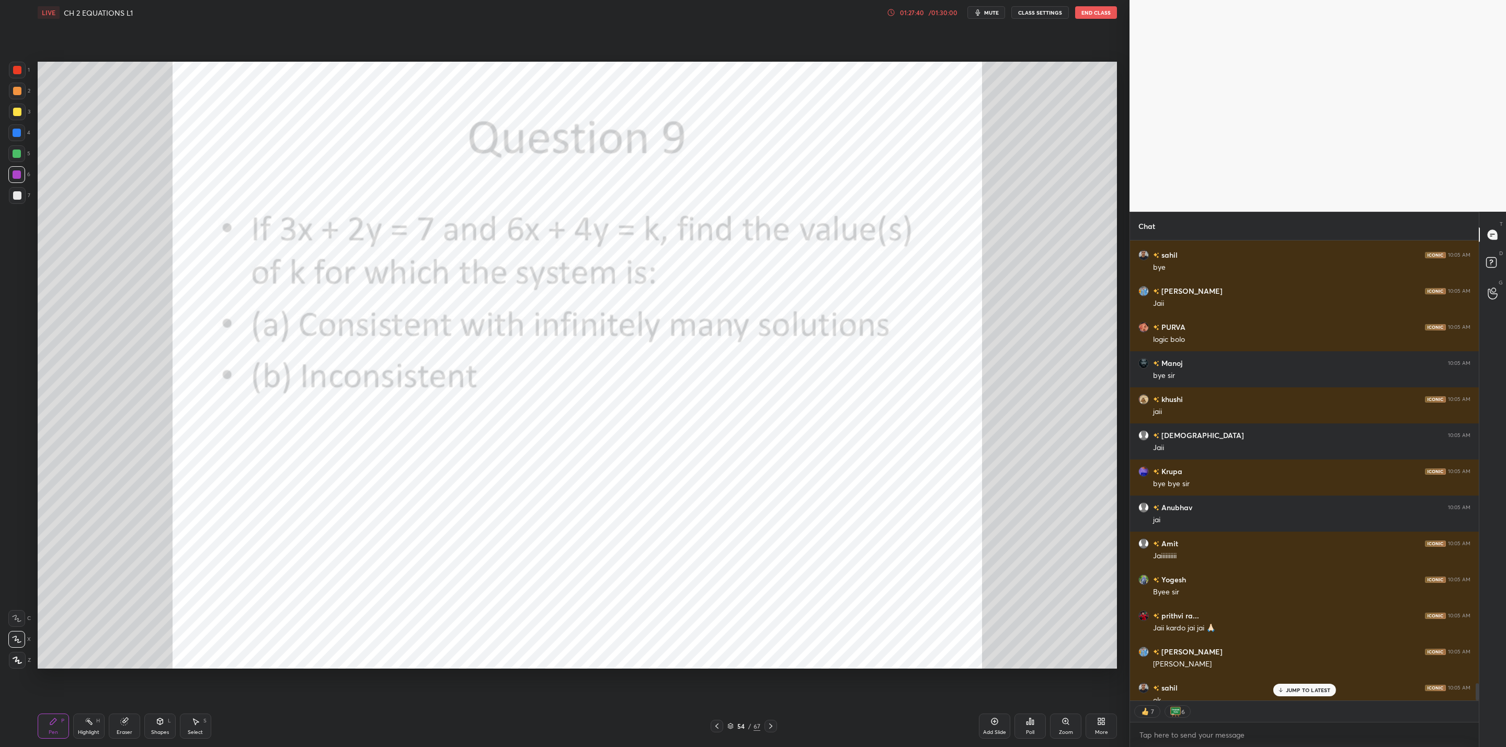
scroll to position [12065, 0]
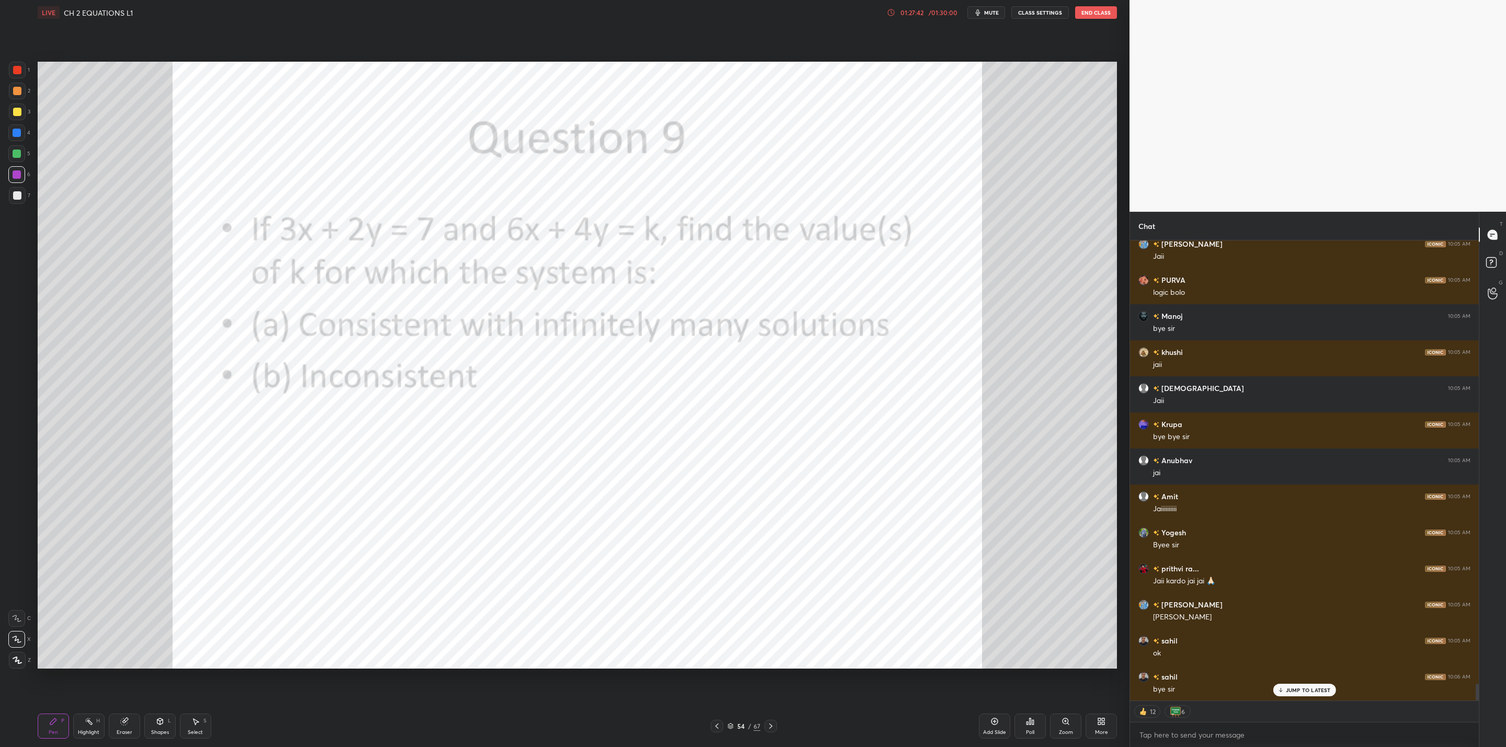
click at [1093, 12] on button "End Class" at bounding box center [1096, 12] width 42 height 13
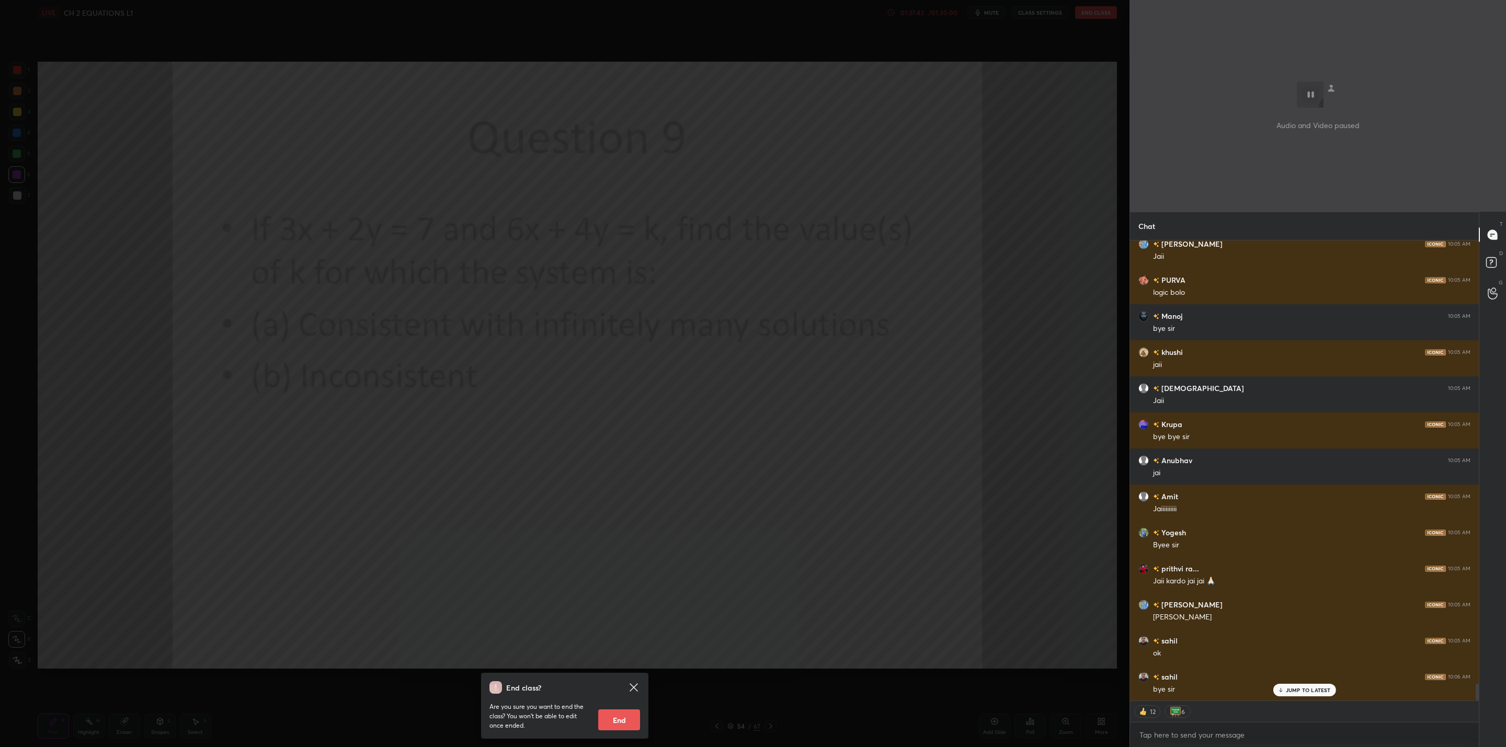
drag, startPoint x: 620, startPoint y: 719, endPoint x: 620, endPoint y: 728, distance: 8.9
click at [620, 719] on button "End" at bounding box center [619, 720] width 42 height 21
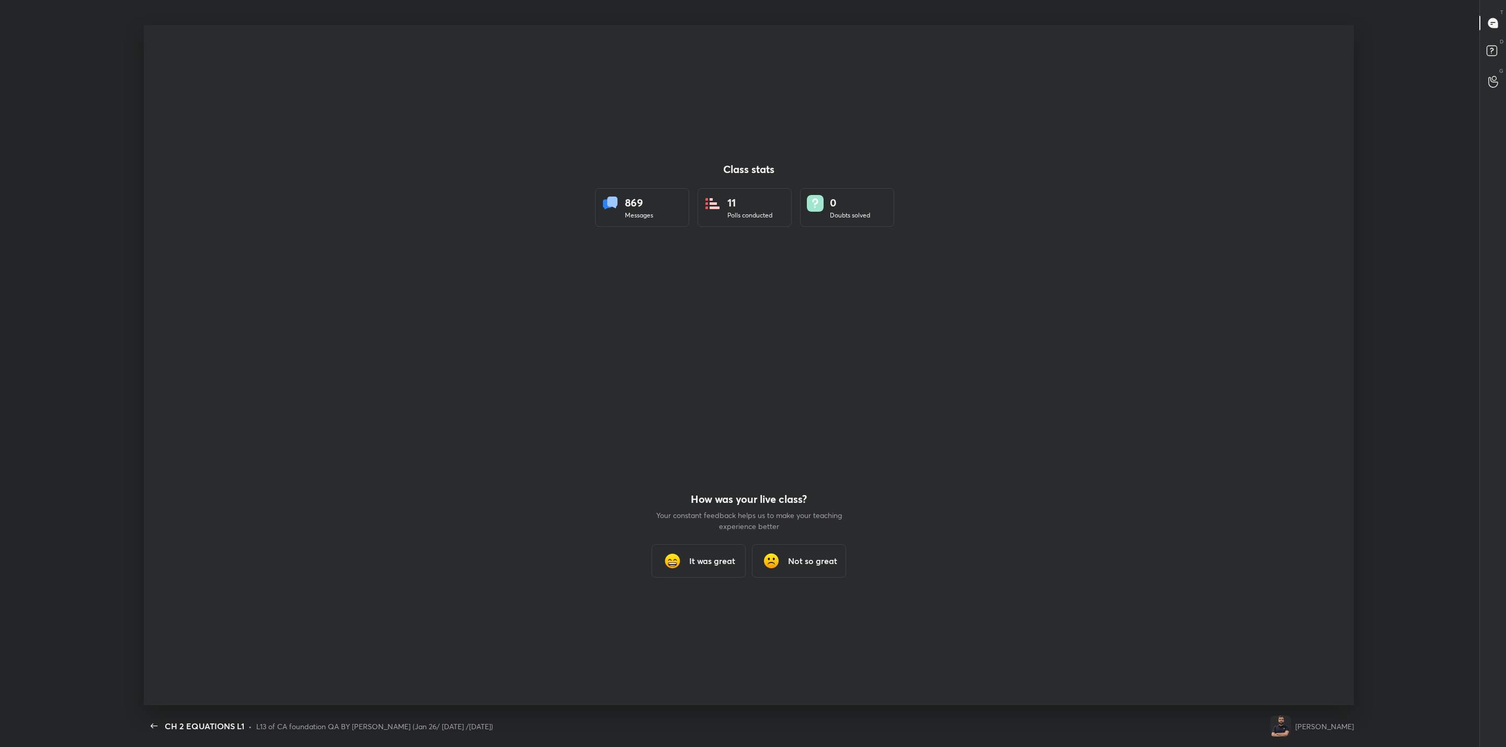
scroll to position [51611, 50794]
type textarea "x"
click at [706, 579] on div "How was your live class? Your constant feedback helps us to make your teaching …" at bounding box center [749, 536] width 188 height 340
click at [702, 561] on h3 "It was great" at bounding box center [712, 561] width 46 height 13
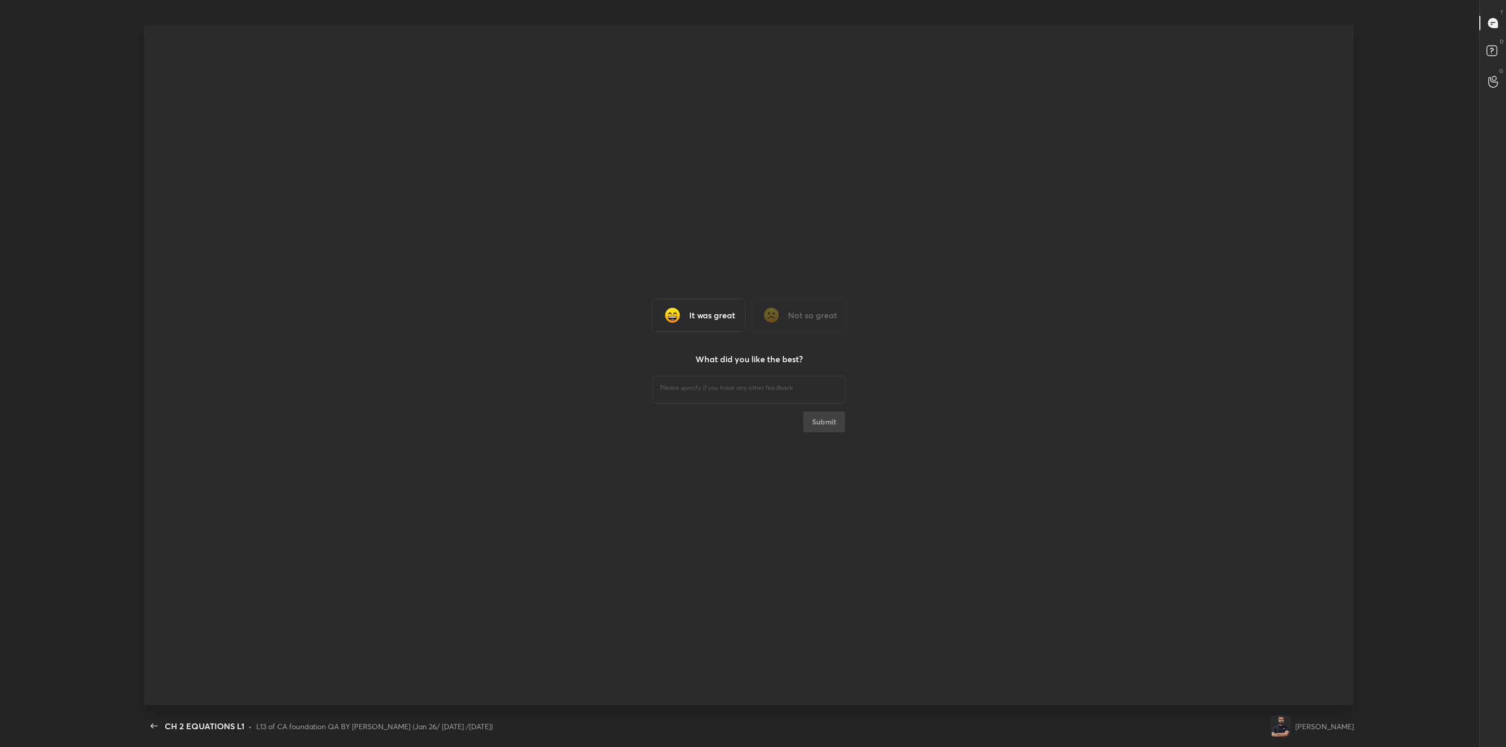
click at [718, 314] on h3 "It was great" at bounding box center [712, 315] width 46 height 13
click at [706, 317] on h3 "It was great" at bounding box center [712, 315] width 46 height 13
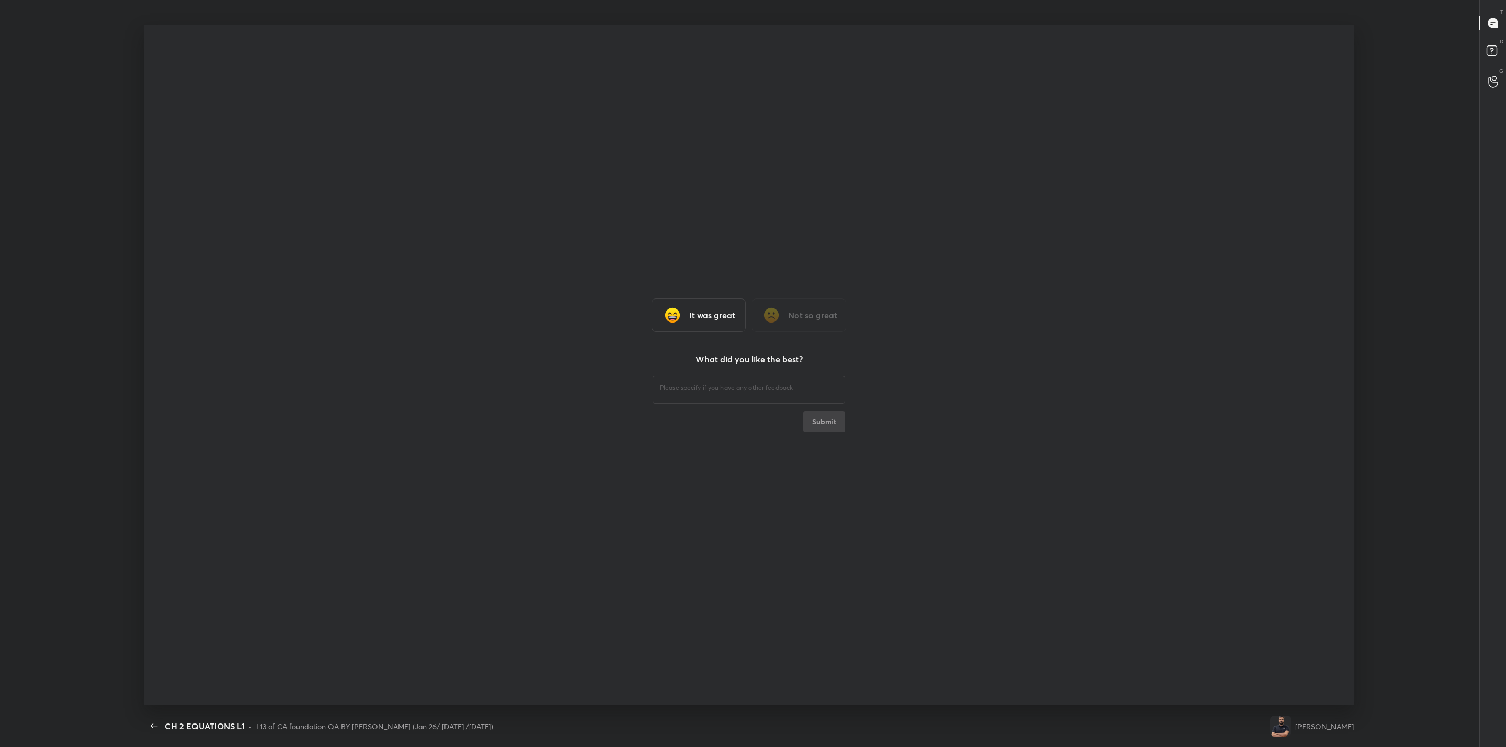
click at [706, 316] on h3 "It was great" at bounding box center [712, 315] width 46 height 13
click at [678, 309] on img at bounding box center [672, 315] width 21 height 21
drag, startPoint x: 678, startPoint y: 309, endPoint x: 806, endPoint y: 414, distance: 165.7
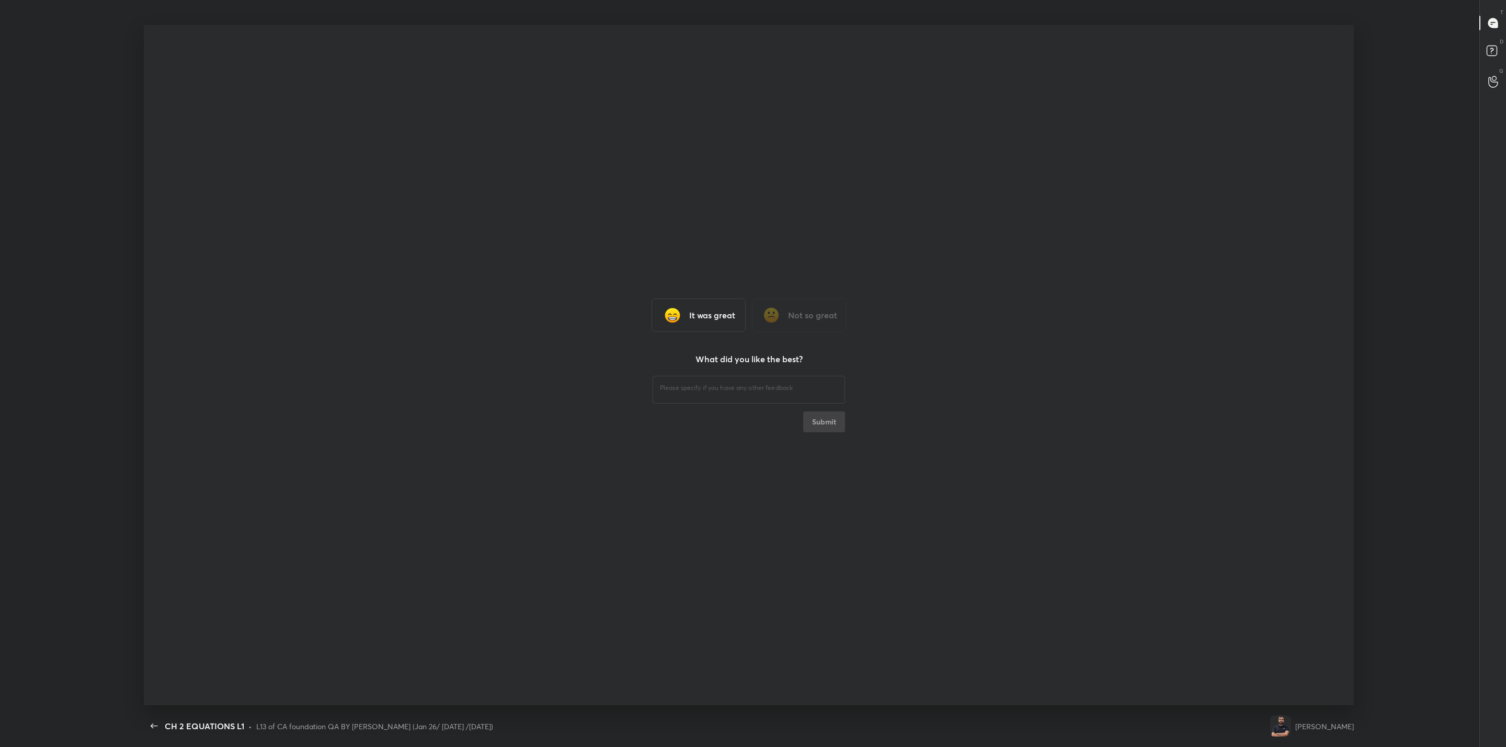
click at [678, 309] on img at bounding box center [672, 315] width 21 height 21
click at [817, 421] on div "​ Submit" at bounding box center [749, 403] width 192 height 59
click at [670, 313] on img at bounding box center [672, 315] width 21 height 21
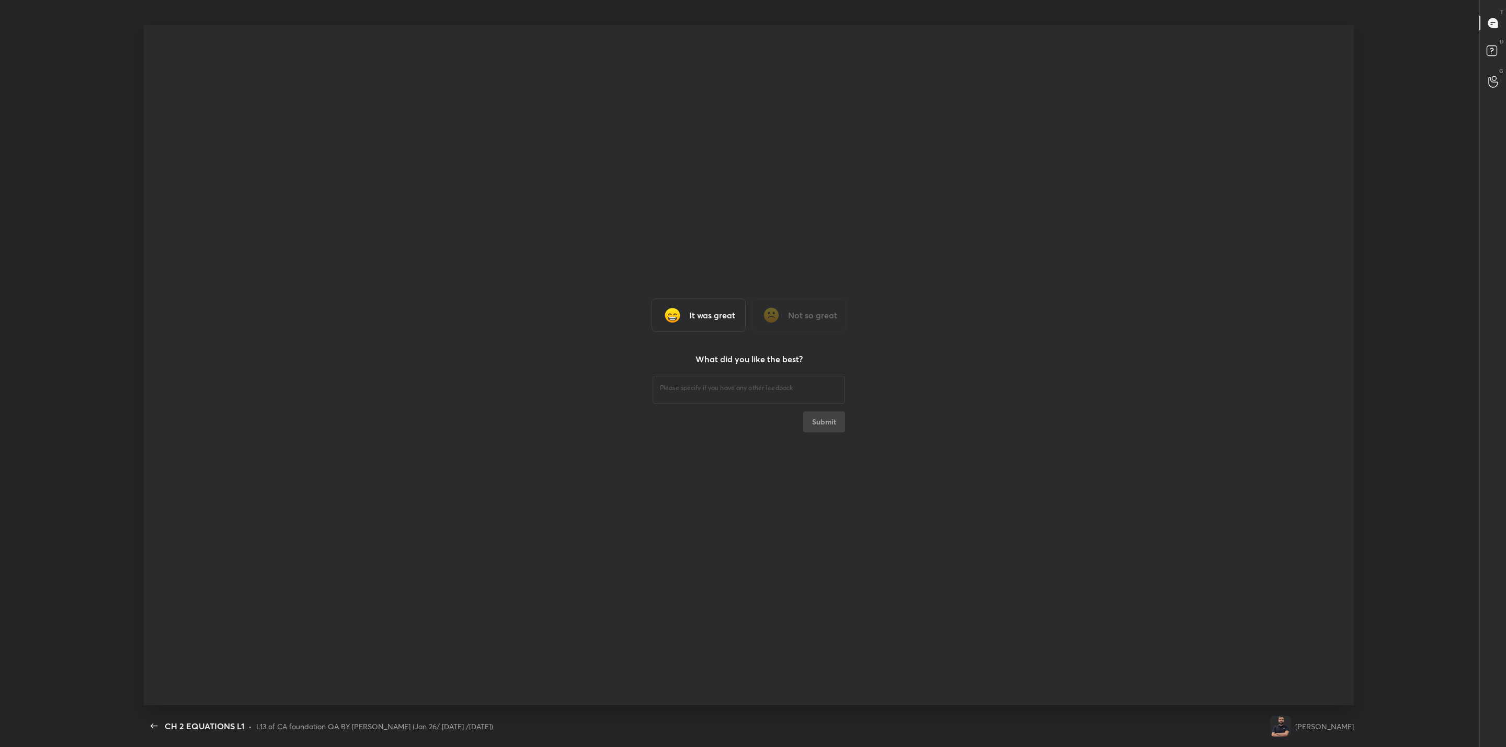
click at [670, 313] on img at bounding box center [672, 315] width 21 height 21
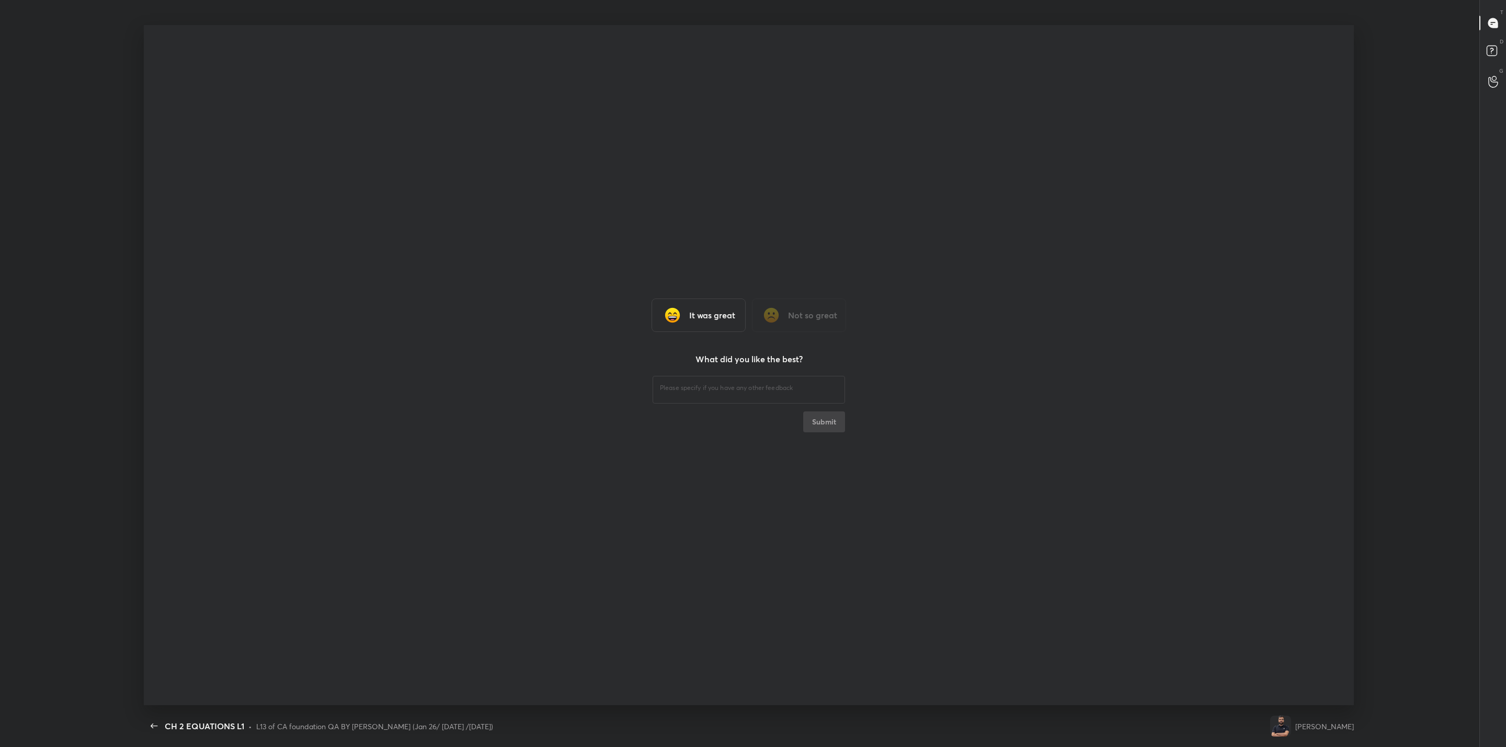
click at [670, 313] on img at bounding box center [672, 315] width 21 height 21
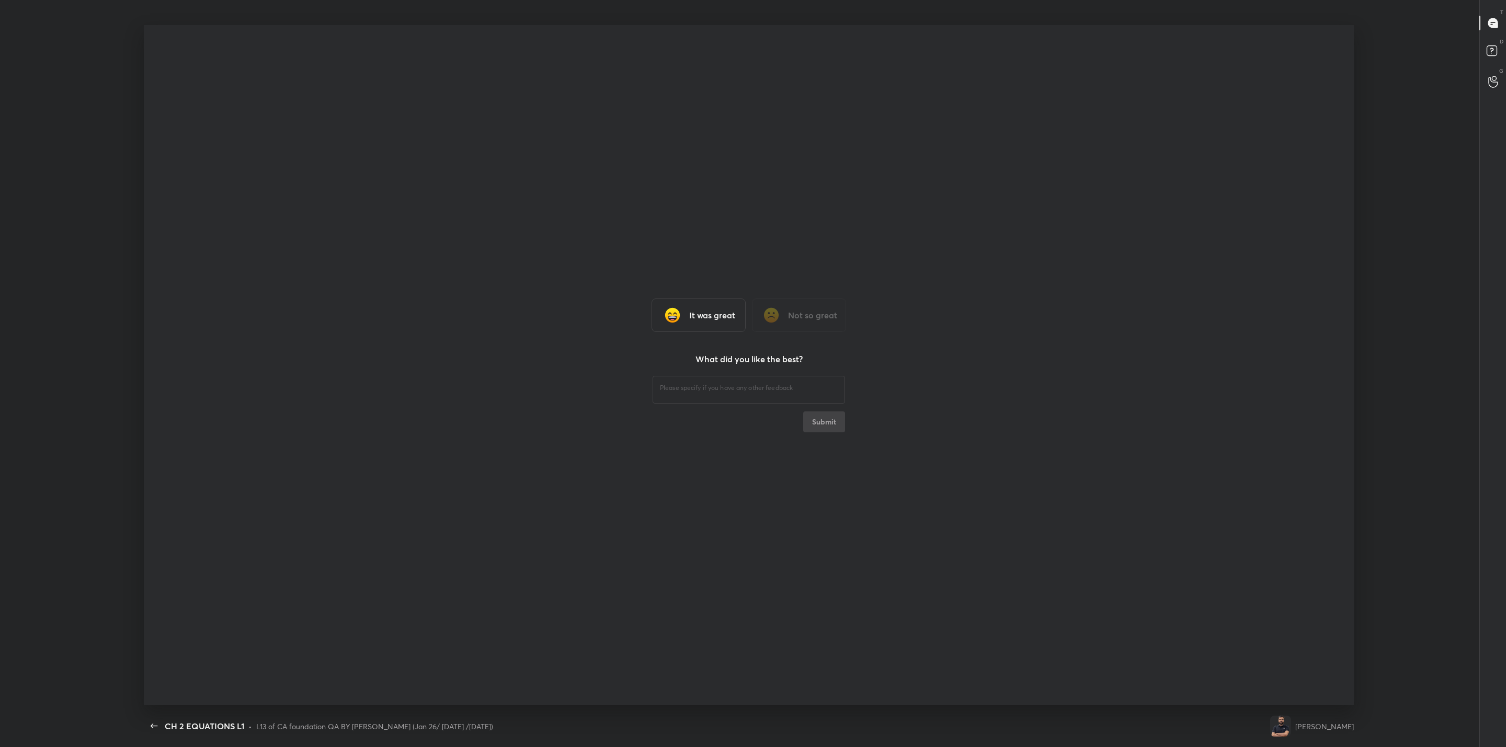
click at [670, 313] on img at bounding box center [672, 315] width 21 height 21
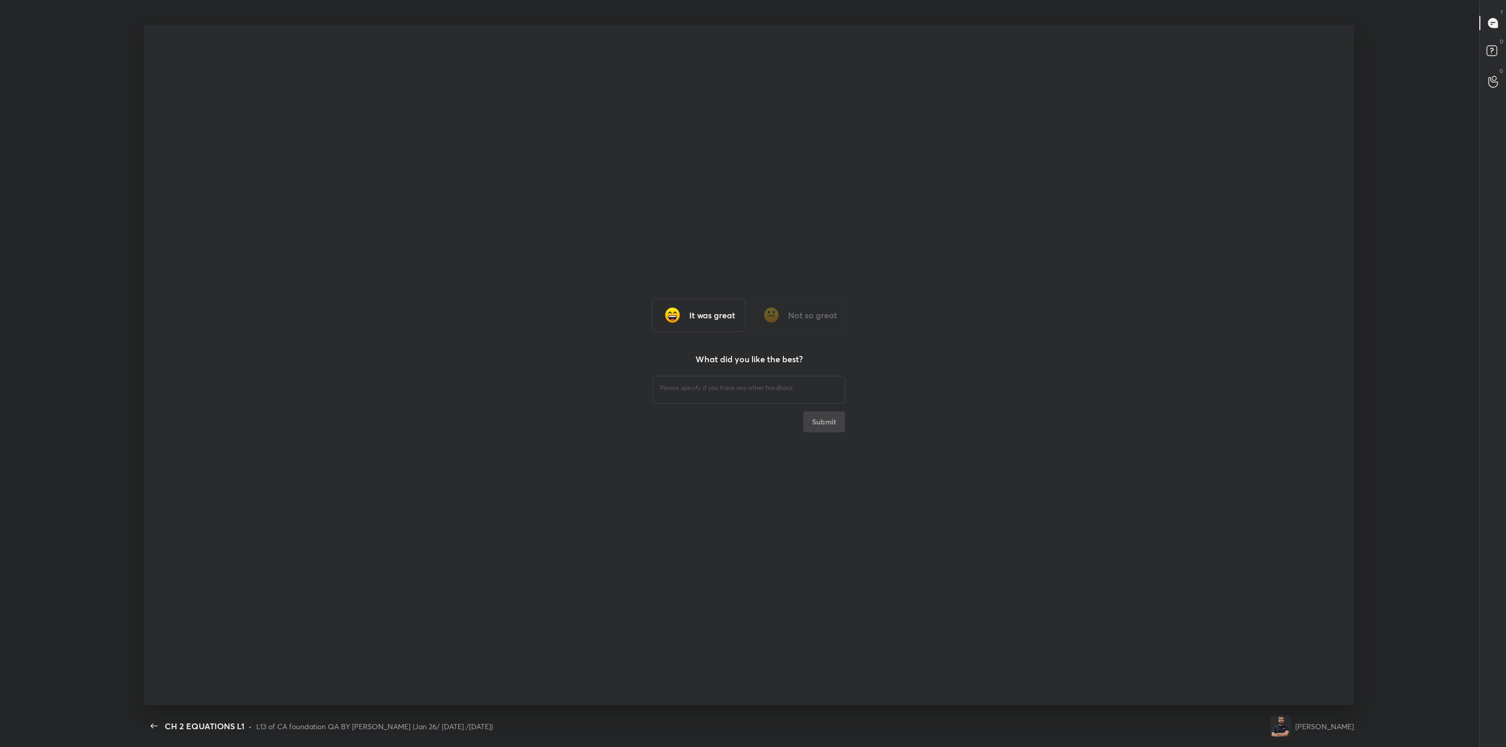
click at [670, 313] on img at bounding box center [672, 315] width 21 height 21
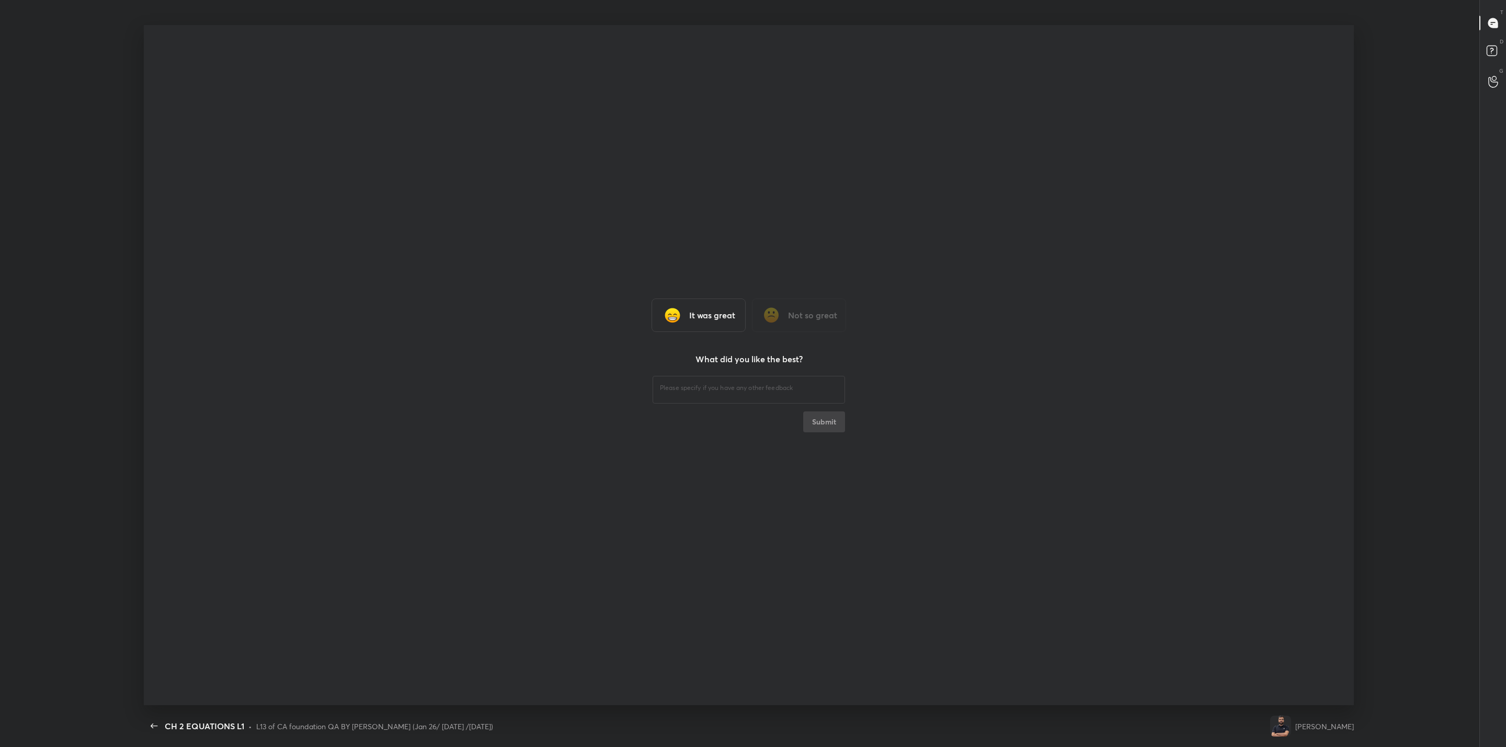
click at [670, 313] on img at bounding box center [672, 315] width 21 height 21
click at [690, 318] on h3 "It was great" at bounding box center [712, 315] width 46 height 13
click at [695, 322] on div "It was great" at bounding box center [699, 315] width 94 height 33
click at [687, 317] on div "It was great" at bounding box center [699, 315] width 94 height 33
